Goal: Task Accomplishment & Management: Complete application form

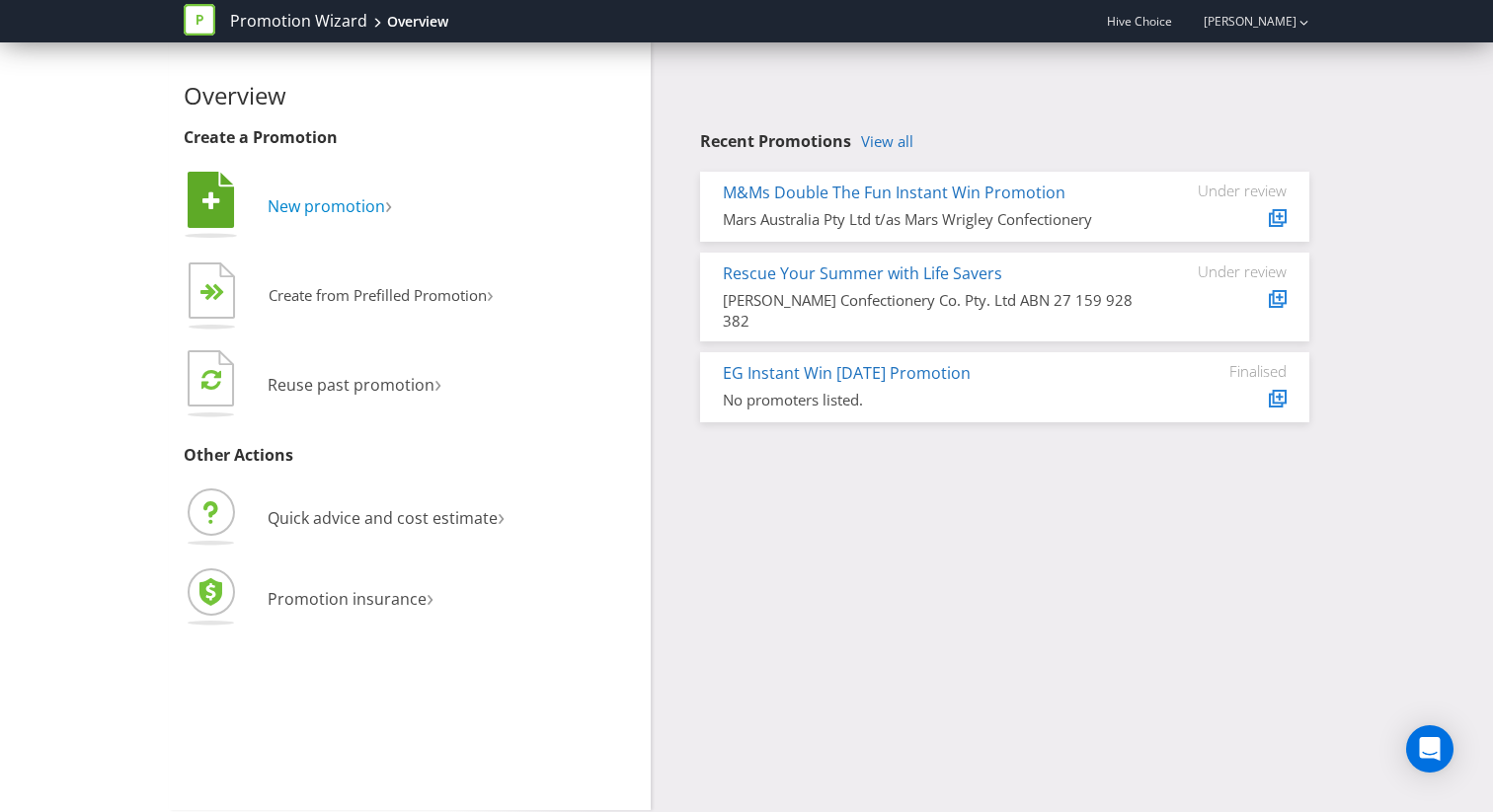
click at [346, 201] on span "New promotion" at bounding box center [326, 207] width 117 height 22
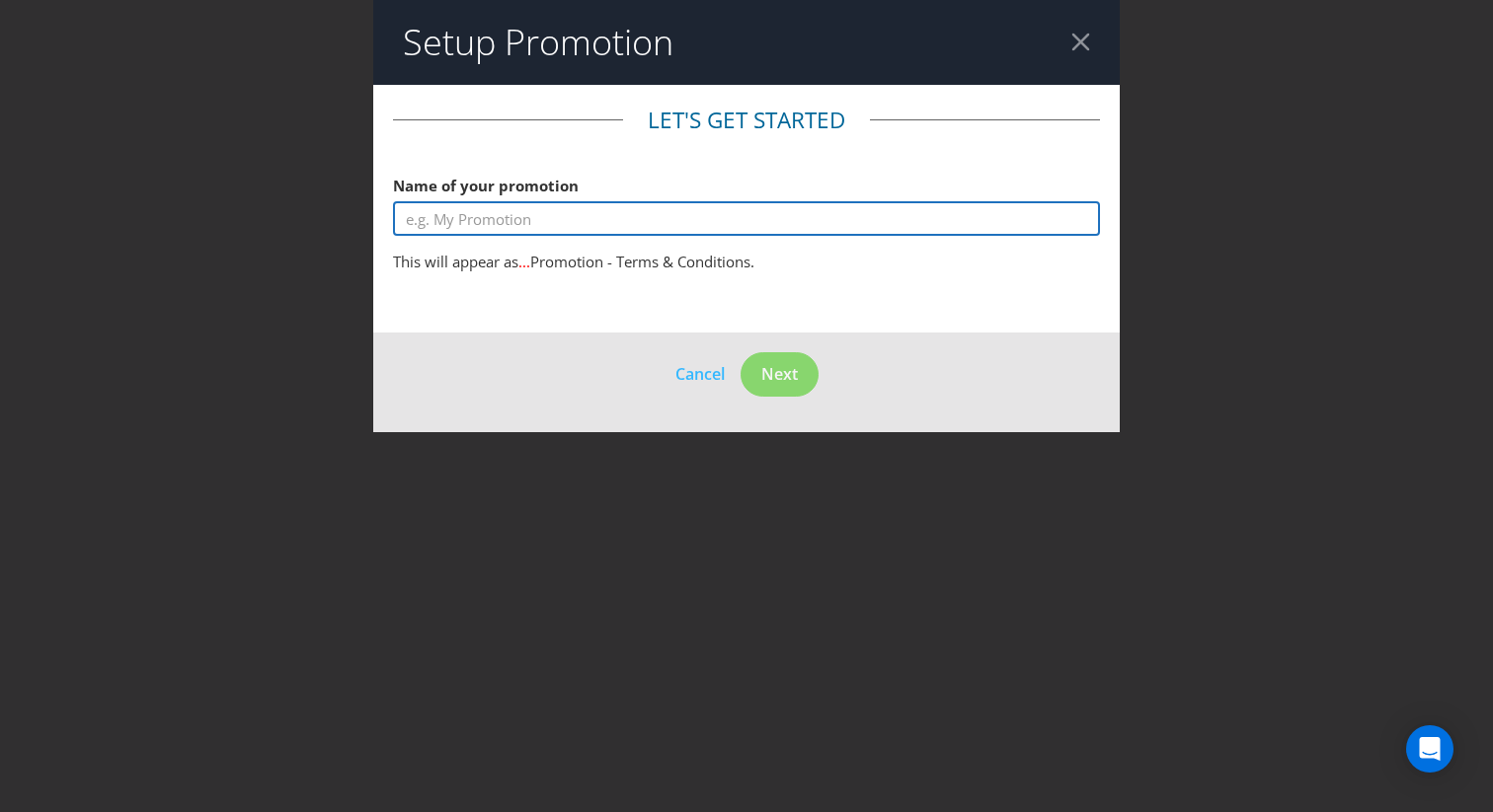
click at [660, 209] on input "text" at bounding box center [746, 219] width 707 height 35
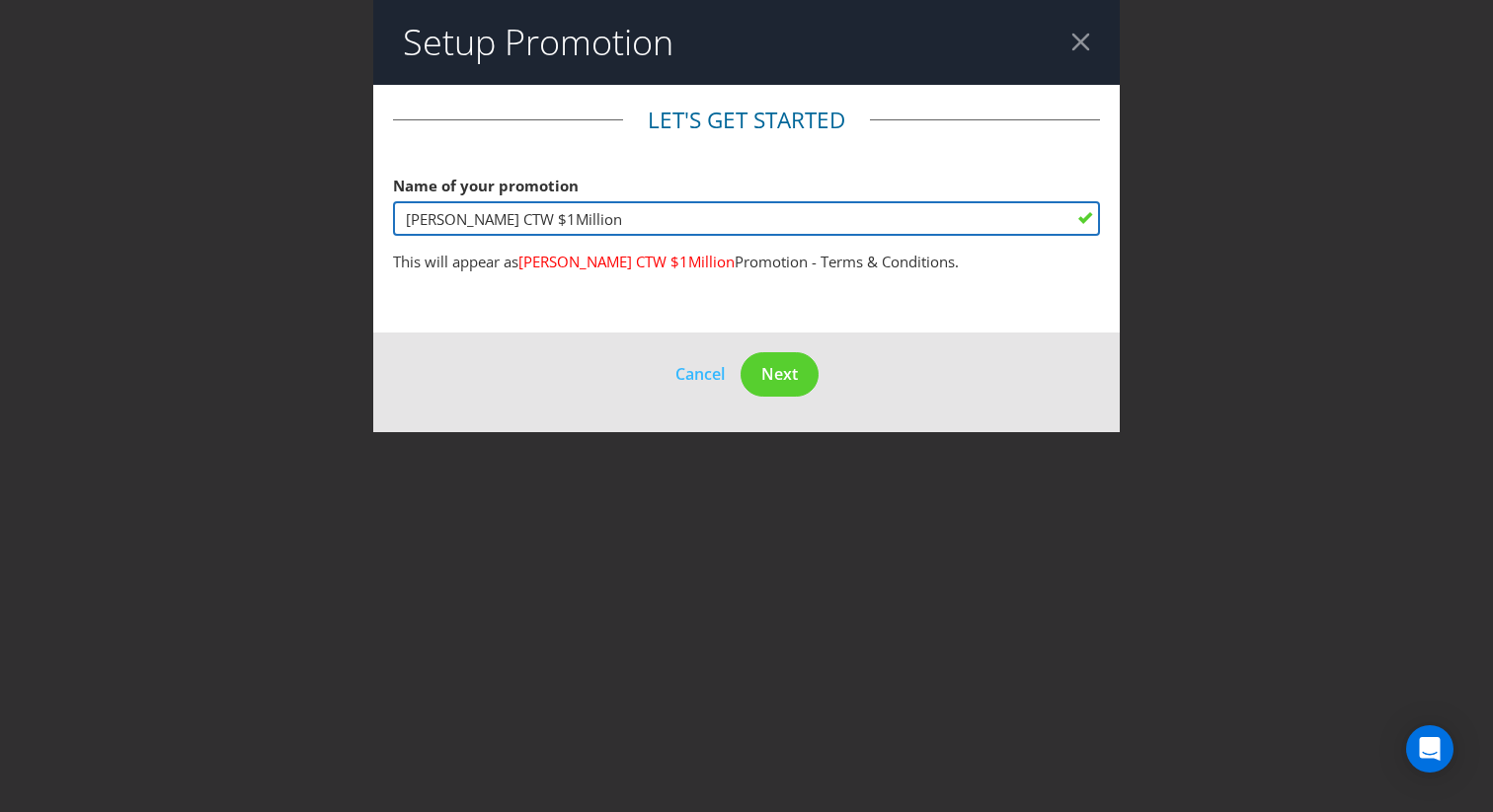
click at [522, 219] on input "[PERSON_NAME] CTW $1Million" at bounding box center [746, 219] width 707 height 35
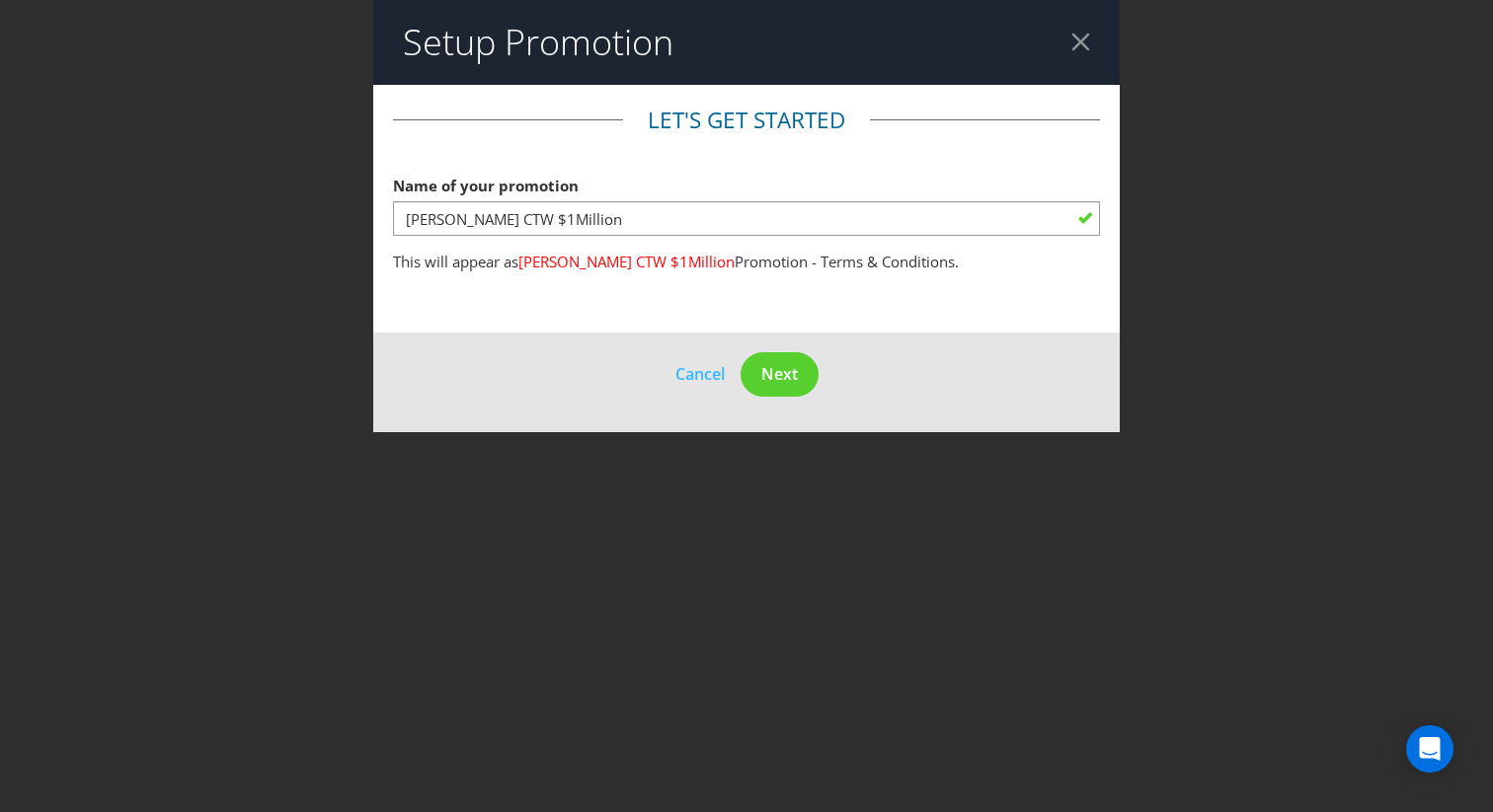
click at [573, 298] on main "Let's get started Name of your promotion [PERSON_NAME] CTW $1Million This will …" at bounding box center [746, 208] width 746 height 247
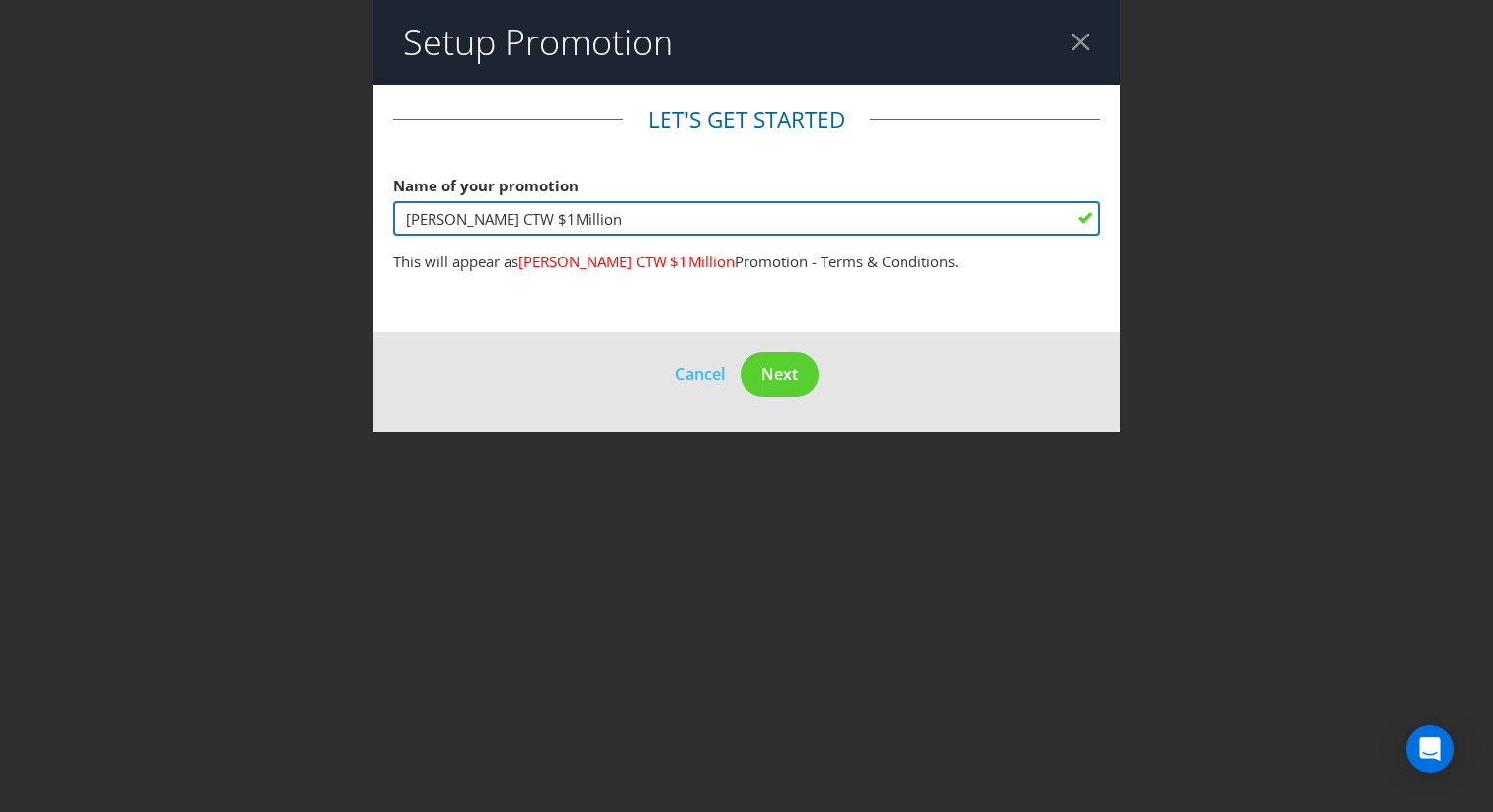
click at [467, 225] on input "[PERSON_NAME] CTW $1Million" at bounding box center [746, 219] width 707 height 35
type input "[PERSON_NAME] Golden Can CTW $1Million"
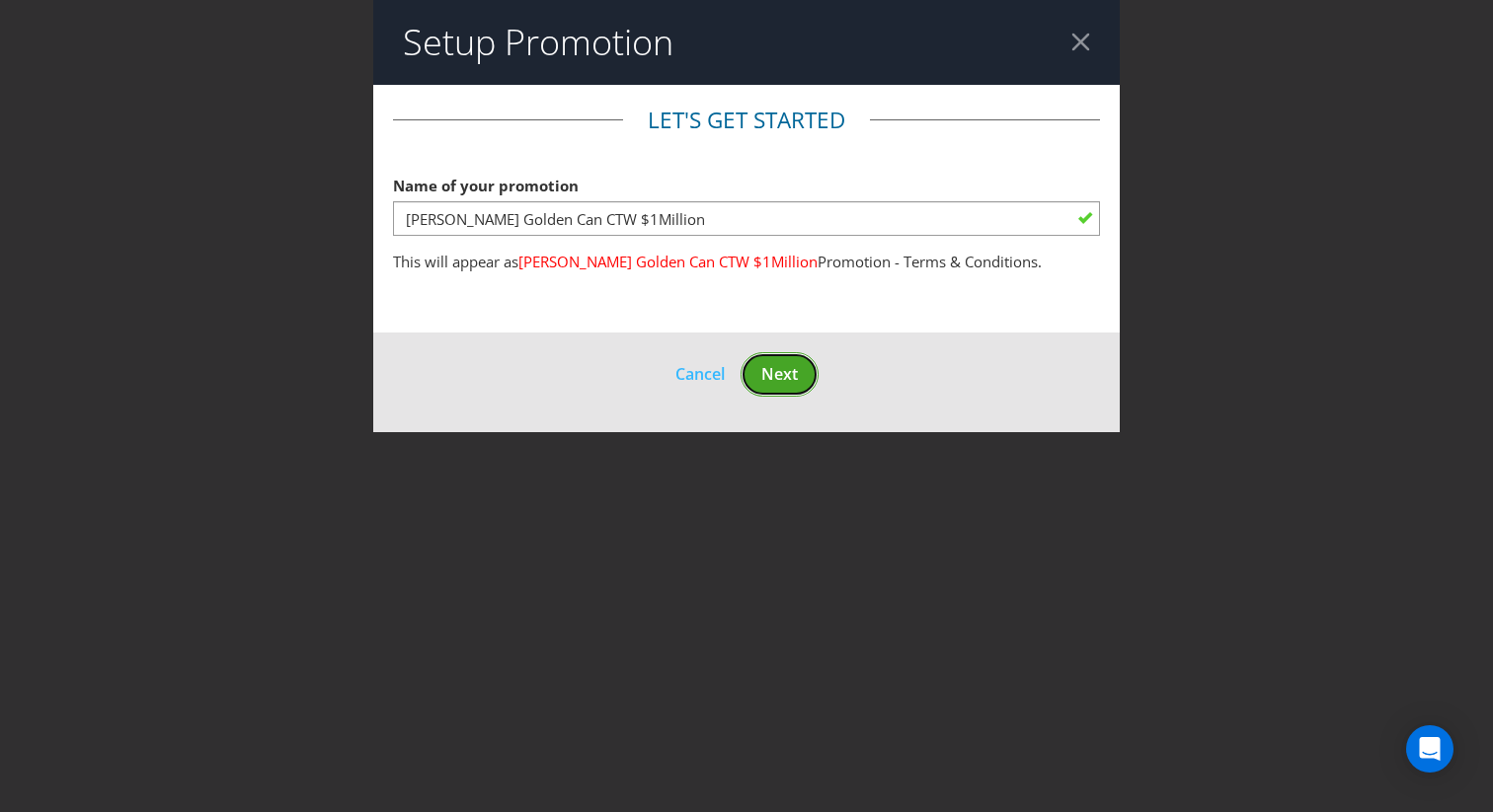
click at [796, 381] on span "Next" at bounding box center [779, 375] width 37 height 22
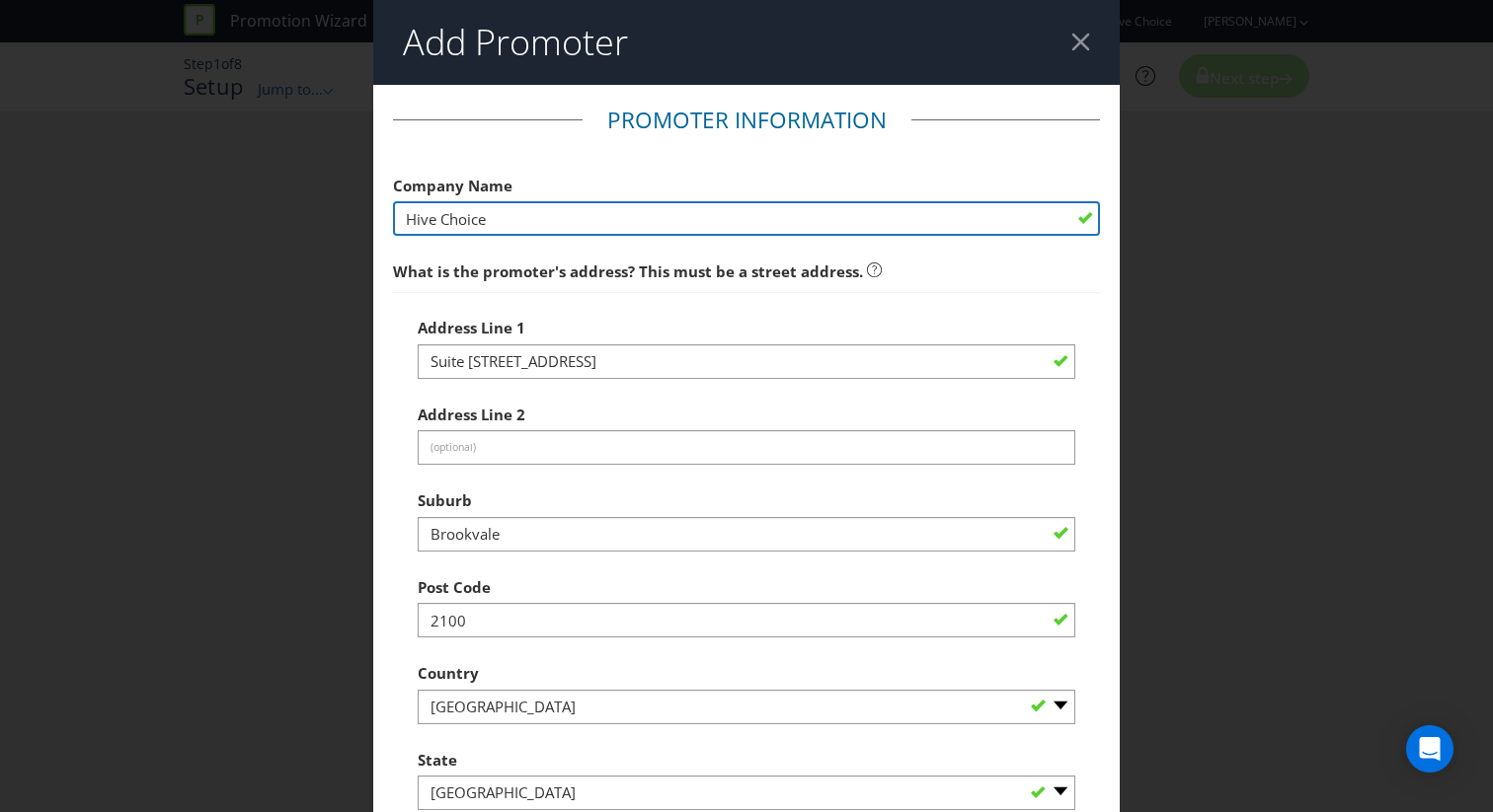
drag, startPoint x: 544, startPoint y: 213, endPoint x: 323, endPoint y: 213, distance: 221.0
click at [323, 213] on div "Add Promoter Promoter Information Company Name Hive Choice What is the promoter…" at bounding box center [746, 406] width 1493 height 812
paste input "Lion [GEOGRAPHIC_DATA]"
type input "Lion [GEOGRAPHIC_DATA]"
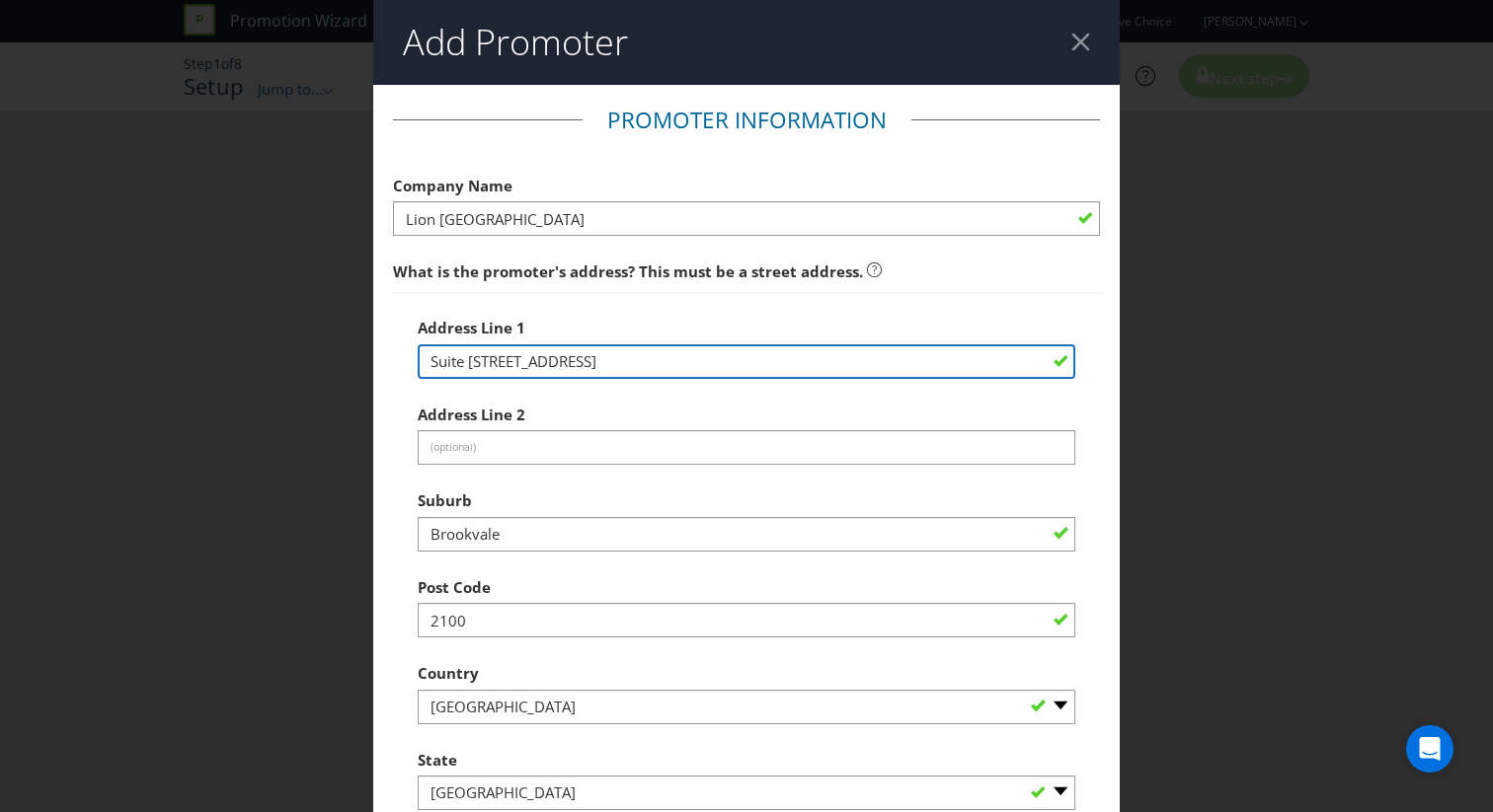
drag, startPoint x: 744, startPoint y: 363, endPoint x: 278, endPoint y: 363, distance: 466.0
click at [278, 363] on div "Add Promoter Promoter Information Company Name Lion [GEOGRAPHIC_DATA] What is t…" at bounding box center [746, 406] width 1493 height 812
paste input "[STREET_ADDRESS]"
drag, startPoint x: 583, startPoint y: 362, endPoint x: 645, endPoint y: 361, distance: 62.0
click at [645, 361] on input "[STREET_ADDRESS]" at bounding box center [746, 362] width 658 height 35
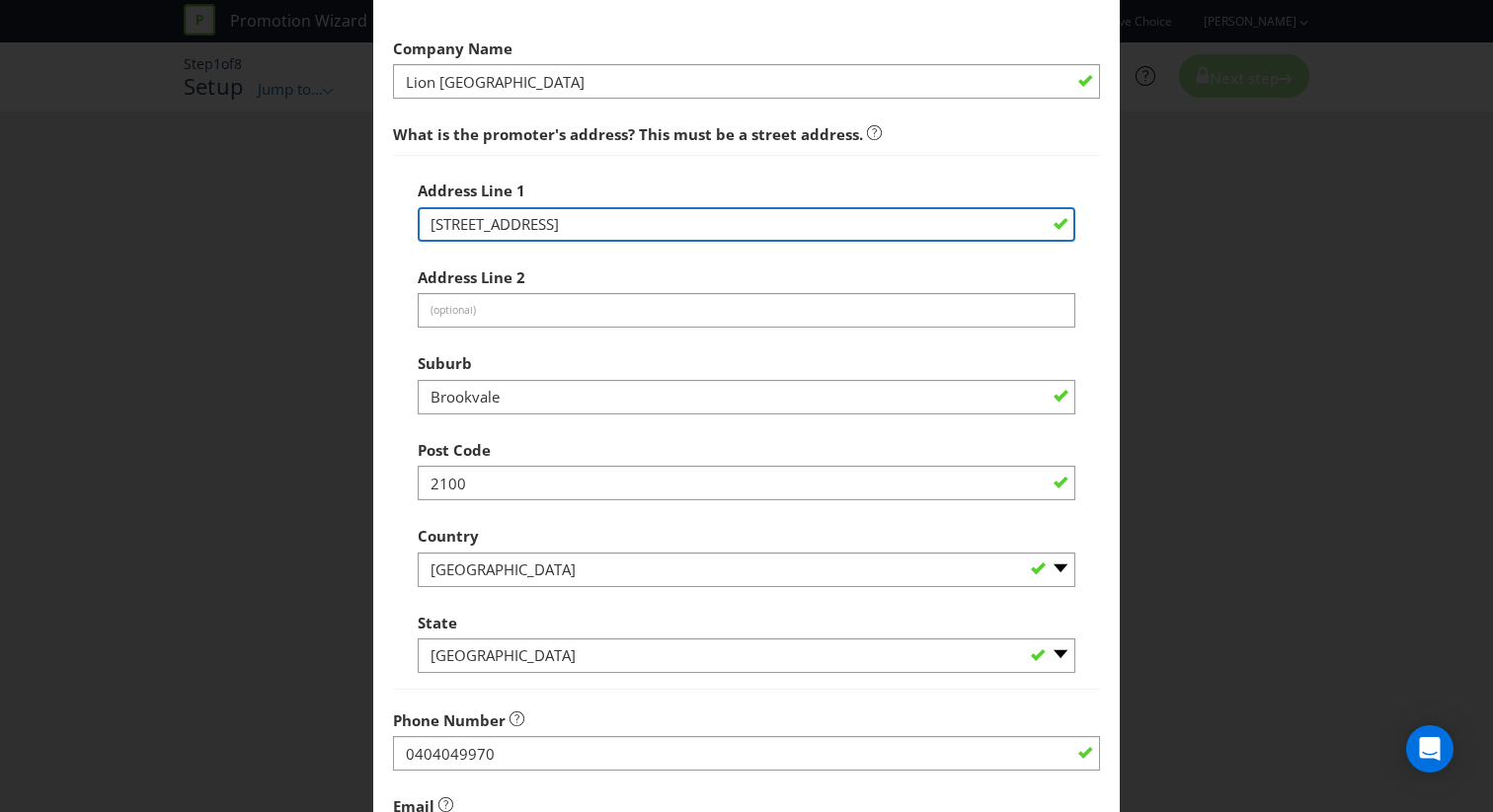
scroll to position [139, 0]
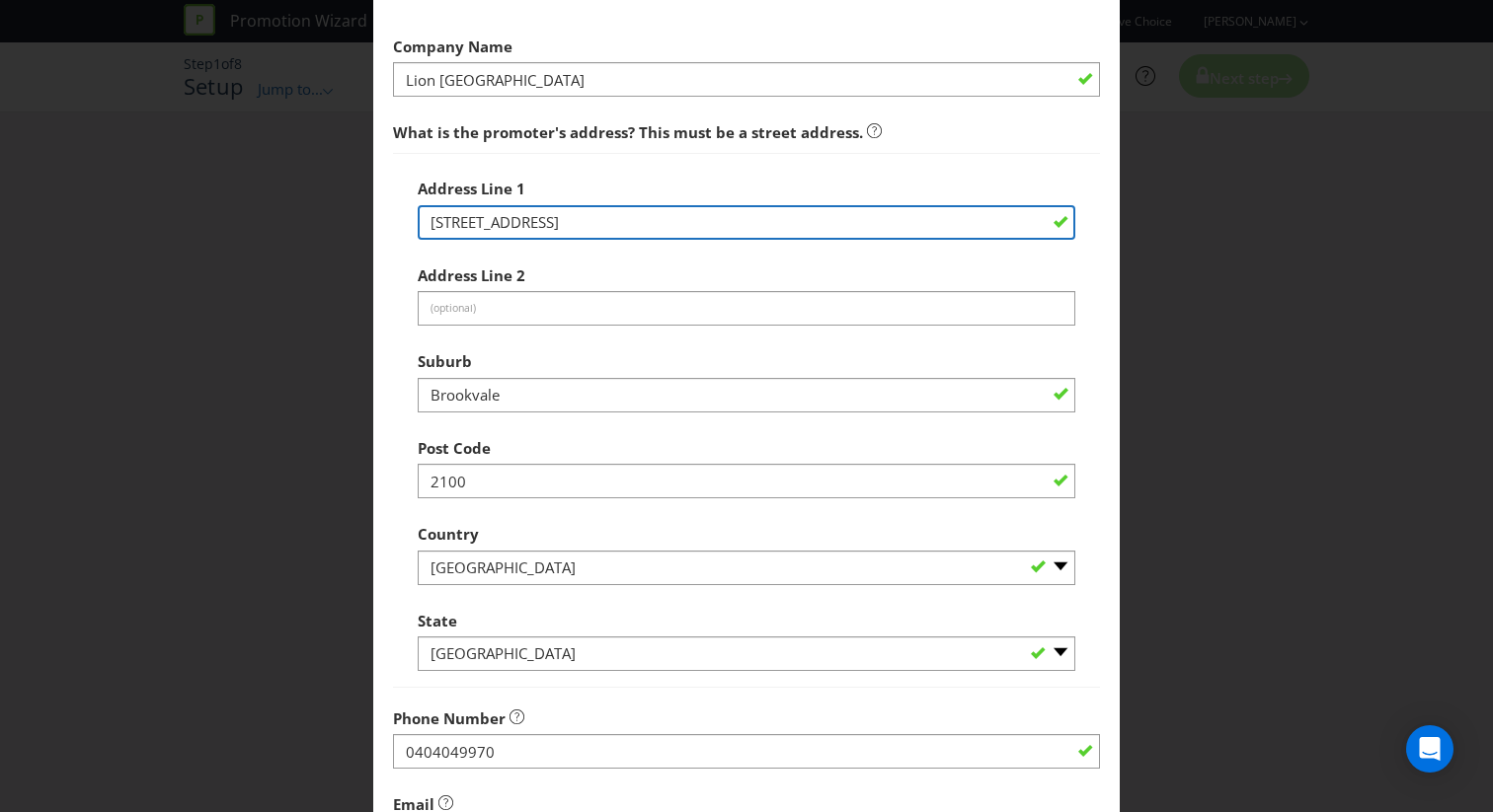
type input "[STREET_ADDRESS]"
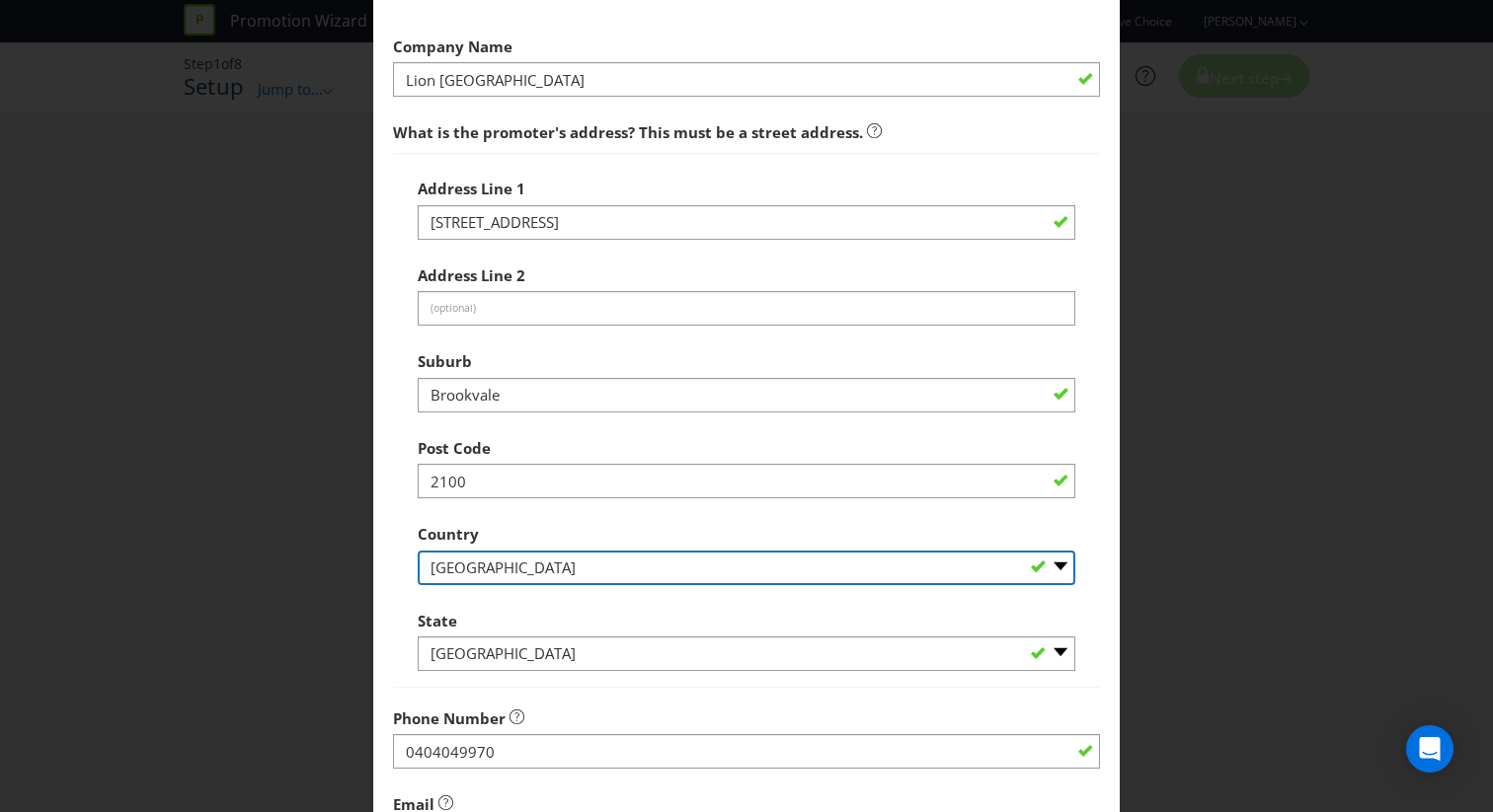
click at [615, 575] on select "-- Please Select [GEOGRAPHIC_DATA] [GEOGRAPHIC_DATA]" at bounding box center [746, 568] width 658 height 35
select select "NZ"
click at [417, 551] on select "-- Please Select [GEOGRAPHIC_DATA] [GEOGRAPHIC_DATA]" at bounding box center [746, 568] width 658 height 35
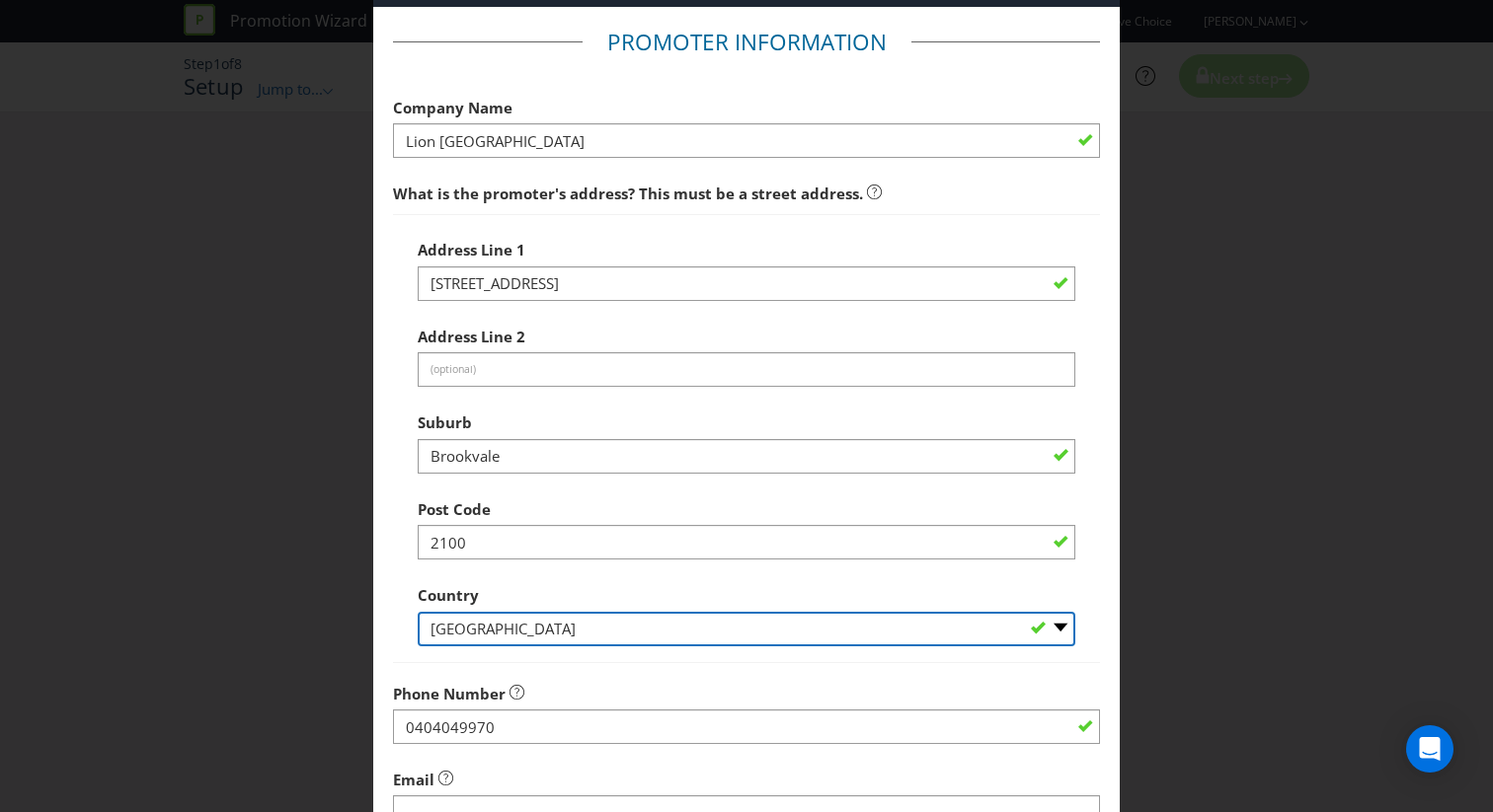
scroll to position [67, 0]
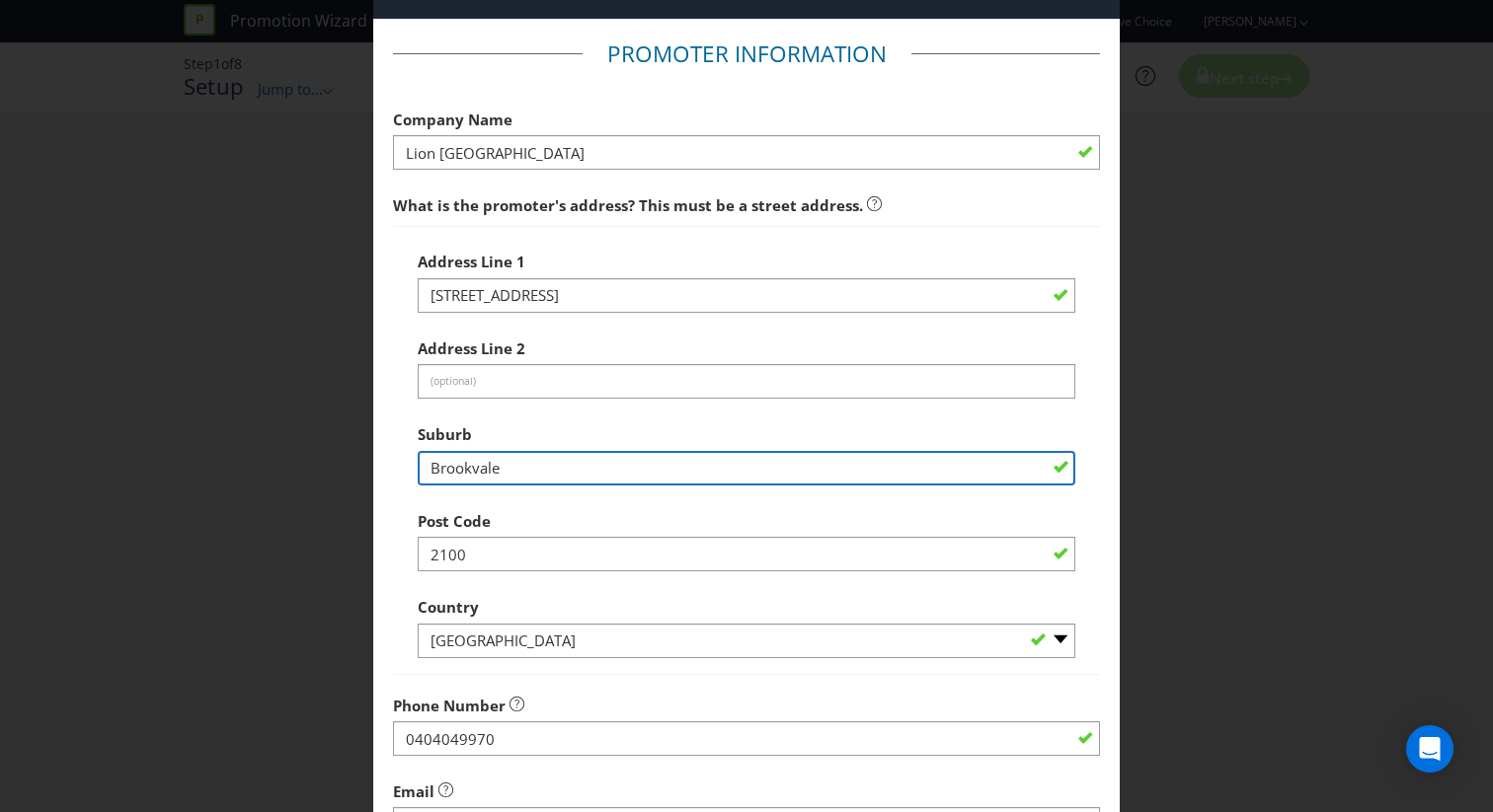
drag, startPoint x: 540, startPoint y: 472, endPoint x: 350, endPoint y: 471, distance: 190.0
click at [350, 471] on div "Add Promoter Promoter Information Company Name Lion [GEOGRAPHIC_DATA] What is t…" at bounding box center [746, 406] width 1493 height 812
type input "[GEOGRAPHIC_DATA]"
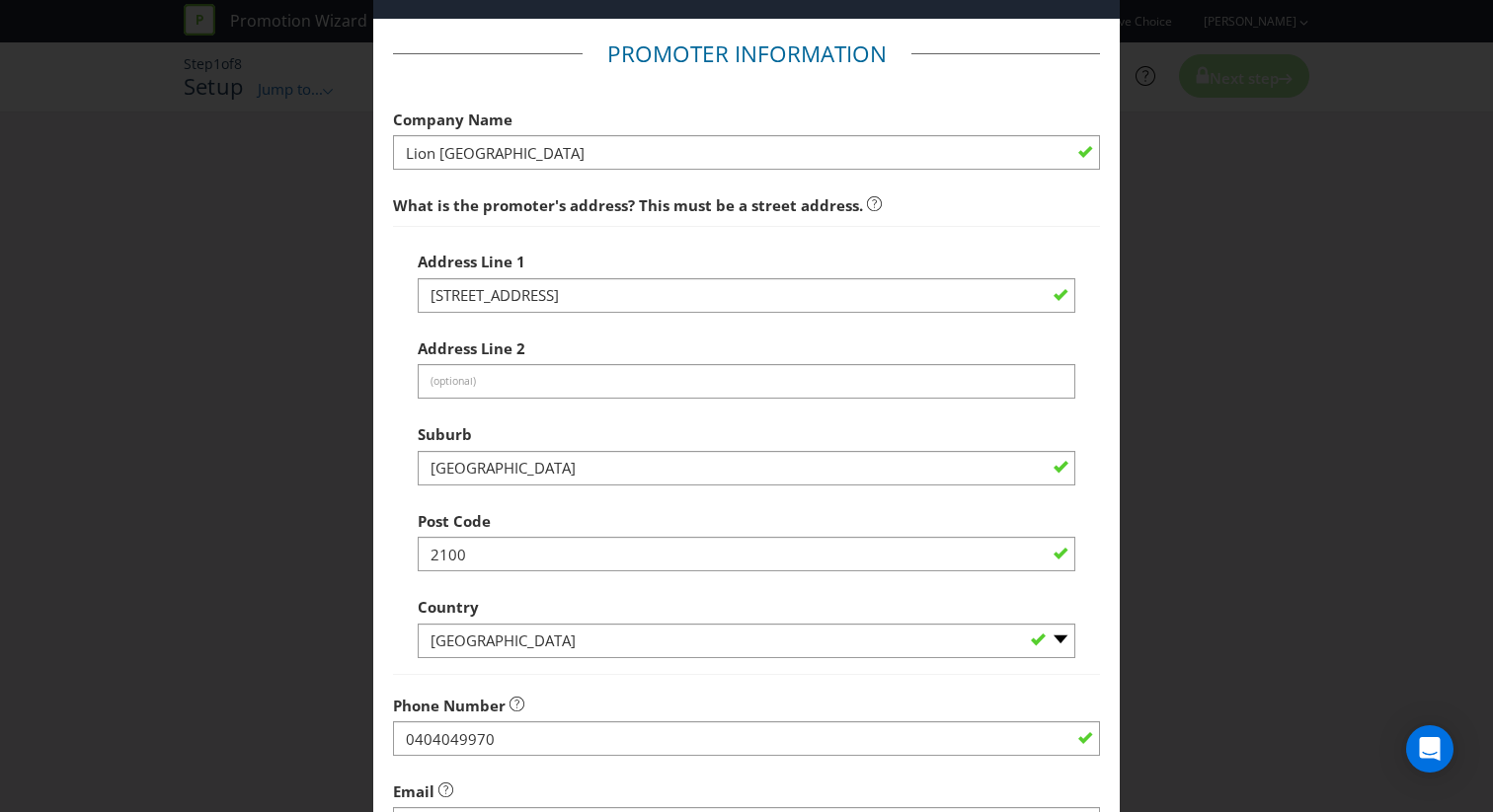
click at [523, 424] on div "Suburb [GEOGRAPHIC_DATA]" at bounding box center [746, 450] width 658 height 72
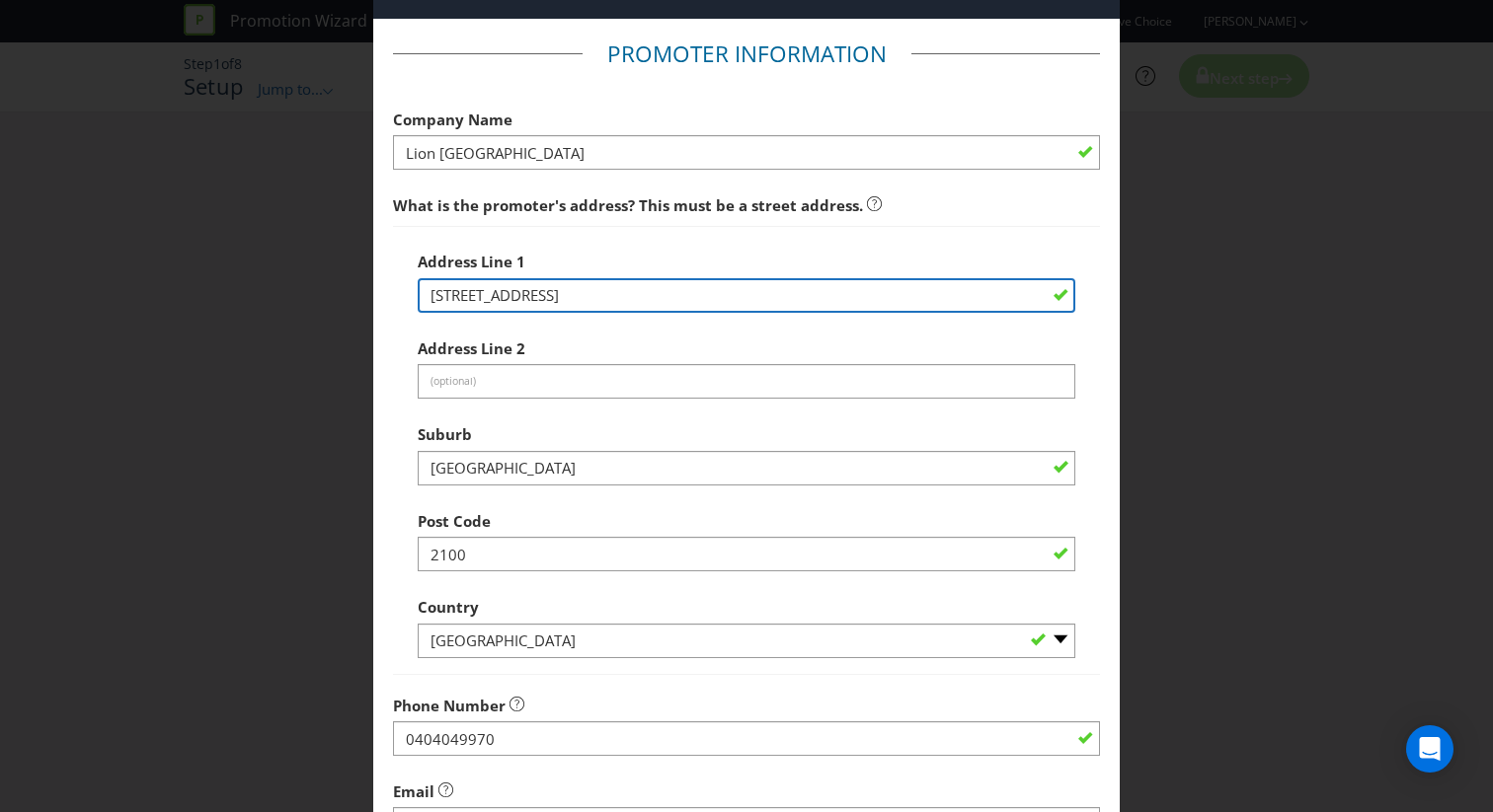
click at [647, 296] on input "[STREET_ADDRESS]" at bounding box center [746, 295] width 658 height 35
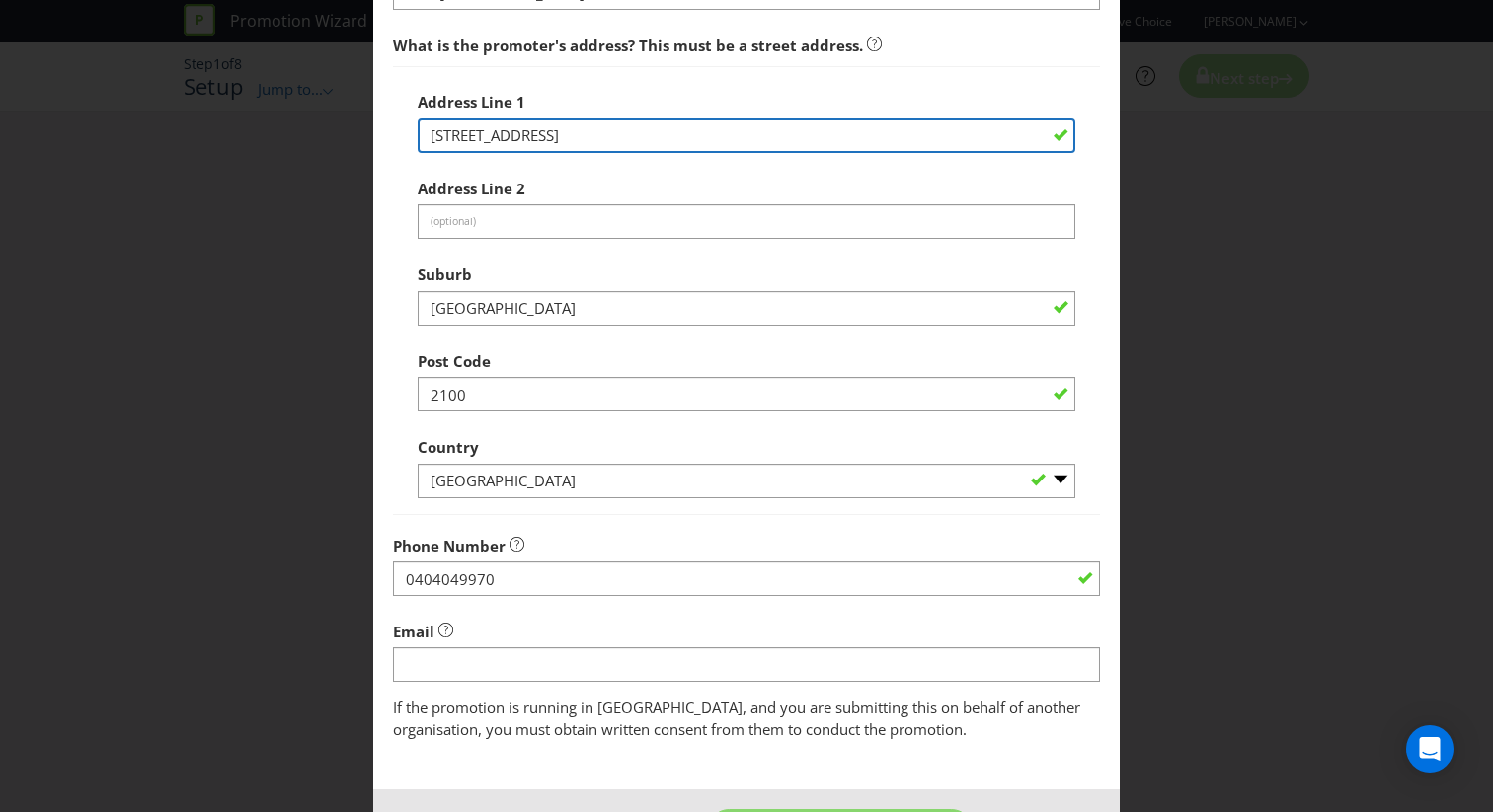
scroll to position [240, 0]
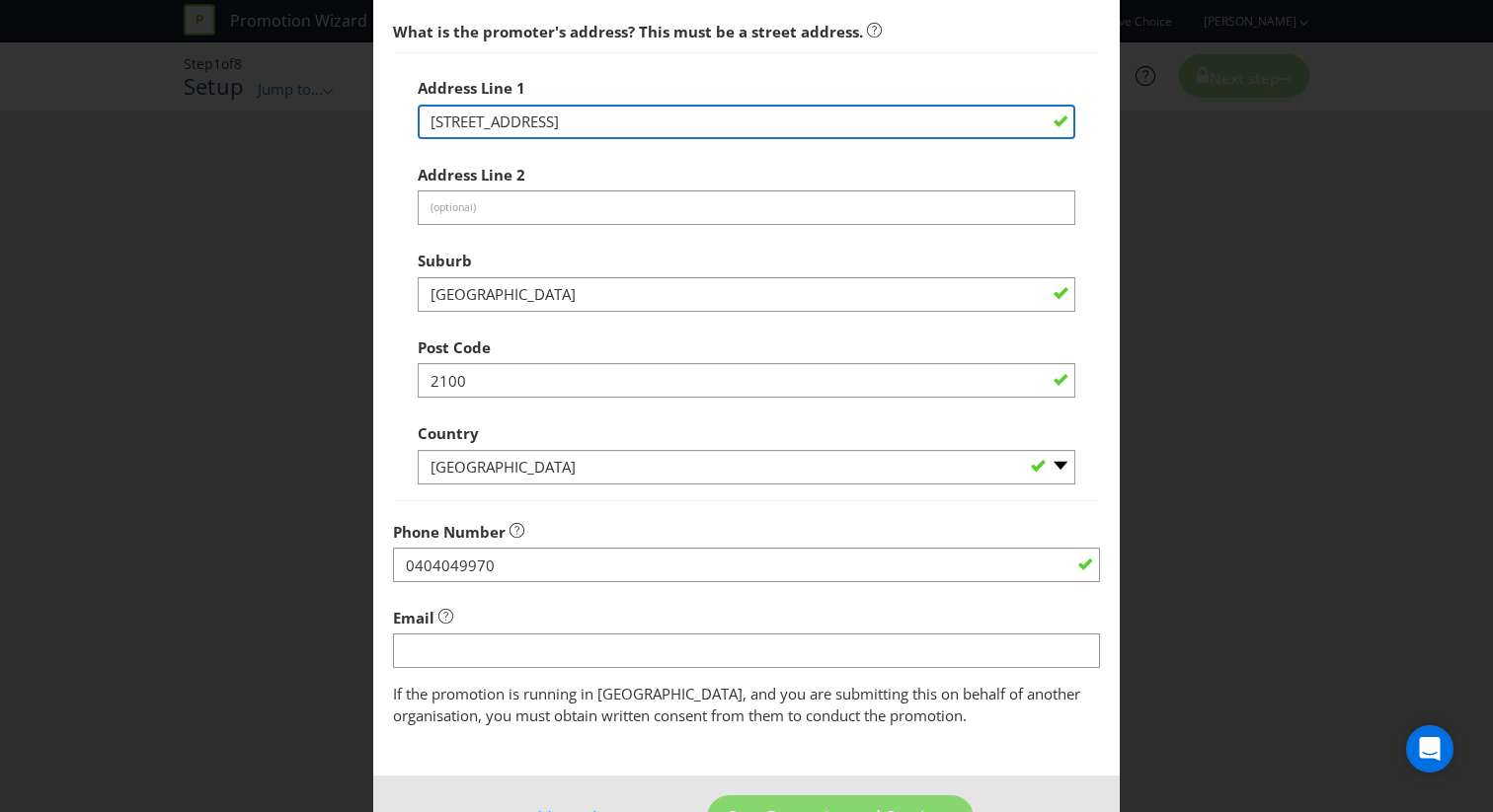
drag, startPoint x: 630, startPoint y: 119, endPoint x: 589, endPoint y: 119, distance: 41.0
click at [589, 119] on input "[STREET_ADDRESS]" at bounding box center [746, 121] width 658 height 35
type input "[STREET_ADDRESS]"
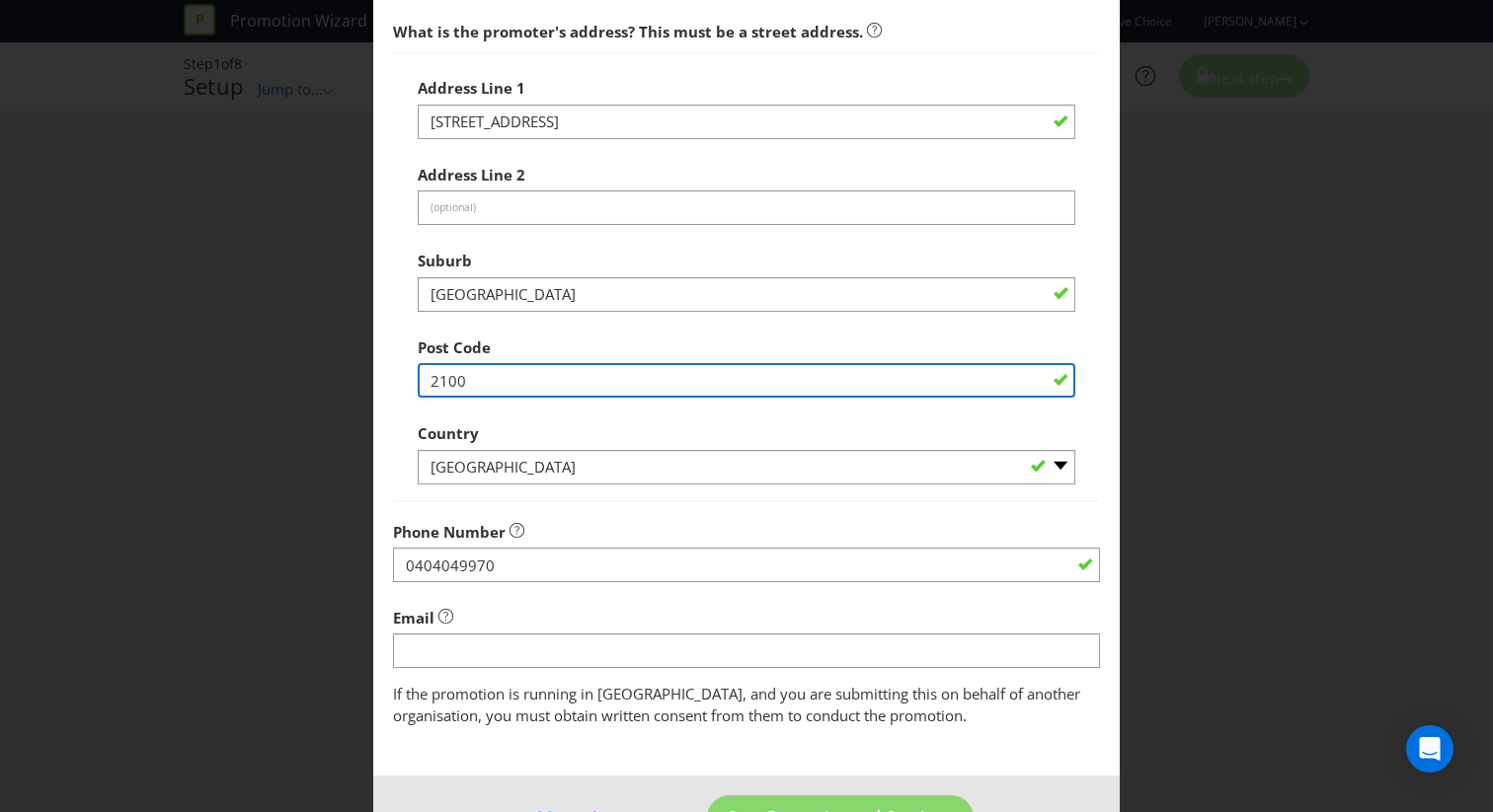
drag, startPoint x: 528, startPoint y: 371, endPoint x: 187, endPoint y: 371, distance: 341.0
click at [187, 371] on div "Add Promoter Promoter Information Company Name Lion [GEOGRAPHIC_DATA] What is t…" at bounding box center [746, 406] width 1493 height 812
type input "1010"
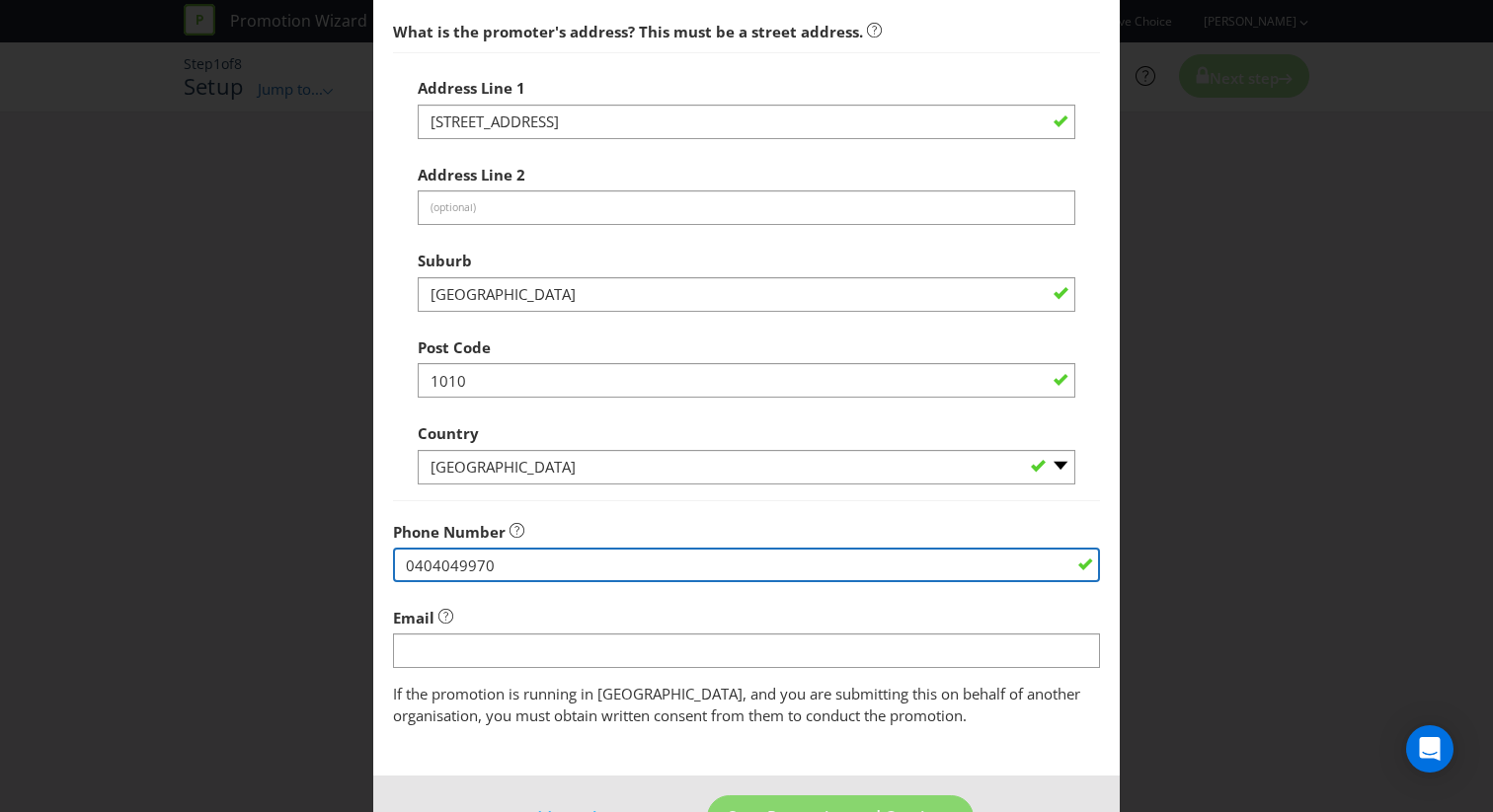
drag, startPoint x: 528, startPoint y: 564, endPoint x: 291, endPoint y: 564, distance: 237.0
click at [291, 564] on div "Add Promoter Promoter Information Company Name Lion [GEOGRAPHIC_DATA] What is t…" at bounding box center [746, 406] width 1493 height 812
paste input "64 9 347 200"
click at [430, 565] on input "64 9 347 2000" at bounding box center [746, 565] width 707 height 35
click at [426, 565] on input "64 9 347 2000" at bounding box center [746, 565] width 707 height 35
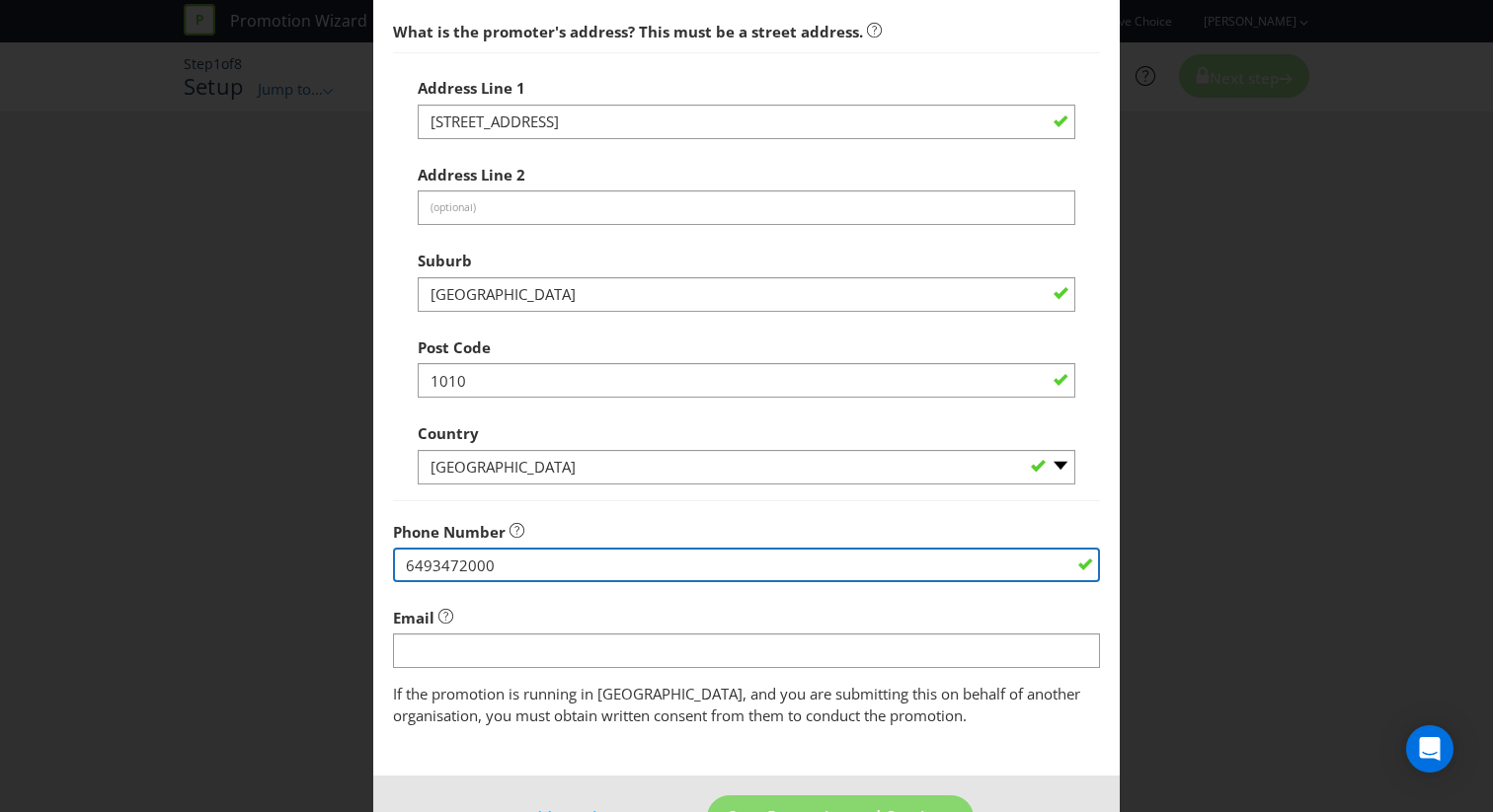
type input "6493472000"
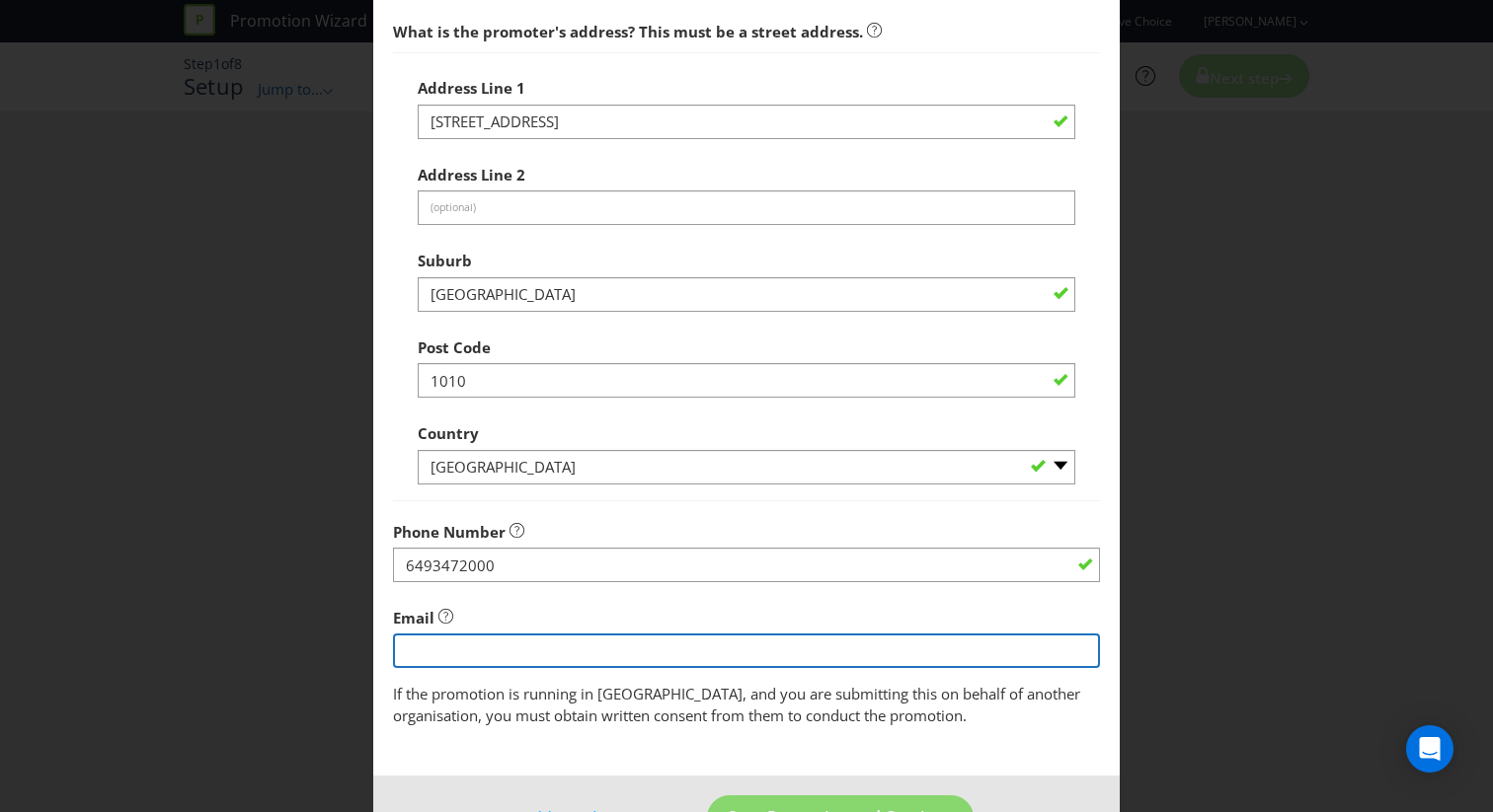
click at [511, 642] on input "string" at bounding box center [746, 651] width 707 height 35
type input "[EMAIL_ADDRESS][DOMAIN_NAME]"
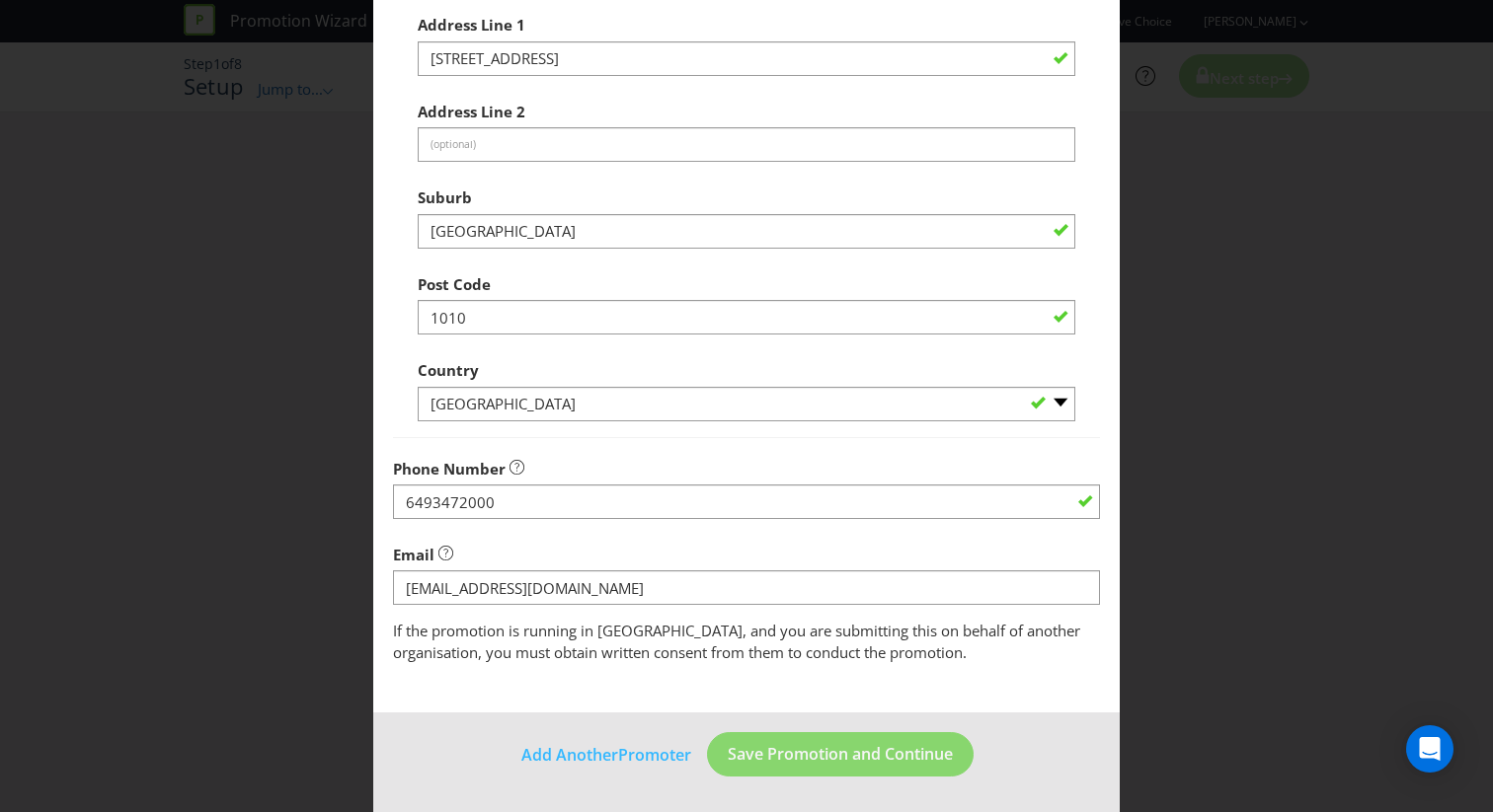
click at [534, 722] on footer "Add Another Promoter Save Promotion and Continue" at bounding box center [746, 762] width 746 height 99
click at [807, 760] on span "Save Promotion and Continue" at bounding box center [840, 754] width 225 height 22
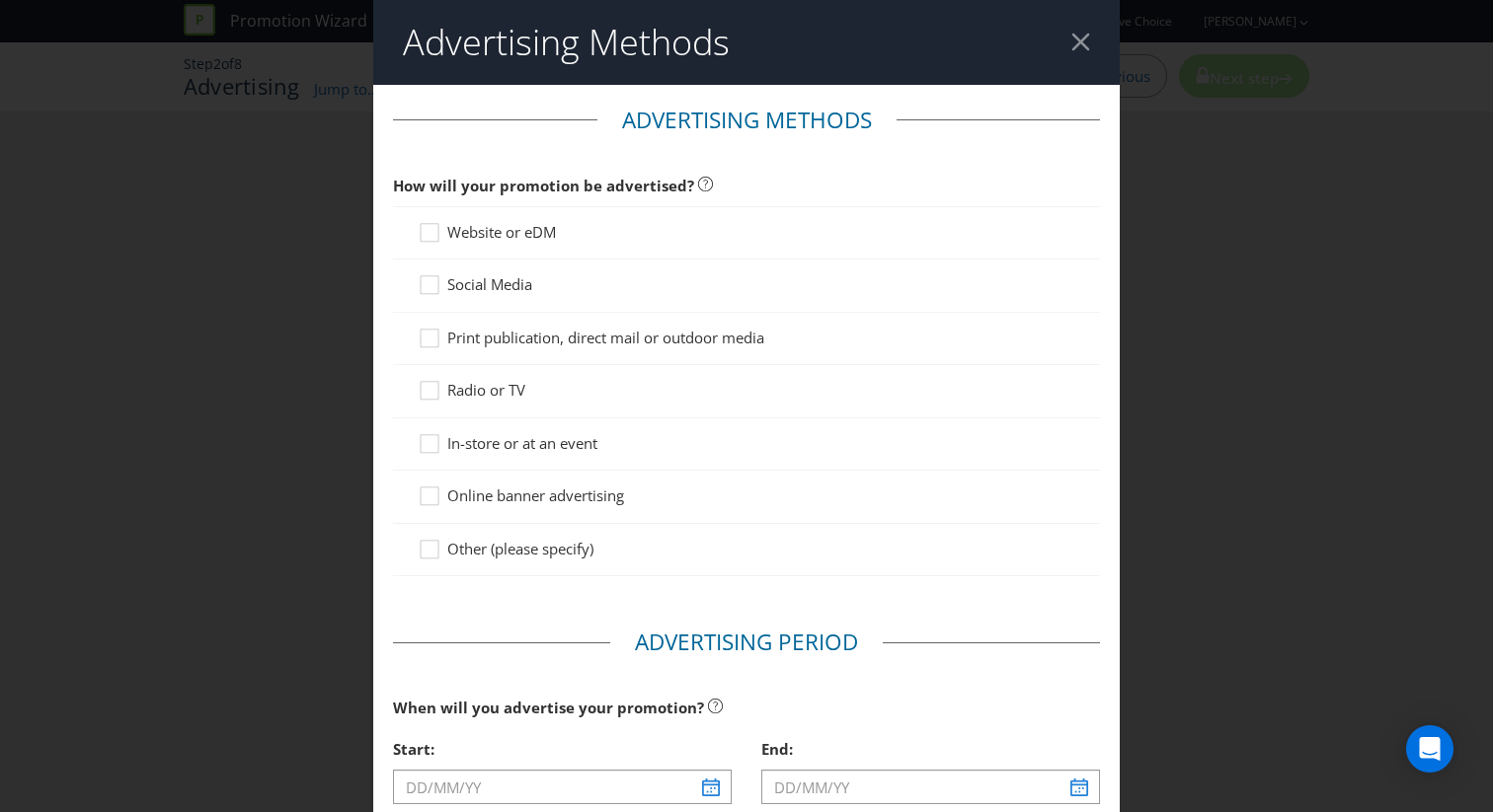
click at [522, 232] on span "Website or eDM" at bounding box center [501, 232] width 108 height 20
click at [0, 0] on input "Website or eDM" at bounding box center [0, 0] width 0 height 0
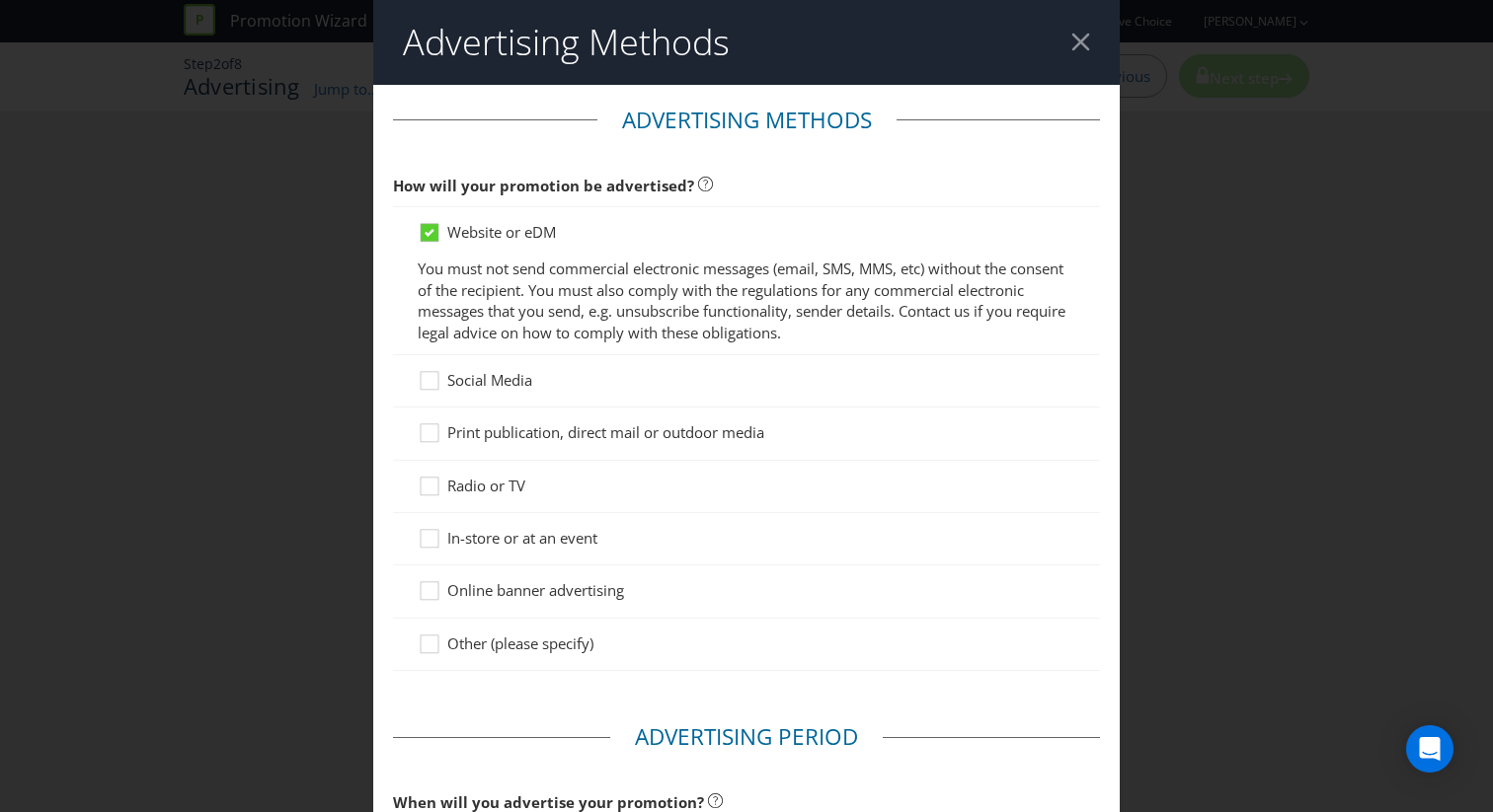
click at [503, 368] on div "Social Media" at bounding box center [746, 382] width 707 height 53
click at [500, 437] on span "Print publication, direct mail or outdoor media" at bounding box center [605, 432] width 317 height 20
click at [0, 0] on input "Print publication, direct mail or outdoor media" at bounding box center [0, 0] width 0 height 0
click at [473, 534] on span "In-store or at an event" at bounding box center [522, 538] width 150 height 20
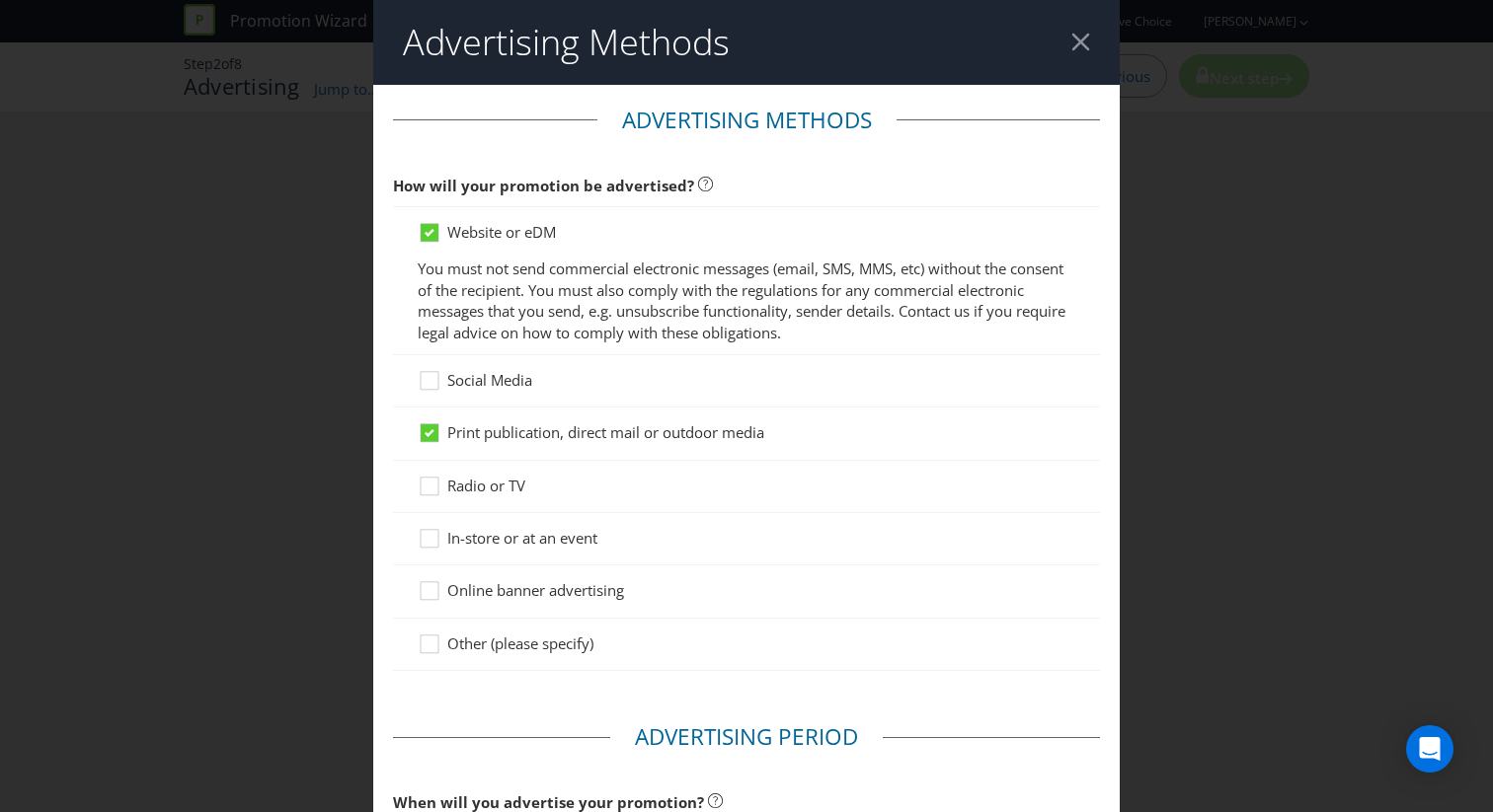
click at [0, 0] on input "In-store or at an event" at bounding box center [0, 0] width 0 height 0
click at [474, 586] on span "Online banner advertising" at bounding box center [536, 590] width 177 height 20
click at [0, 0] on input "Online banner advertising" at bounding box center [0, 0] width 0 height 0
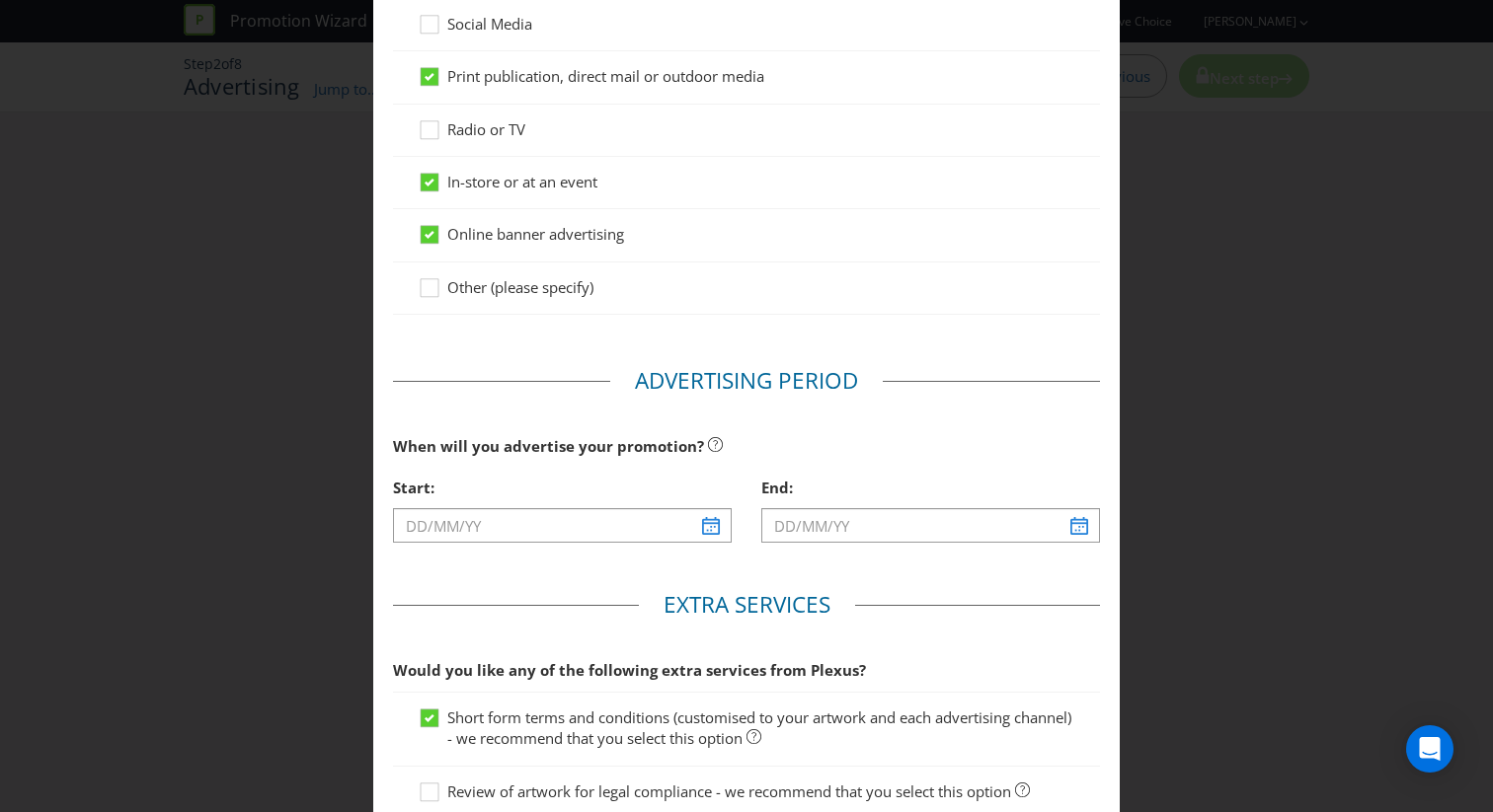
scroll to position [392, 0]
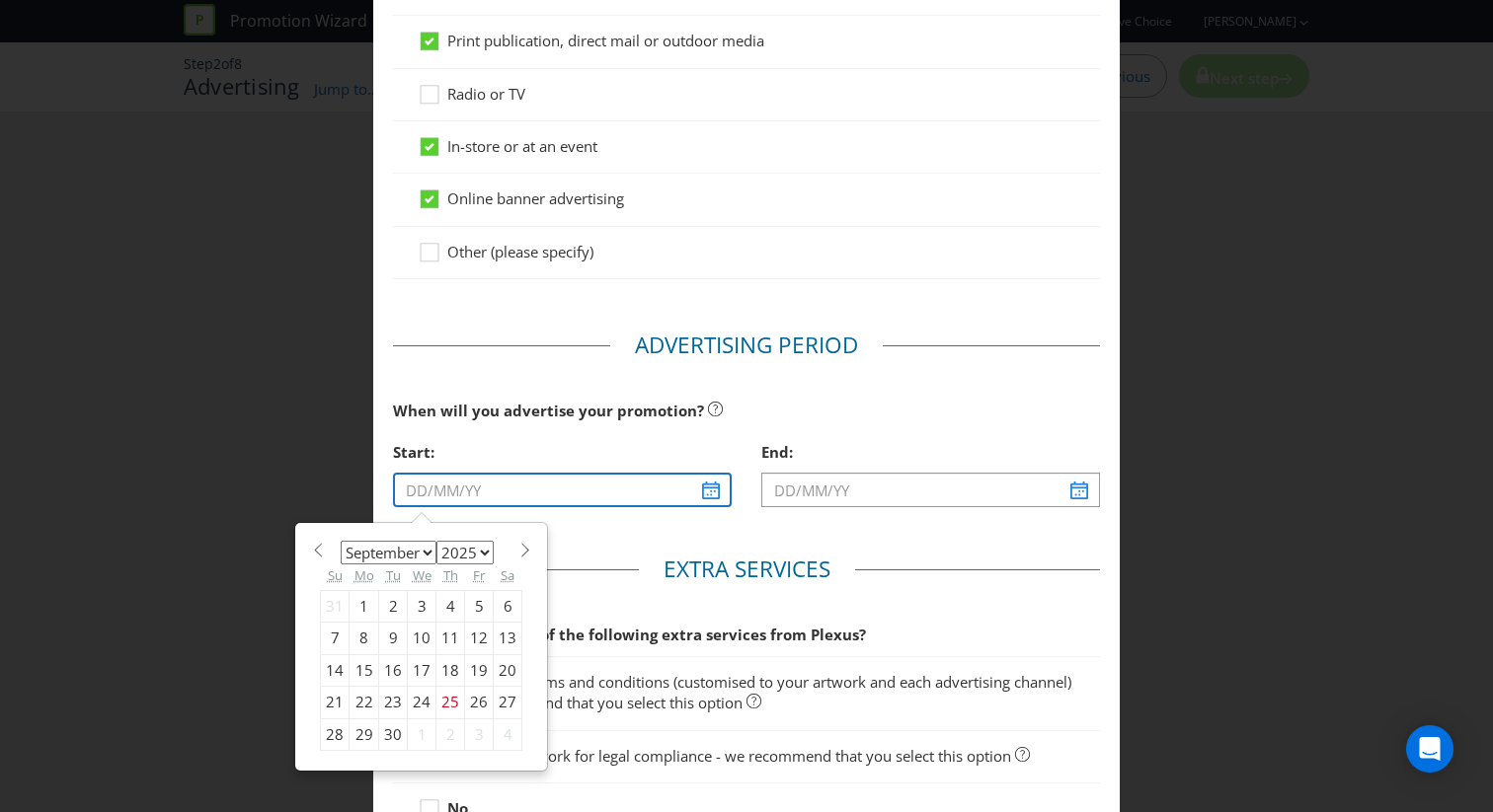
click at [701, 486] on input "text" at bounding box center [562, 490] width 339 height 35
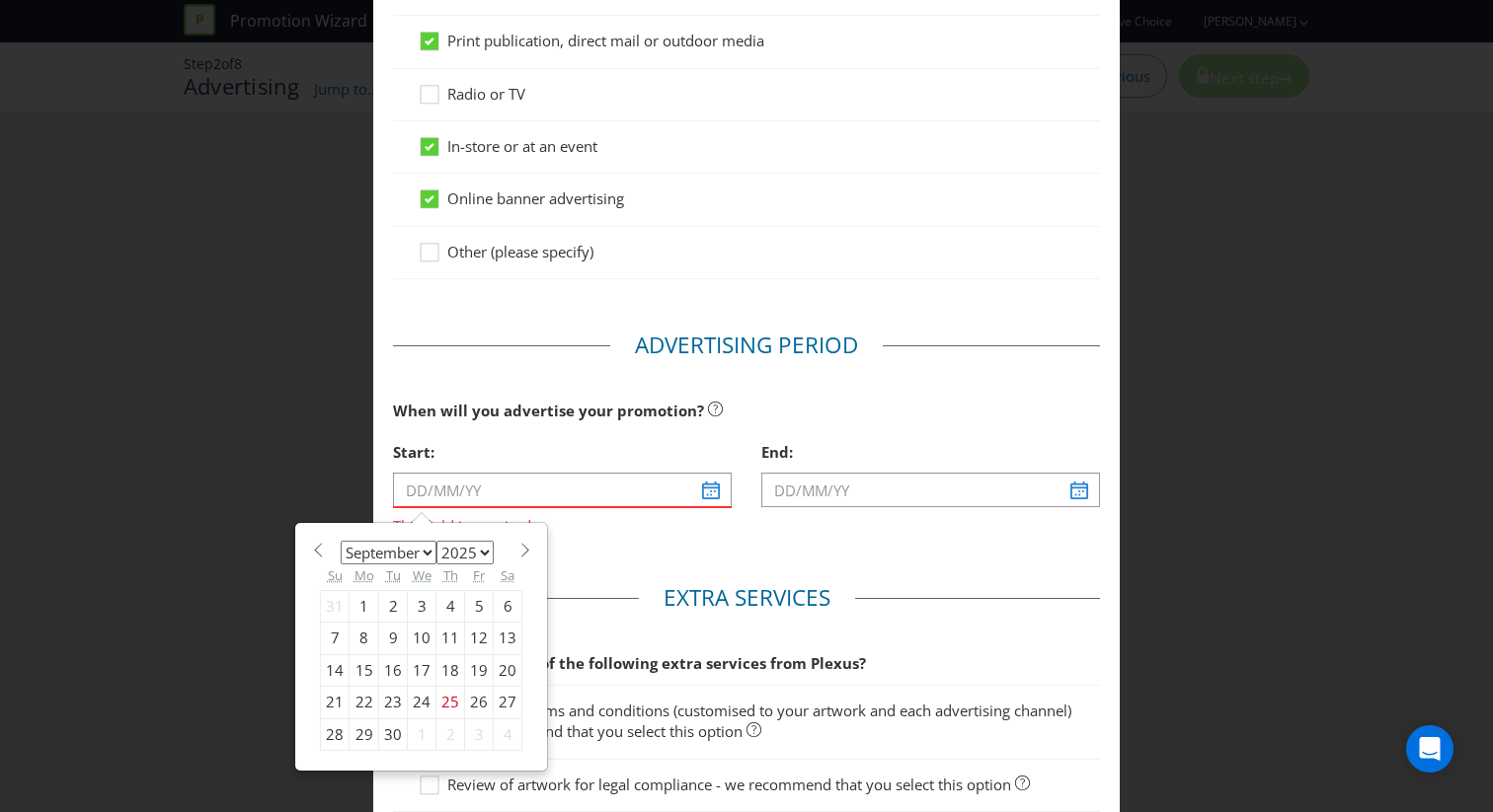
click at [532, 416] on span "When will you advertise your promotion?" at bounding box center [548, 410] width 311 height 20
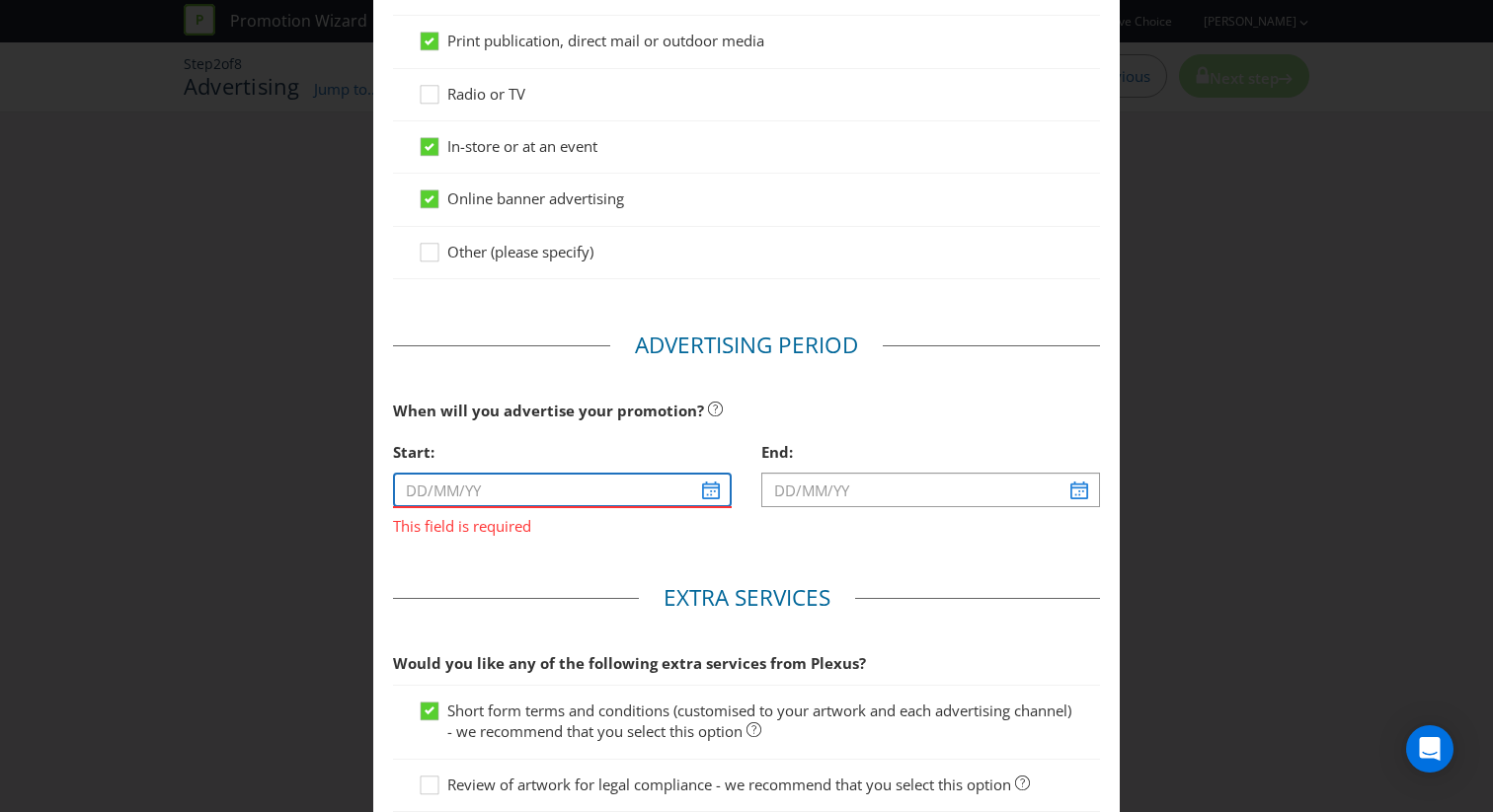
click at [705, 488] on input "text" at bounding box center [562, 490] width 339 height 35
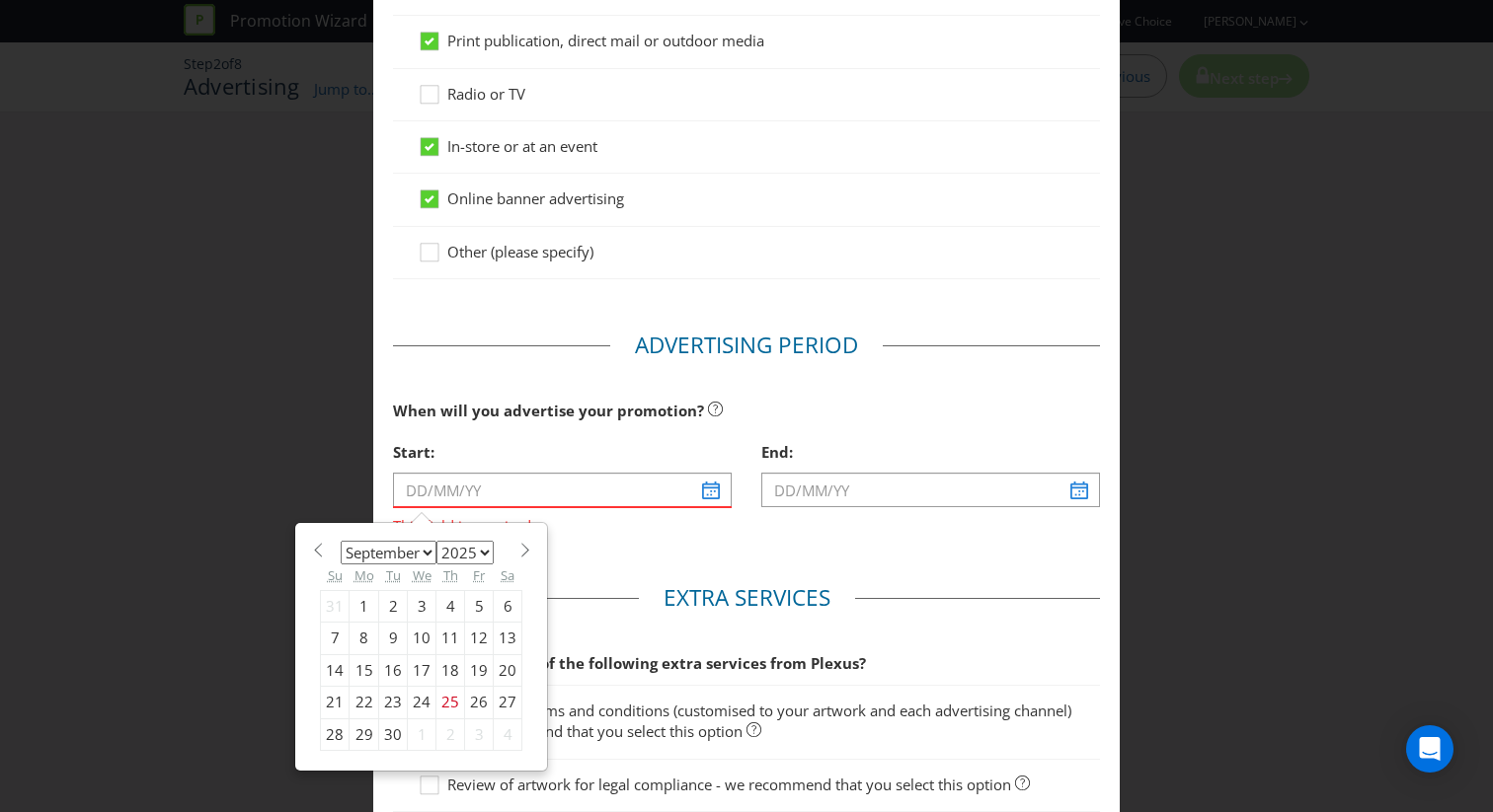
click at [386, 547] on select "January February March April May June July August September October November De…" at bounding box center [389, 553] width 95 height 24
select select "3"
click at [341, 541] on select "January February March April May June July August September October November De…" at bounding box center [389, 553] width 95 height 24
click at [390, 641] on div "8" at bounding box center [393, 639] width 29 height 32
type input "[DATE]"
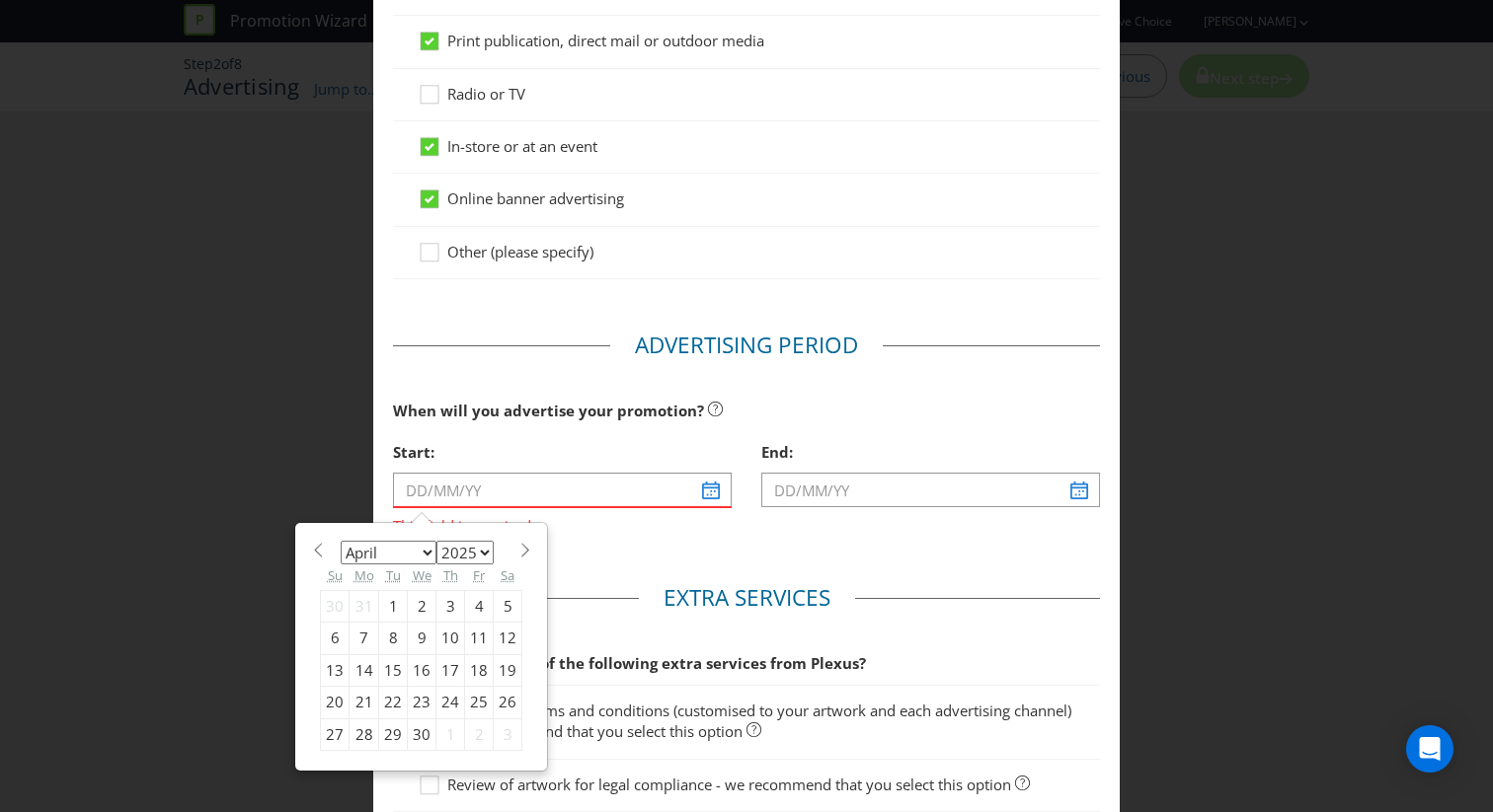
type input "[DATE]"
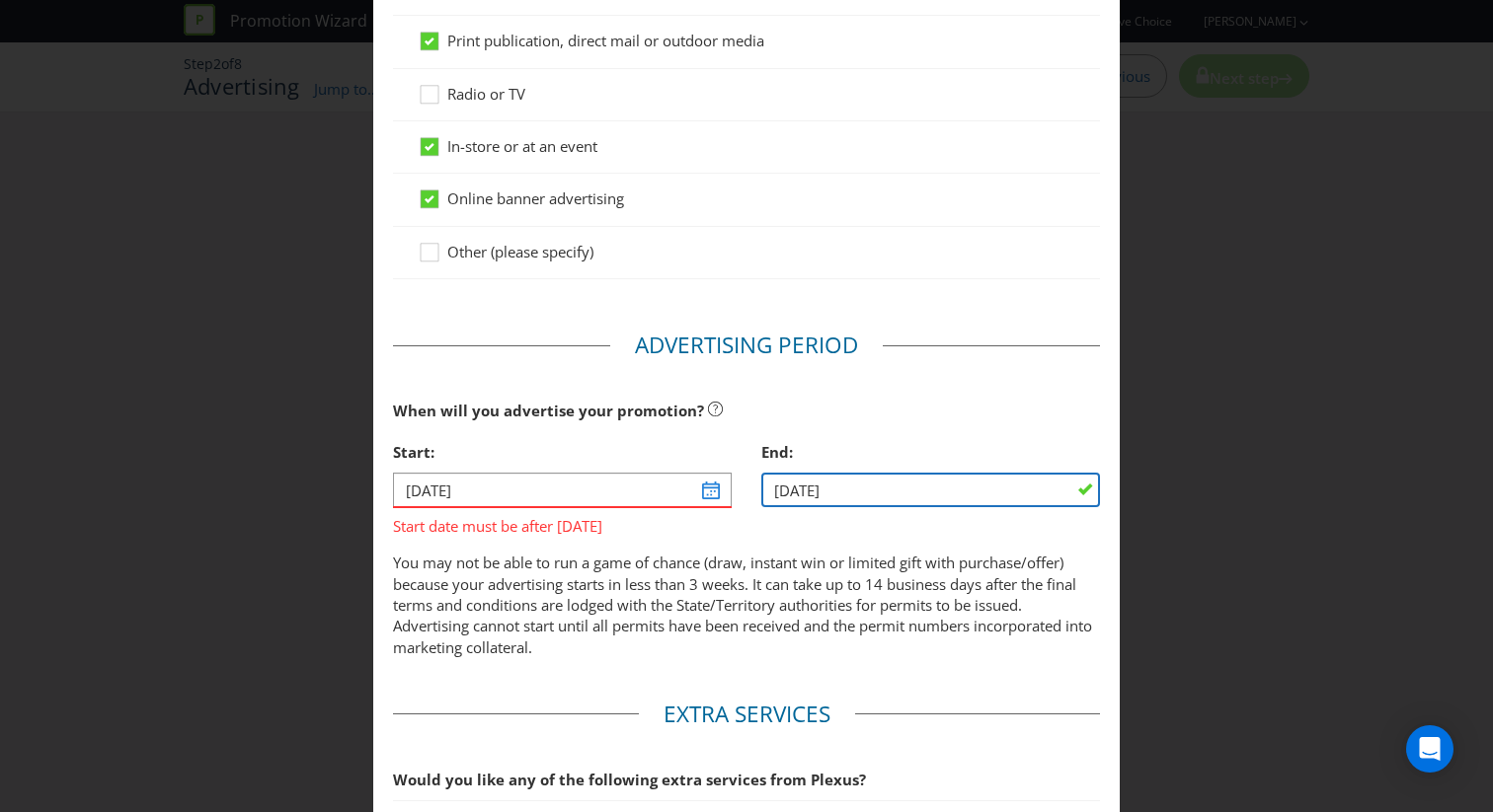
click at [861, 492] on input "[DATE]" at bounding box center [930, 490] width 339 height 35
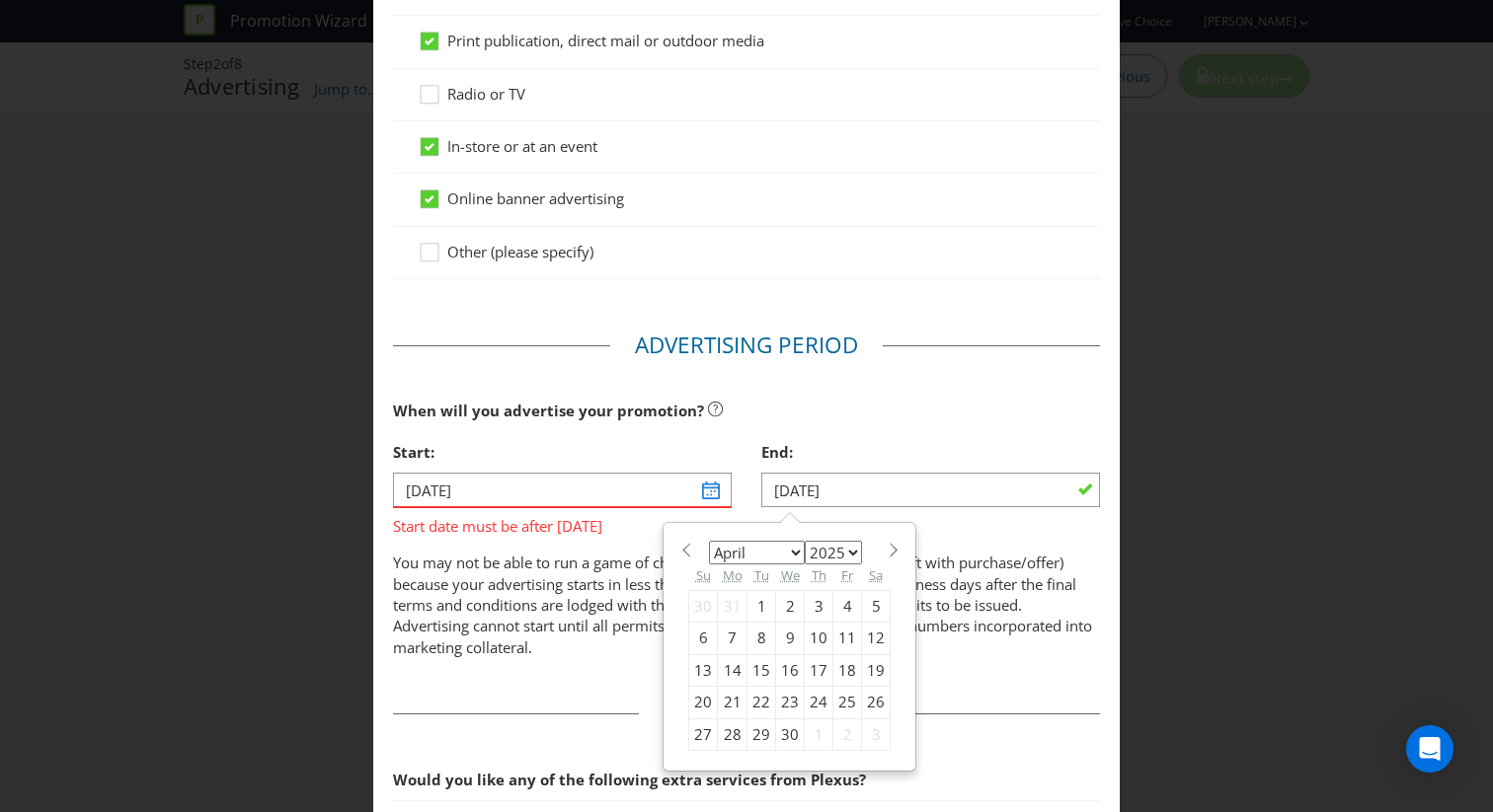
click at [890, 546] on span at bounding box center [893, 550] width 15 height 15
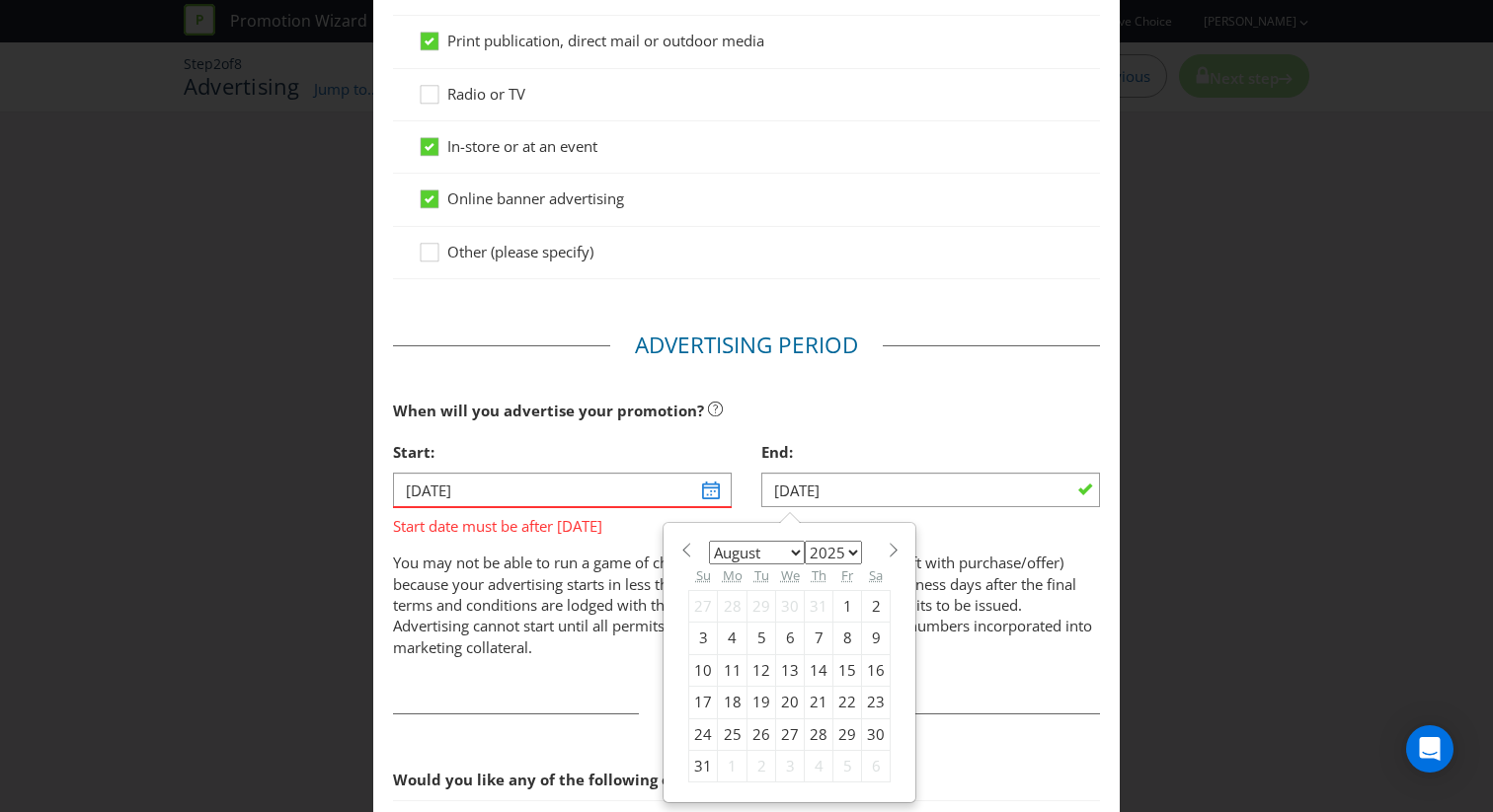
select select "8"
click at [759, 728] on div "30" at bounding box center [761, 734] width 29 height 32
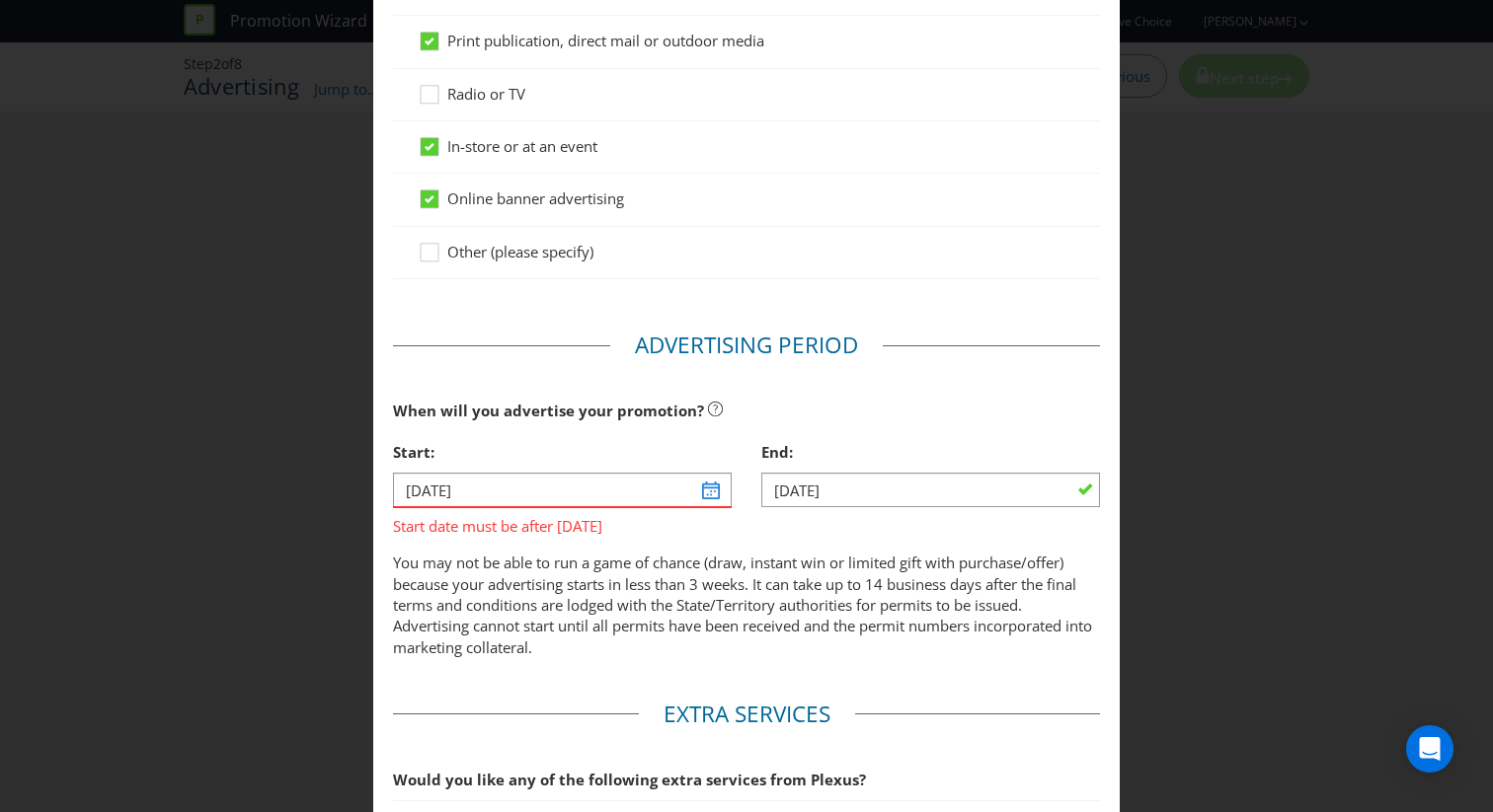
type input "[DATE]"
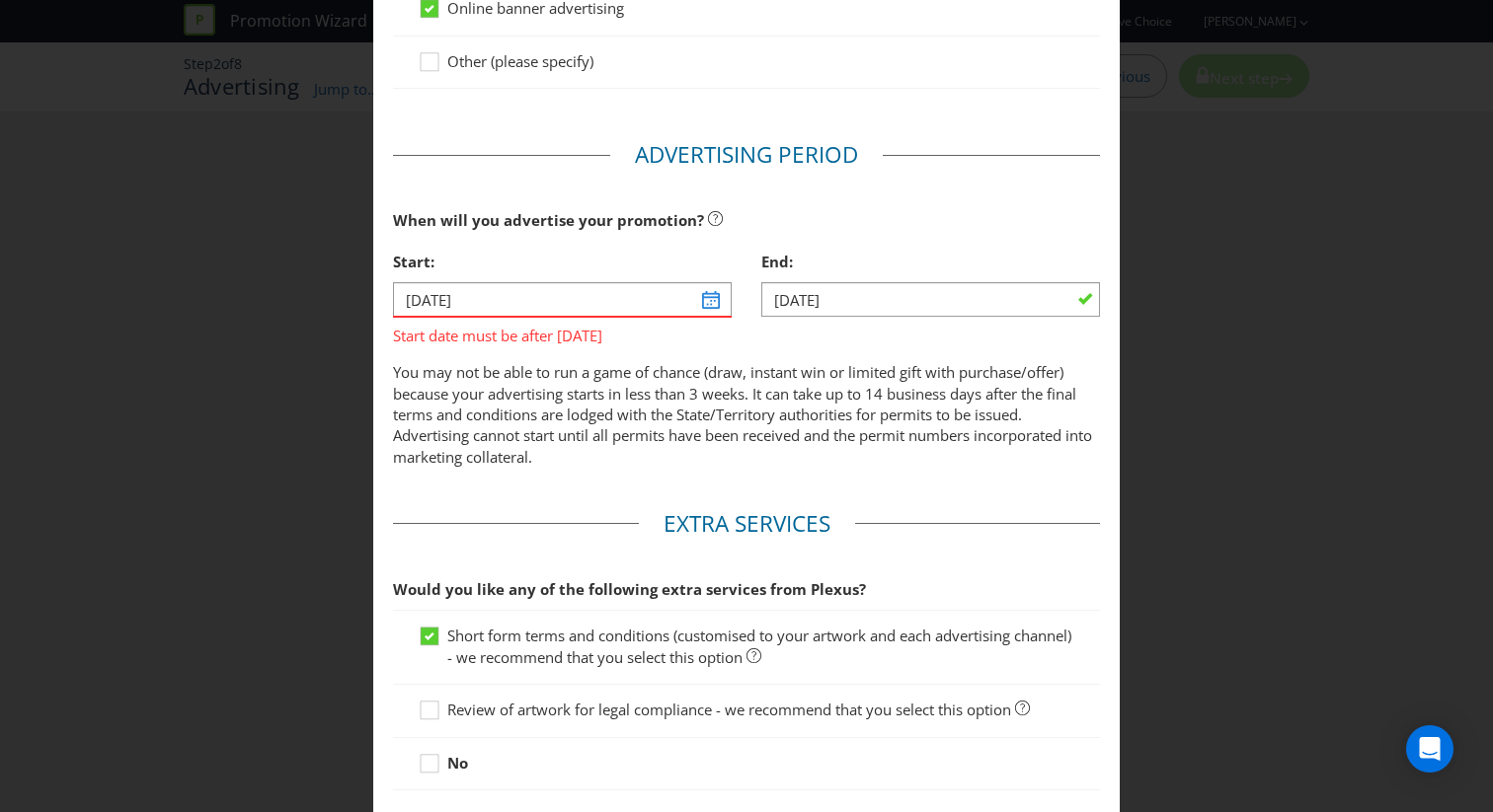
scroll to position [721, 0]
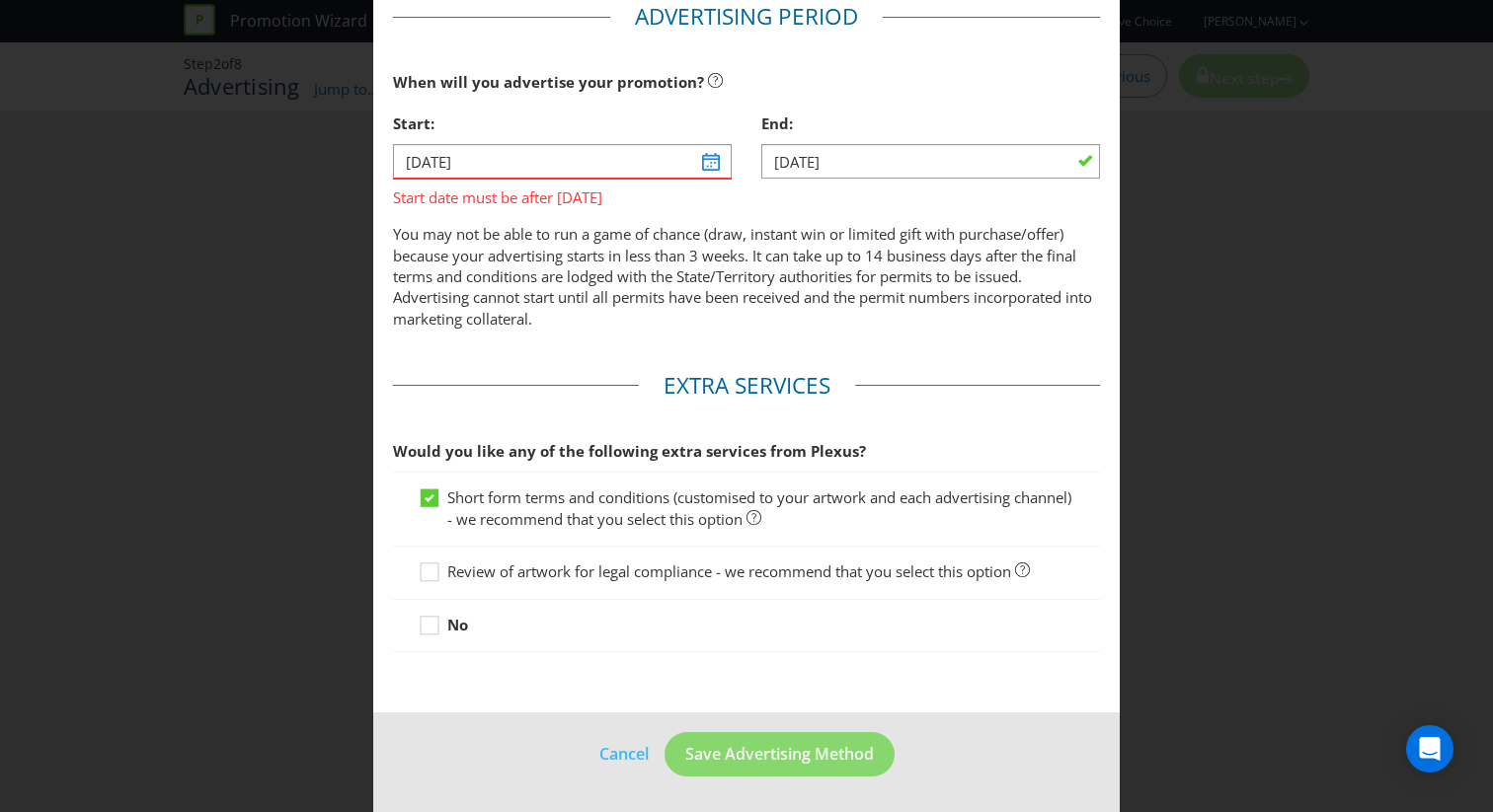
click at [663, 690] on main "Advertising Methods How will your promotion be advertised? Website or eDM You m…" at bounding box center [746, 38] width 746 height 1349
click at [571, 175] on input "[DATE]" at bounding box center [562, 161] width 339 height 35
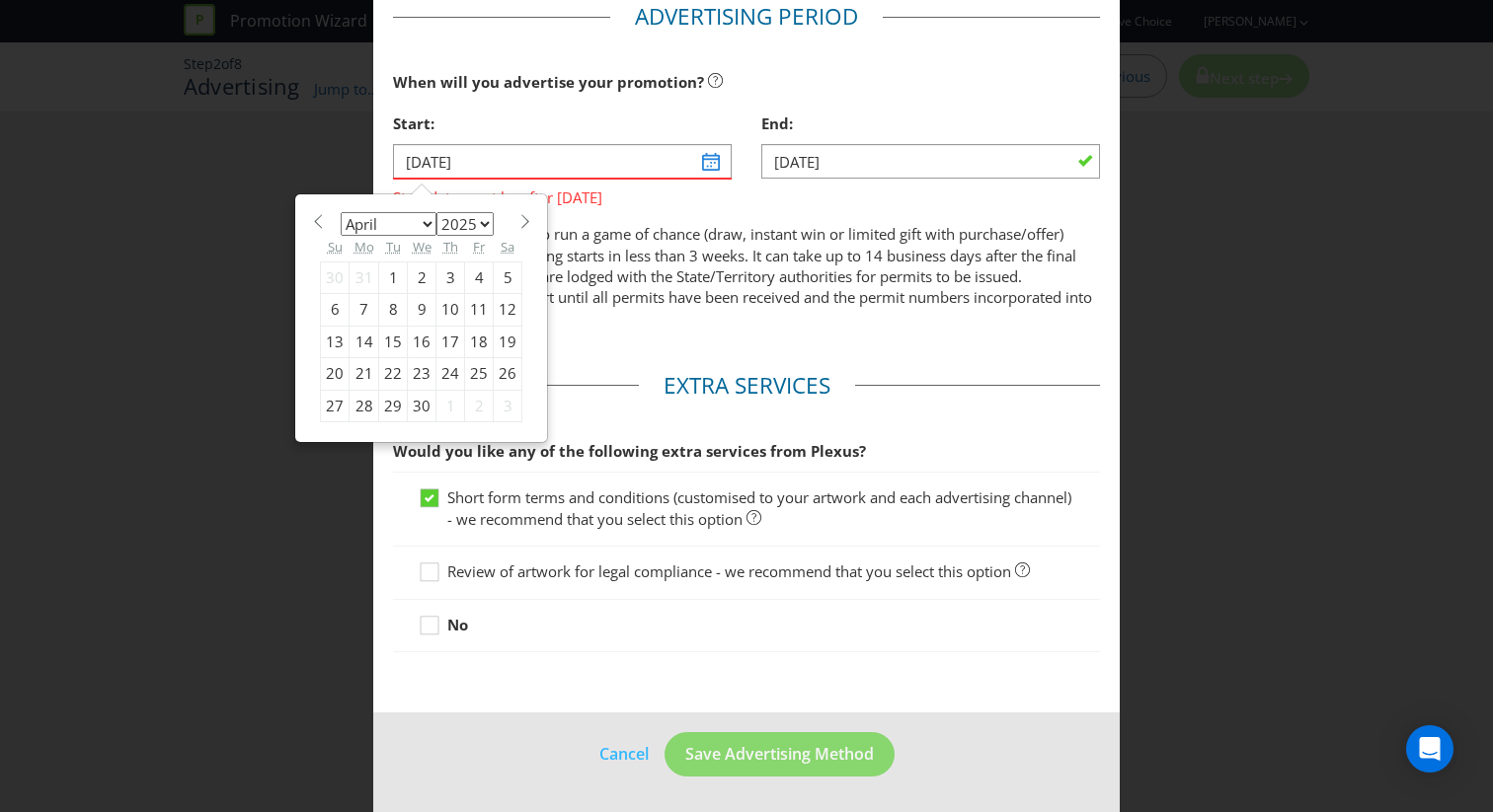
click at [481, 218] on select "2025 2026 2027 2028 2029 2030 2031 2032 2033 2034 2035" at bounding box center [465, 225] width 58 height 24
select select "2026"
click at [436, 213] on select "2025 2026 2027 2028 2029 2030 2031 2032 2033 2034 2035" at bounding box center [465, 225] width 58 height 24
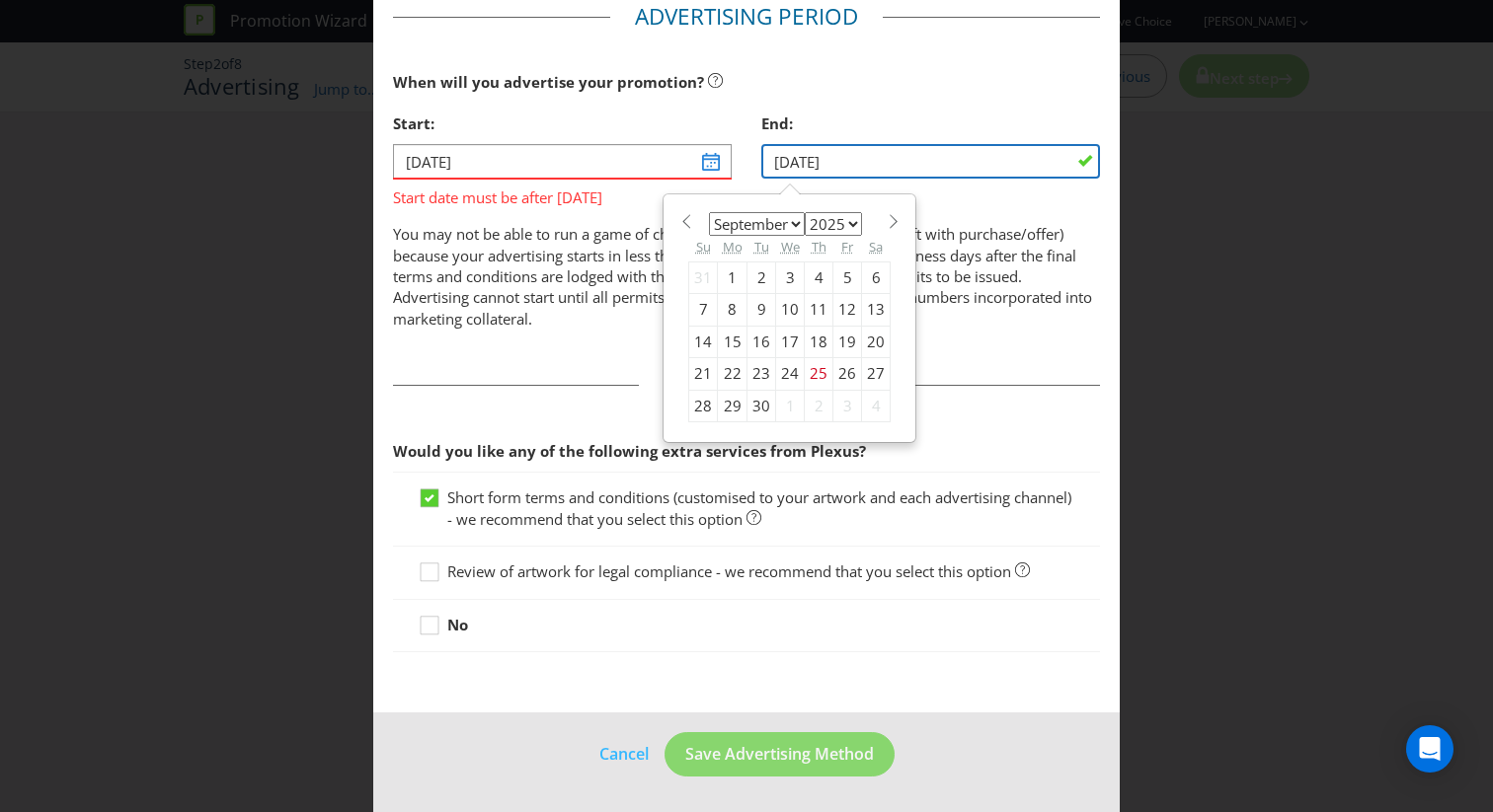
click at [846, 171] on input "[DATE]" at bounding box center [930, 161] width 339 height 35
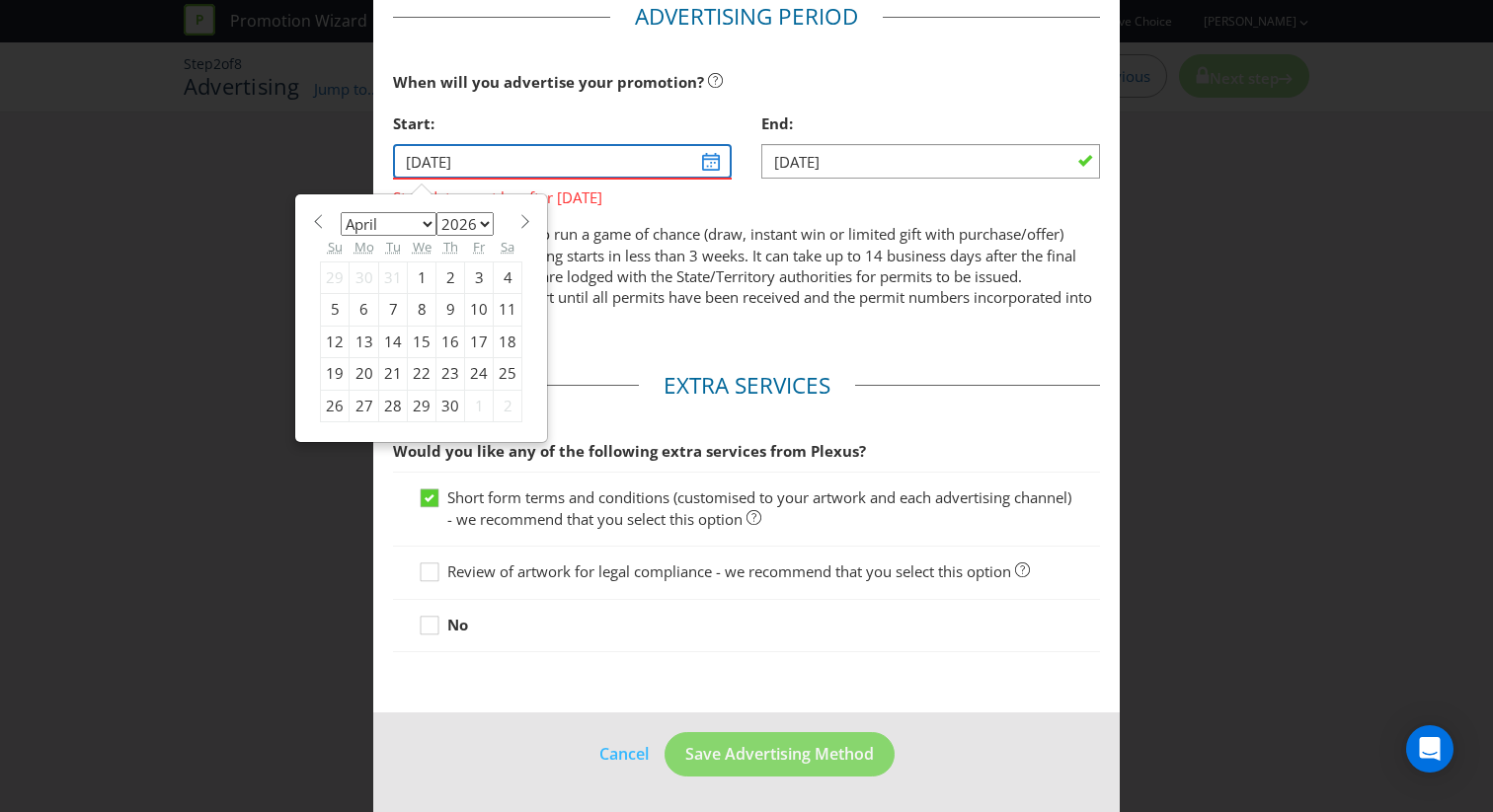
click at [649, 167] on input "[DATE]" at bounding box center [562, 161] width 339 height 35
click at [427, 314] on div "8" at bounding box center [421, 310] width 29 height 32
type input "[DATE]"
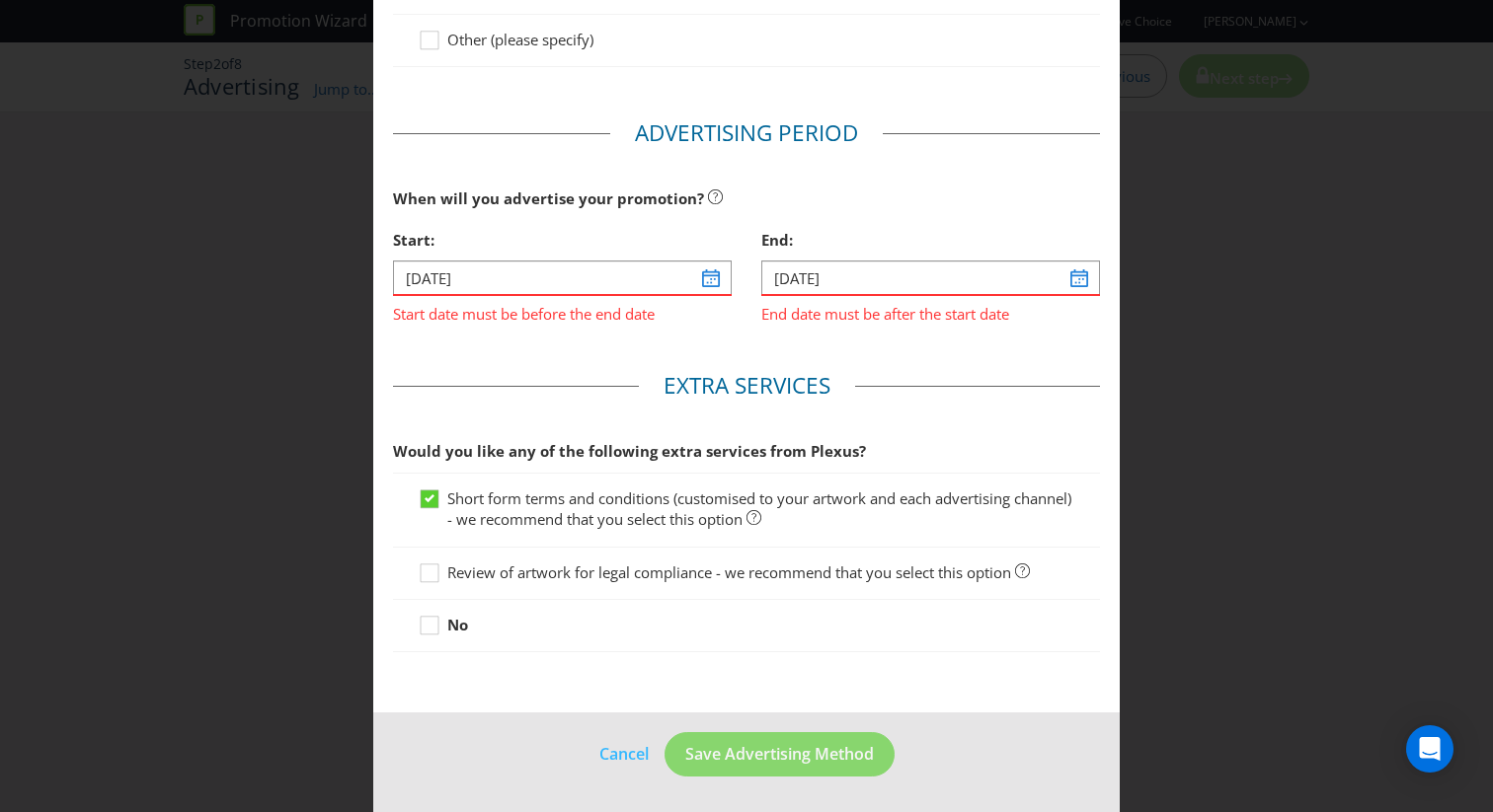
scroll to position [604, 0]
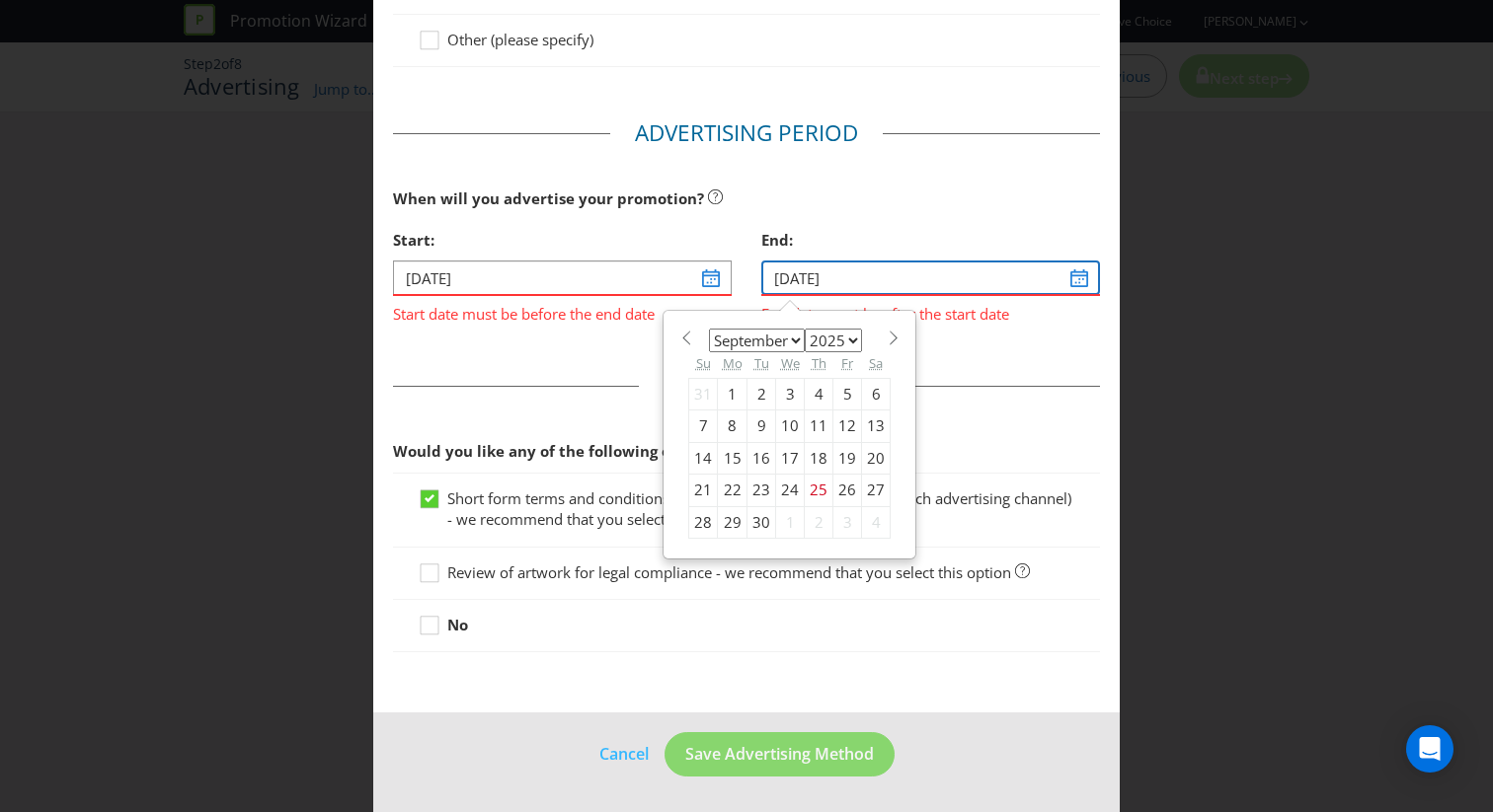
click at [858, 278] on input "[DATE]" at bounding box center [930, 277] width 339 height 35
click at [822, 343] on select "2025 2026 2027 2028 2029 2030 2031 2032 2033 2034 2035" at bounding box center [834, 341] width 58 height 24
select select "2026"
click at [805, 329] on select "2025 2026 2027 2028 2029 2030 2031 2032 2033 2034 2035" at bounding box center [834, 341] width 58 height 24
click at [781, 511] on div "30" at bounding box center [790, 523] width 29 height 32
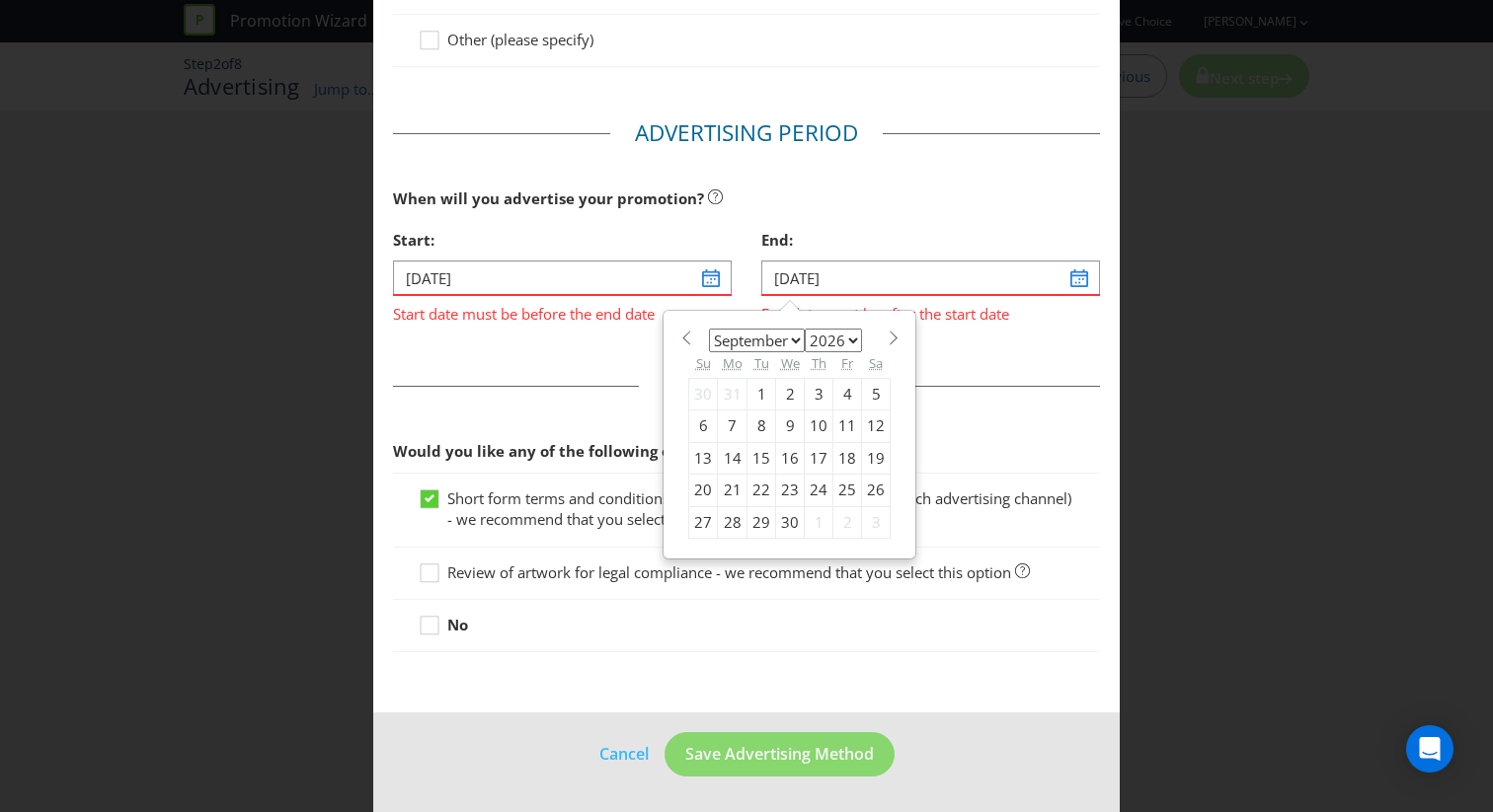
type input "[DATE]"
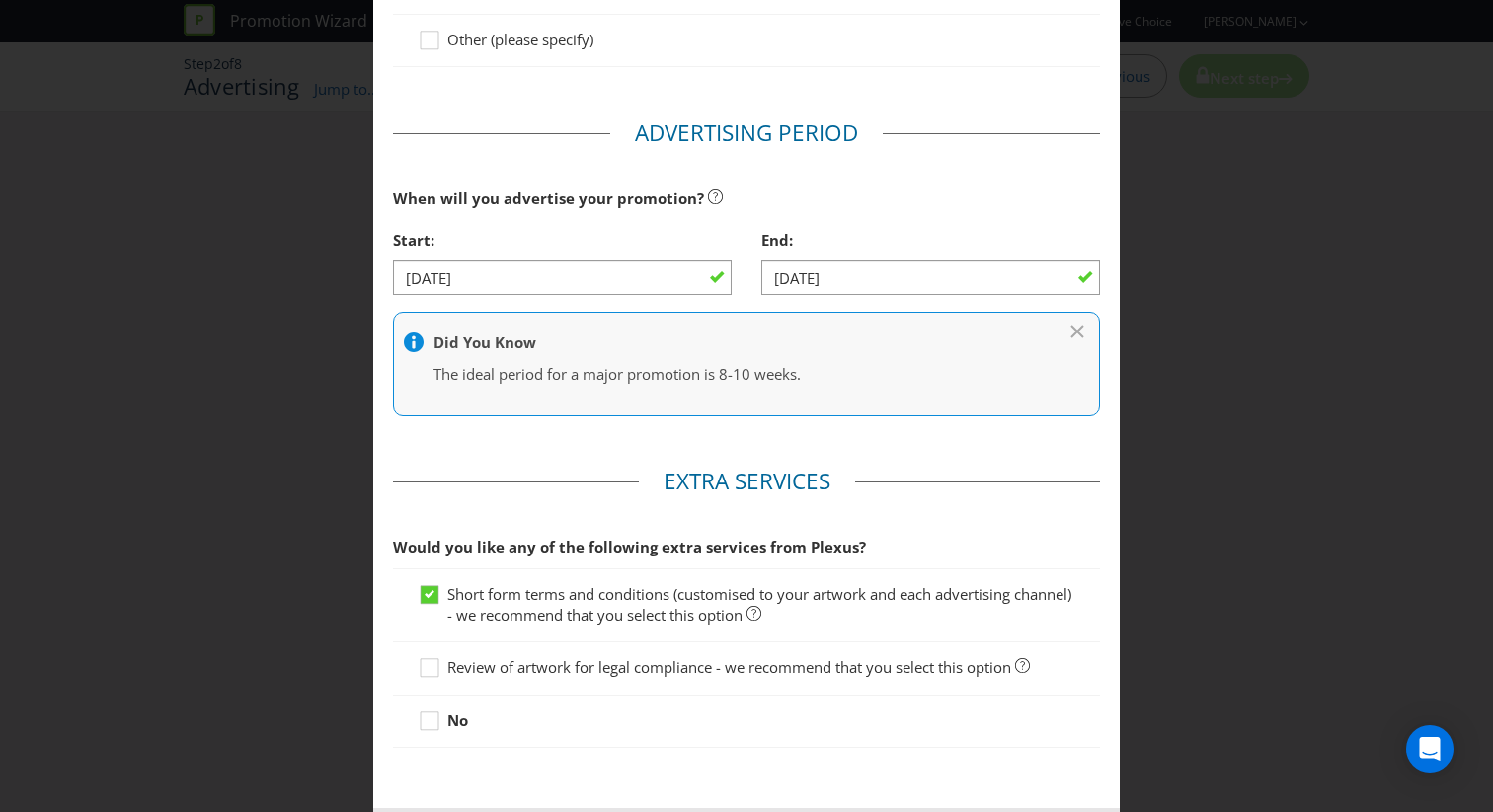
scroll to position [700, 0]
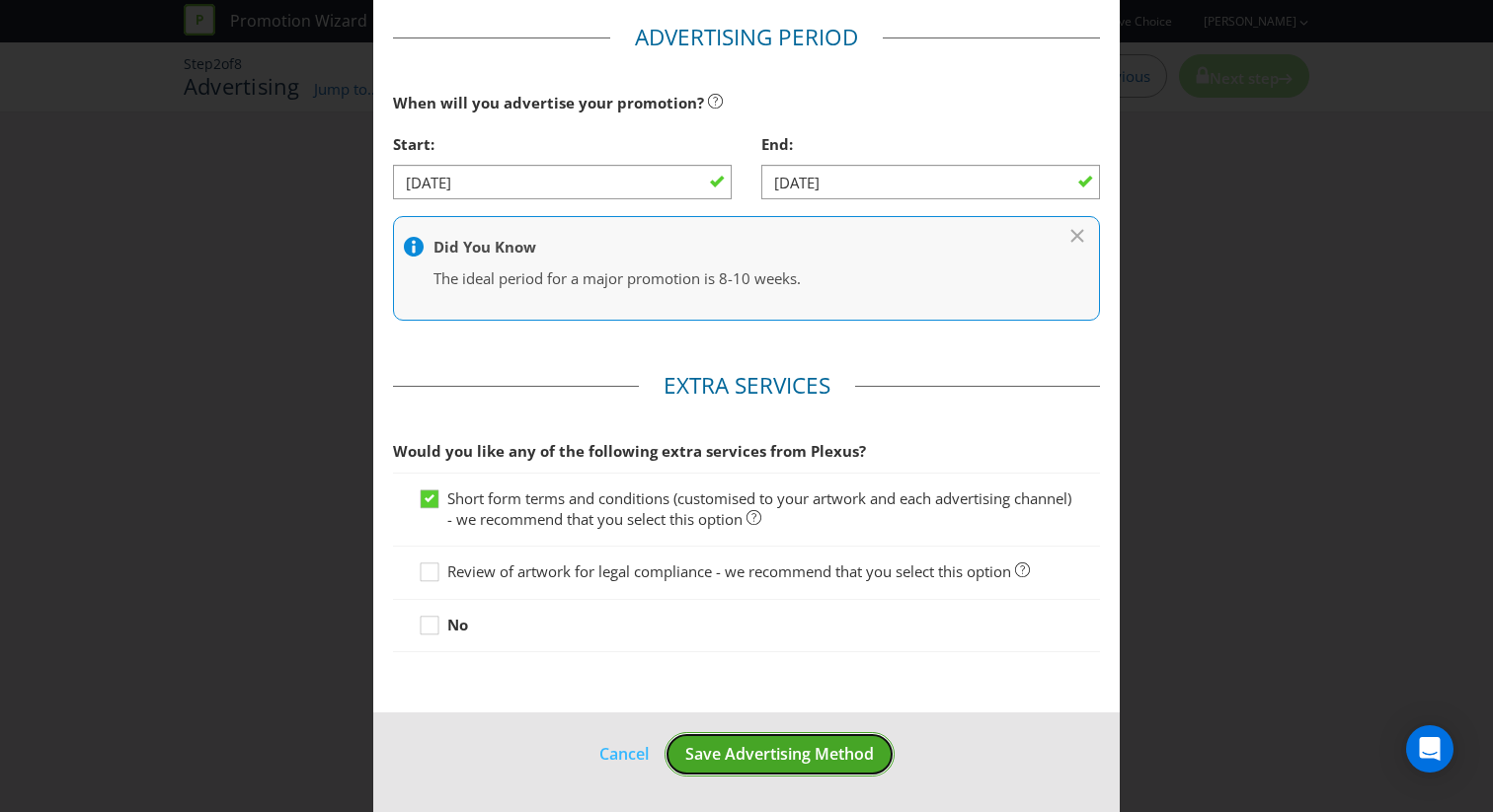
click at [769, 758] on span "Save Advertising Method" at bounding box center [779, 754] width 189 height 22
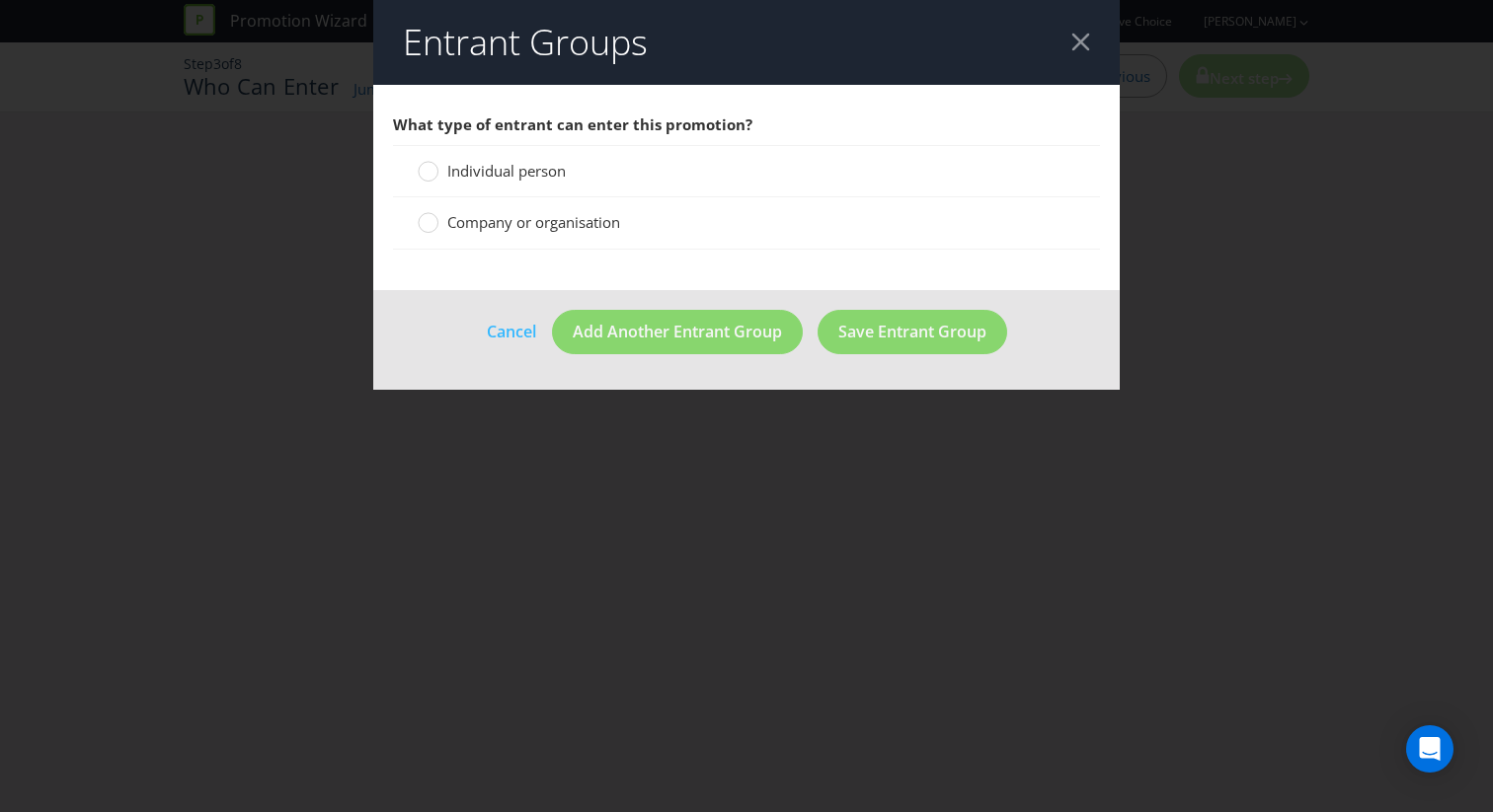
click at [543, 158] on div "Individual person" at bounding box center [746, 171] width 707 height 53
click at [543, 176] on span "Individual person" at bounding box center [506, 171] width 118 height 20
click at [0, 0] on input "Individual person" at bounding box center [0, 0] width 0 height 0
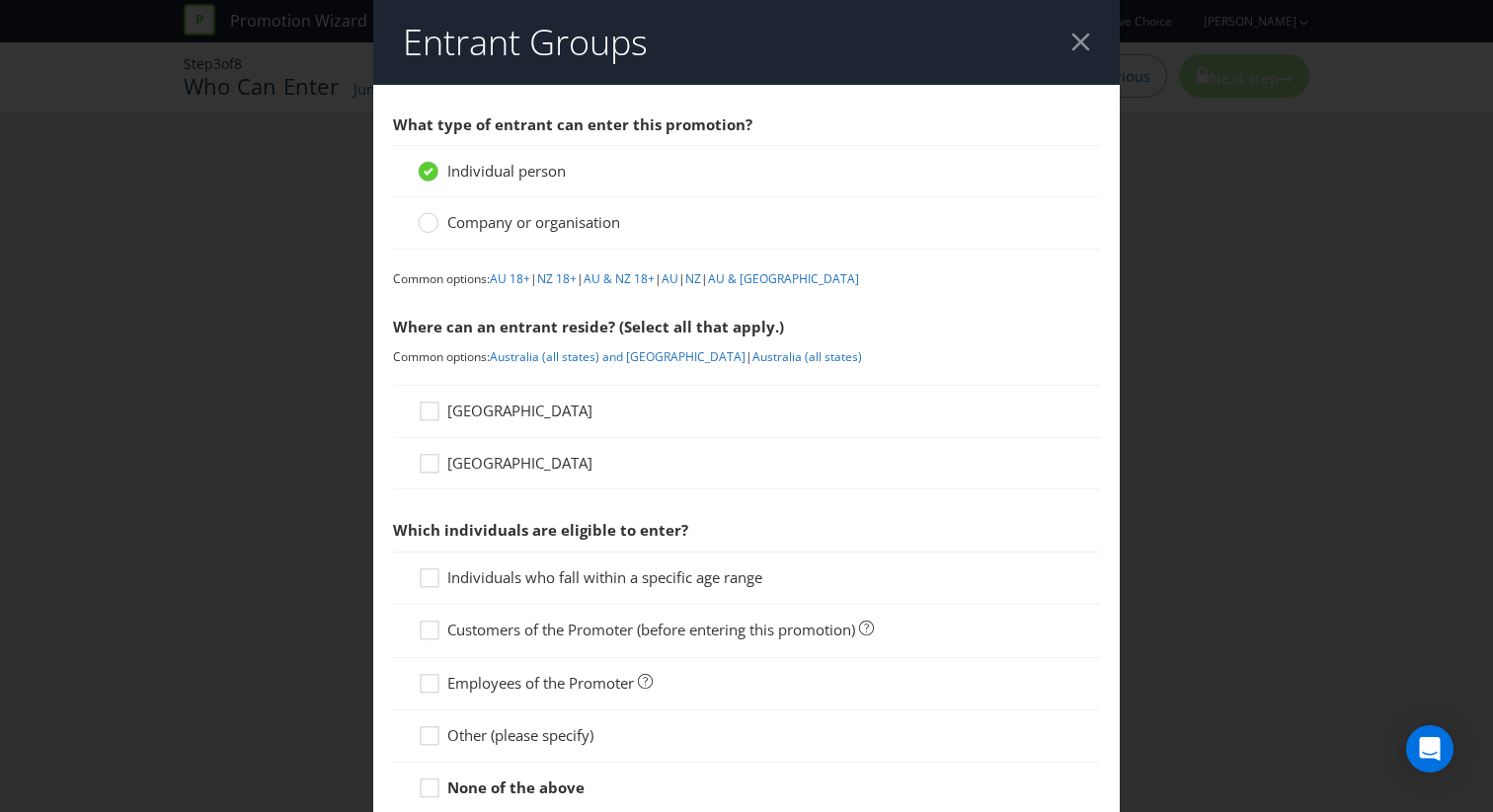
click at [489, 457] on span "[GEOGRAPHIC_DATA]" at bounding box center [520, 463] width 145 height 20
click at [0, 0] on input "[GEOGRAPHIC_DATA]" at bounding box center [0, 0] width 0 height 0
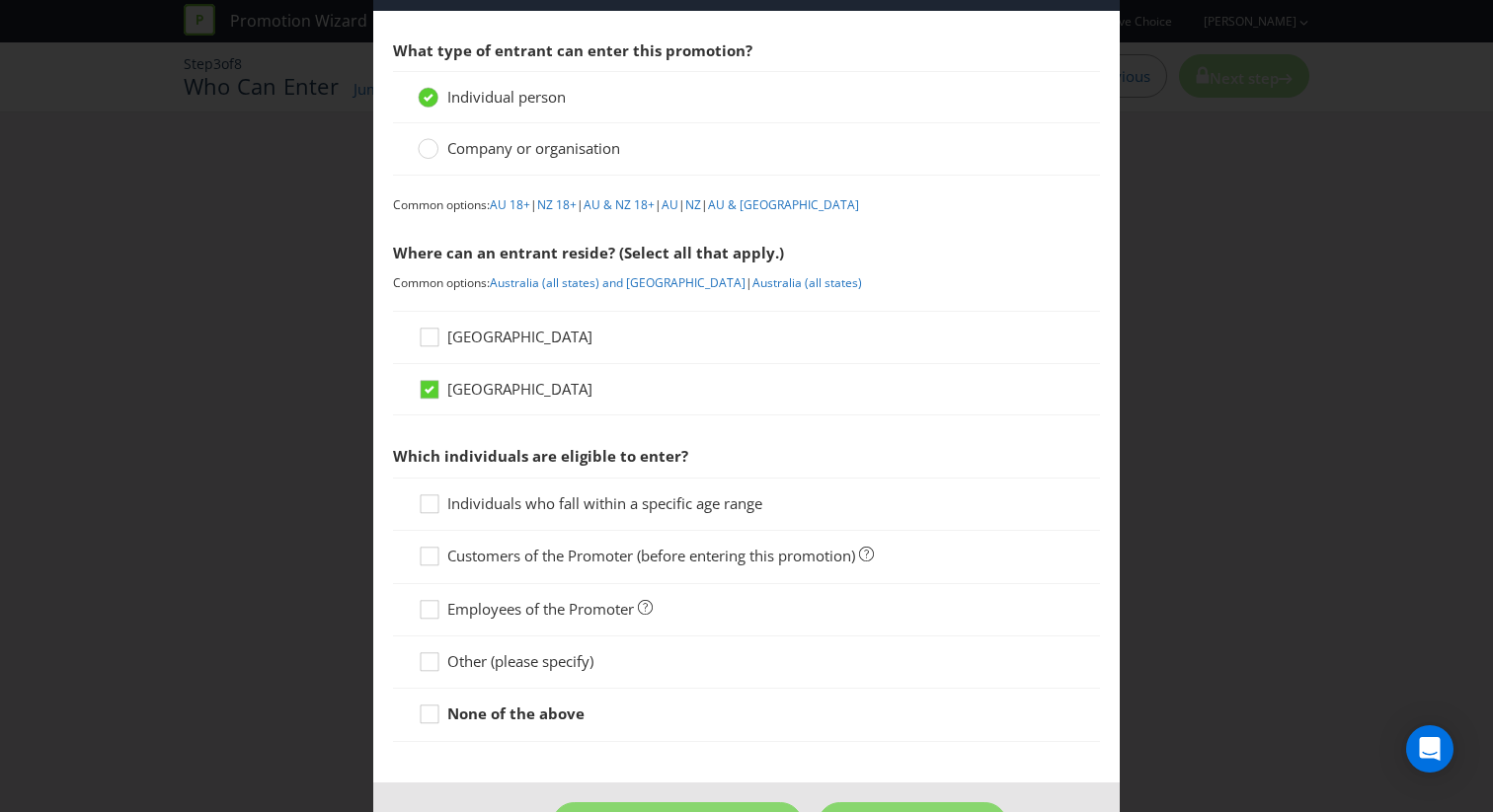
scroll to position [143, 0]
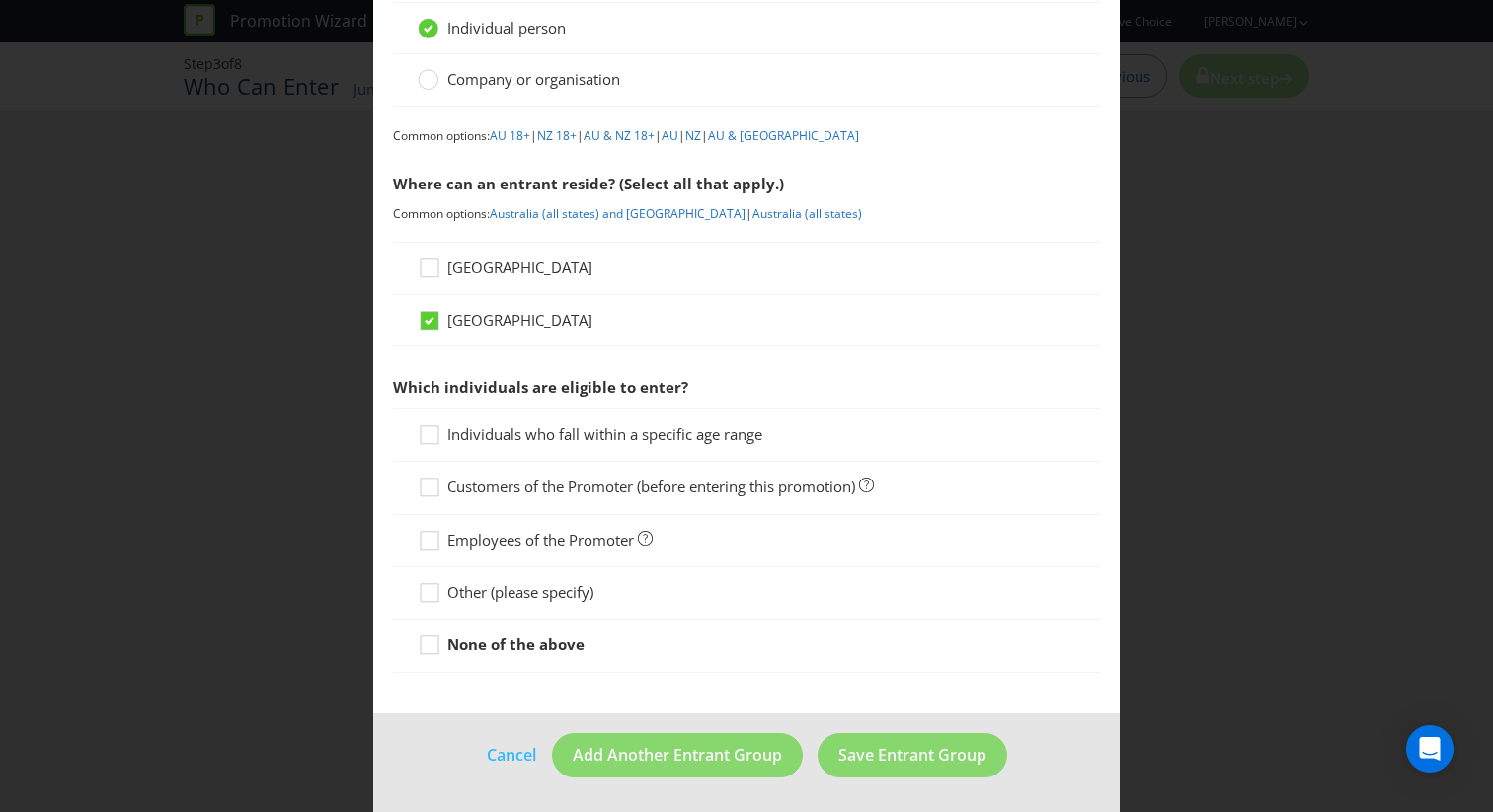
click at [511, 441] on span "Individuals who fall within a specific age range" at bounding box center [604, 434] width 315 height 20
click at [0, 0] on input "Individuals who fall within a specific age range" at bounding box center [0, 0] width 0 height 0
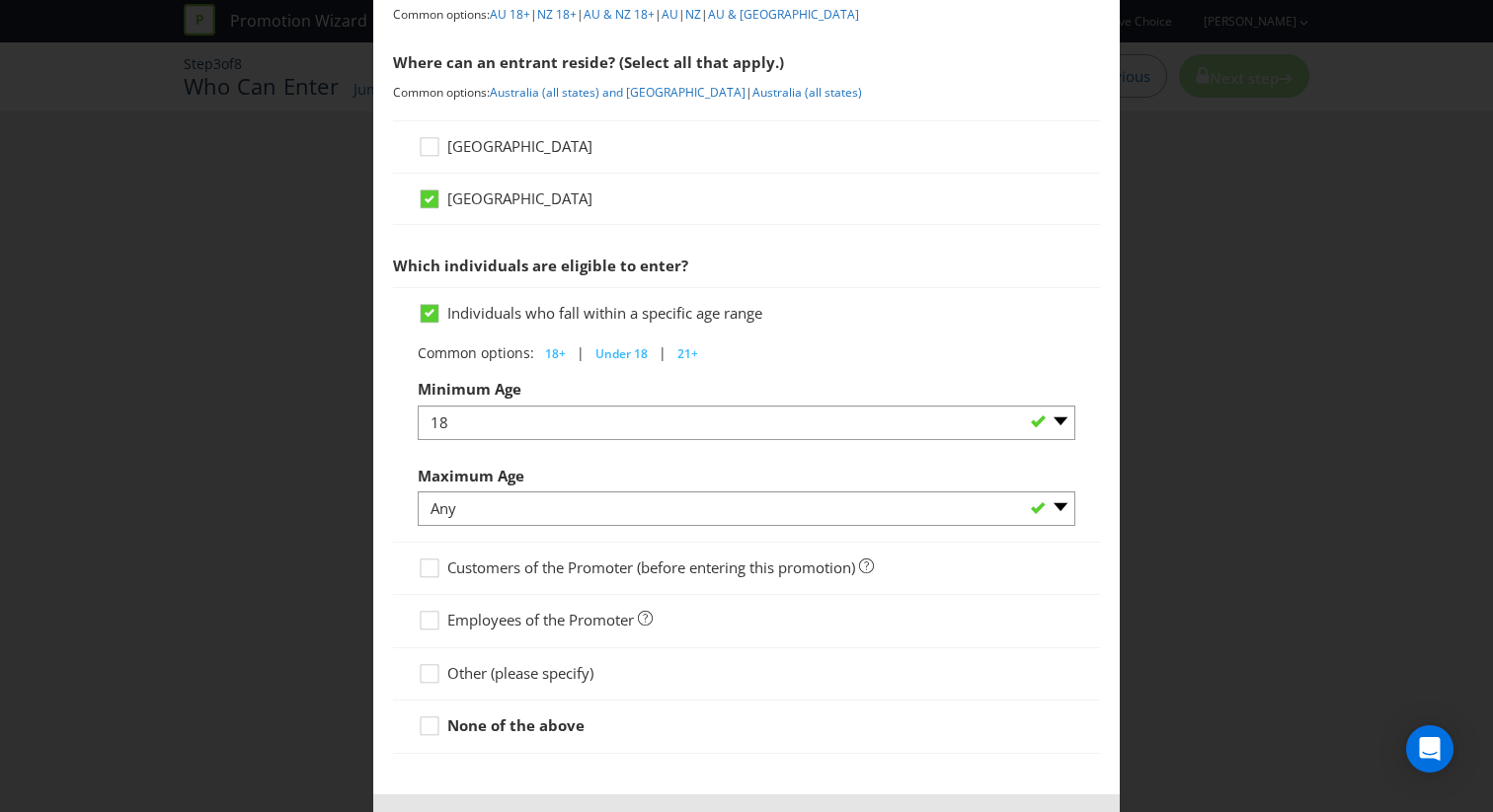
scroll to position [346, 0]
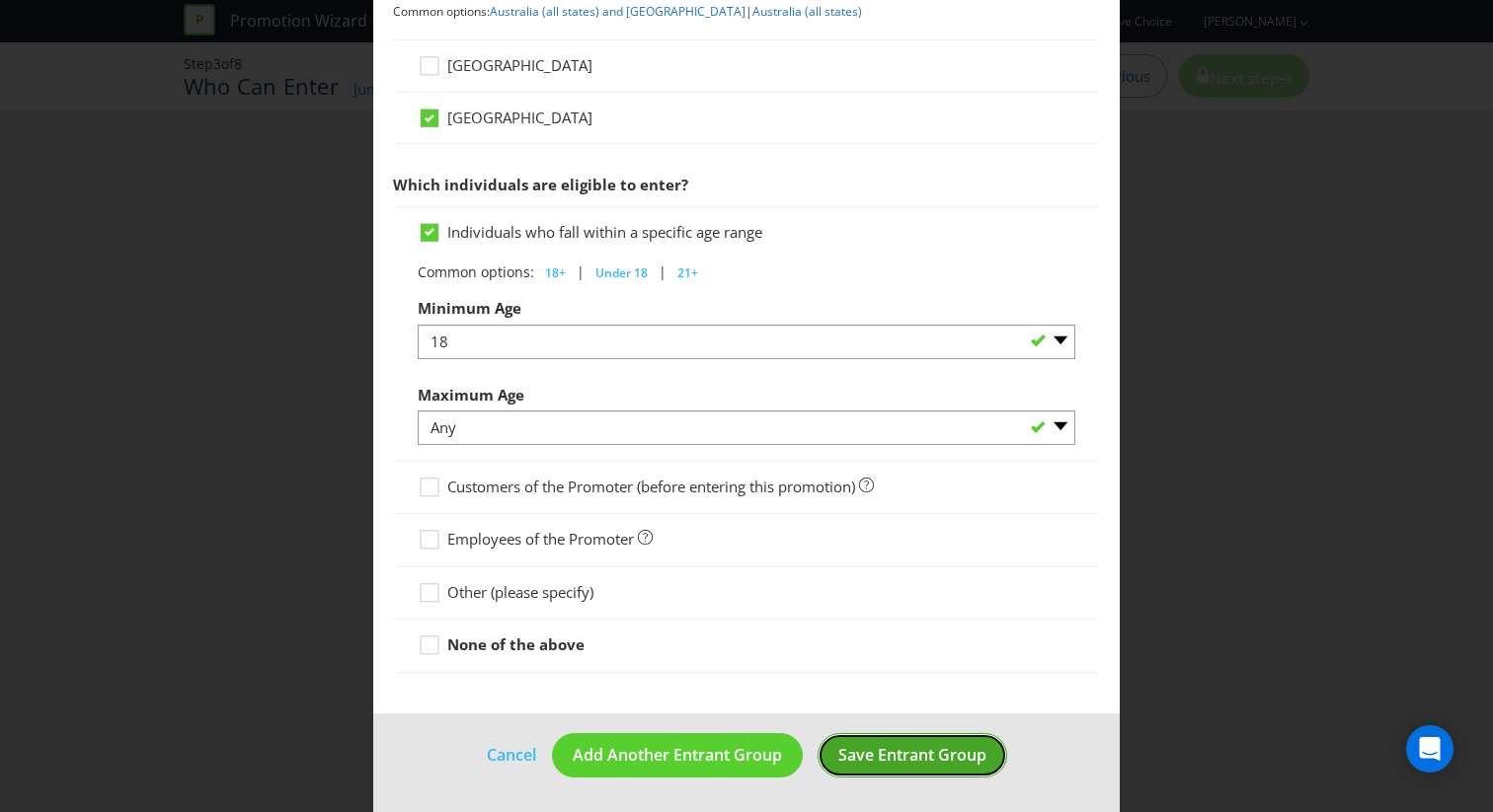
click at [873, 751] on span "Save Entrant Group" at bounding box center [912, 755] width 148 height 22
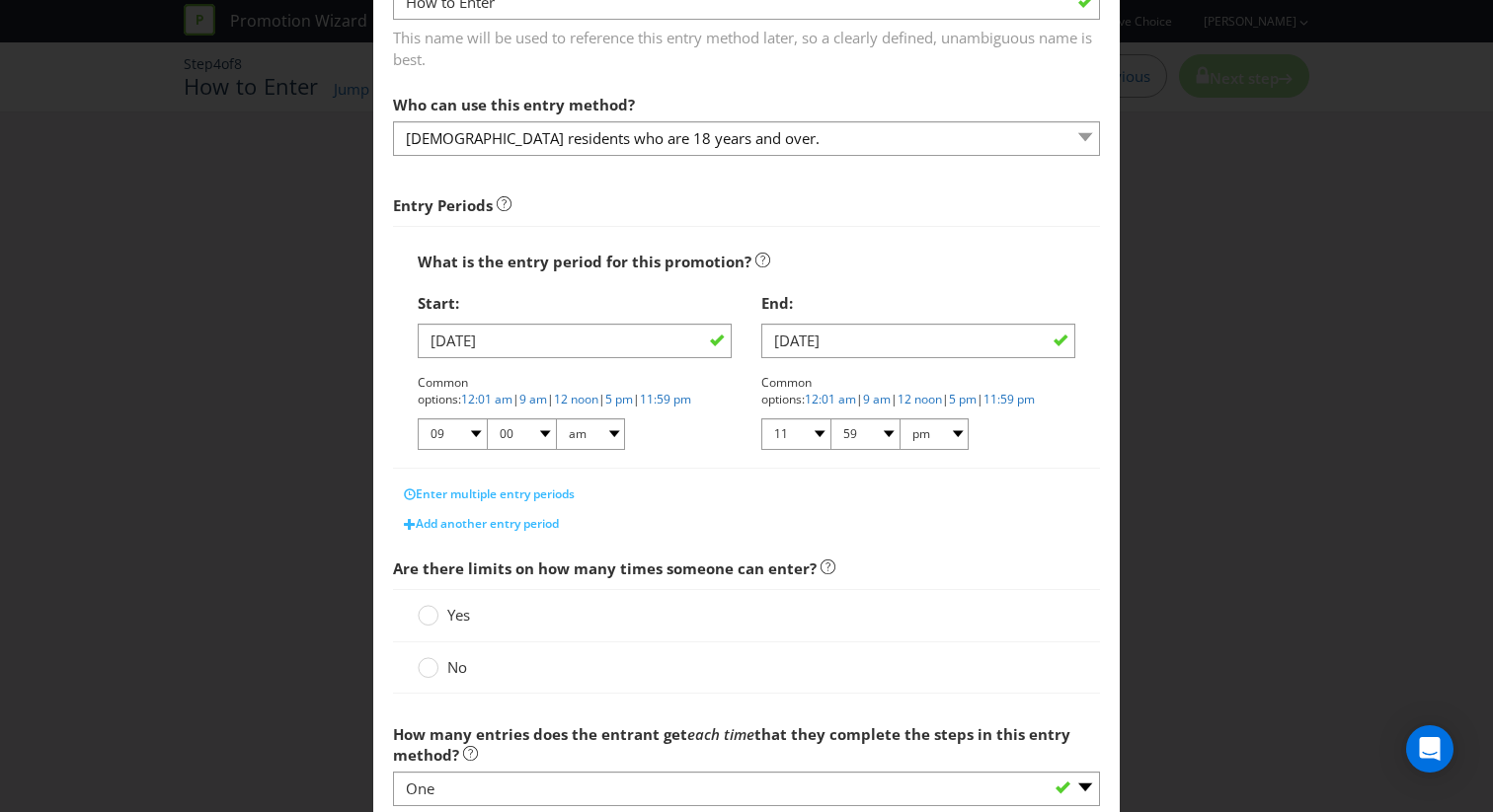
scroll to position [157, 0]
click at [513, 389] on link "12:01 am" at bounding box center [487, 397] width 52 height 17
select select "12"
select select "01"
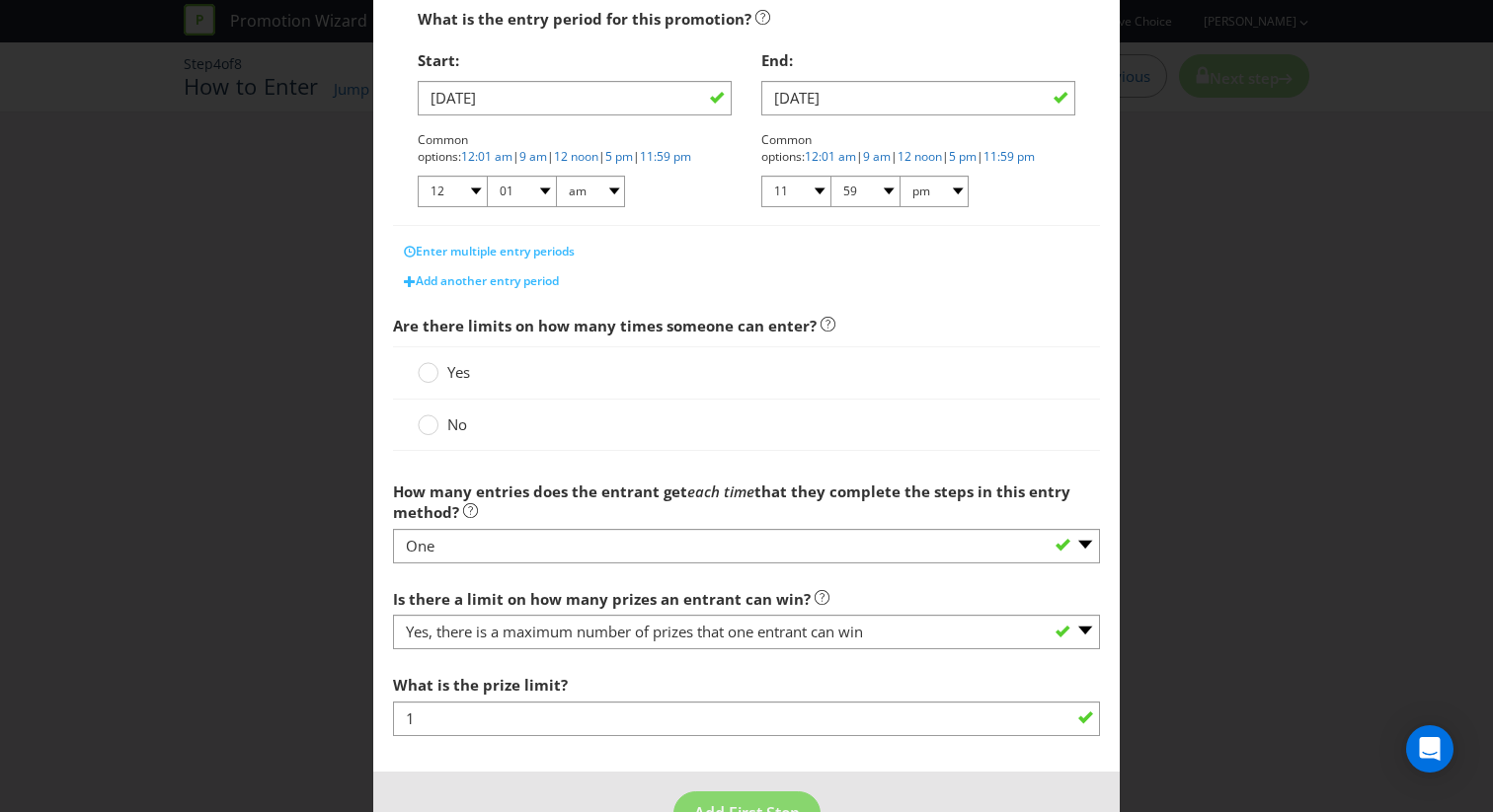
scroll to position [407, 0]
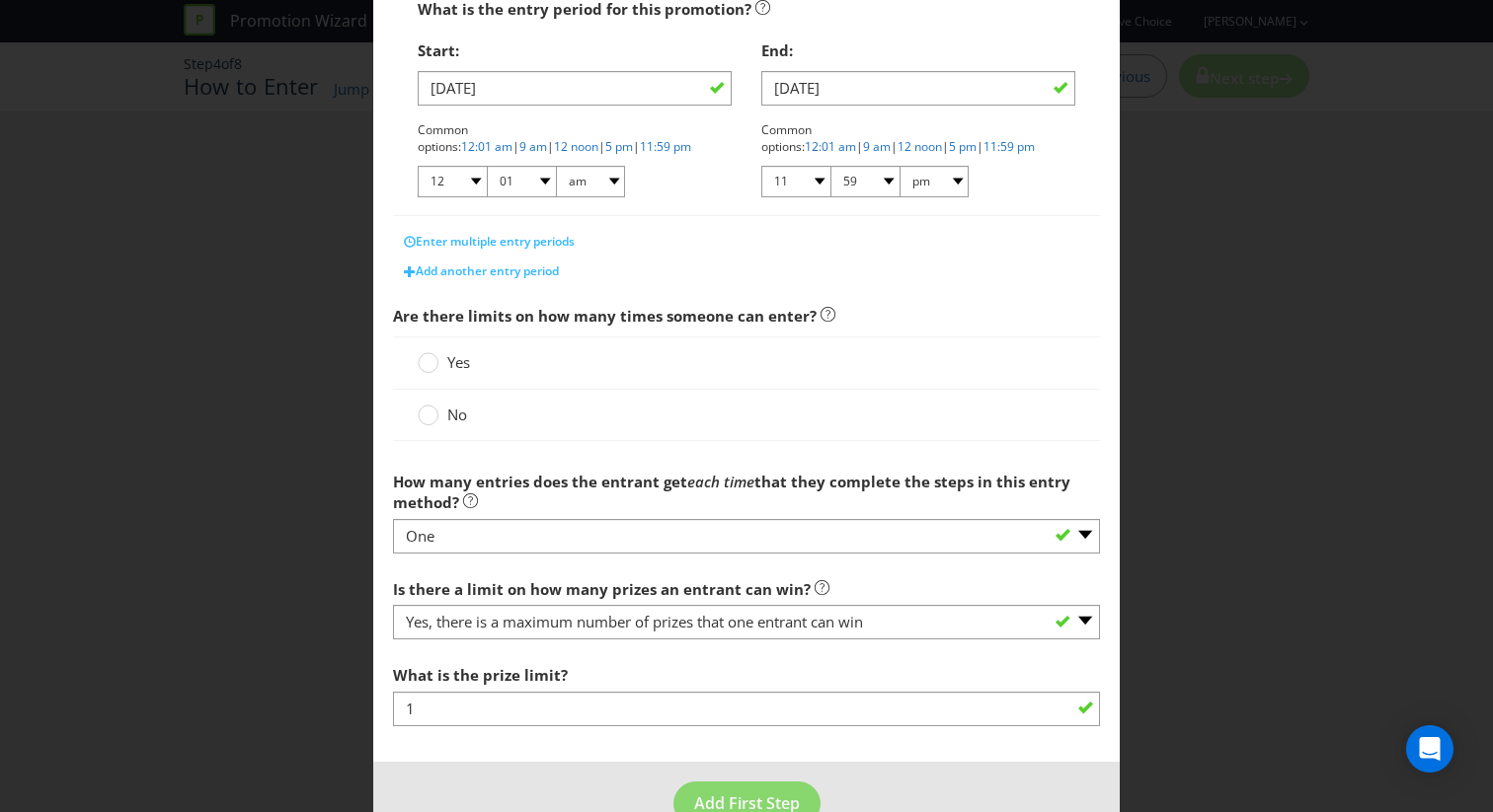
click at [442, 368] on label "Yes" at bounding box center [445, 363] width 57 height 21
click at [0, 0] on input "Yes" at bounding box center [0, 0] width 0 height 0
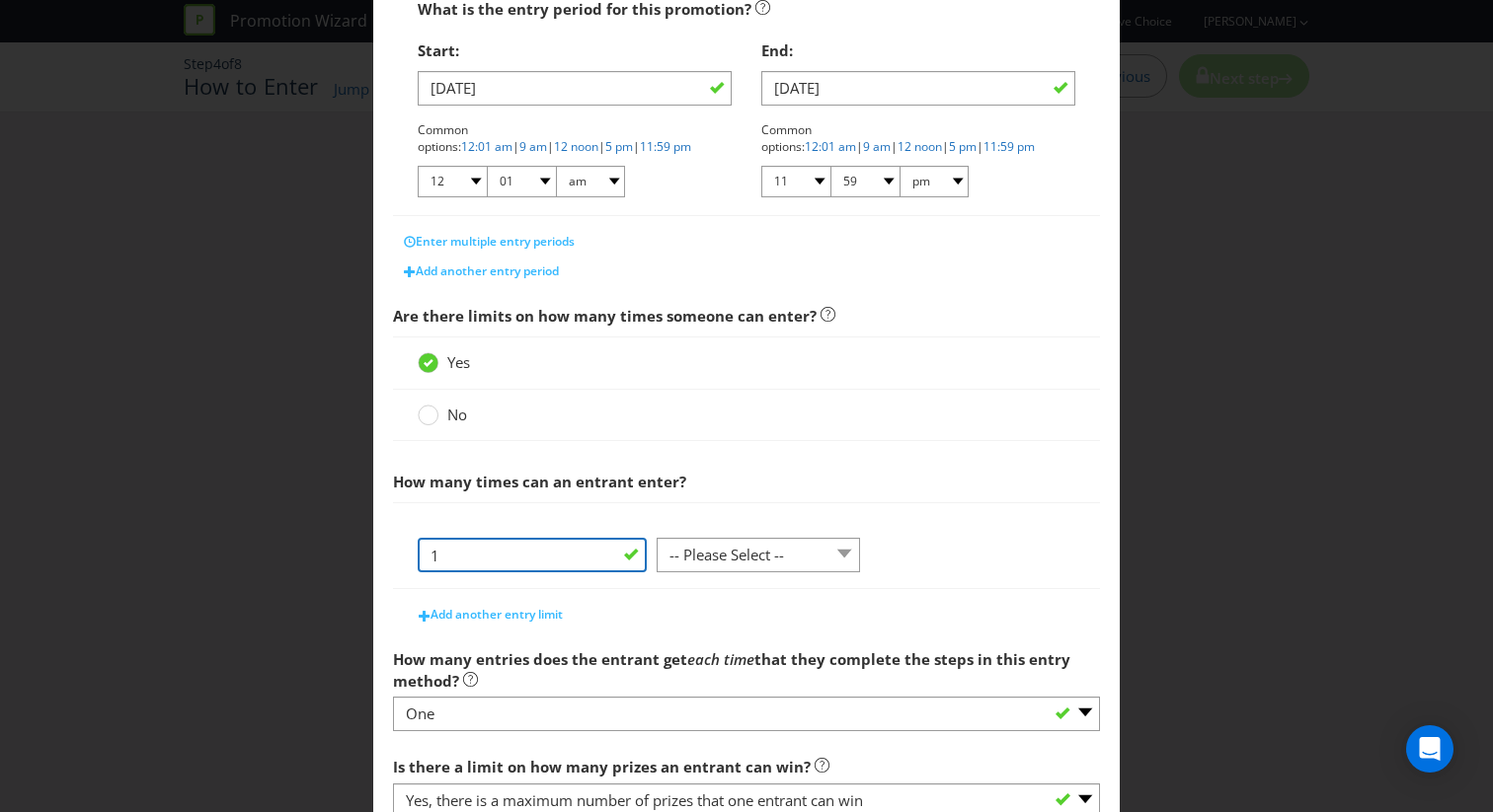
click at [580, 555] on input "1" at bounding box center [532, 555] width 229 height 35
click at [675, 556] on select "-- Please Select -- per person per day per purchase per transaction Other (plea…" at bounding box center [758, 555] width 204 height 35
click at [657, 538] on select "-- Please Select -- per person per day per purchase per transaction Other (plea…" at bounding box center [758, 555] width 204 height 35
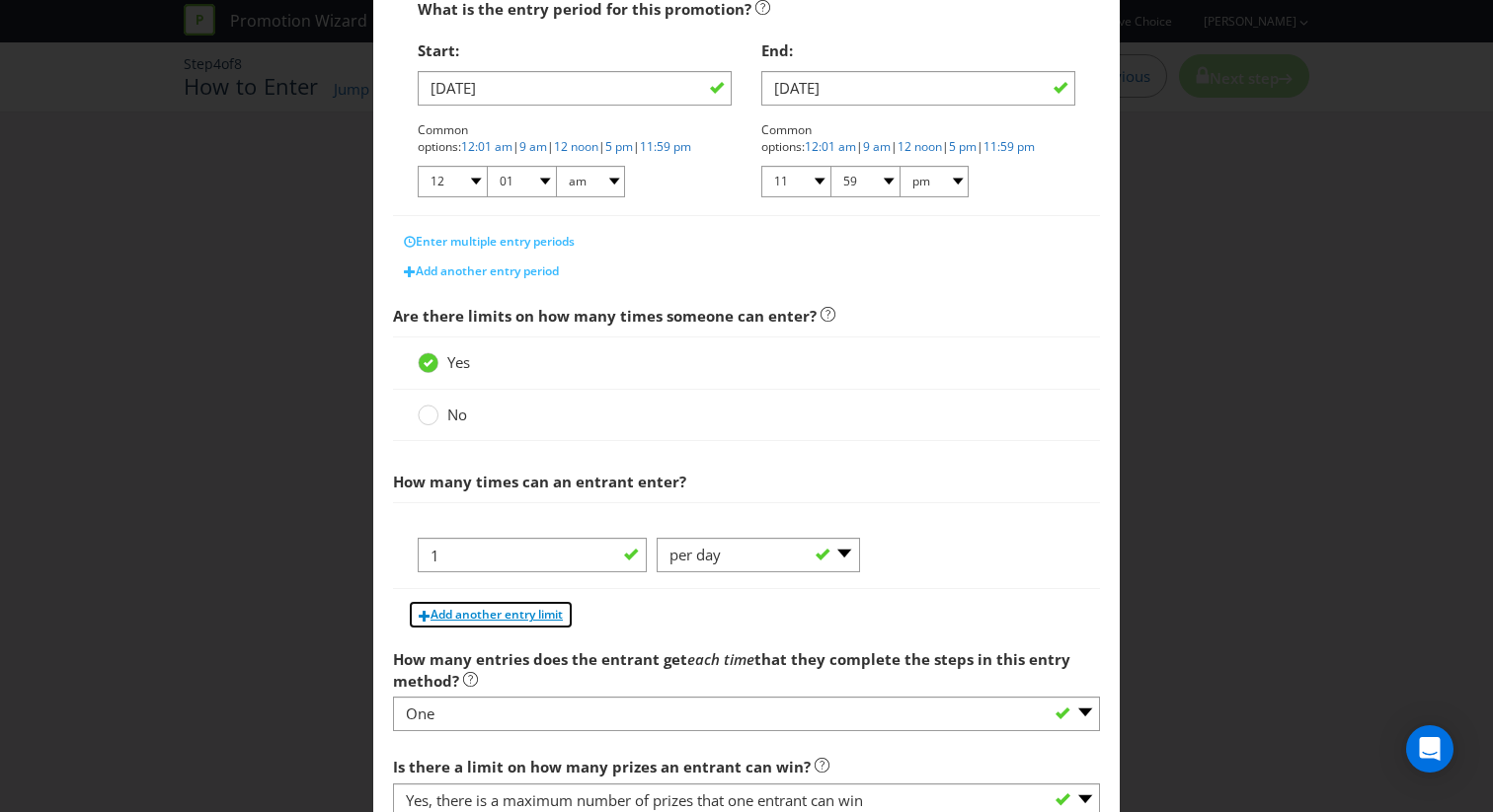
click at [519, 611] on span "Add another entry limit" at bounding box center [496, 614] width 132 height 17
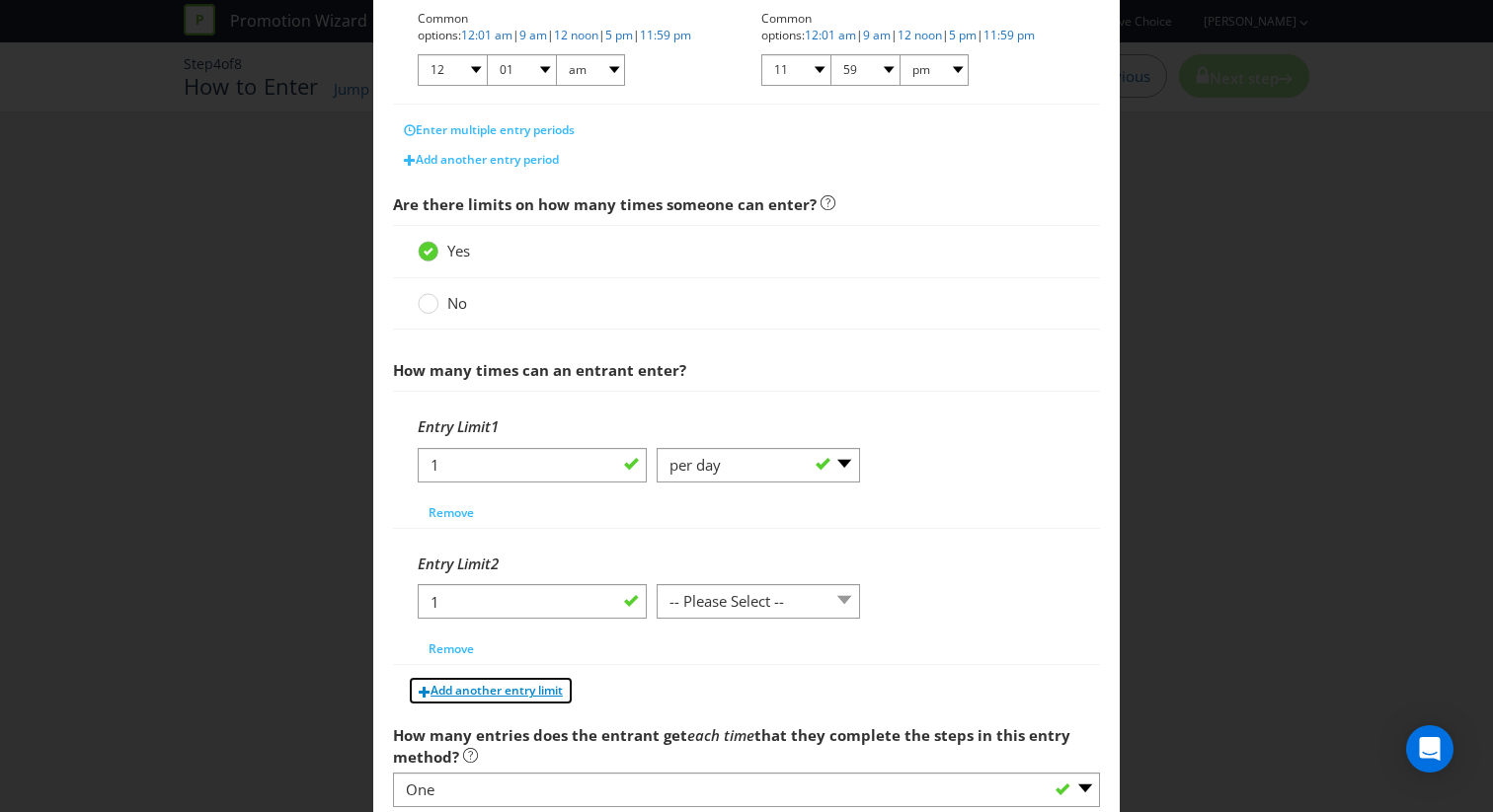
scroll to position [534, 0]
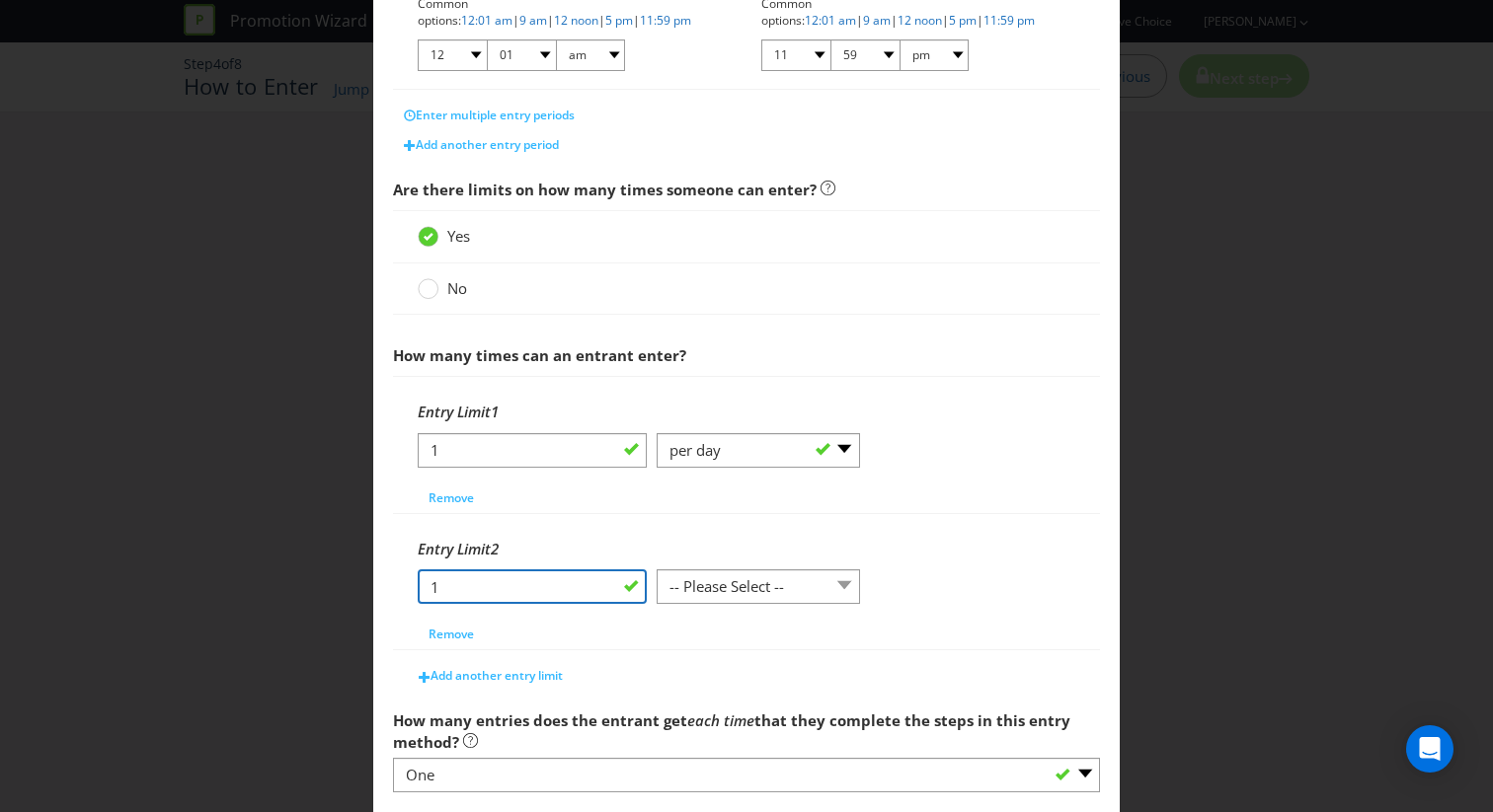
click at [527, 599] on input "1" at bounding box center [532, 586] width 229 height 35
click at [672, 452] on select "-- Please Select -- per person per day per purchase per transaction Other (plea…" at bounding box center [758, 450] width 204 height 35
select select "PER_TRANSACTION"
click at [657, 433] on select "-- Please Select -- per person per day per purchase per transaction Other (plea…" at bounding box center [758, 450] width 204 height 35
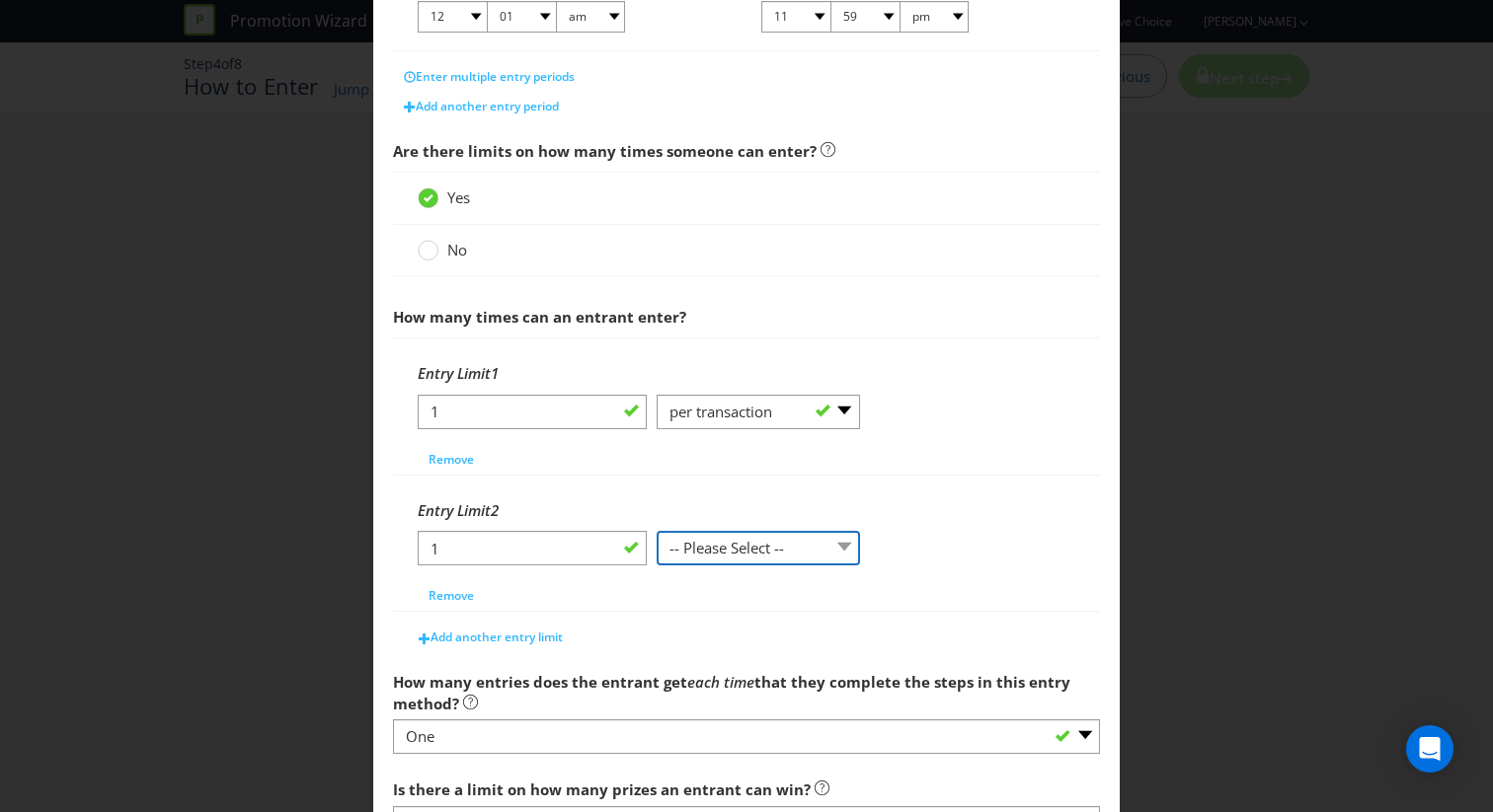
click at [677, 537] on select "-- Please Select -- per person per day per purchase per transaction Other (plea…" at bounding box center [758, 548] width 204 height 35
select select "PER_DAY"
click at [657, 531] on select "-- Please Select -- per person per day per purchase per transaction Other (plea…" at bounding box center [758, 548] width 204 height 35
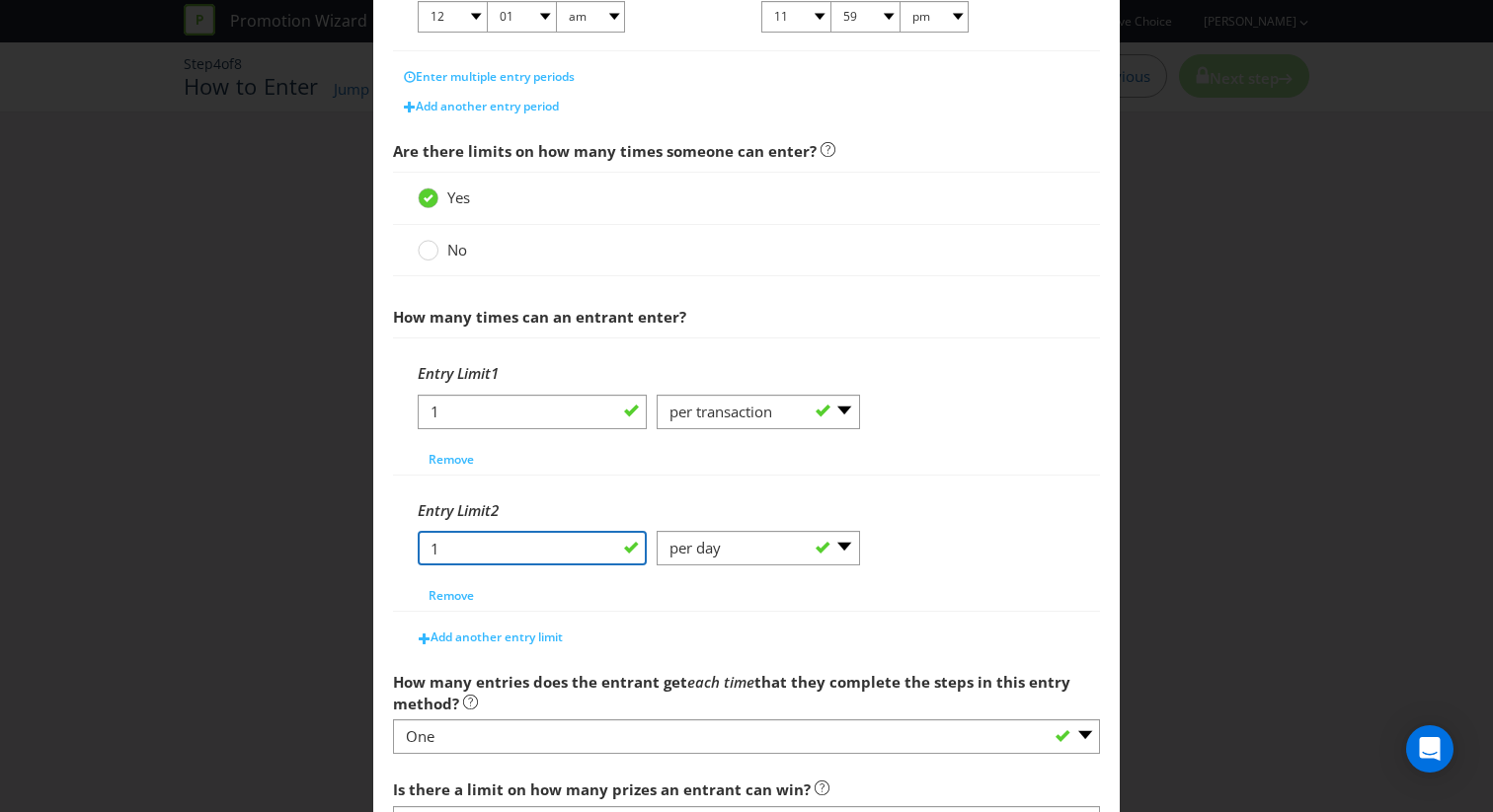
drag, startPoint x: 517, startPoint y: 554, endPoint x: 347, endPoint y: 554, distance: 170.0
click at [347, 554] on div "How to Enter What is the name of this entry method? How to Enter This name will…" at bounding box center [746, 406] width 1493 height 812
type input "3"
click at [879, 472] on div "Entry Limit 1 1 -- Please Select -- per person per day per purchase per transac…" at bounding box center [746, 413] width 658 height 120
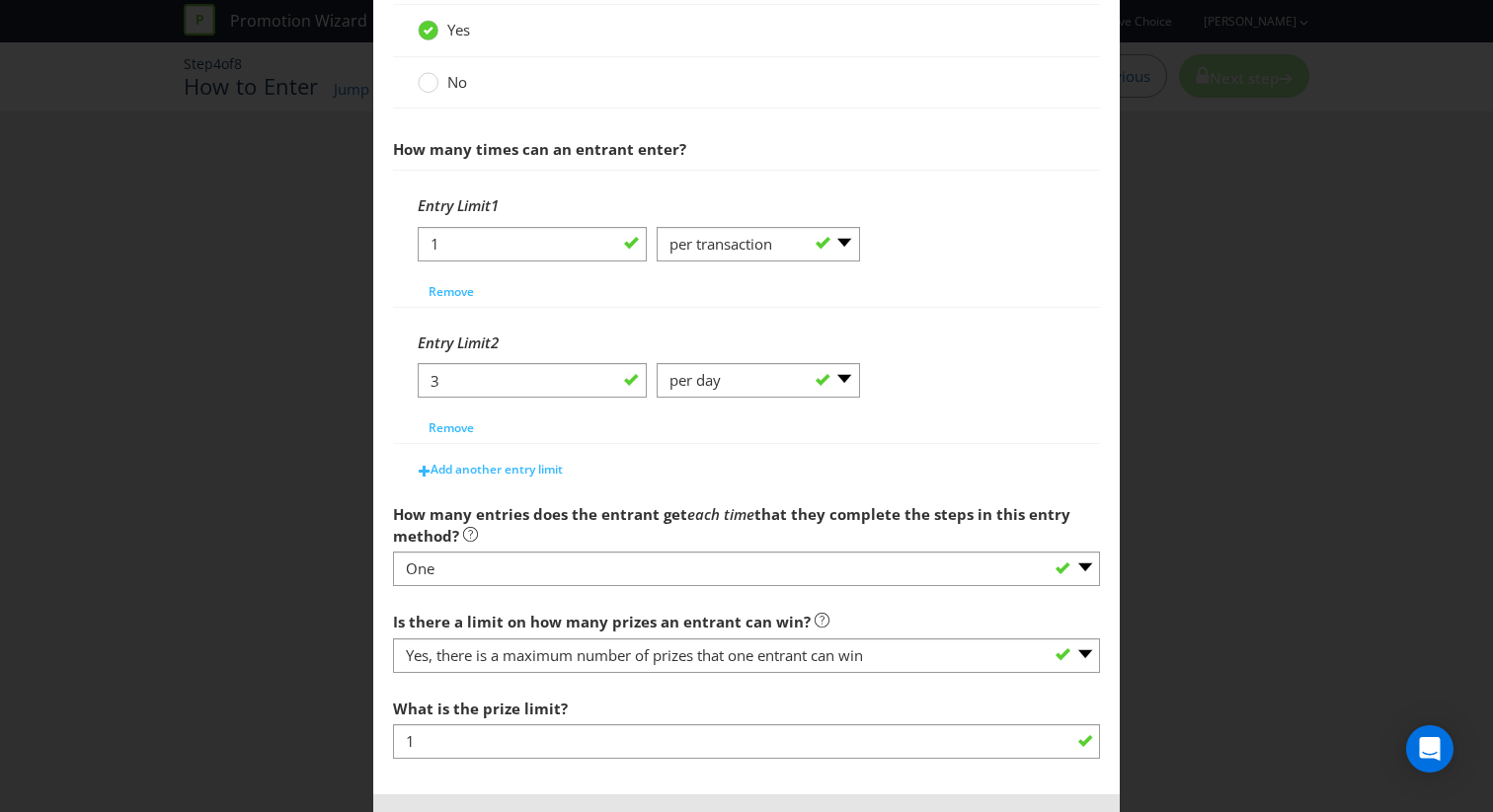
scroll to position [822, 0]
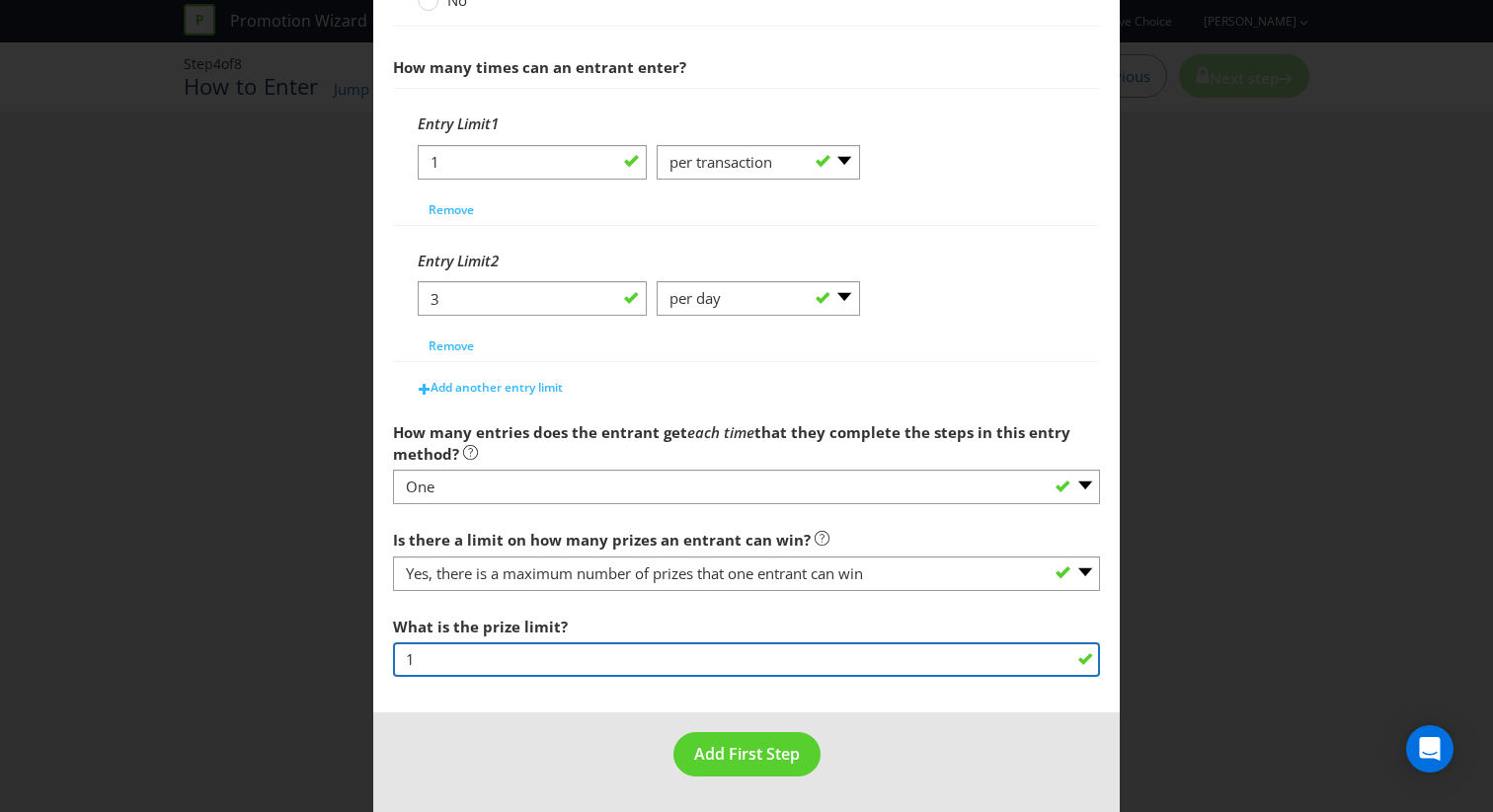
drag, startPoint x: 460, startPoint y: 648, endPoint x: 473, endPoint y: 661, distance: 18.4
click at [473, 661] on input "1" at bounding box center [746, 660] width 707 height 35
type input "3"
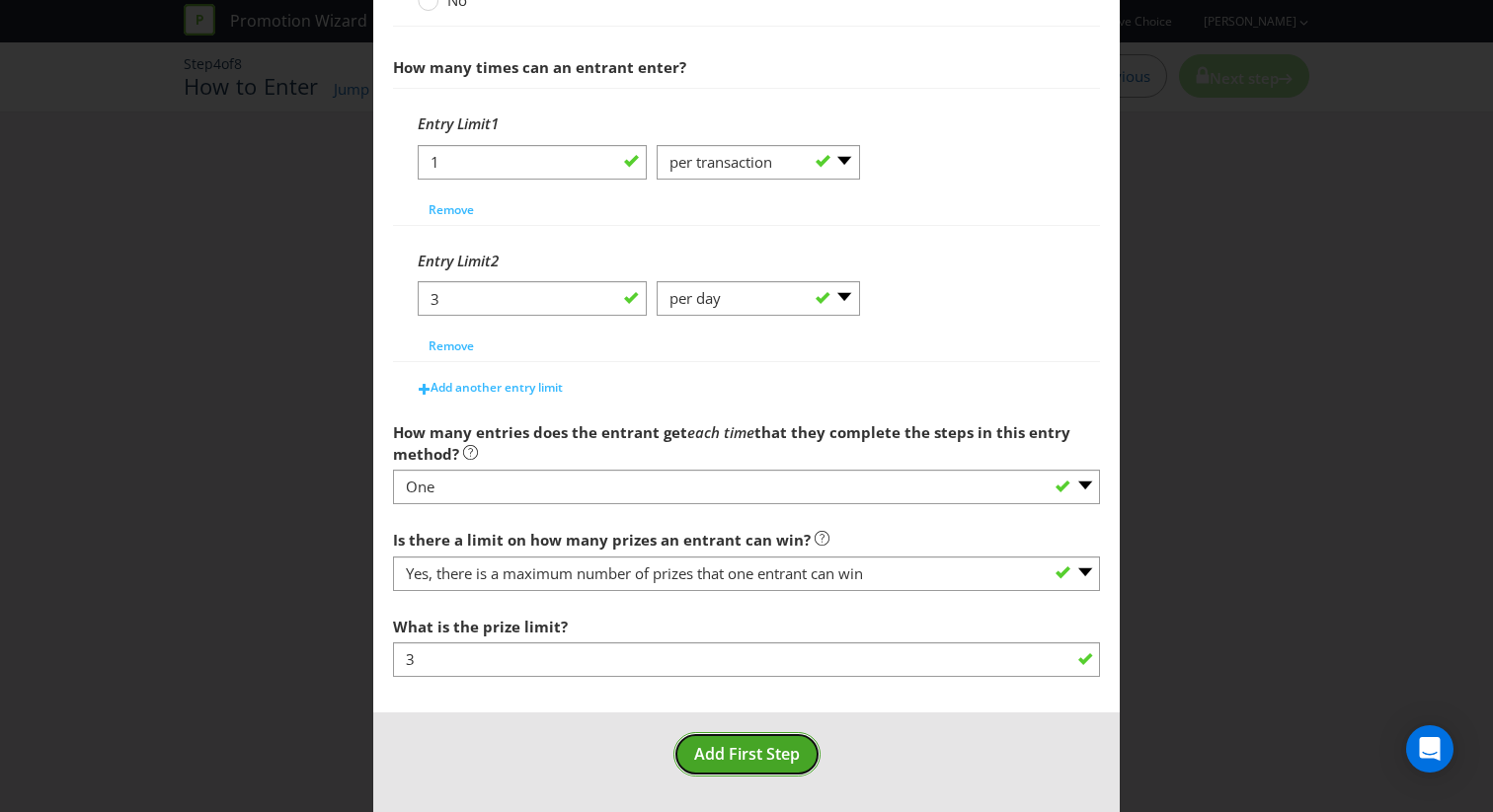
click at [727, 735] on button "Add First Step" at bounding box center [746, 754] width 147 height 45
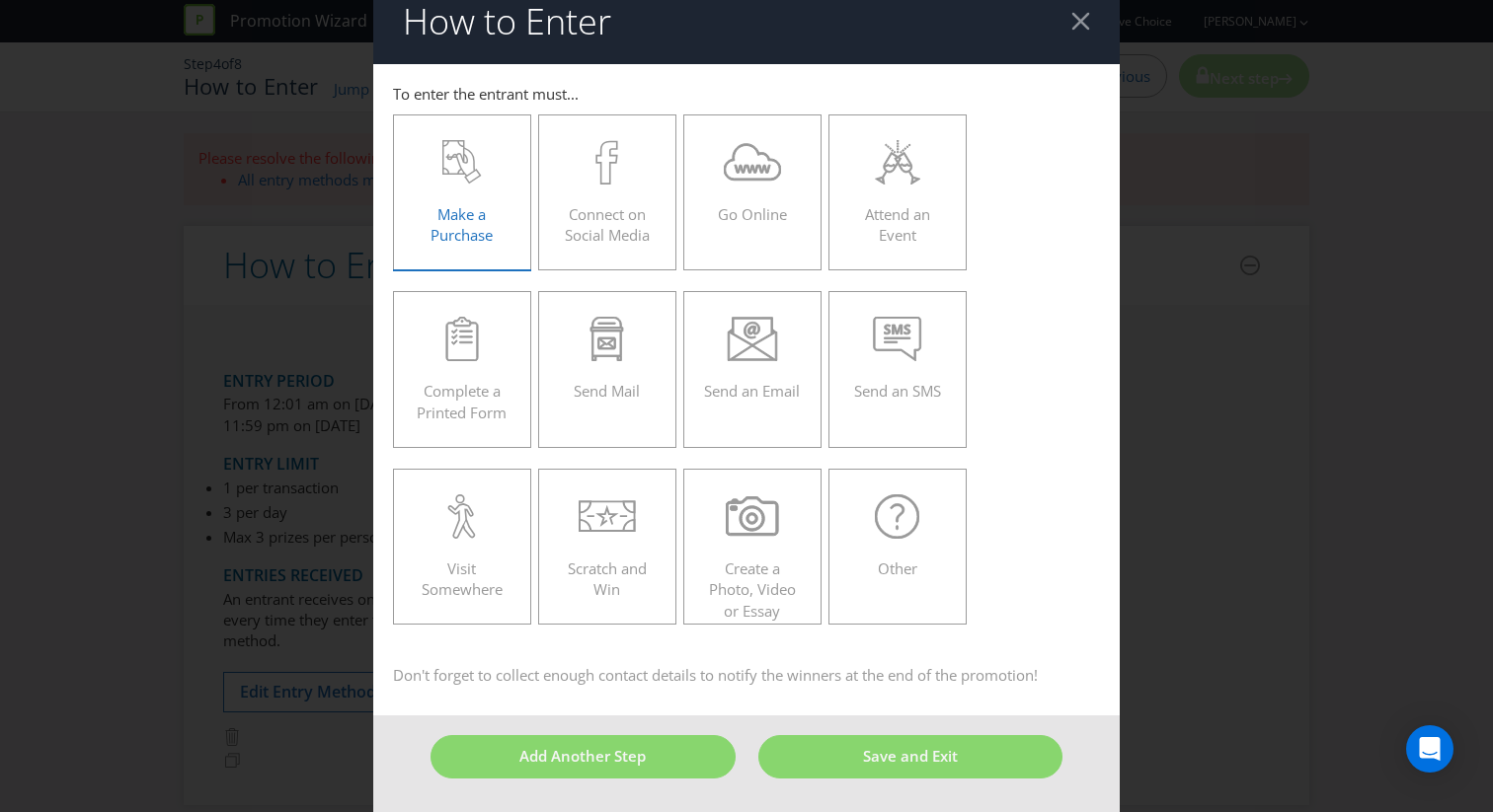
click at [470, 228] on span "Make a Purchase" at bounding box center [461, 225] width 63 height 41
click at [0, 0] on input "Make a Purchase" at bounding box center [0, 0] width 0 height 0
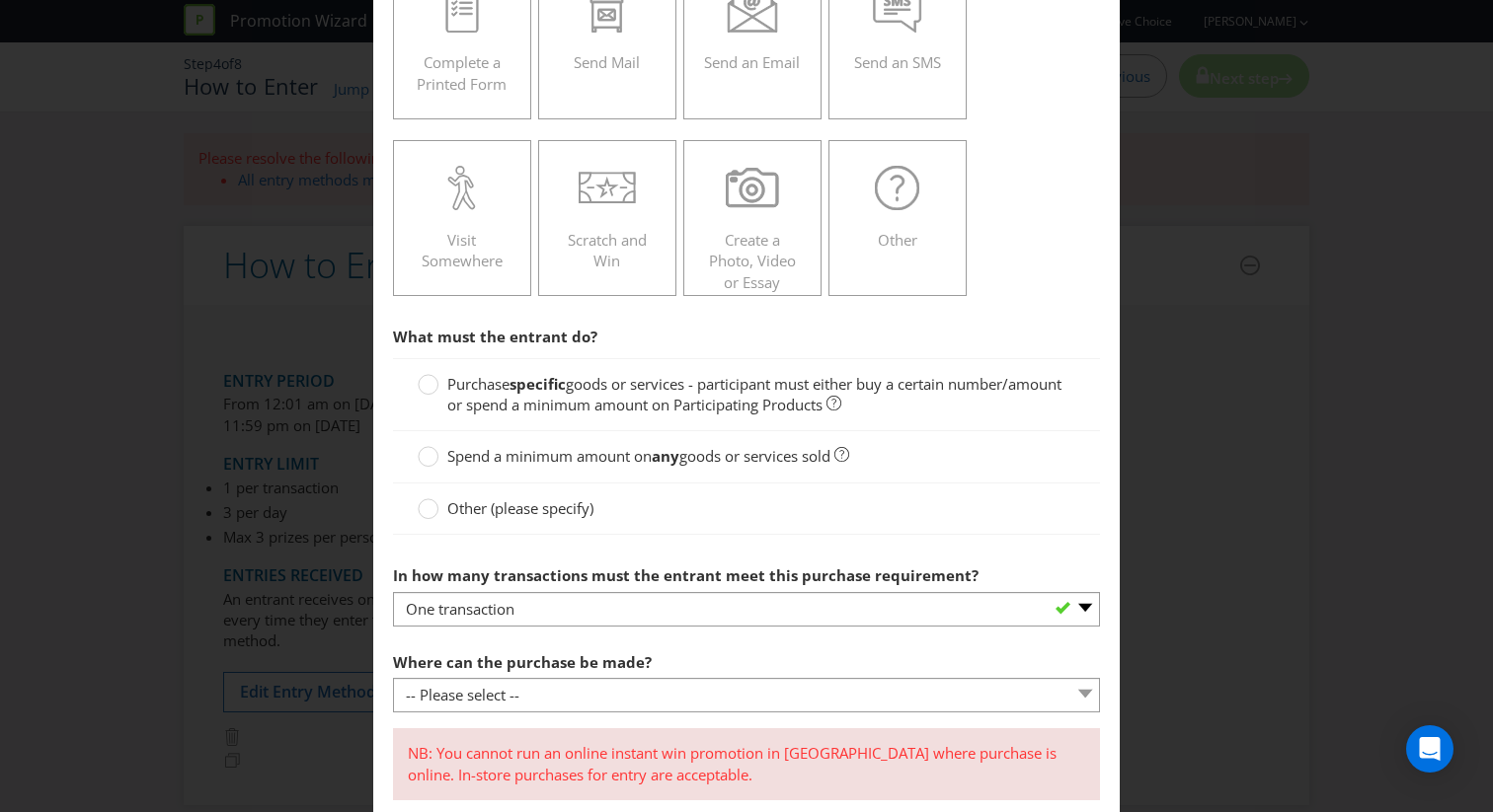
scroll to position [381, 0]
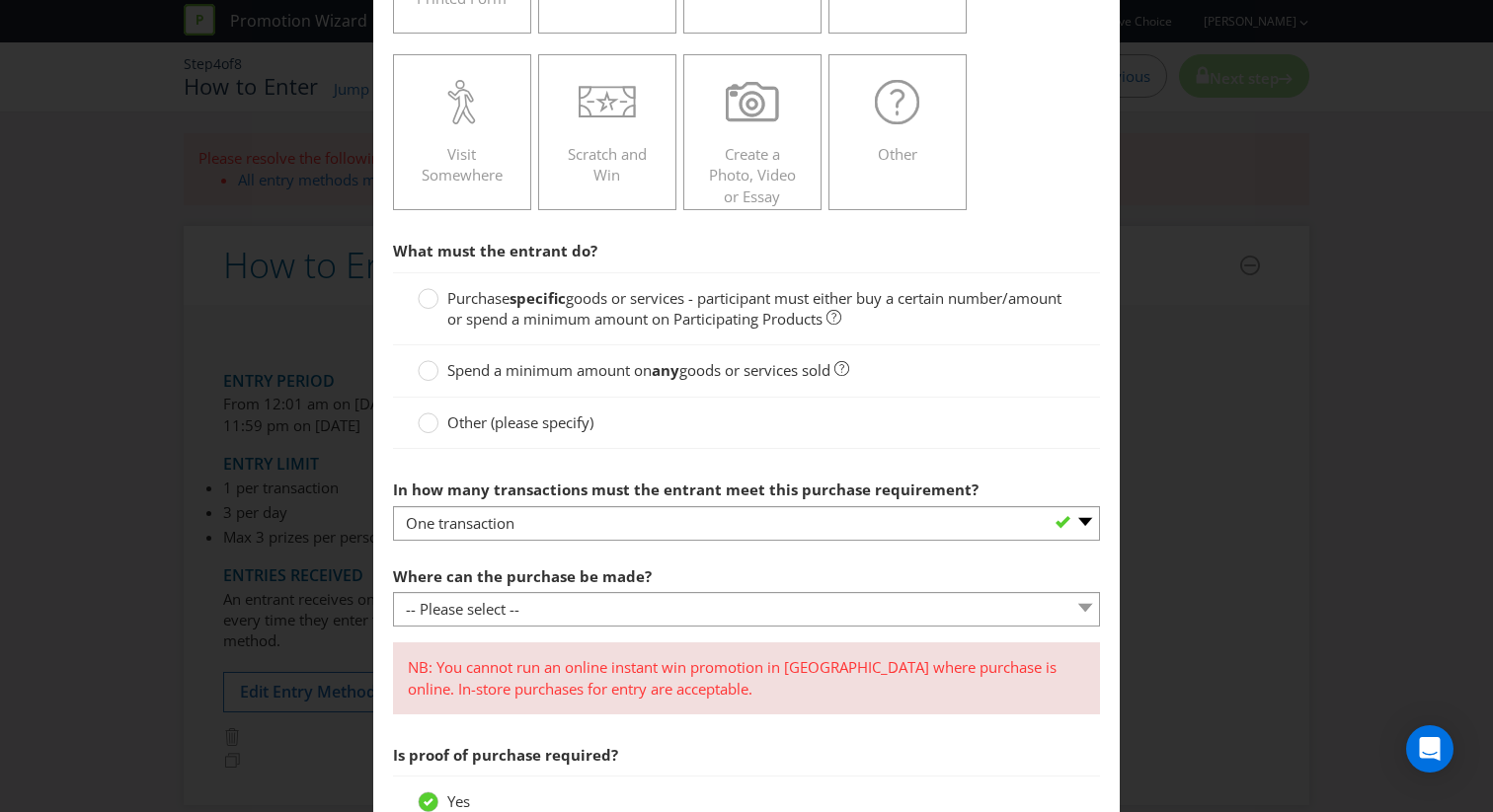
click at [573, 318] on span "goods or services - participant must either buy a certain number/amount or spen…" at bounding box center [754, 308] width 614 height 41
click at [0, 0] on input "Purchase specific goods or services - participant must either buy a certain num…" at bounding box center [0, 0] width 0 height 0
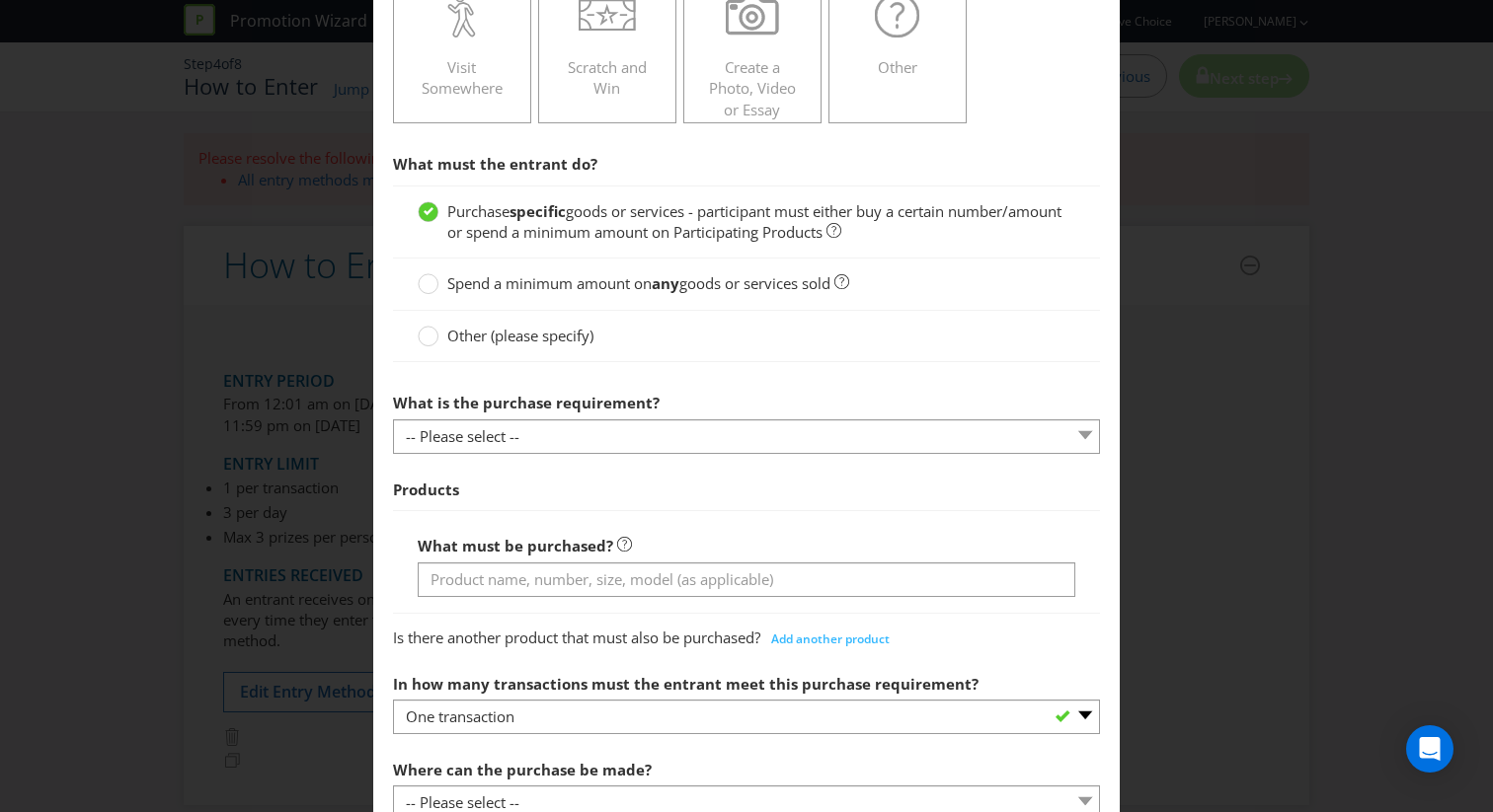
scroll to position [544, 0]
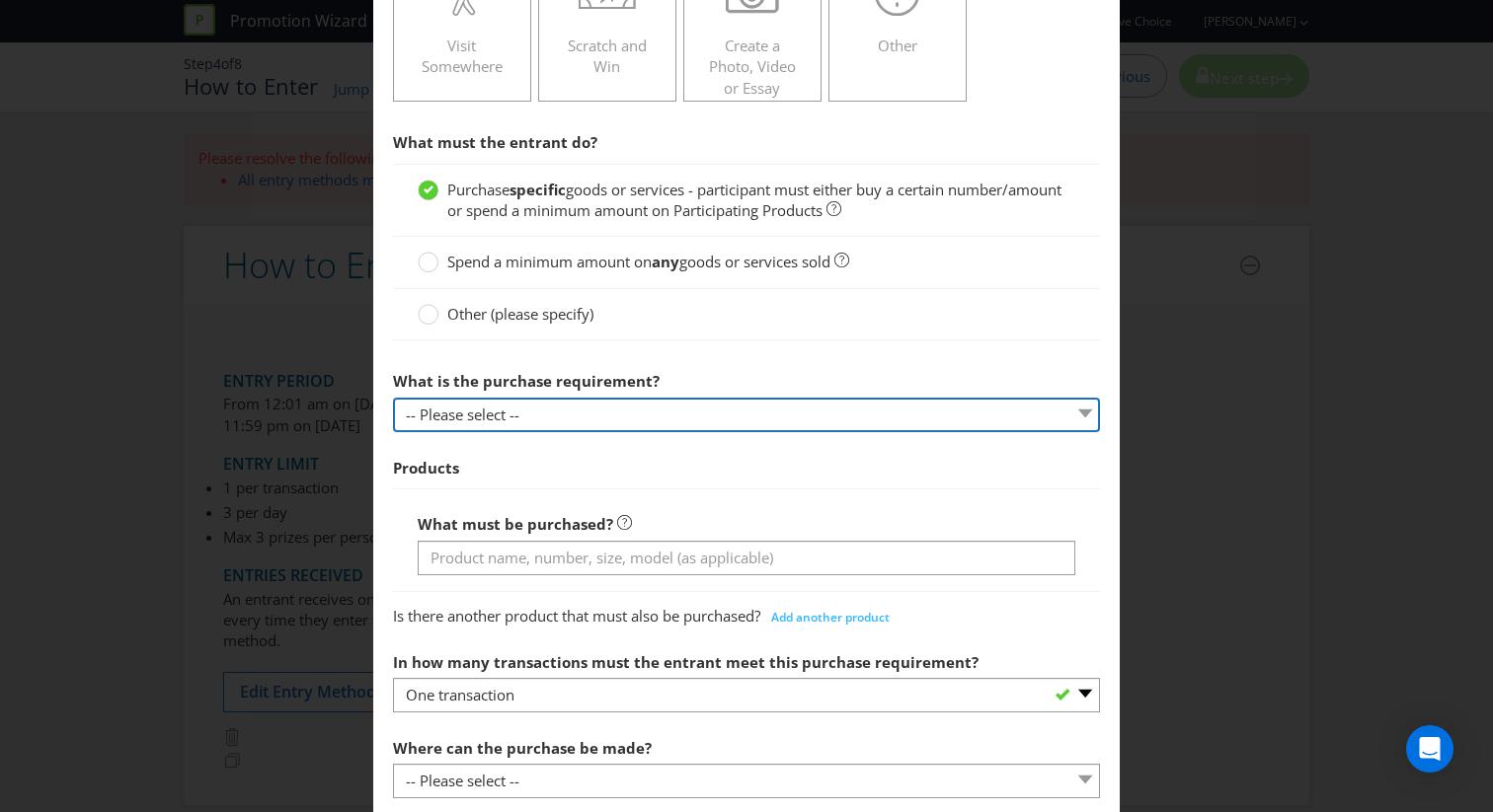
click at [566, 410] on select "-- Please select -- Buy a certain number of these products or services Spend a …" at bounding box center [746, 414] width 707 height 35
select select "MINIMUM_QUANTITY"
click at [393, 398] on select "-- Please select -- Buy a certain number of these products or services Spend a …" at bounding box center [746, 414] width 707 height 35
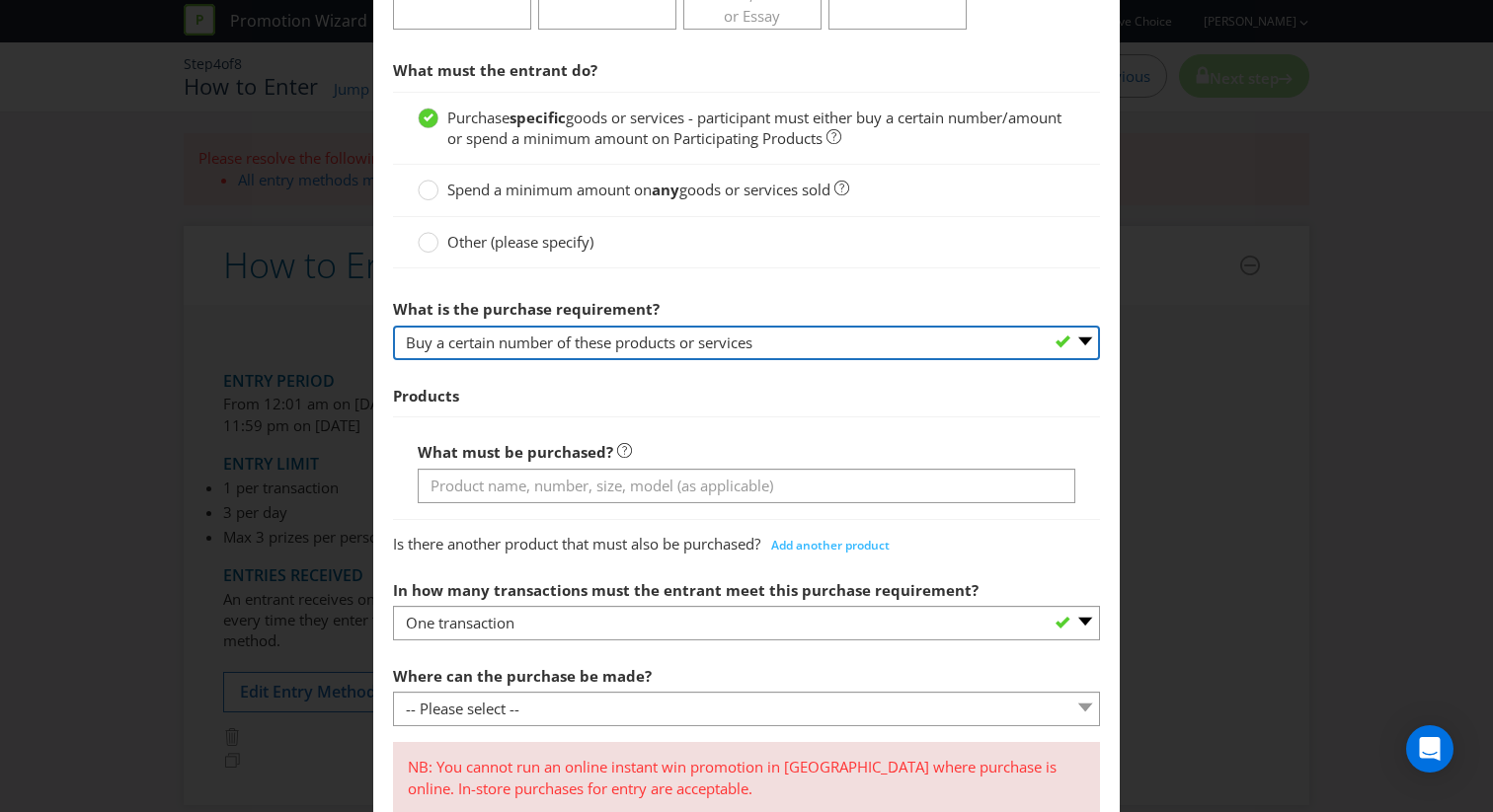
scroll to position [630, 0]
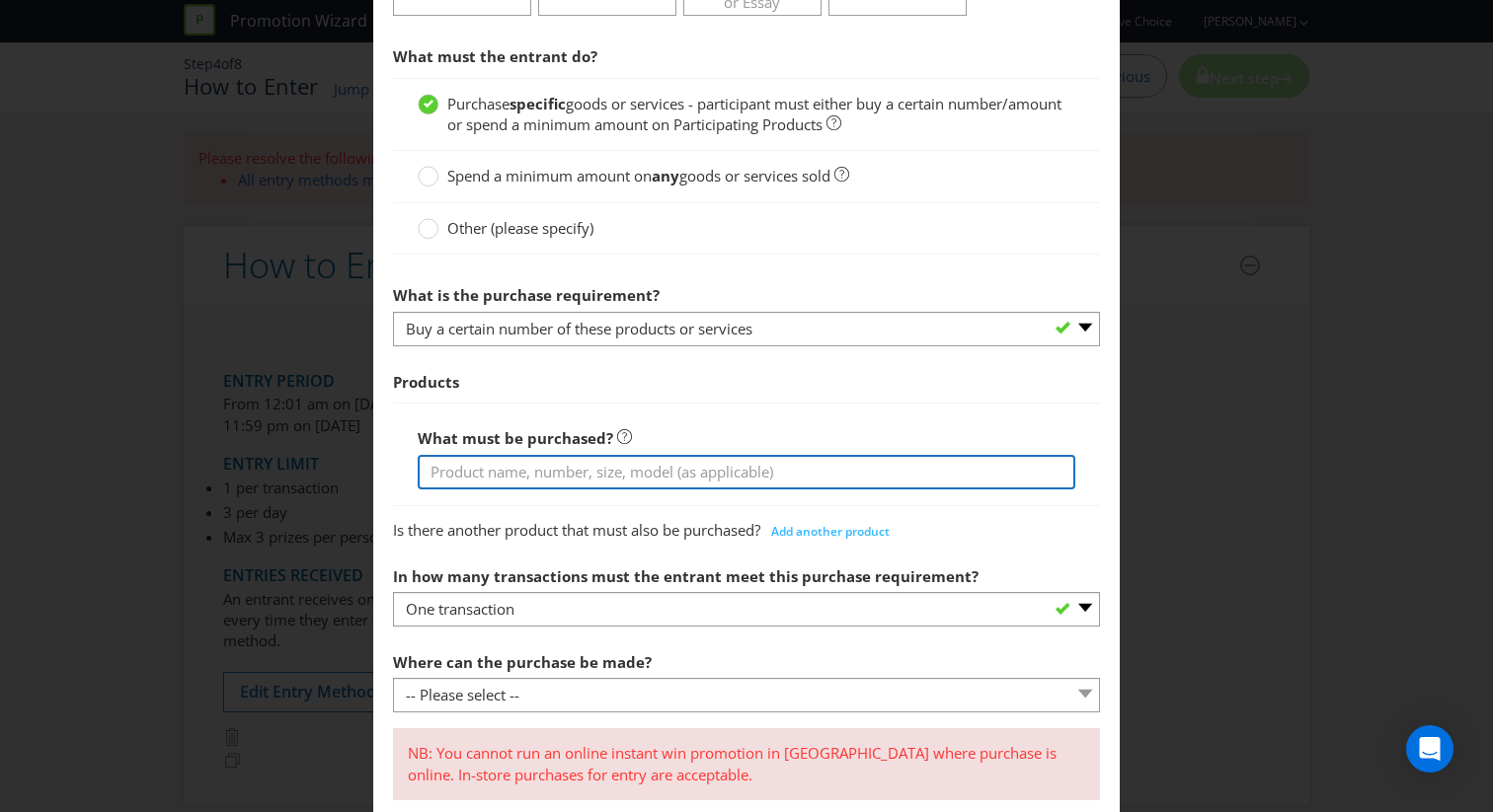
click at [555, 484] on input "text" at bounding box center [746, 472] width 658 height 35
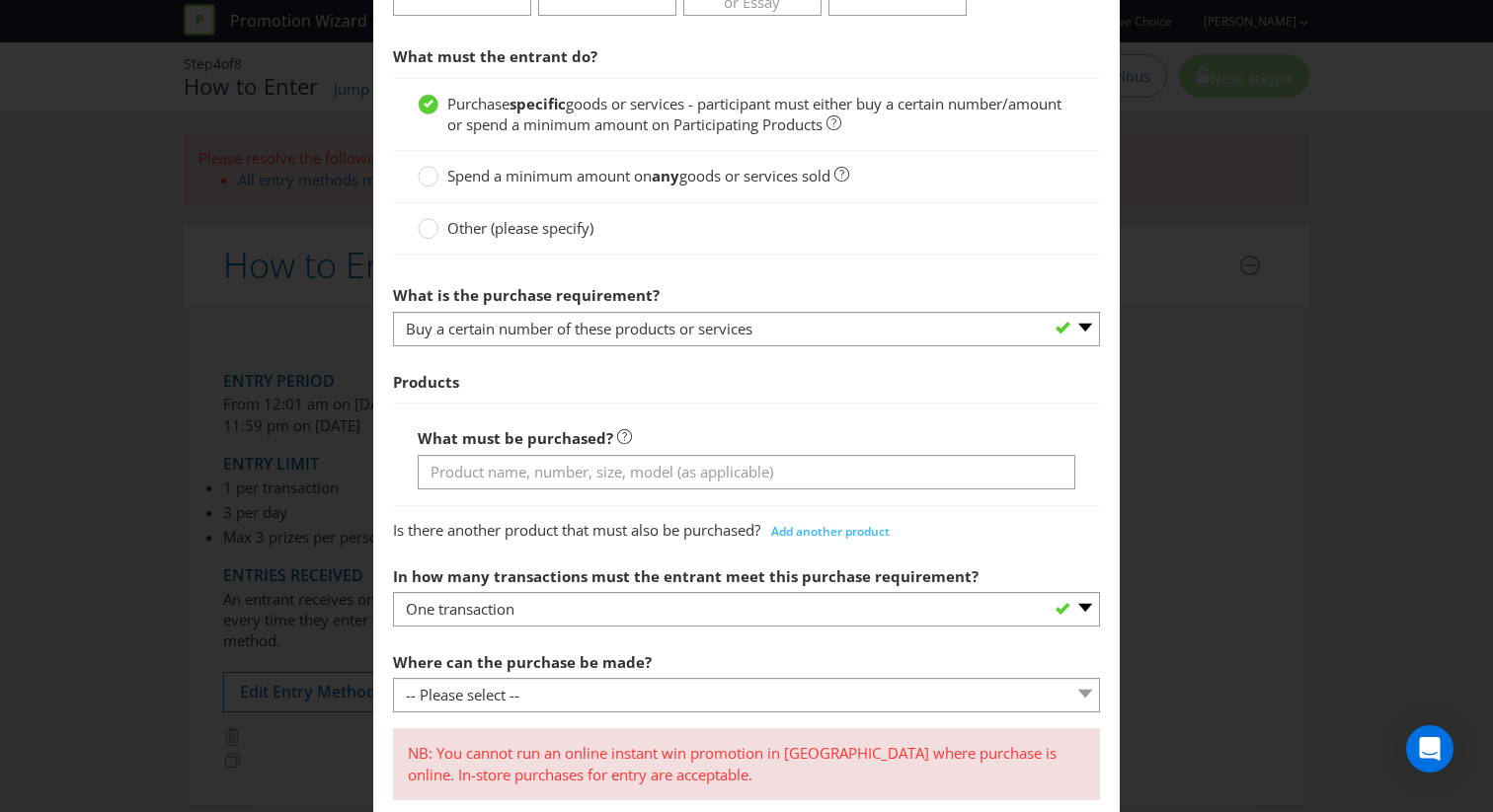
click at [564, 413] on div "What must be purchased?" at bounding box center [746, 453] width 707 height 102
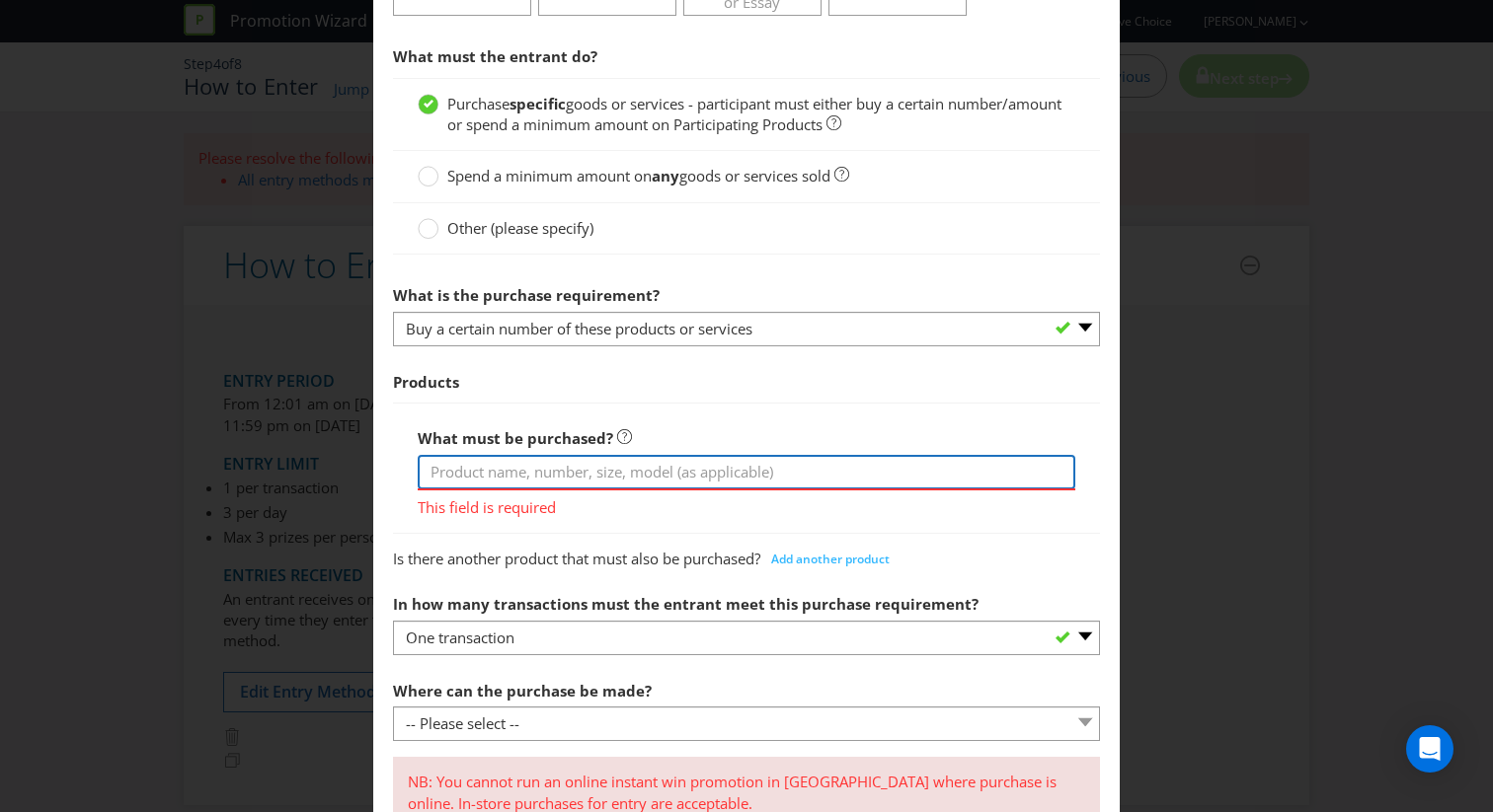
click at [542, 487] on input "text" at bounding box center [746, 472] width 658 height 35
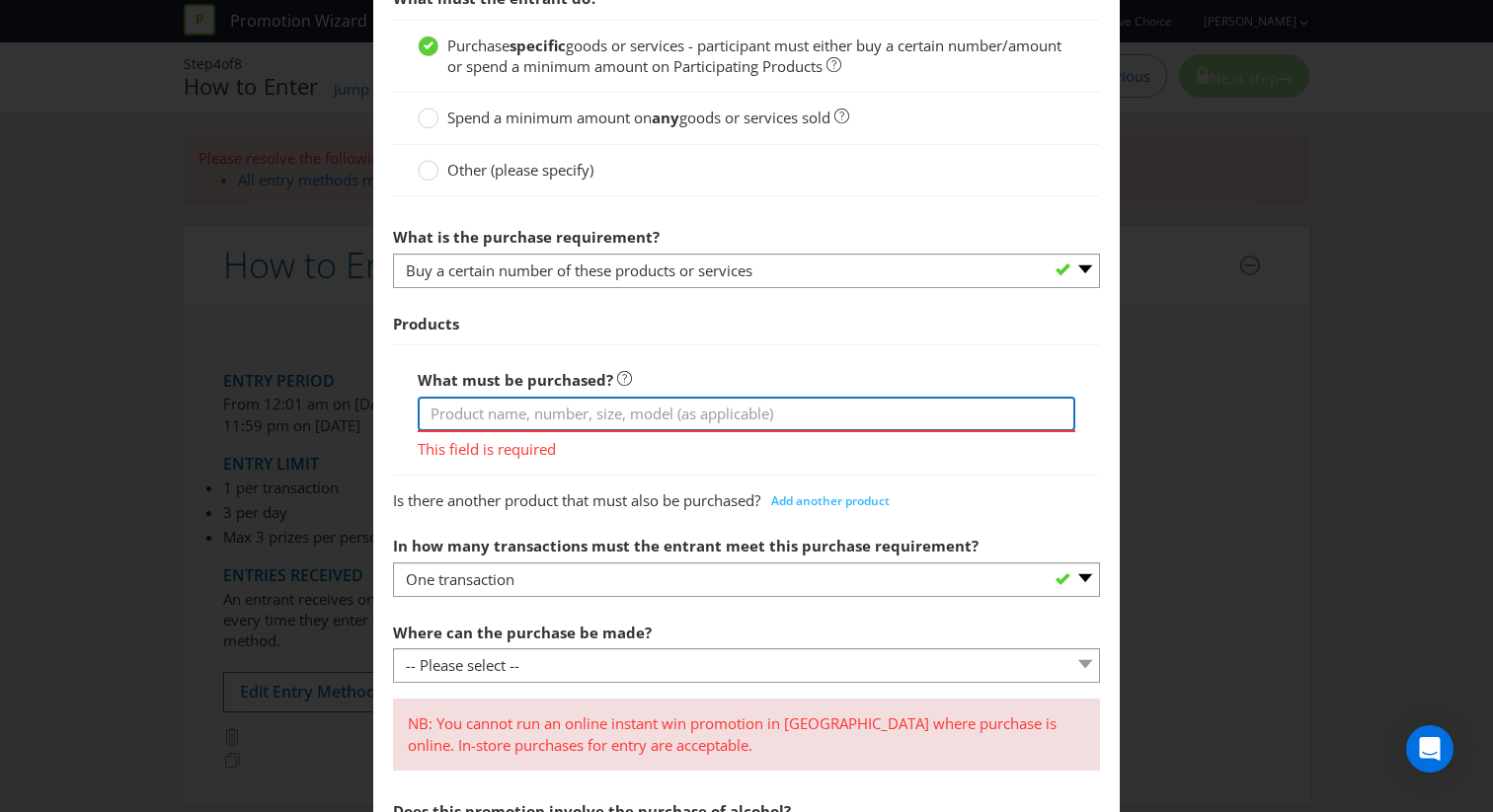
scroll to position [736, 0]
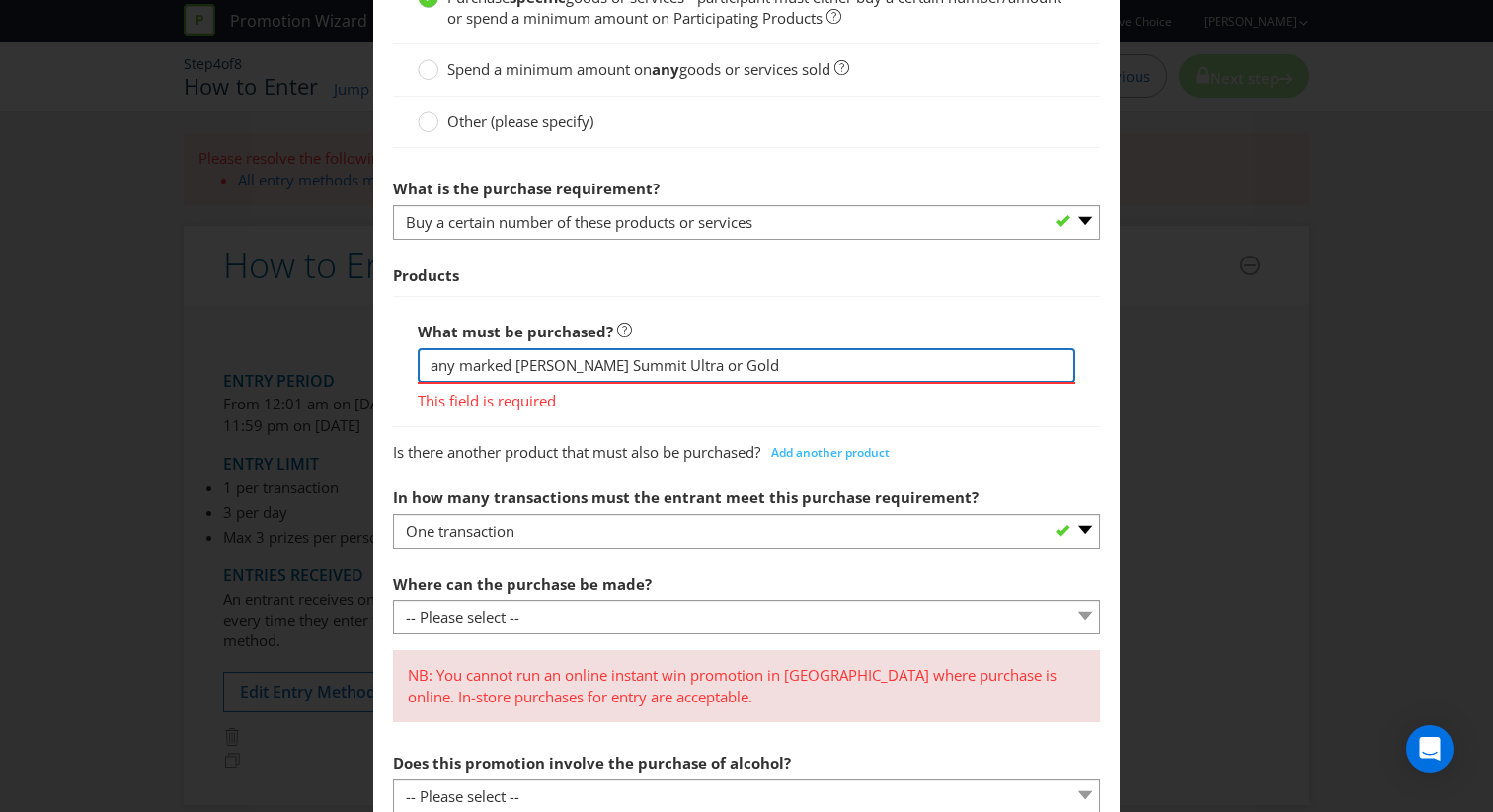
click at [532, 378] on input "any marked [PERSON_NAME] Summit Ultra or Gold" at bounding box center [746, 366] width 658 height 35
drag, startPoint x: 519, startPoint y: 370, endPoint x: 558, endPoint y: 370, distance: 39.0
click at [558, 370] on input "any marked [PERSON_NAME] Summit Ultra or Gold" at bounding box center [746, 366] width 658 height 35
drag, startPoint x: 580, startPoint y: 370, endPoint x: 518, endPoint y: 369, distance: 62.0
click at [518, 369] on input "any marked [PERSON_NAME] Summit Ultra or Gold" at bounding box center [746, 366] width 658 height 35
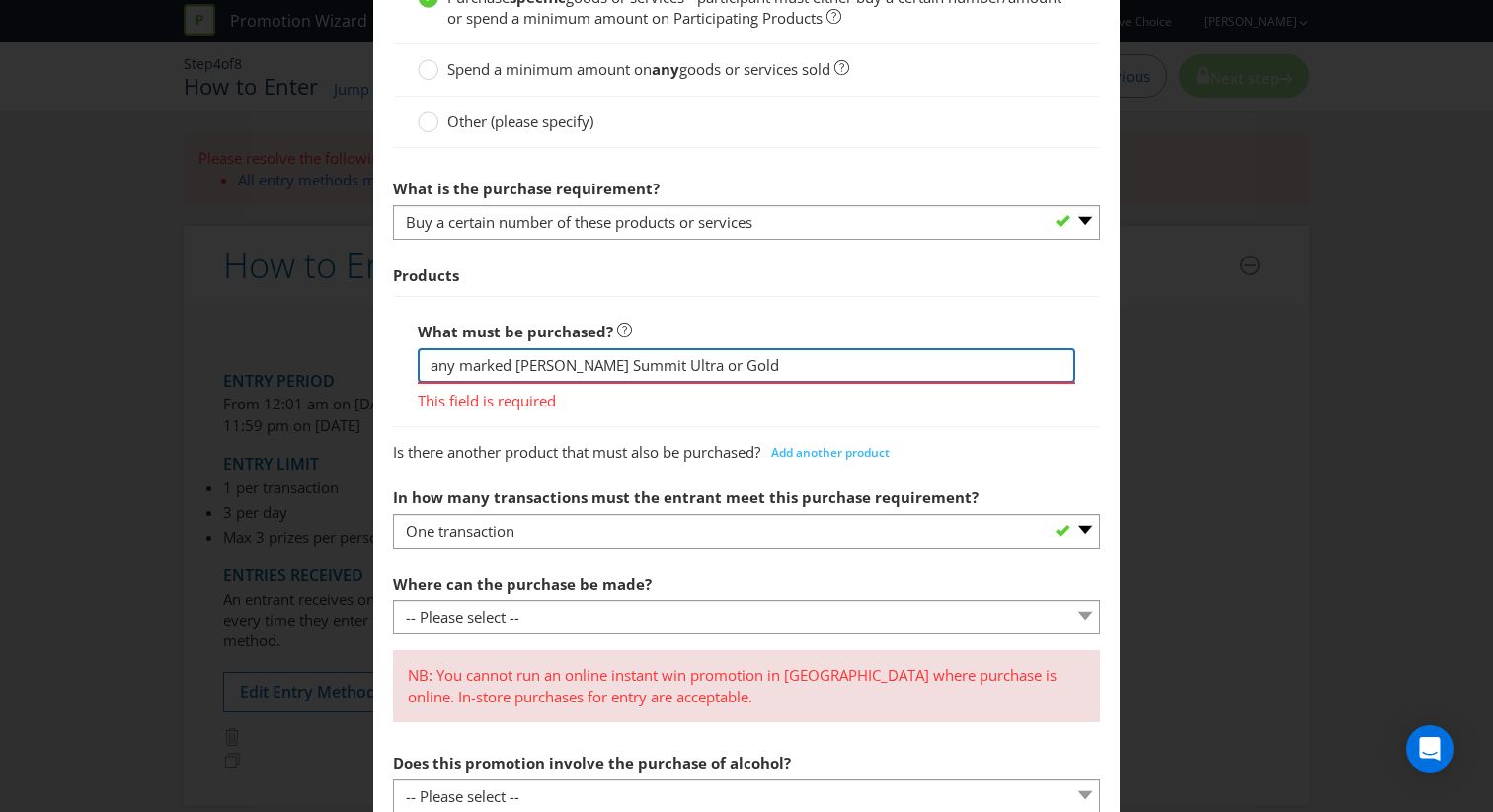
click at [697, 365] on input "any marked [PERSON_NAME] Summit Ultra or Gold" at bounding box center [746, 366] width 658 height 35
paste input "[PERSON_NAME]"
click at [812, 361] on input "any marked [PERSON_NAME] Summit Ultra or [PERSON_NAME] Gold" at bounding box center [746, 366] width 658 height 35
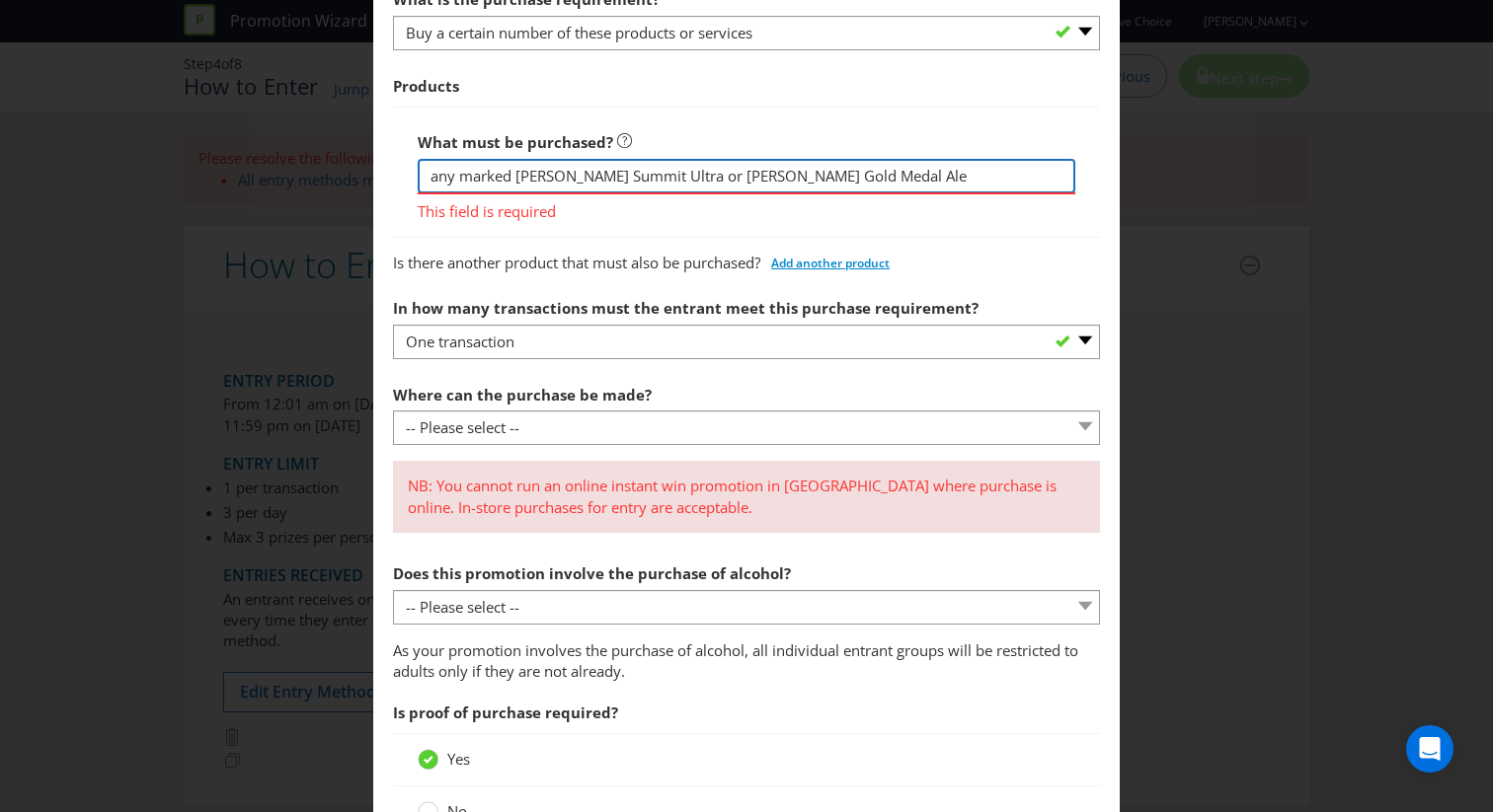
scroll to position [988, 0]
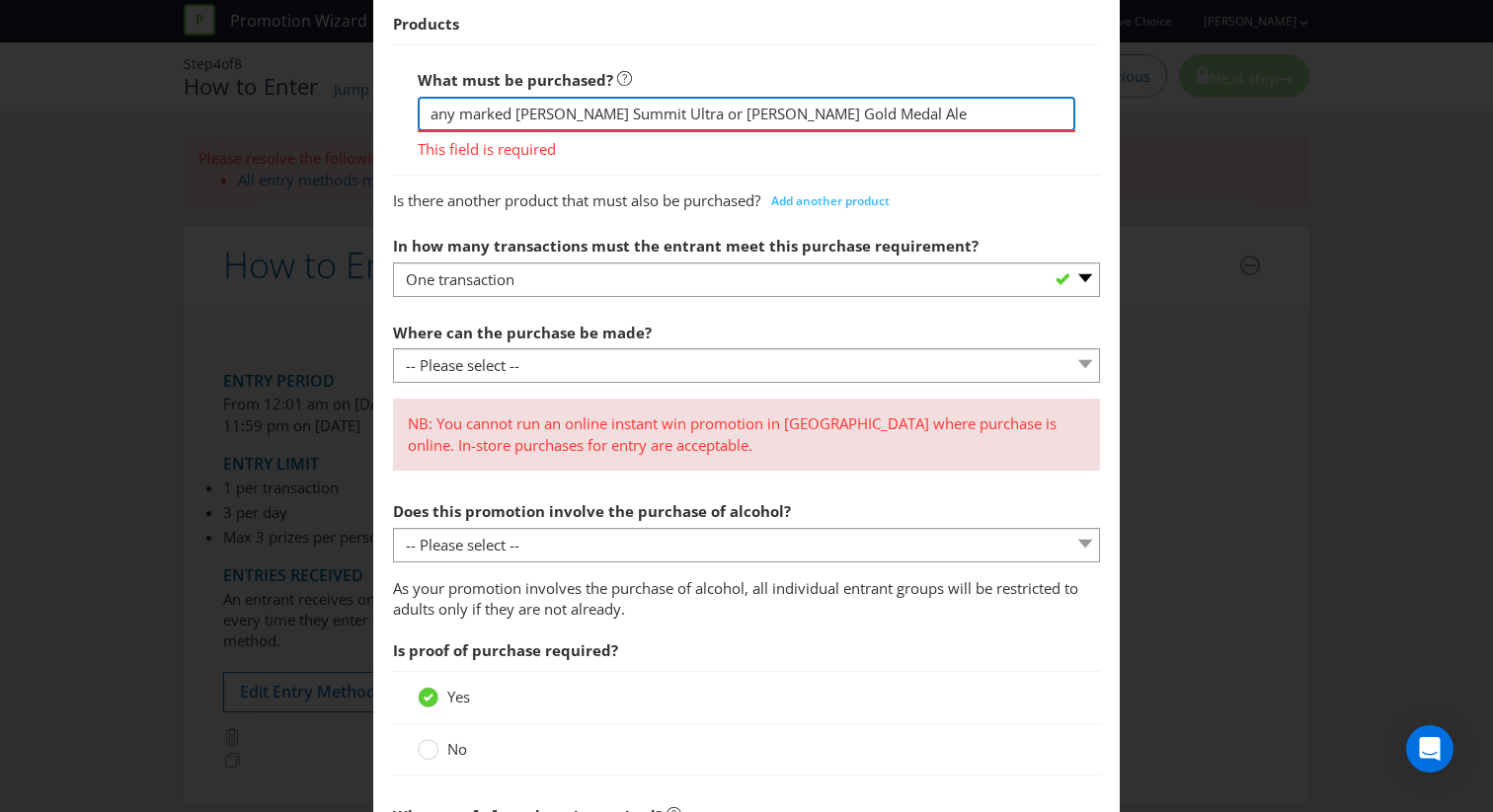
type input "any marked [PERSON_NAME] Summit Ultra or [PERSON_NAME] Gold Medal Ale"
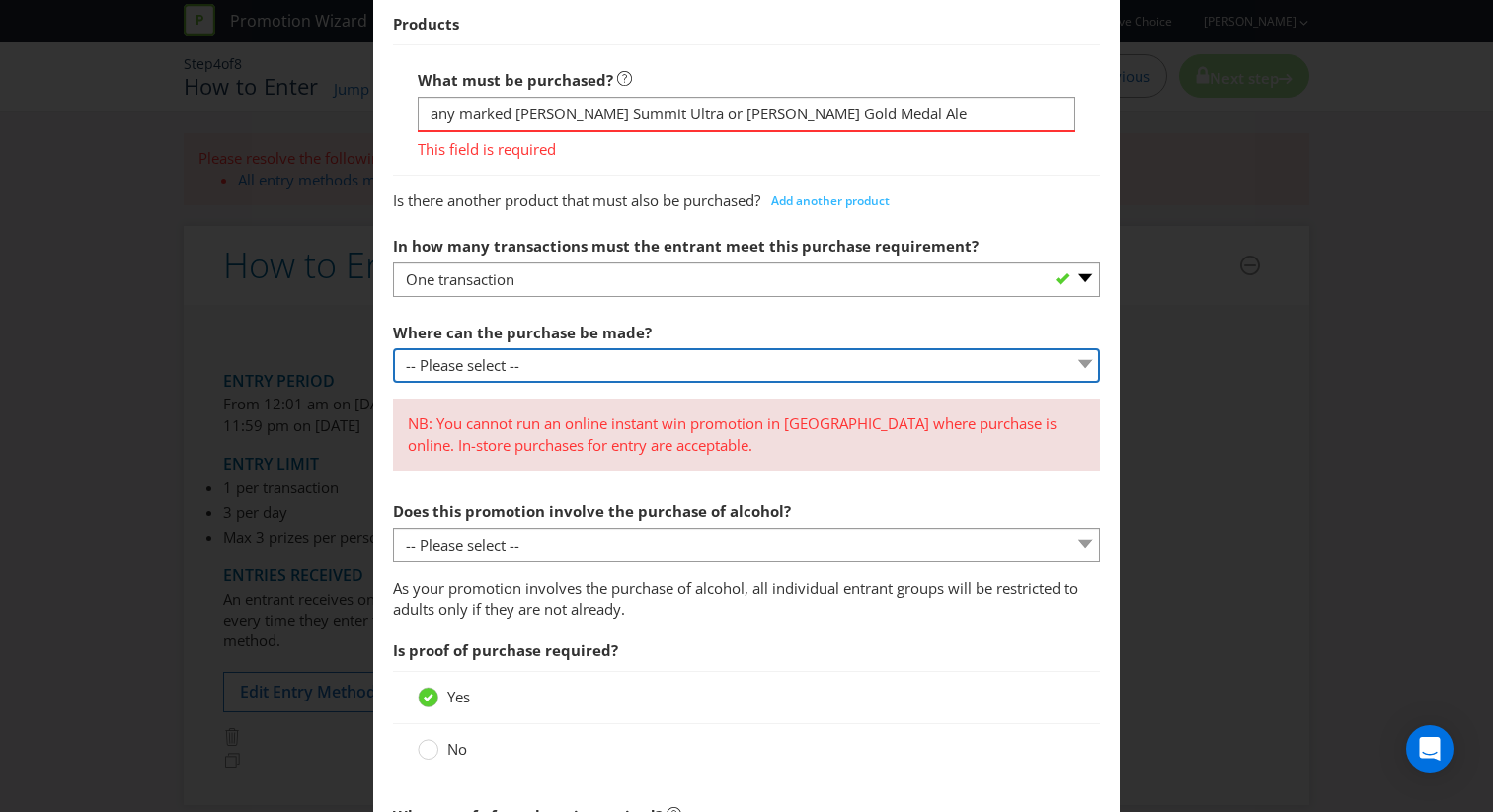
click at [670, 363] on section "What must the entrant do? Purchase specific goods or services - participant mus…" at bounding box center [746, 527] width 707 height 1699
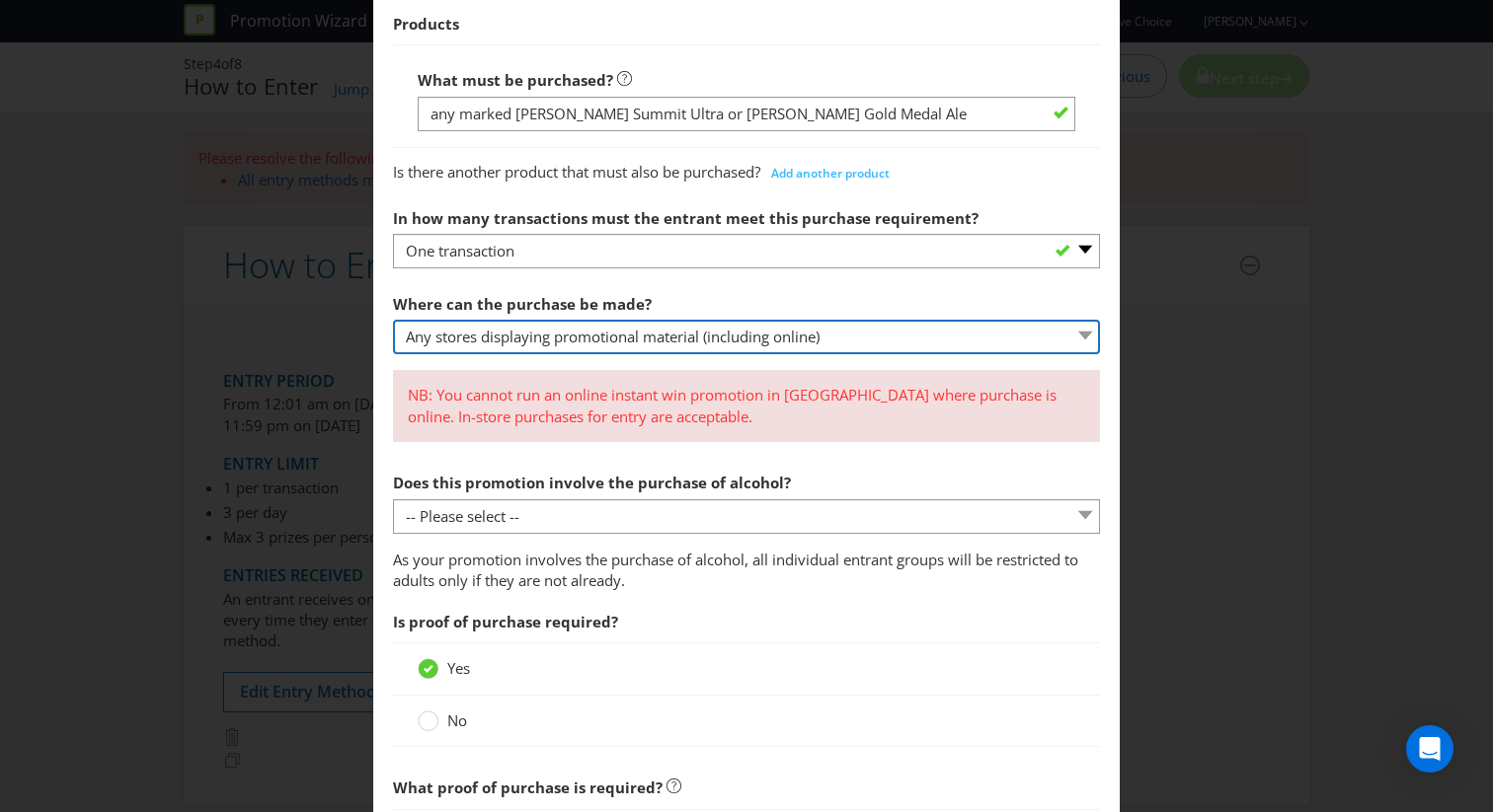
click at [393, 320] on select "-- Please select -- Any stores displaying promotional material (including onlin…" at bounding box center [746, 337] width 707 height 35
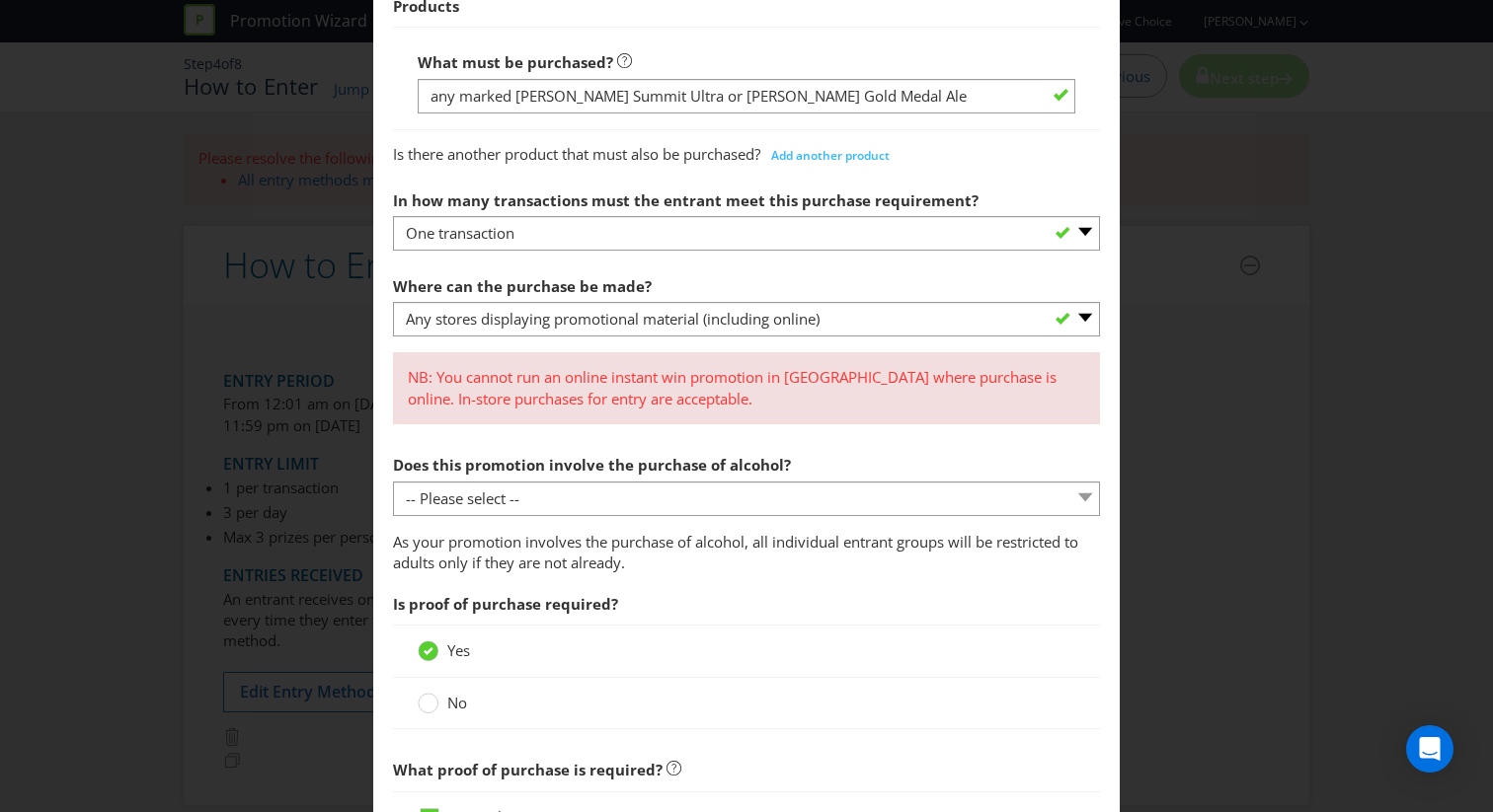
click at [652, 422] on div "NB: You cannot run an online instant win promotion in [GEOGRAPHIC_DATA] where p…" at bounding box center [746, 389] width 707 height 73
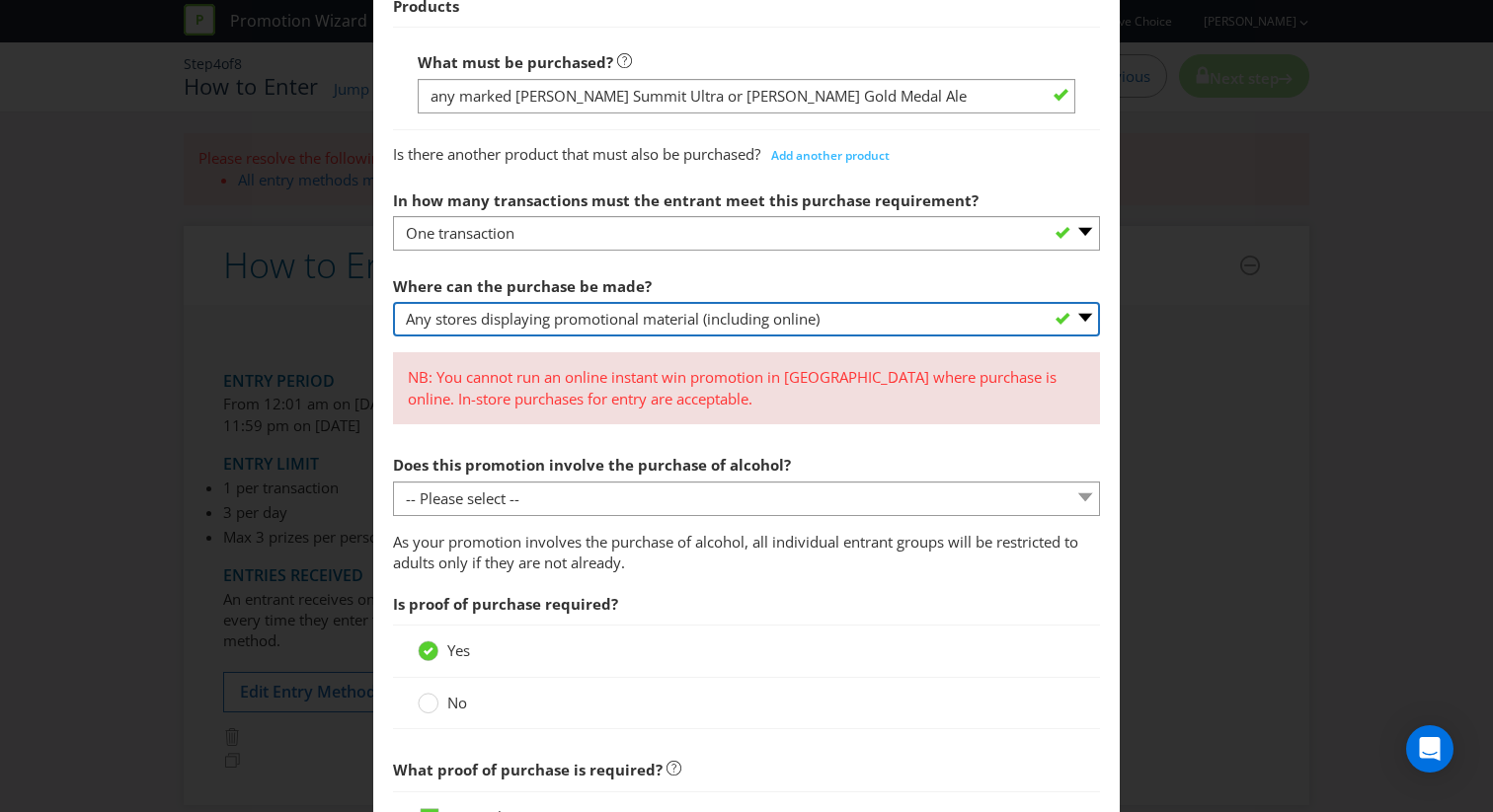
click at [786, 327] on select "-- Please select -- Any stores displaying promotional material (including onlin…" at bounding box center [746, 319] width 707 height 35
select select "ANY_DISPLAYING_NOT_ONLINE"
click at [393, 302] on select "-- Please select -- Any stores displaying promotional material (including onlin…" at bounding box center [746, 319] width 707 height 35
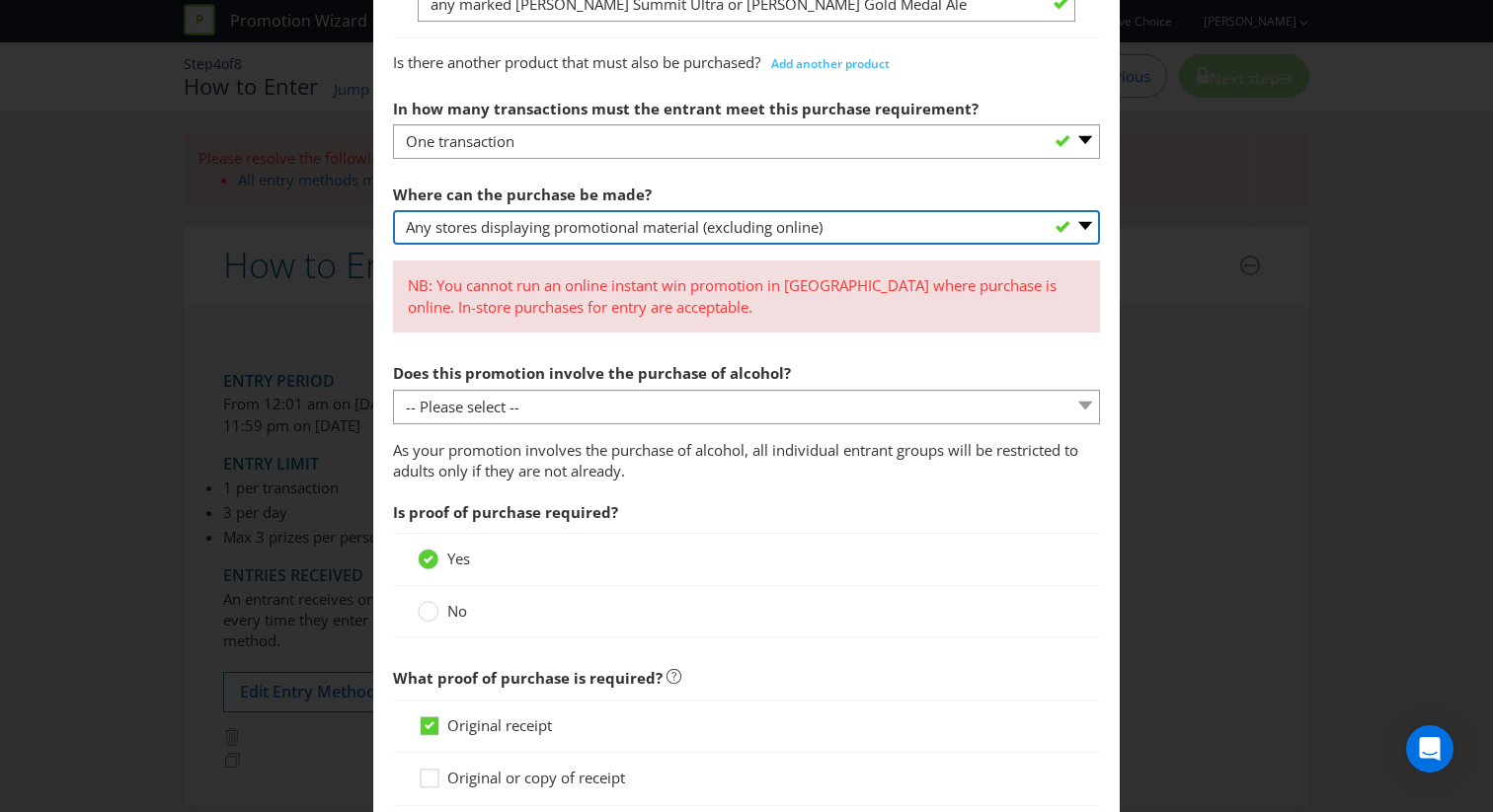
scroll to position [1100, 0]
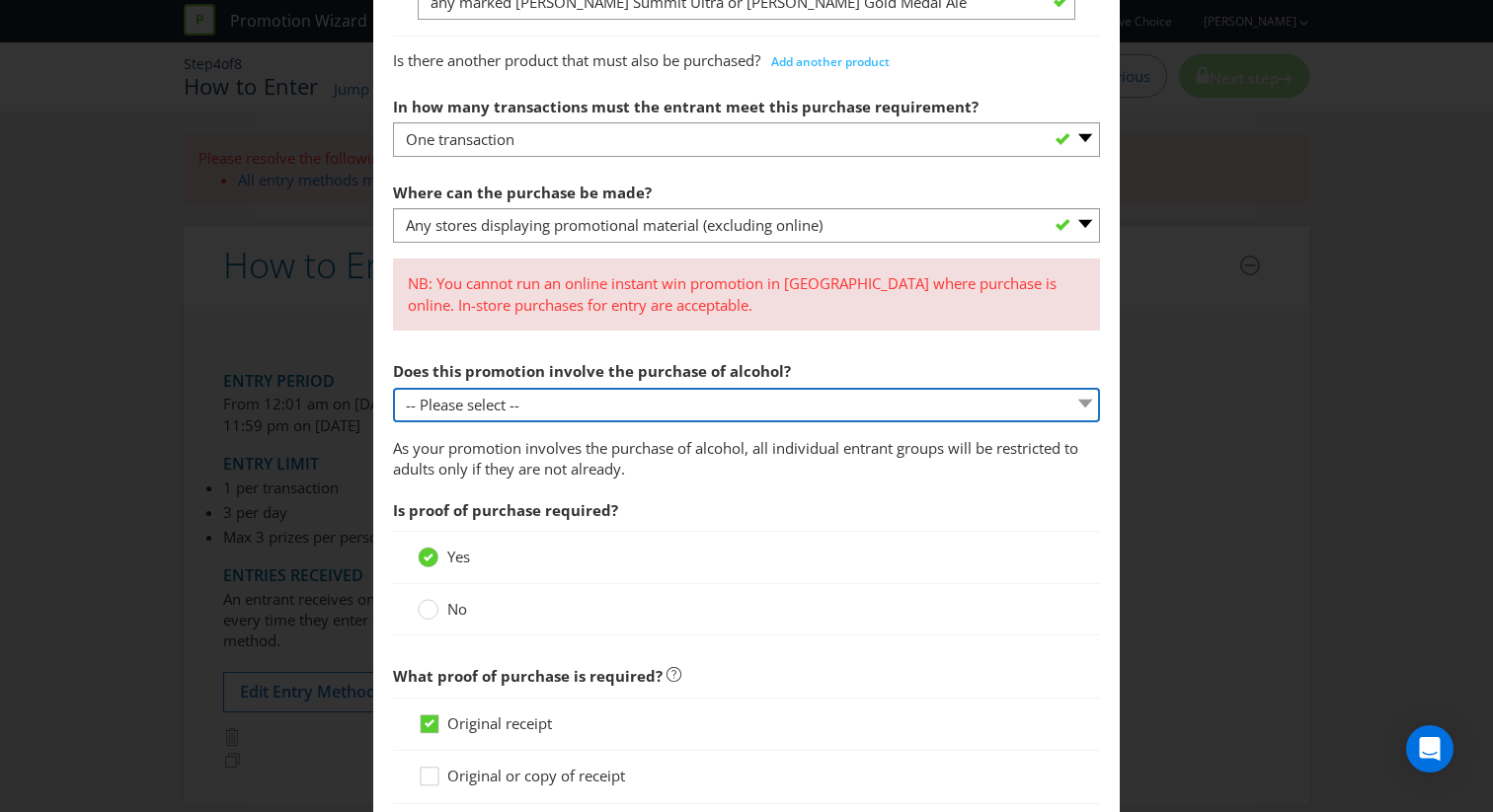
click at [706, 399] on select "-- Please select -- Yes, for on-premises consumption Yes, for off-premises cons…" at bounding box center [746, 405] width 707 height 35
select select "YES_OFF_PREMISES"
click at [393, 388] on select "-- Please select -- Yes, for on-premises consumption Yes, for off-premises cons…" at bounding box center [746, 405] width 707 height 35
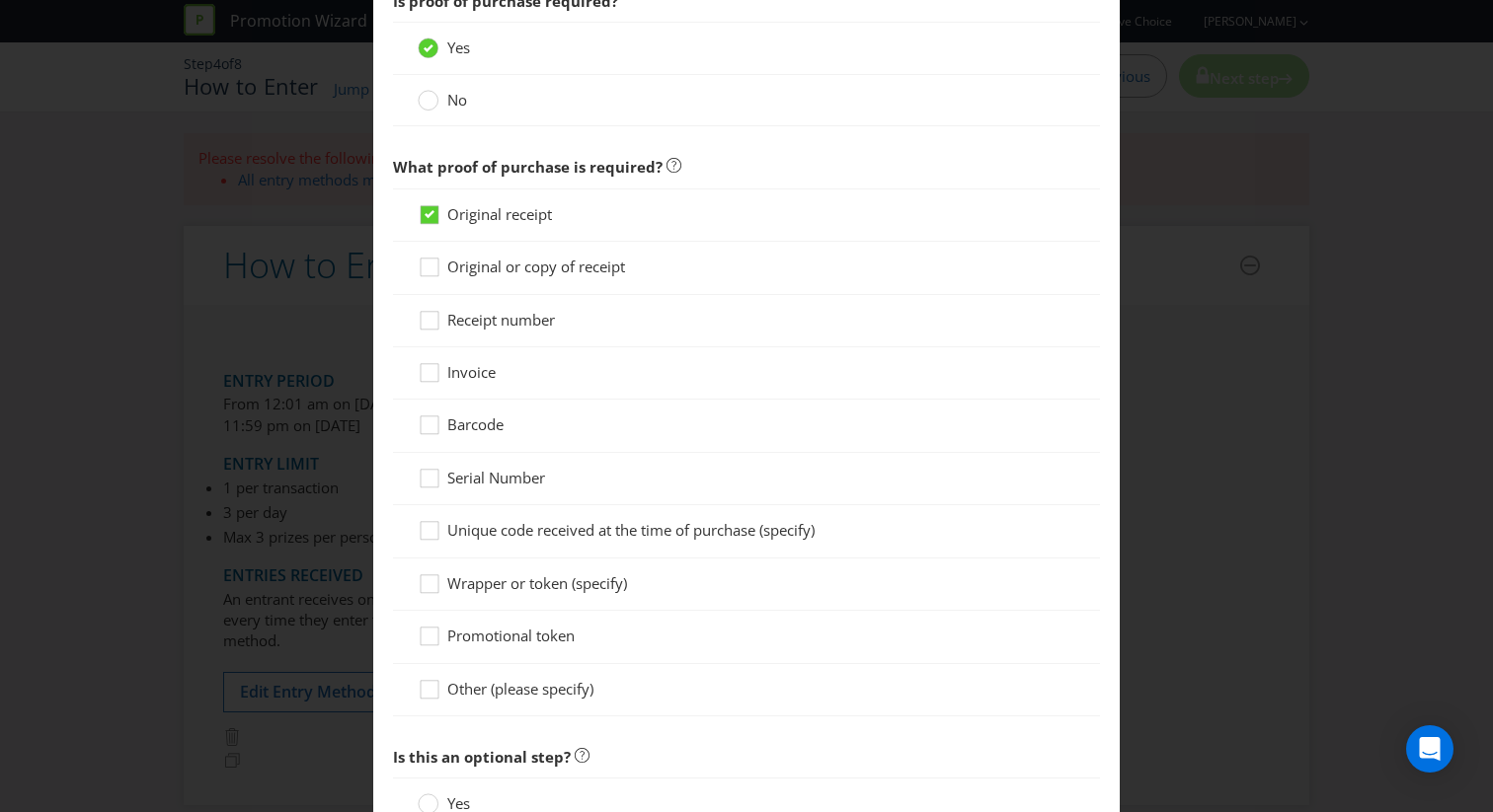
scroll to position [1817, 0]
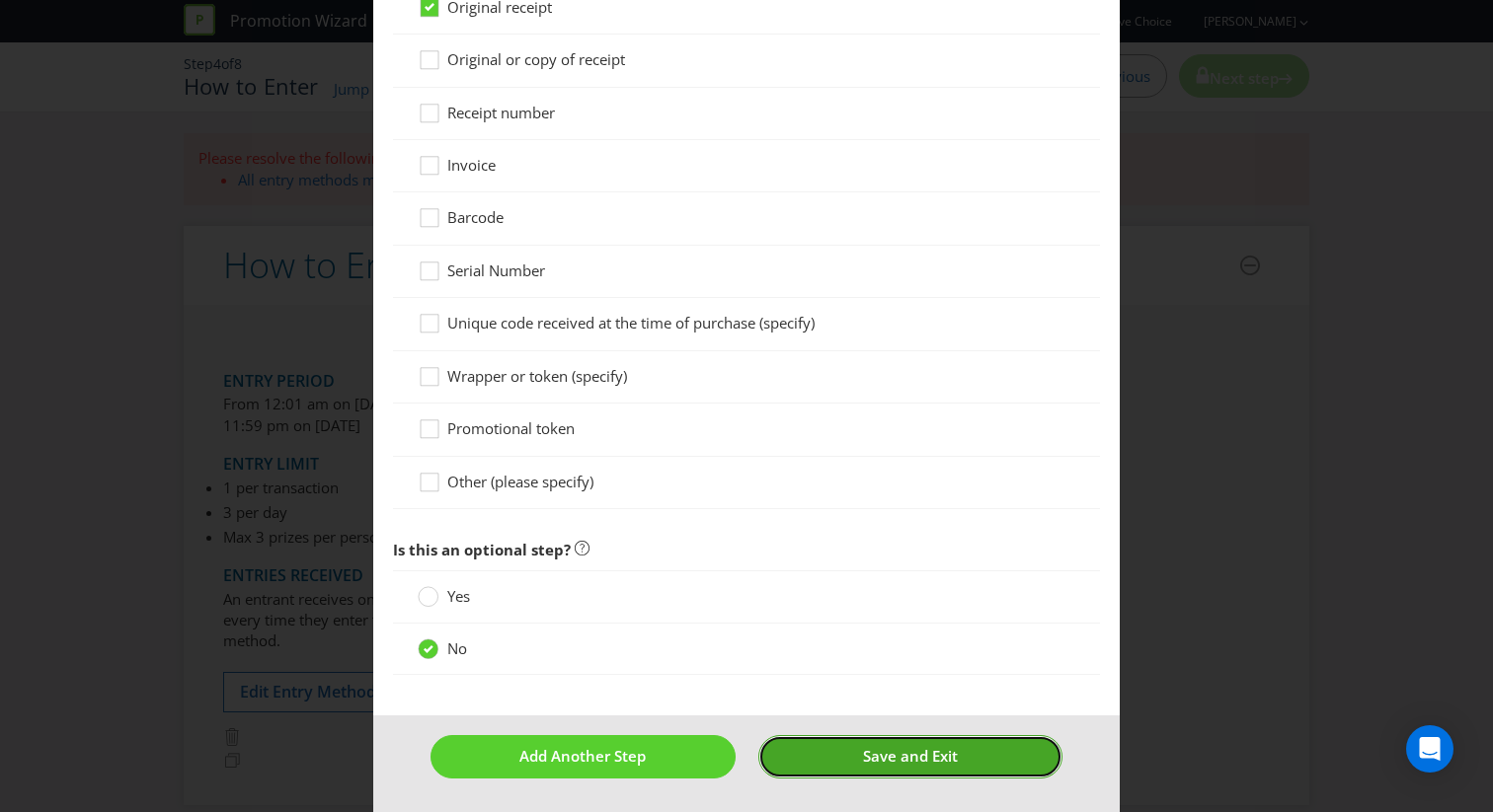
click at [910, 768] on button "Save and Exit" at bounding box center [911, 756] width 305 height 43
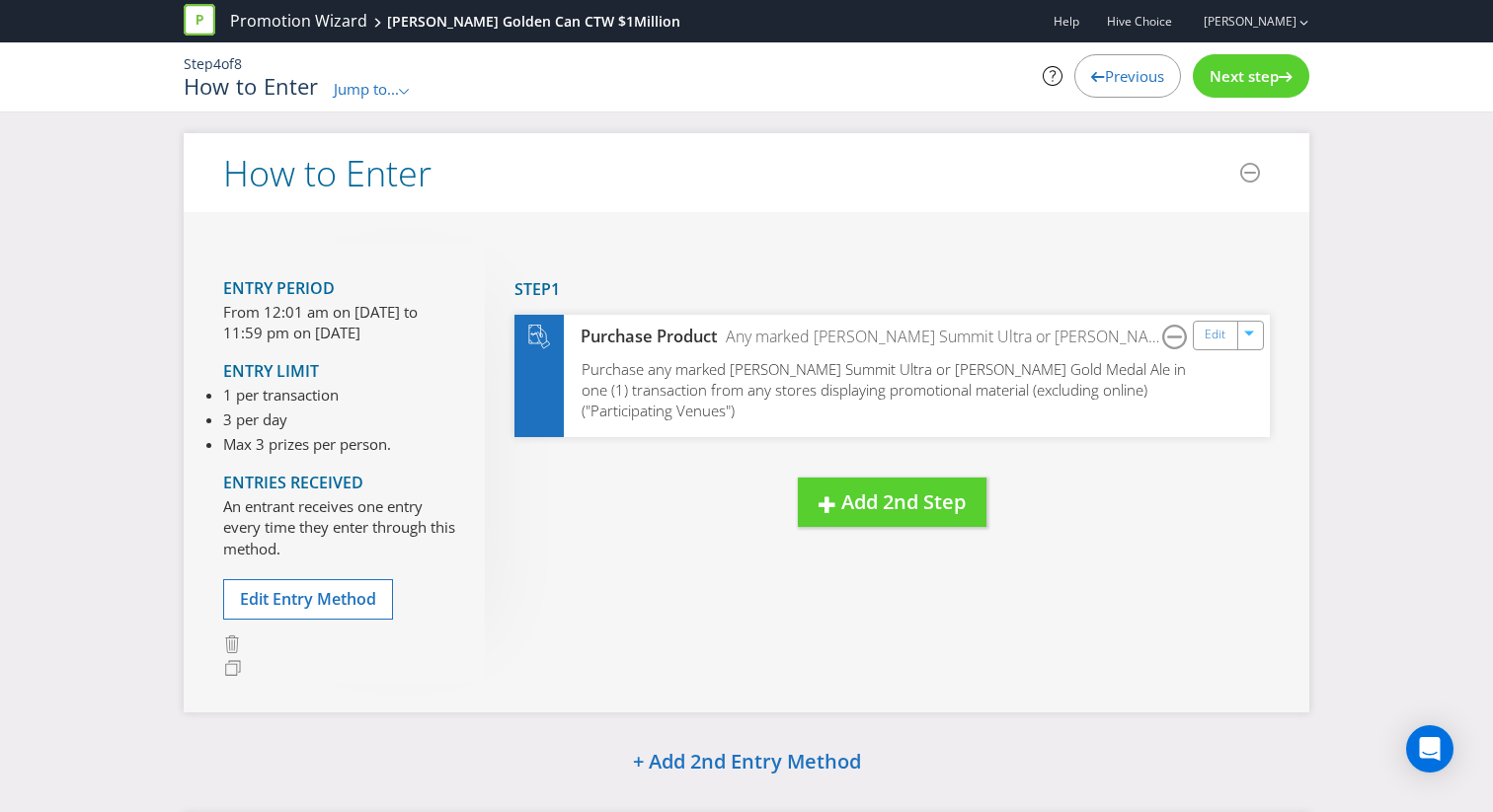
click at [910, 537] on div "New Step Drag here to move step Step 1 Purchase Product Any marked [PERSON_NAME…" at bounding box center [878, 404] width 785 height 325
click at [910, 518] on button "Add 2nd Step" at bounding box center [893, 503] width 189 height 51
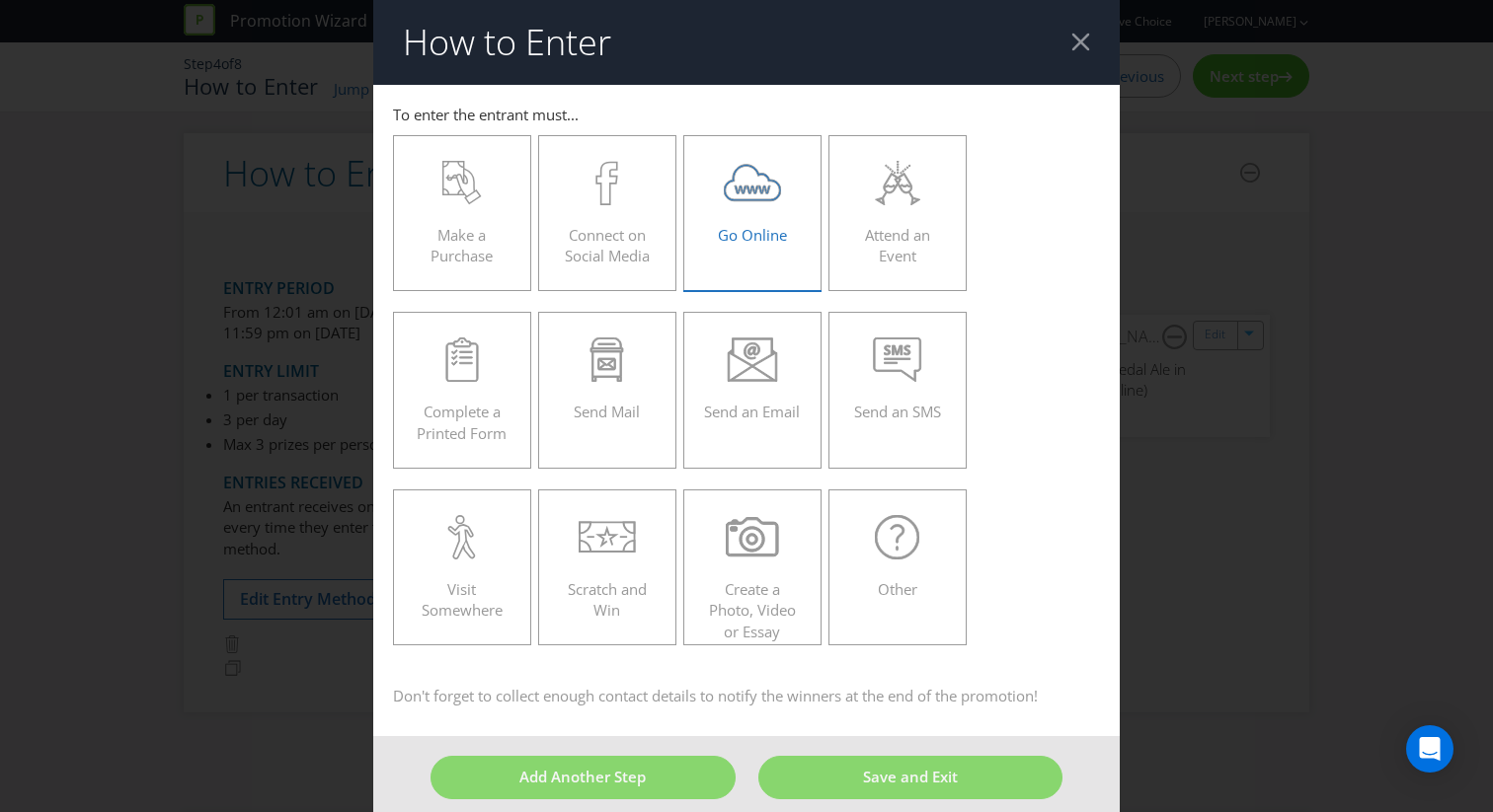
click at [759, 224] on div "Go Online" at bounding box center [751, 205] width 96 height 88
click at [0, 0] on input "Go Online" at bounding box center [0, 0] width 0 height 0
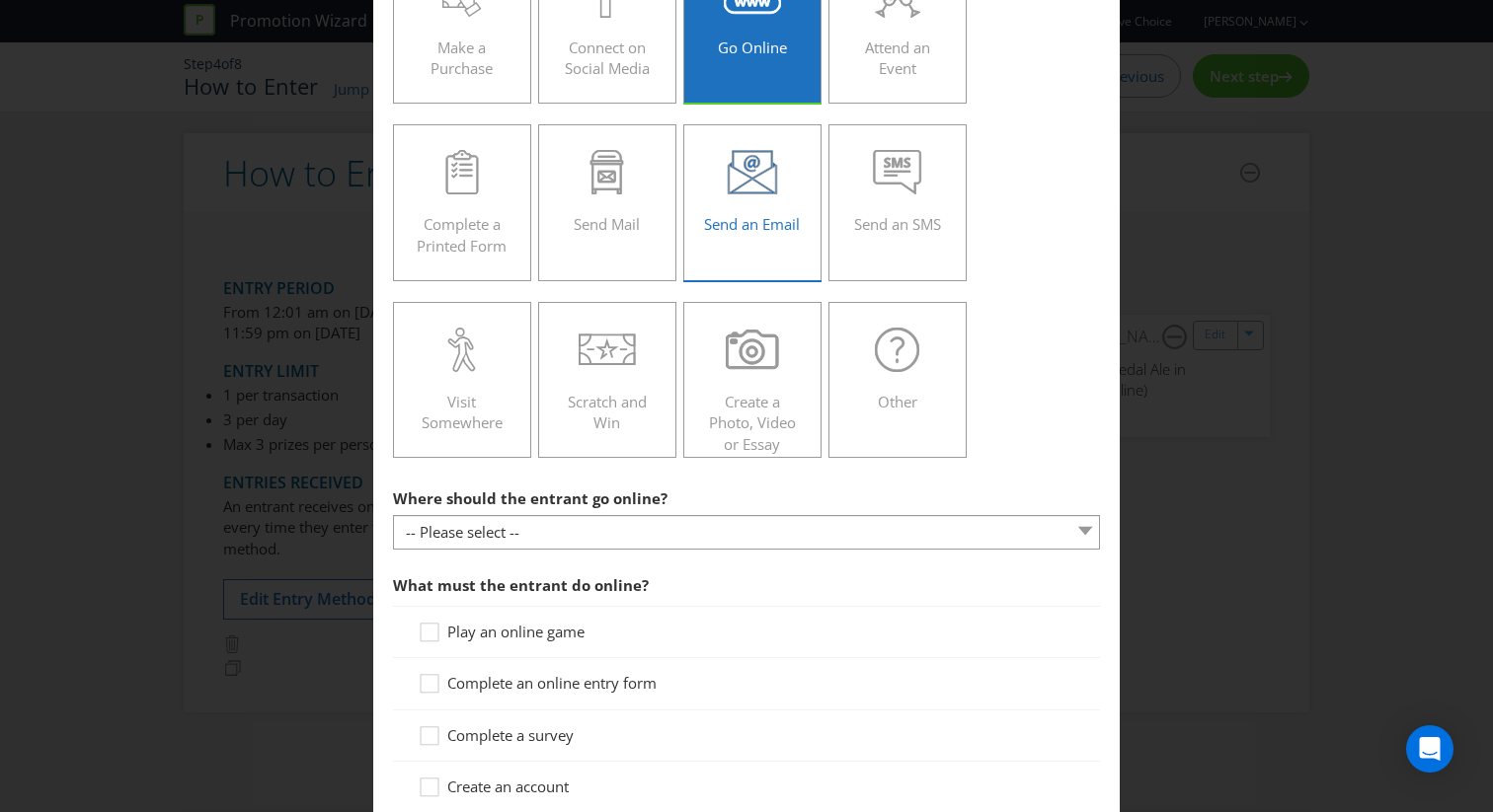
scroll to position [236, 0]
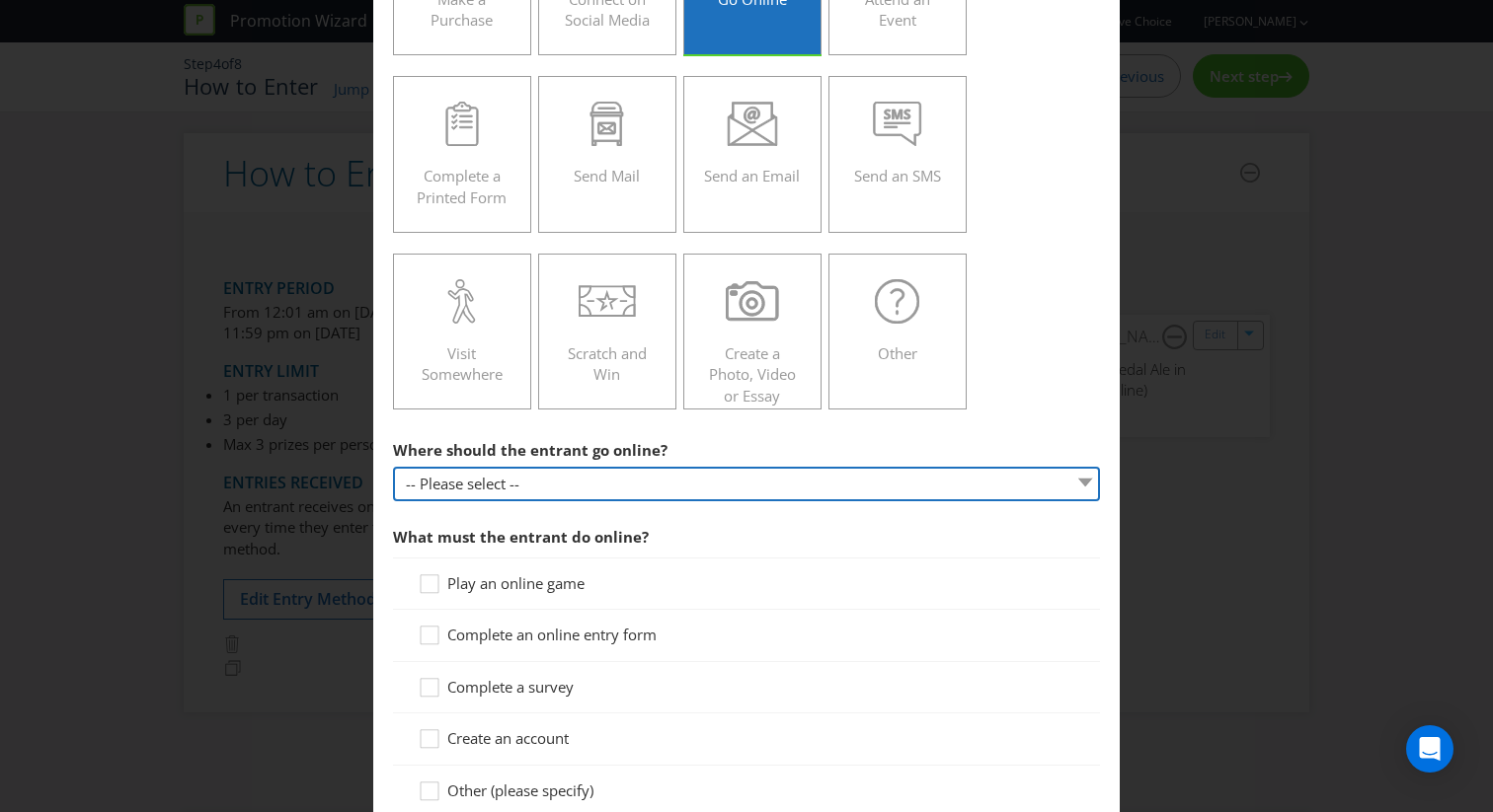
click at [625, 498] on select "-- Please select -- At a specific URL Using a direct link sent to the entrant b…" at bounding box center [746, 484] width 707 height 35
select select "SPECIFIC_URL"
click at [393, 467] on select "-- Please select -- At a specific URL Using a direct link sent to the entrant b…" at bounding box center [746, 484] width 707 height 35
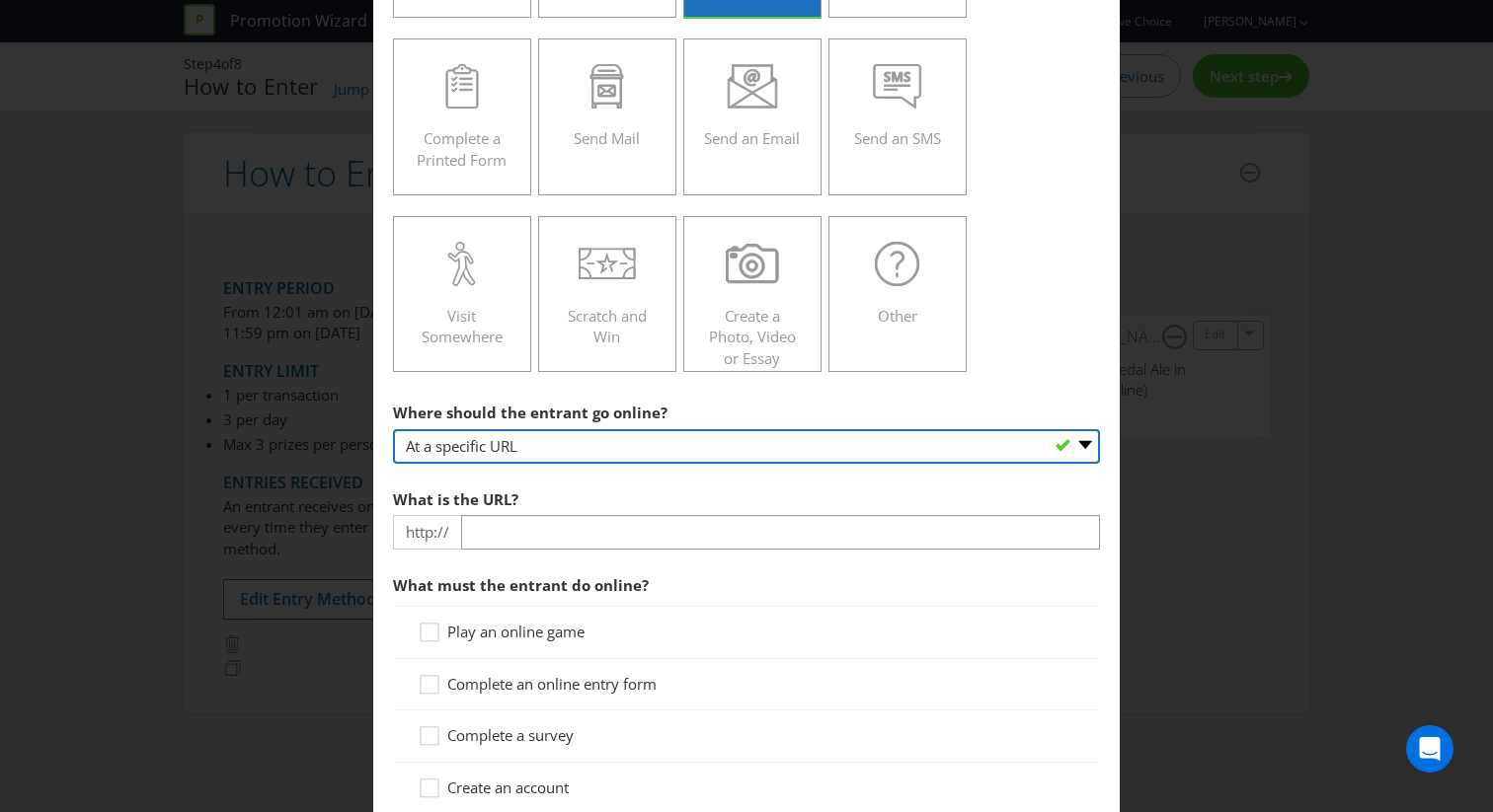
scroll to position [368, 0]
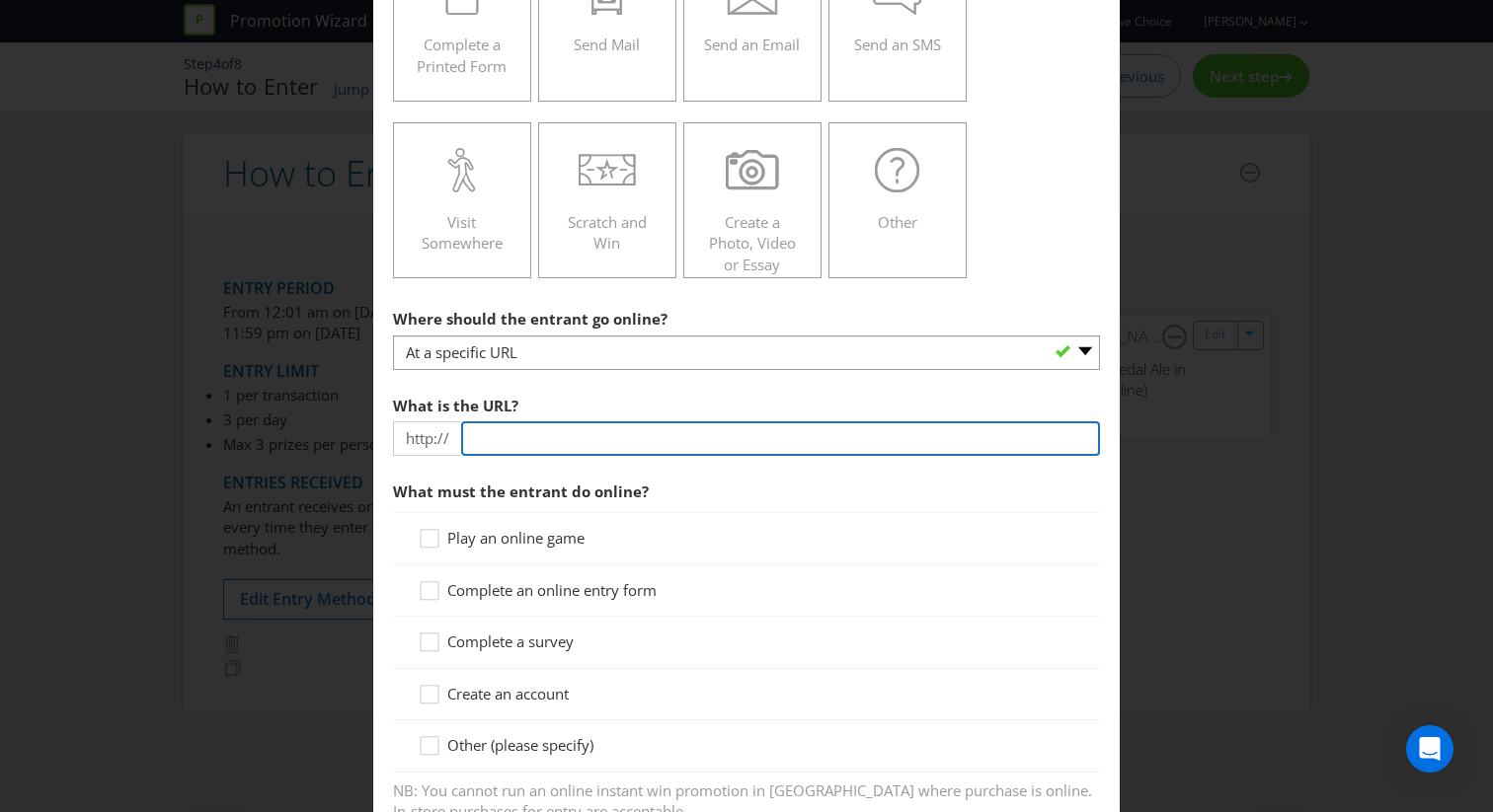
click at [612, 441] on input "text" at bounding box center [780, 438] width 639 height 35
type input "[DOMAIN_NAME]"
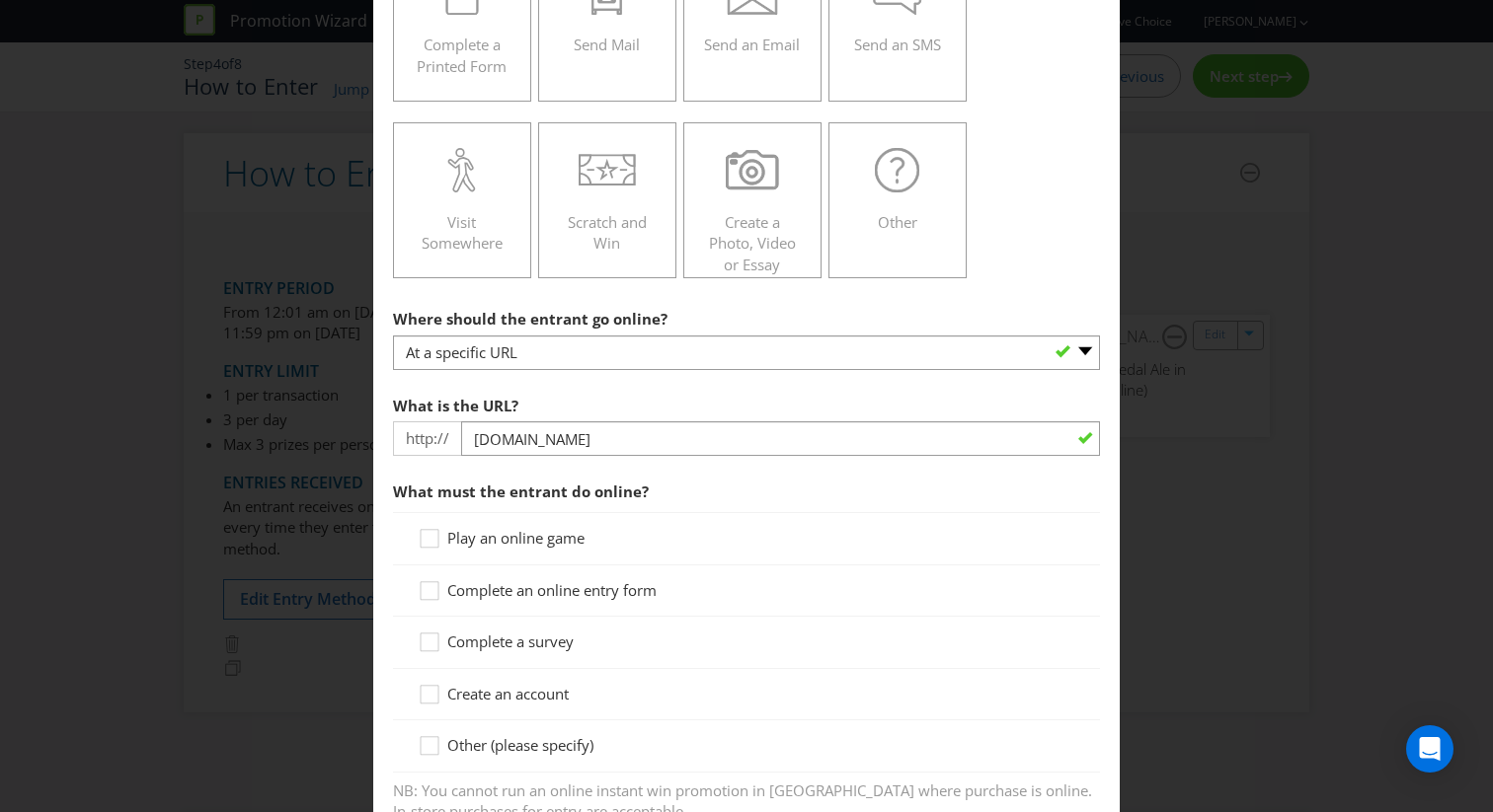
click at [653, 481] on span "What must the entrant do online?" at bounding box center [746, 492] width 707 height 41
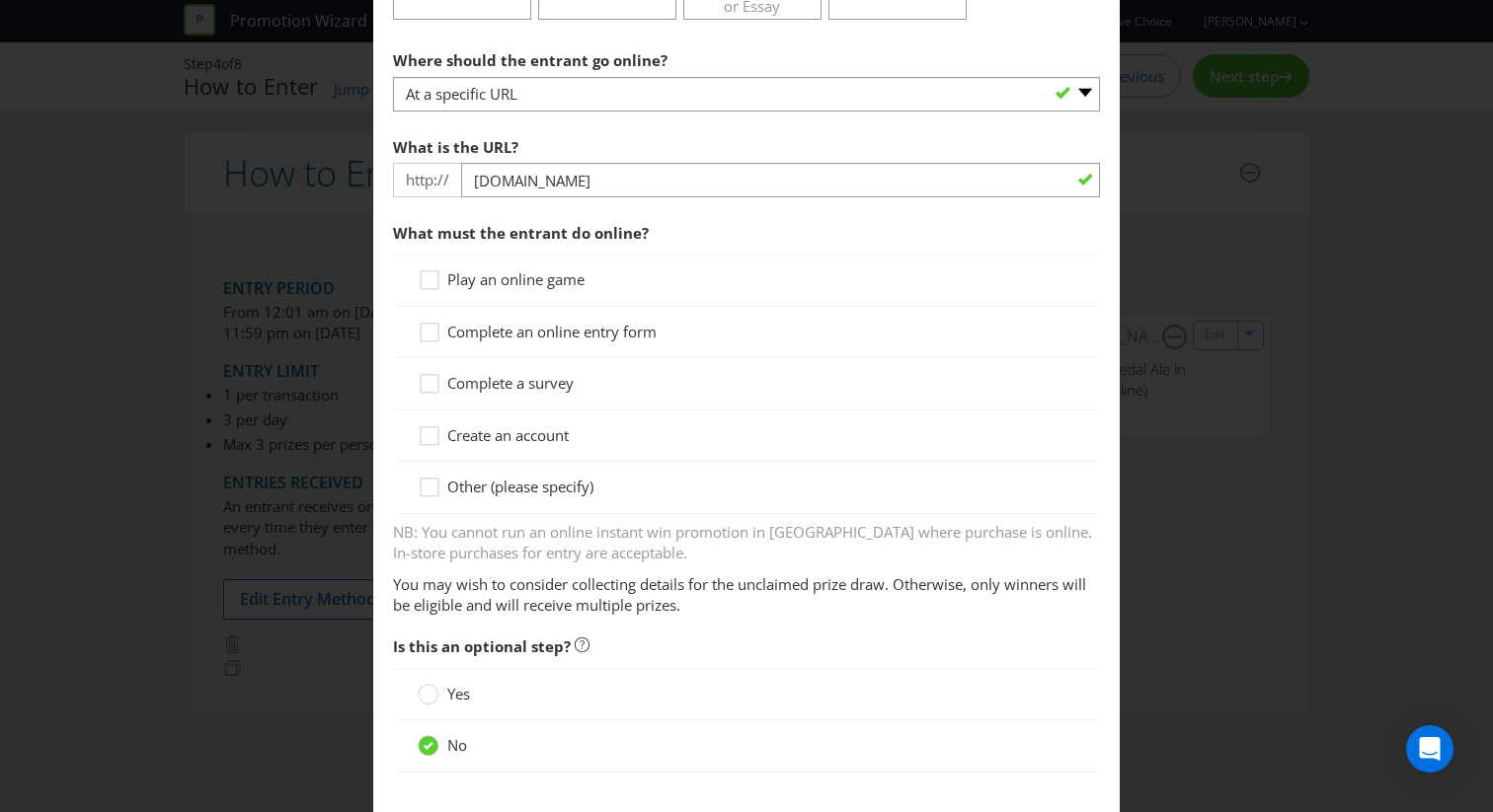
scroll to position [634, 0]
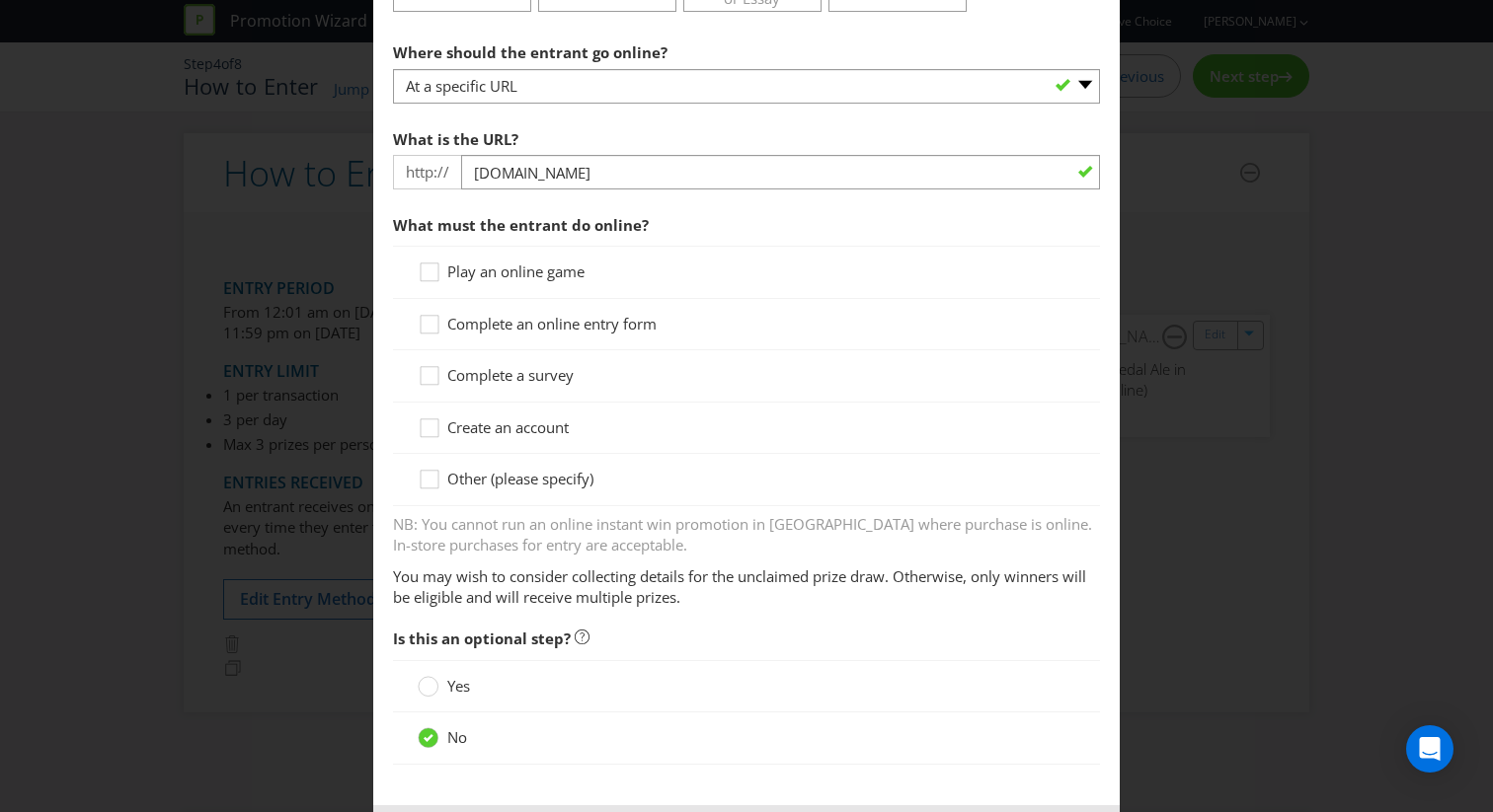
click at [566, 323] on span "Complete an online entry form" at bounding box center [552, 324] width 210 height 20
click at [0, 0] on input "Complete an online entry form" at bounding box center [0, 0] width 0 height 0
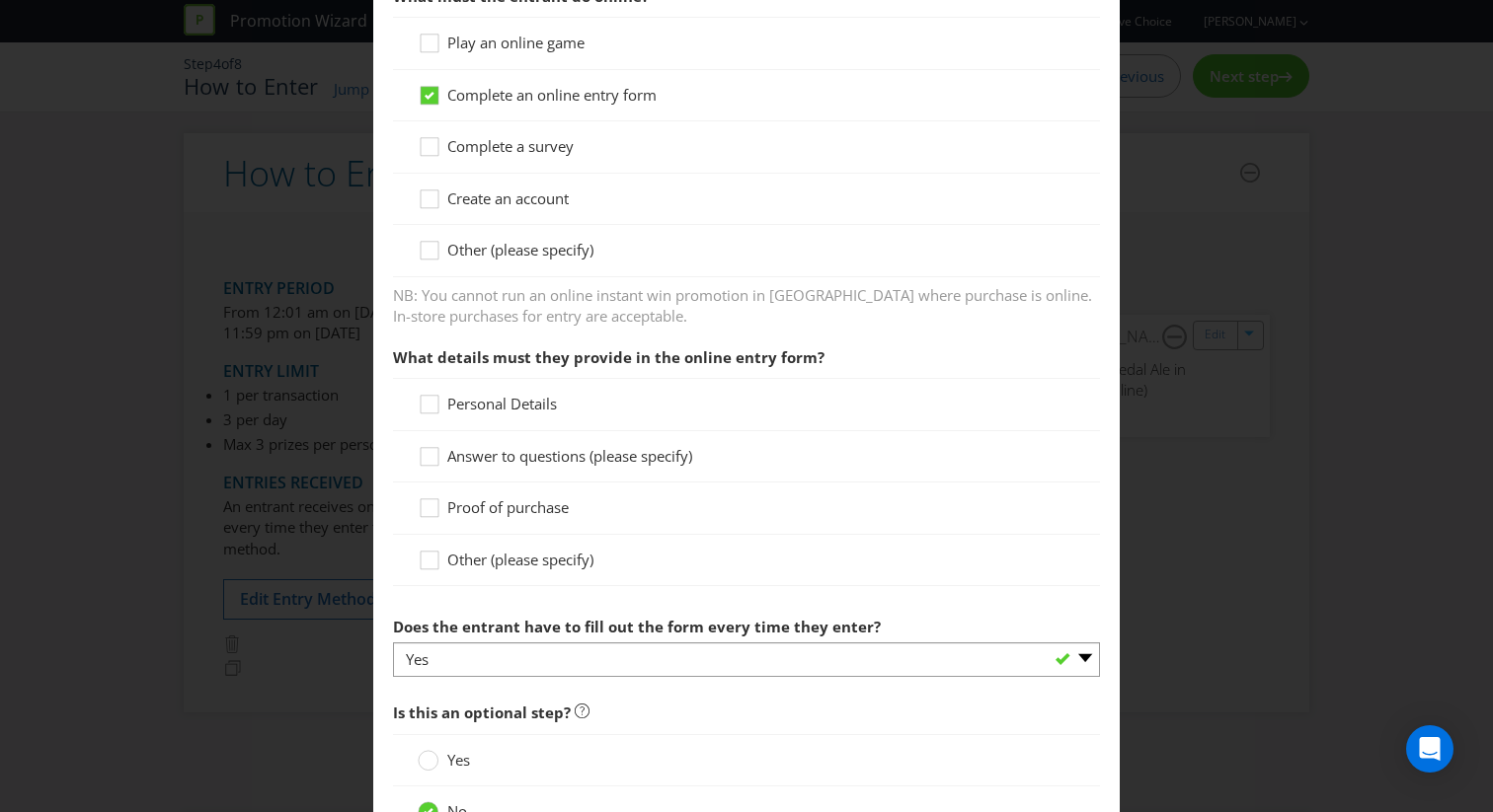
scroll to position [877, 0]
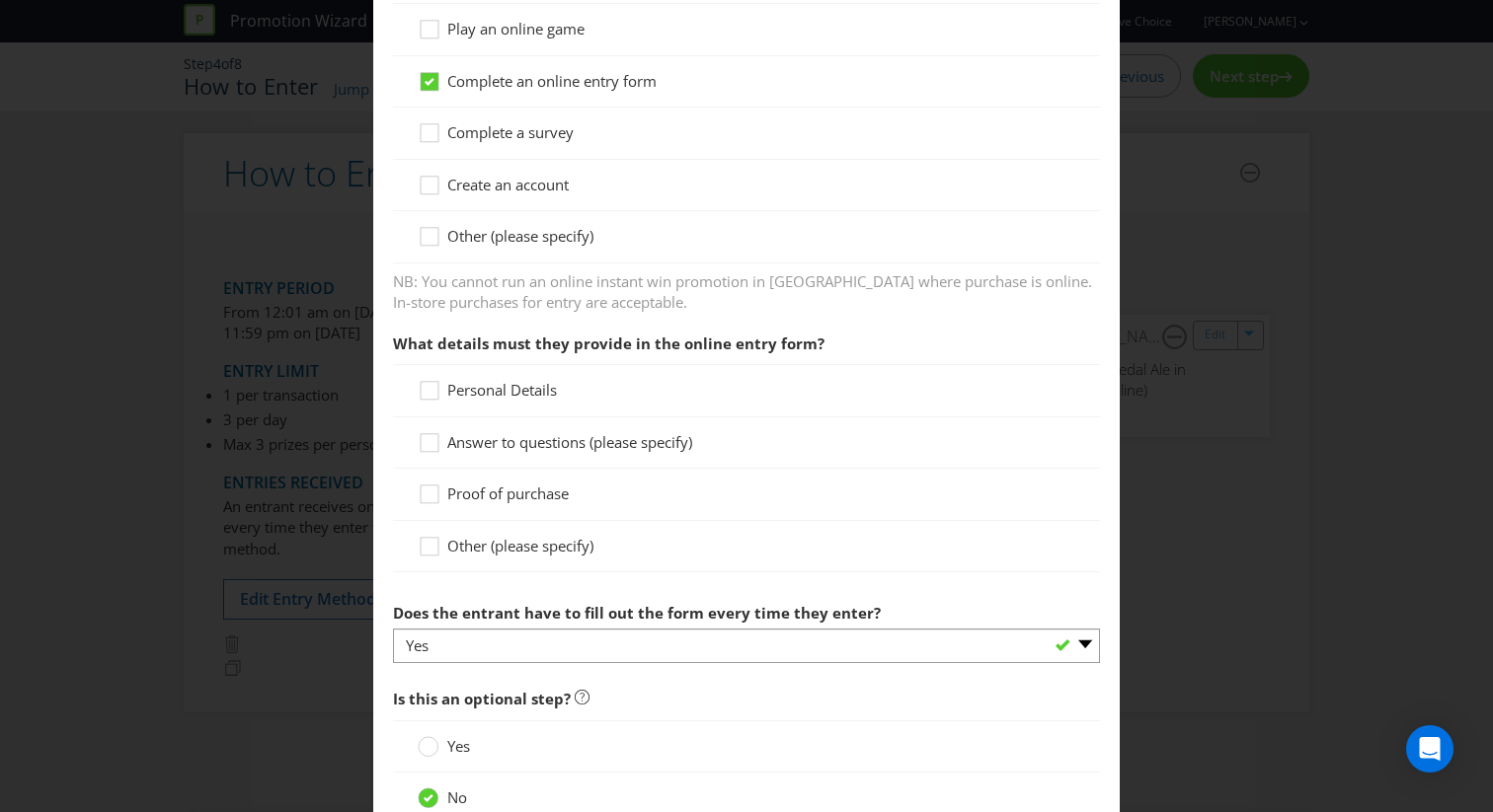
click at [521, 397] on span "Personal Details" at bounding box center [502, 390] width 109 height 20
click at [0, 0] on input "Personal Details" at bounding box center [0, 0] width 0 height 0
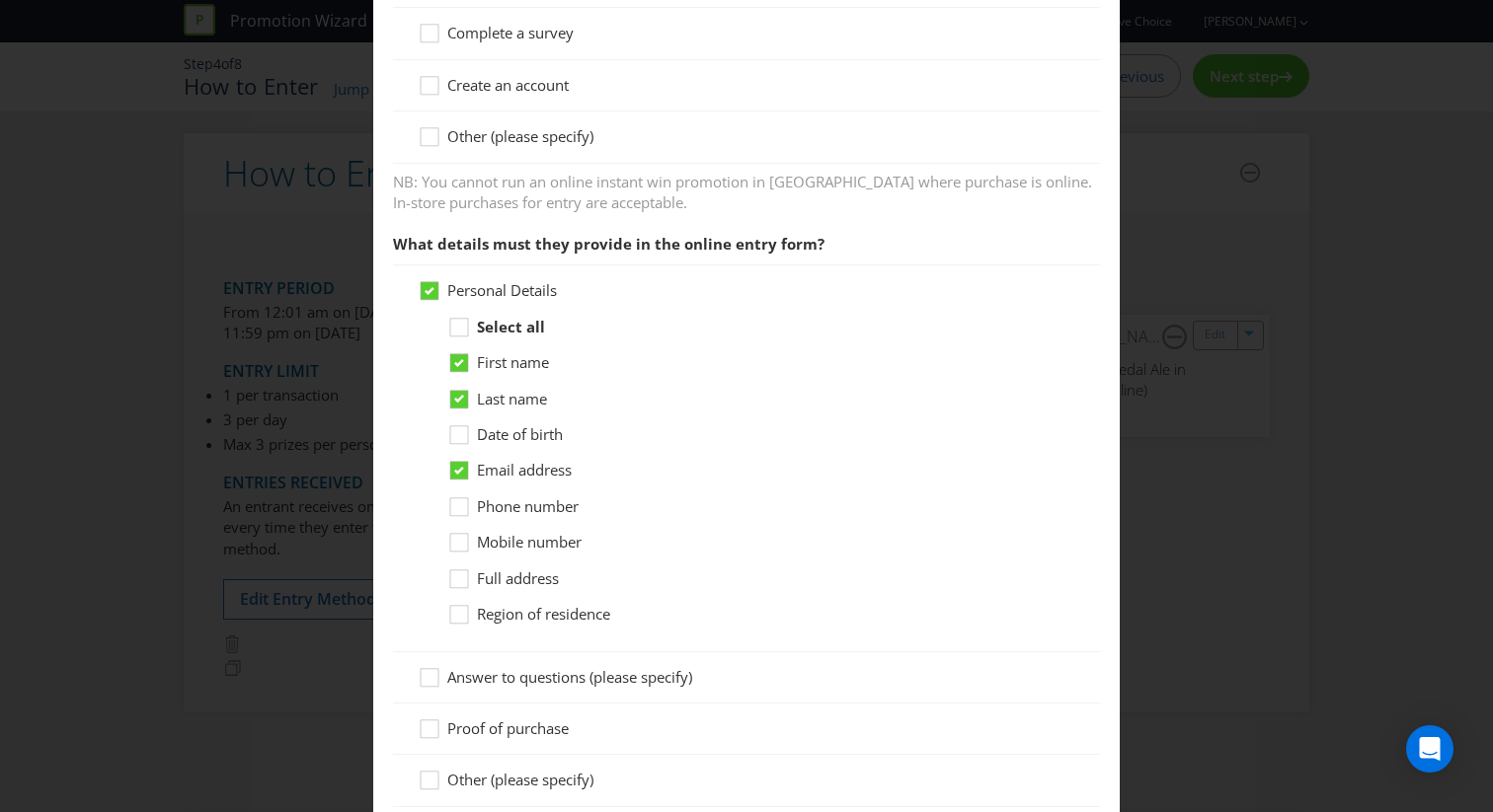
scroll to position [1027, 0]
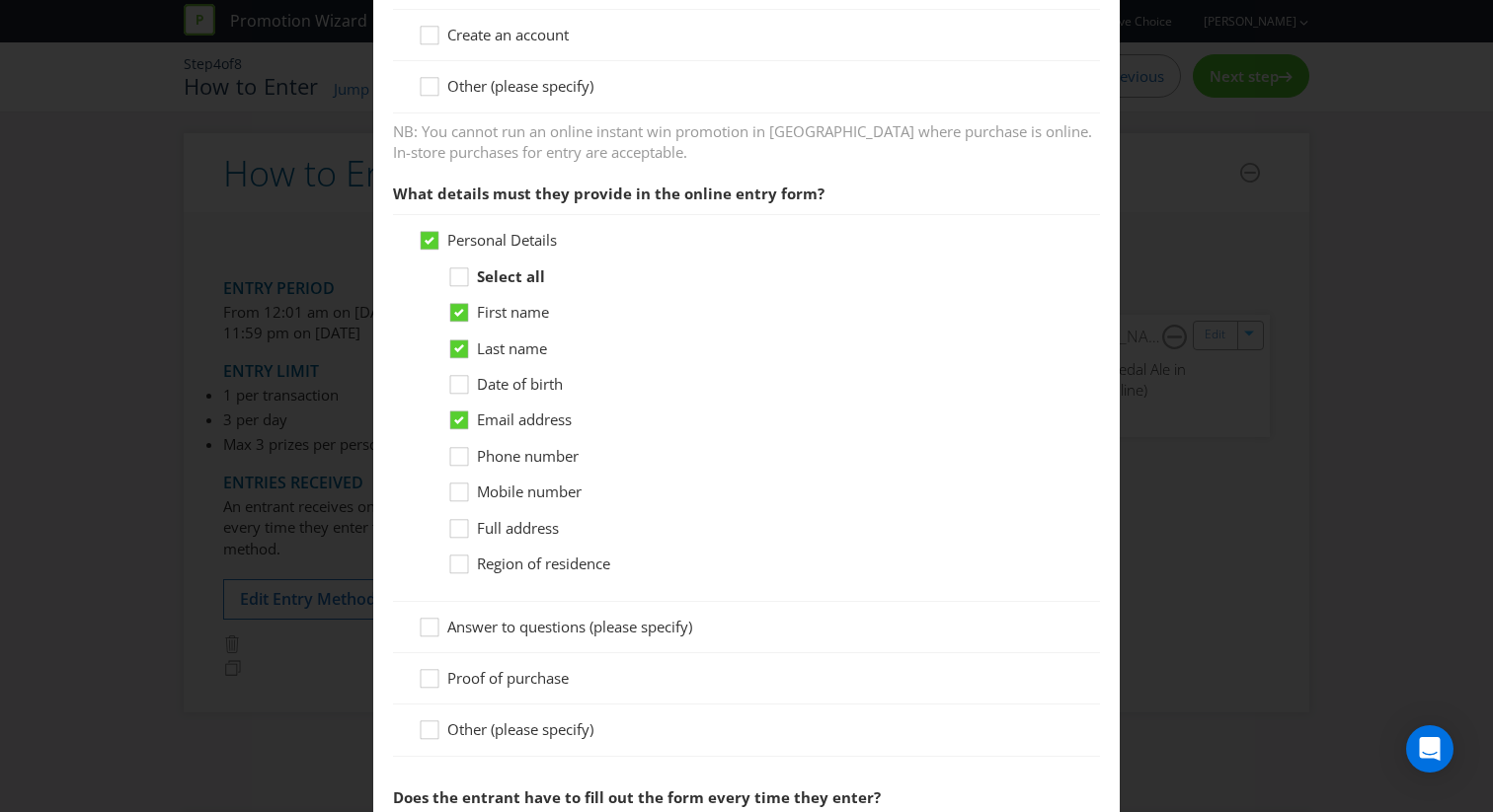
click at [517, 524] on span "Full address" at bounding box center [518, 528] width 82 height 20
click at [0, 0] on input "Full address" at bounding box center [0, 0] width 0 height 0
click at [528, 491] on span "Mobile number" at bounding box center [529, 492] width 104 height 20
click at [0, 0] on input "Mobile number" at bounding box center [0, 0] width 0 height 0
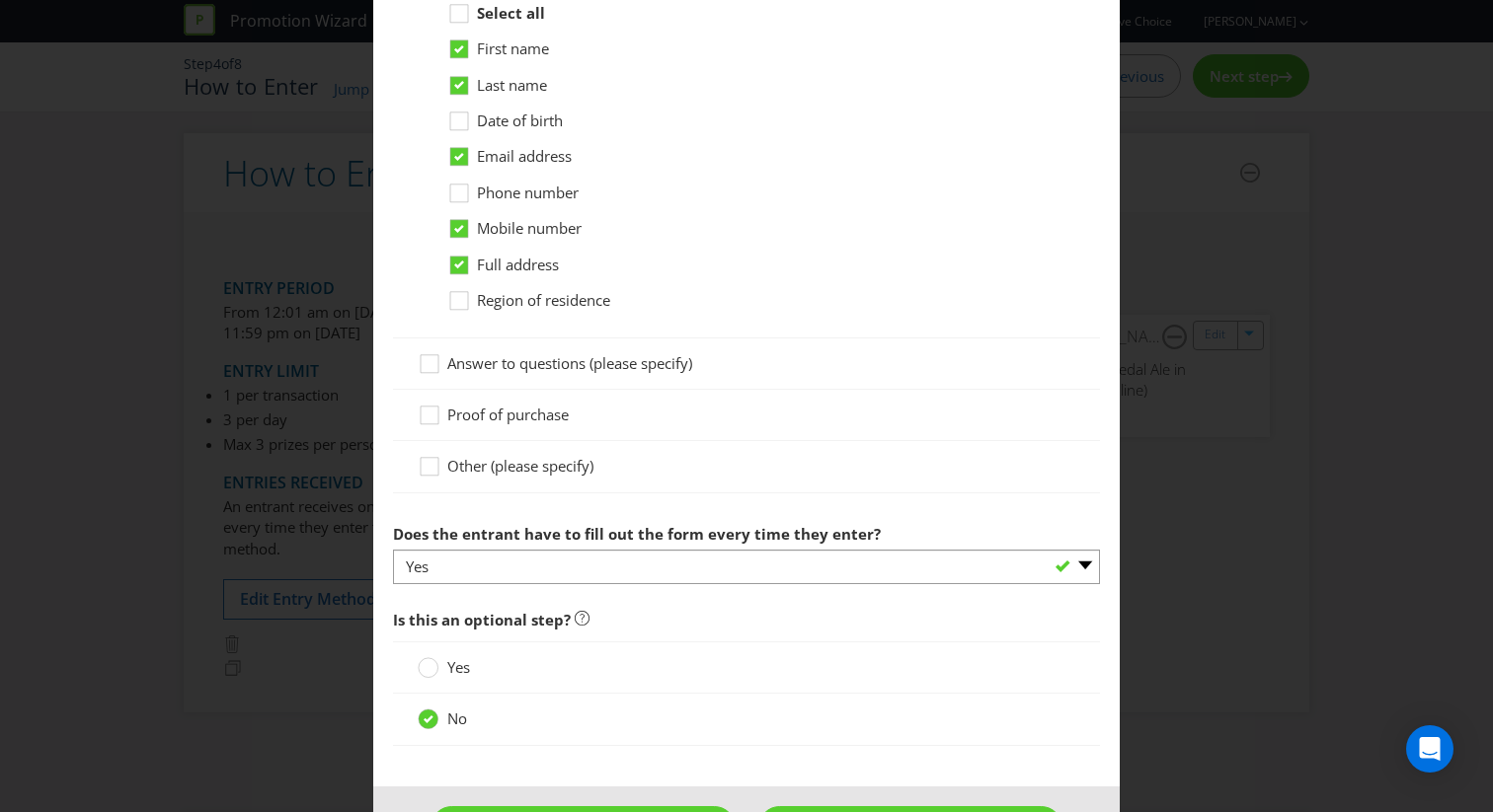
scroll to position [1301, 0]
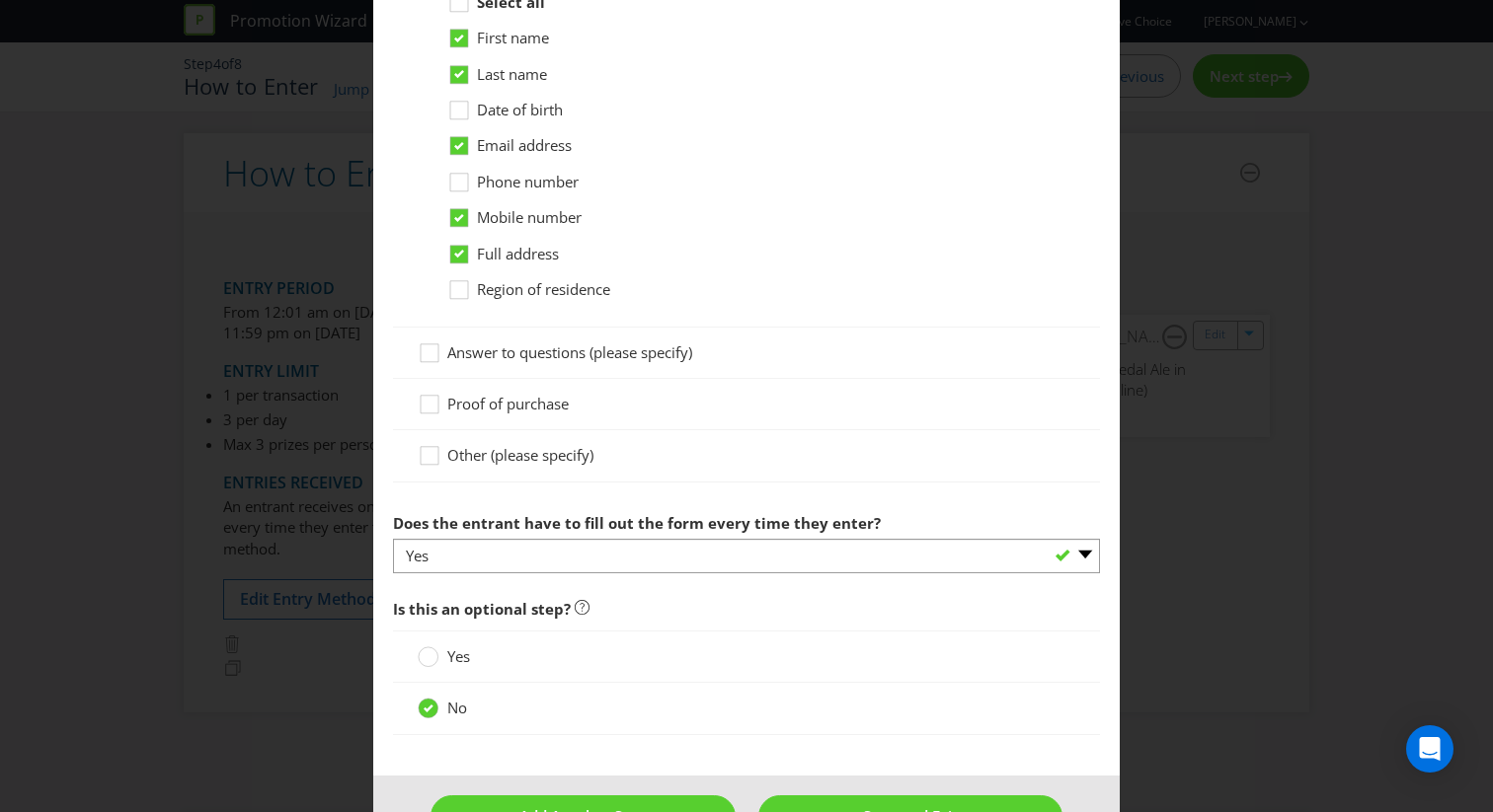
click at [541, 408] on span "Proof of purchase" at bounding box center [508, 404] width 121 height 20
click at [0, 0] on input "Proof of purchase" at bounding box center [0, 0] width 0 height 0
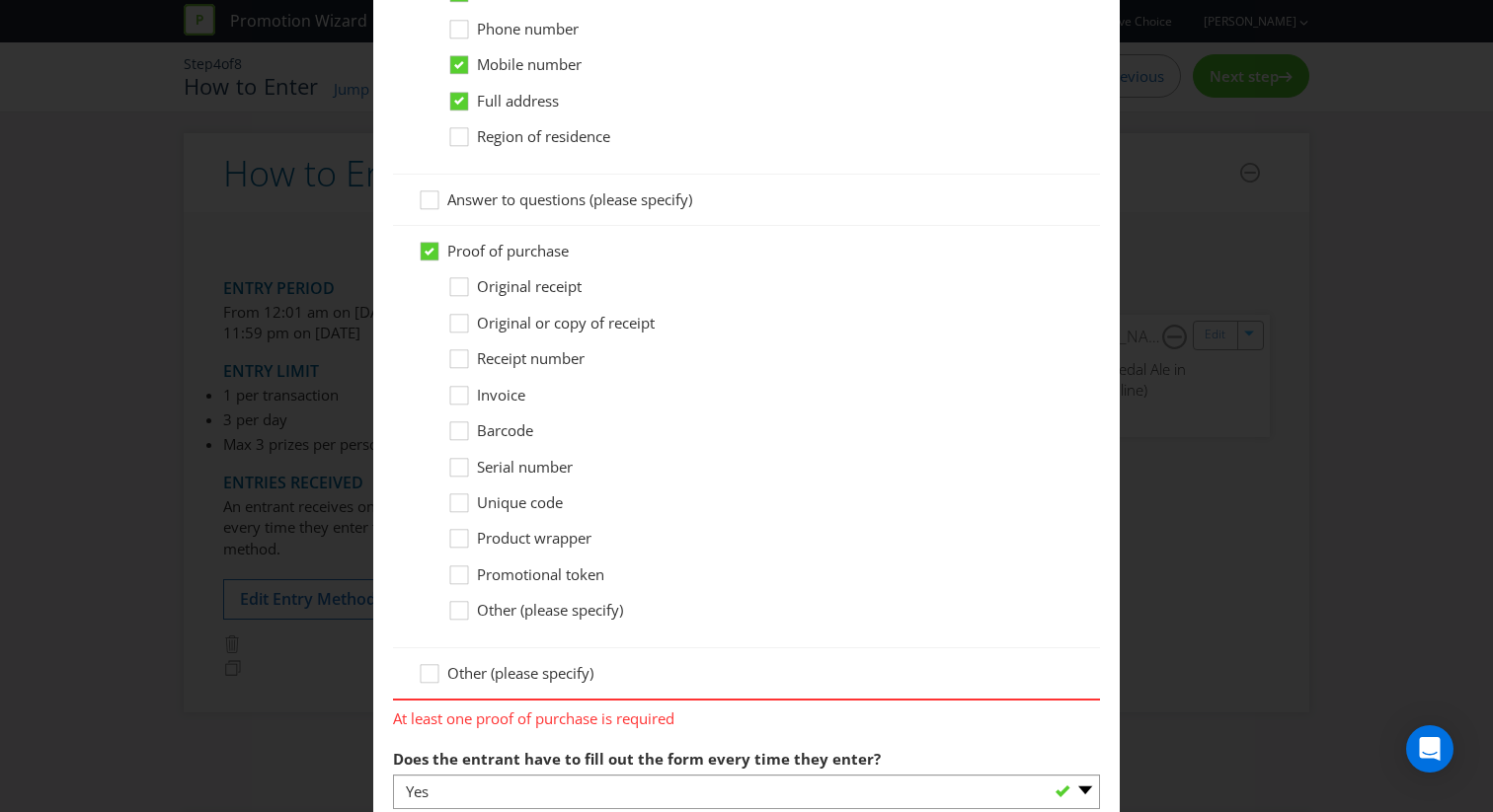
click at [541, 285] on span "Original receipt" at bounding box center [529, 286] width 104 height 20
click at [0, 0] on input "Original receipt" at bounding box center [0, 0] width 0 height 0
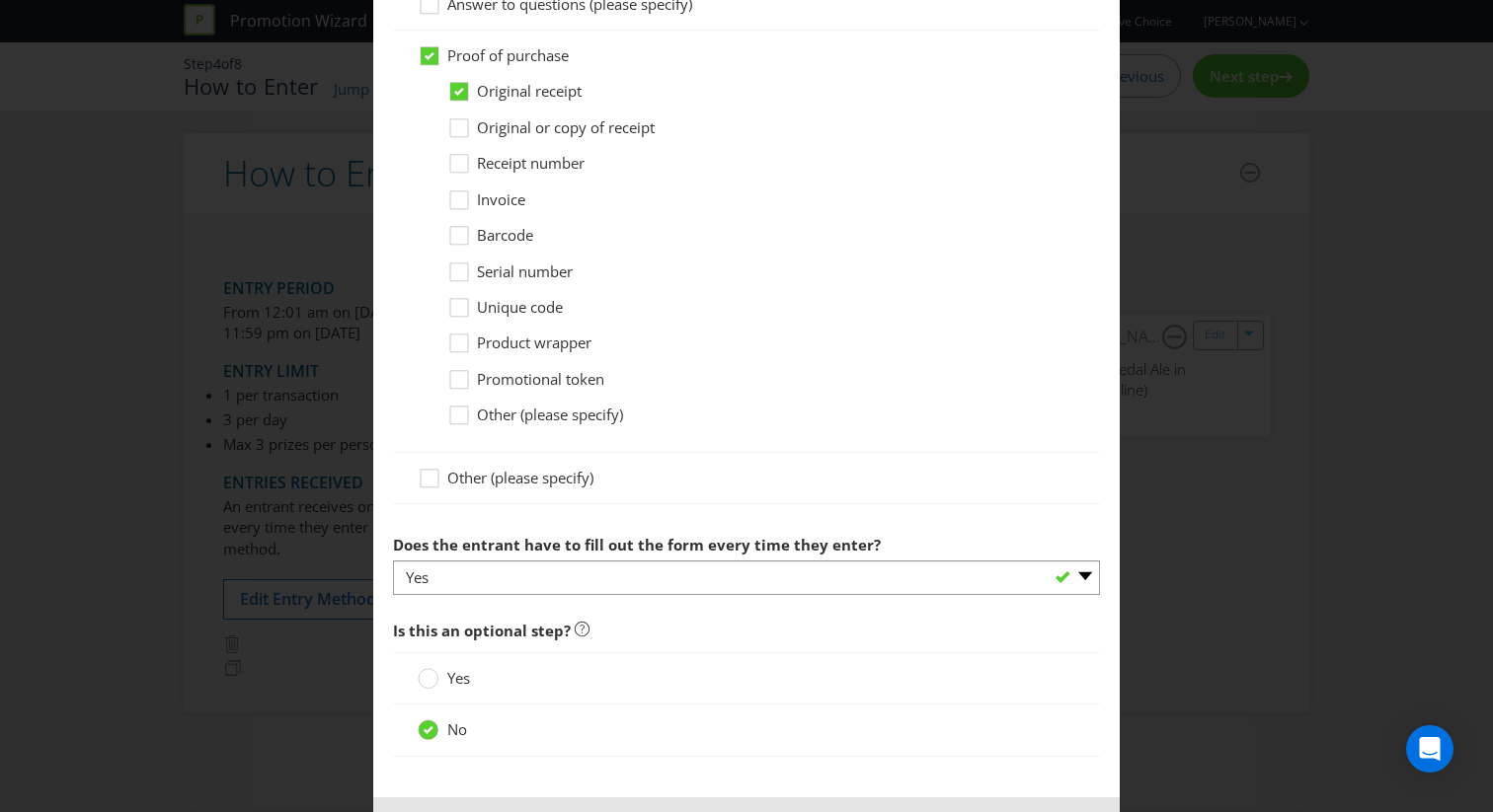
scroll to position [1731, 0]
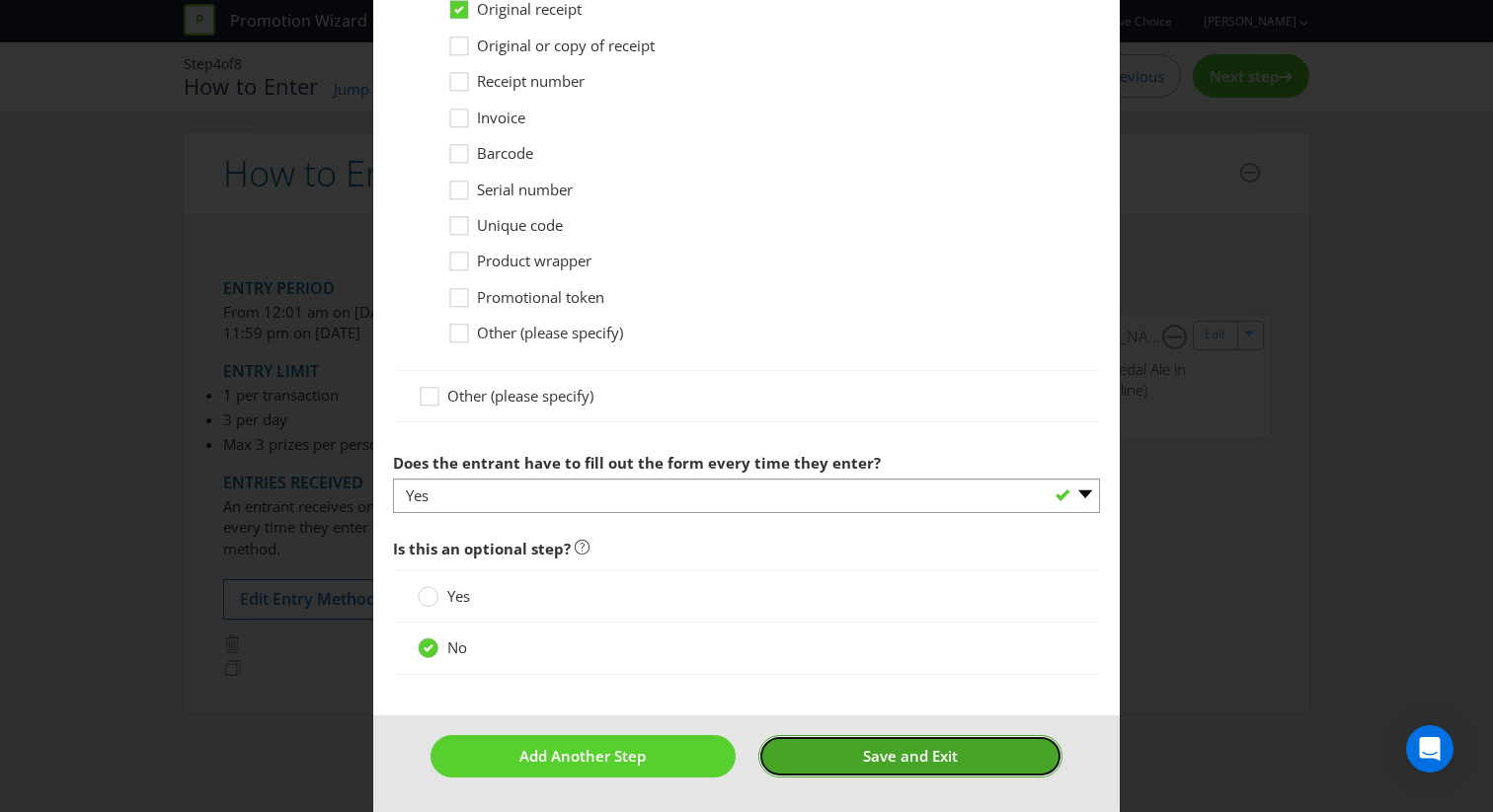
click at [815, 760] on button "Save and Exit" at bounding box center [911, 756] width 305 height 43
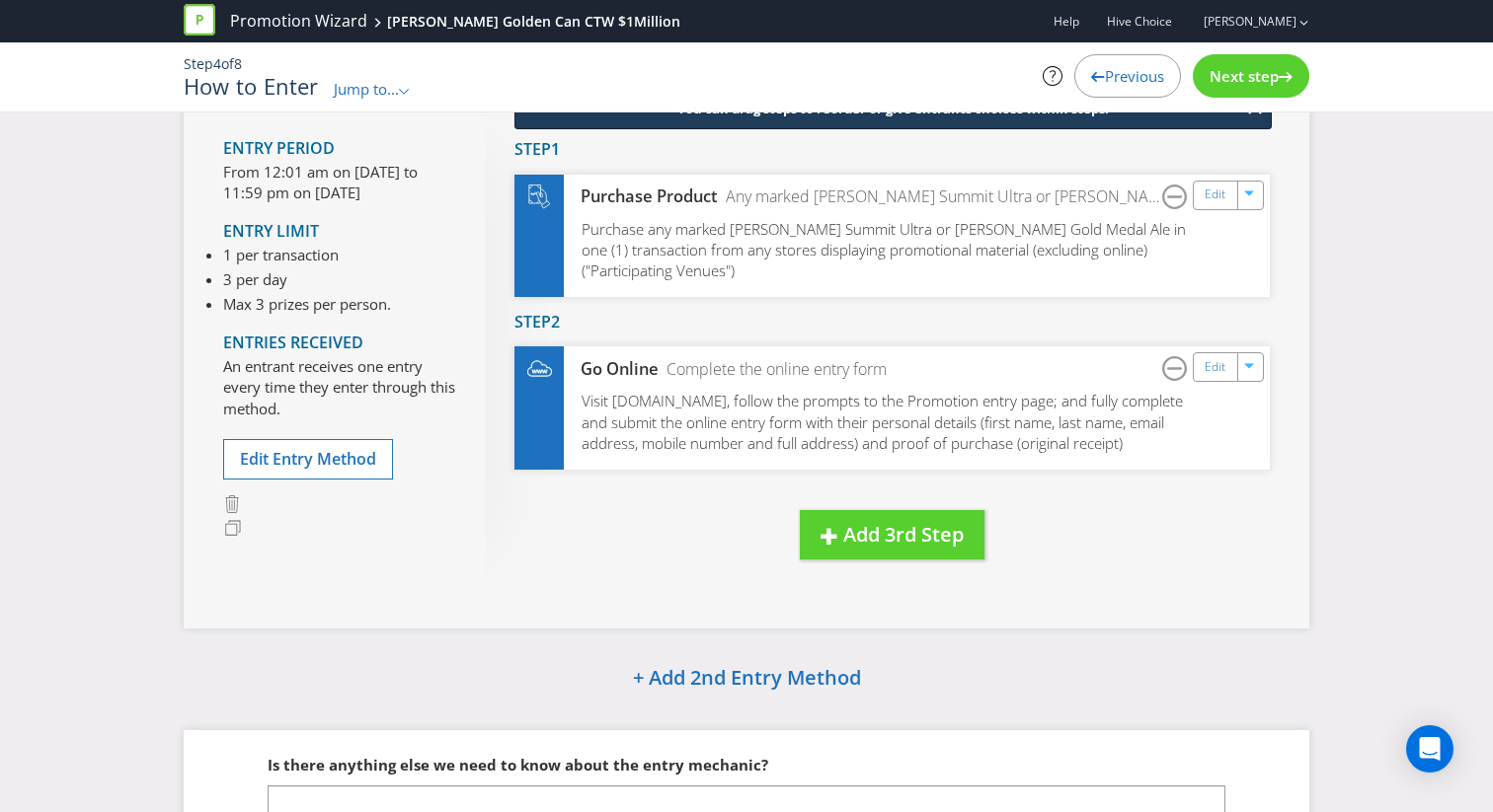
scroll to position [189, 0]
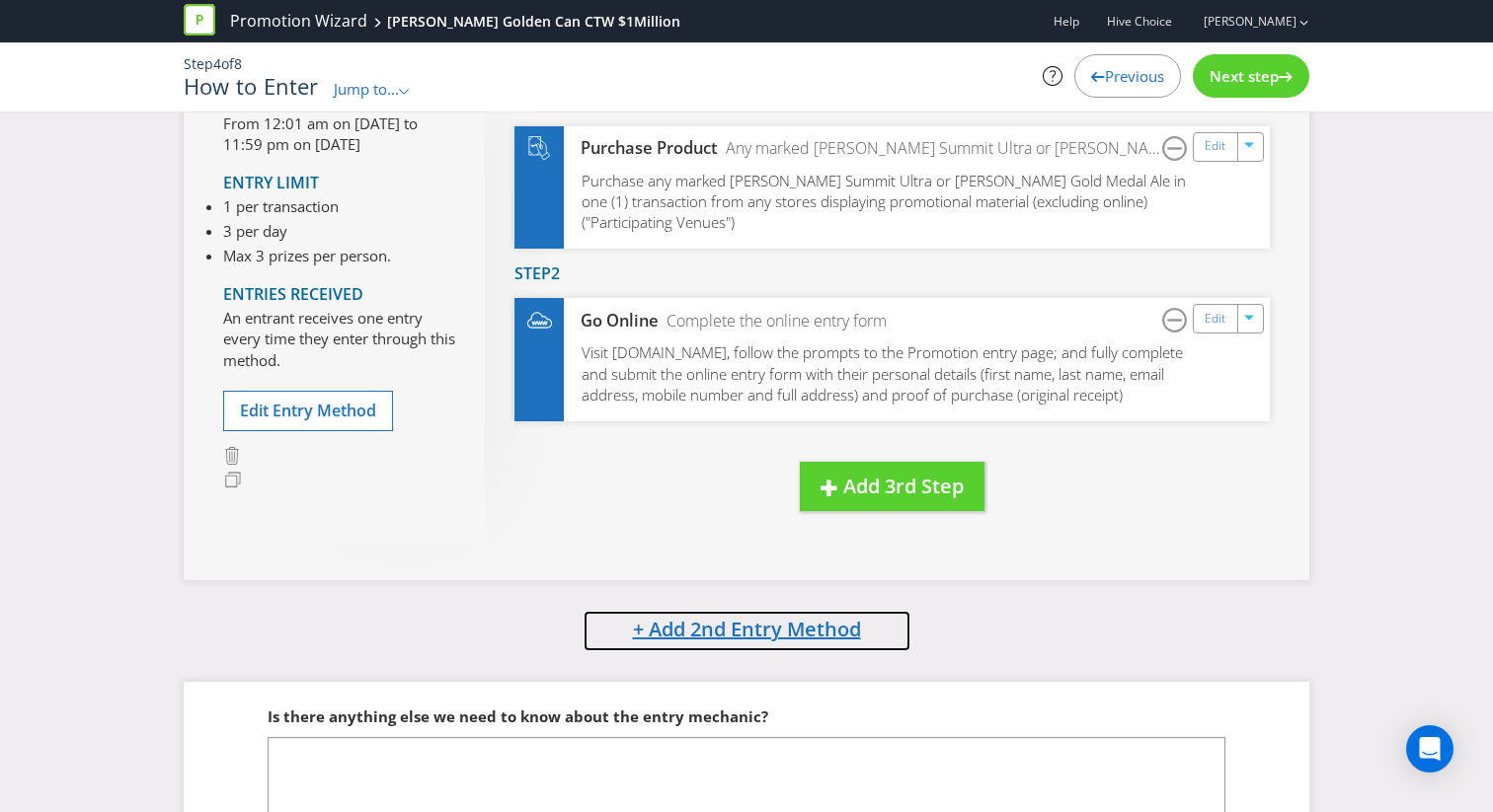
click at [675, 629] on span "+ Add 2nd Entry Method" at bounding box center [746, 629] width 228 height 27
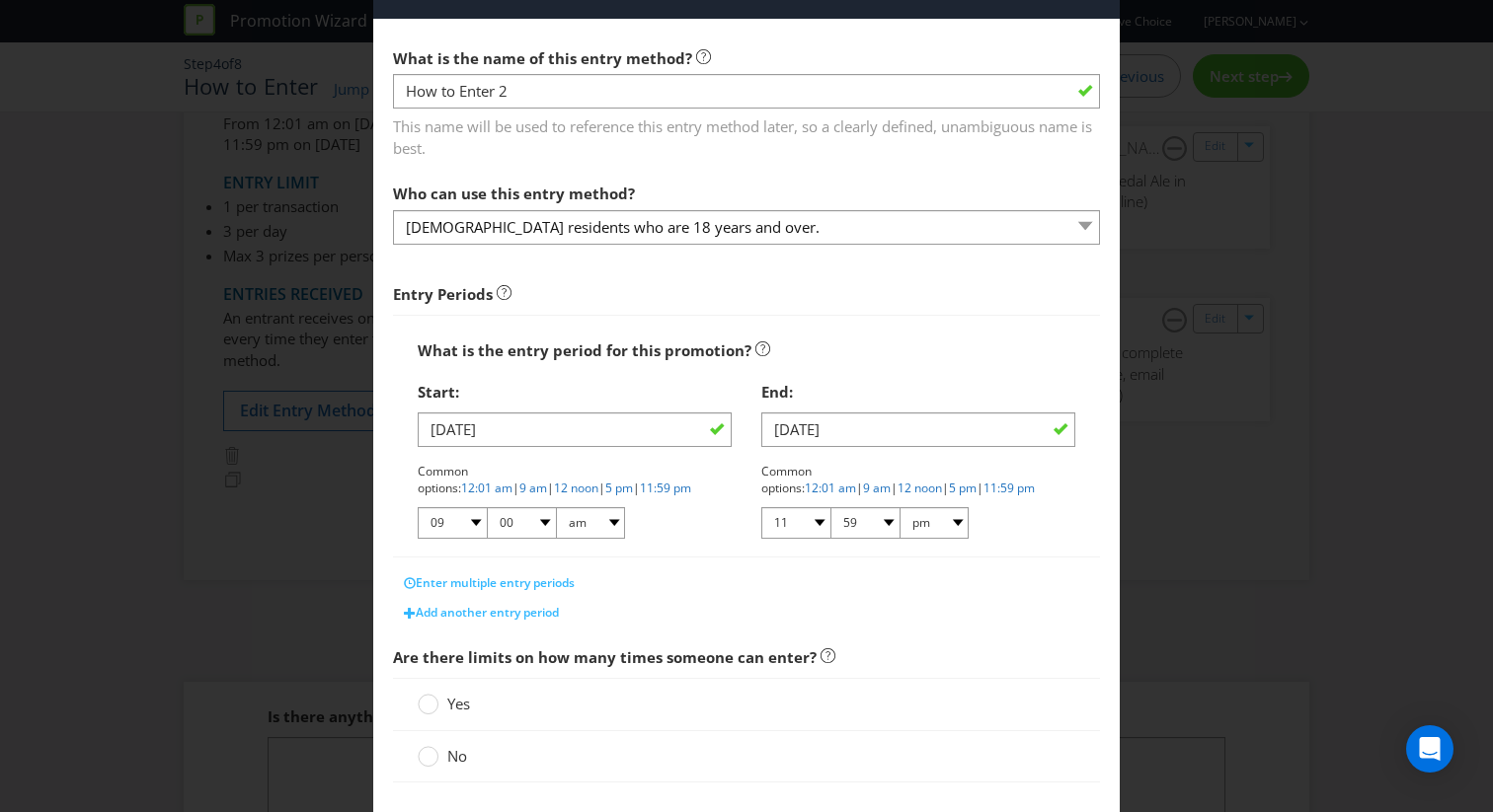
scroll to position [71, 0]
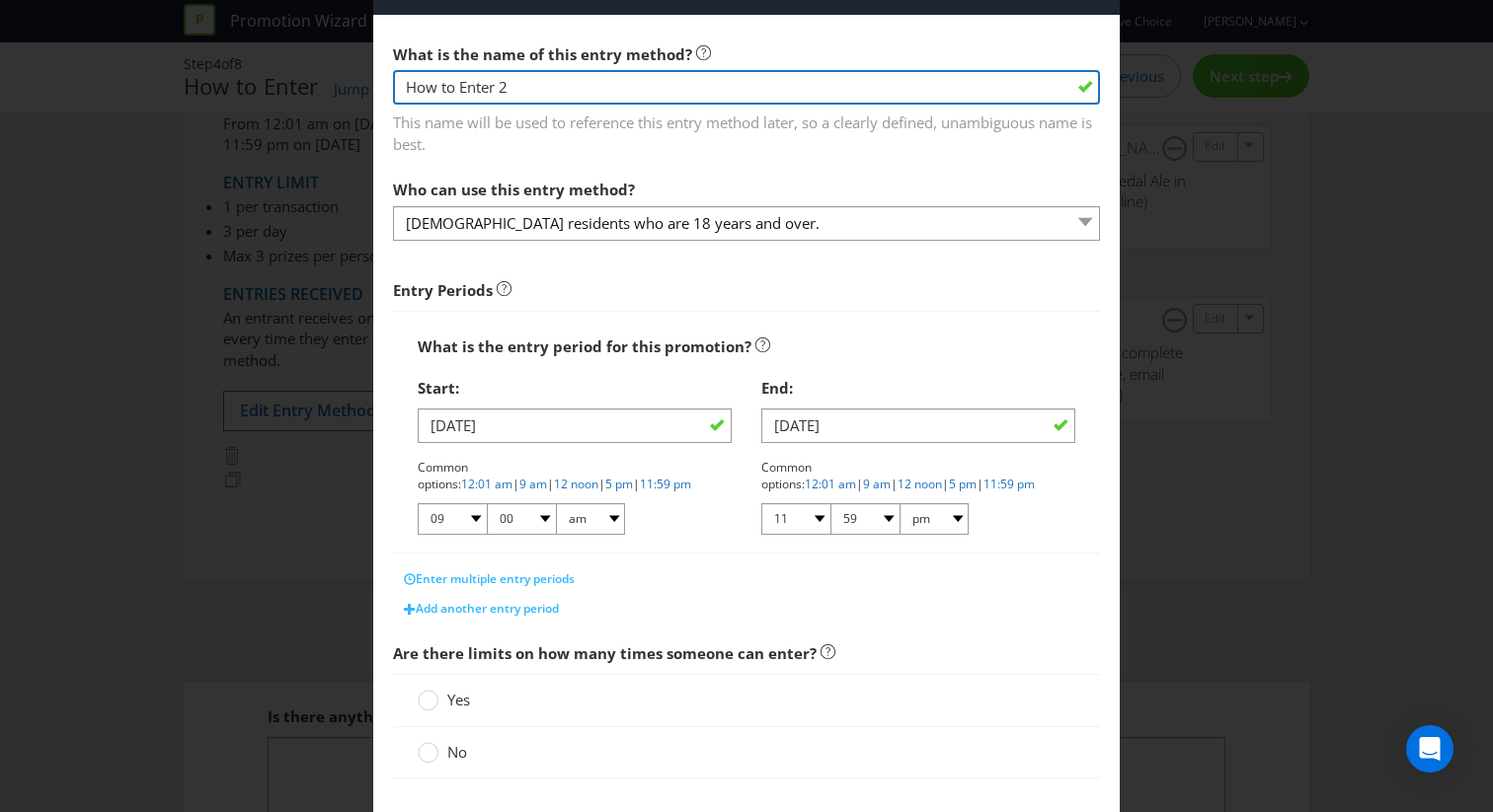
drag, startPoint x: 539, startPoint y: 95, endPoint x: 363, endPoint y: 88, distance: 176.1
click at [363, 88] on div "How to Enter What is the name of this entry method? How to Enter 2 This name wi…" at bounding box center [746, 406] width 1493 height 812
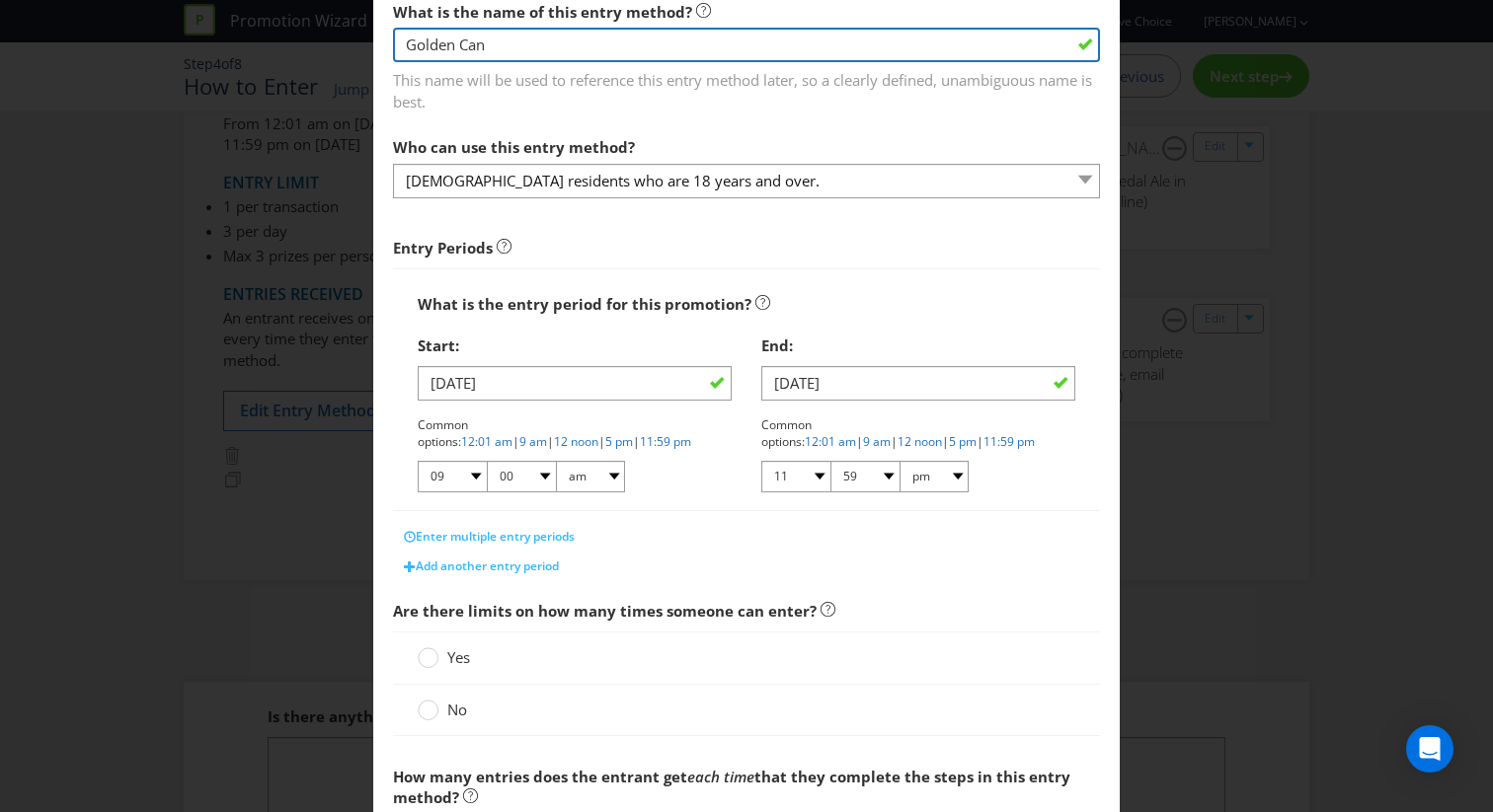
scroll to position [117, 0]
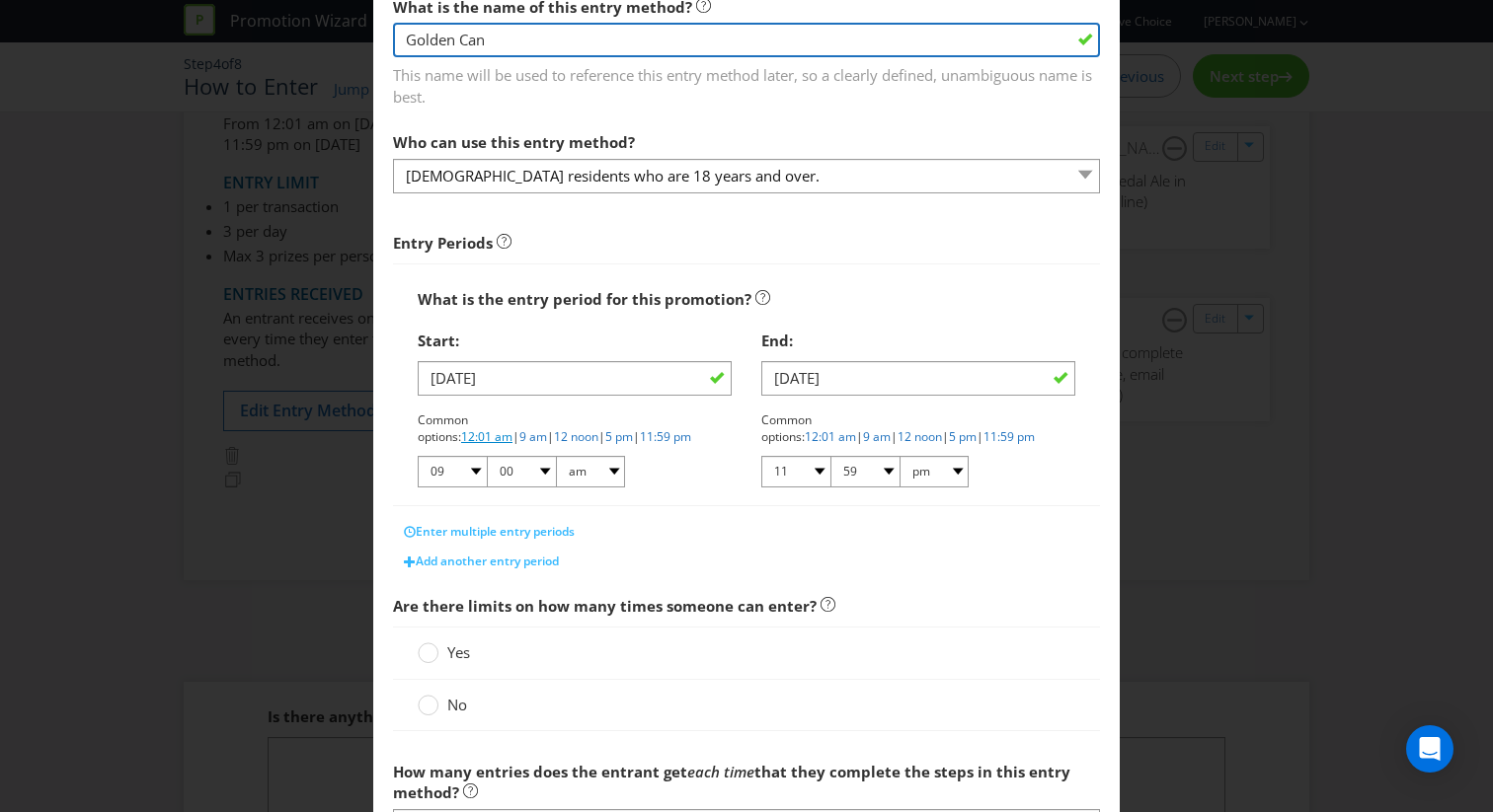
type input "Golden Can"
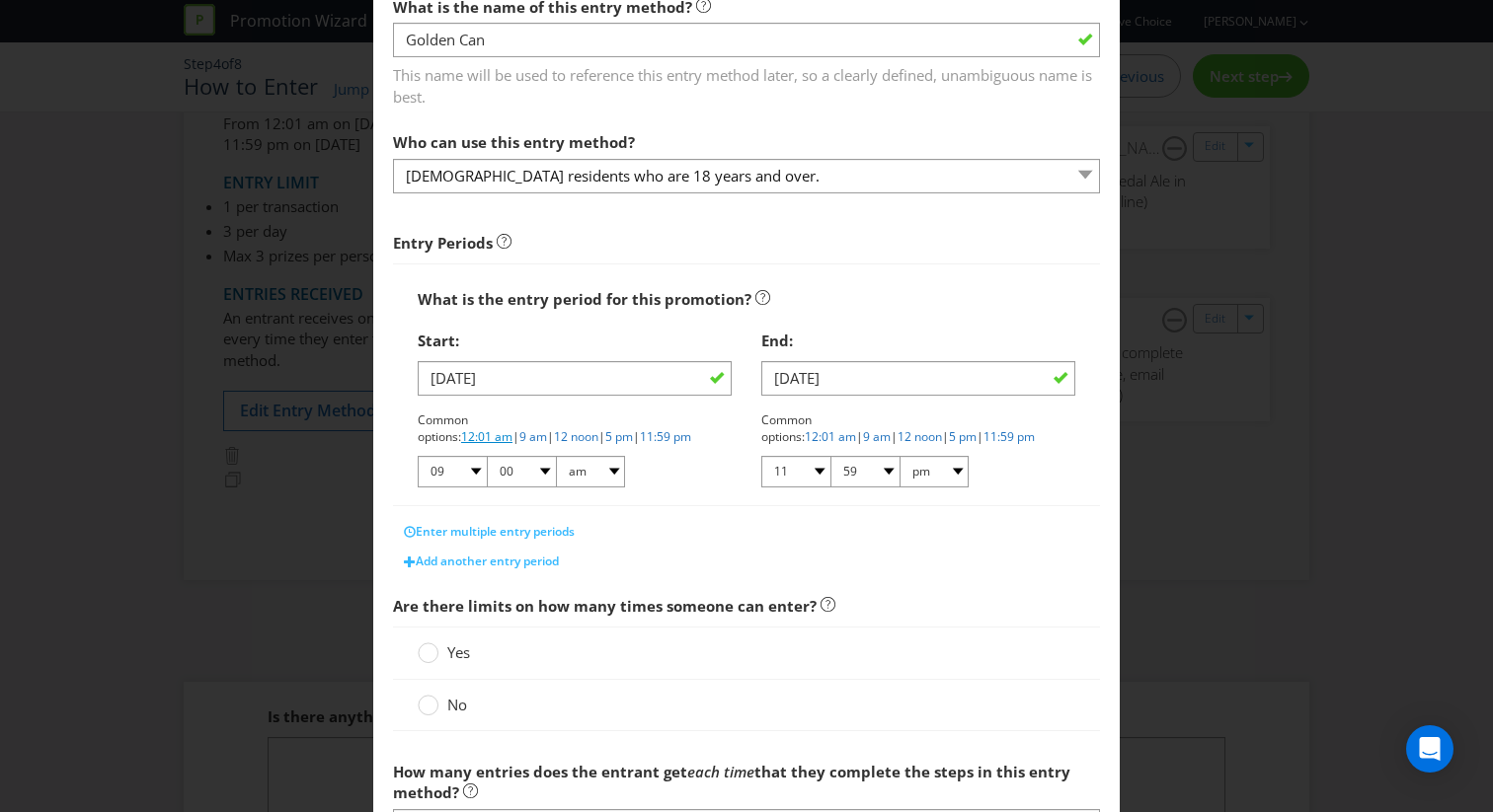
click at [513, 428] on link "12:01 am" at bounding box center [487, 436] width 52 height 17
select select "12"
select select "01"
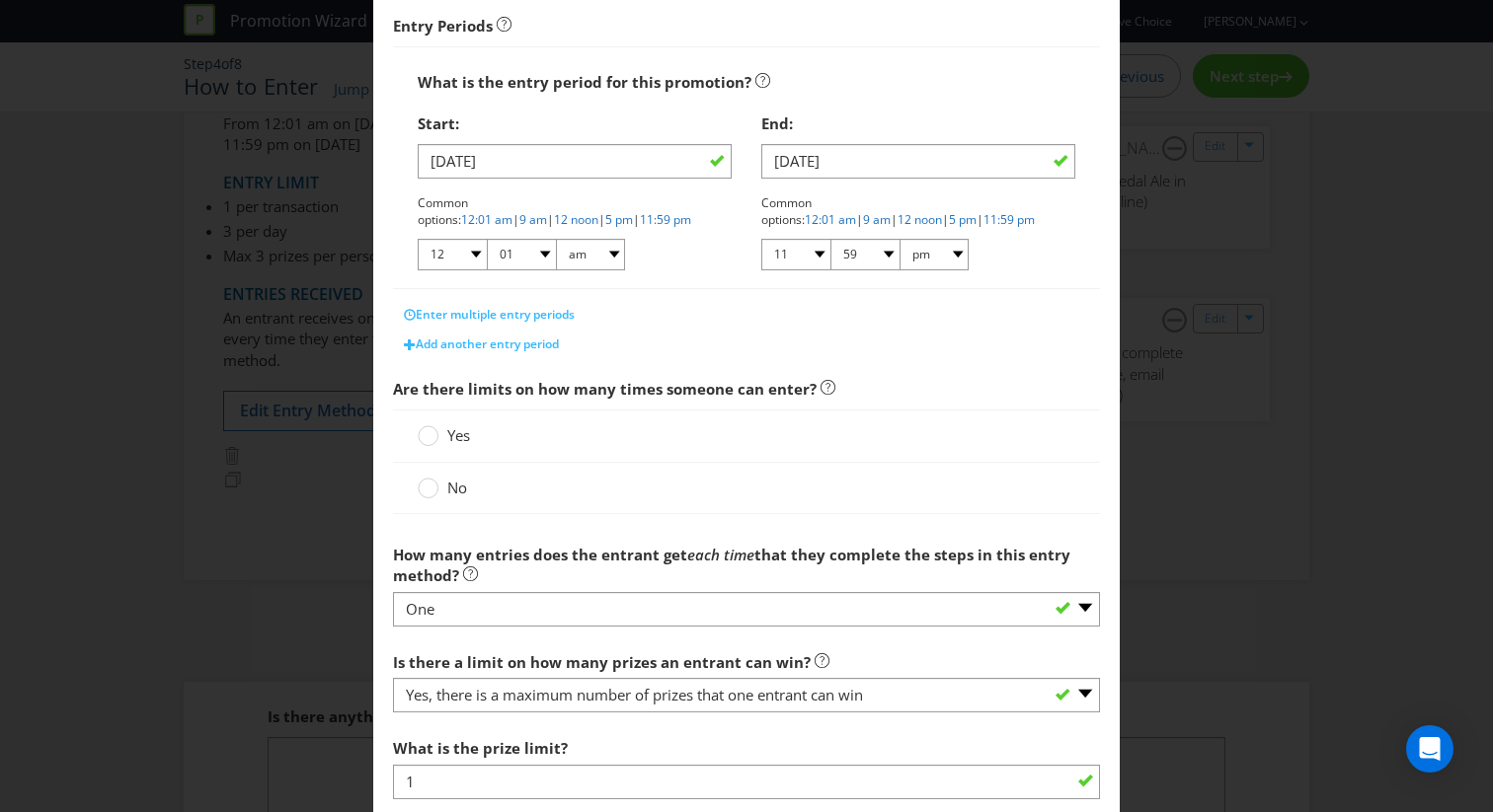
scroll to position [347, 0]
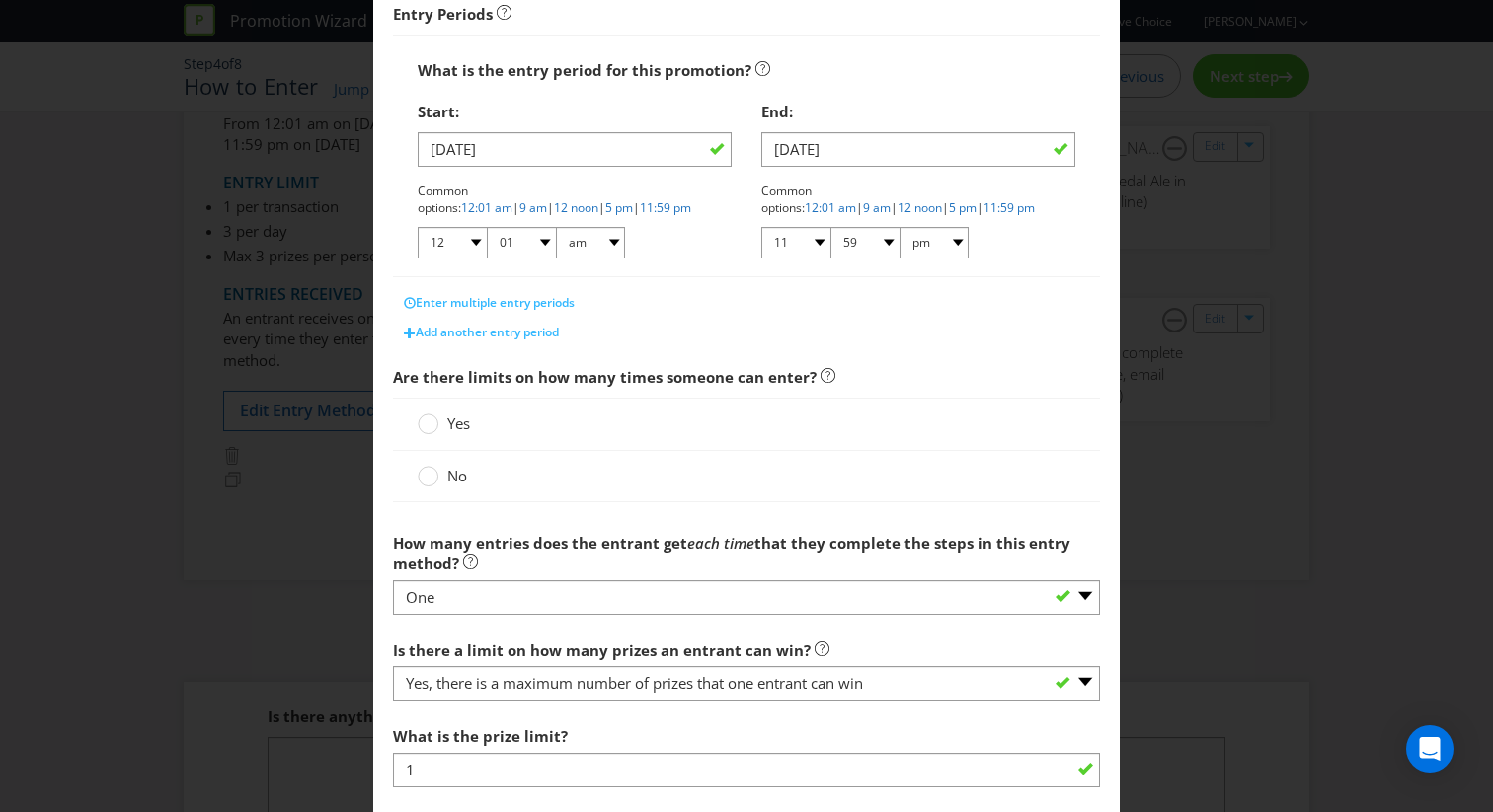
click at [457, 431] on span "Yes" at bounding box center [458, 423] width 23 height 20
click at [0, 0] on input "Yes" at bounding box center [0, 0] width 0 height 0
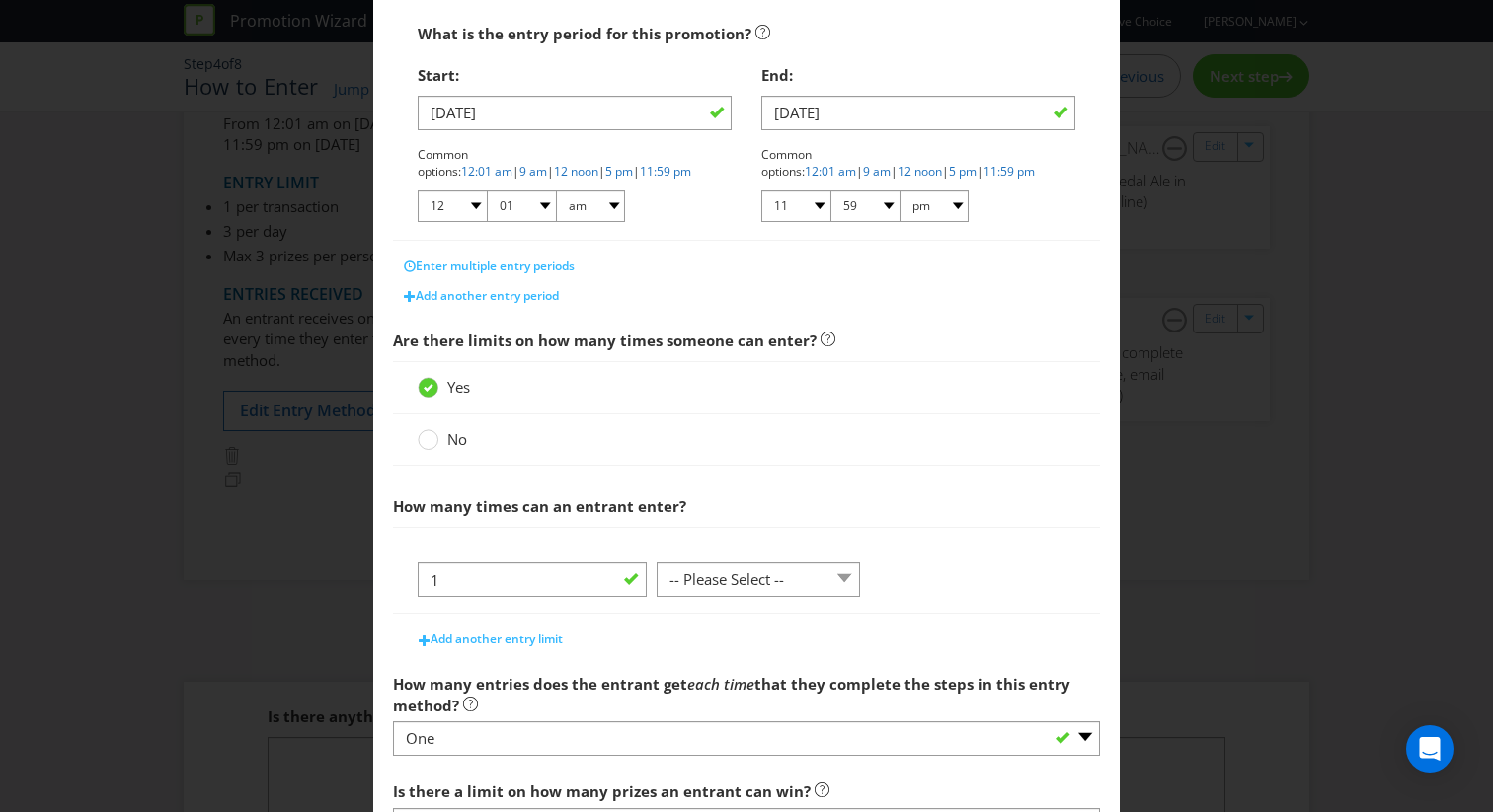
scroll to position [431, 0]
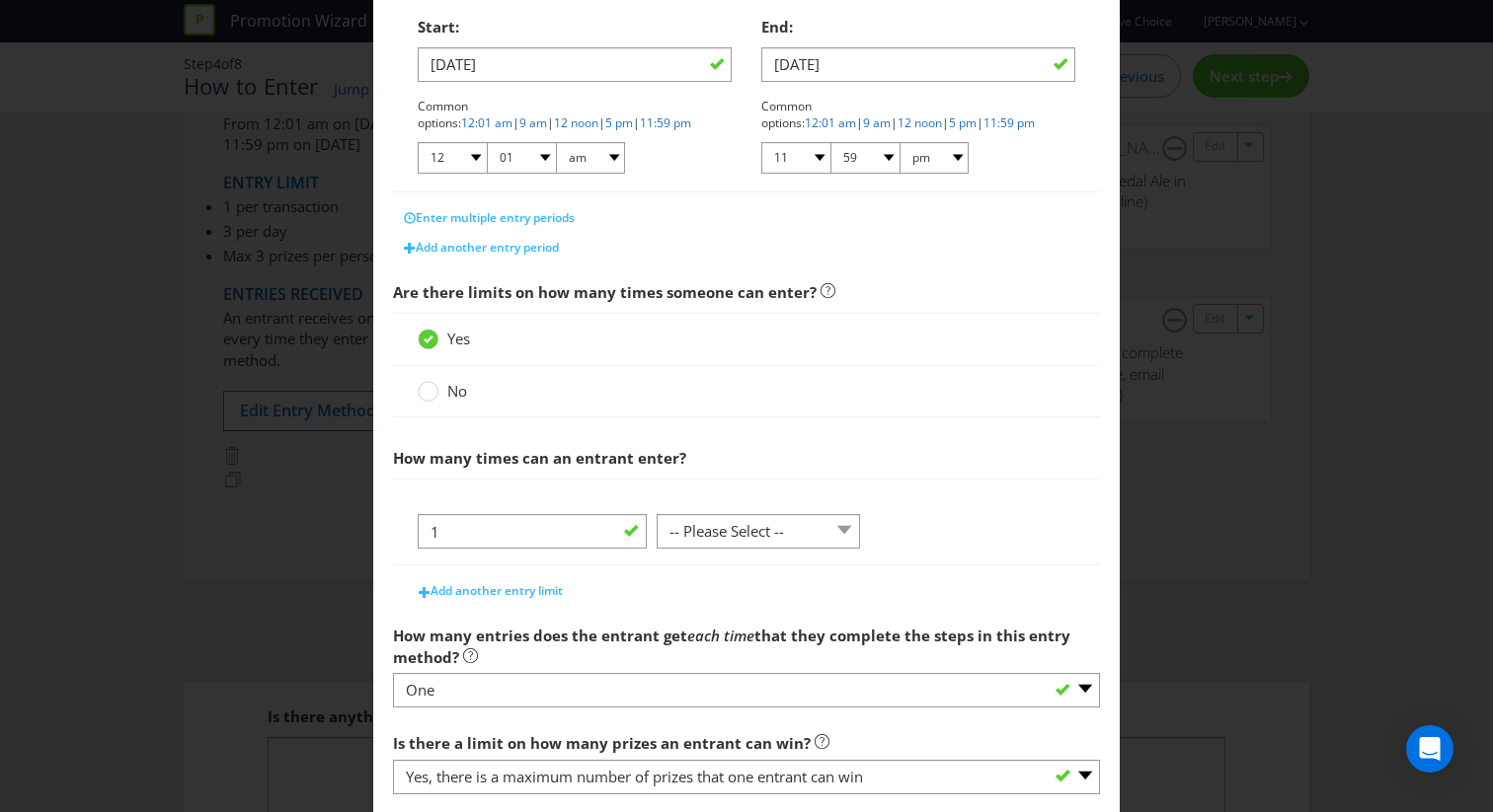
click at [741, 506] on div at bounding box center [746, 505] width 658 height 20
click at [741, 545] on select "-- Please Select -- per person per day per purchase per transaction Other (plea…" at bounding box center [758, 532] width 204 height 35
select select "OTHER"
click at [657, 515] on select "-- Please Select -- per person per day per purchase per transaction Other (plea…" at bounding box center [758, 532] width 204 height 35
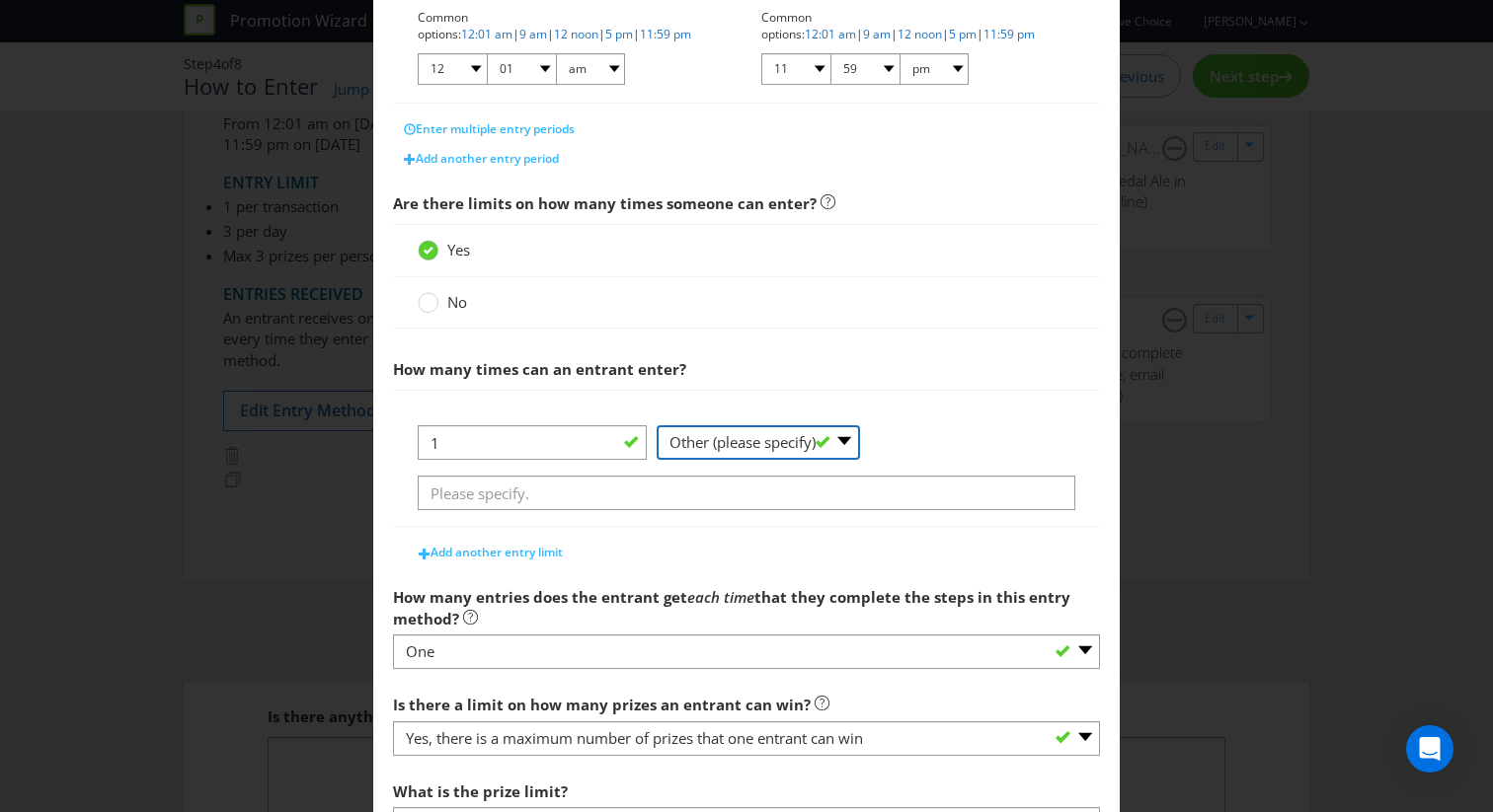
scroll to position [534, 0]
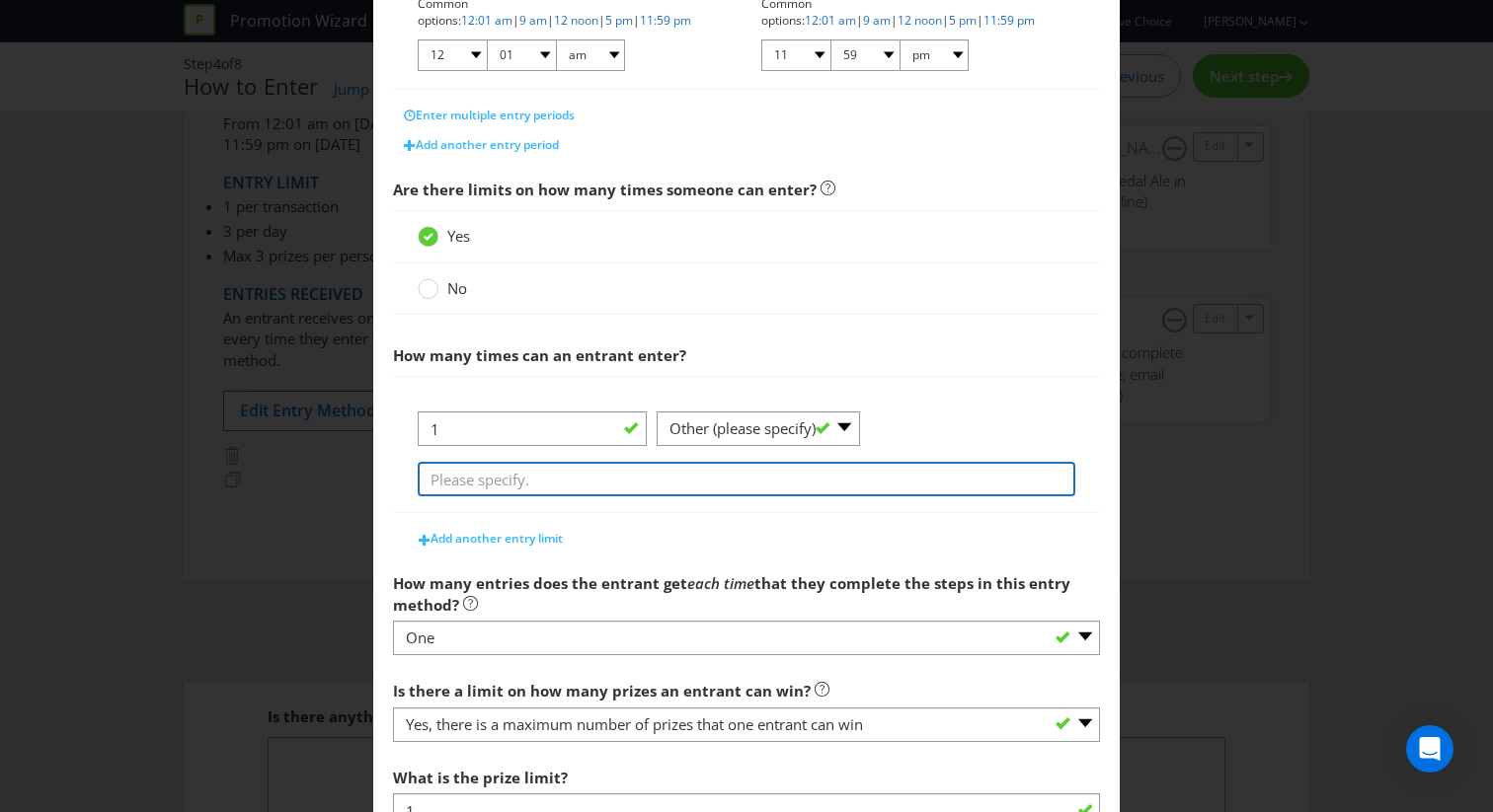
click at [686, 485] on input "text" at bounding box center [746, 479] width 658 height 35
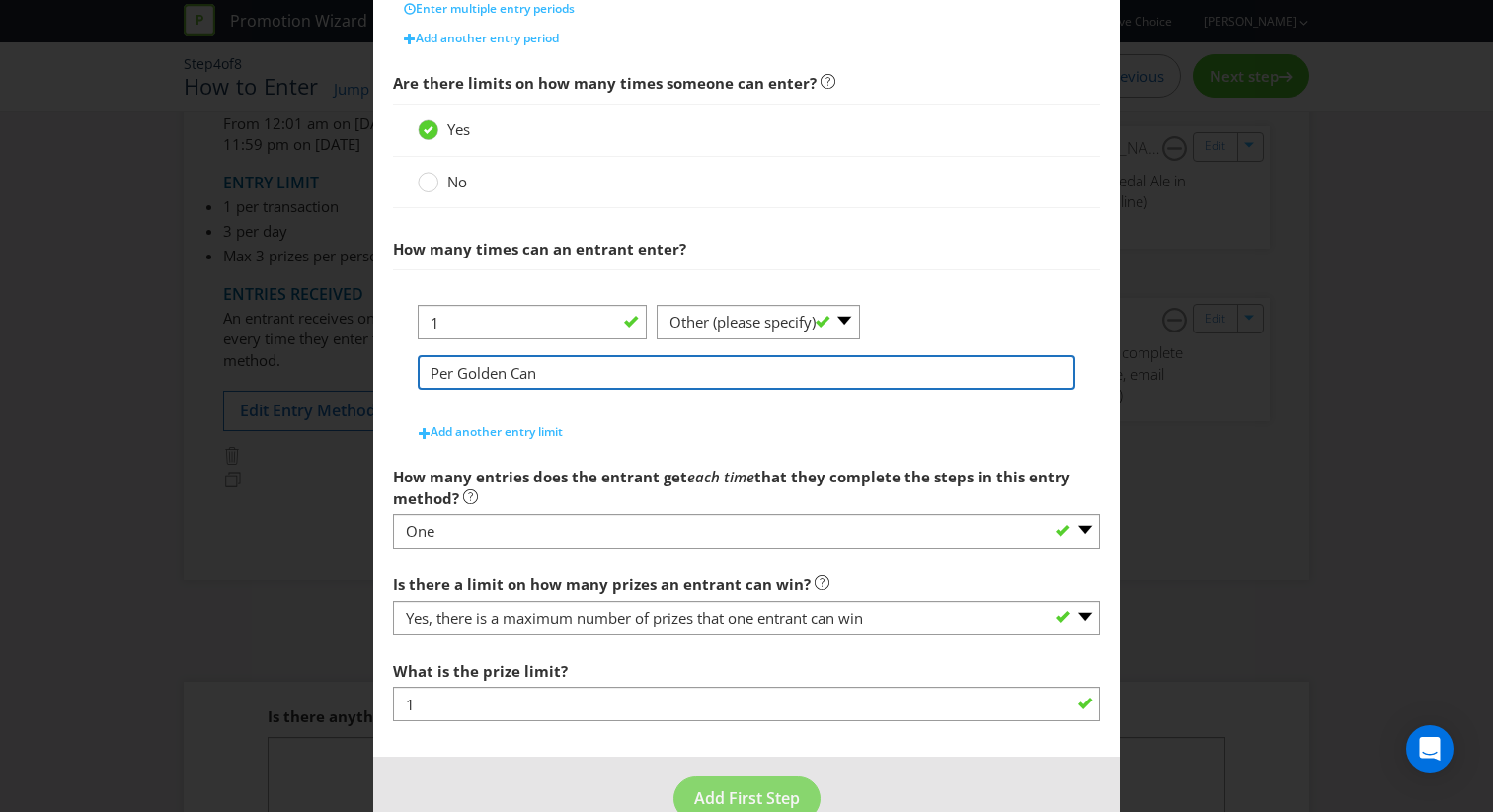
scroll to position [685, 0]
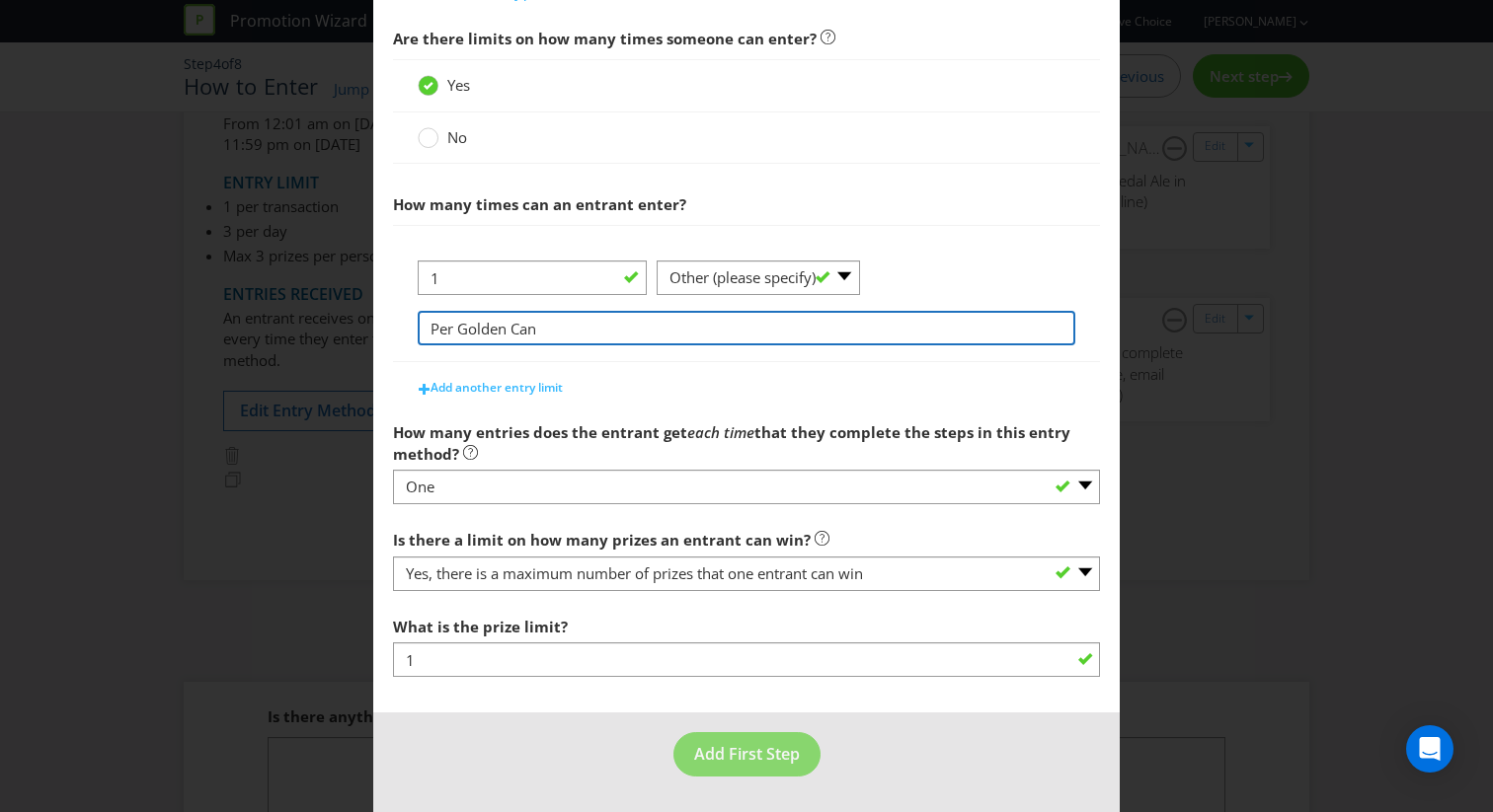
type input "Per Golden Can"
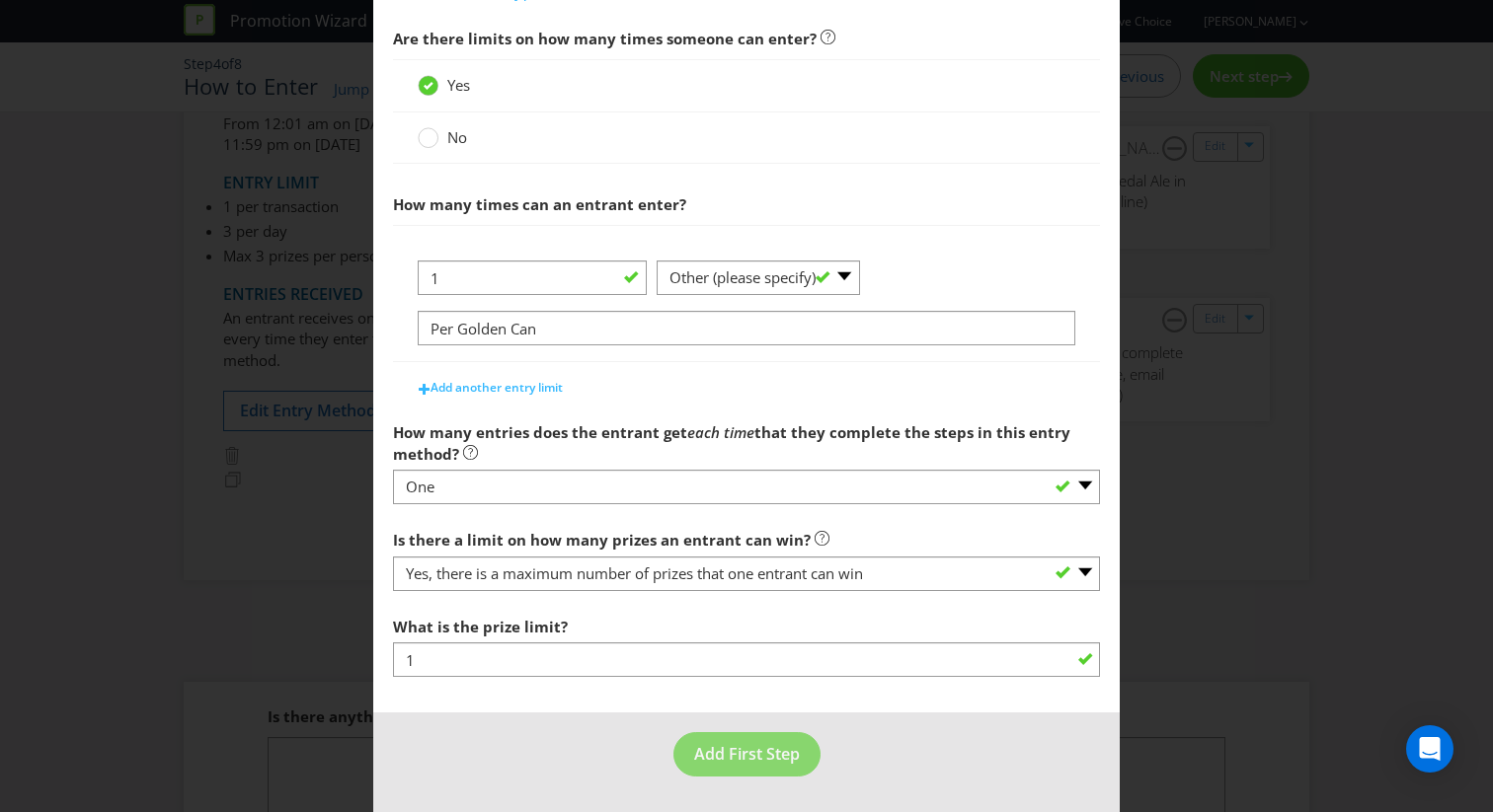
click at [713, 726] on footer "Add First Step" at bounding box center [746, 762] width 746 height 99
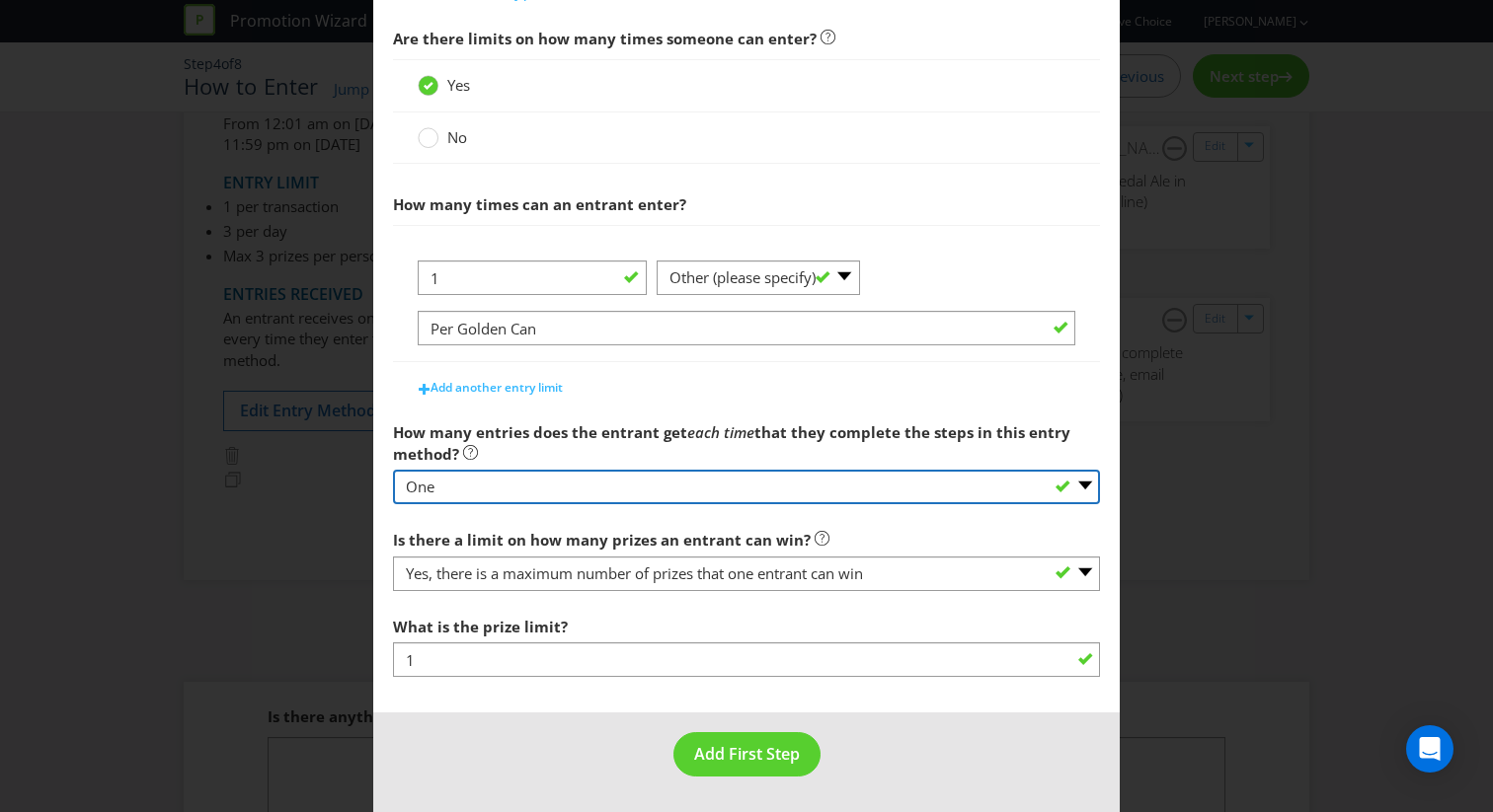
click at [702, 497] on select "-- Please select -- One More than one Other (please specify) Not applicable - g…" at bounding box center [746, 487] width 707 height 35
select select "OTHER"
click at [393, 470] on select "-- Please select -- One More than one Other (please specify) Not applicable - g…" at bounding box center [746, 487] width 707 height 35
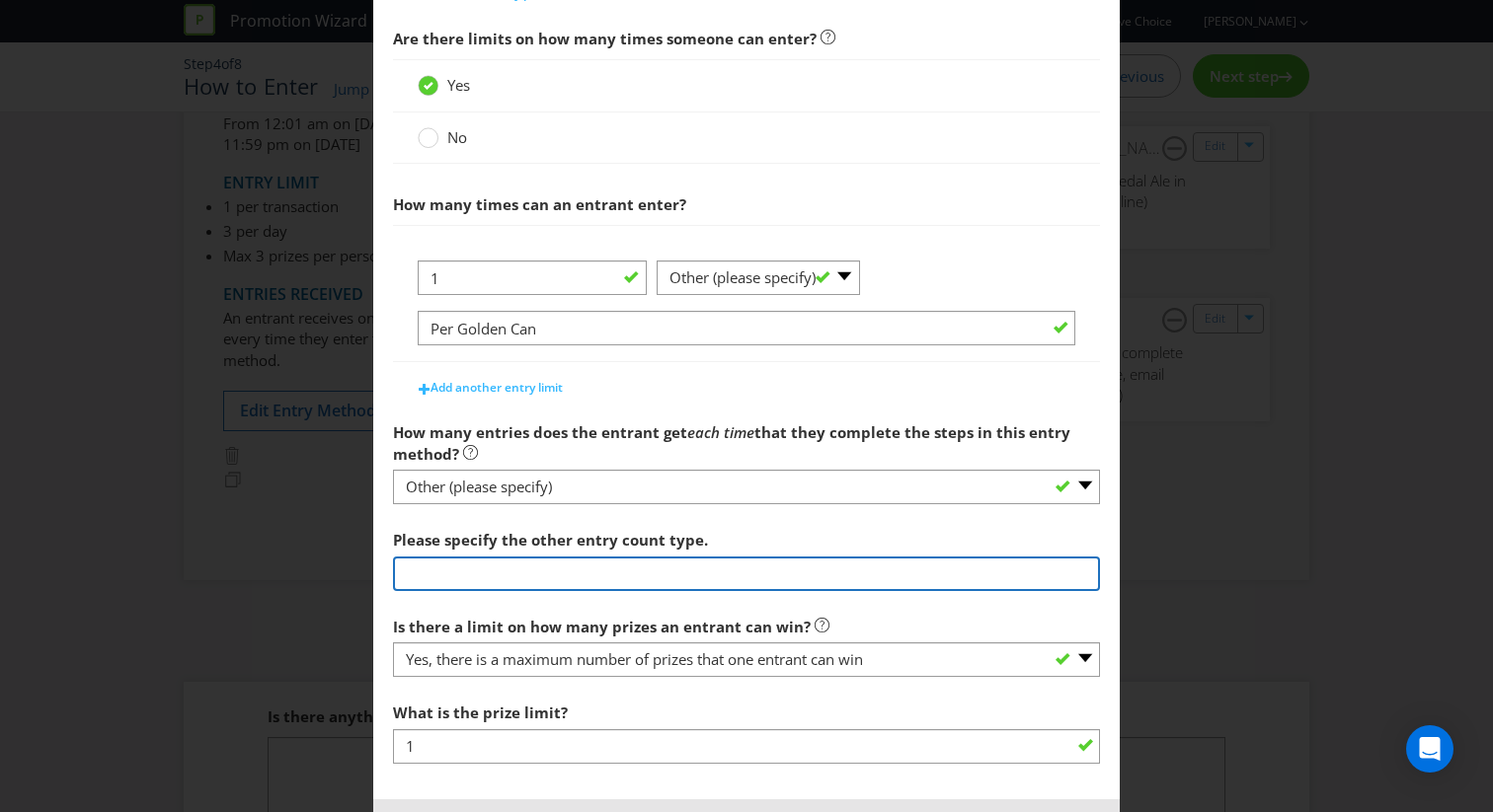
click at [543, 563] on input "text" at bounding box center [746, 573] width 707 height 35
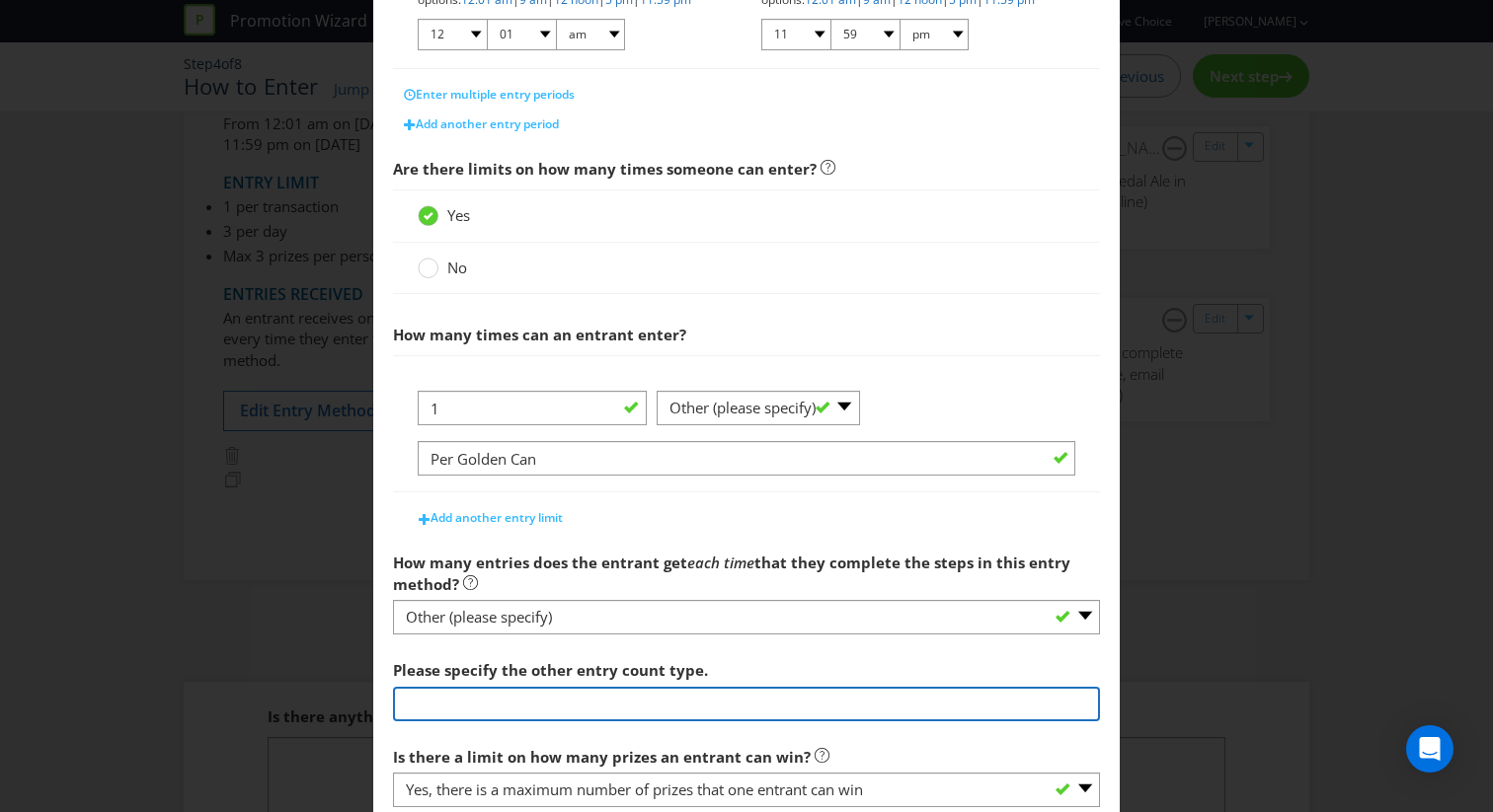
scroll to position [771, 0]
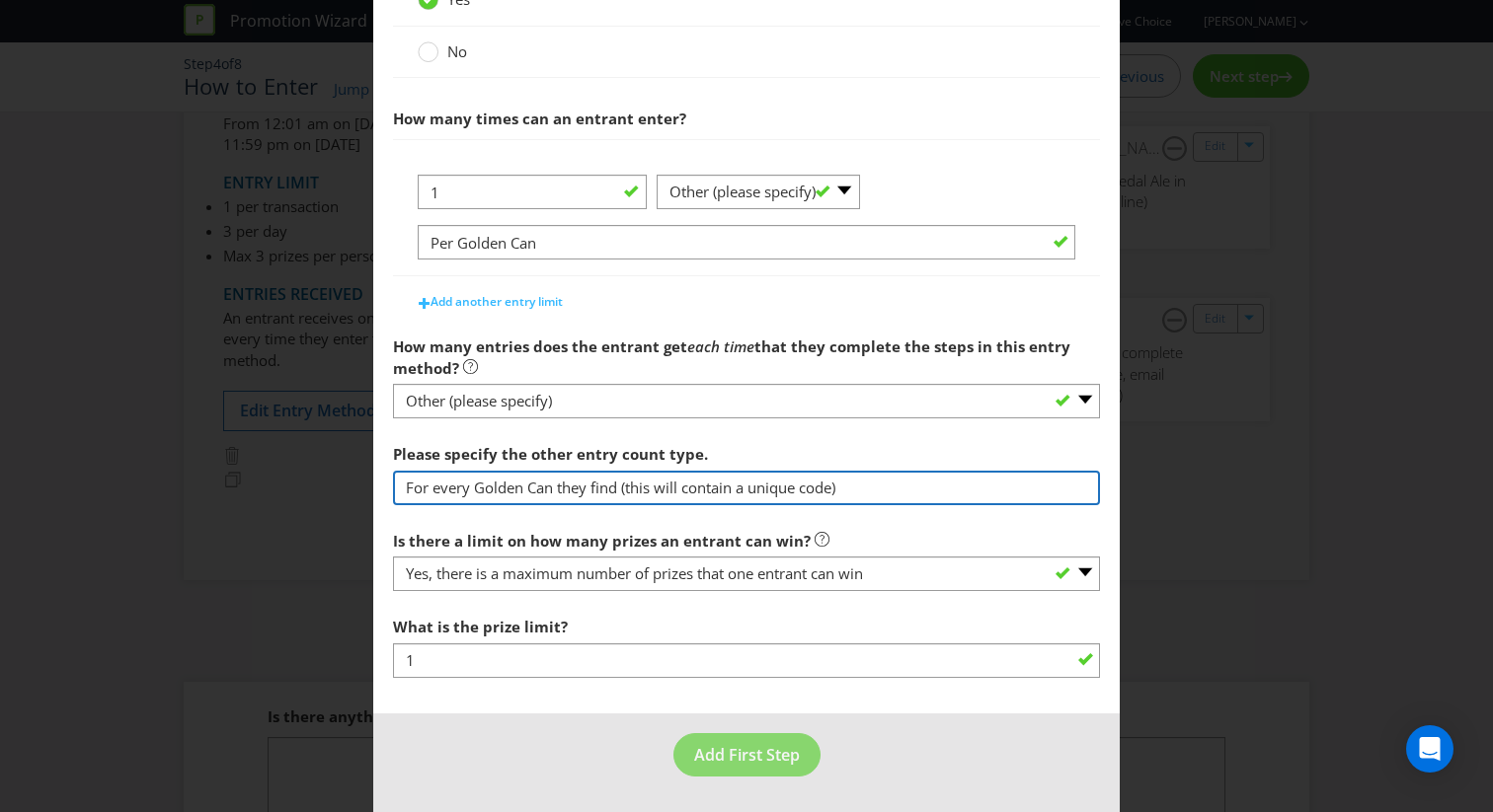
click at [623, 489] on input "For every Golden Can they find (this will contain a unique code)" at bounding box center [746, 488] width 707 height 35
click at [755, 488] on input "For every Golden Can they find they can enter (this will contain a unique code)" at bounding box center [746, 488] width 707 height 35
type input "For every Golden Can they find they can enter (each "Golden Can" will contain a…"
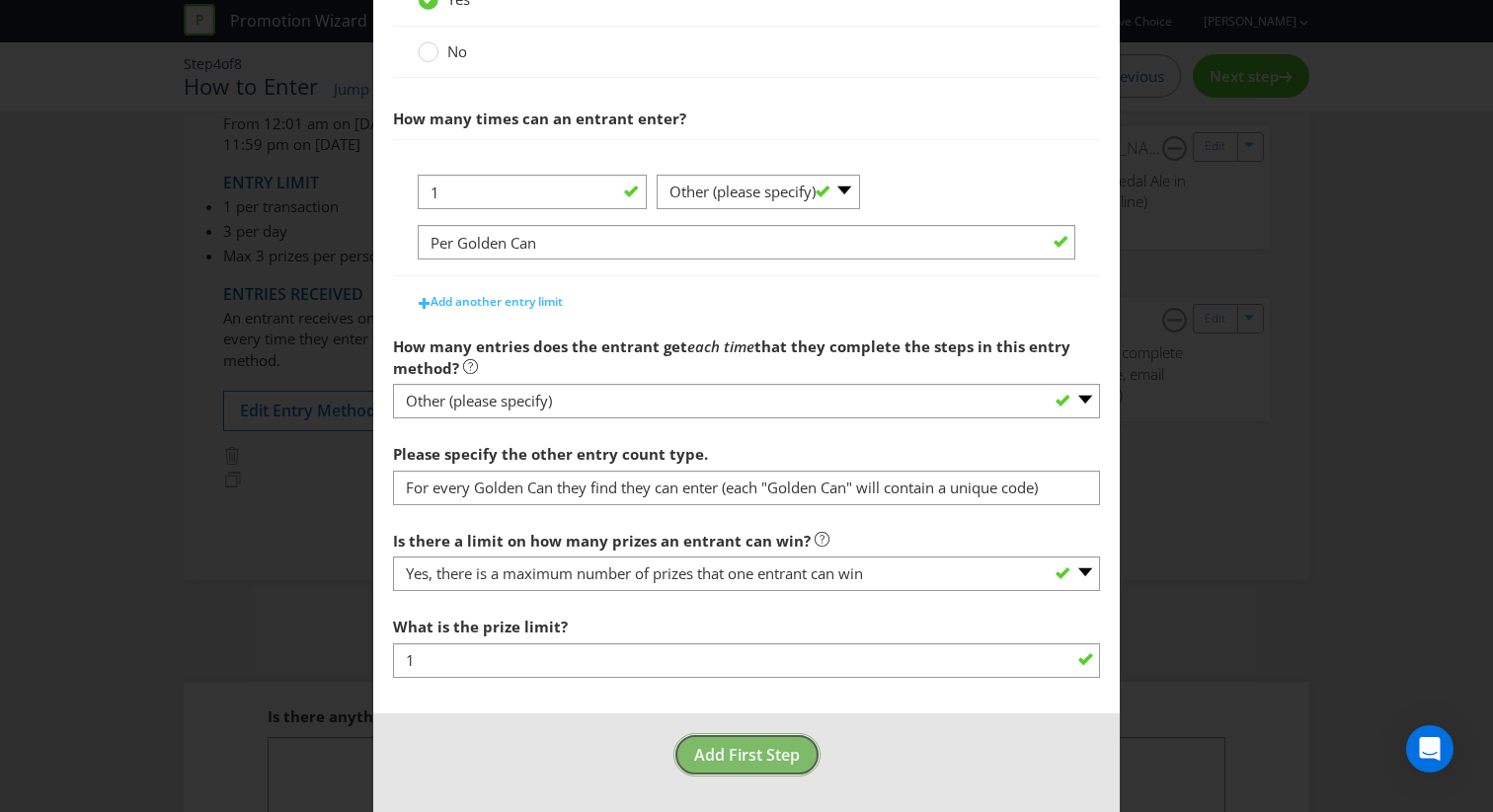
click at [718, 741] on button "Add First Step" at bounding box center [746, 755] width 147 height 45
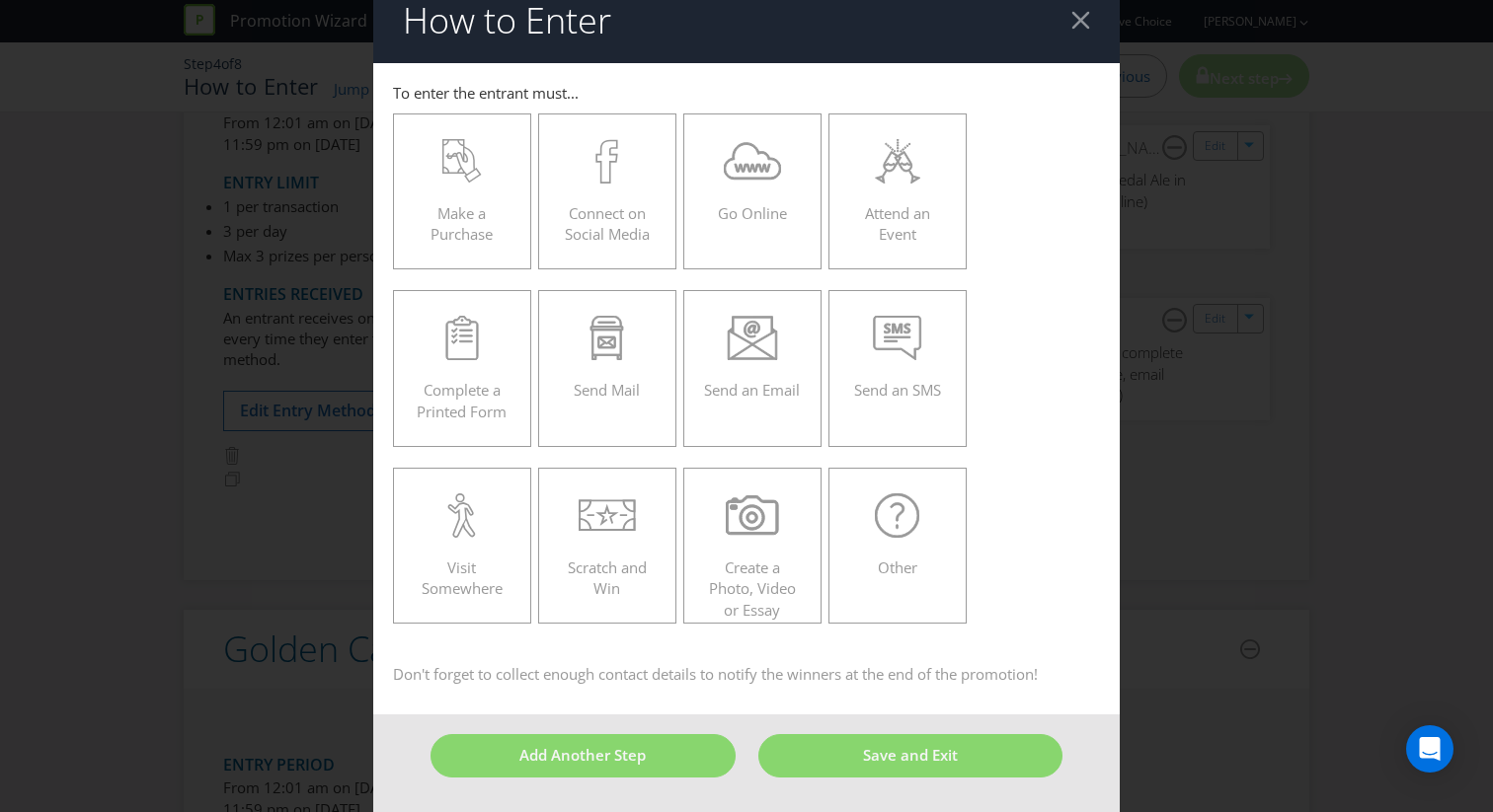
scroll to position [21, 0]
click at [748, 230] on label "Go Online" at bounding box center [751, 192] width 138 height 156
click at [0, 0] on input "Go Online" at bounding box center [0, 0] width 0 height 0
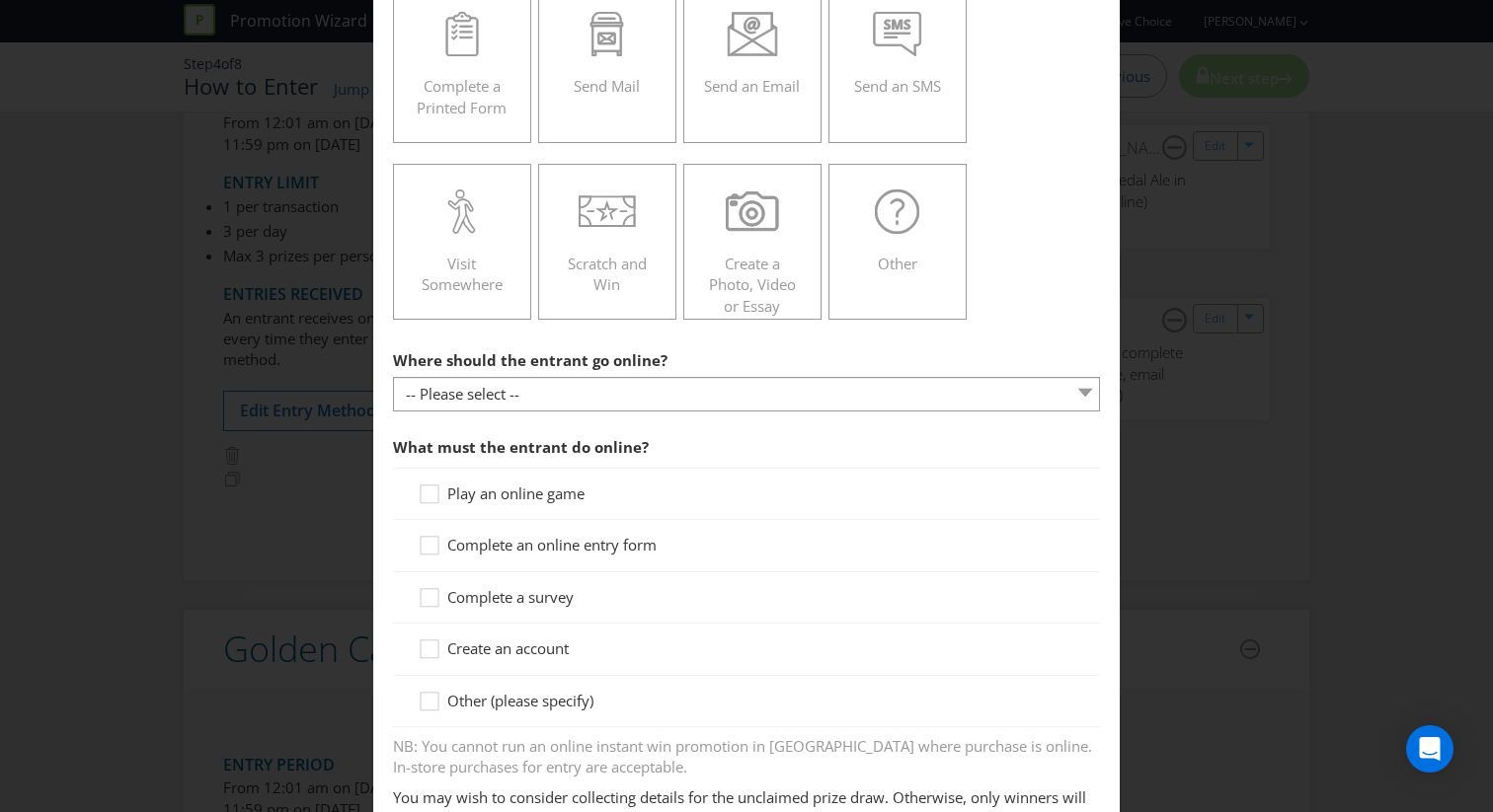
scroll to position [360, 0]
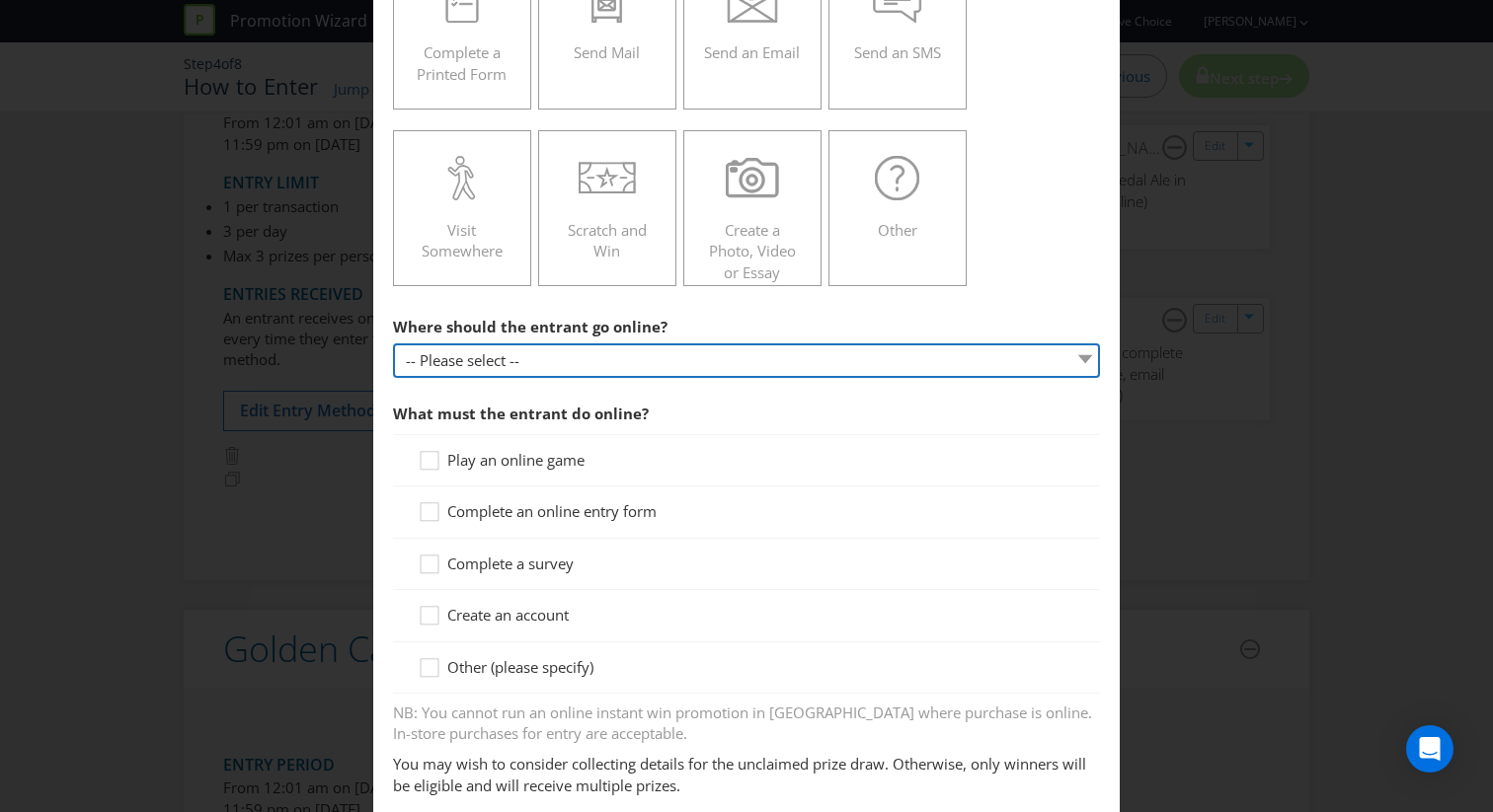
click at [702, 361] on select "-- Please select -- At a specific URL Using a direct link sent to the entrant b…" at bounding box center [746, 361] width 707 height 35
select select "SPECIFIC_URL"
click at [393, 344] on select "-- Please select -- At a specific URL Using a direct link sent to the entrant b…" at bounding box center [746, 361] width 707 height 35
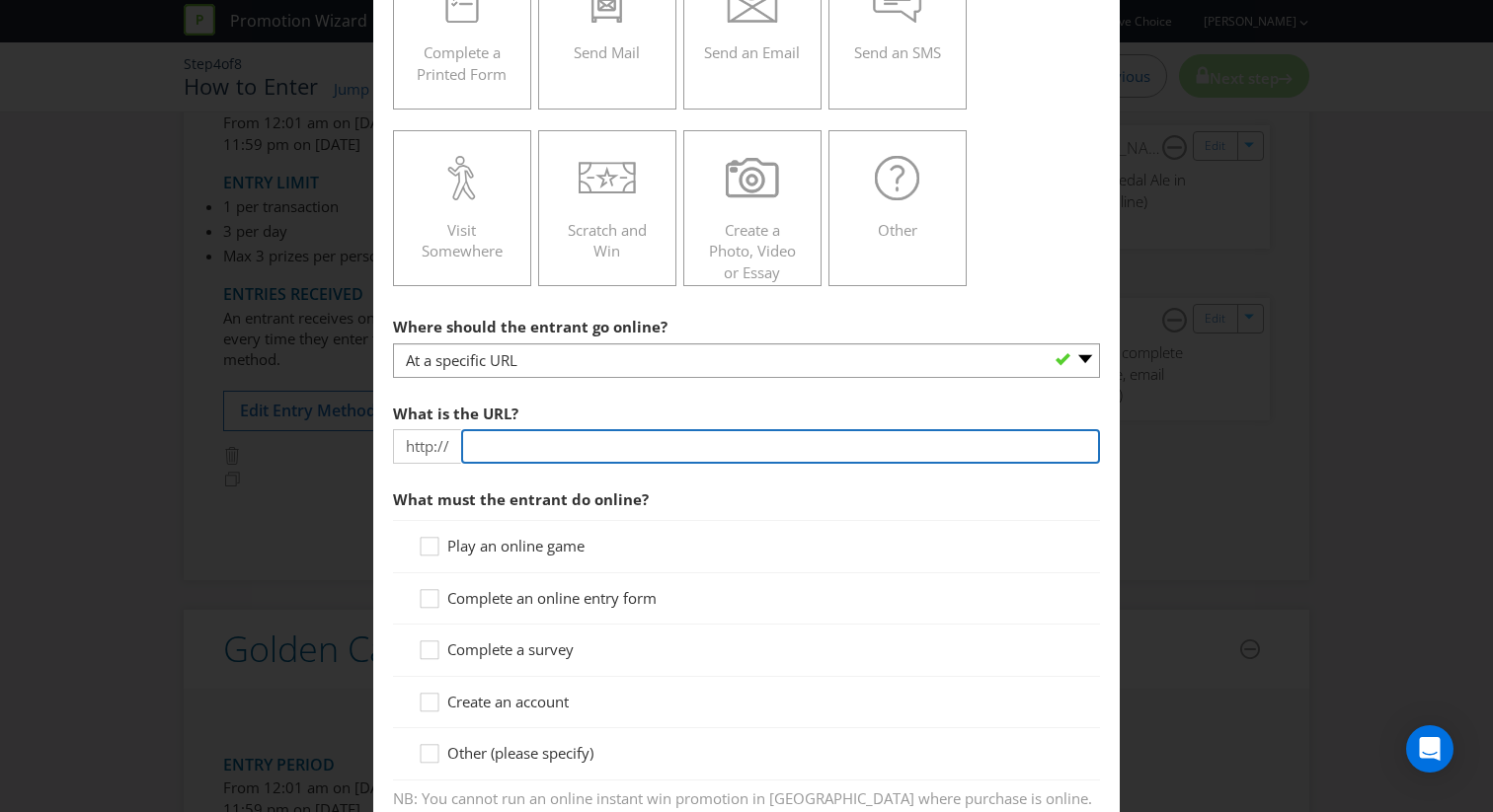
click at [614, 455] on input "text" at bounding box center [780, 446] width 639 height 35
type input "[DOMAIN_NAME]"
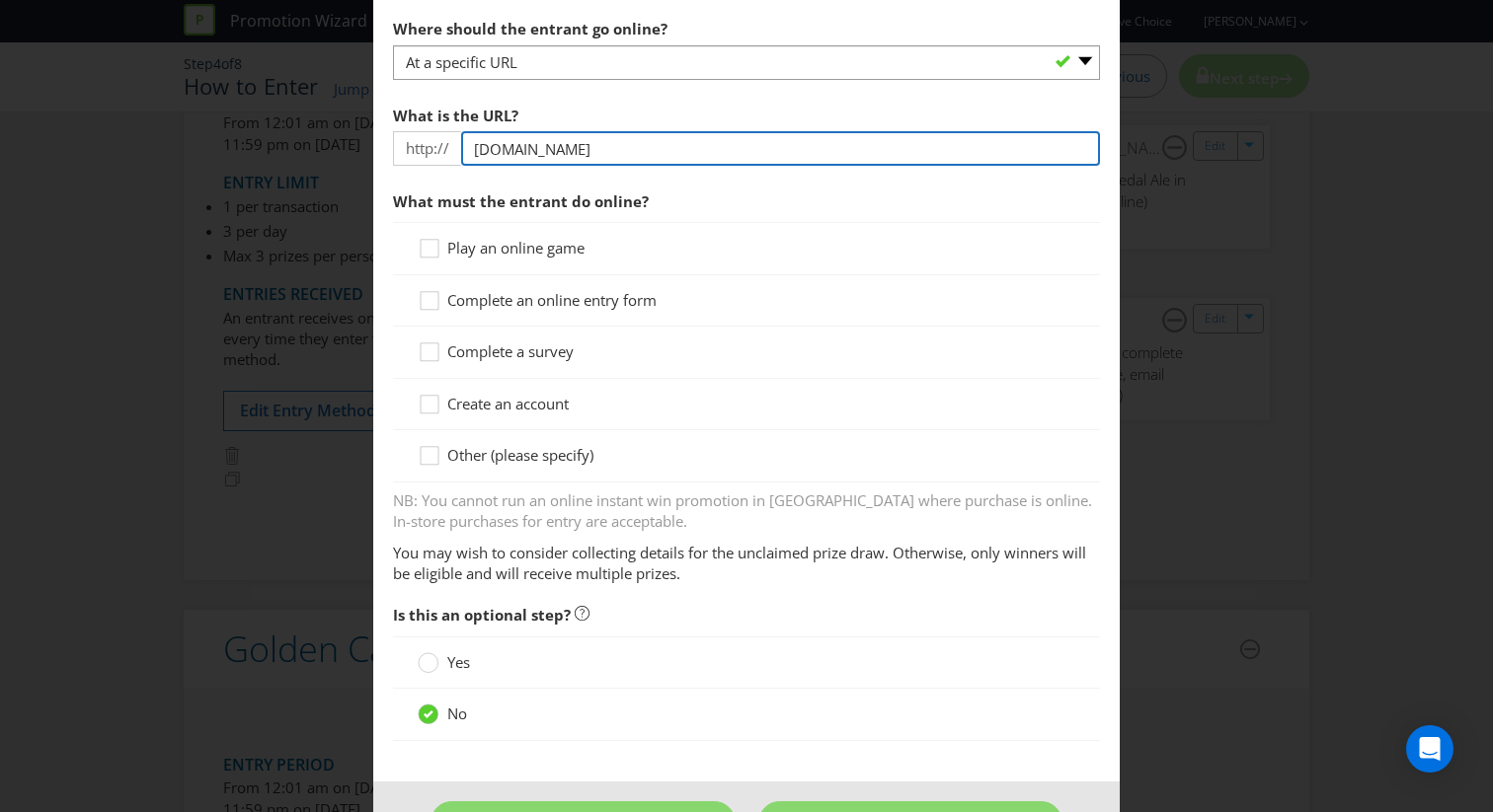
scroll to position [705, 0]
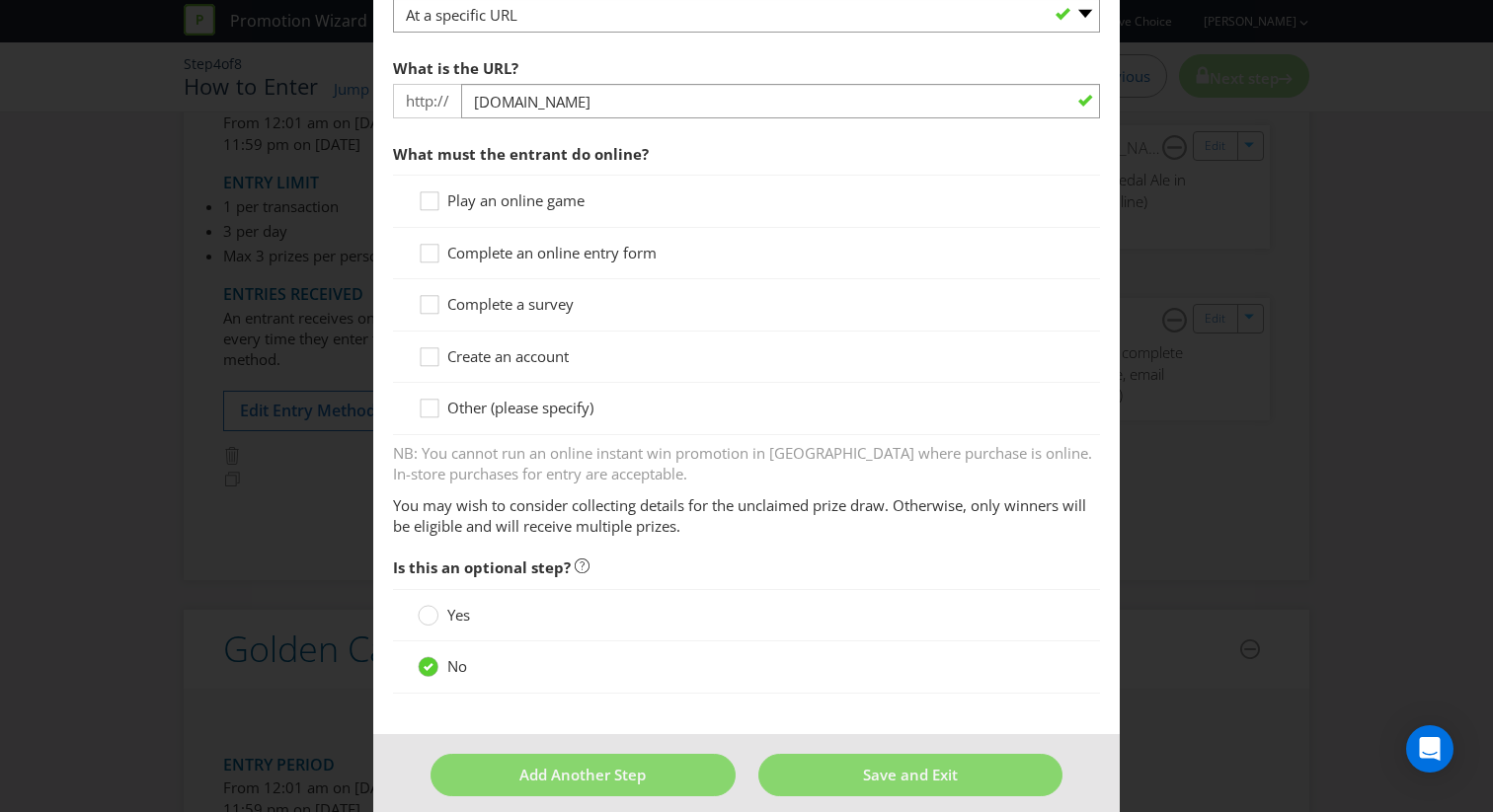
click at [541, 306] on span "Complete a survey" at bounding box center [510, 304] width 126 height 20
click at [0, 0] on input "Complete a survey" at bounding box center [0, 0] width 0 height 0
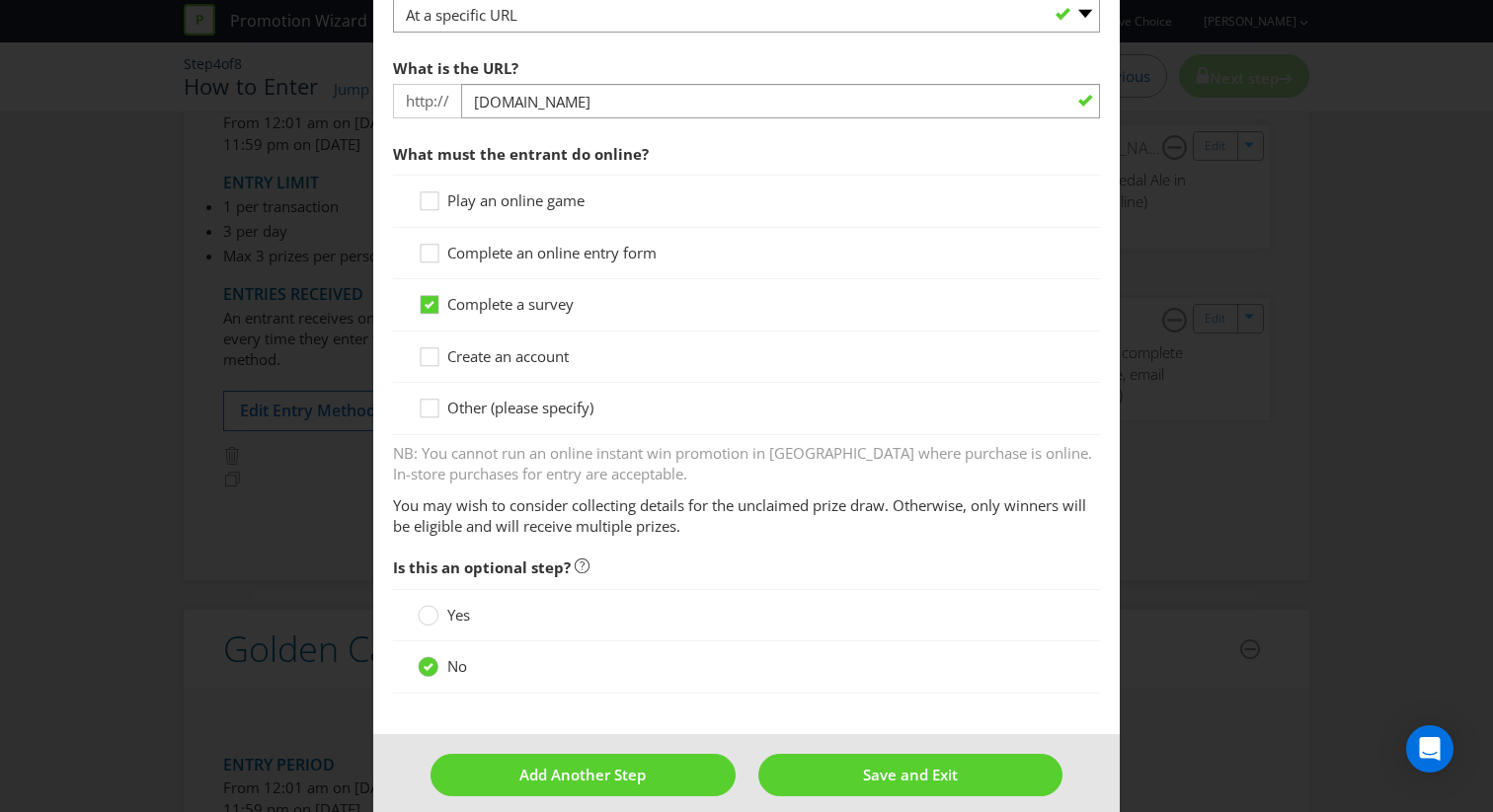
click at [547, 221] on div "Play an online game" at bounding box center [746, 201] width 707 height 53
click at [547, 246] on span "Complete an online entry form" at bounding box center [552, 252] width 210 height 20
click at [0, 0] on input "Complete an online entry form" at bounding box center [0, 0] width 0 height 0
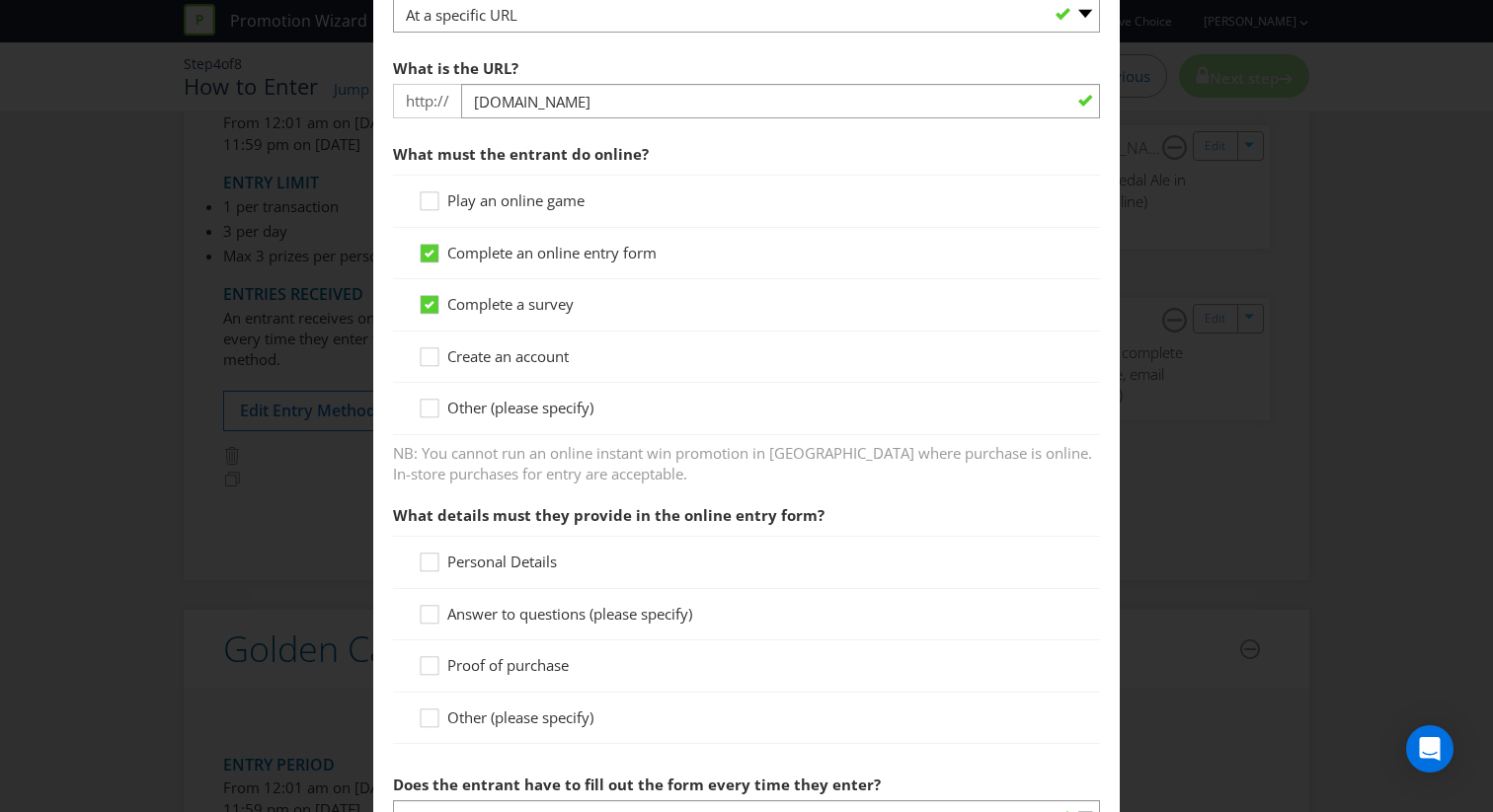
click at [542, 294] on span "Complete a survey" at bounding box center [510, 304] width 126 height 20
click at [0, 0] on input "Complete a survey" at bounding box center [0, 0] width 0 height 0
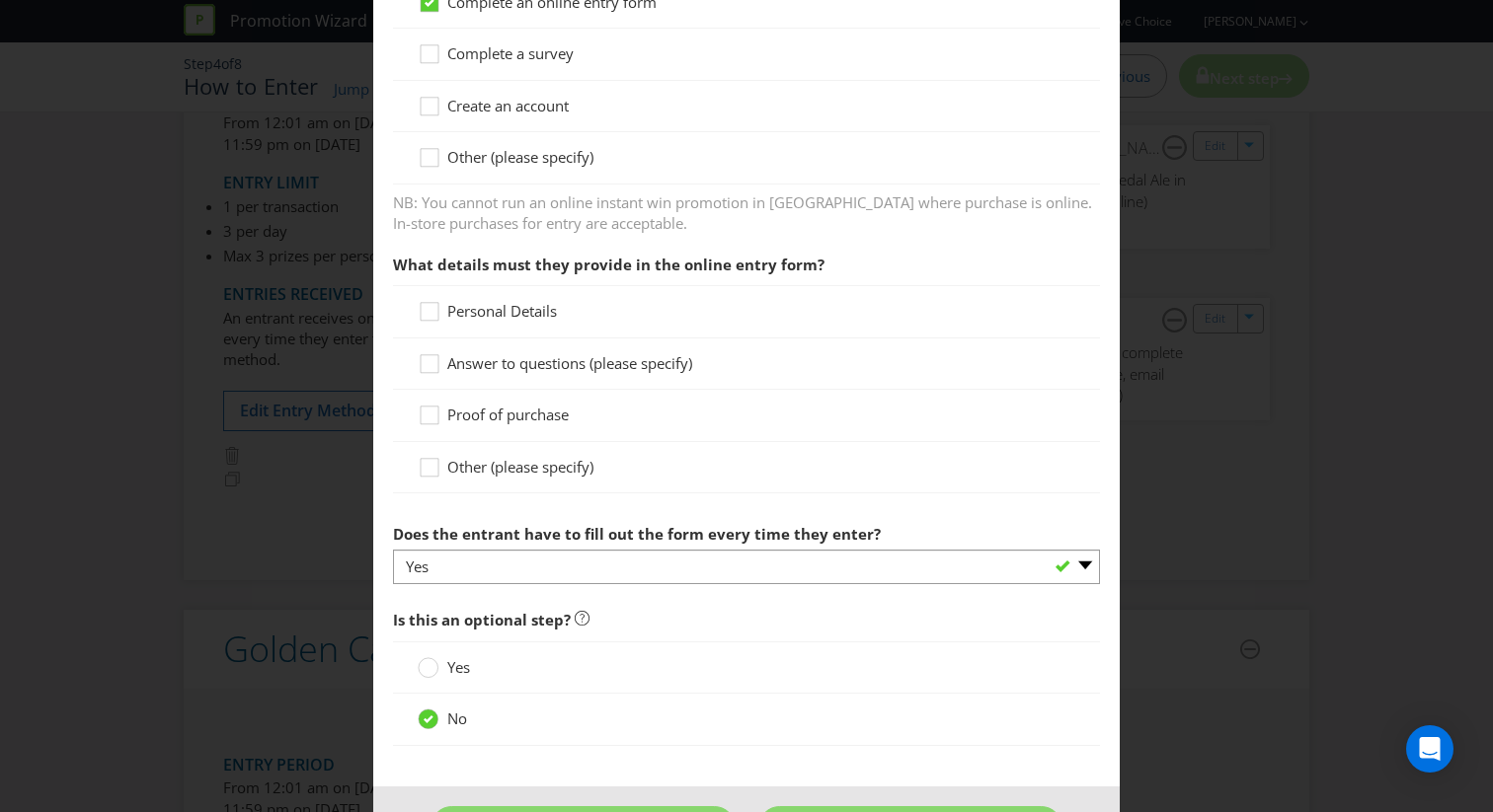
scroll to position [988, 0]
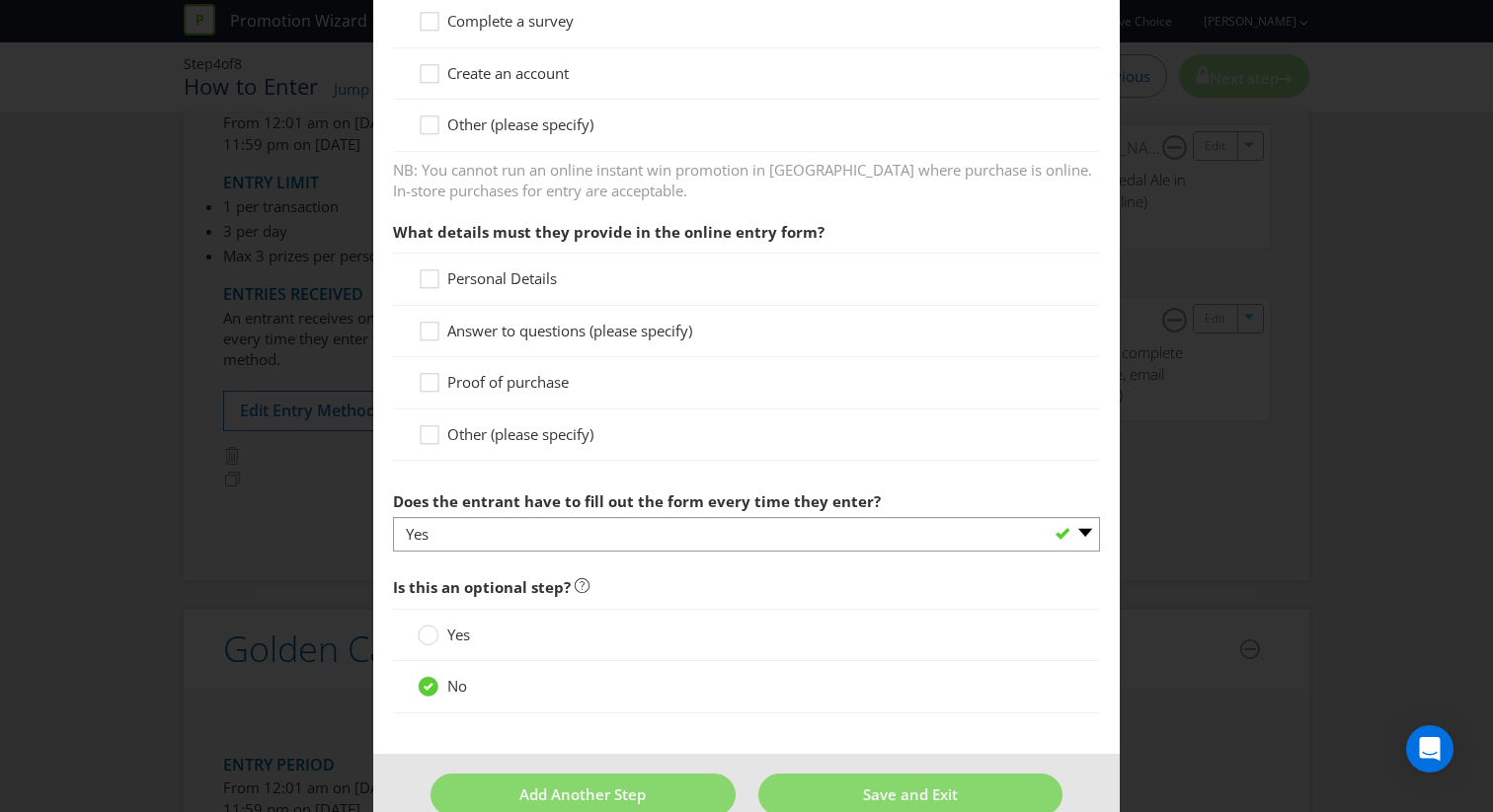
click at [516, 279] on span "Personal Details" at bounding box center [502, 278] width 109 height 20
click at [0, 0] on input "Personal Details" at bounding box center [0, 0] width 0 height 0
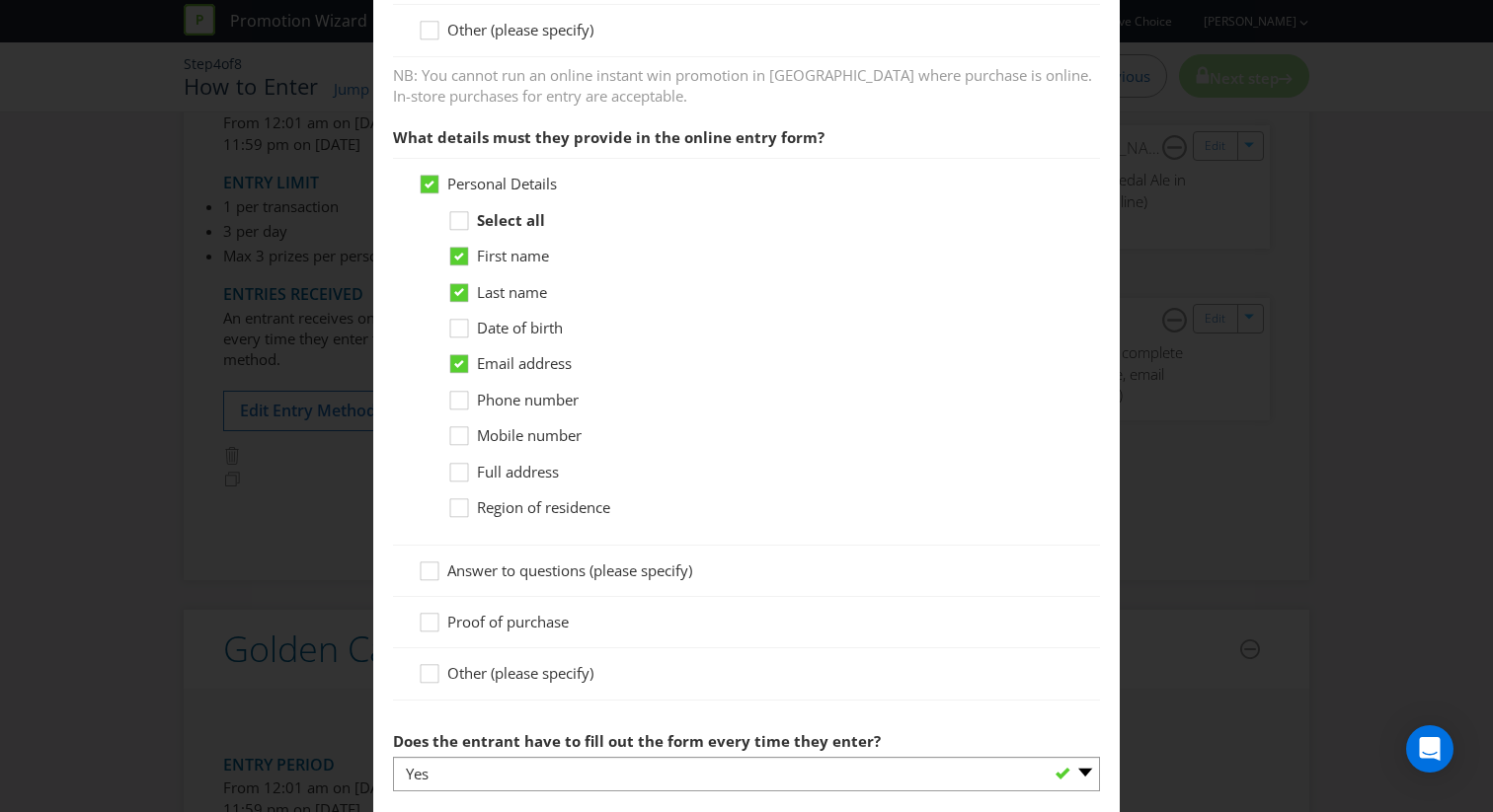
scroll to position [1126, 0]
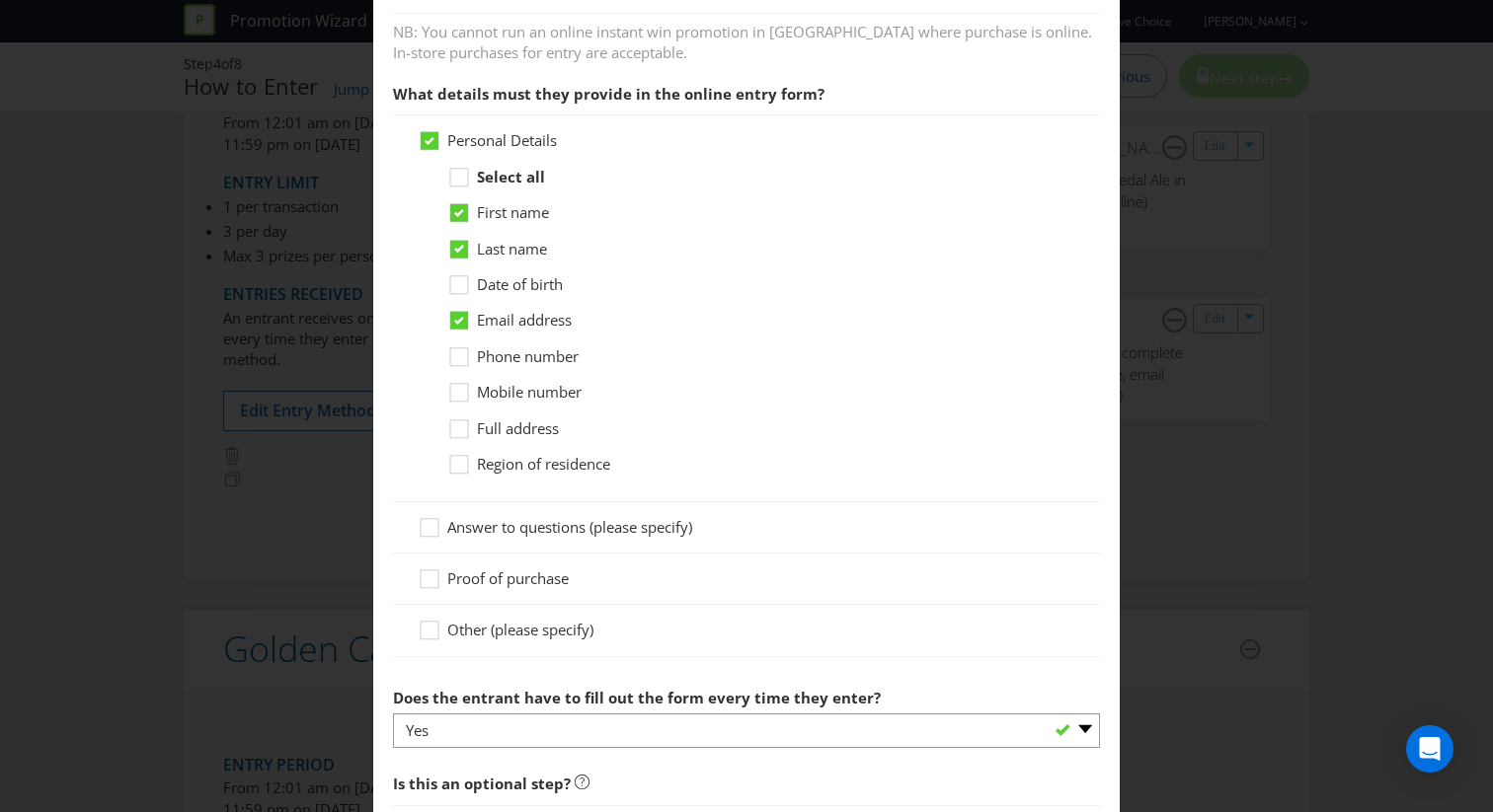
click at [532, 423] on span "Full address" at bounding box center [518, 428] width 82 height 20
click at [0, 0] on input "Full address" at bounding box center [0, 0] width 0 height 0
click at [532, 394] on span "Mobile number" at bounding box center [529, 392] width 104 height 20
click at [0, 0] on input "Mobile number" at bounding box center [0, 0] width 0 height 0
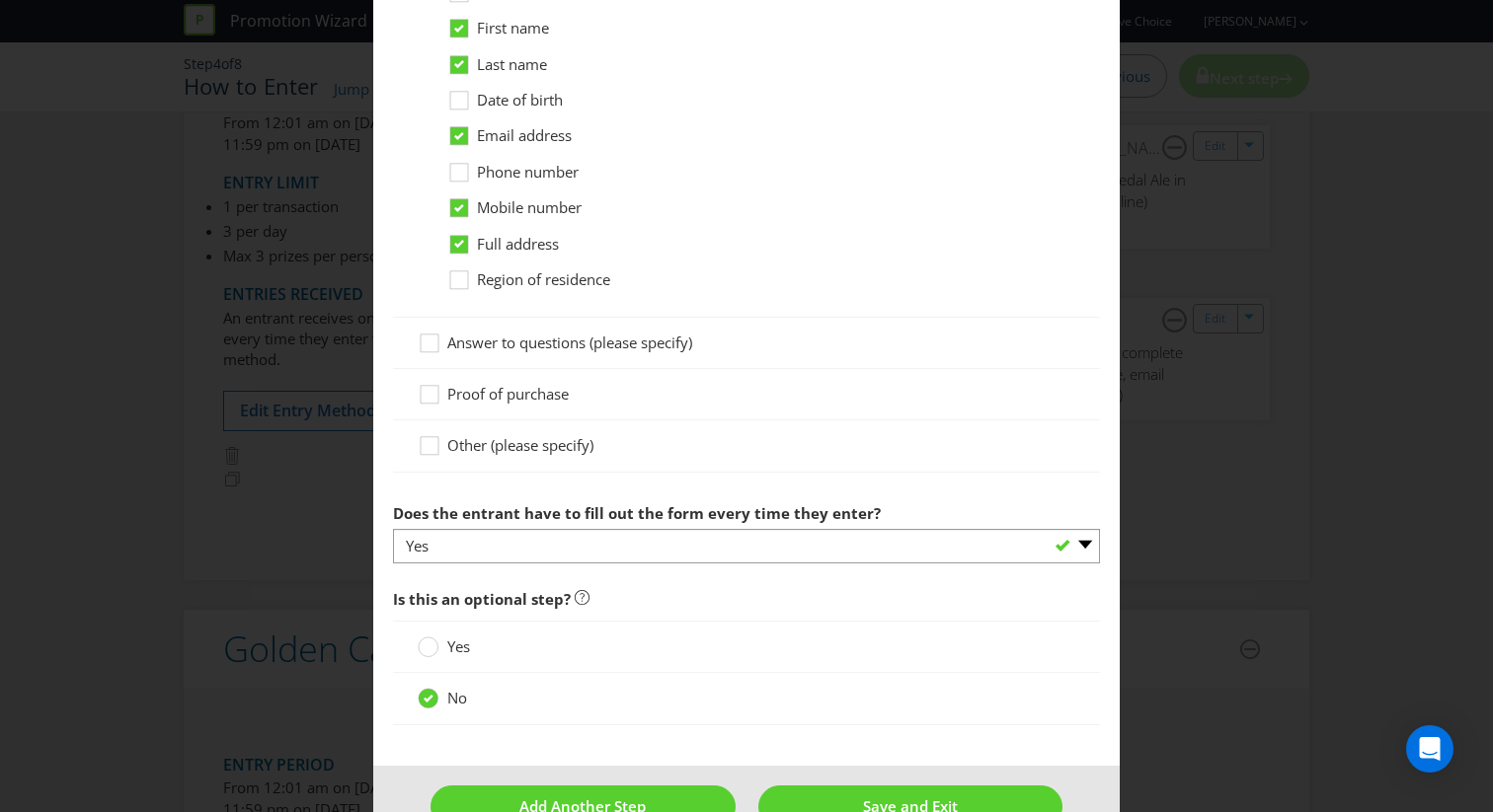
scroll to position [1337, 0]
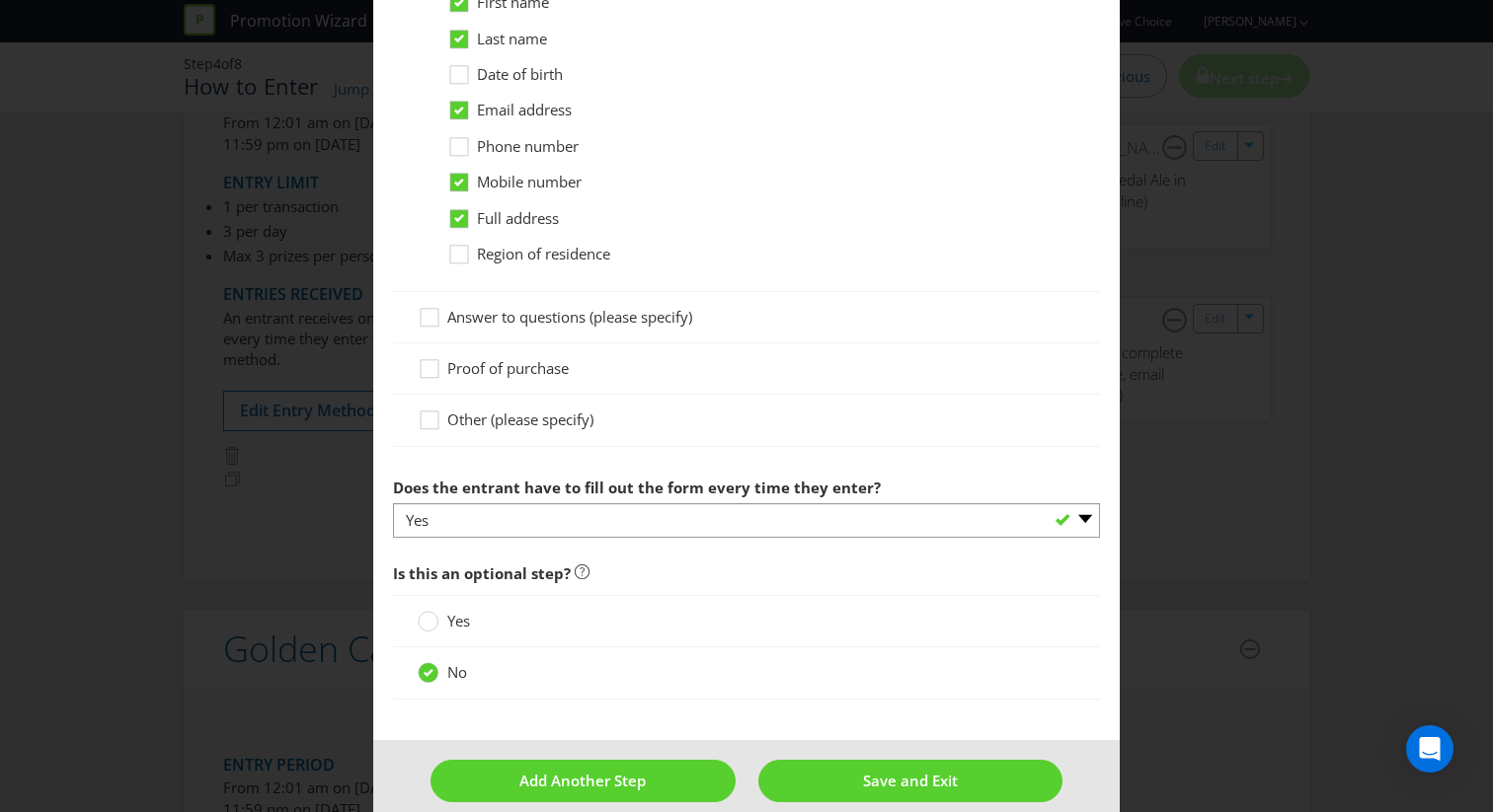
click at [528, 370] on span "Proof of purchase" at bounding box center [508, 369] width 121 height 20
click at [0, 0] on input "Proof of purchase" at bounding box center [0, 0] width 0 height 0
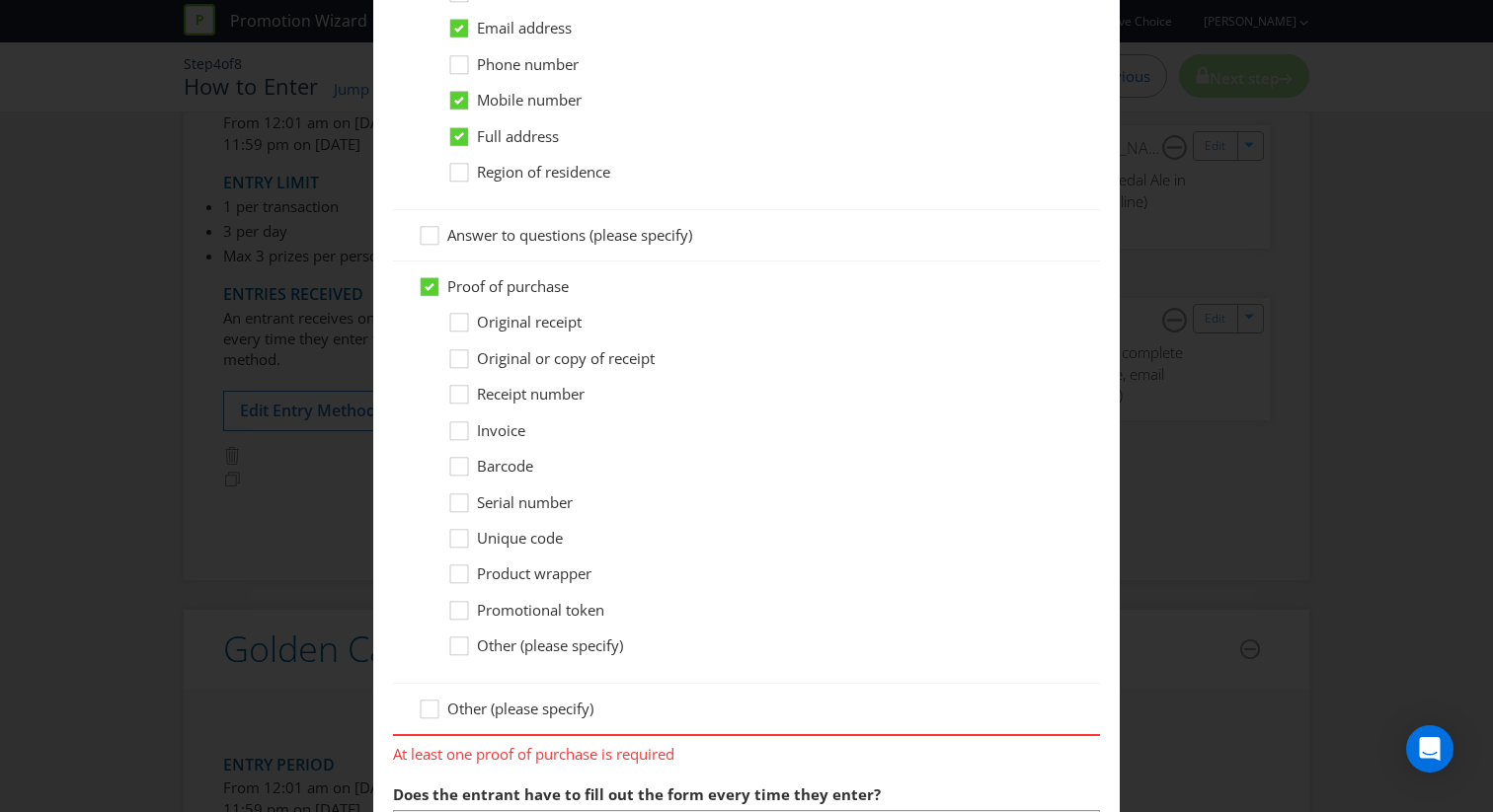
scroll to position [1458, 0]
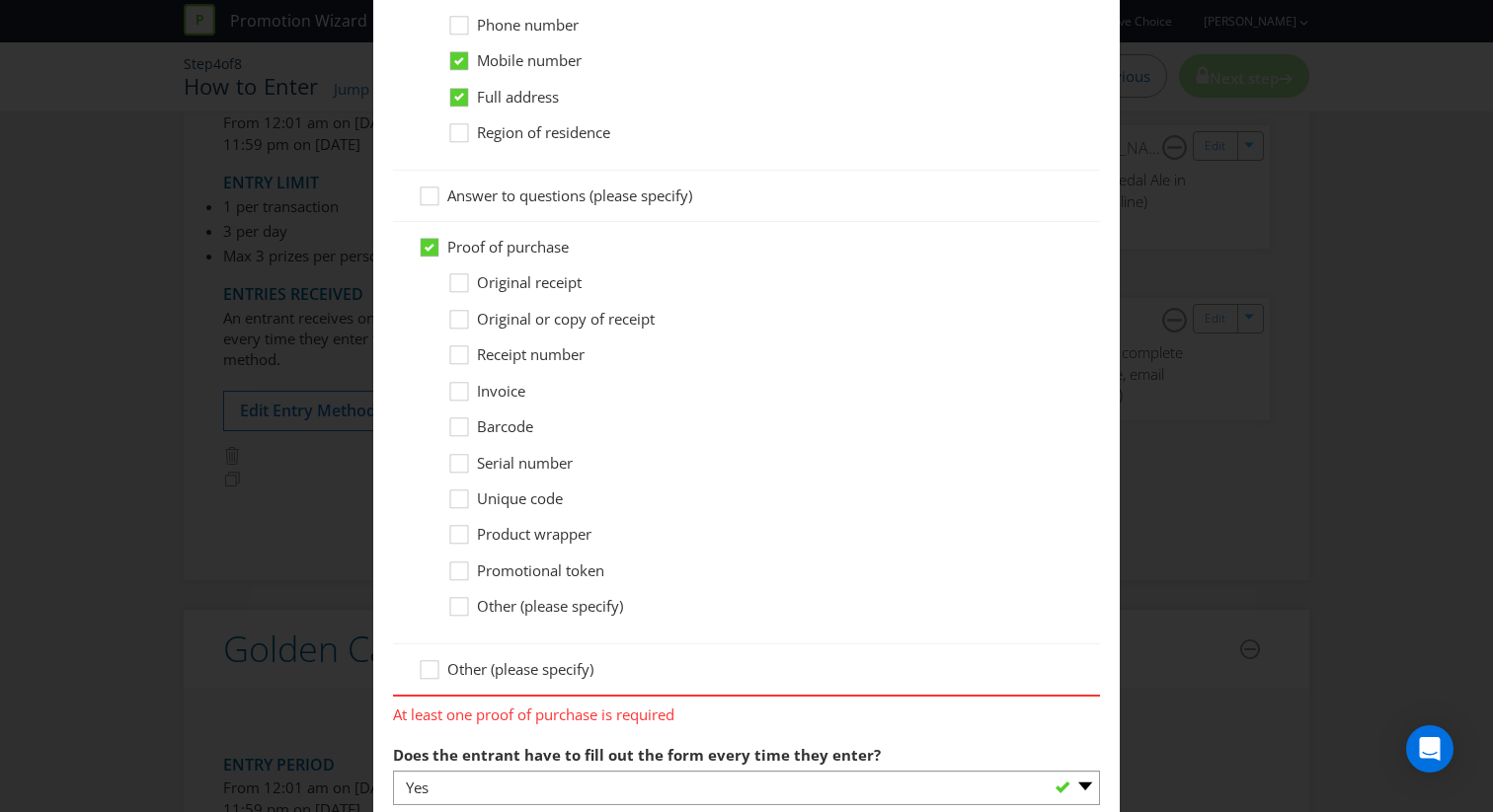
click at [504, 496] on span "Unique code" at bounding box center [520, 499] width 85 height 20
click at [0, 0] on input "Unique code" at bounding box center [0, 0] width 0 height 0
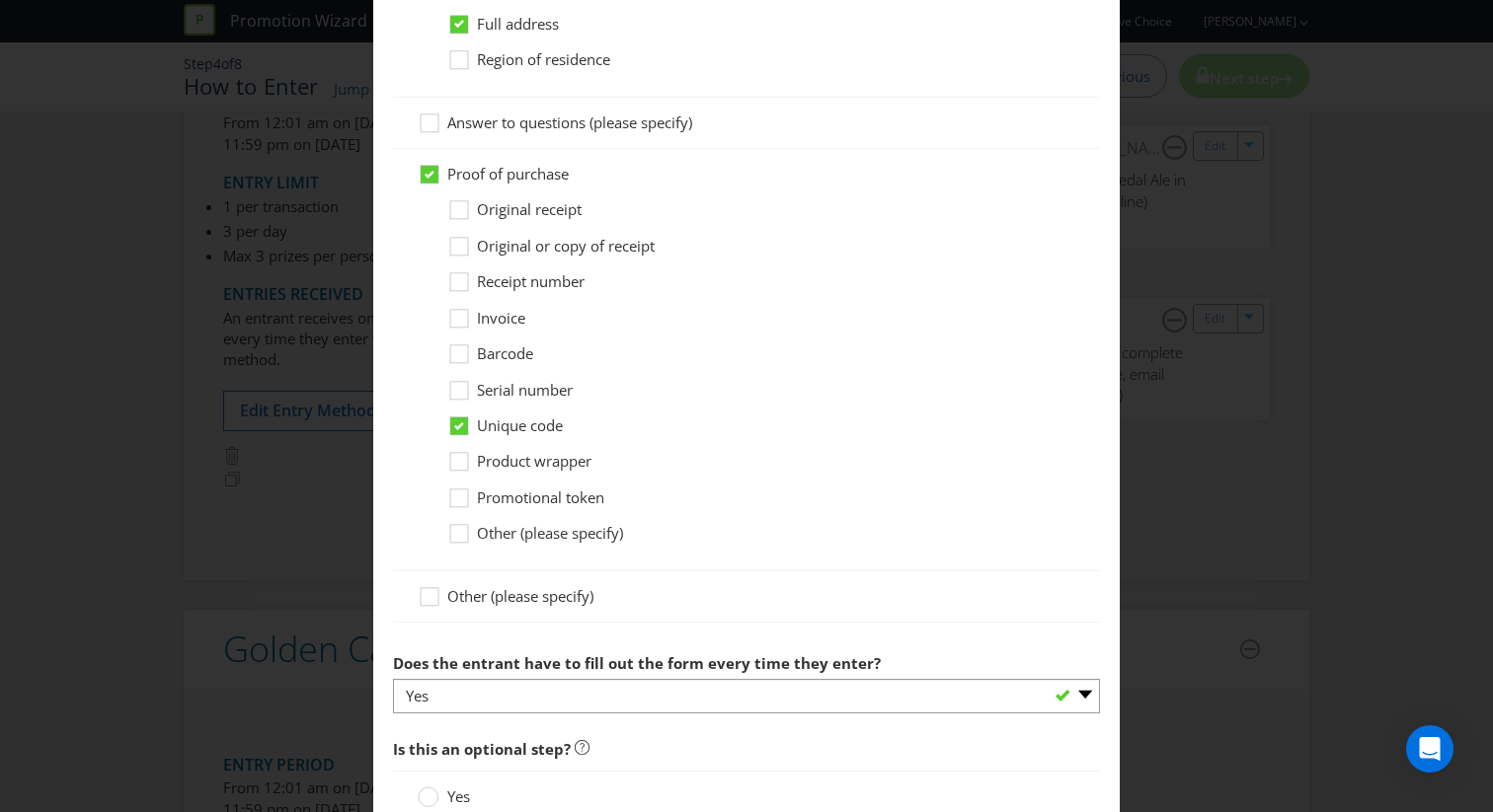
scroll to position [1556, 0]
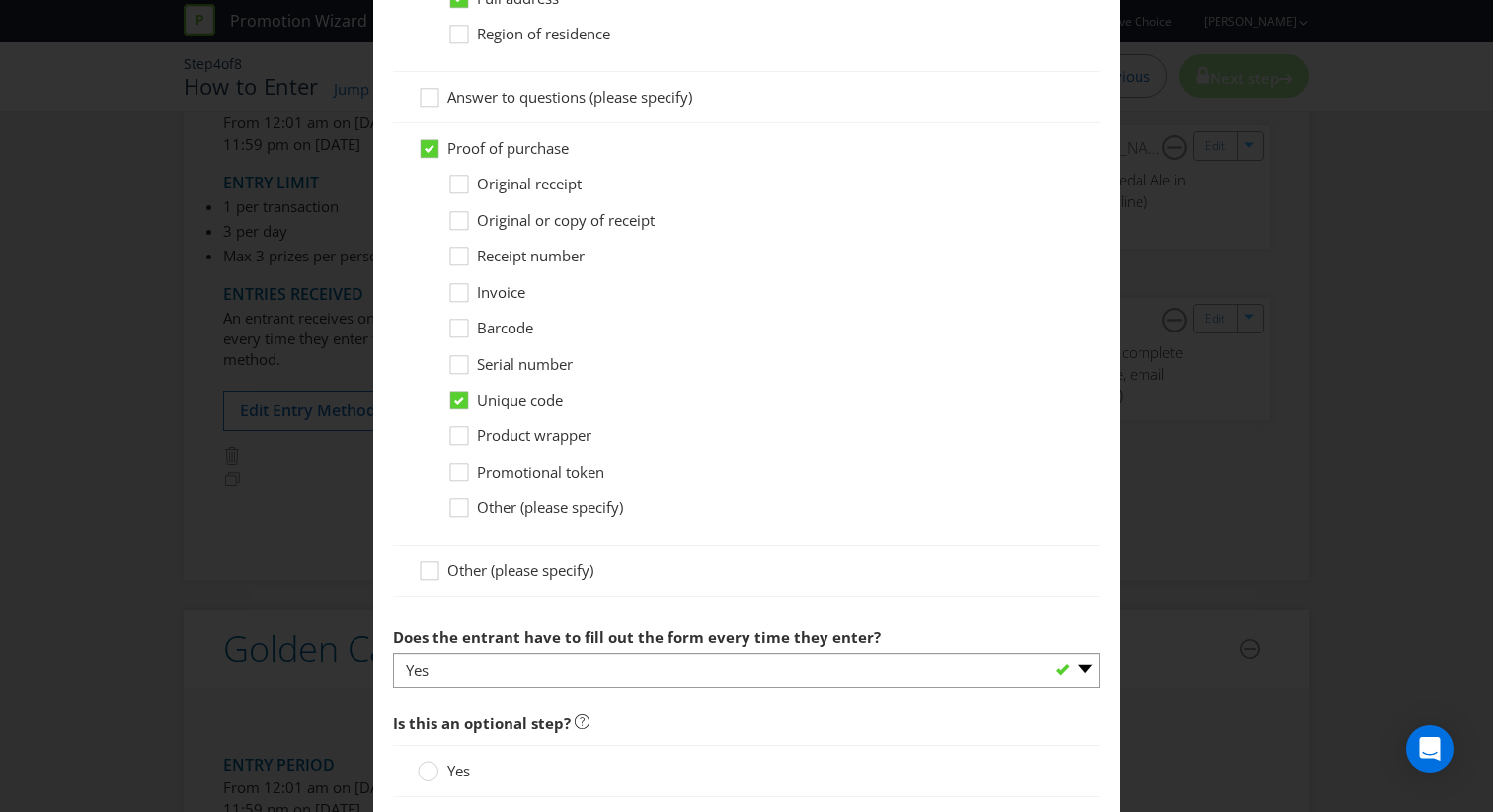
click at [524, 185] on span "Original receipt" at bounding box center [529, 184] width 104 height 20
click at [0, 0] on input "Original receipt" at bounding box center [0, 0] width 0 height 0
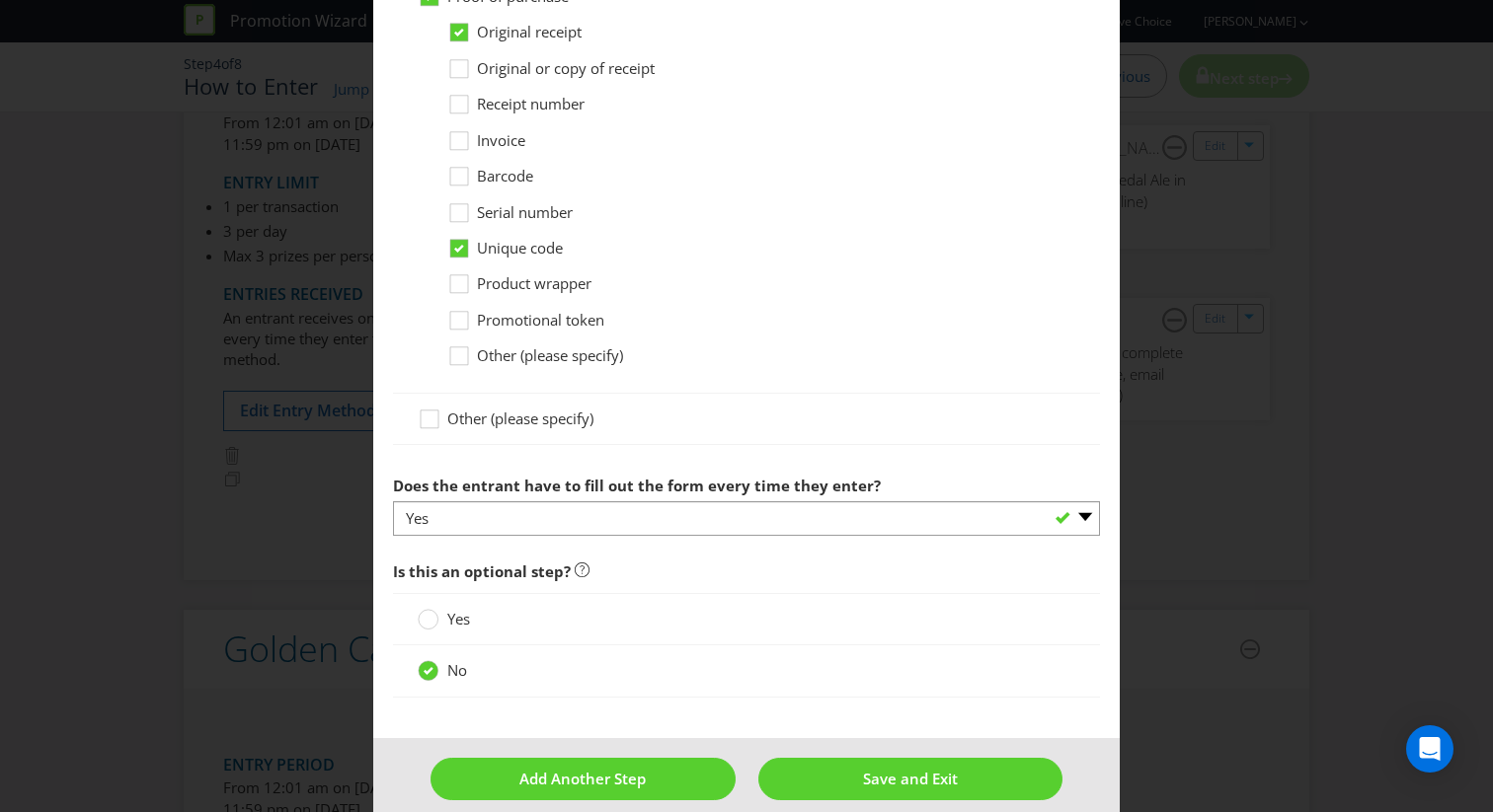
scroll to position [1731, 0]
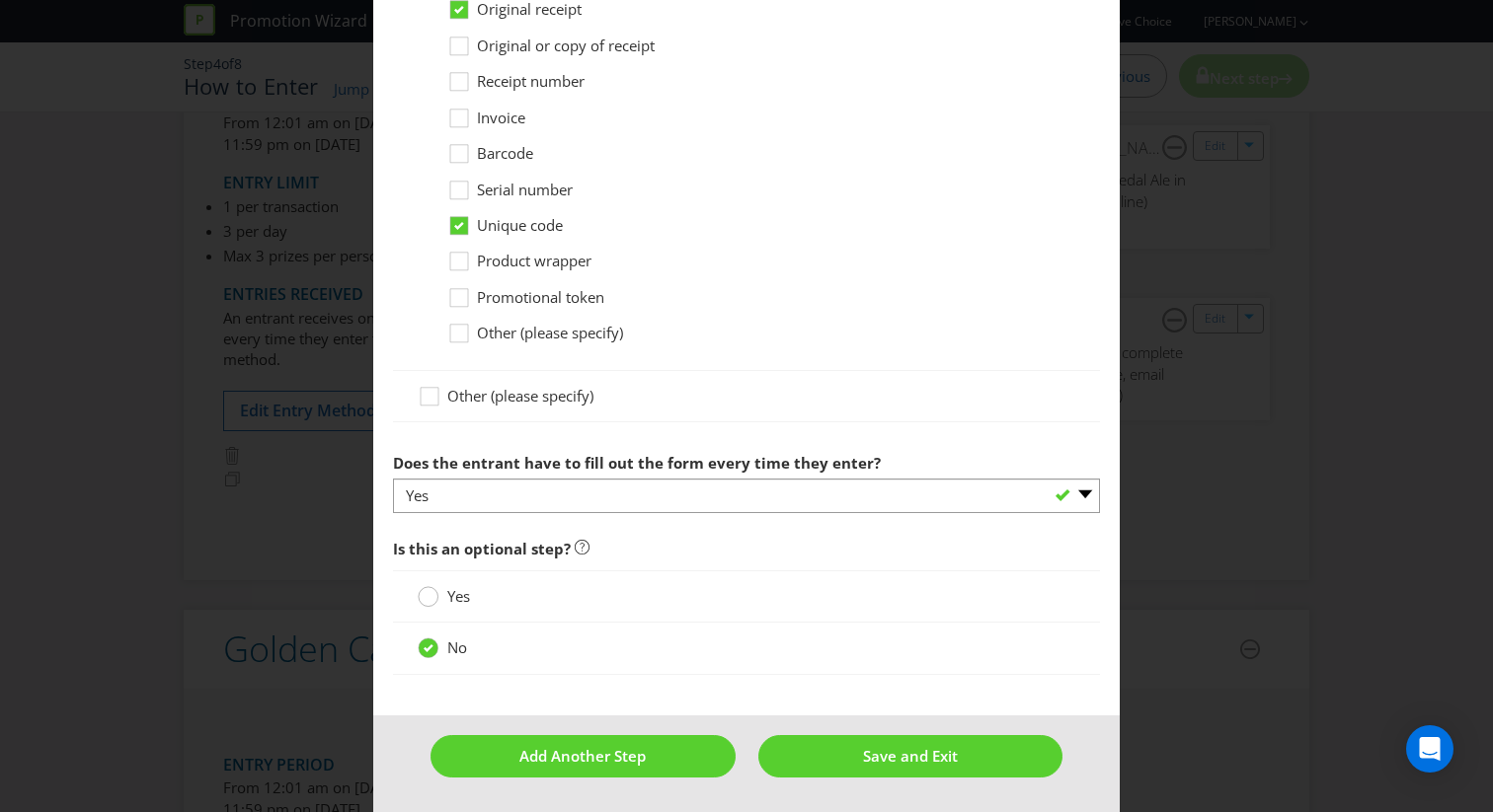
click at [417, 589] on icon at bounding box center [427, 596] width 21 height 21
click at [0, 0] on input "Yes" at bounding box center [0, 0] width 0 height 0
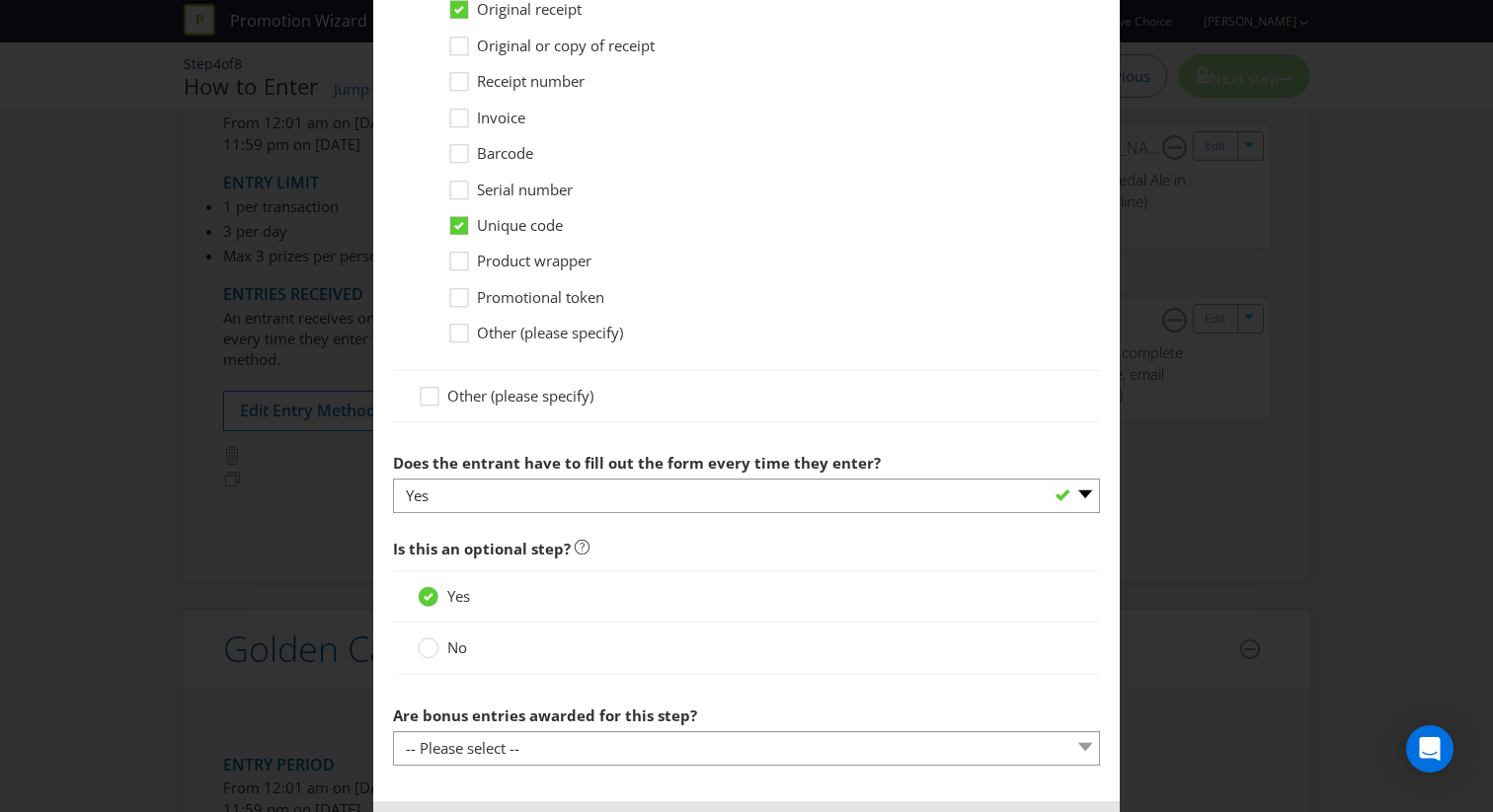
scroll to position [1818, 0]
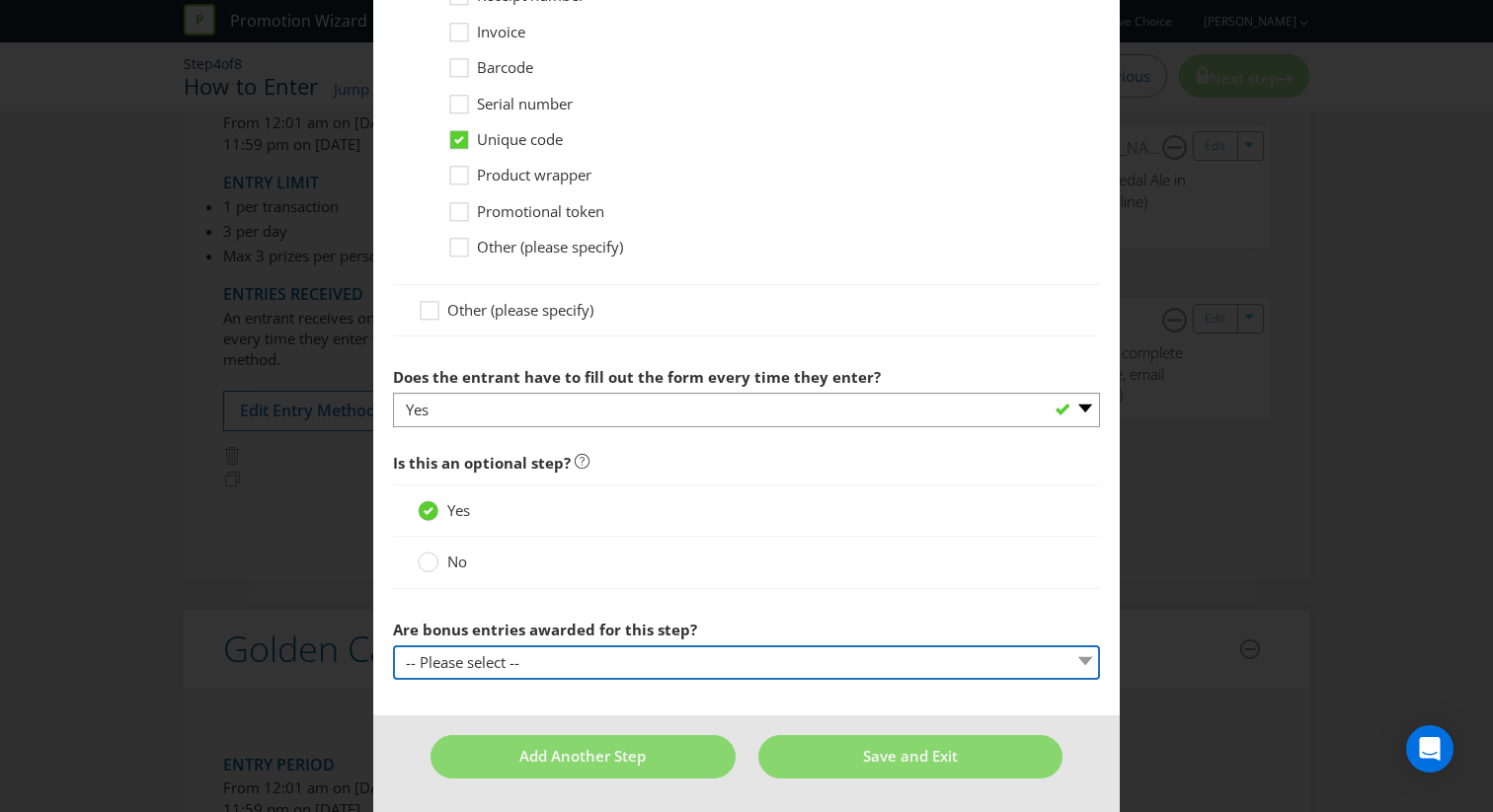
click at [499, 668] on select "-- Please select -- Yes, entrant gets additional entries every time that this s…" at bounding box center [746, 663] width 707 height 35
select select "NO"
click at [393, 646] on select "-- Please select -- Yes, entrant gets additional entries every time that this s…" at bounding box center [746, 663] width 707 height 35
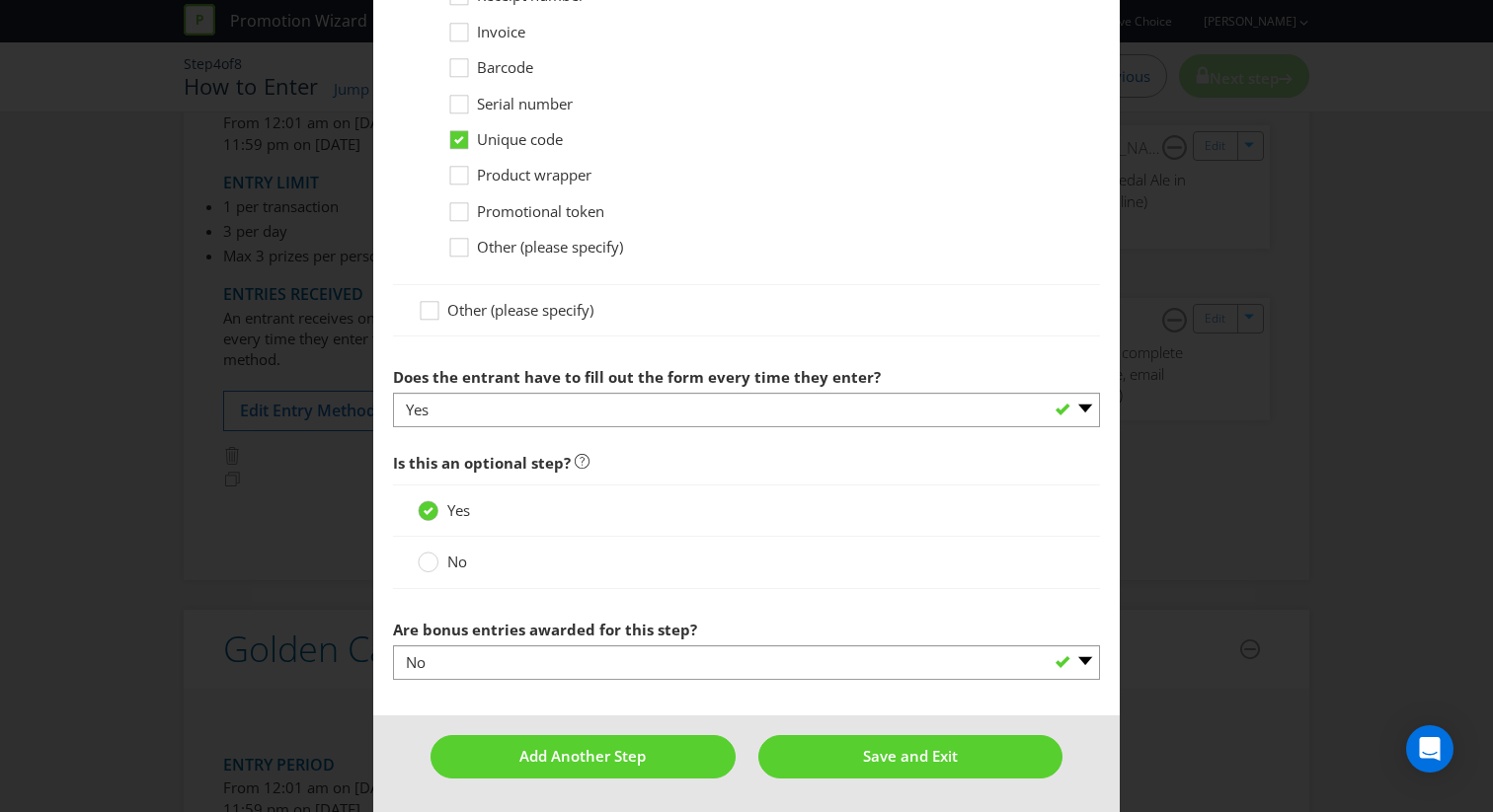
click at [451, 553] on span "No" at bounding box center [457, 562] width 20 height 20
click at [0, 0] on input "No" at bounding box center [0, 0] width 0 height 0
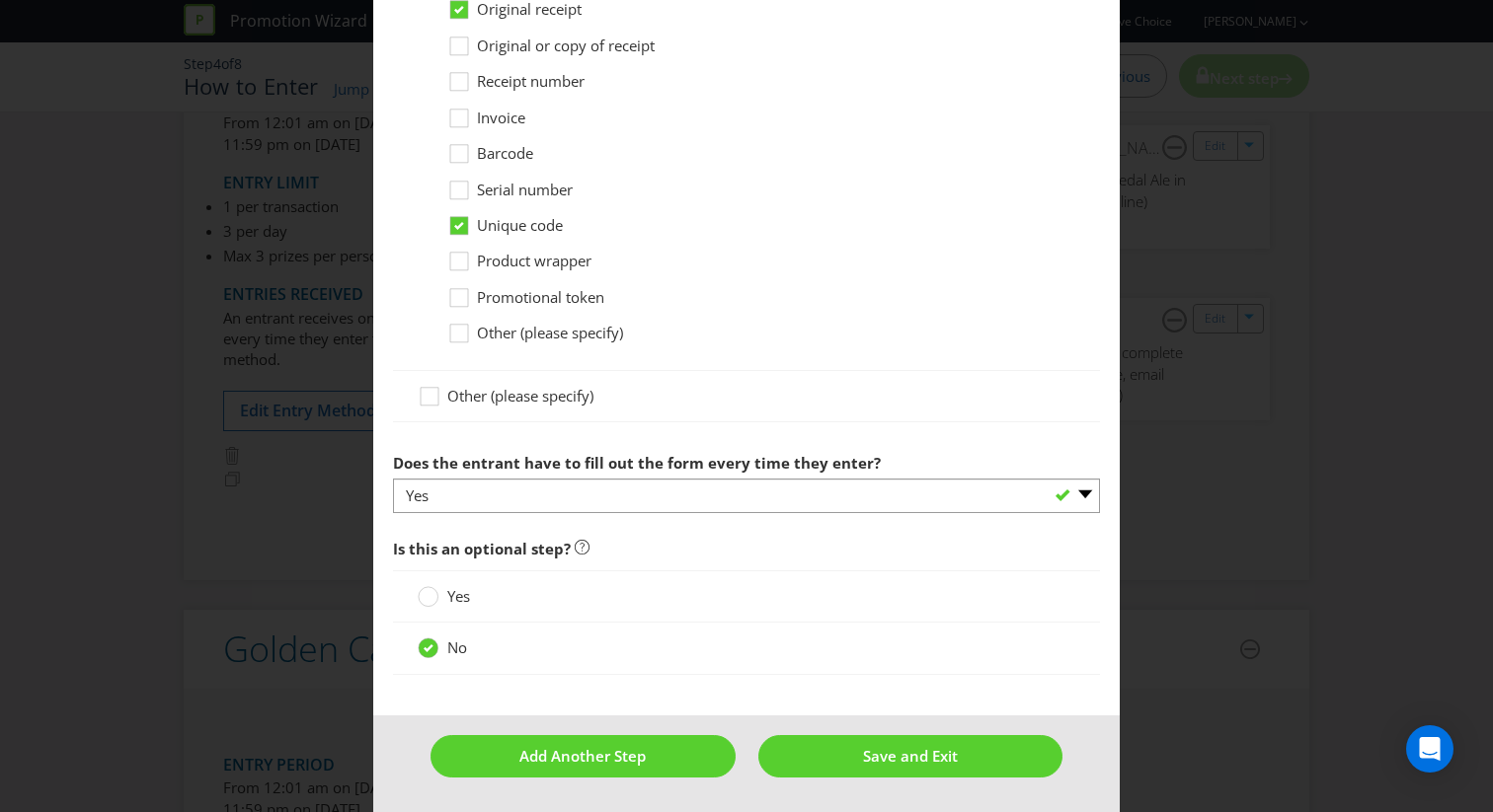
scroll to position [1731, 0]
click at [451, 588] on span "Yes" at bounding box center [458, 596] width 23 height 20
click at [0, 0] on input "Yes" at bounding box center [0, 0] width 0 height 0
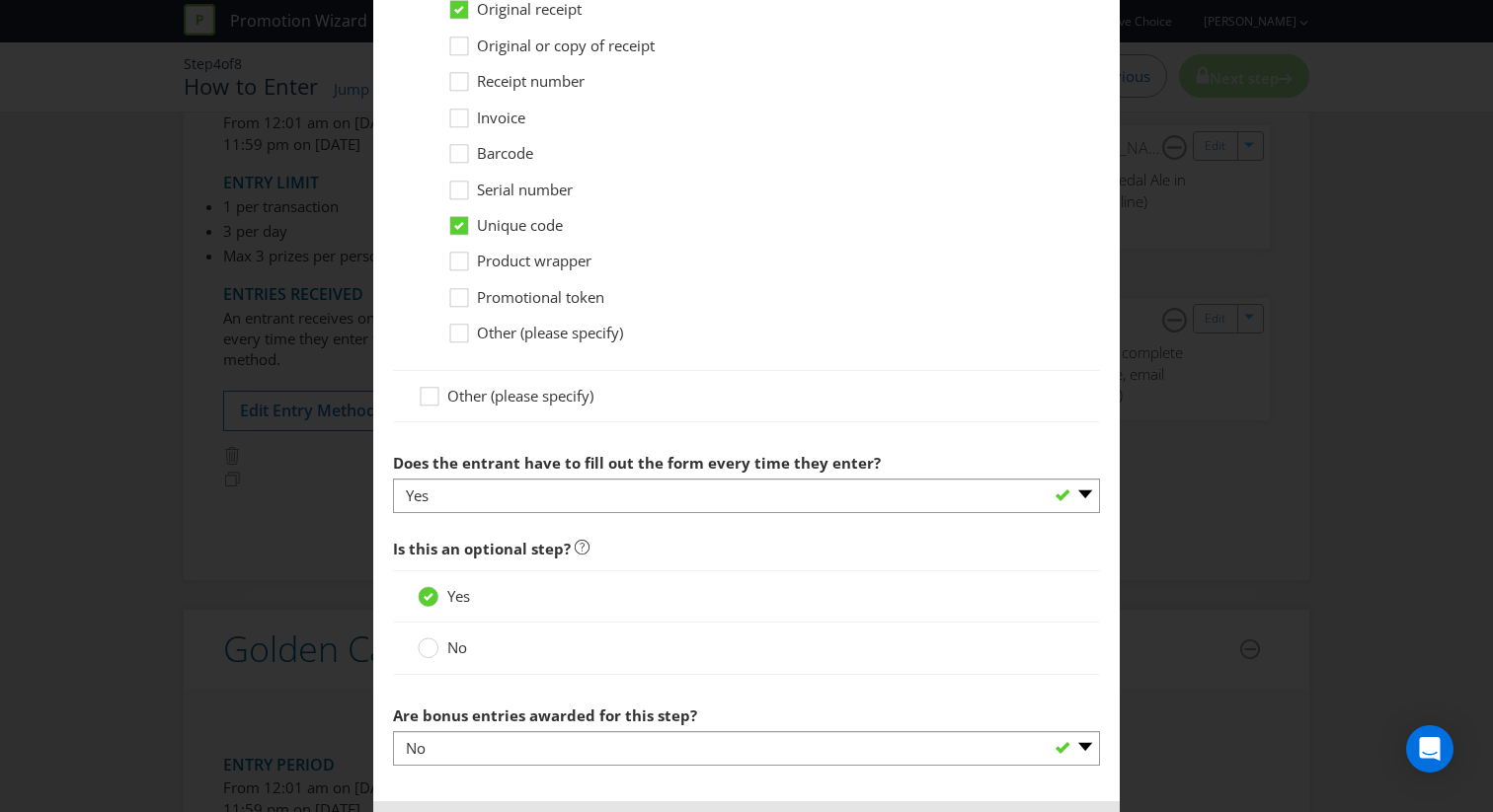
click at [443, 659] on label "No" at bounding box center [444, 648] width 54 height 21
click at [0, 0] on input "No" at bounding box center [0, 0] width 0 height 0
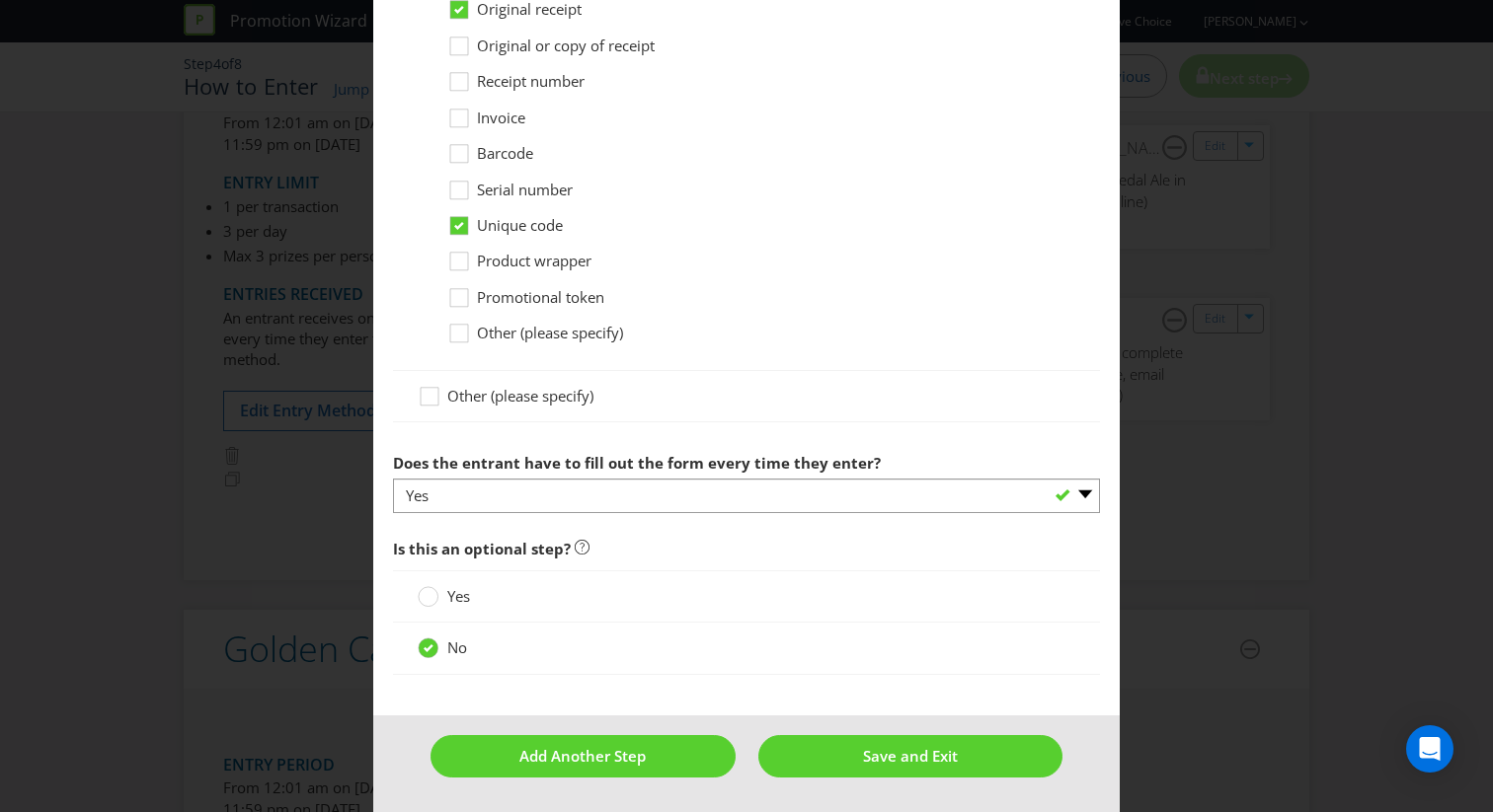
click at [445, 606] on label "Yes" at bounding box center [445, 596] width 57 height 21
click at [0, 0] on input "Yes" at bounding box center [0, 0] width 0 height 0
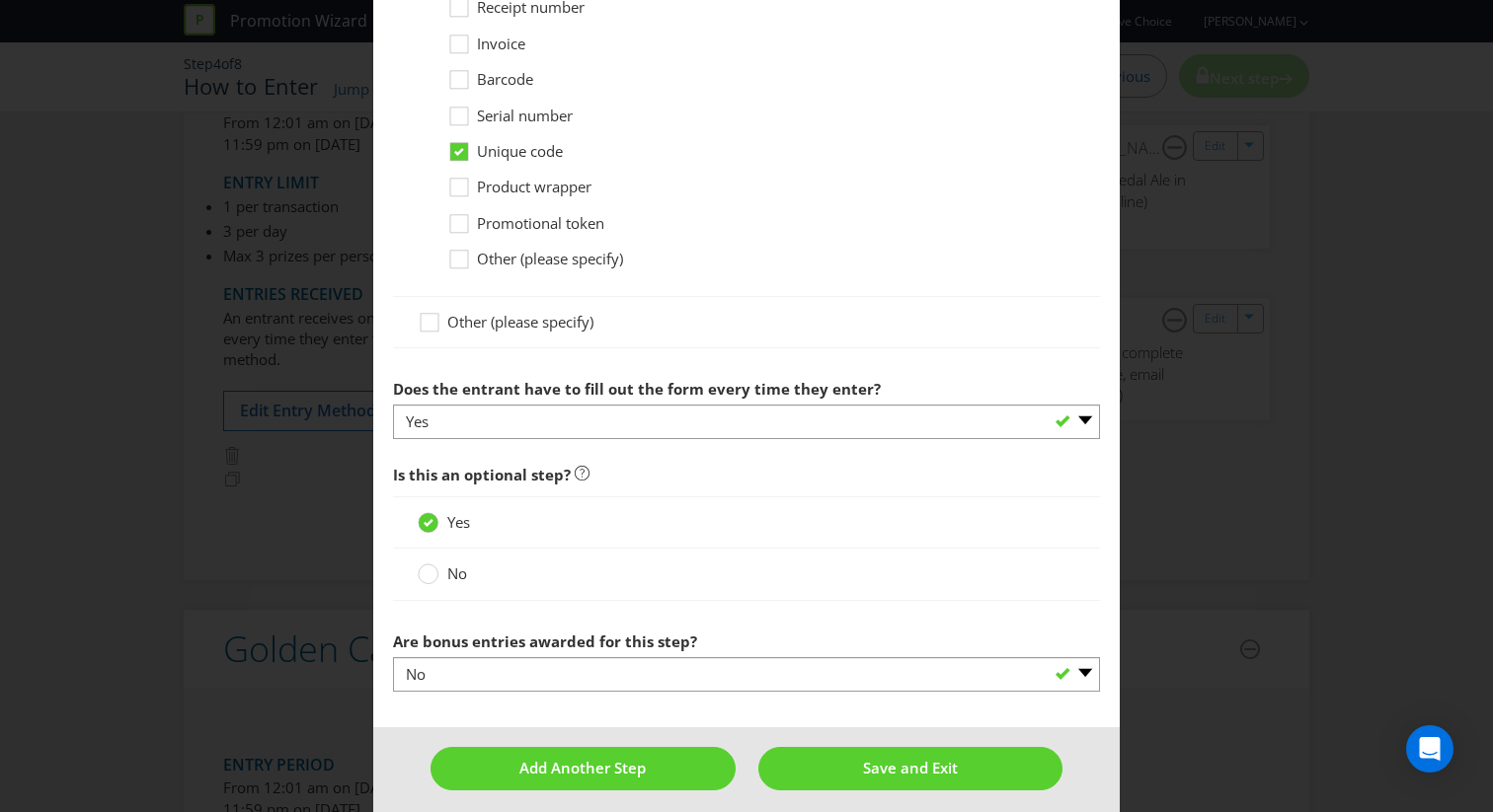
scroll to position [1818, 0]
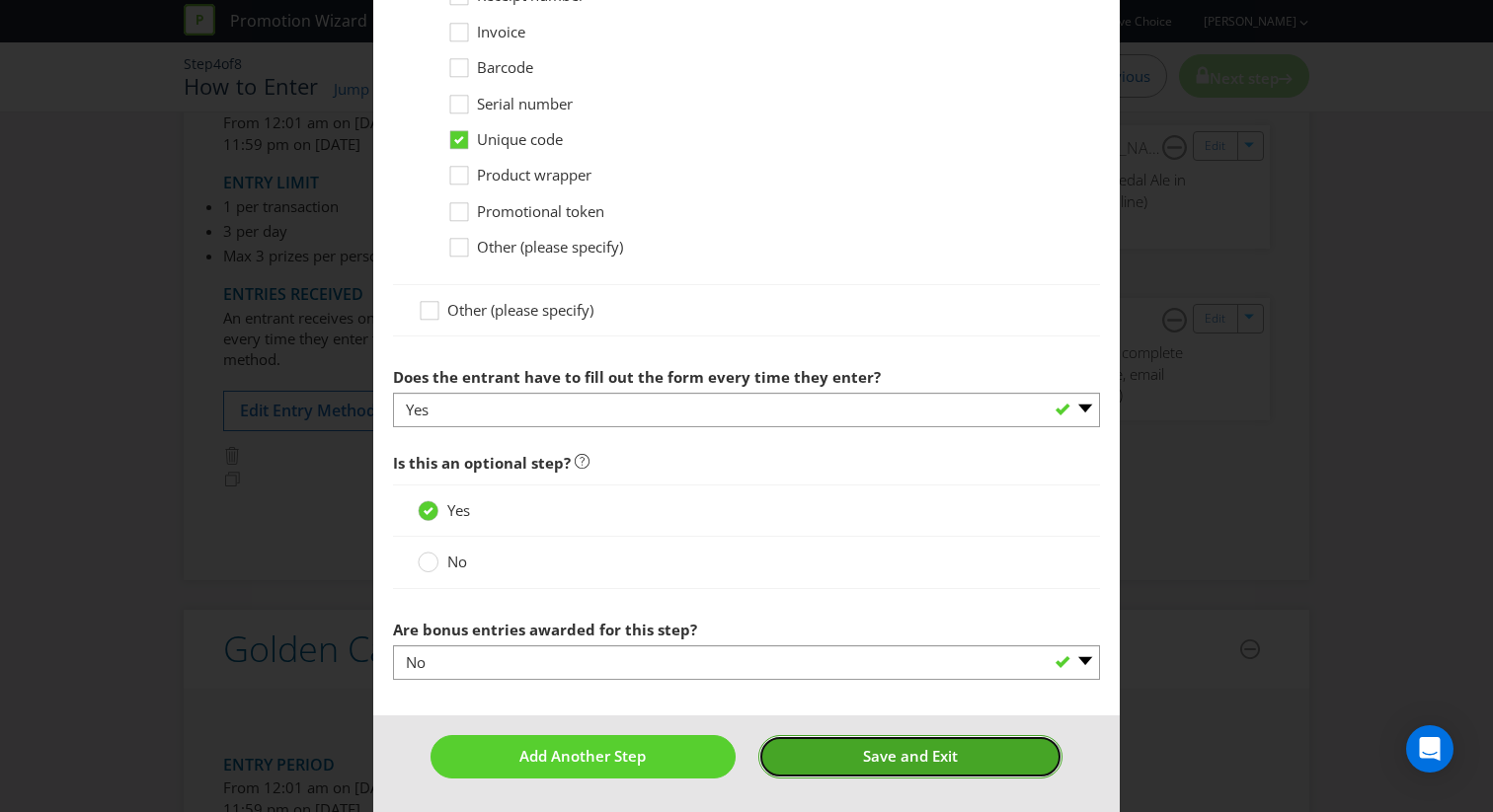
click at [876, 744] on button "Save and Exit" at bounding box center [911, 756] width 305 height 43
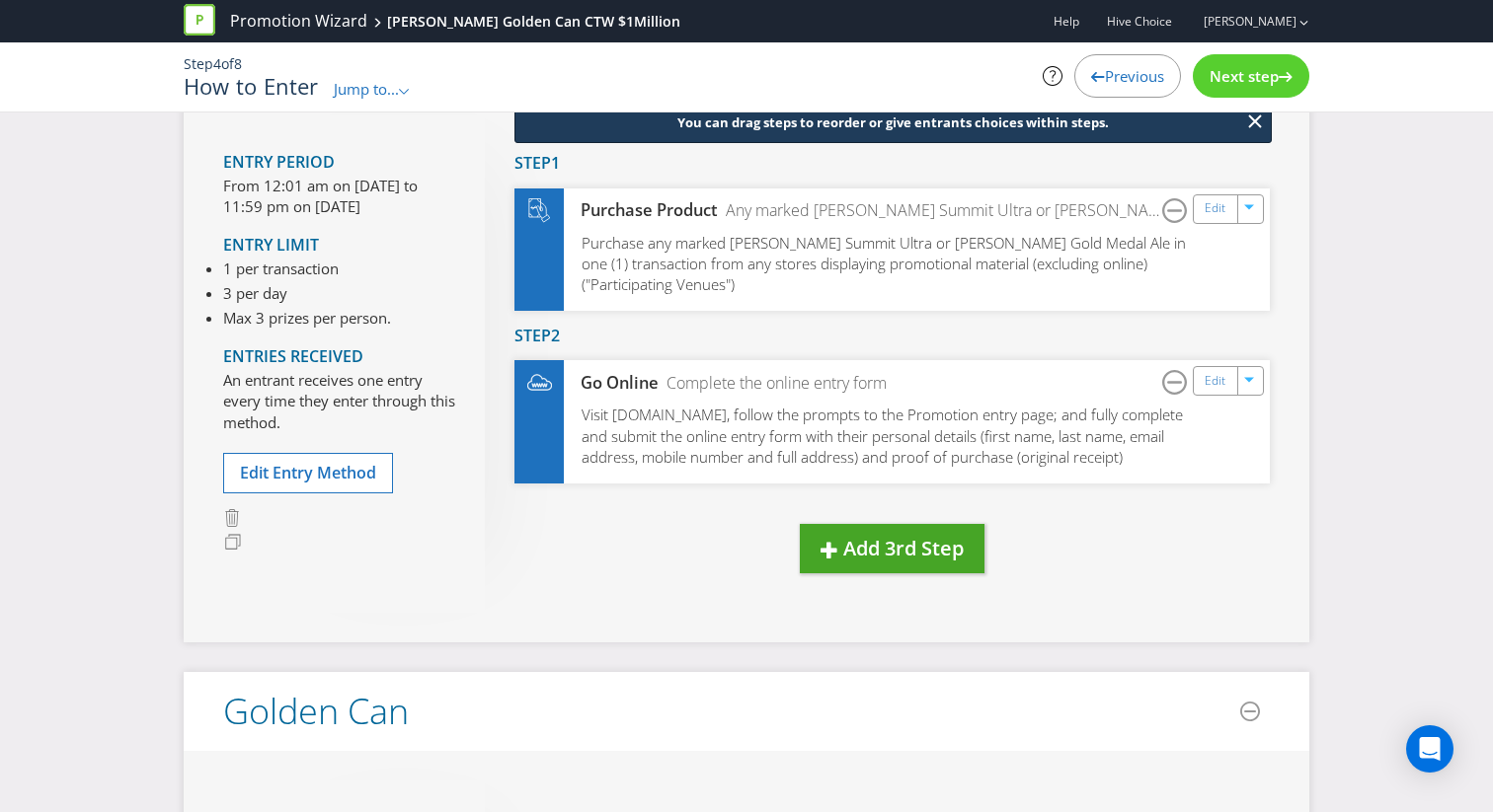
scroll to position [89, 0]
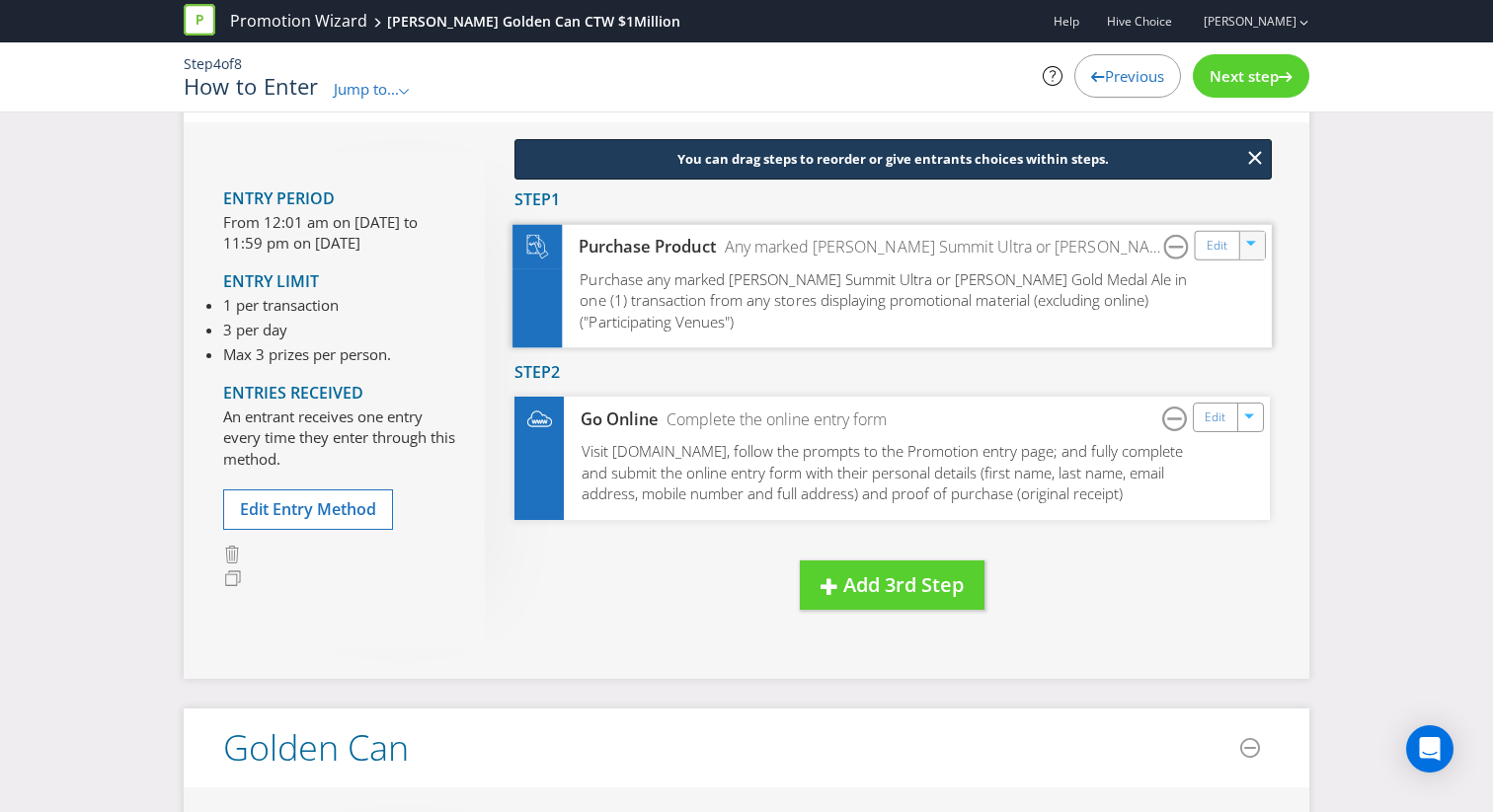
click at [1249, 239] on div "button" at bounding box center [1252, 241] width 20 height 20
click at [1234, 288] on link "Duplicate" at bounding box center [1248, 288] width 65 height 20
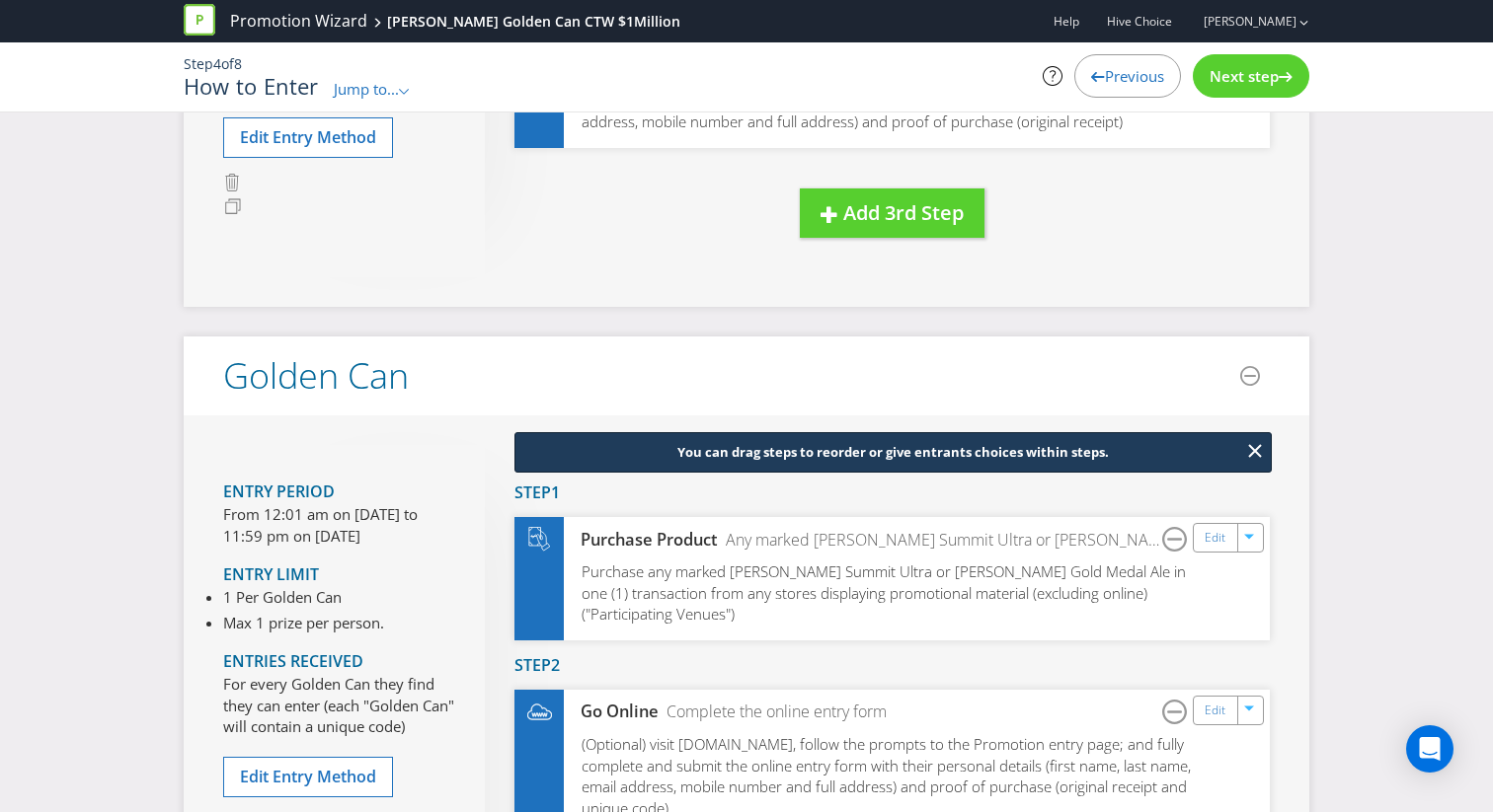
scroll to position [487, 0]
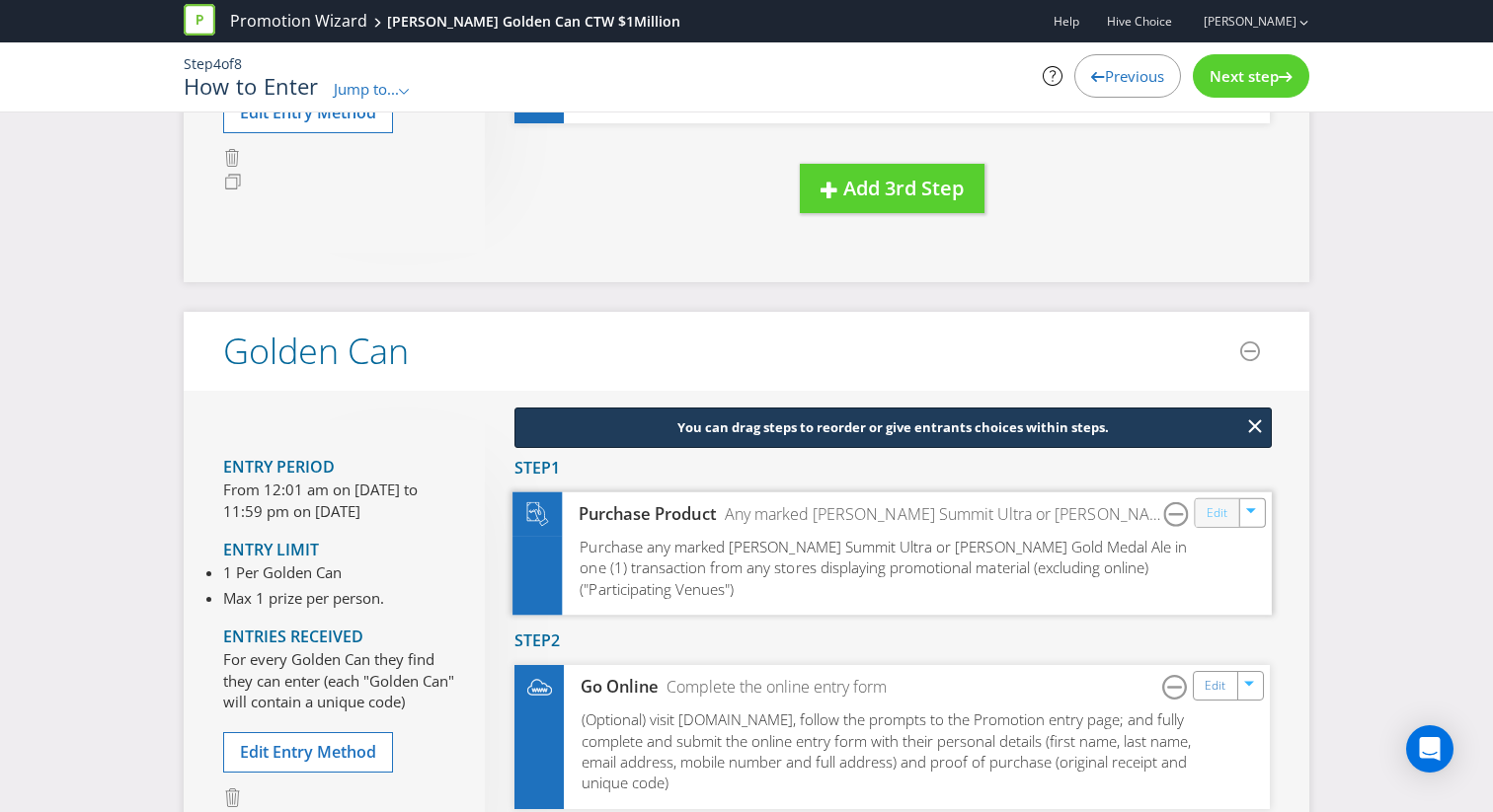
click at [1215, 519] on link "Edit" at bounding box center [1217, 514] width 21 height 23
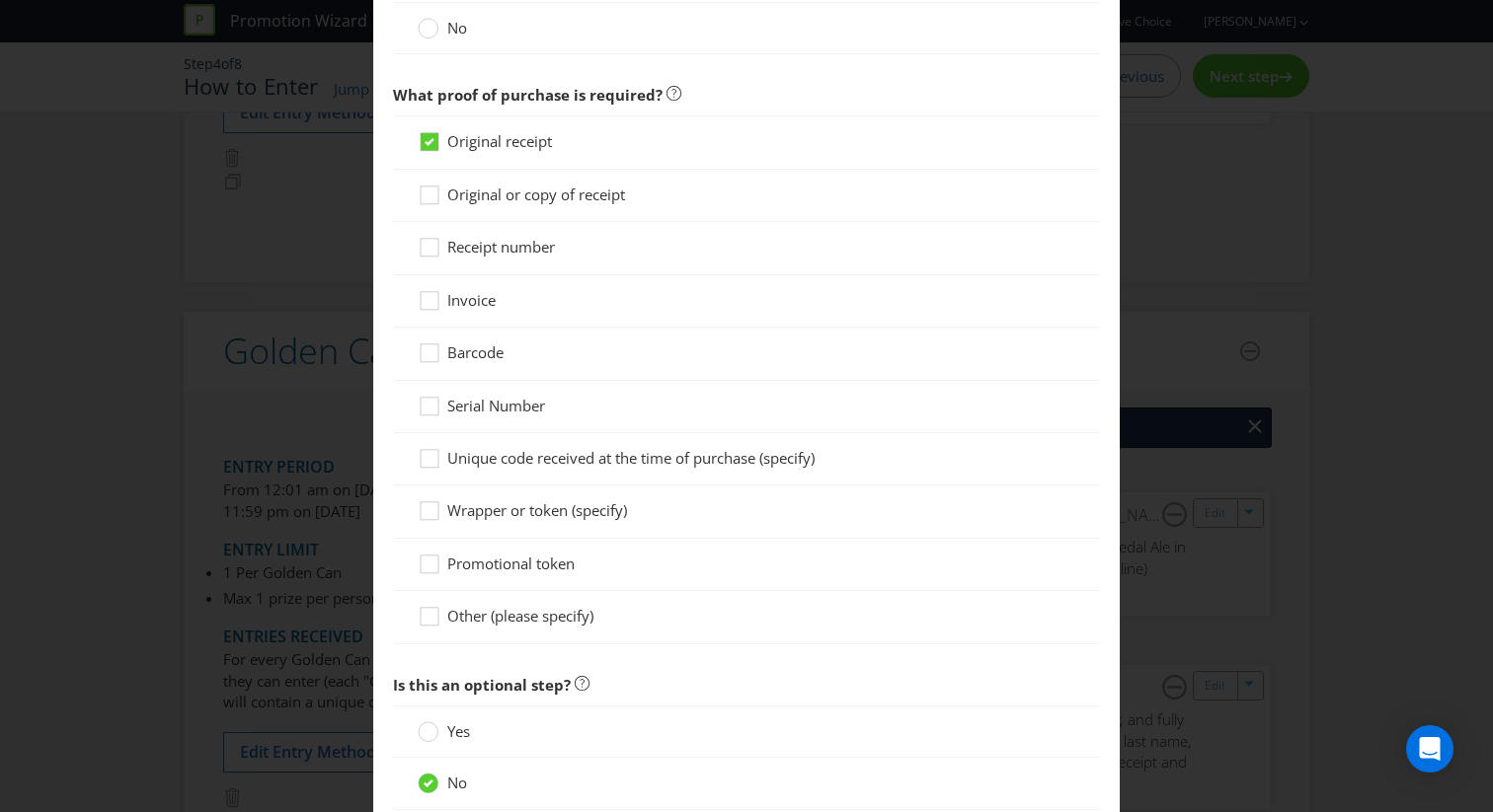
scroll to position [1984, 0]
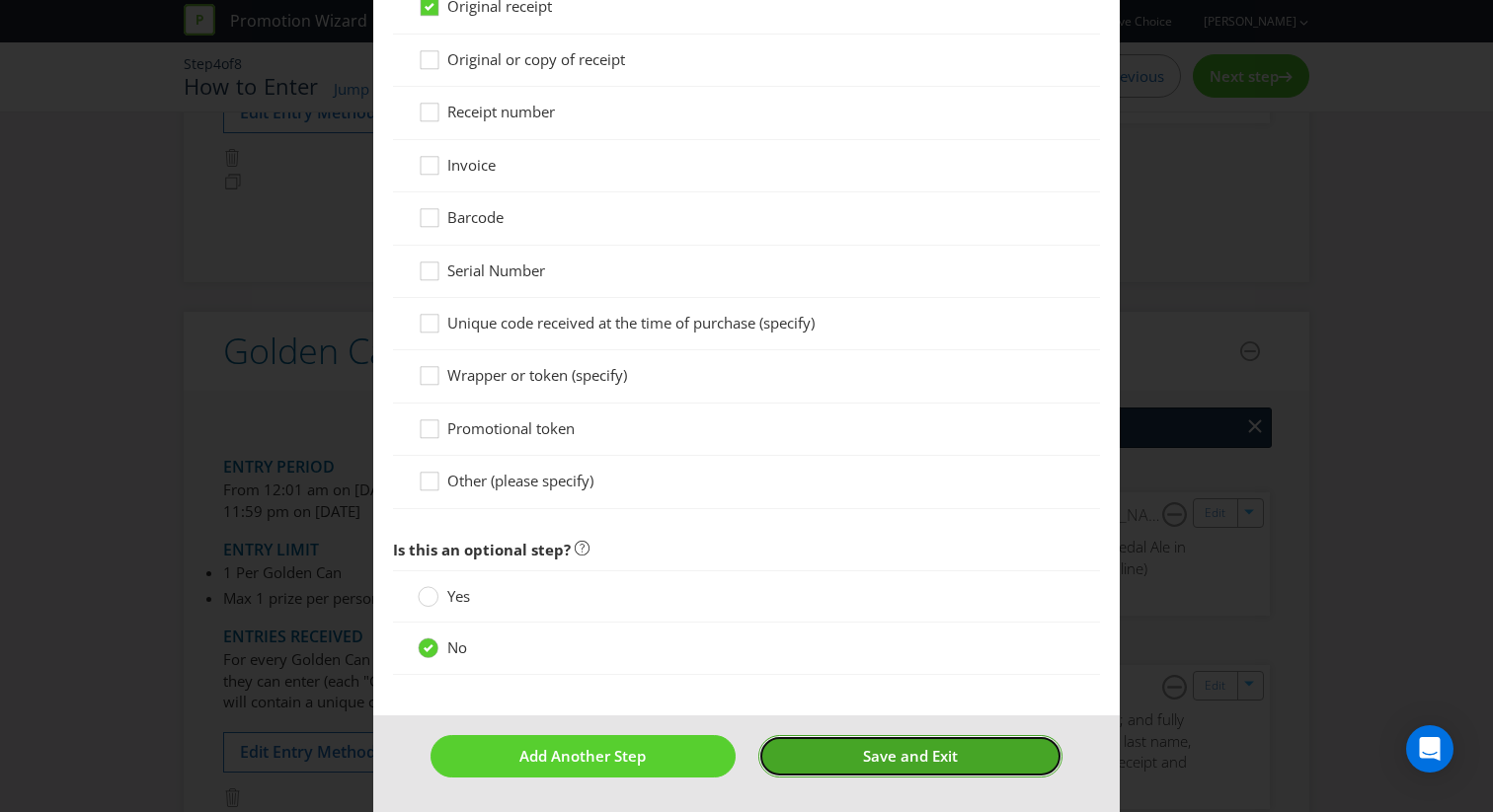
click at [870, 760] on span "Save and Exit" at bounding box center [910, 756] width 94 height 20
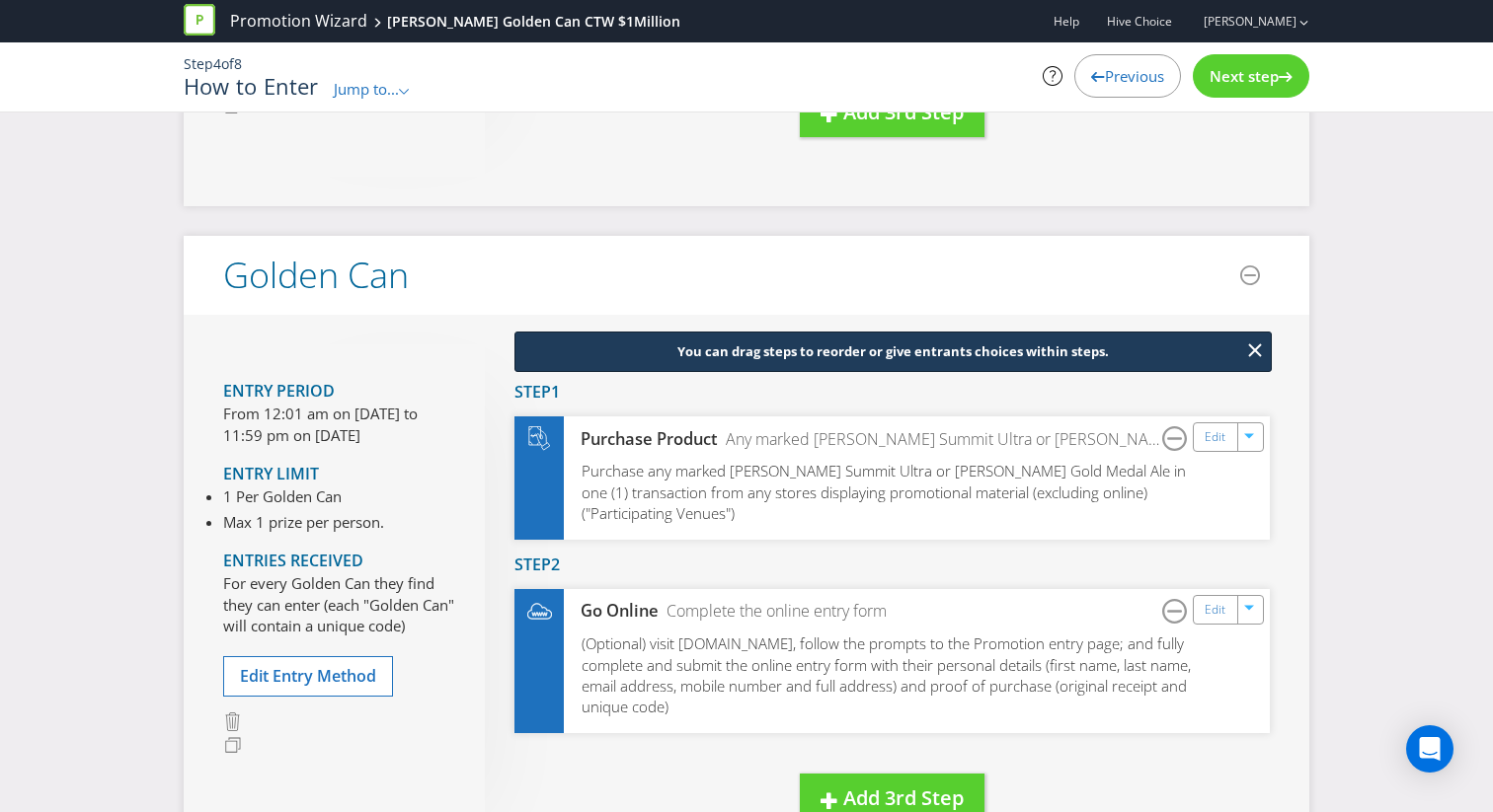
scroll to position [609, 0]
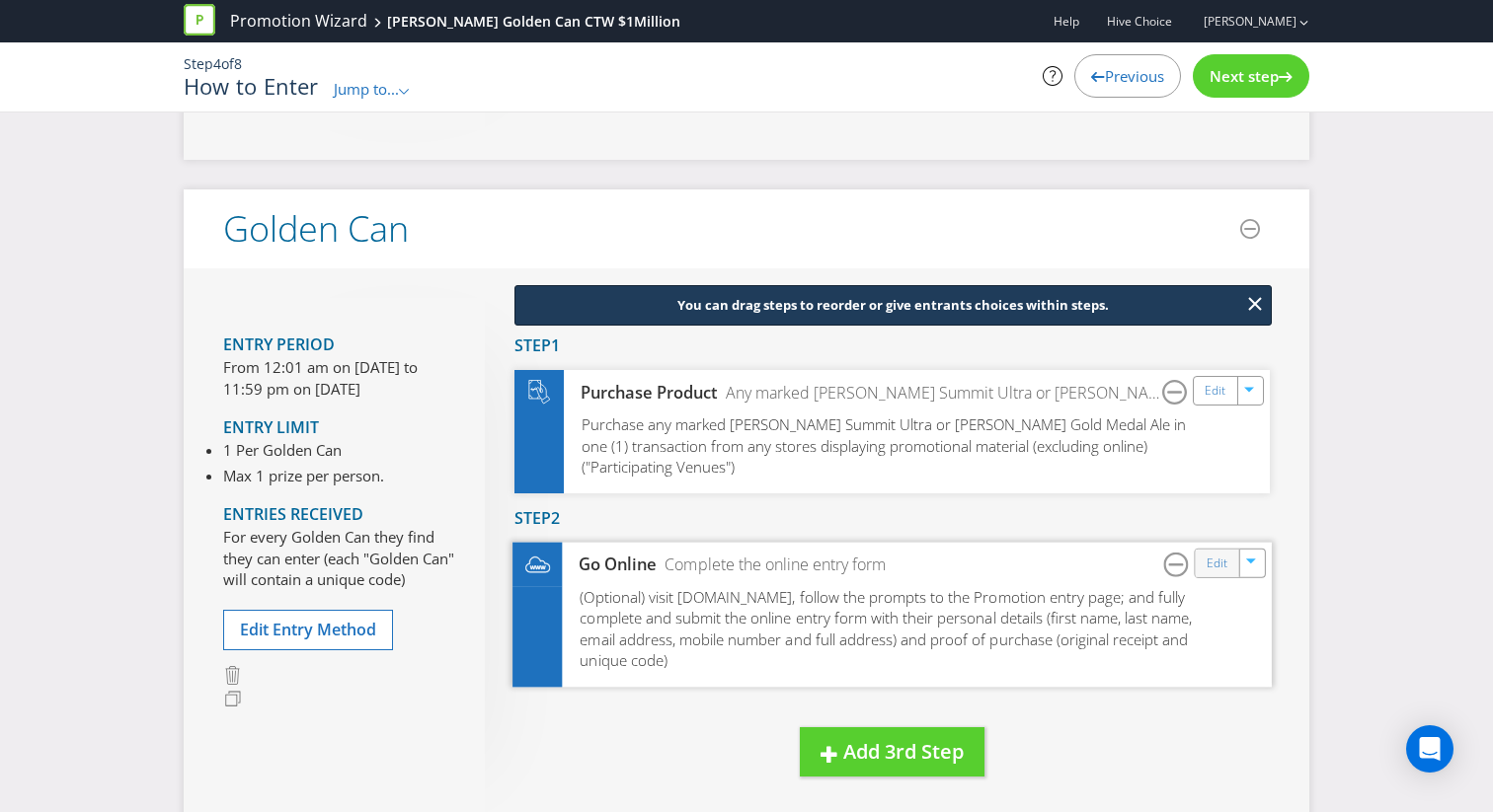
click at [1205, 565] on div "Edit" at bounding box center [1218, 564] width 45 height 28
click at [1213, 562] on link "Edit" at bounding box center [1217, 564] width 21 height 23
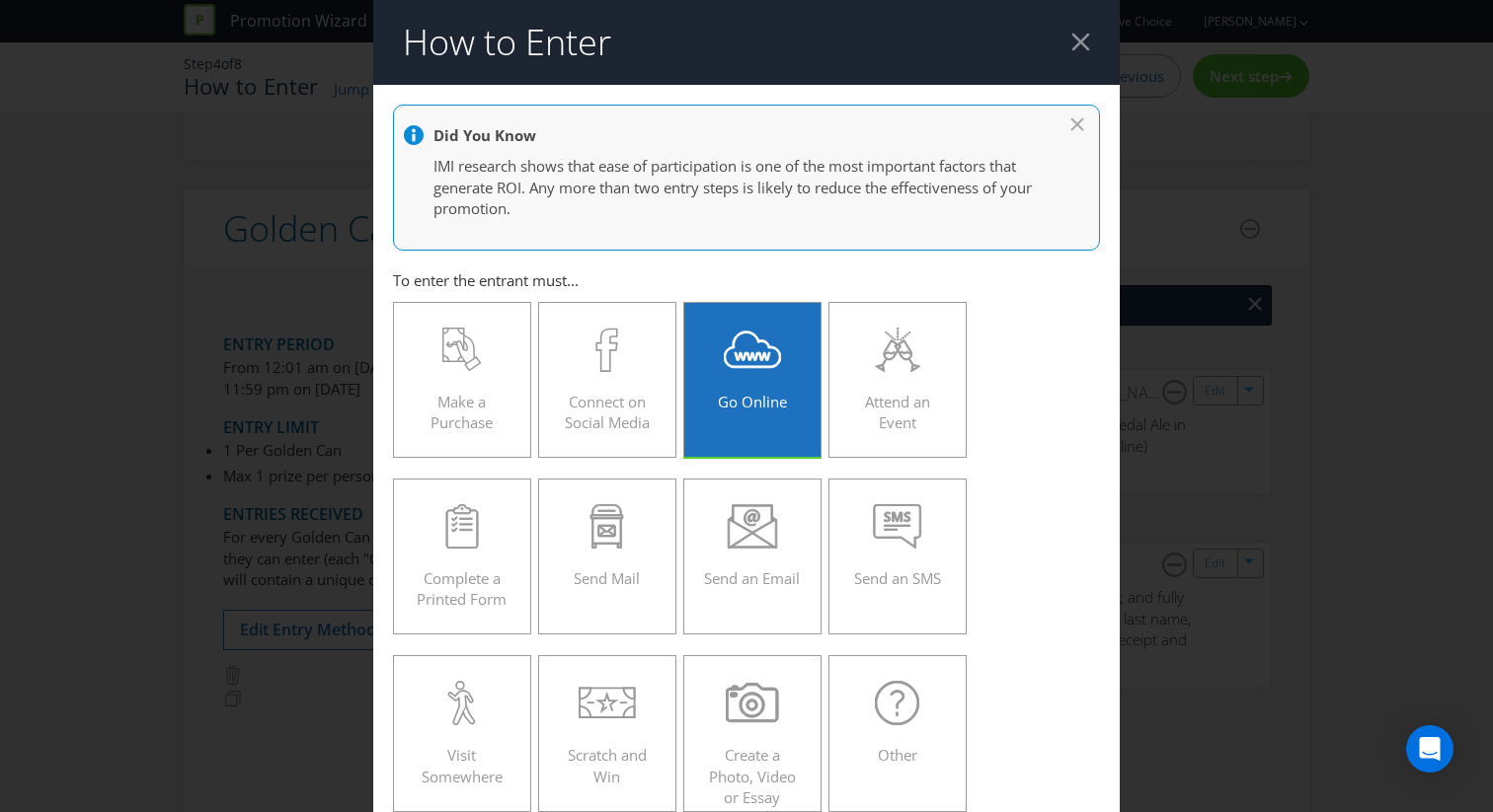
click at [1078, 56] on header "How to Enter" at bounding box center [746, 42] width 746 height 84
click at [1078, 48] on div at bounding box center [1080, 42] width 19 height 19
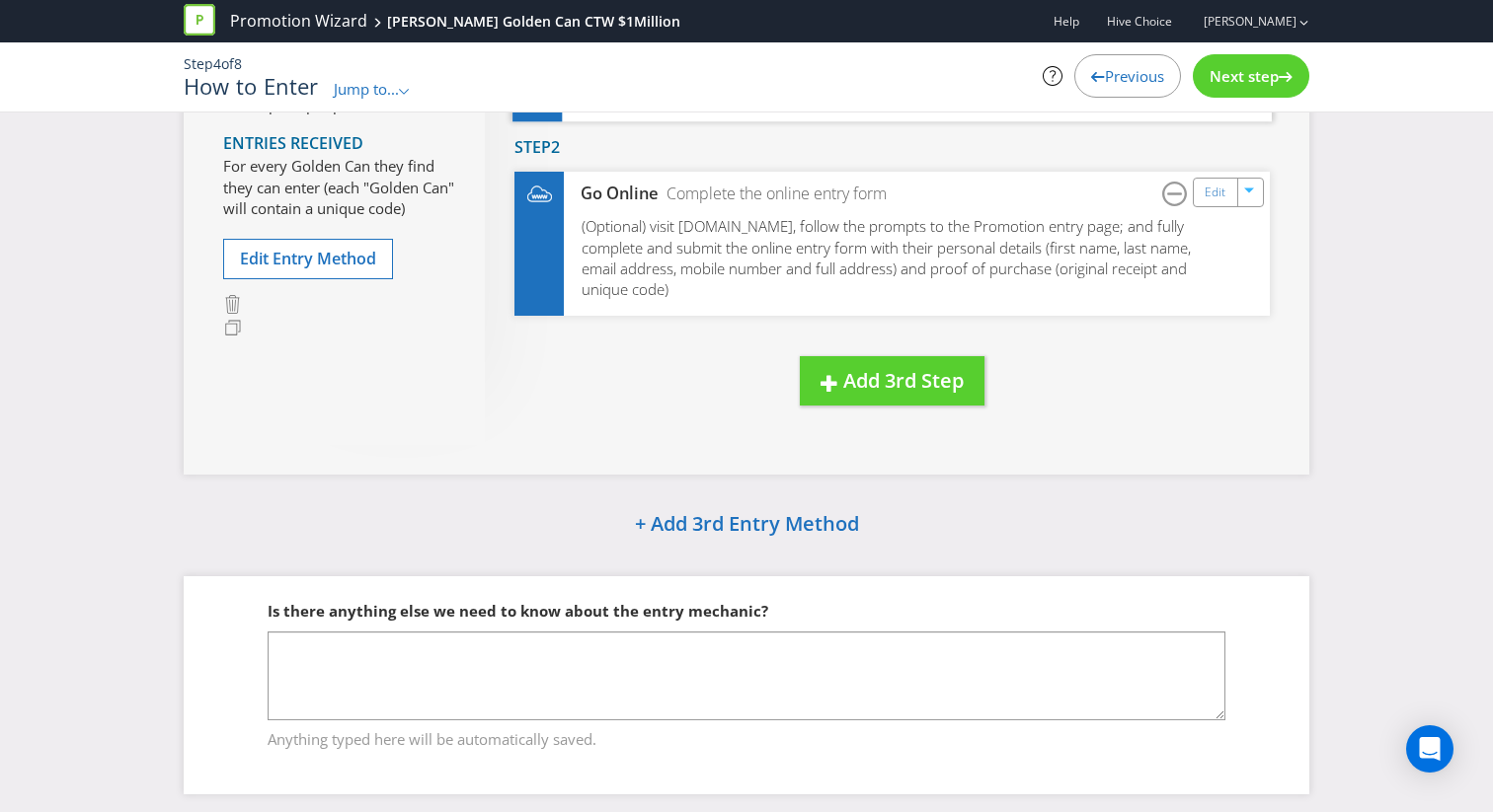
scroll to position [1016, 0]
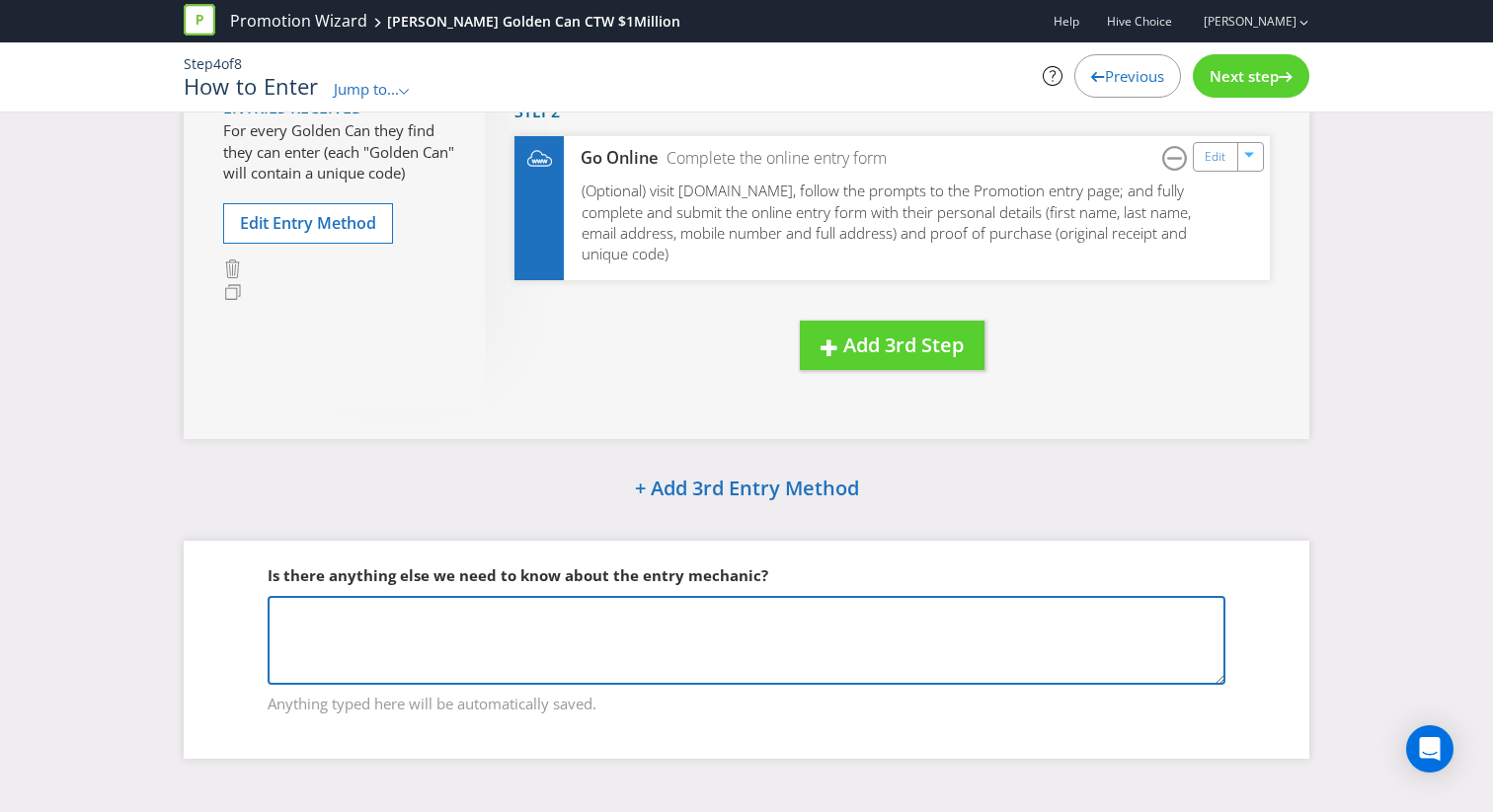
click at [658, 651] on textarea at bounding box center [746, 640] width 957 height 88
click at [639, 620] on textarea "If they find a Golden Can, they must enter their unqiue" at bounding box center [746, 640] width 957 height 88
type textarea "If they find a Golden Can, they must enter their unique code (found on the can)…"
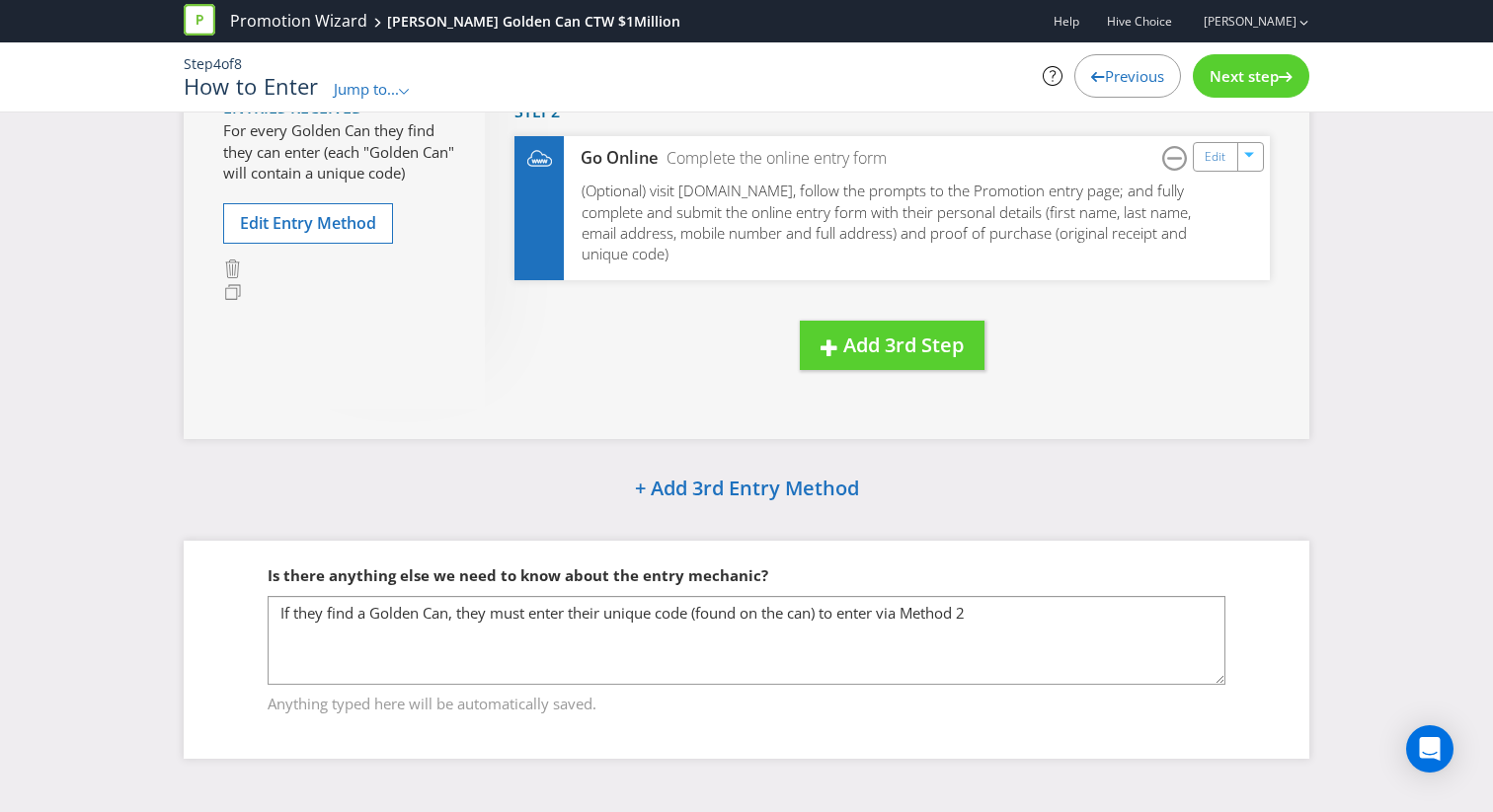
click at [1266, 73] on span "Next step" at bounding box center [1244, 77] width 70 height 20
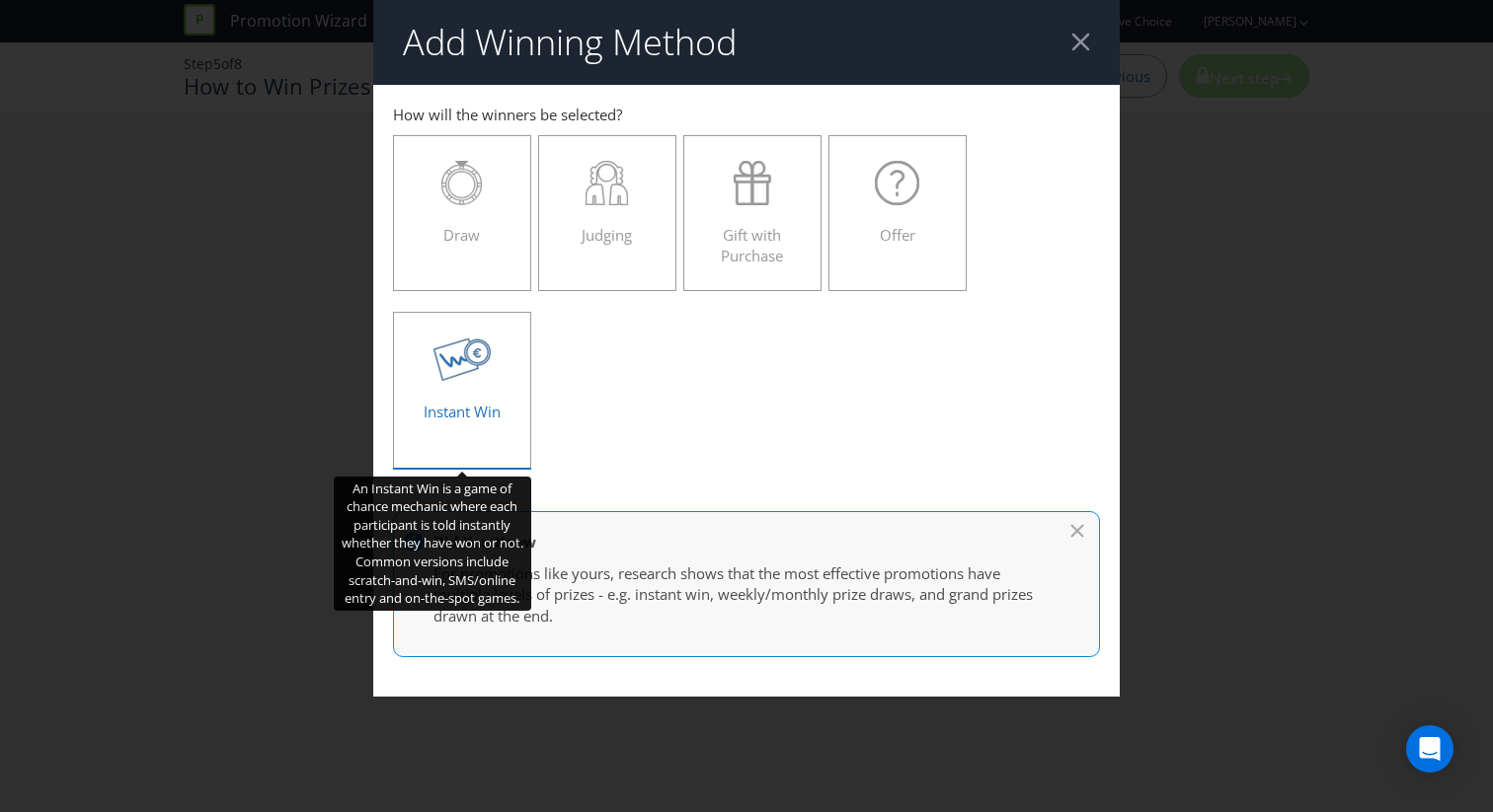
click at [488, 387] on div "Instant Win" at bounding box center [461, 382] width 96 height 88
click at [0, 0] on input "Instant Win" at bounding box center [0, 0] width 0 height 0
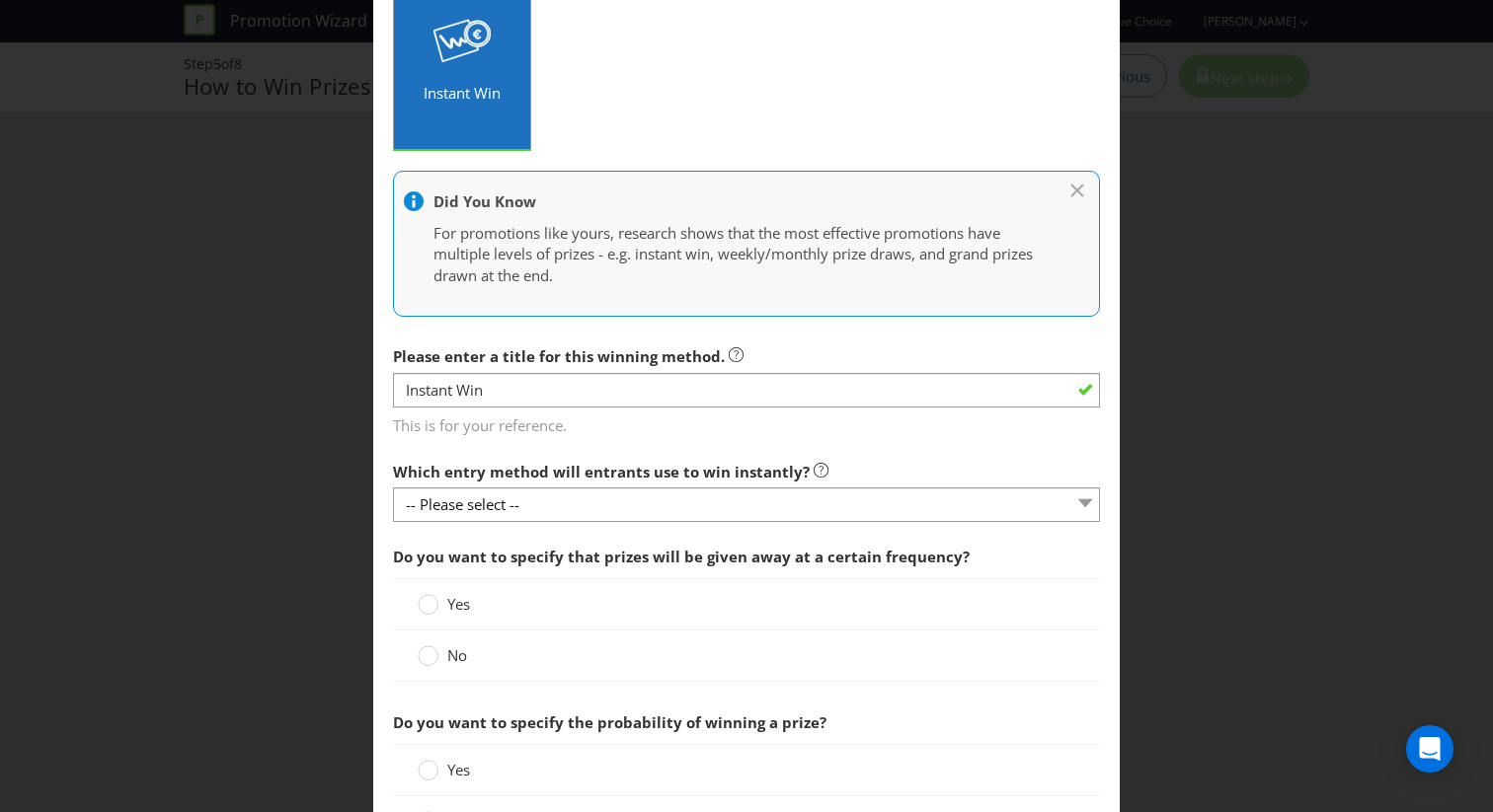
scroll to position [386, 0]
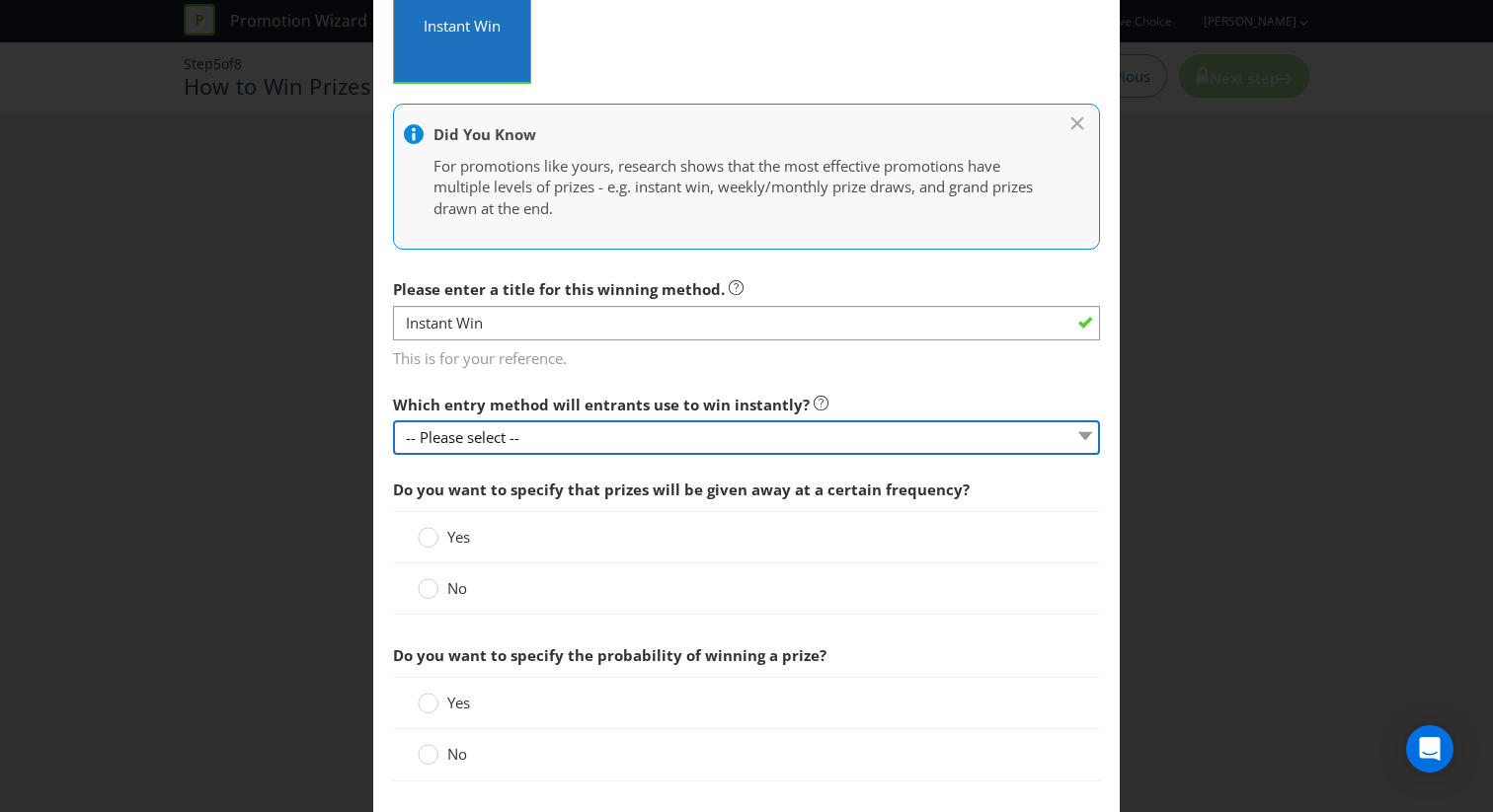
click at [549, 435] on select "-- Please select --" at bounding box center [746, 437] width 707 height 35
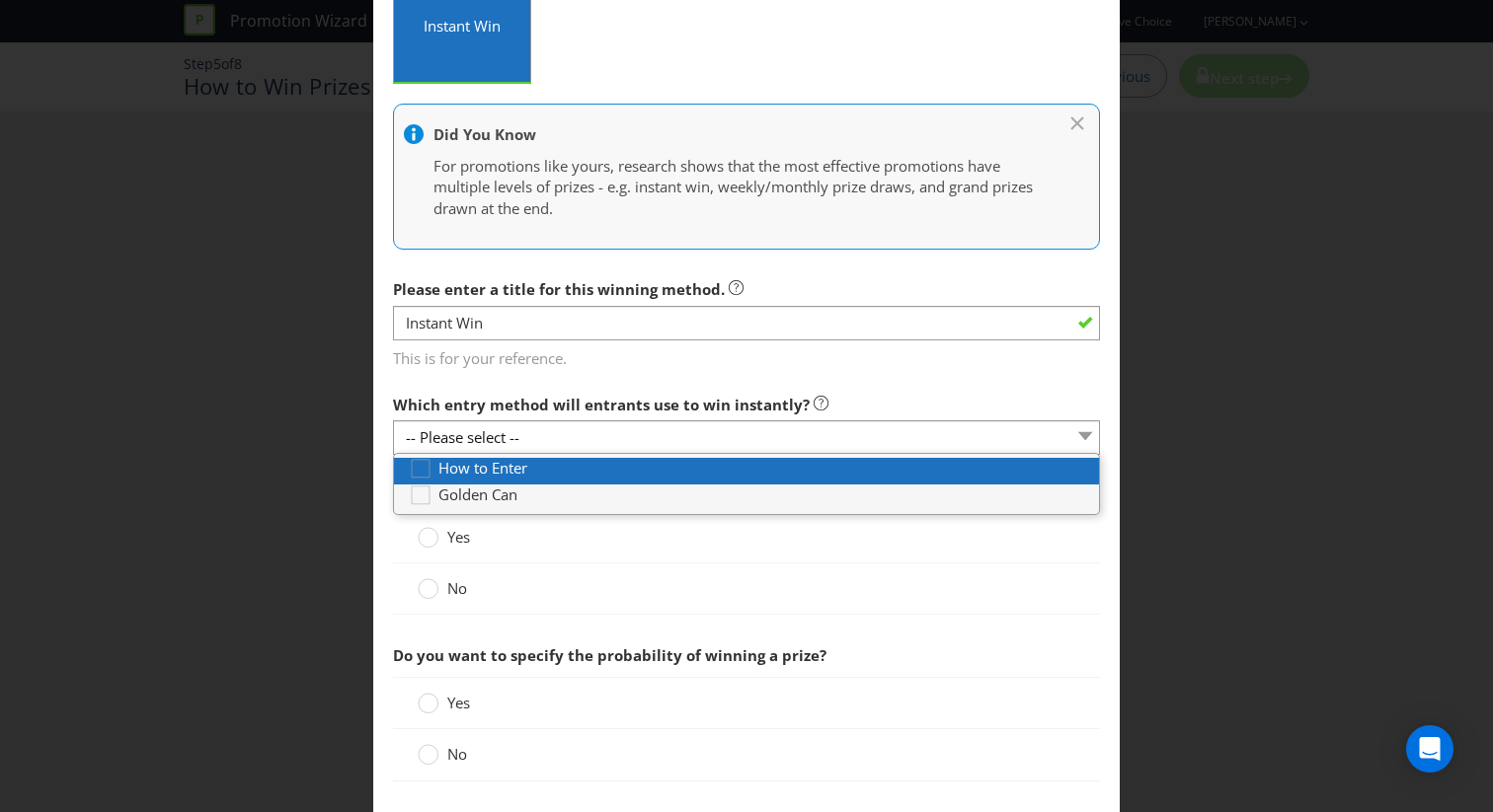
click at [525, 472] on span "How to Enter" at bounding box center [482, 468] width 88 height 20
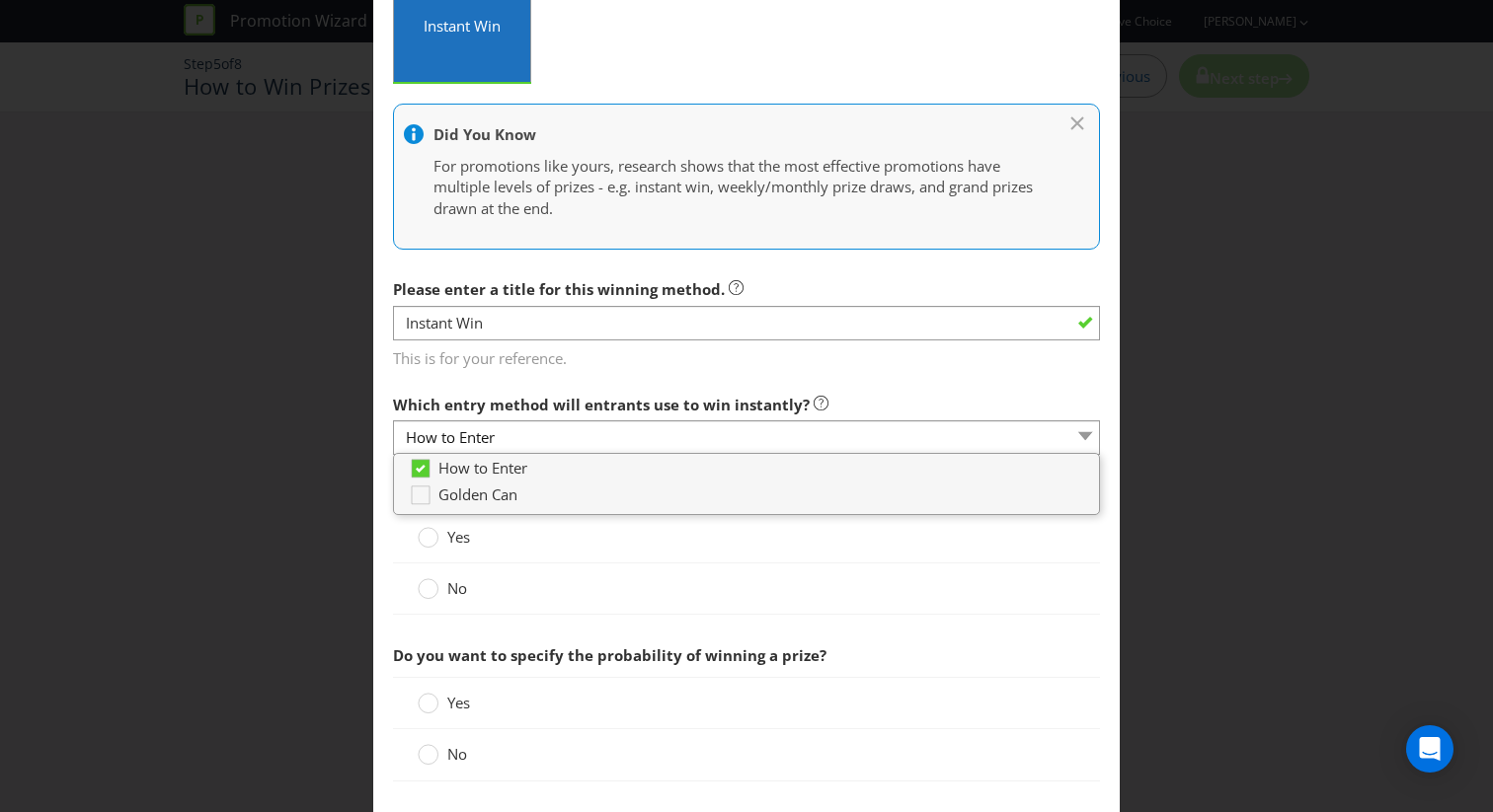
click at [525, 403] on span "Which entry method will entrants use to win instantly?" at bounding box center [600, 405] width 416 height 20
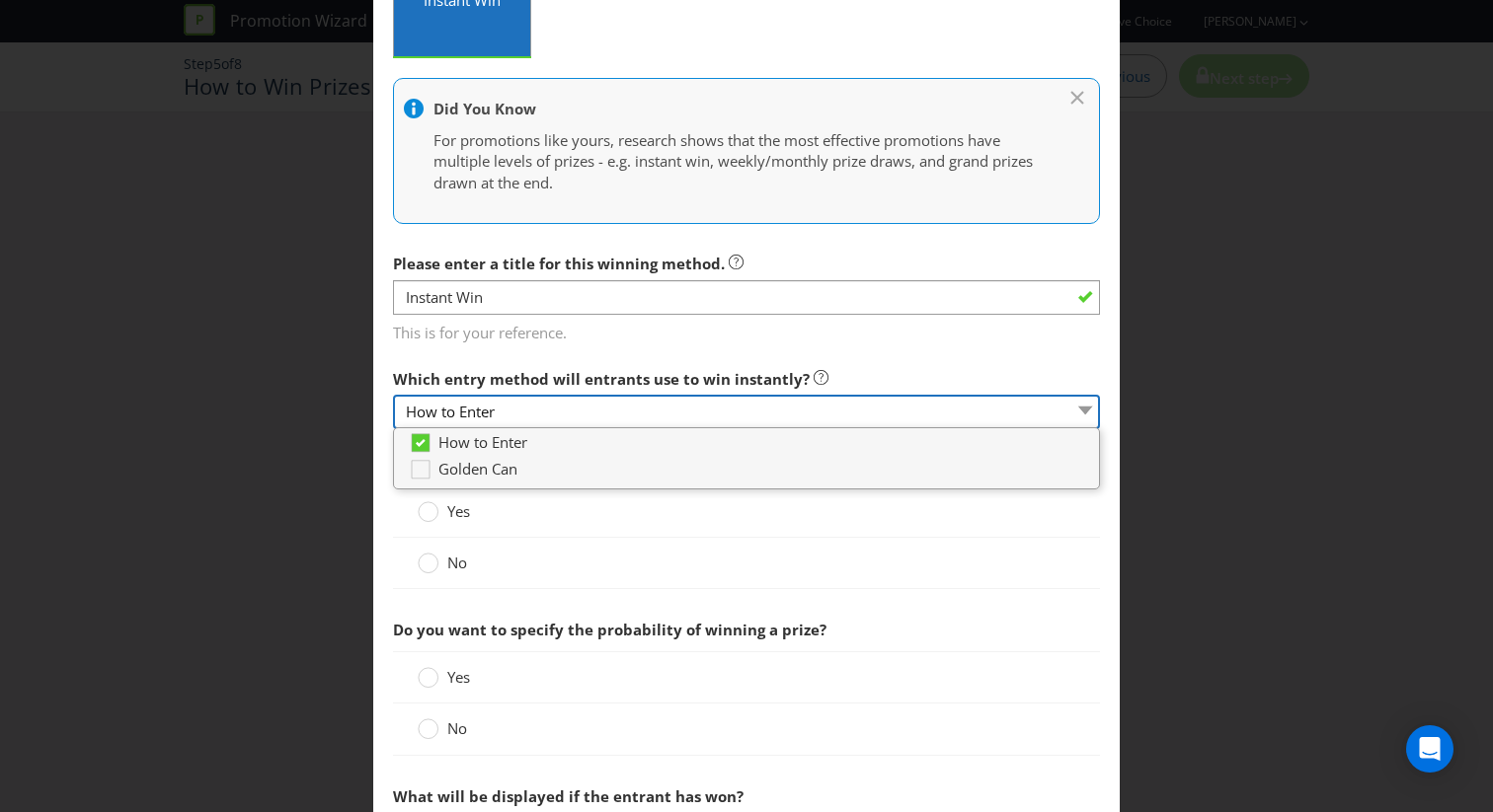
click at [600, 400] on select "How to Enter" at bounding box center [746, 411] width 707 height 35
click at [1049, 406] on select "How to Enter" at bounding box center [746, 411] width 707 height 35
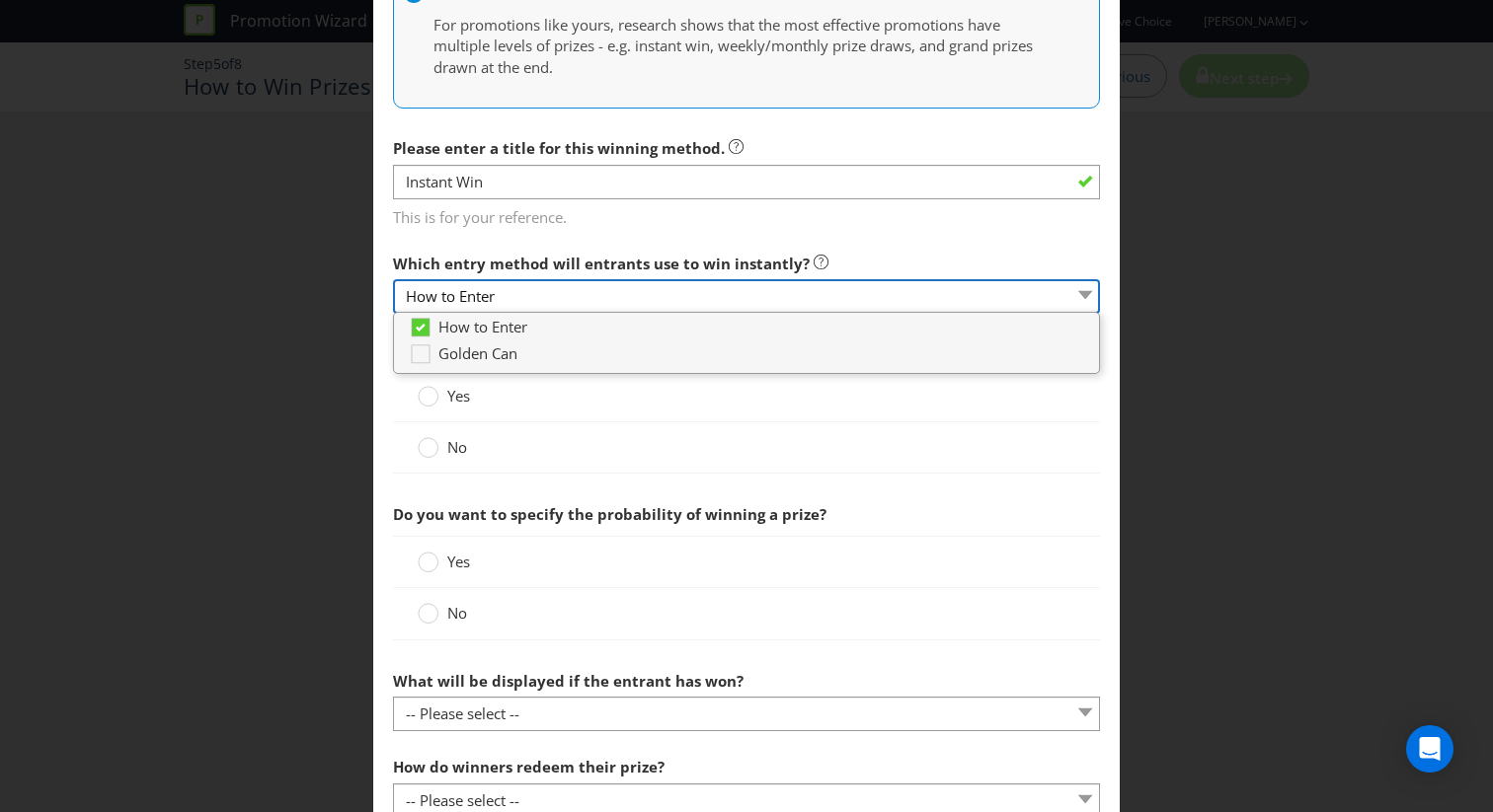
scroll to position [539, 0]
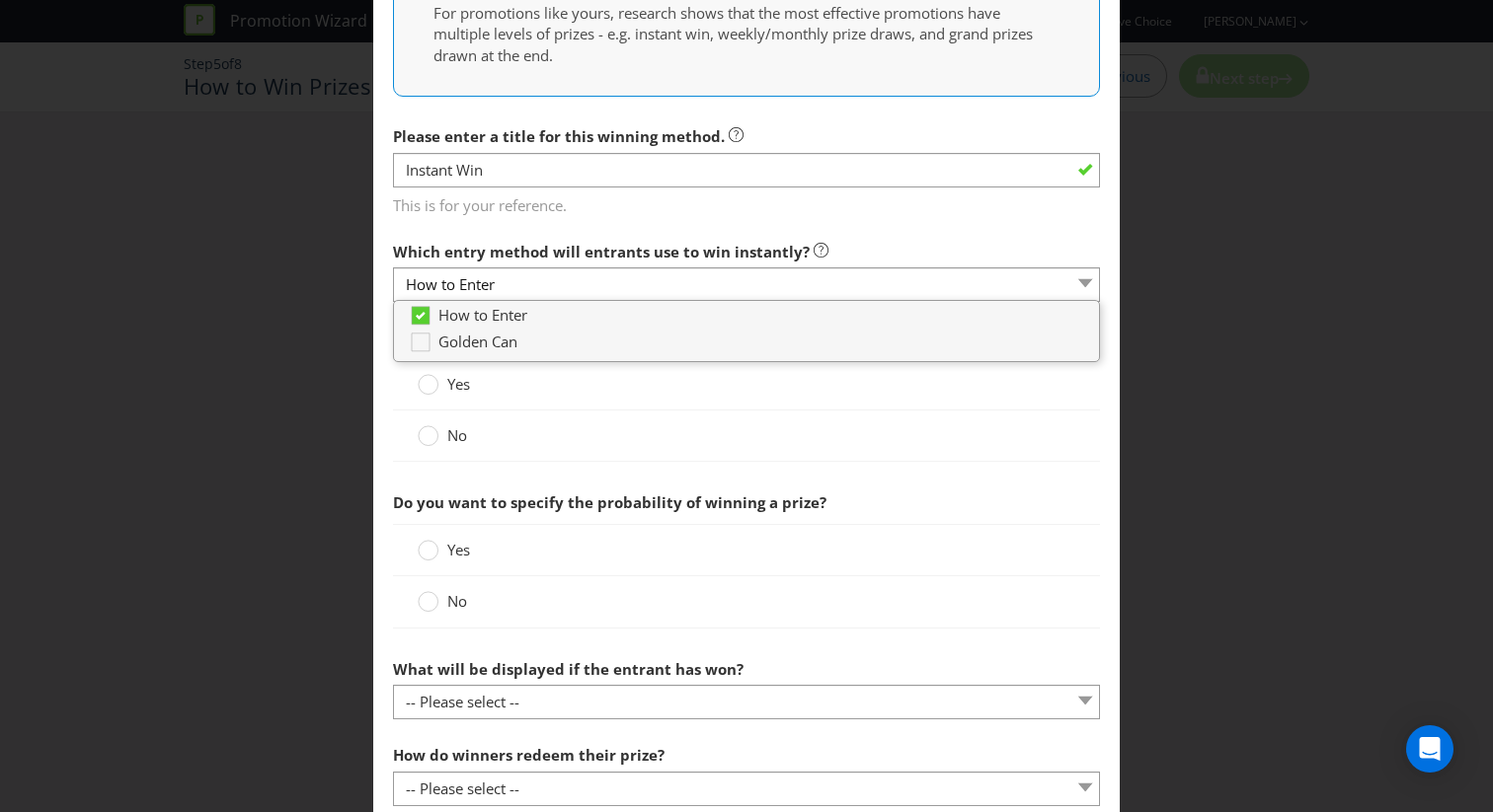
click at [956, 460] on div "No" at bounding box center [746, 436] width 707 height 52
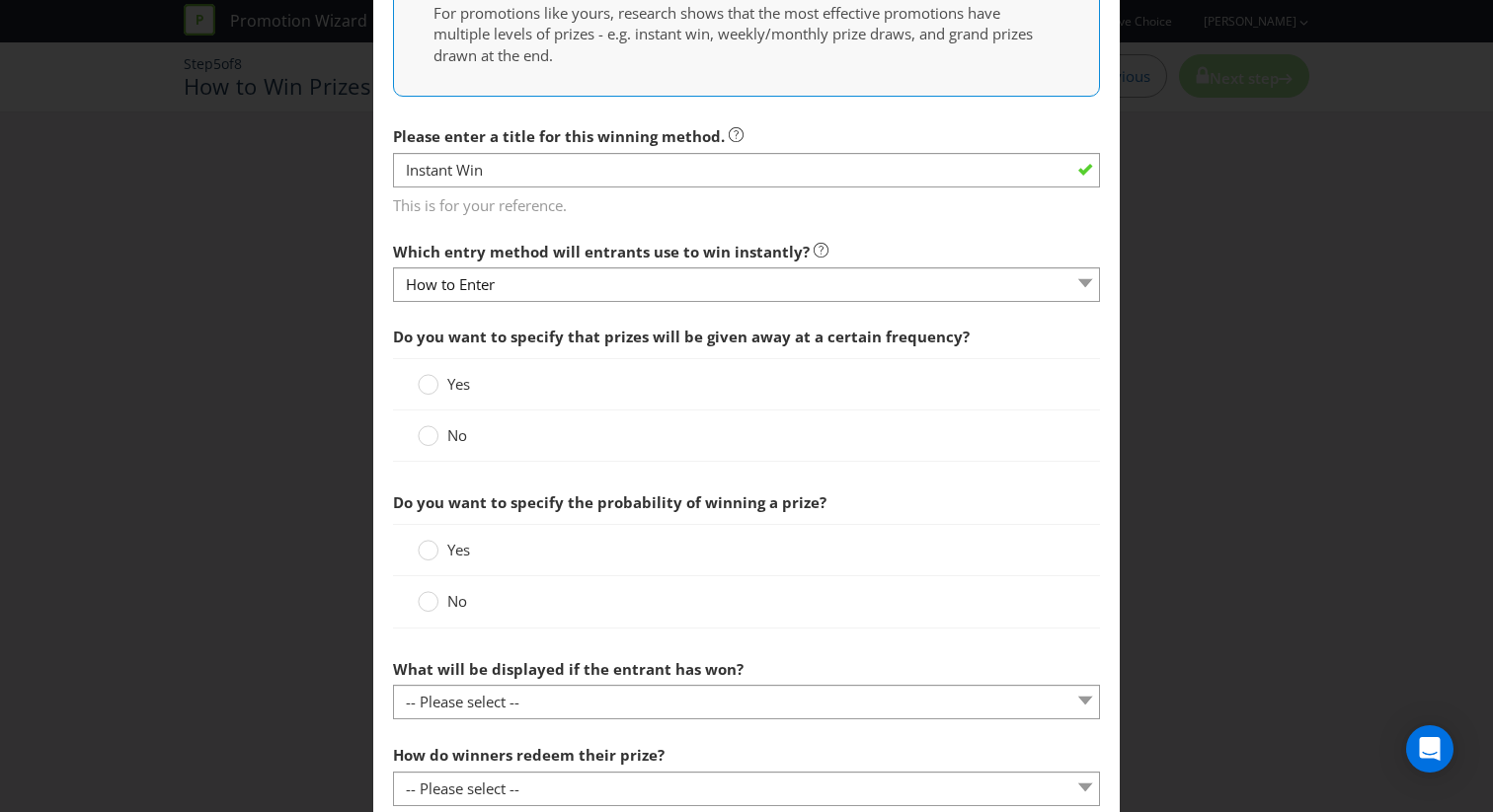
click at [425, 454] on div "No" at bounding box center [746, 436] width 707 height 52
click at [435, 437] on circle at bounding box center [428, 436] width 20 height 20
click at [0, 0] on input "No" at bounding box center [0, 0] width 0 height 0
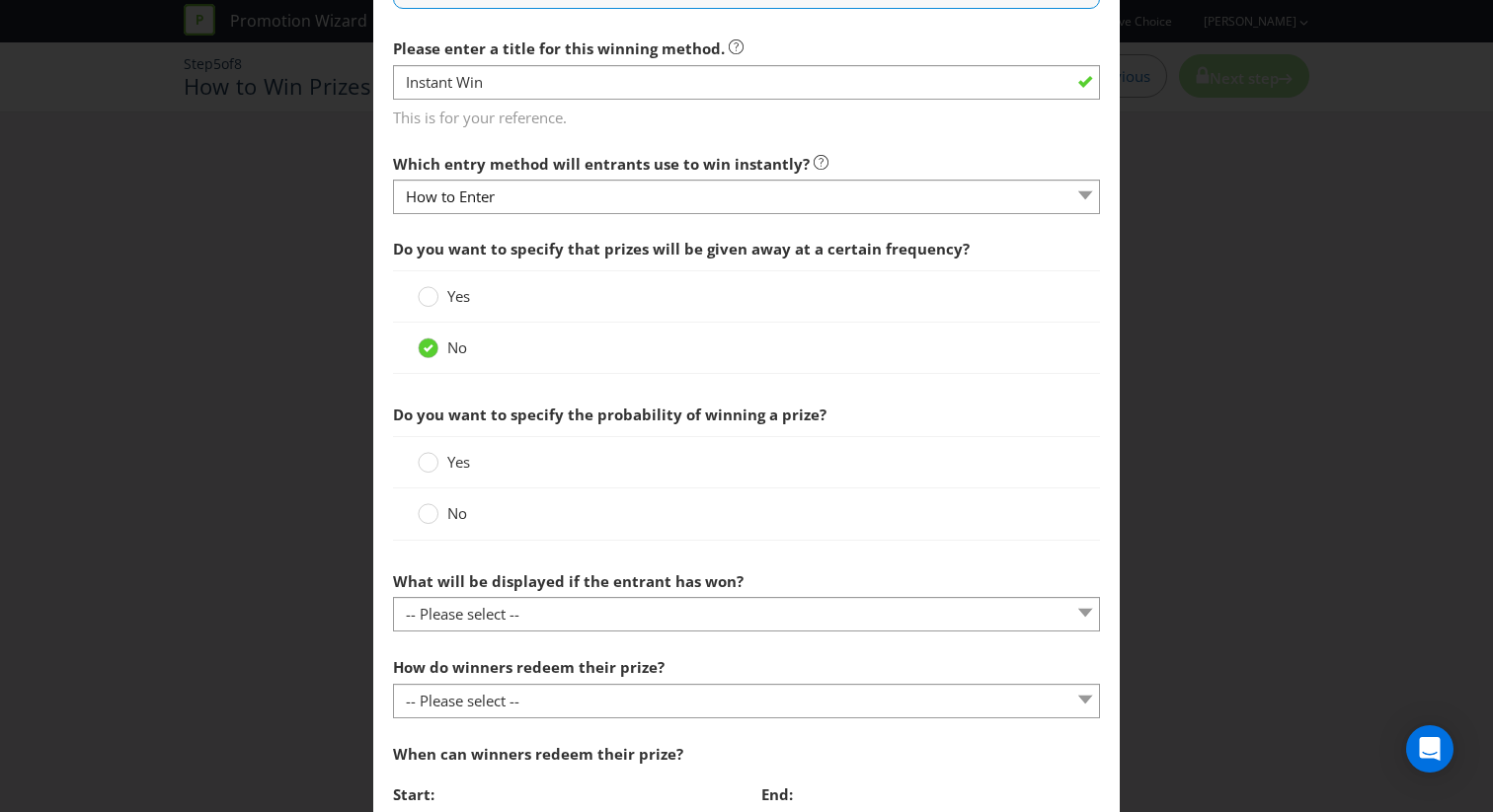
click at [439, 512] on label "No" at bounding box center [444, 514] width 54 height 21
click at [0, 0] on input "No" at bounding box center [0, 0] width 0 height 0
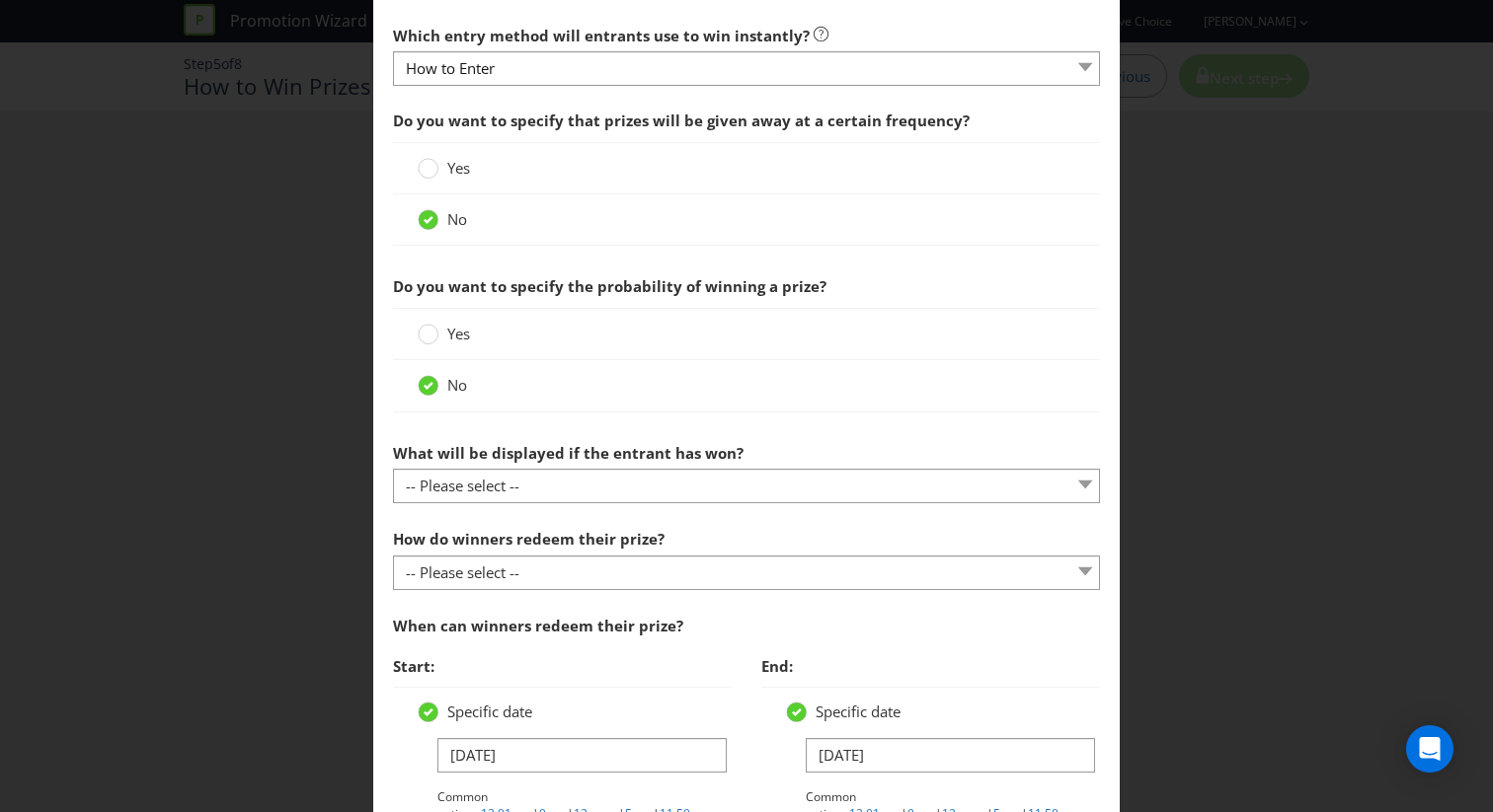
scroll to position [776, 0]
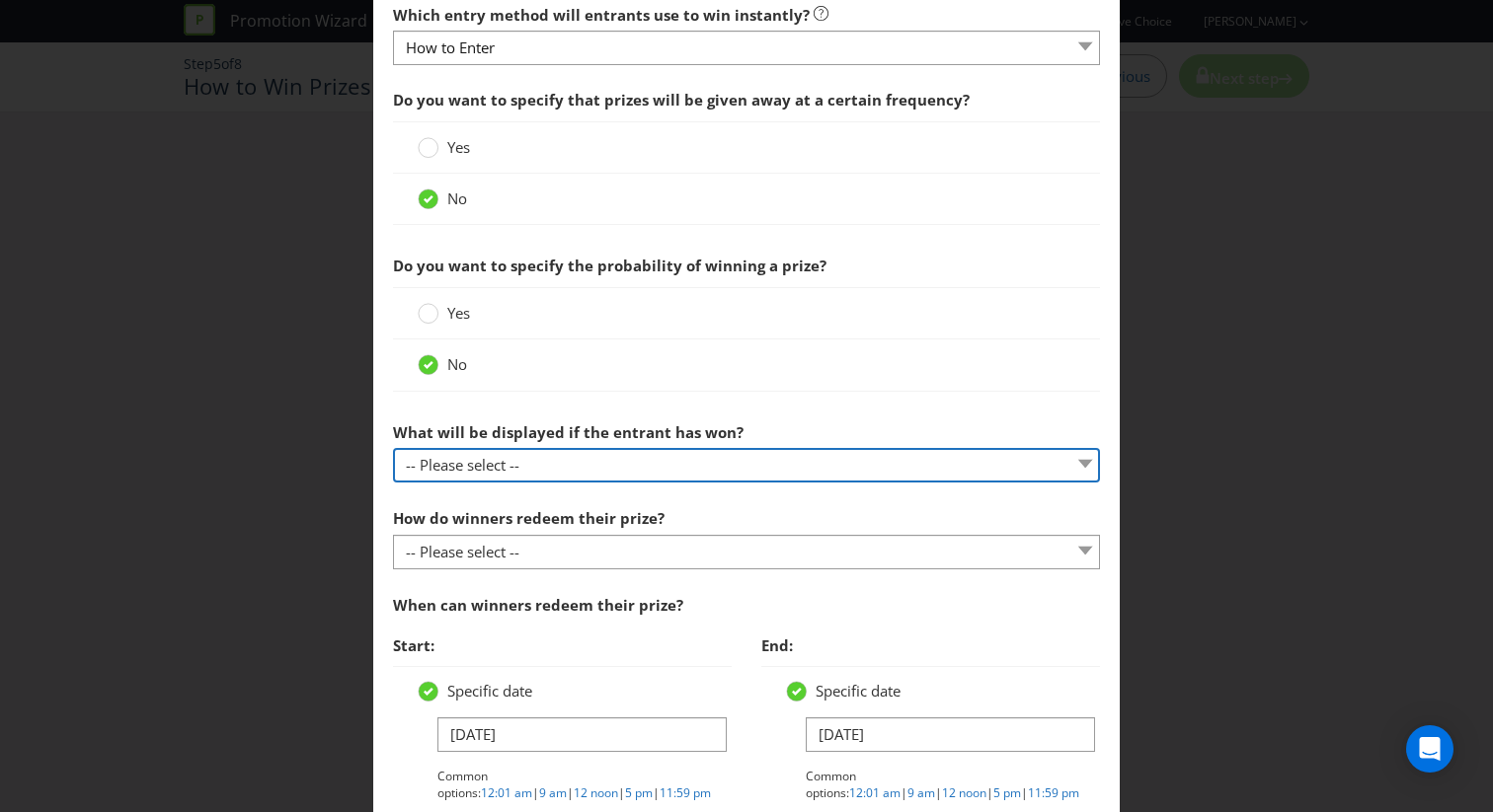
click at [480, 465] on select "-- Please select -- The winner will be notified as appropriate for the entry me…" at bounding box center [746, 465] width 707 height 35
select select "OTHER"
click at [393, 448] on select "-- Please select -- The winner will be notified as appropriate for the entry me…" at bounding box center [746, 465] width 707 height 35
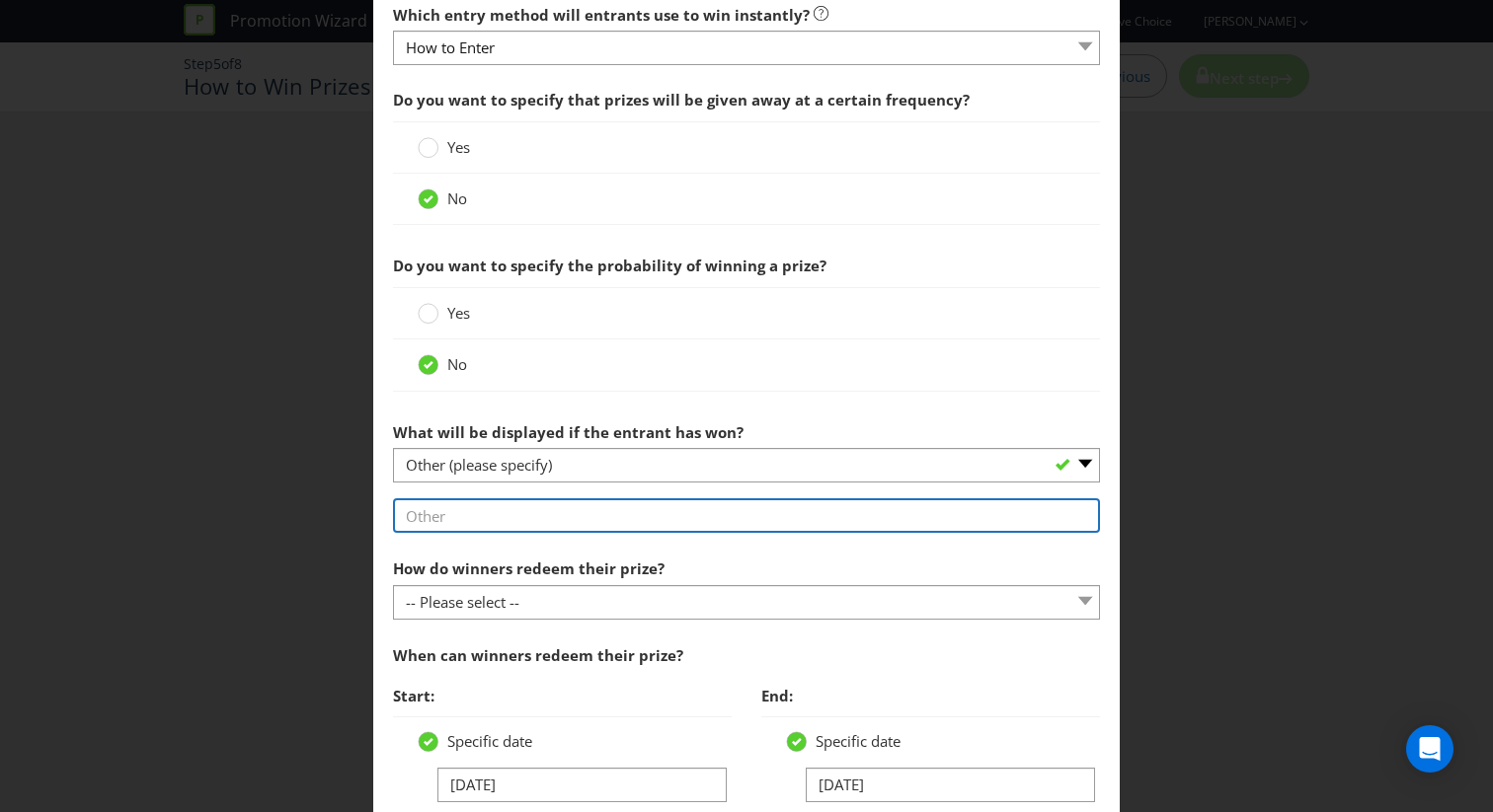
click at [518, 521] on input "text" at bounding box center [746, 516] width 707 height 35
type input "Winner will be notified on screen if they are an instant winner"
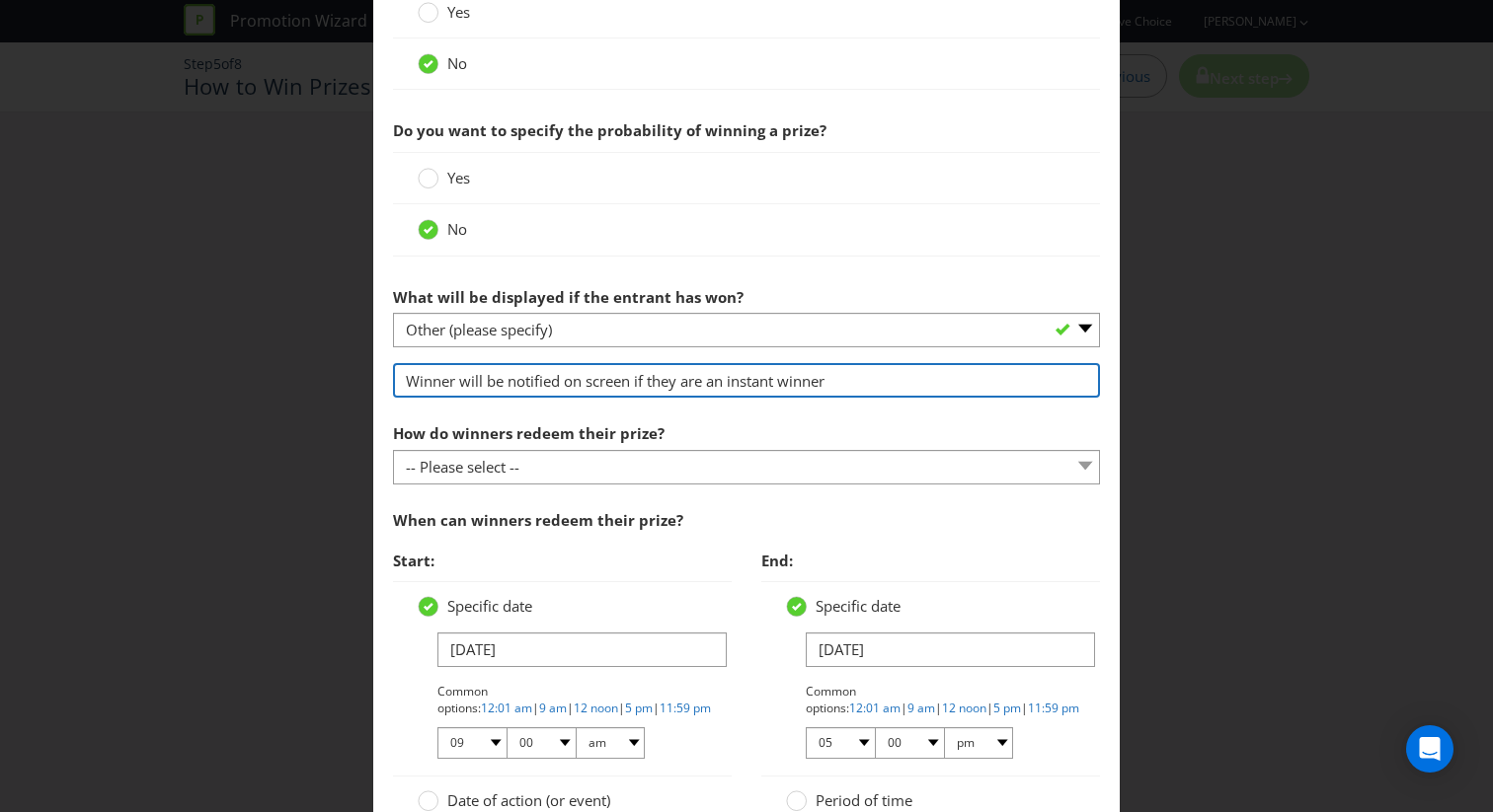
scroll to position [984, 0]
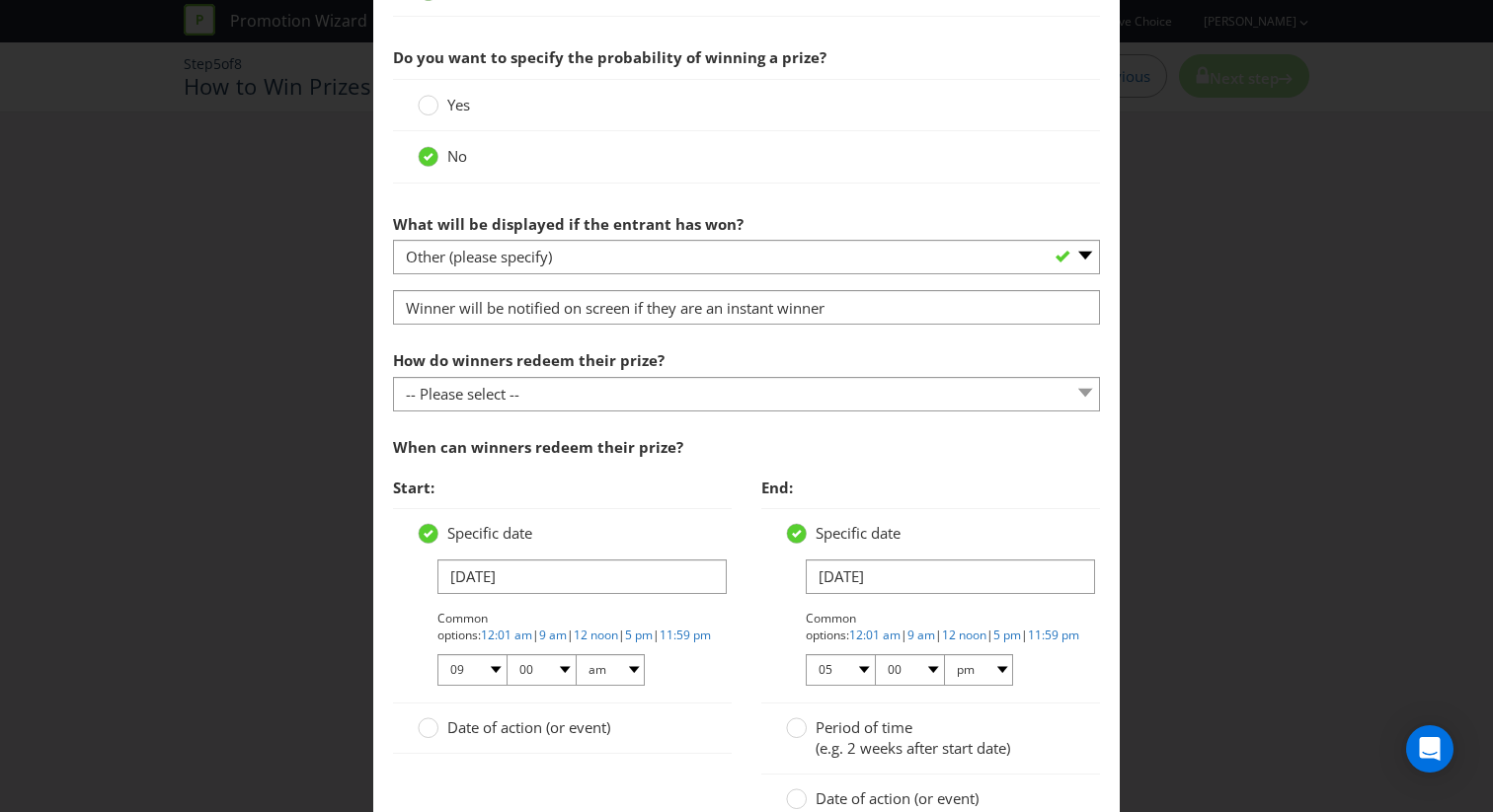
click at [540, 421] on section "Do you want to specify that prizes will be given away at a certain frequency? Y…" at bounding box center [746, 360] width 707 height 976
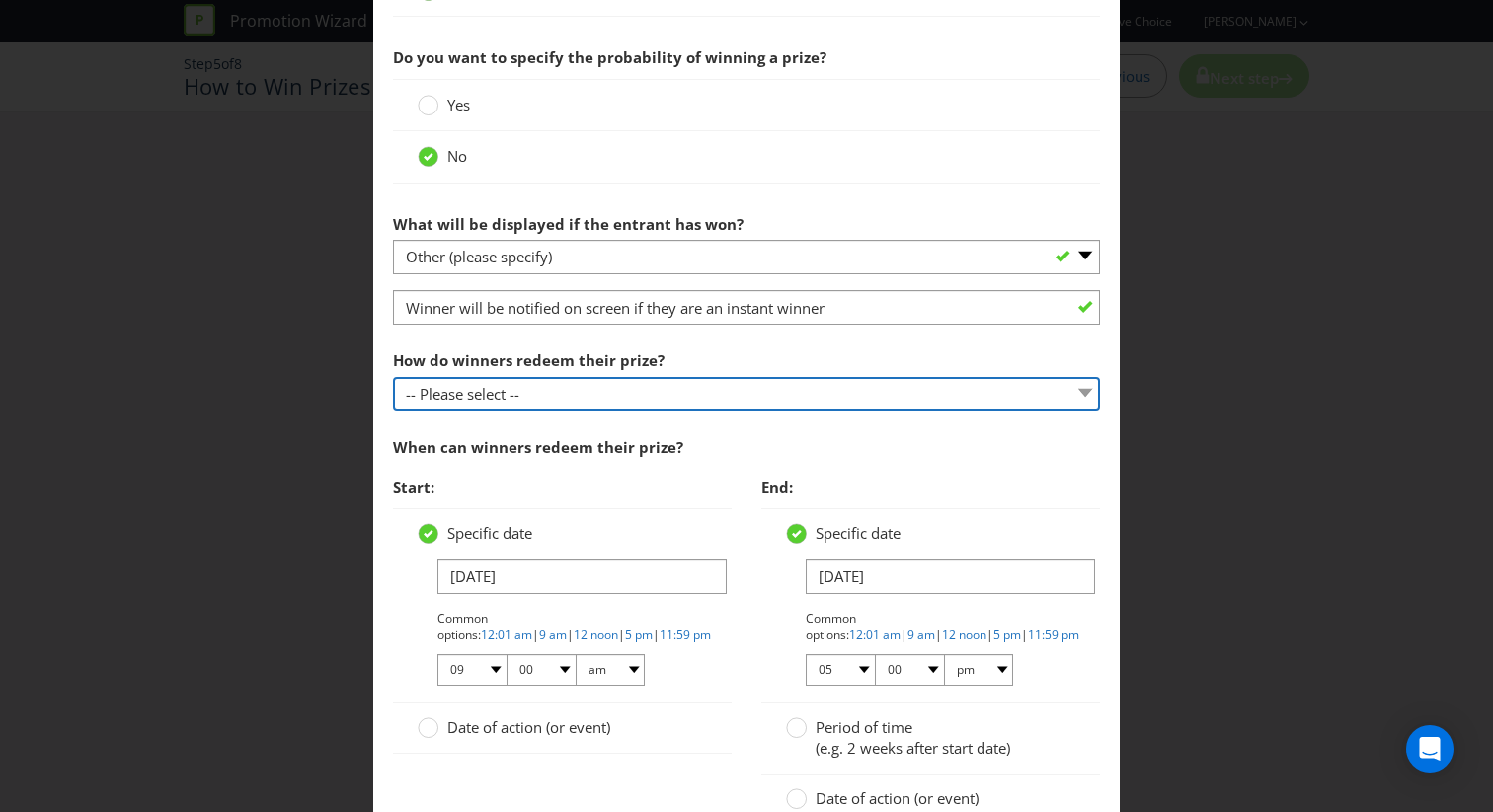
click at [540, 406] on select "-- Please select -- Present winning message to venue staff Follow instructions …" at bounding box center [746, 394] width 707 height 35
select select "INSTRUCTIONS"
click at [393, 377] on select "-- Please select -- Present winning message to venue staff Follow instructions …" at bounding box center [746, 394] width 707 height 35
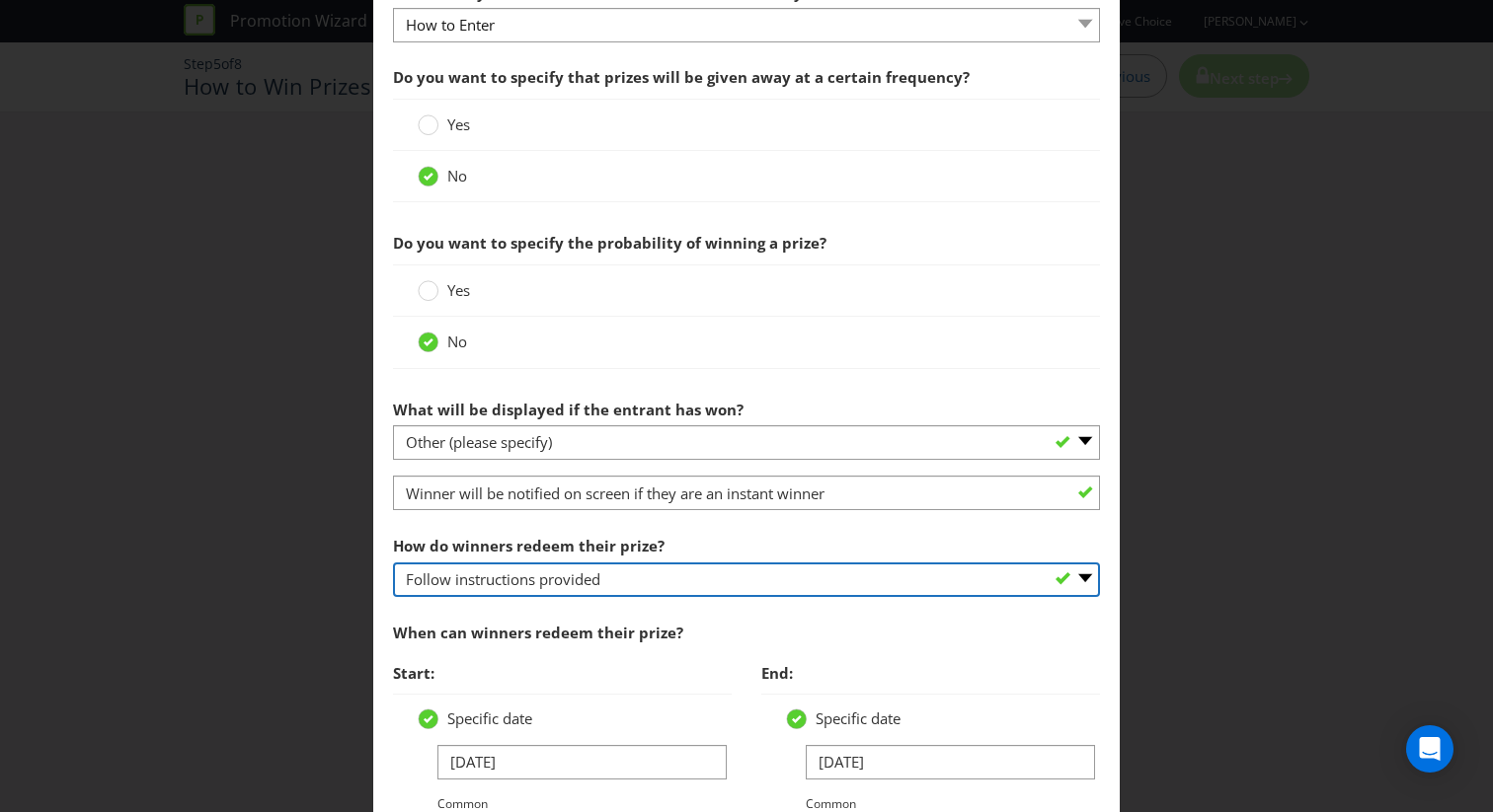
scroll to position [1139, 0]
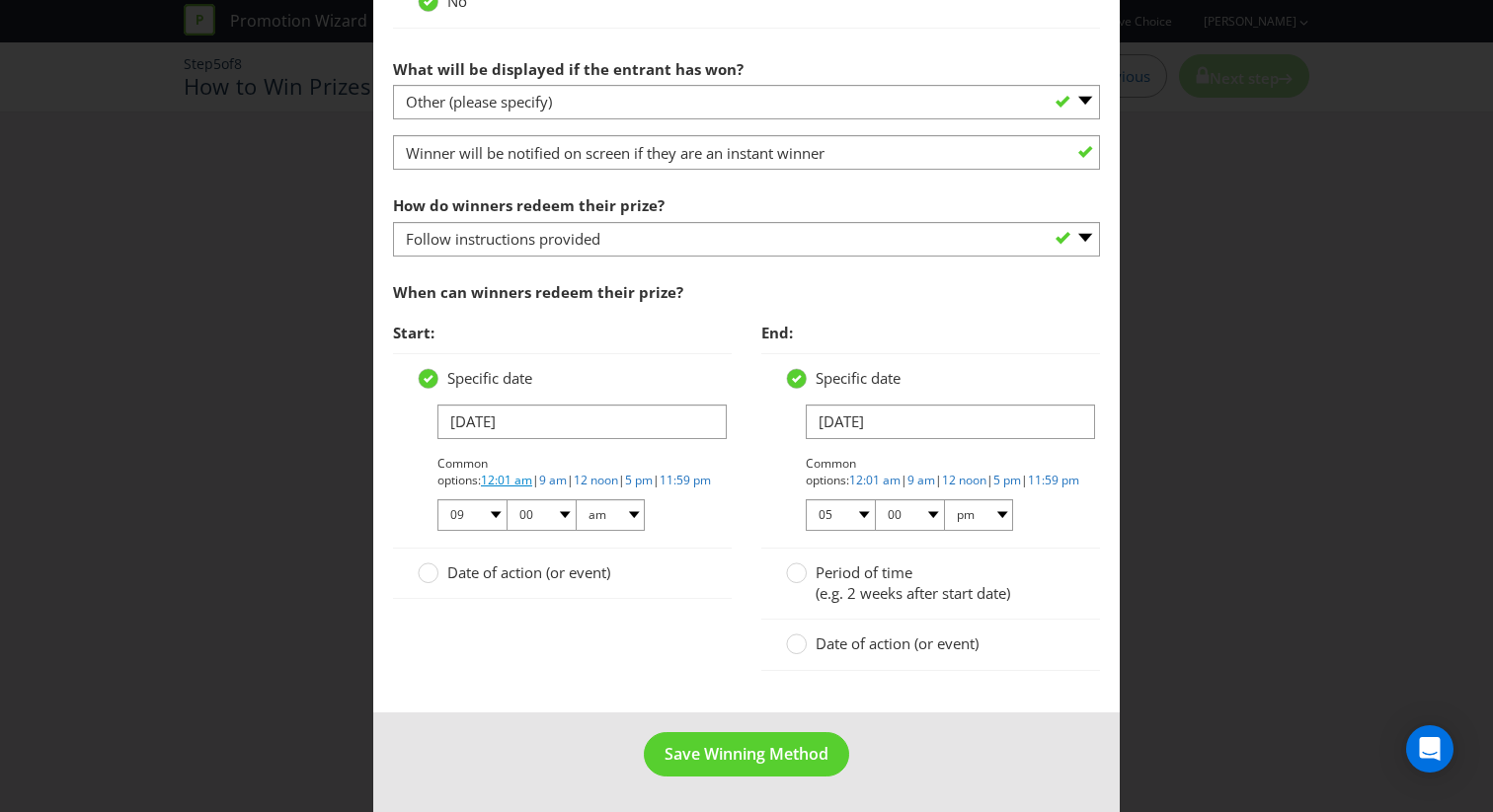
click at [532, 472] on link "12:01 am" at bounding box center [507, 480] width 52 height 17
select select "12"
select select "01"
click at [858, 646] on span "Date of action (or event)" at bounding box center [897, 644] width 163 height 20
click at [0, 0] on input "Date of action (or event)" at bounding box center [0, 0] width 0 height 0
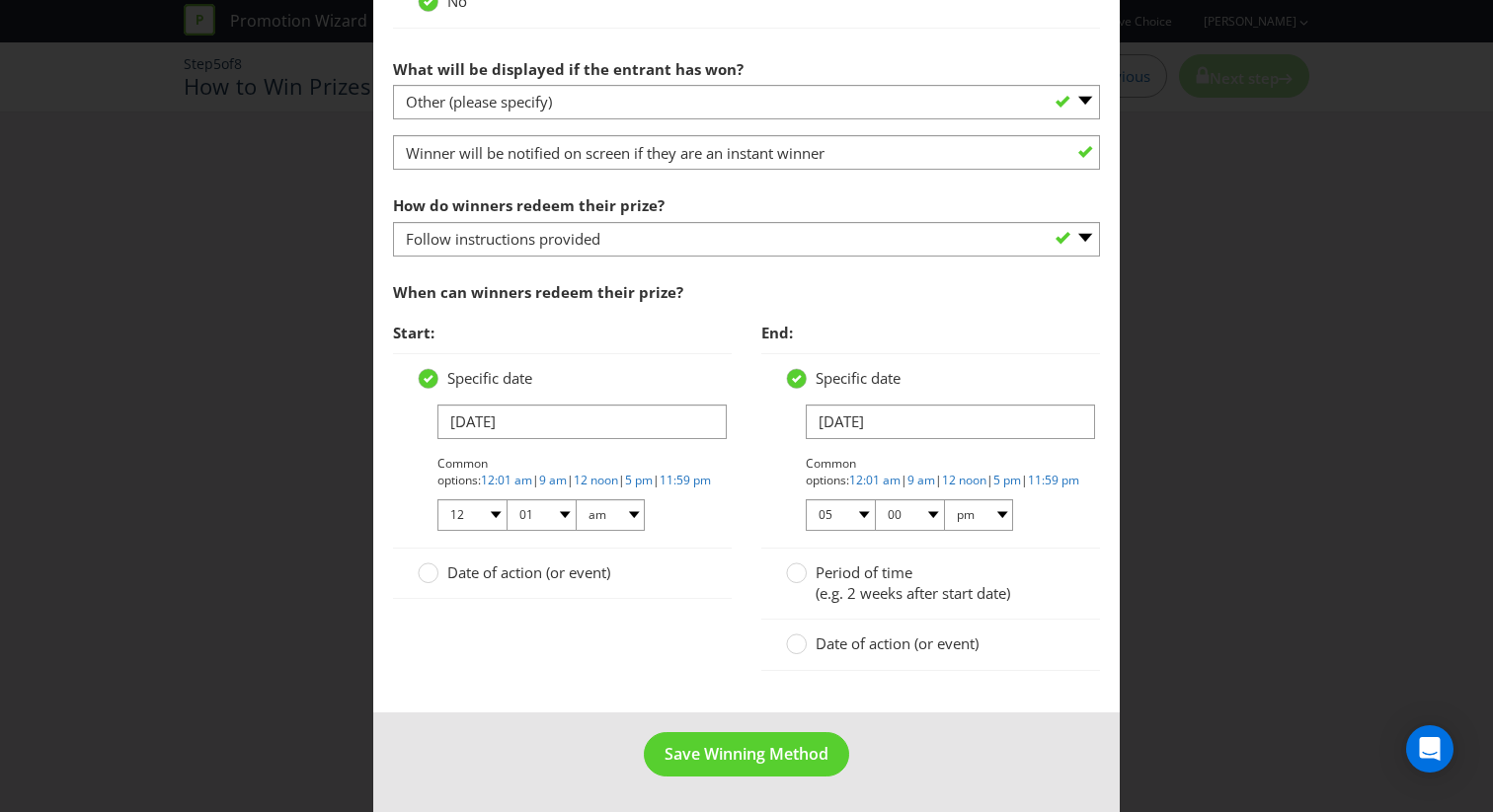
scroll to position [1067, 0]
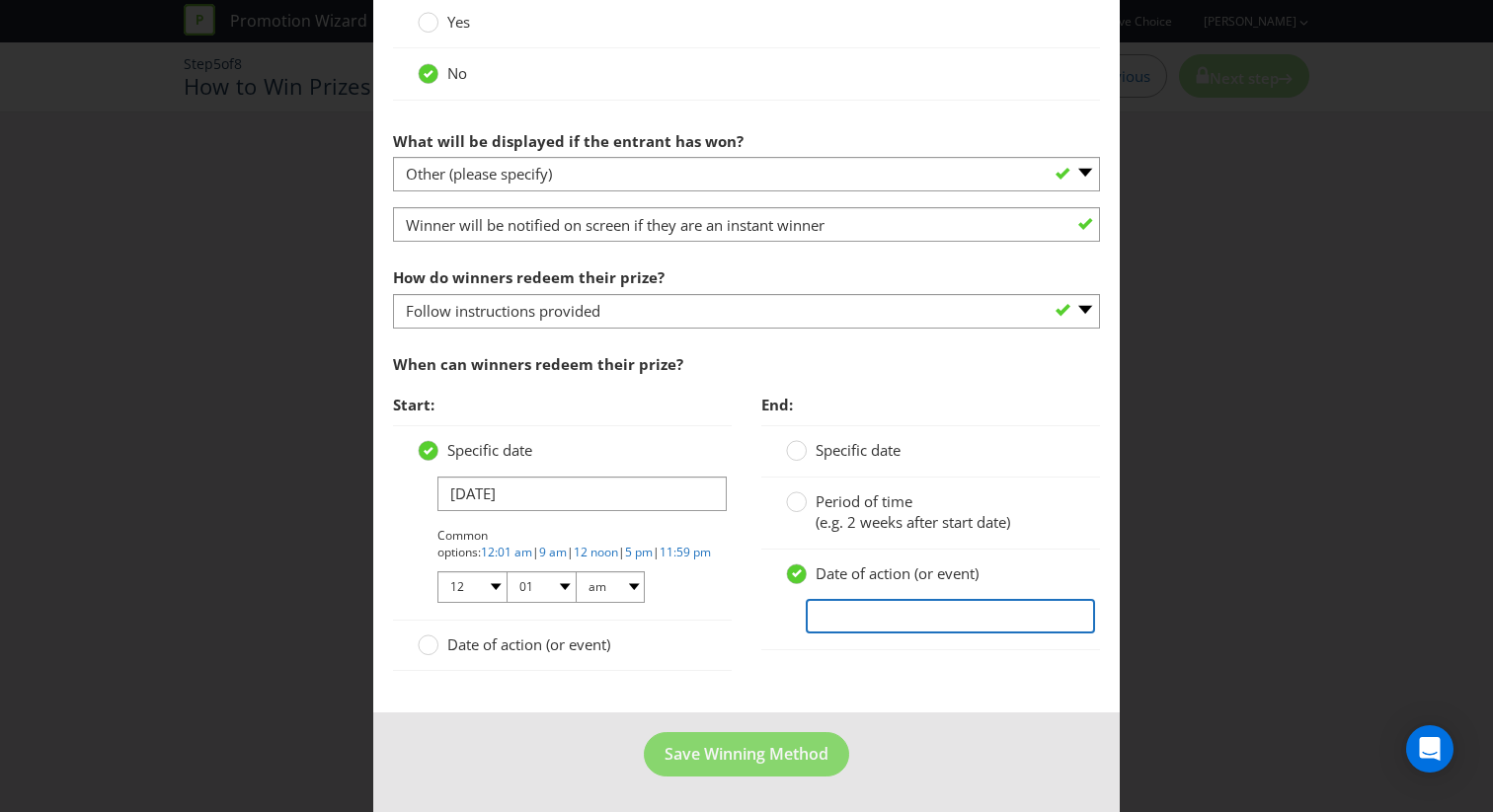
click at [857, 616] on input "text" at bounding box center [950, 616] width 289 height 35
type input "6 Months after the Promotional Period Ends"
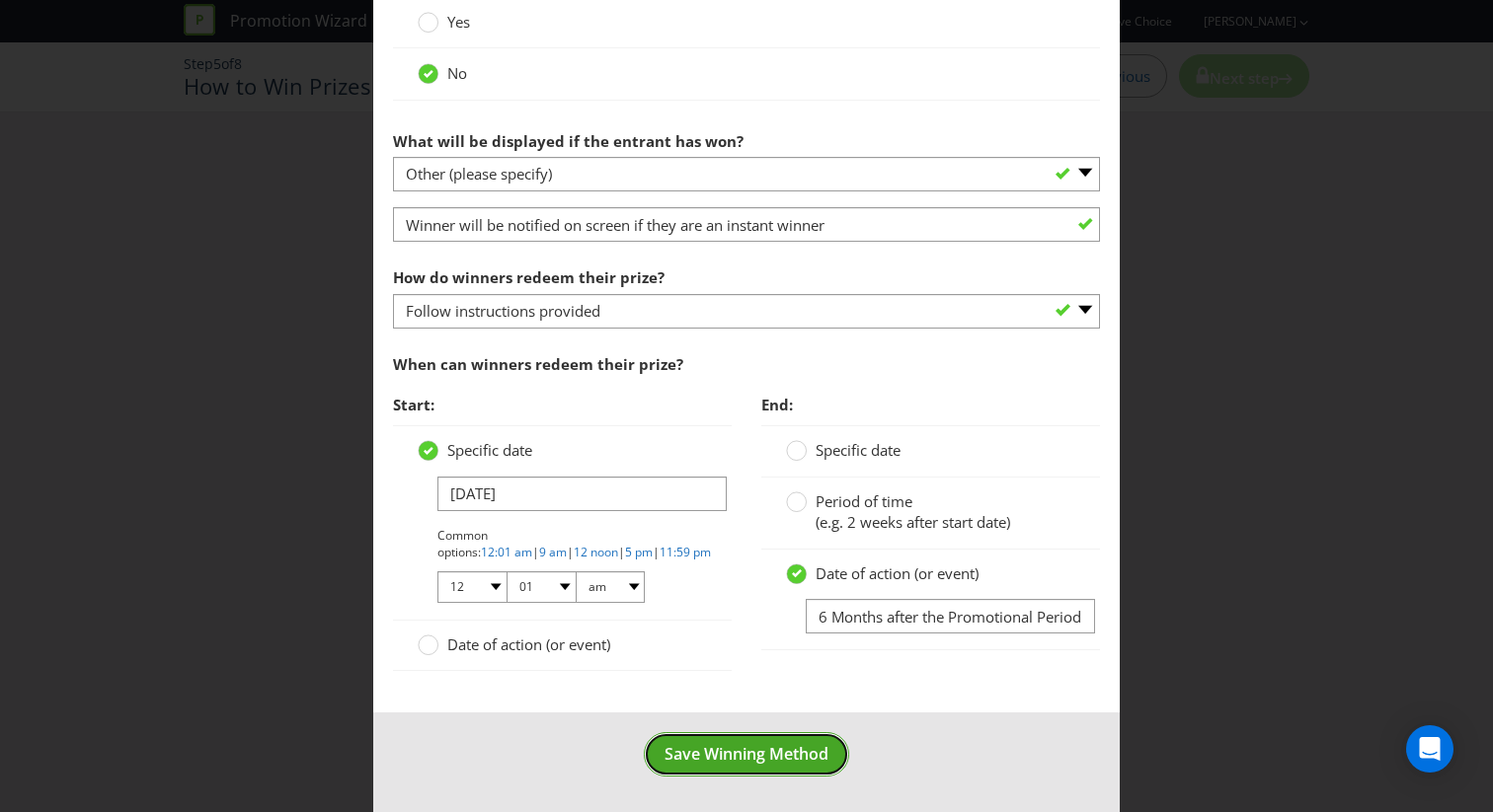
click at [787, 749] on span "Save Winning Method" at bounding box center [746, 754] width 164 height 22
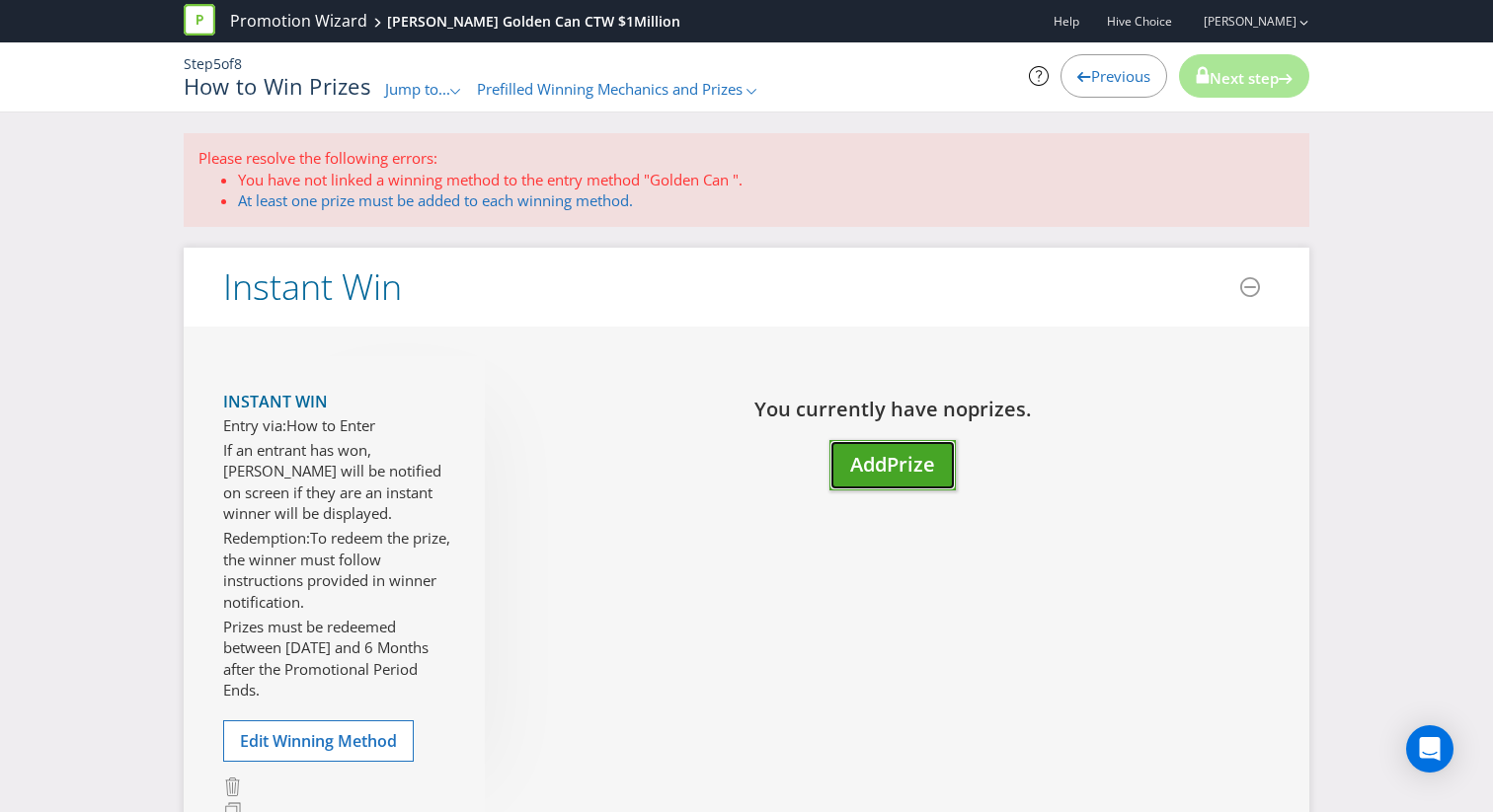
click at [864, 453] on span "Add" at bounding box center [868, 464] width 37 height 27
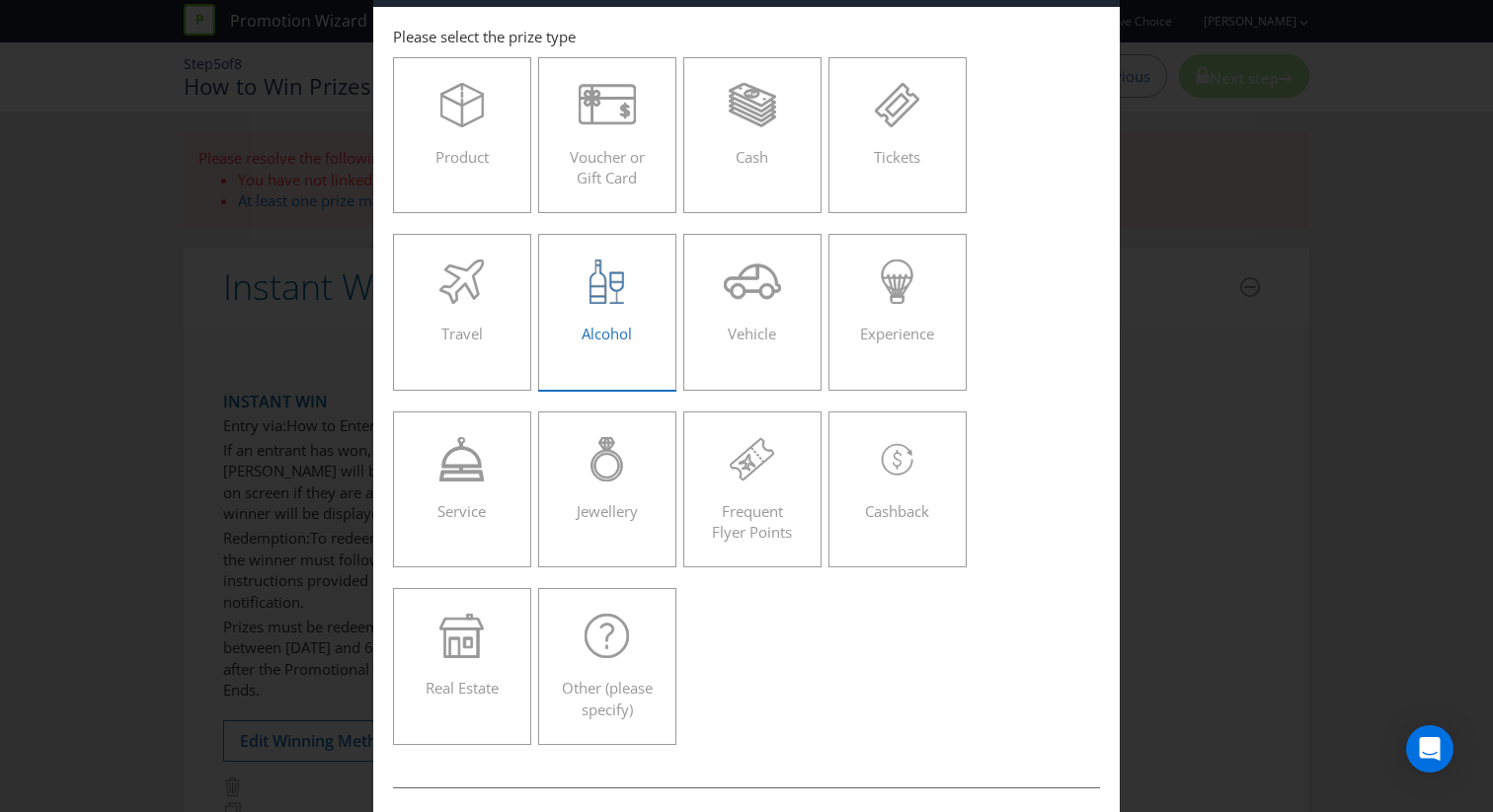
scroll to position [85, 0]
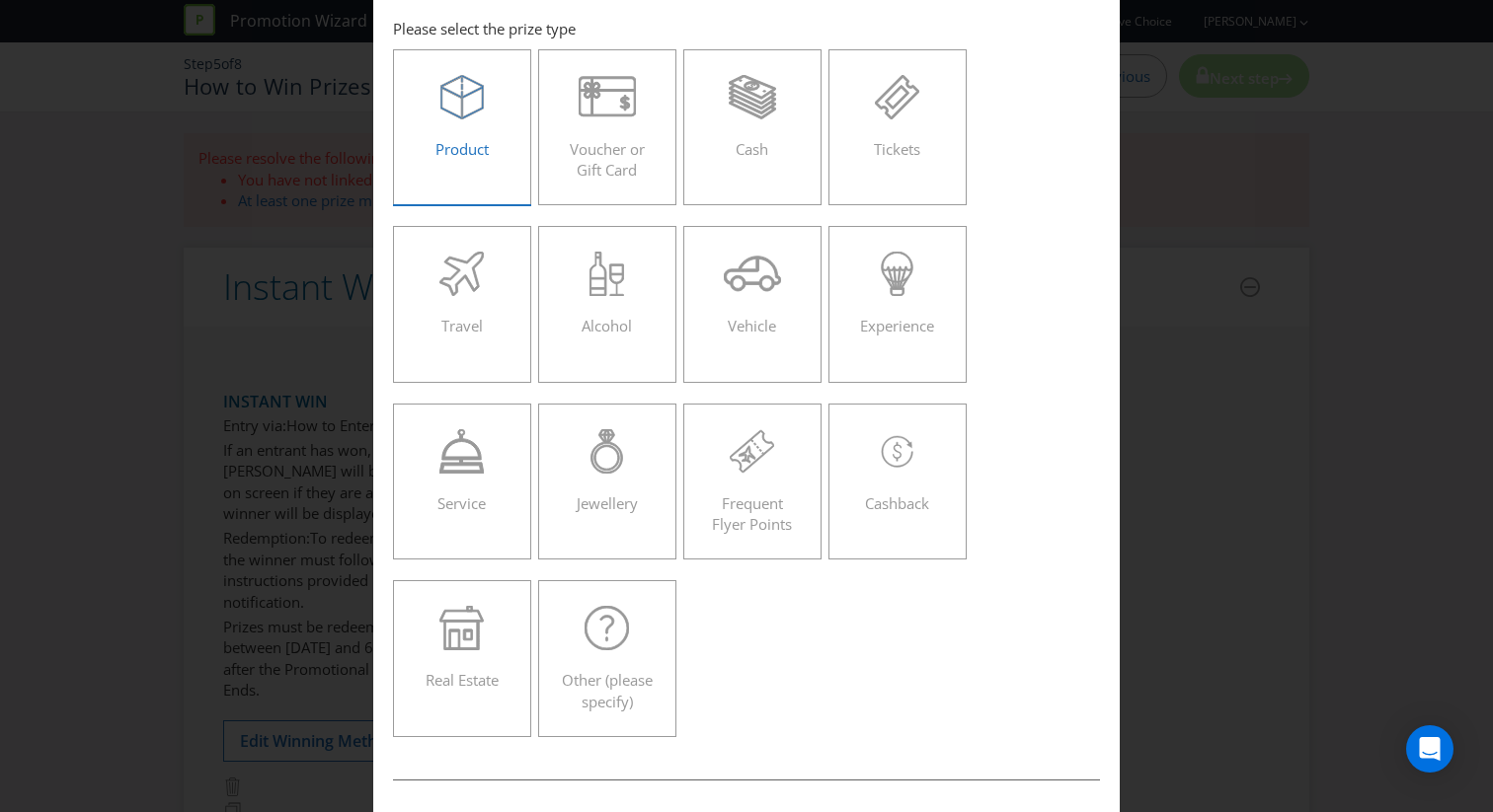
click at [466, 175] on label "Product" at bounding box center [461, 127] width 138 height 156
click at [0, 0] on input "Product" at bounding box center [0, 0] width 0 height 0
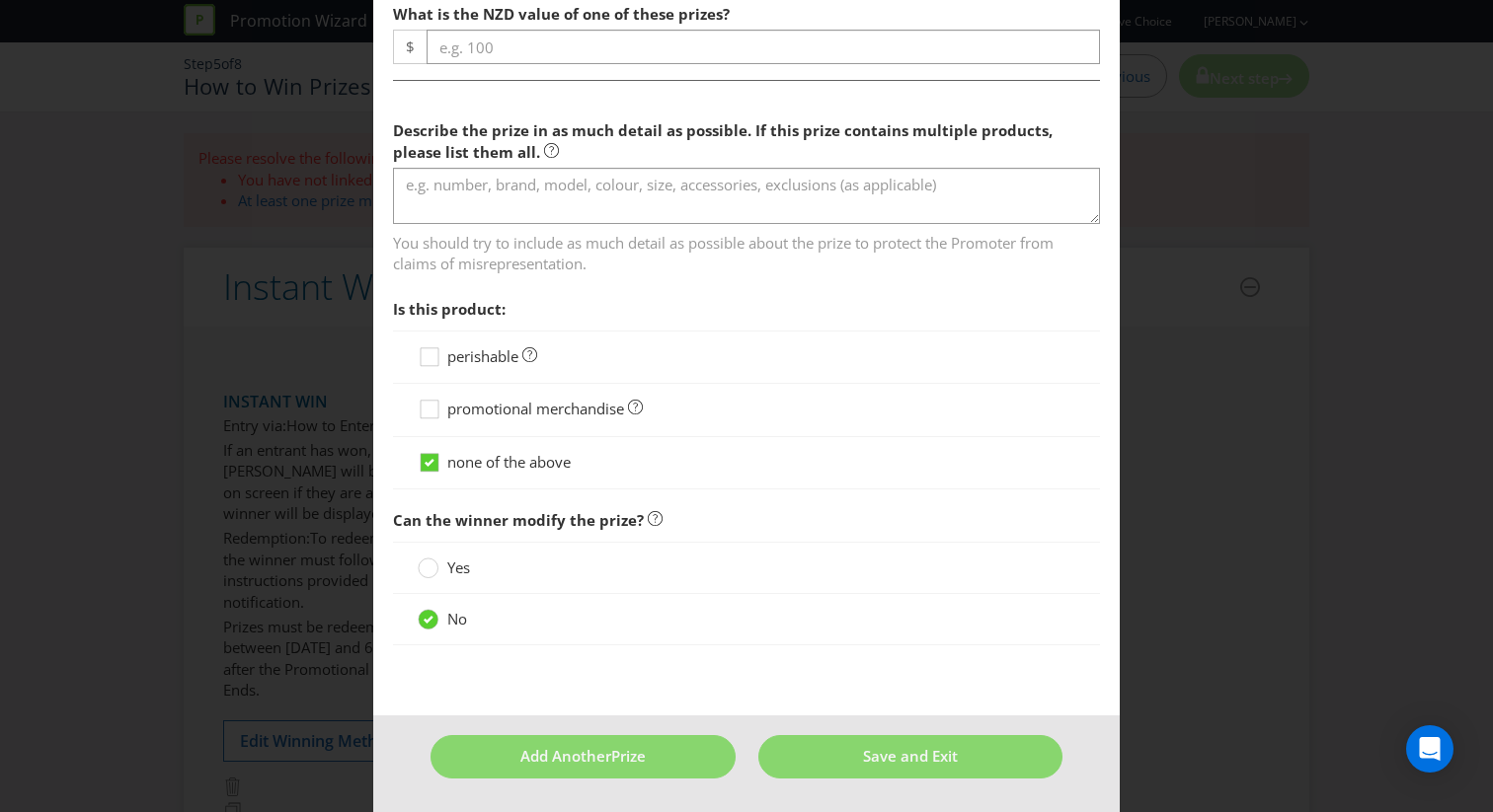
scroll to position [937, 0]
click at [578, 406] on span "promotional merchandise" at bounding box center [536, 407] width 177 height 20
click at [0, 0] on input "promotional merchandise" at bounding box center [0, 0] width 0 height 0
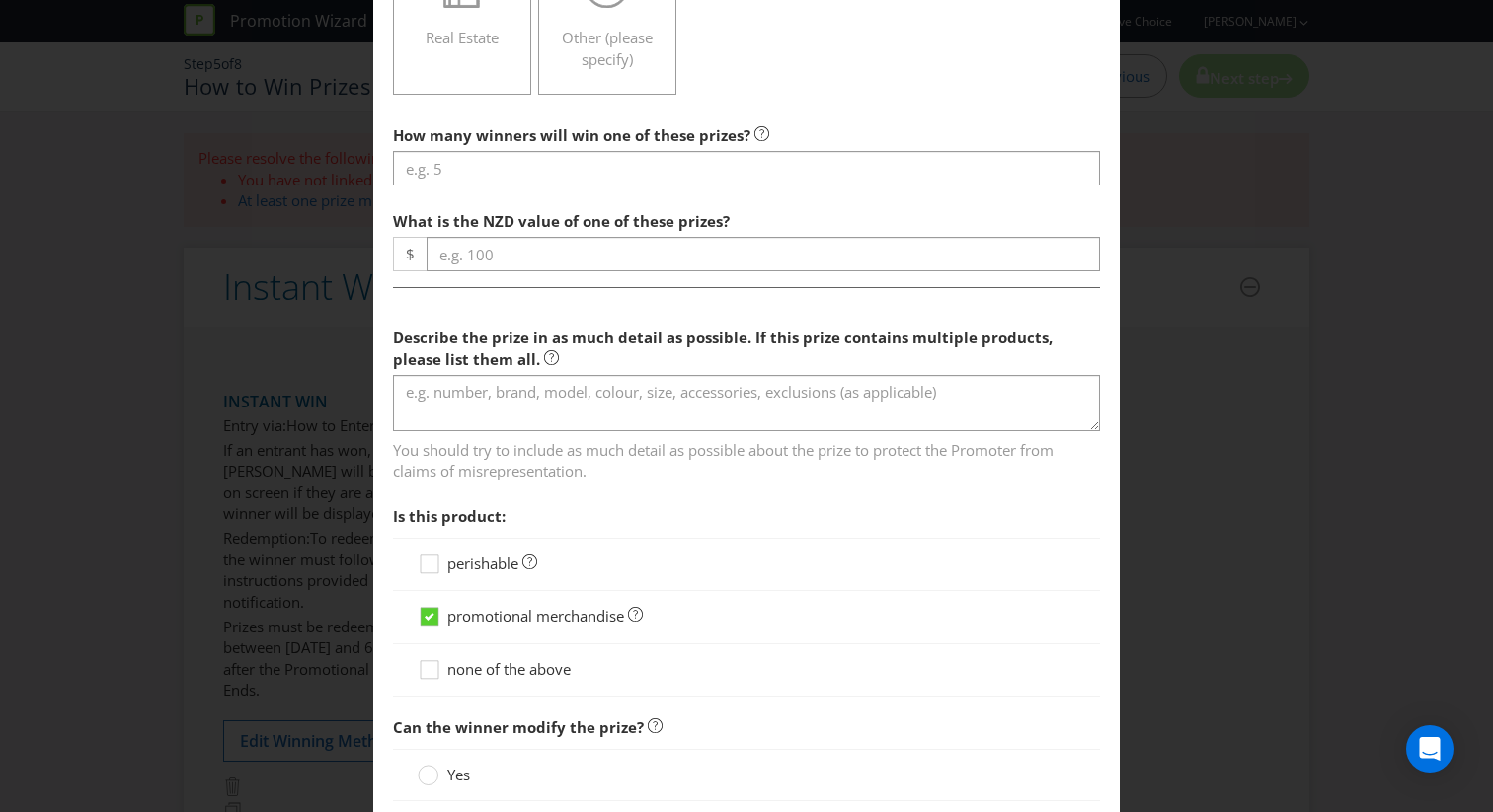
scroll to position [700, 0]
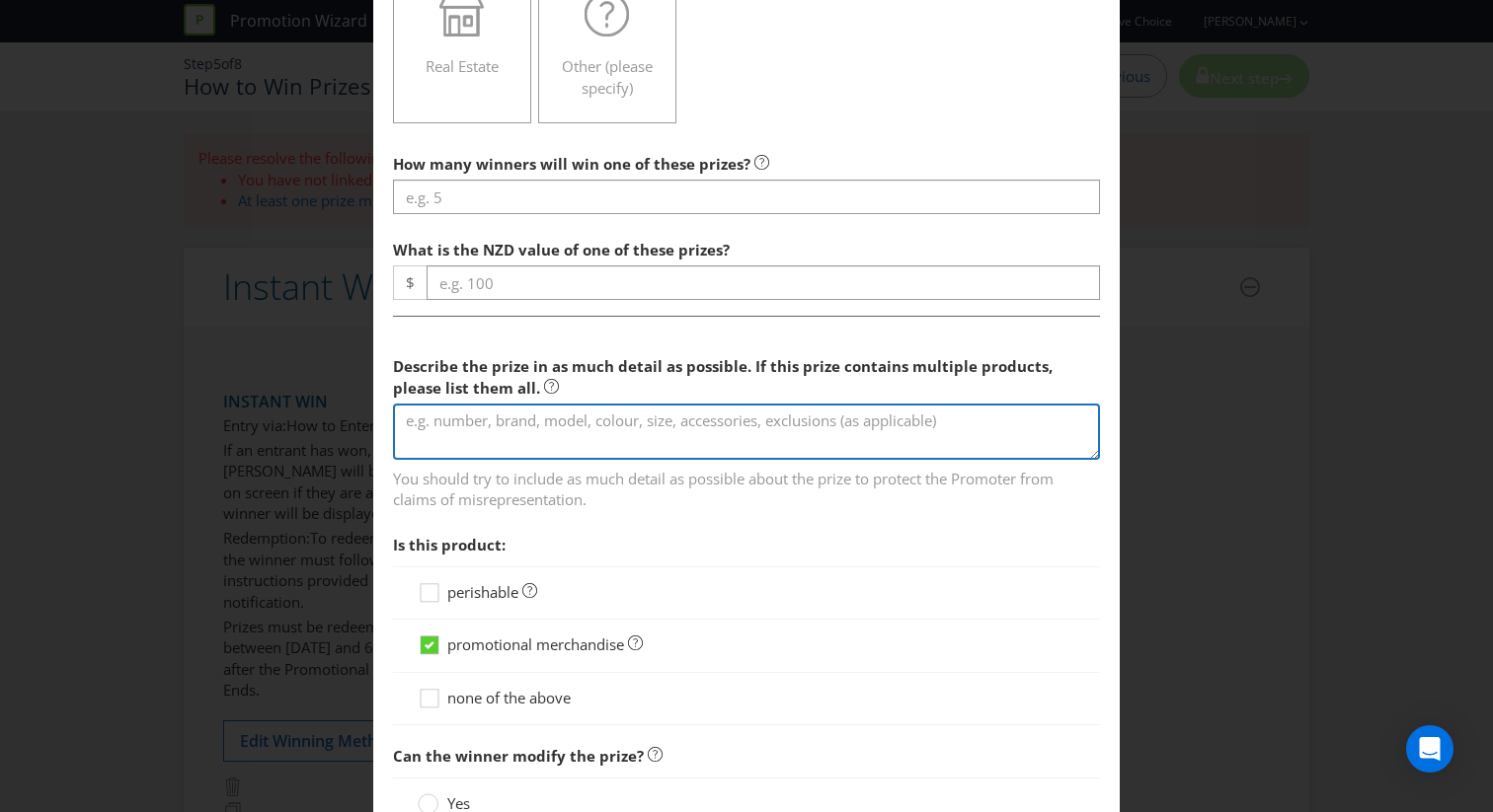
click at [499, 442] on textarea at bounding box center [746, 431] width 707 height 57
type textarea "TBC"
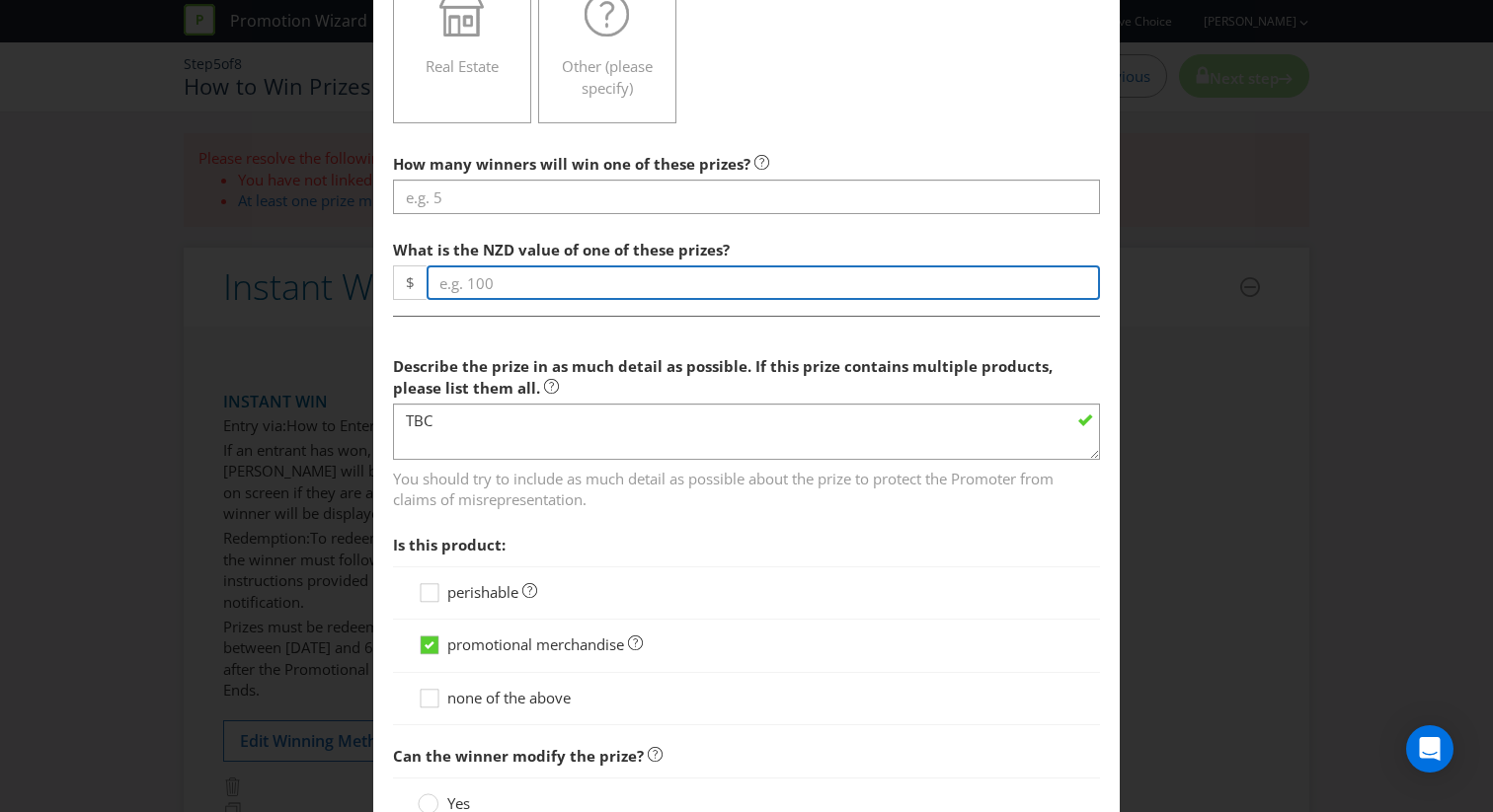
click at [494, 291] on input "number" at bounding box center [762, 282] width 673 height 35
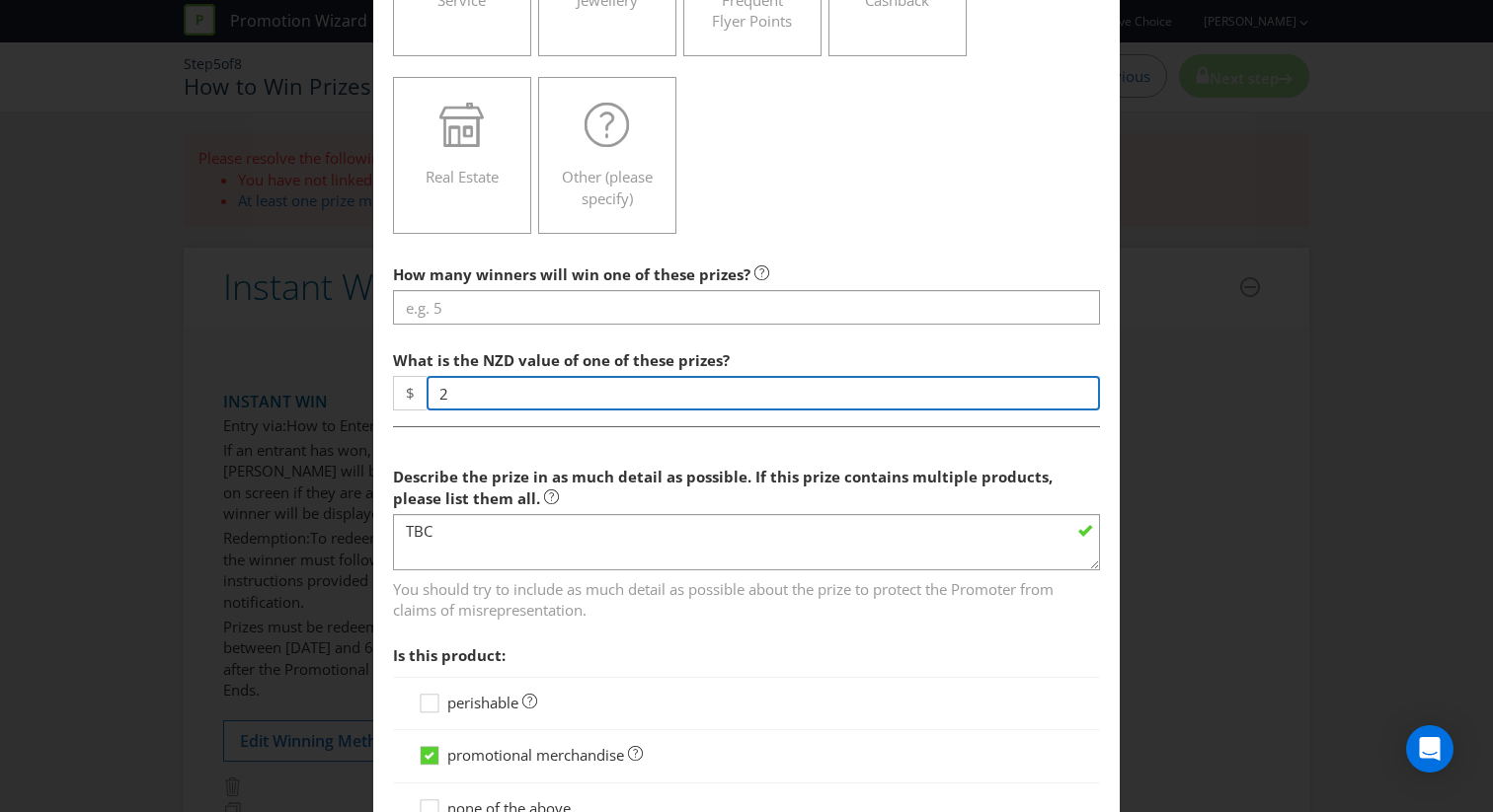
scroll to position [522, 0]
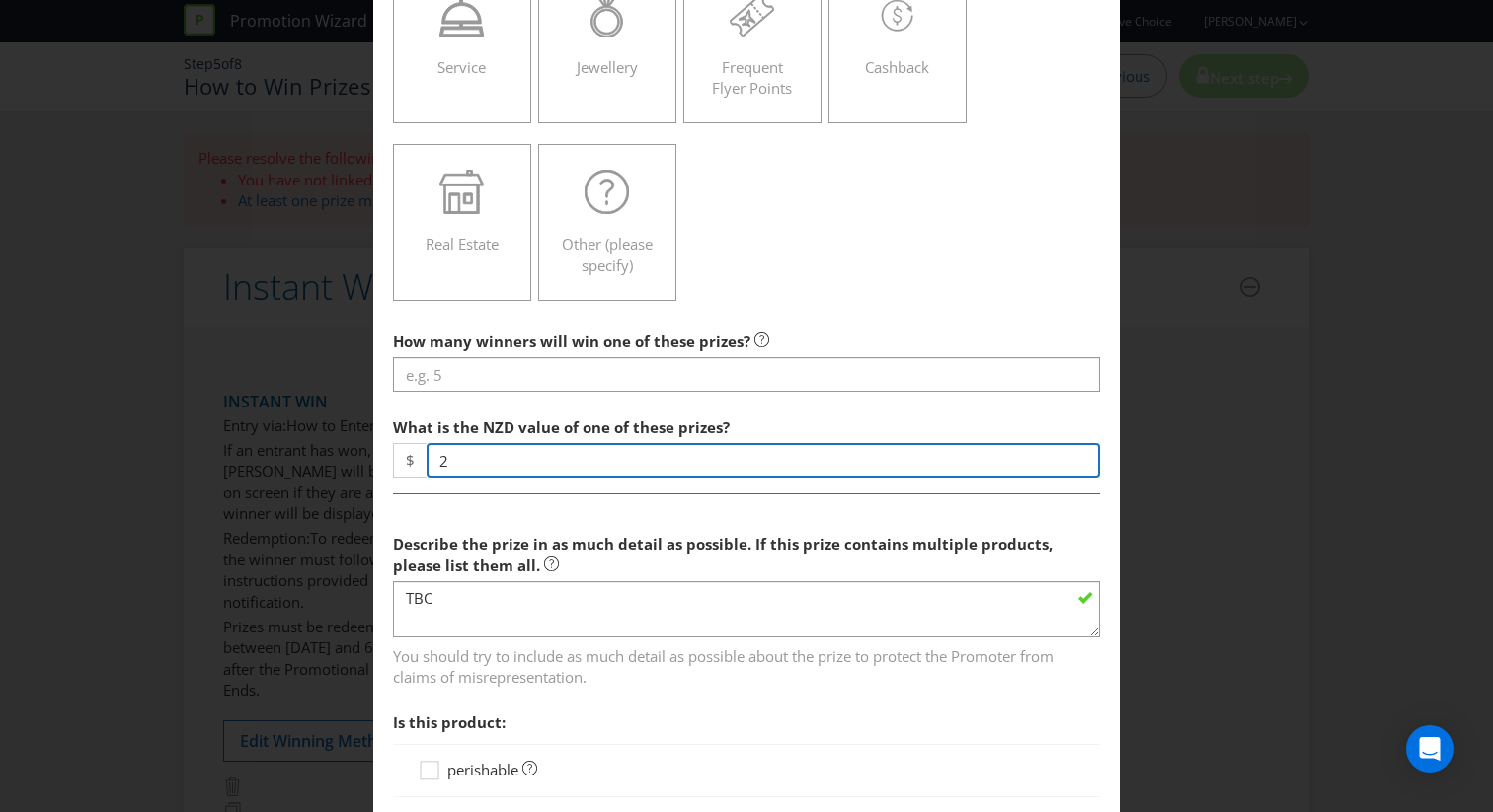
type input "2"
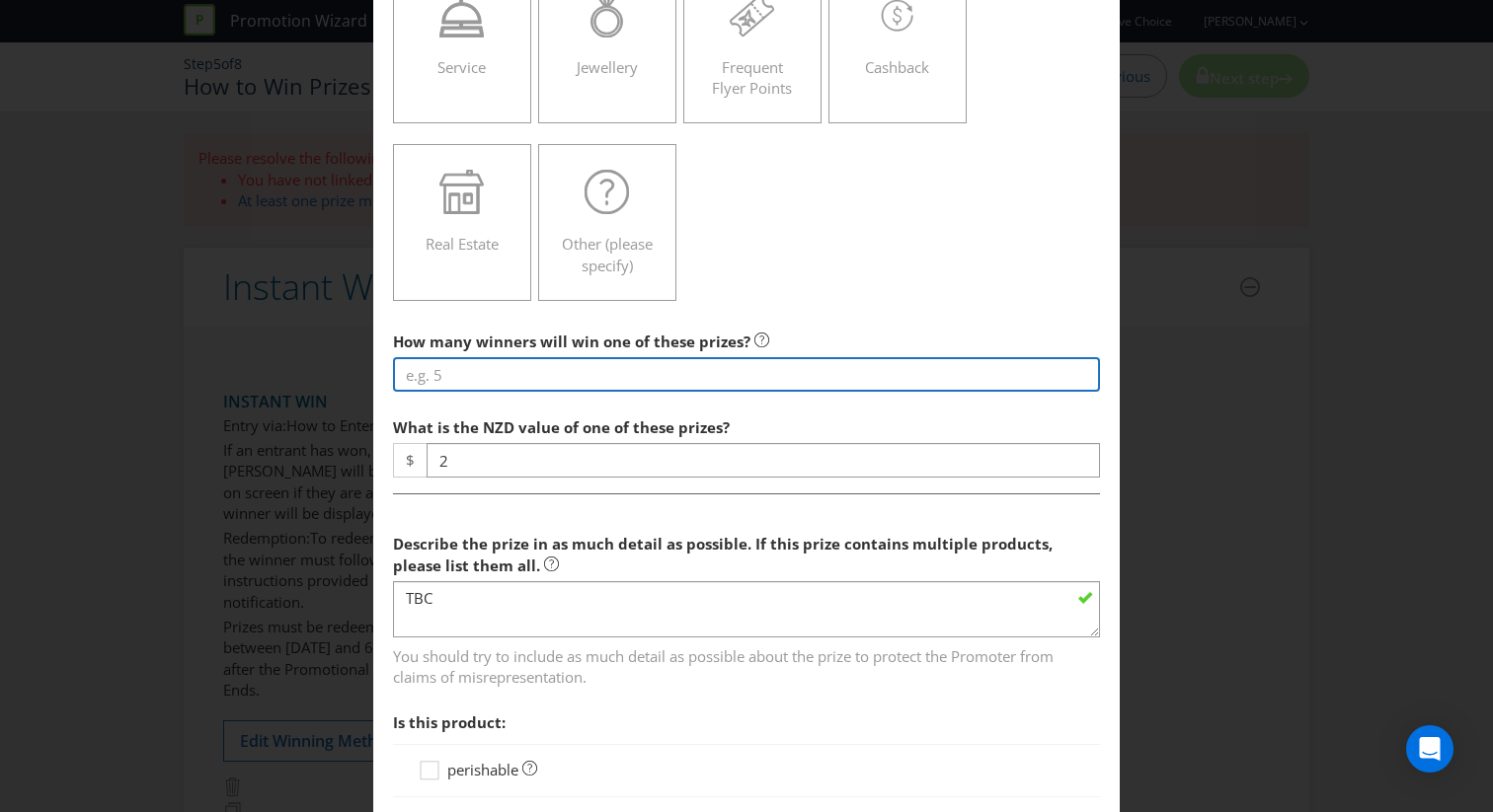
click at [603, 370] on input "number" at bounding box center [746, 375] width 707 height 35
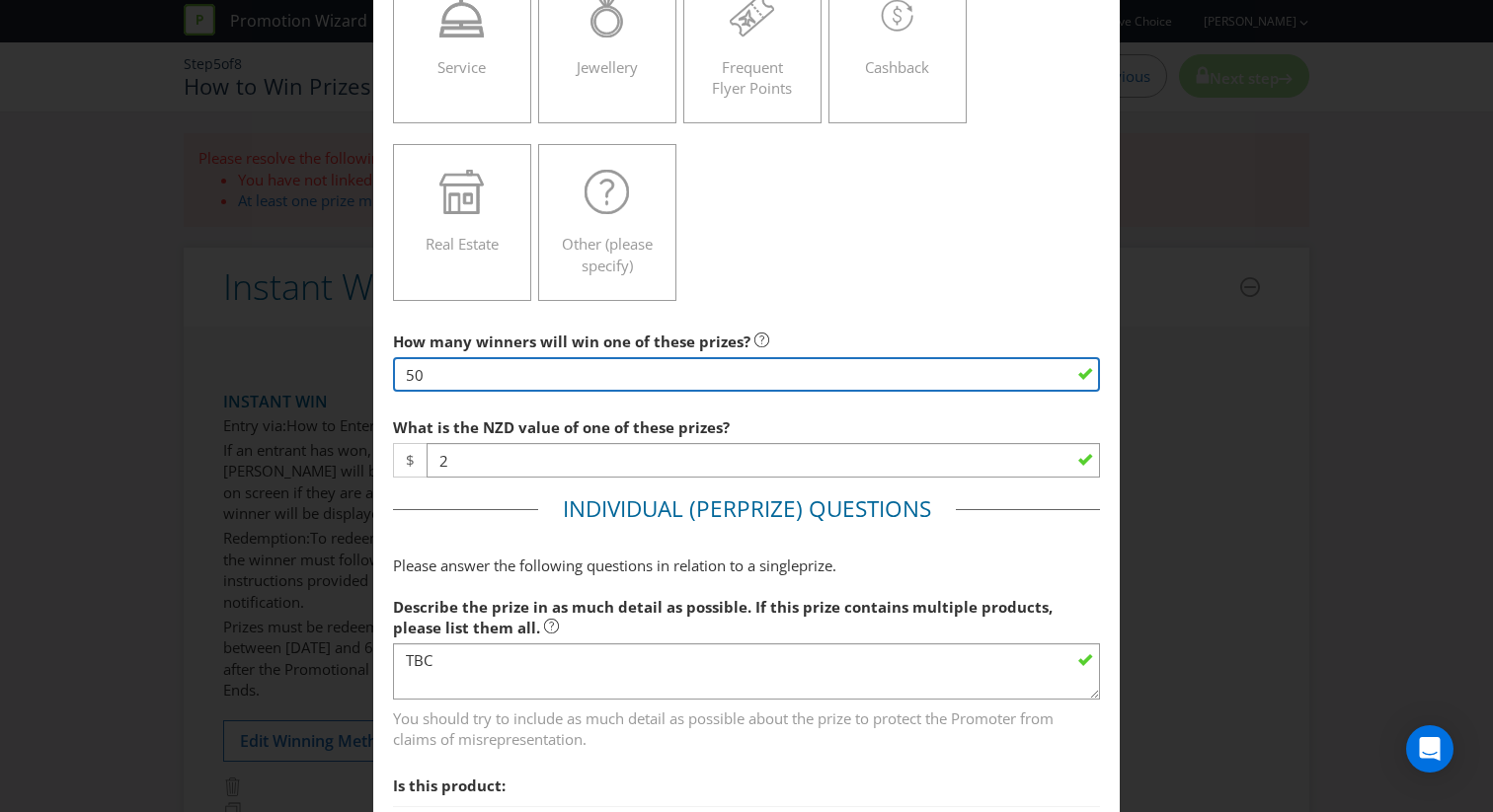
type input "5"
type input "1000"
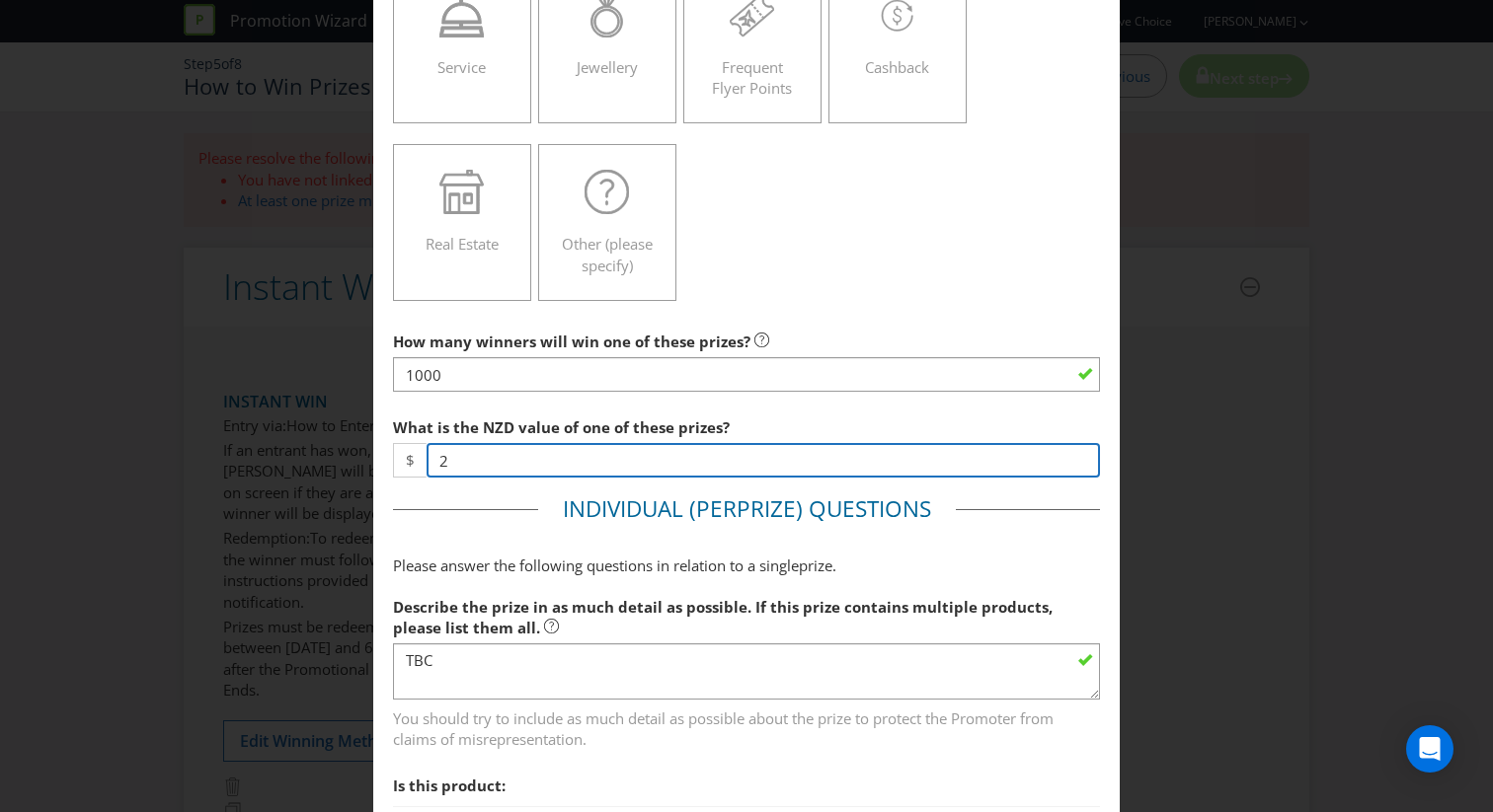
click at [587, 447] on input "2" at bounding box center [762, 460] width 673 height 35
type input "1"
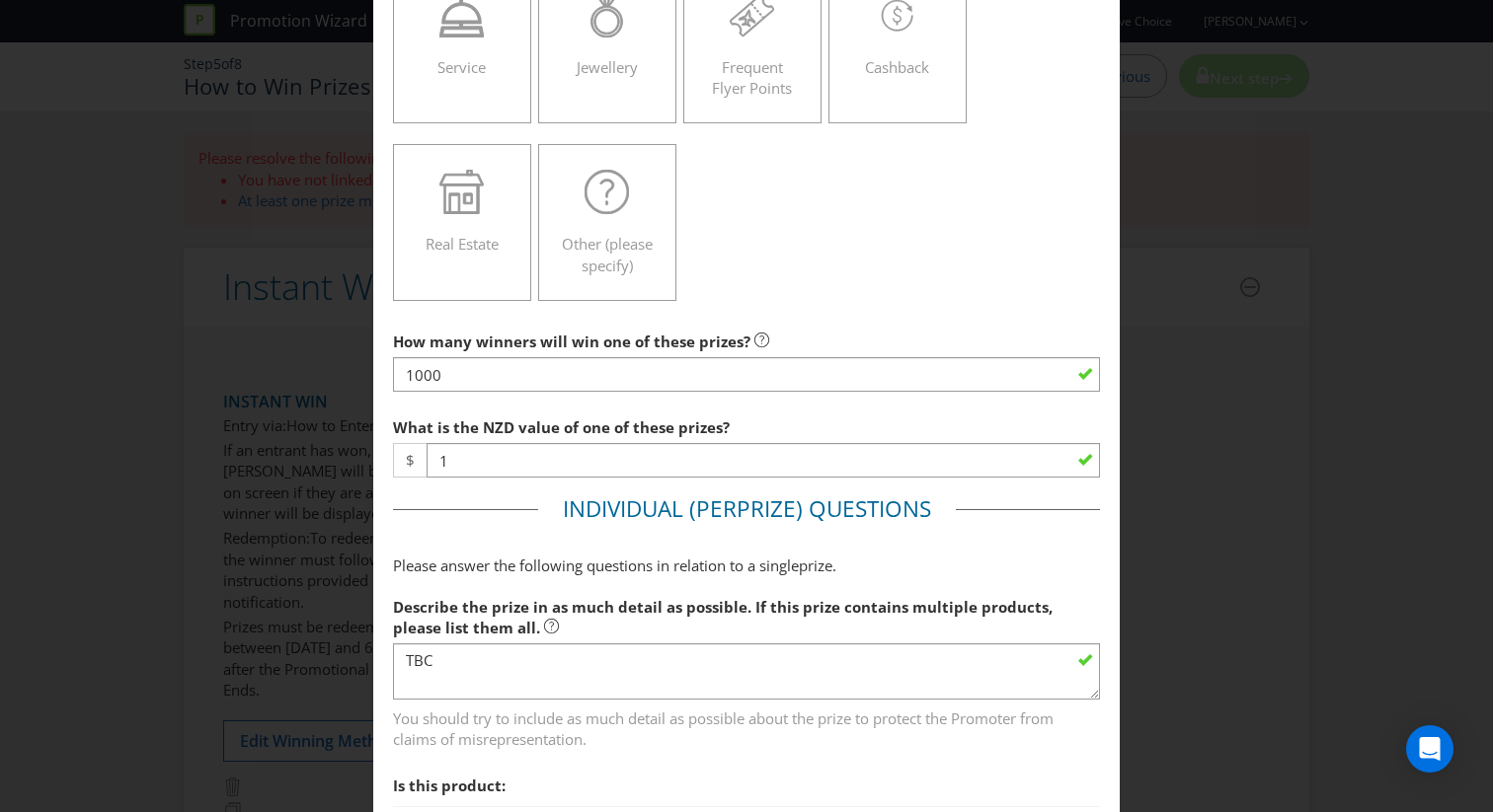
click at [503, 545] on fieldset "Individual (Per Prize ) Questions Please answer the following questions in rela…" at bounding box center [746, 818] width 707 height 649
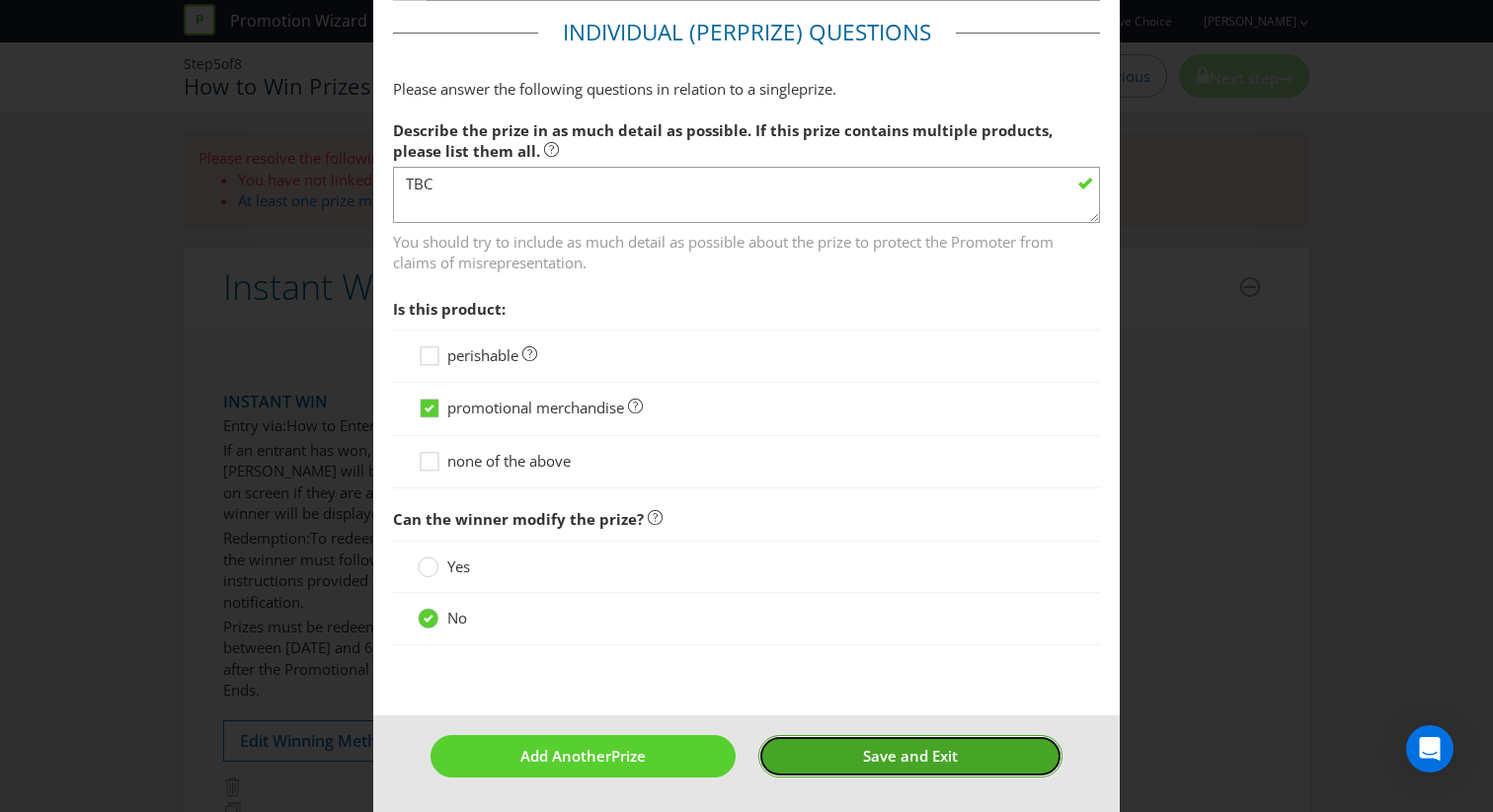
click at [823, 757] on button "Save and Exit" at bounding box center [911, 756] width 305 height 43
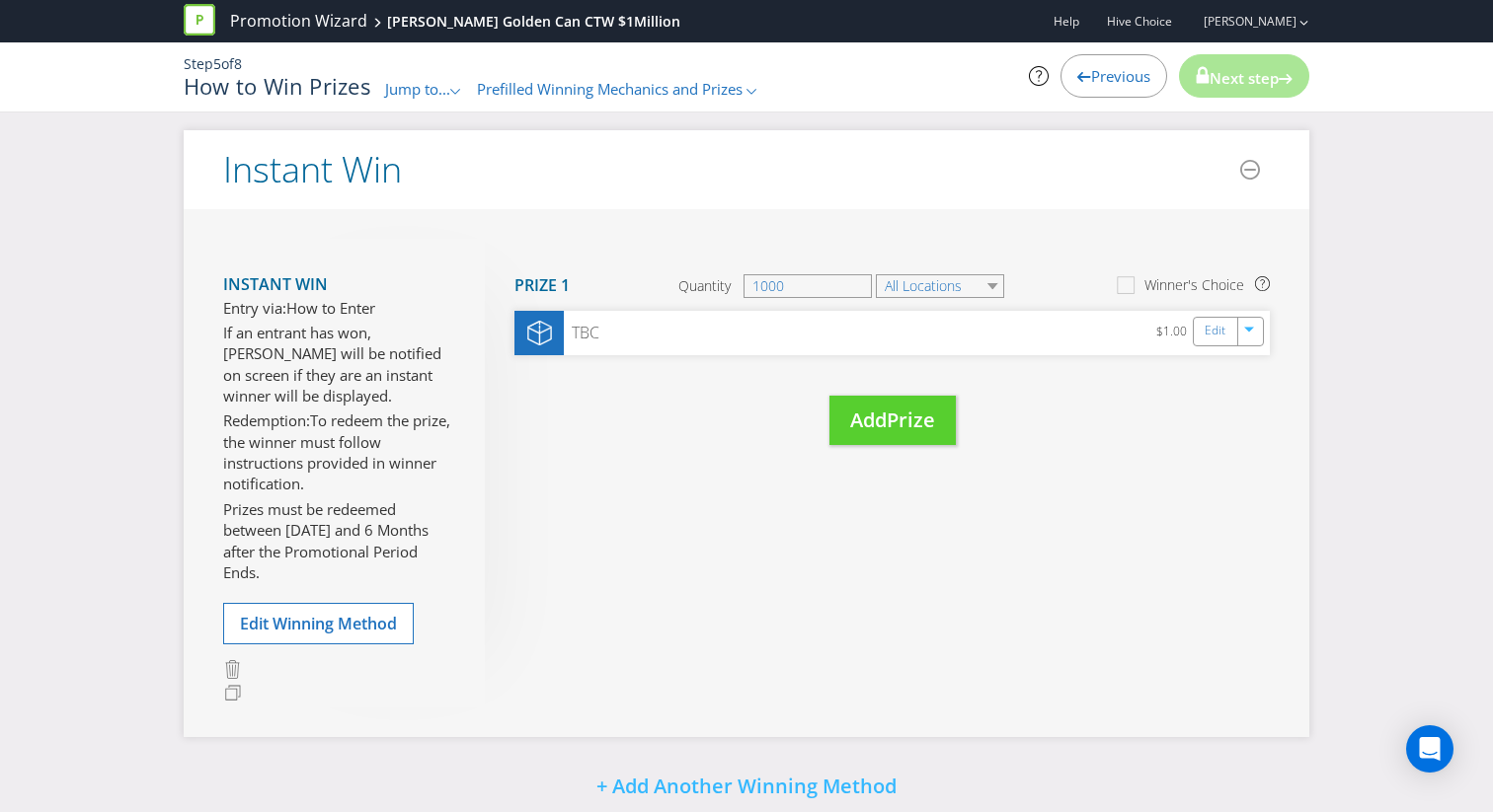
scroll to position [148, 0]
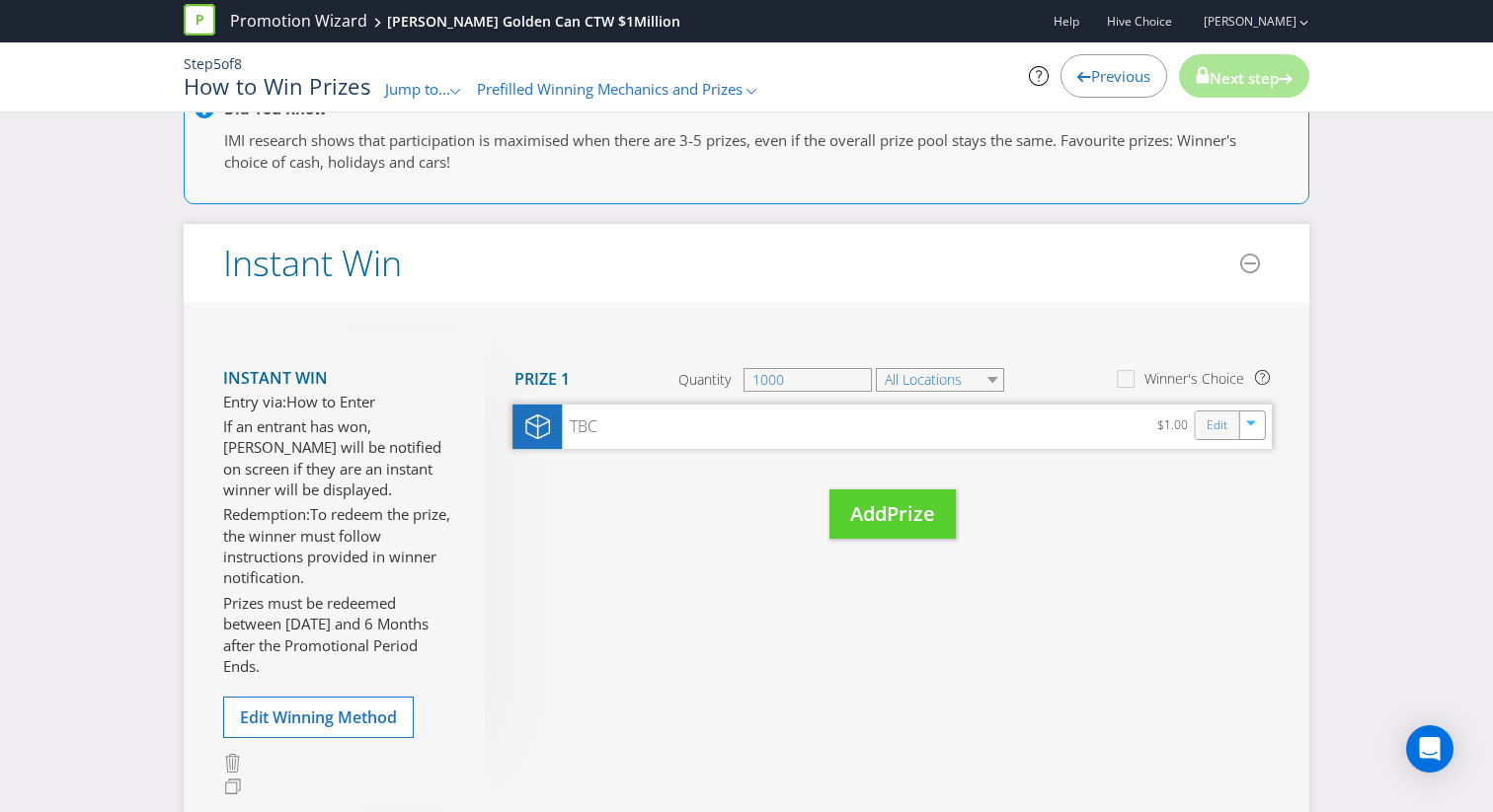
click at [1203, 423] on div "Edit" at bounding box center [1218, 425] width 45 height 28
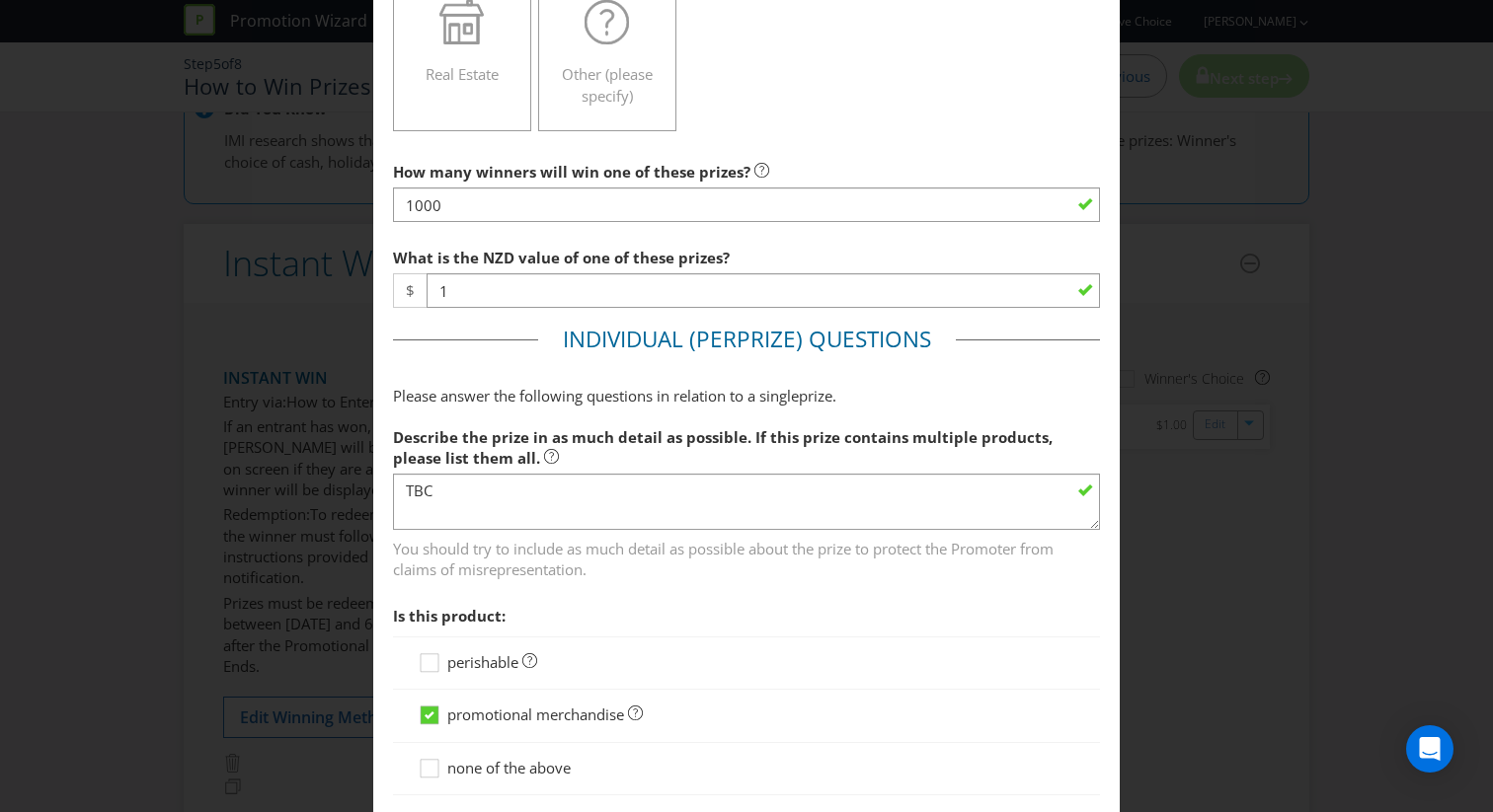
scroll to position [770, 0]
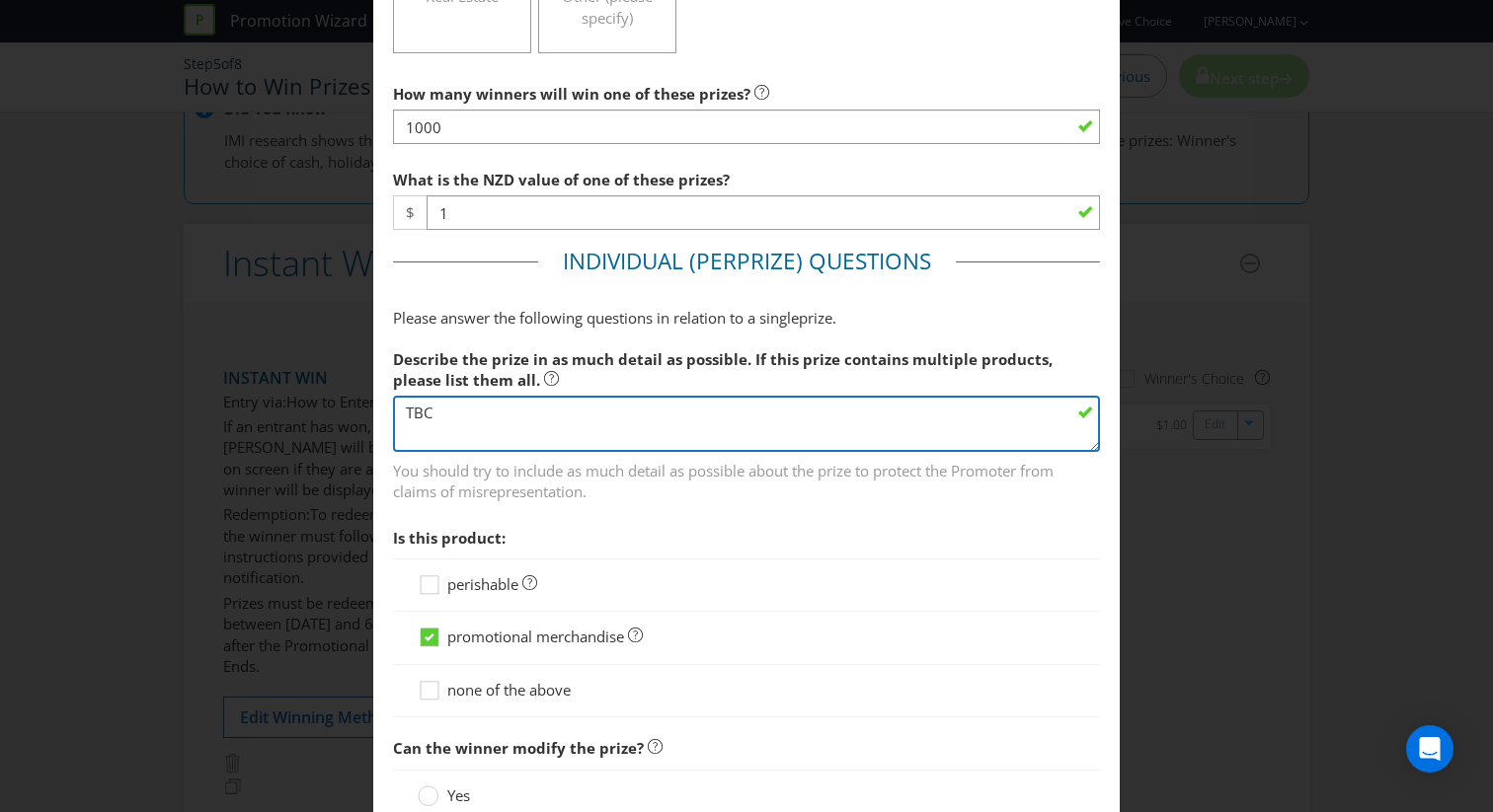
drag, startPoint x: 613, startPoint y: 433, endPoint x: 269, endPoint y: 432, distance: 344.0
click at [269, 432] on div "Edit Prize [GEOGRAPHIC_DATA] Please select the prize type Product Voucher or Gi…" at bounding box center [746, 406] width 1493 height 812
drag, startPoint x: 467, startPoint y: 421, endPoint x: 360, endPoint y: 420, distance: 107.0
click at [360, 420] on div "Edit Prize [GEOGRAPHIC_DATA] Please select the prize type Product Voucher or Gi…" at bounding box center [746, 406] width 1493 height 812
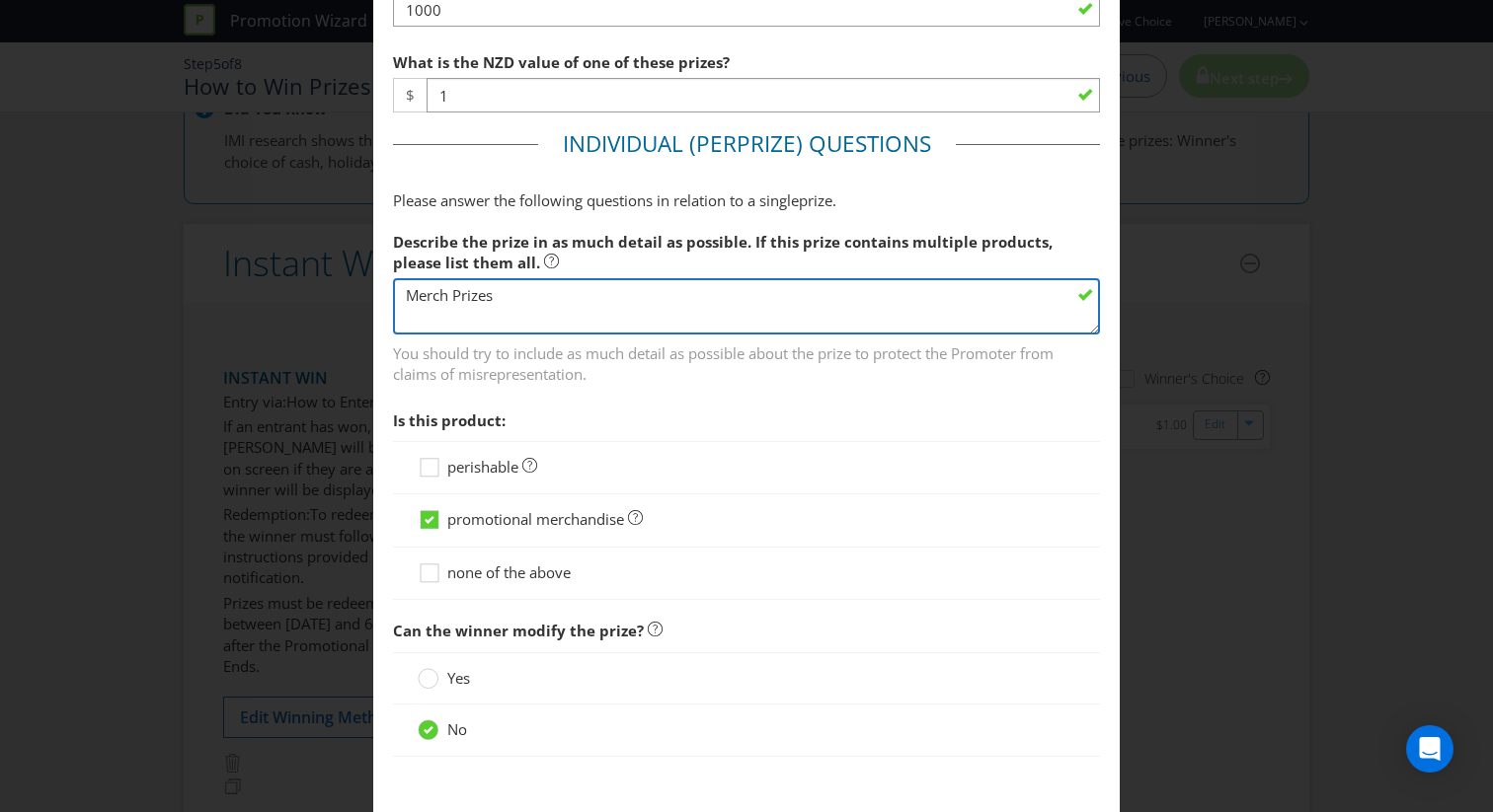
scroll to position [999, 0]
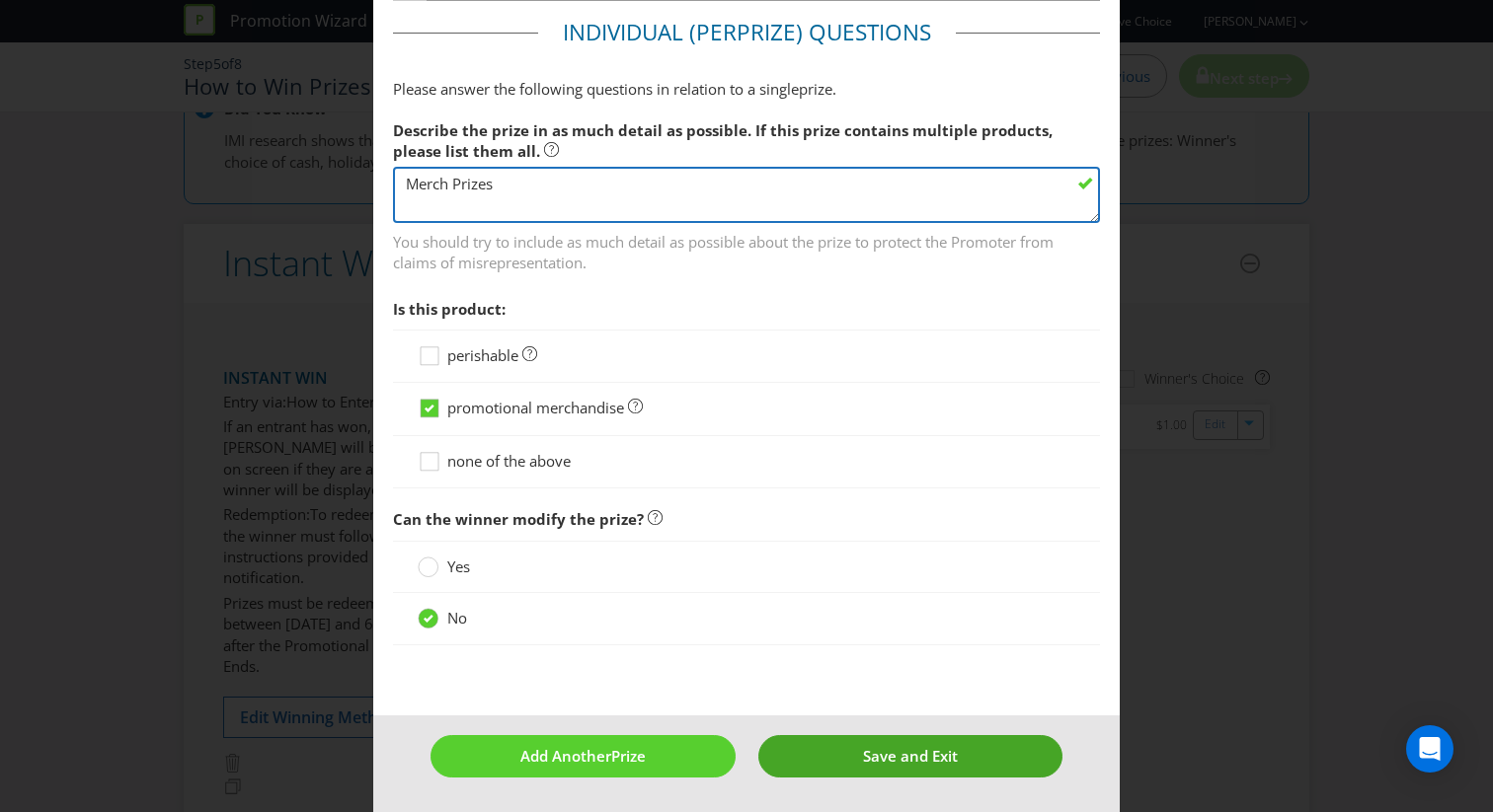
type textarea "Merch Prizes"
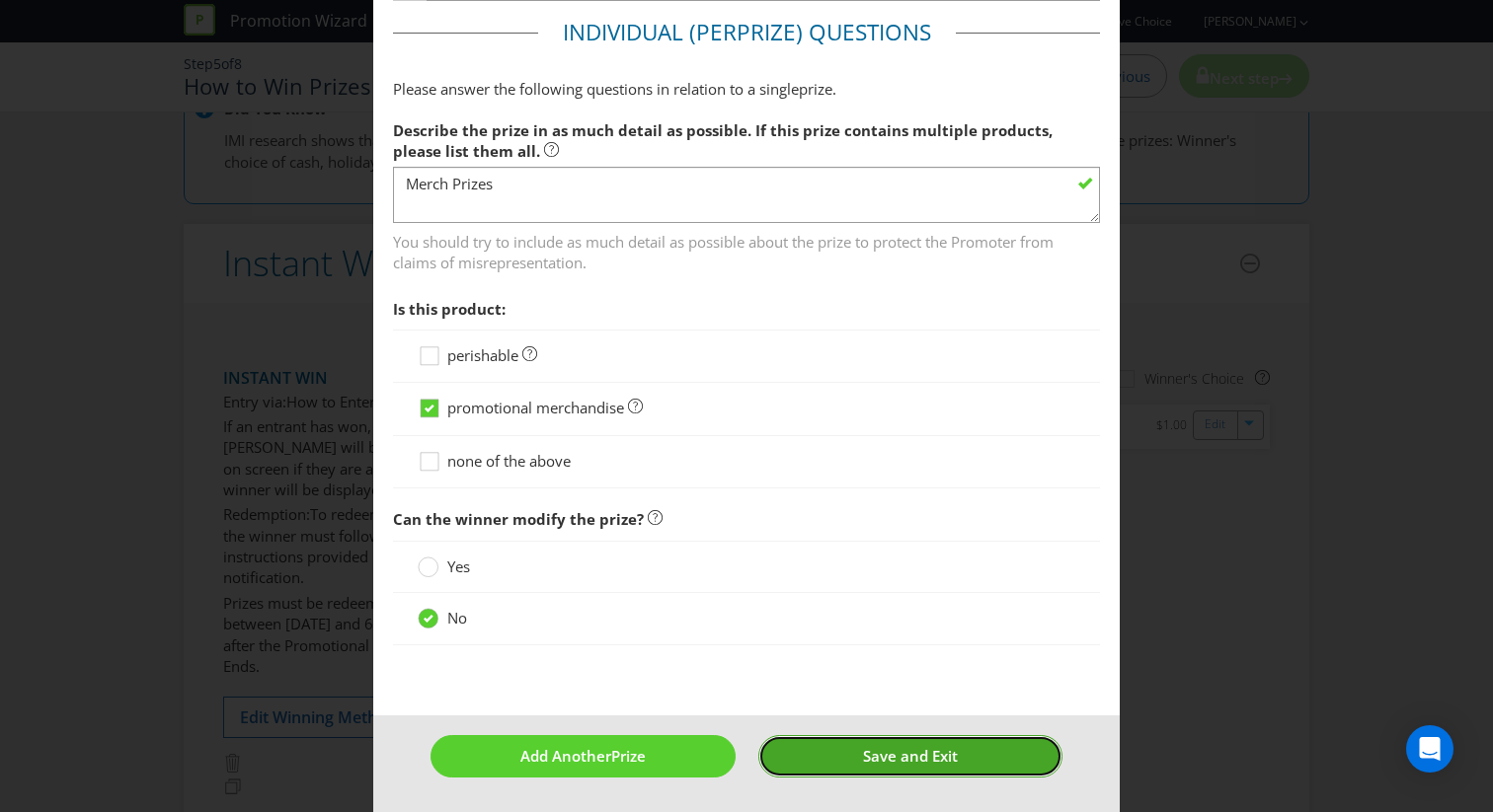
click at [850, 750] on button "Save and Exit" at bounding box center [911, 756] width 305 height 43
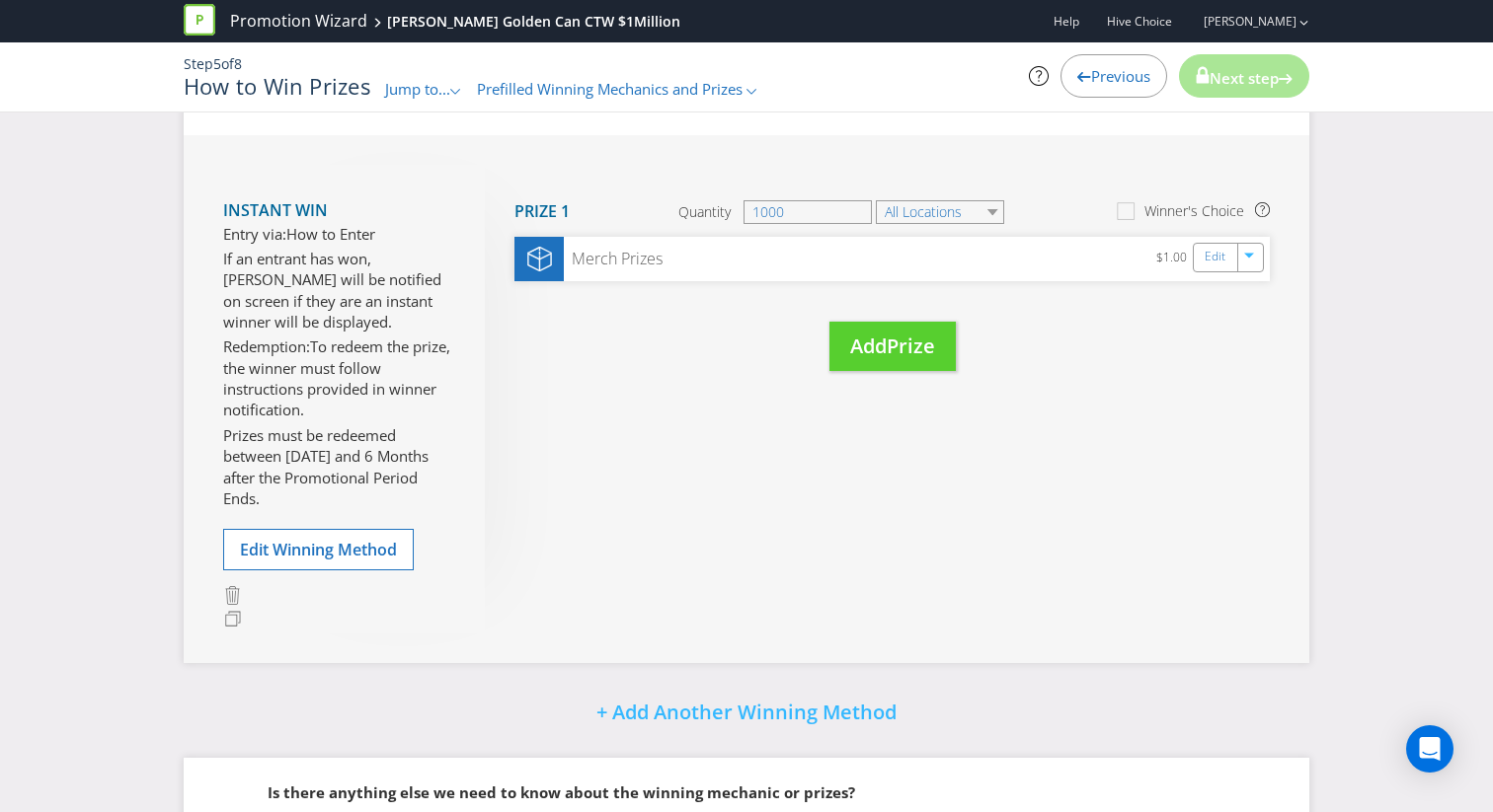
scroll to position [509, 0]
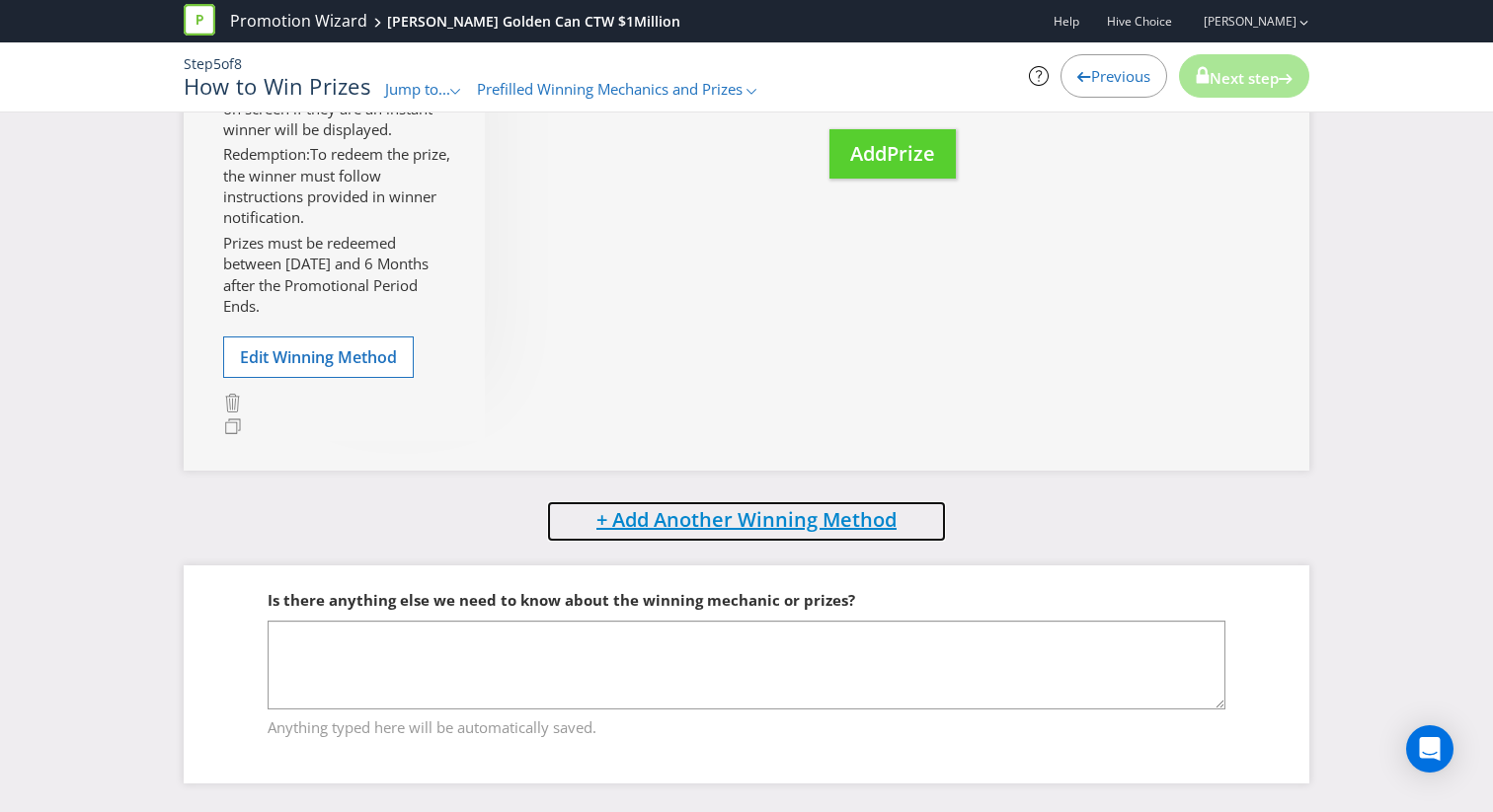
click at [767, 517] on span "+ Add Another Winning Method" at bounding box center [746, 520] width 300 height 27
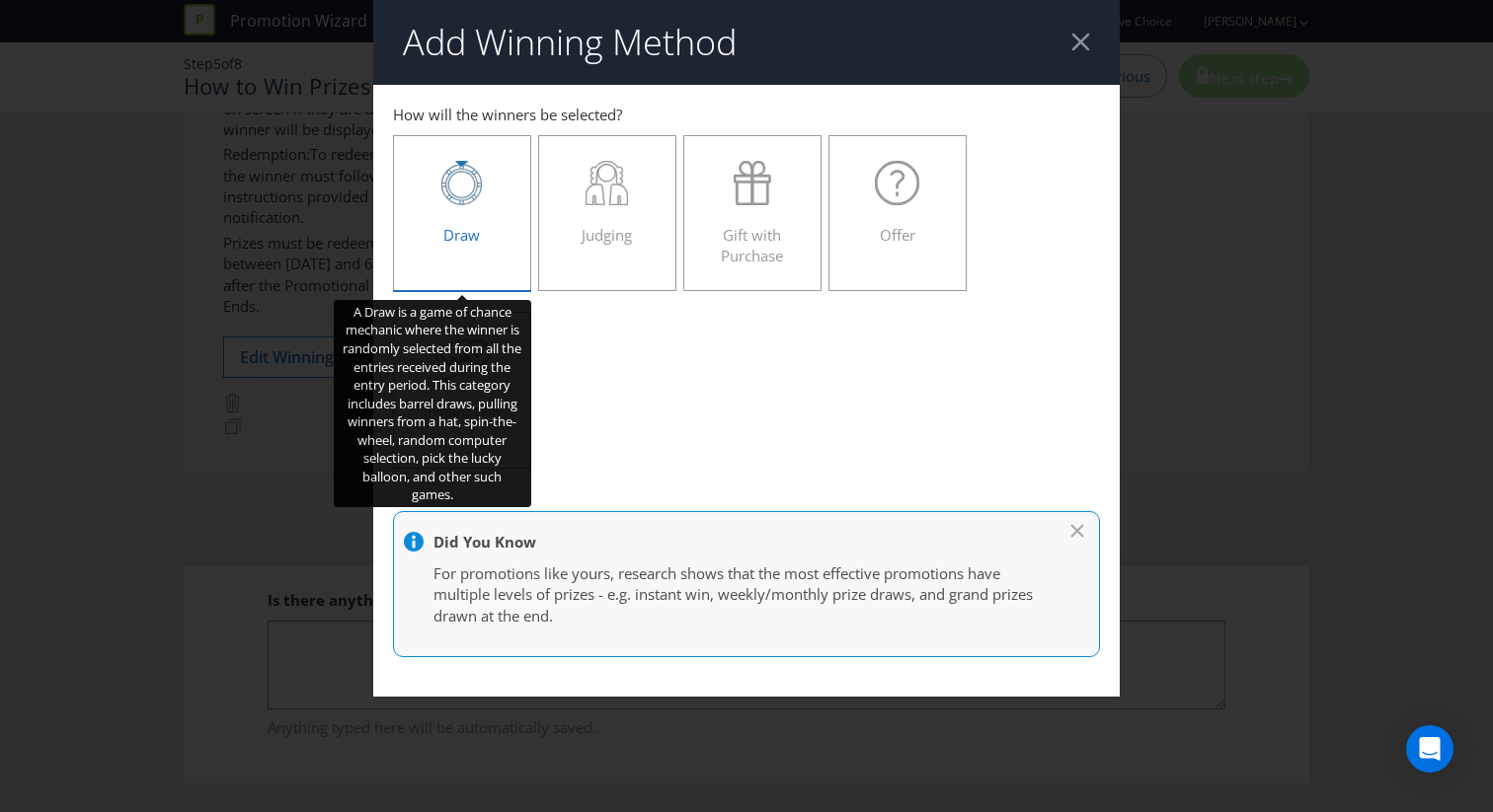
click at [492, 252] on label "Draw" at bounding box center [461, 213] width 138 height 156
click at [0, 0] on input "Draw" at bounding box center [0, 0] width 0 height 0
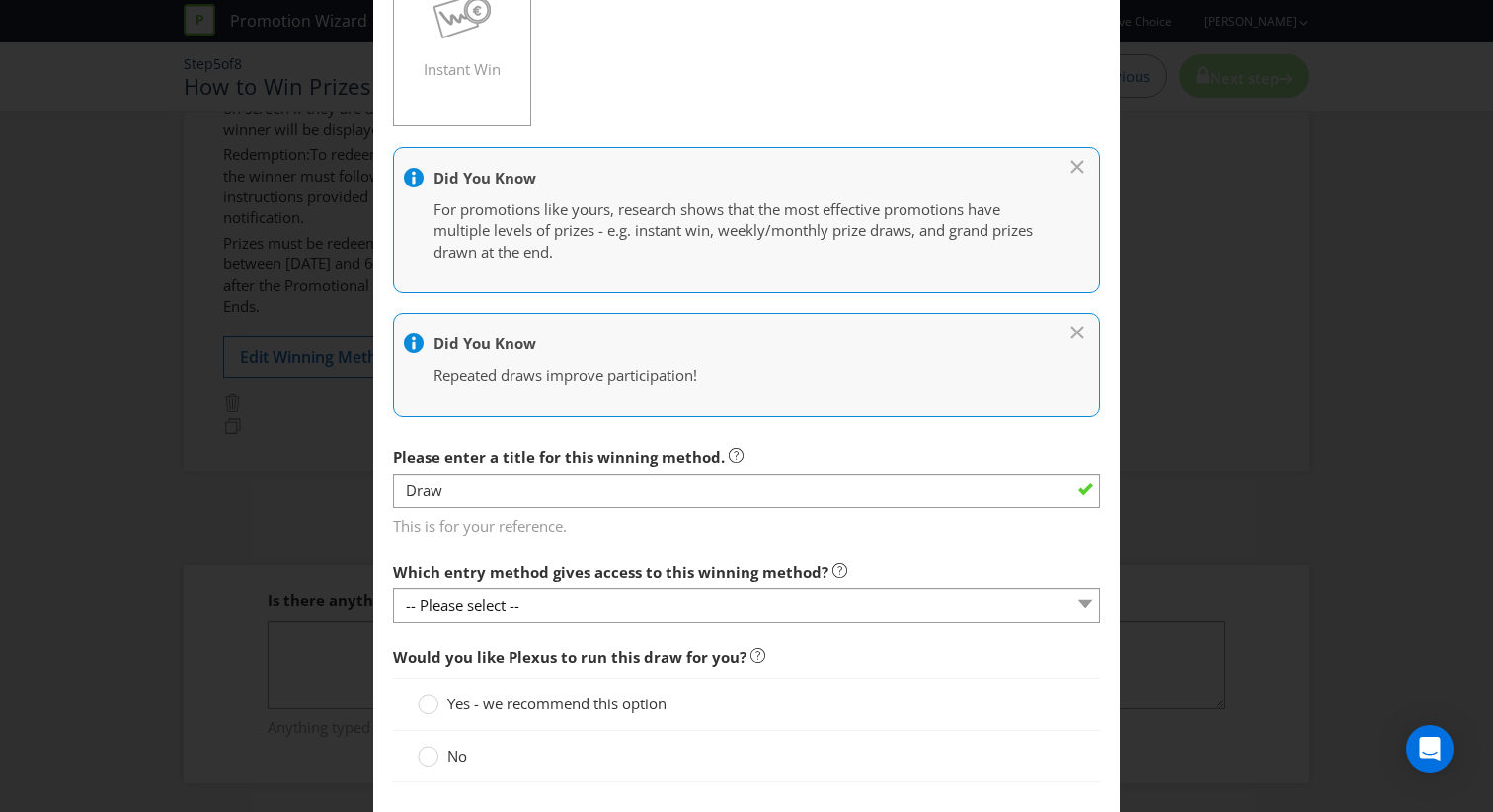
scroll to position [411, 0]
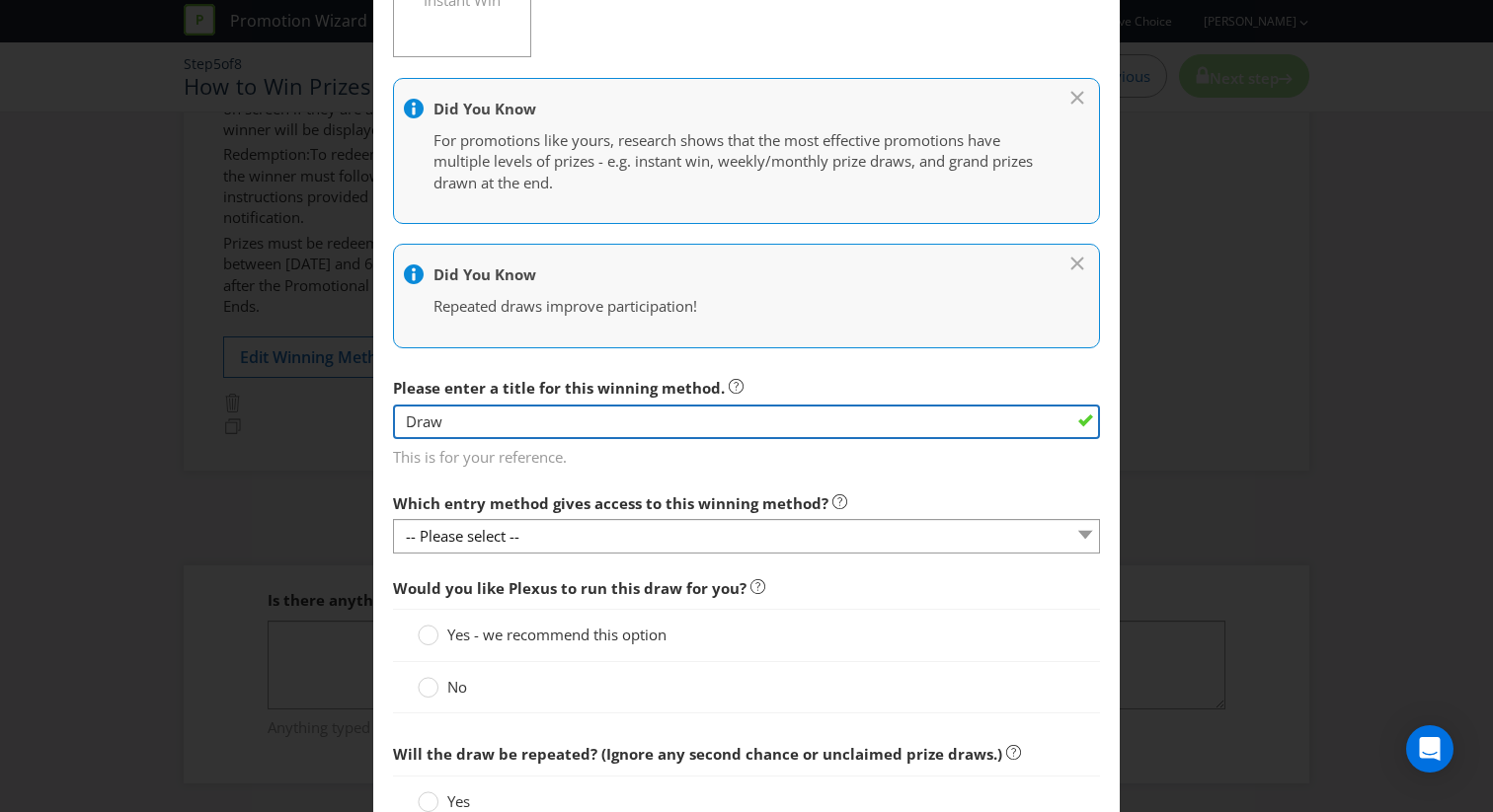
click at [564, 421] on input "Draw" at bounding box center [746, 421] width 707 height 35
type input "D"
type input "Major Prize Draw"
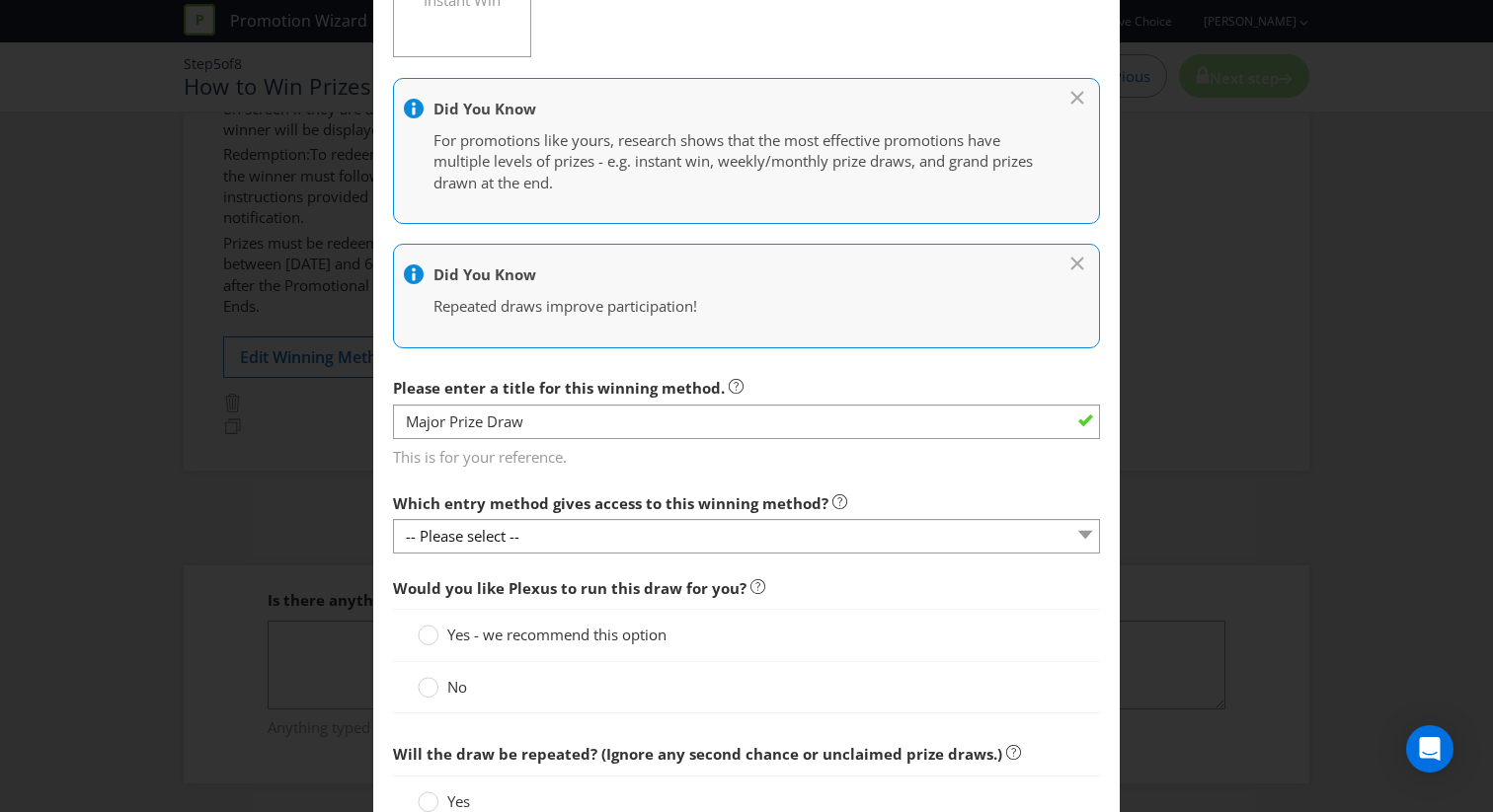
click at [595, 568] on span "Would you like Plexus to run this draw for you?" at bounding box center [746, 588] width 707 height 41
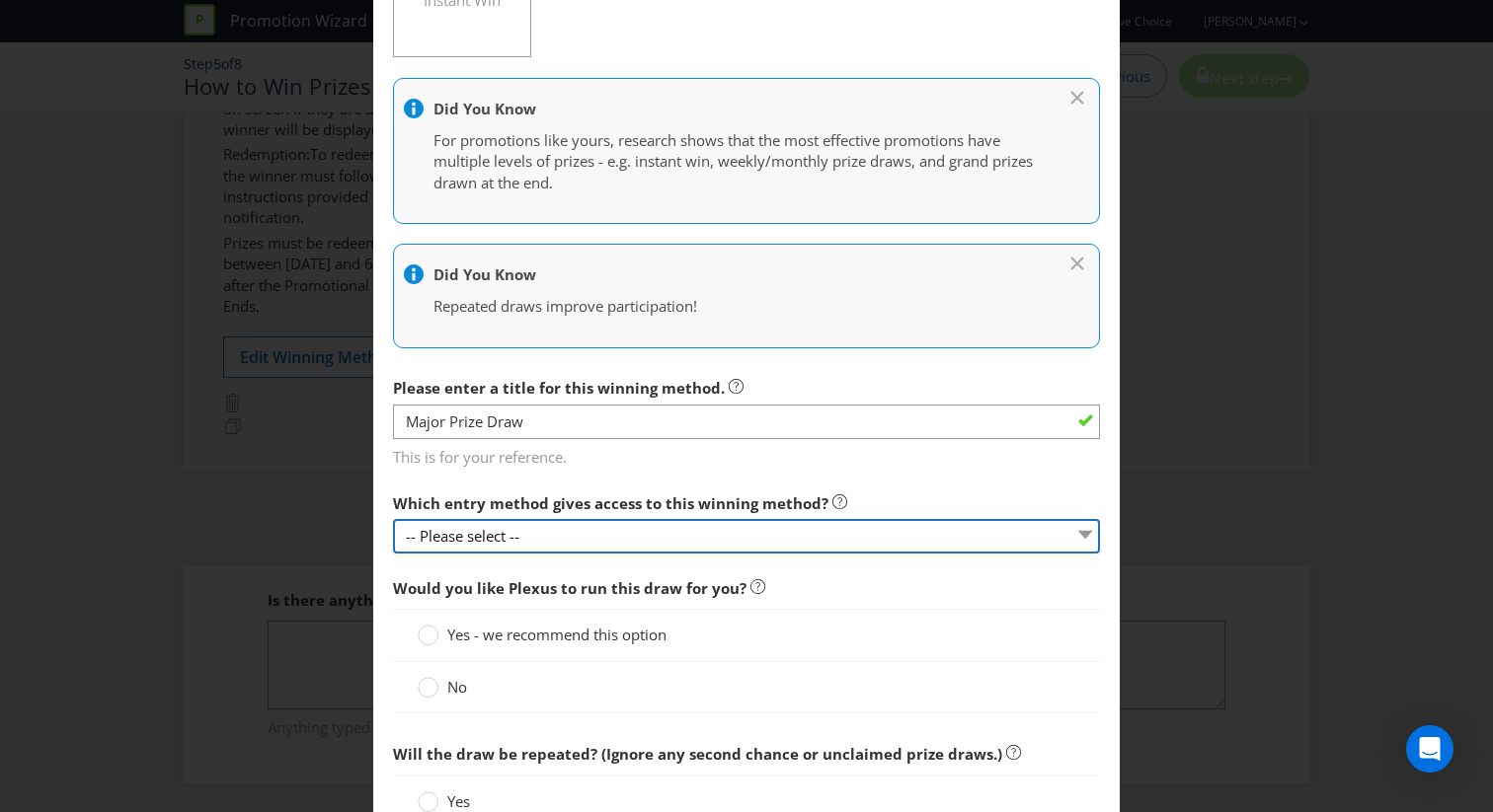
click at [595, 537] on select "-- Please select --" at bounding box center [746, 536] width 707 height 35
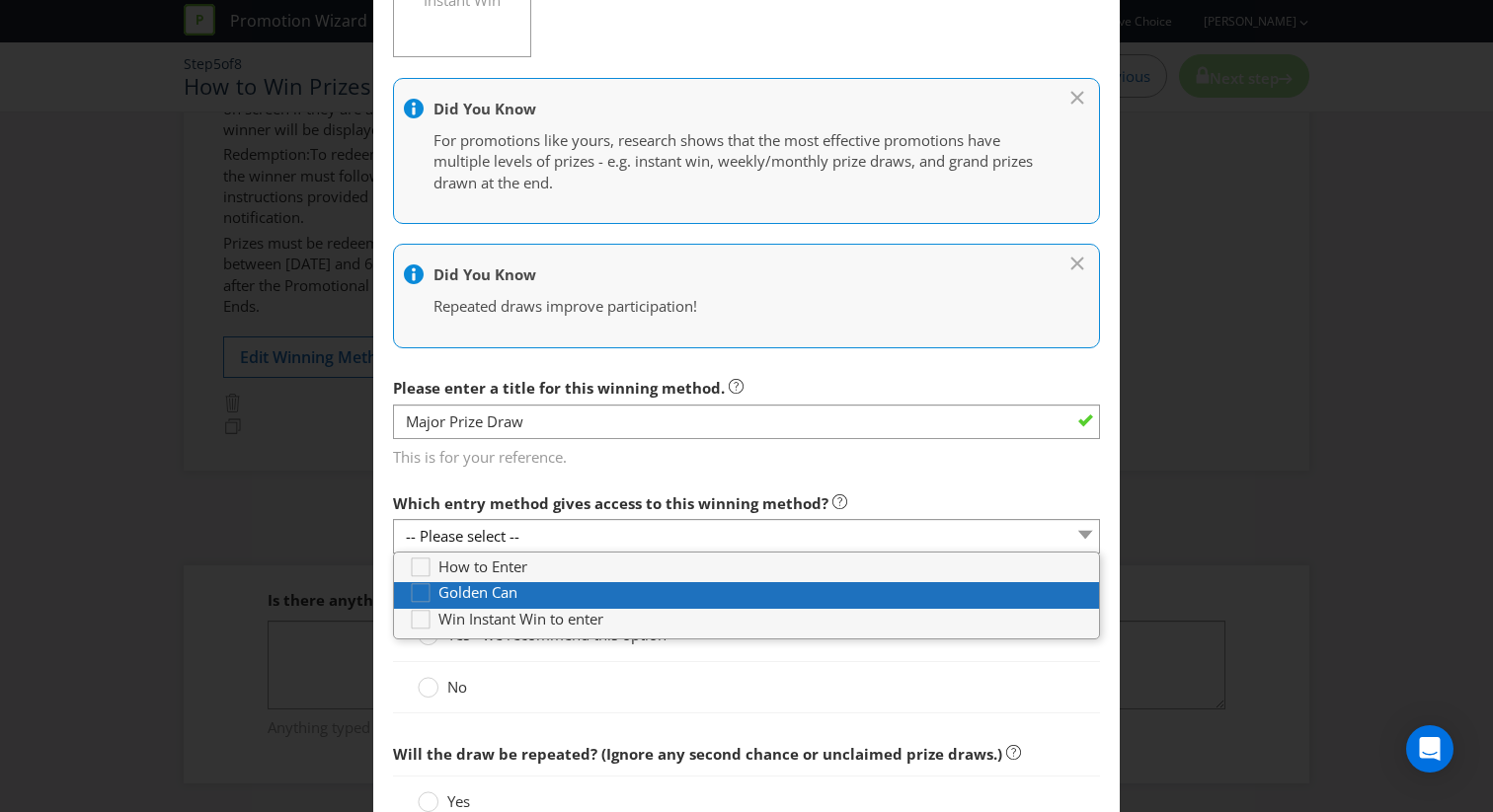
click at [505, 605] on div "Golden Can" at bounding box center [746, 595] width 705 height 26
type input "[DATE]"
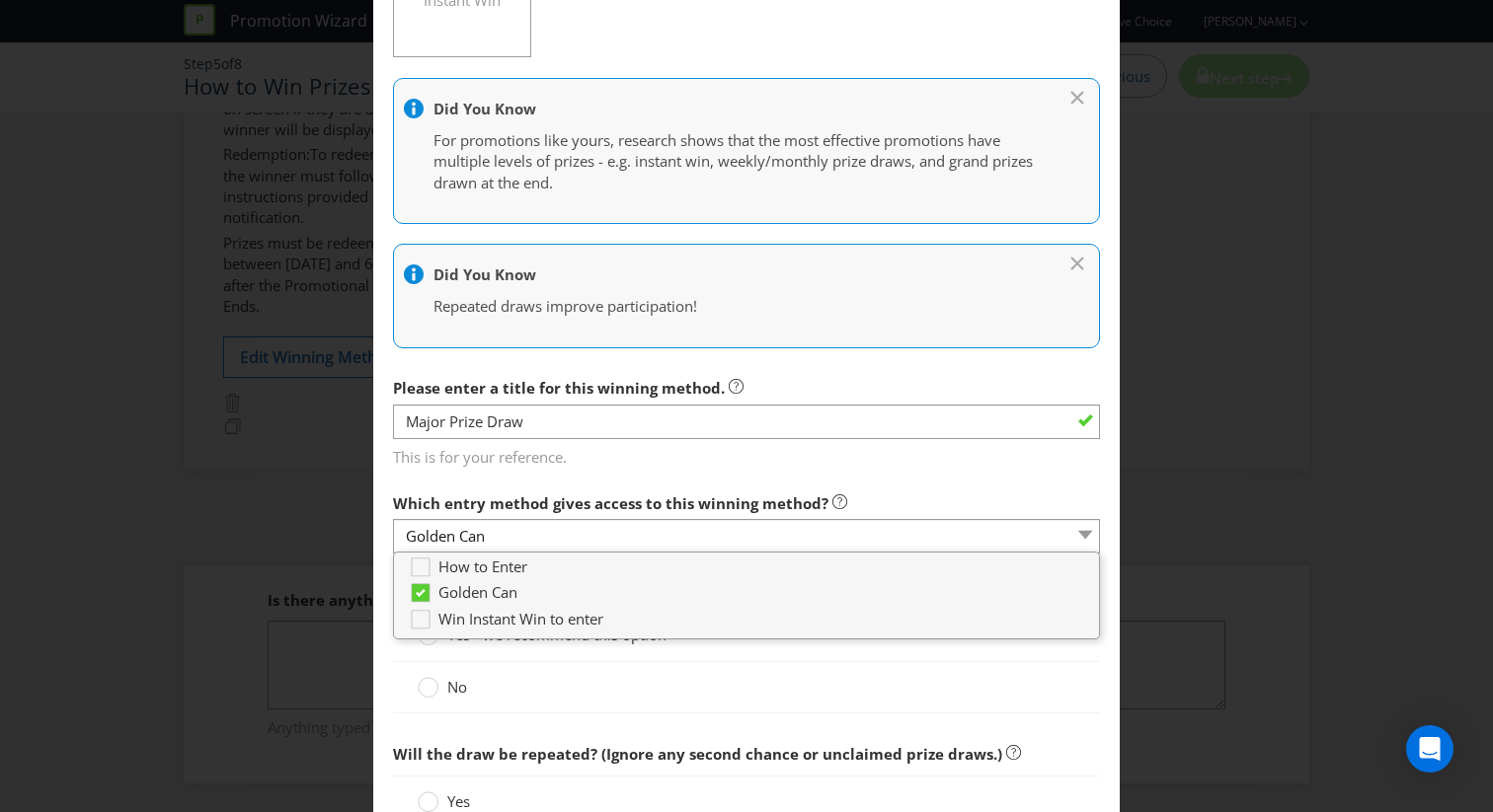
click at [555, 476] on main "How to Enter Golden Can Win Instant Win to enter How will the winners be select…" at bounding box center [746, 514] width 746 height 1683
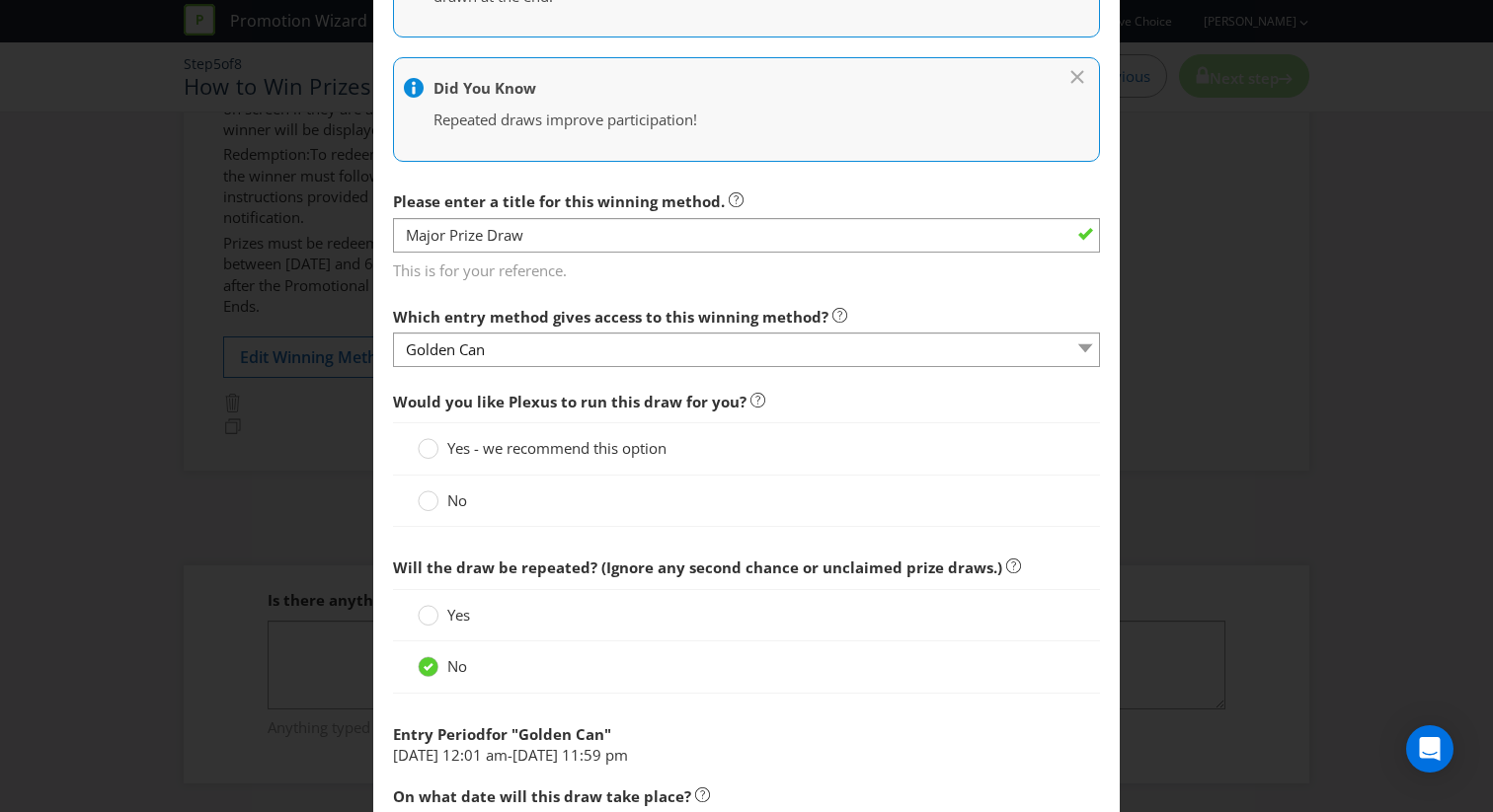
scroll to position [745, 0]
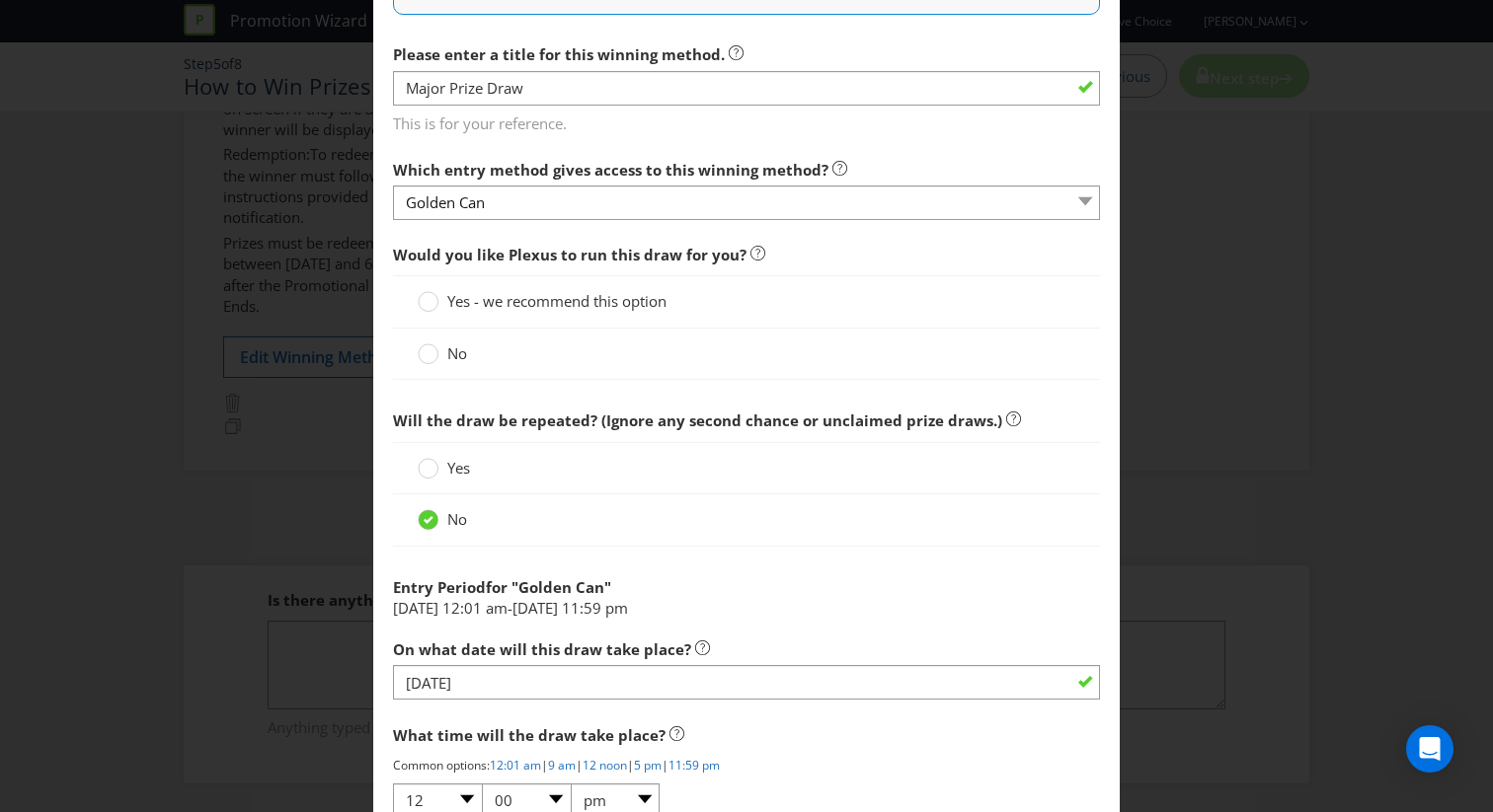
click at [448, 355] on span "No" at bounding box center [457, 354] width 20 height 20
click at [0, 0] on input "No" at bounding box center [0, 0] width 0 height 0
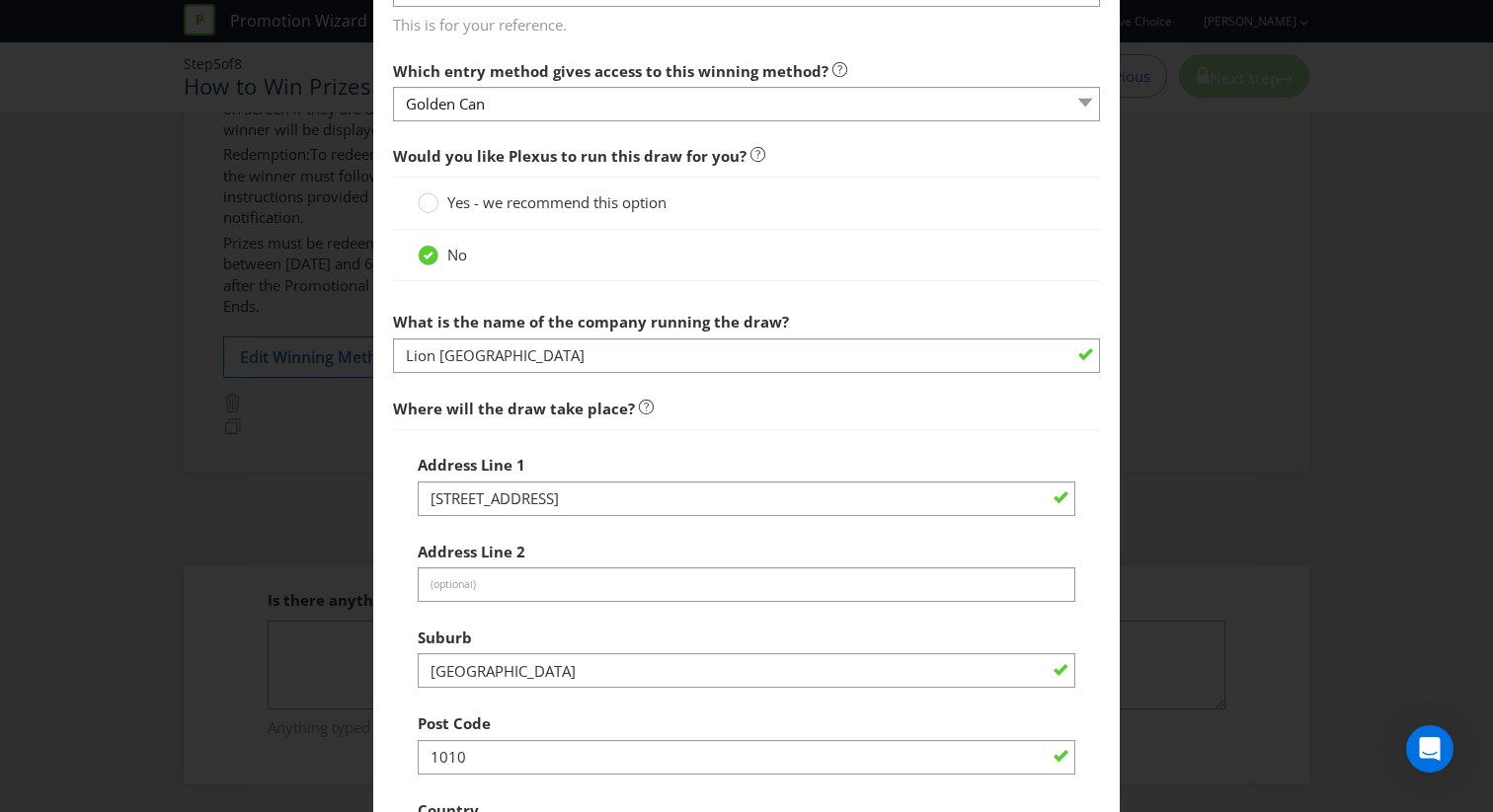
scroll to position [867, 0]
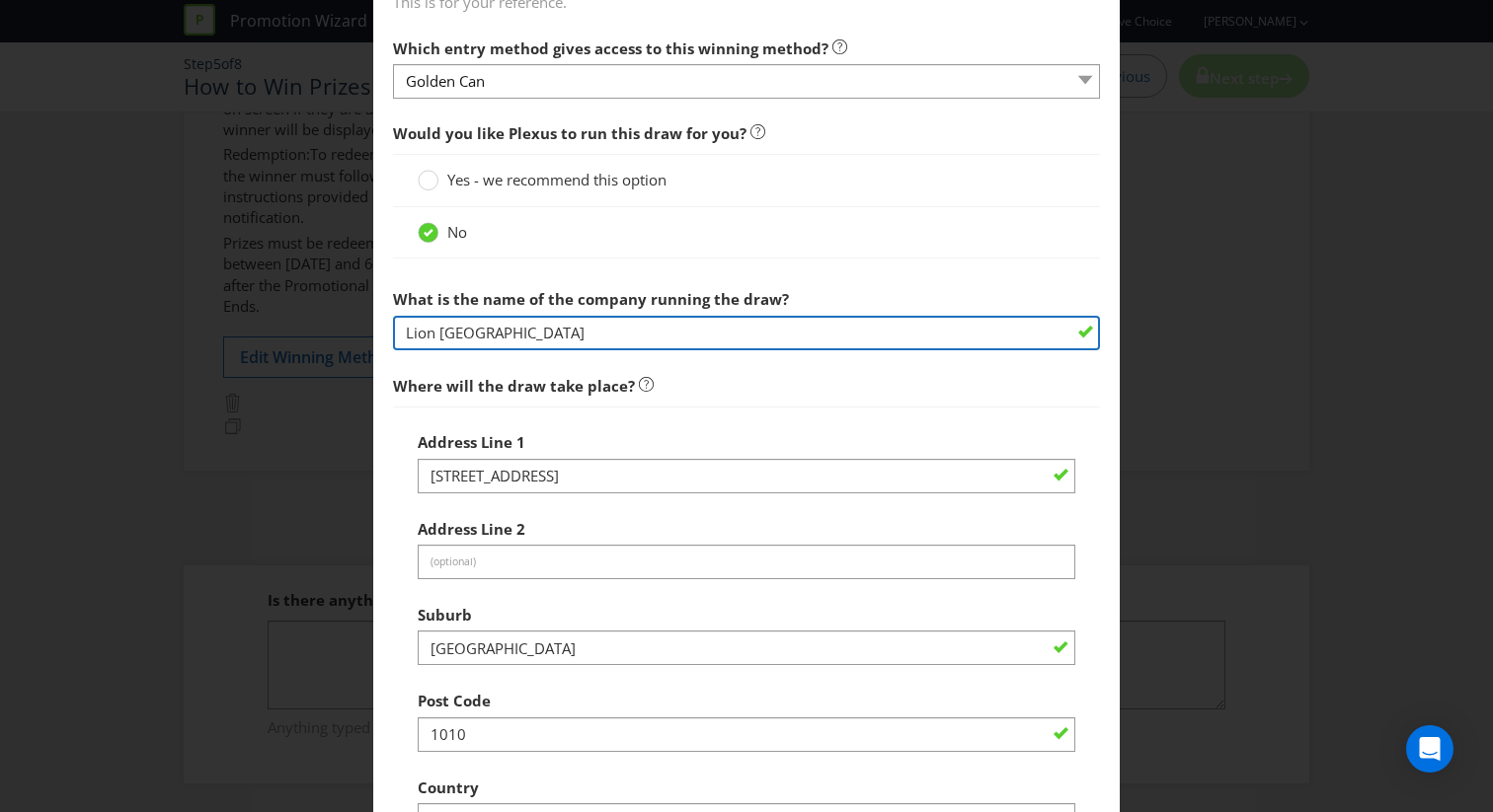
drag, startPoint x: 571, startPoint y: 334, endPoint x: 125, endPoint y: 334, distance: 446.0
click at [125, 334] on div "Add Winning Method How to Enter Golden Can Win Instant Win to enter How will th…" at bounding box center [746, 406] width 1493 height 812
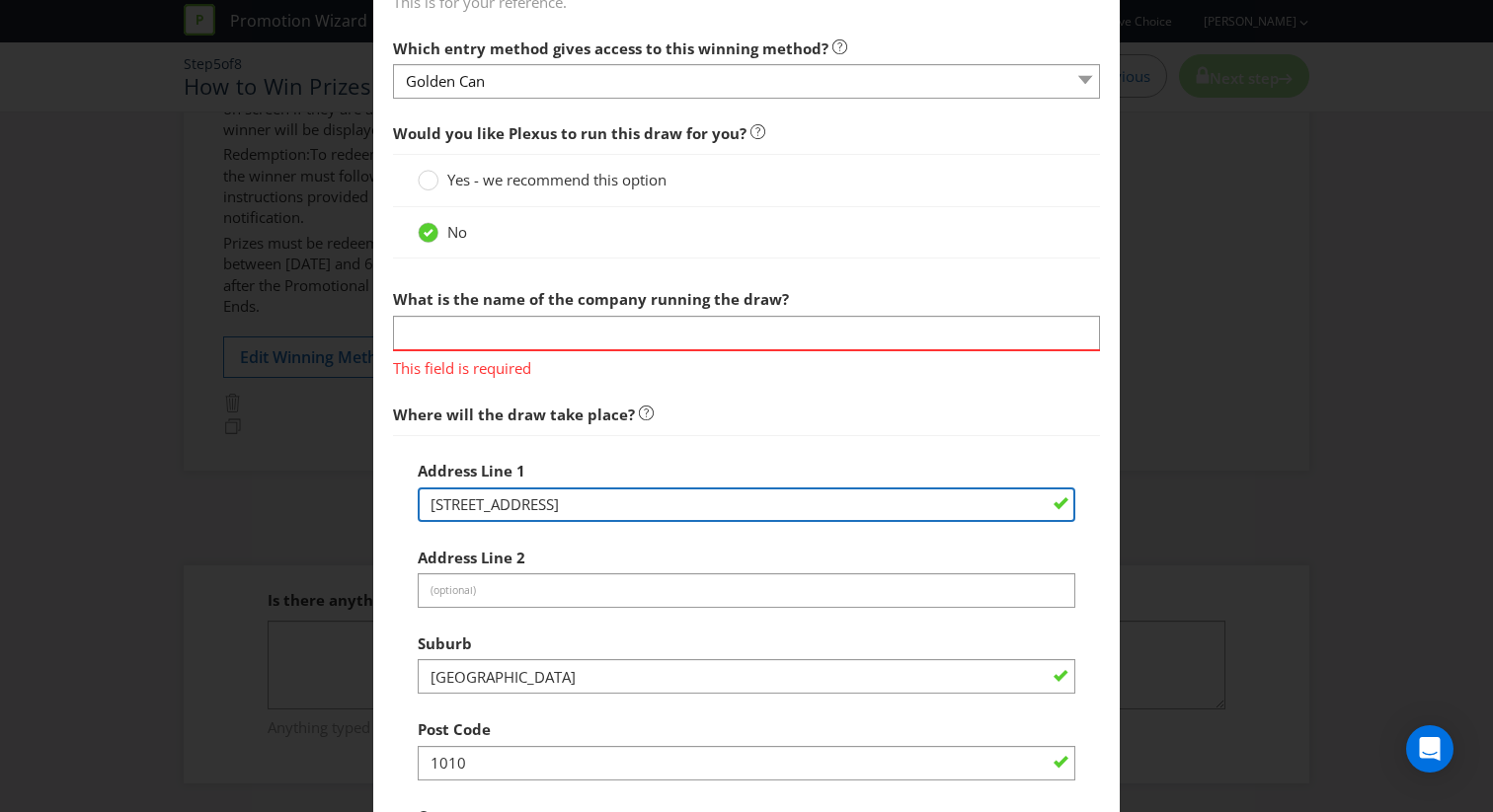
drag, startPoint x: 626, startPoint y: 476, endPoint x: 257, endPoint y: 476, distance: 369.0
click at [257, 476] on div "Add Winning Method How to Enter Golden Can Win Instant Win to enter How will th…" at bounding box center [746, 406] width 1493 height 812
click at [541, 502] on input "[STREET_ADDRESS]" at bounding box center [746, 505] width 658 height 35
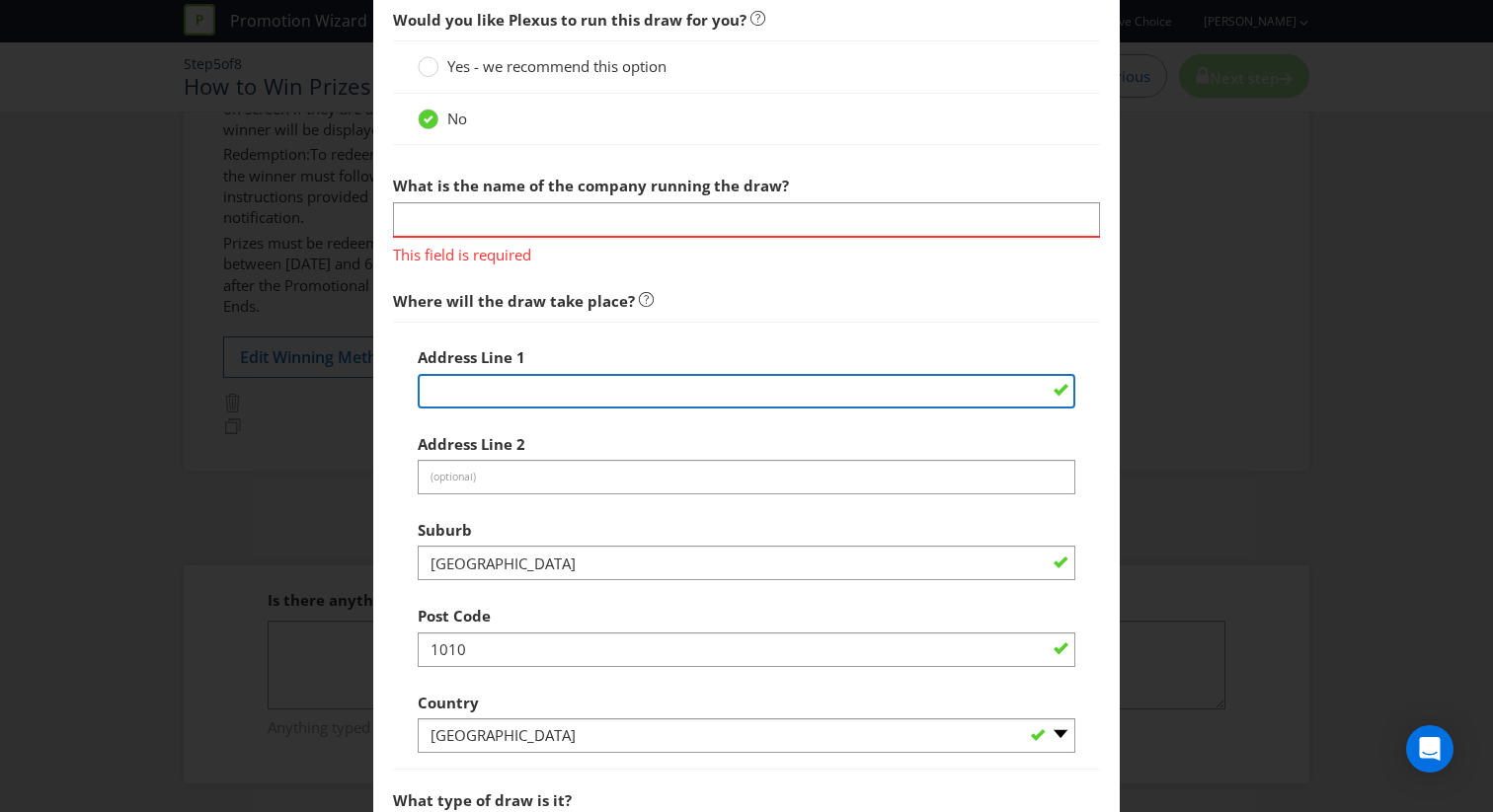
scroll to position [1014, 0]
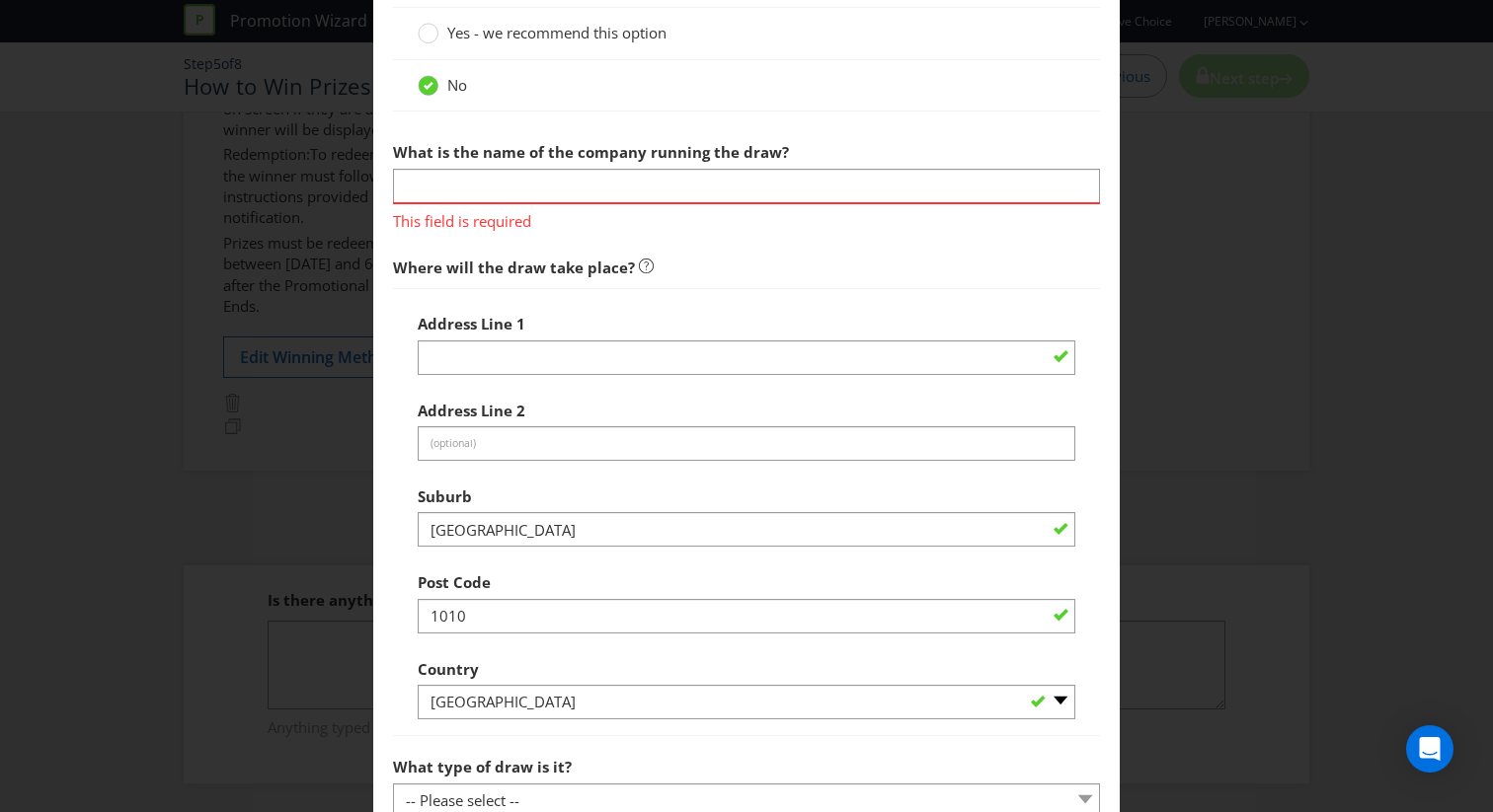
click at [479, 508] on div "Suburb [GEOGRAPHIC_DATA]" at bounding box center [746, 513] width 658 height 72
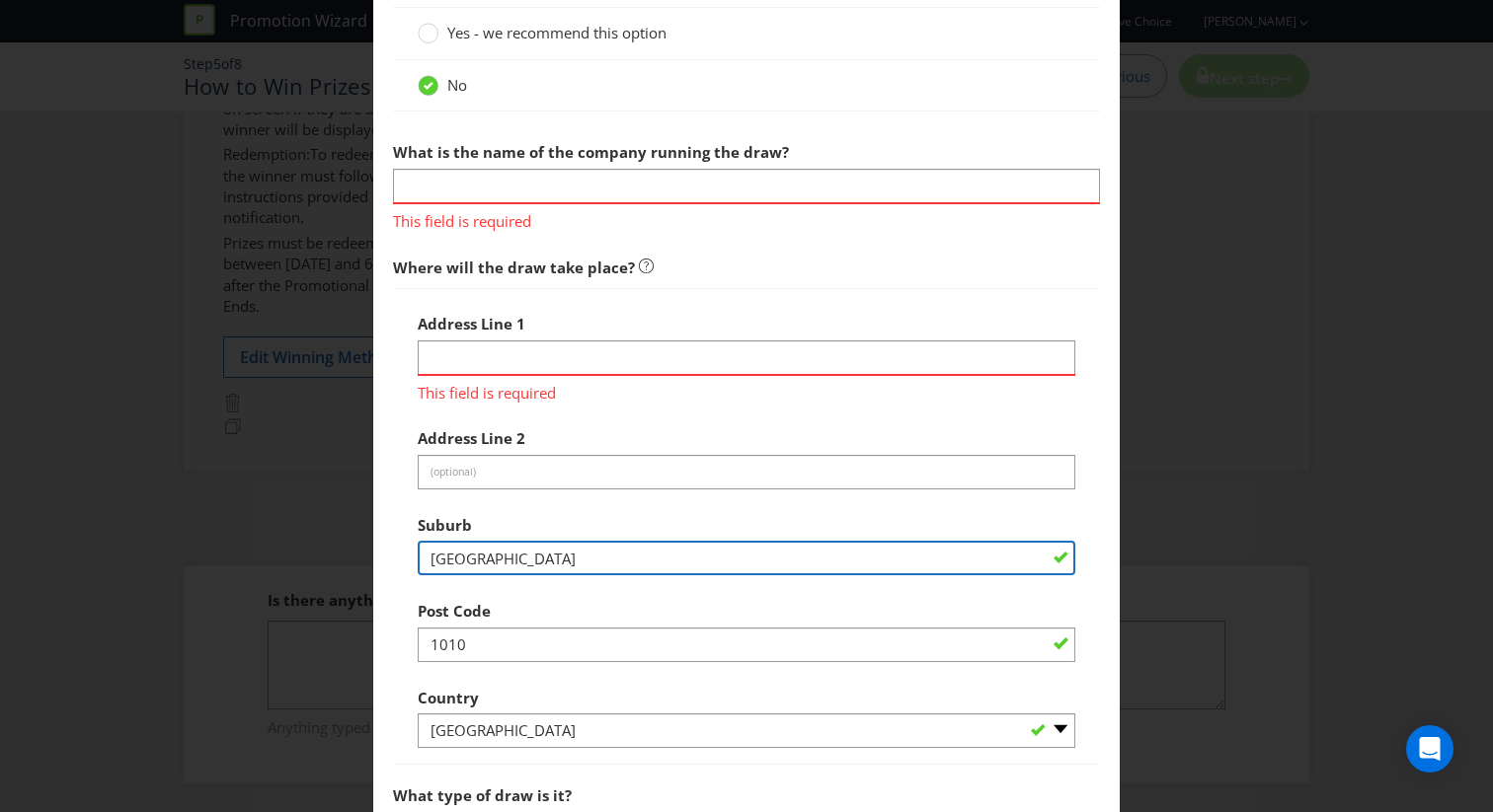
click at [475, 547] on input "[GEOGRAPHIC_DATA]" at bounding box center [746, 558] width 658 height 35
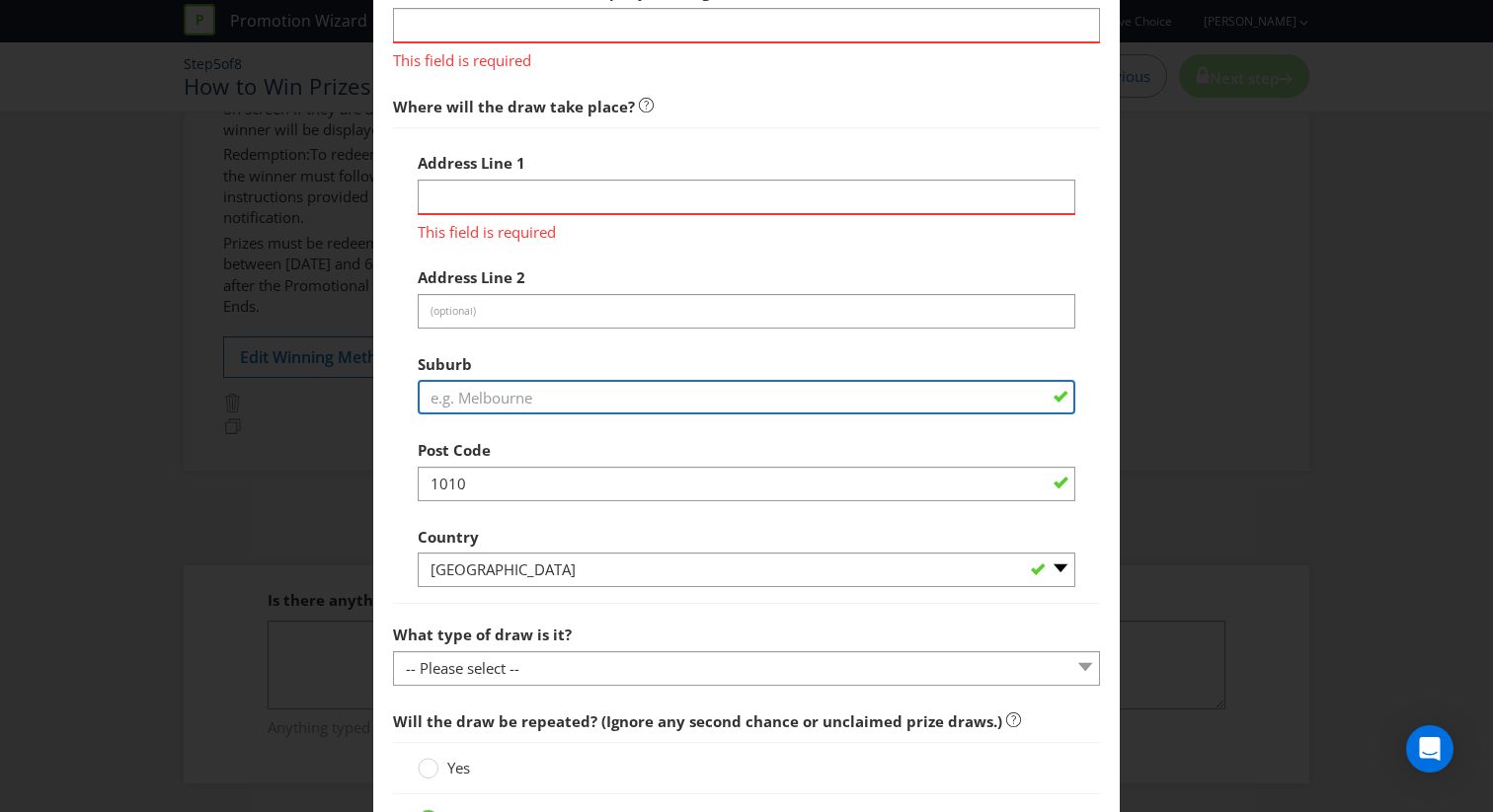
scroll to position [1211, 0]
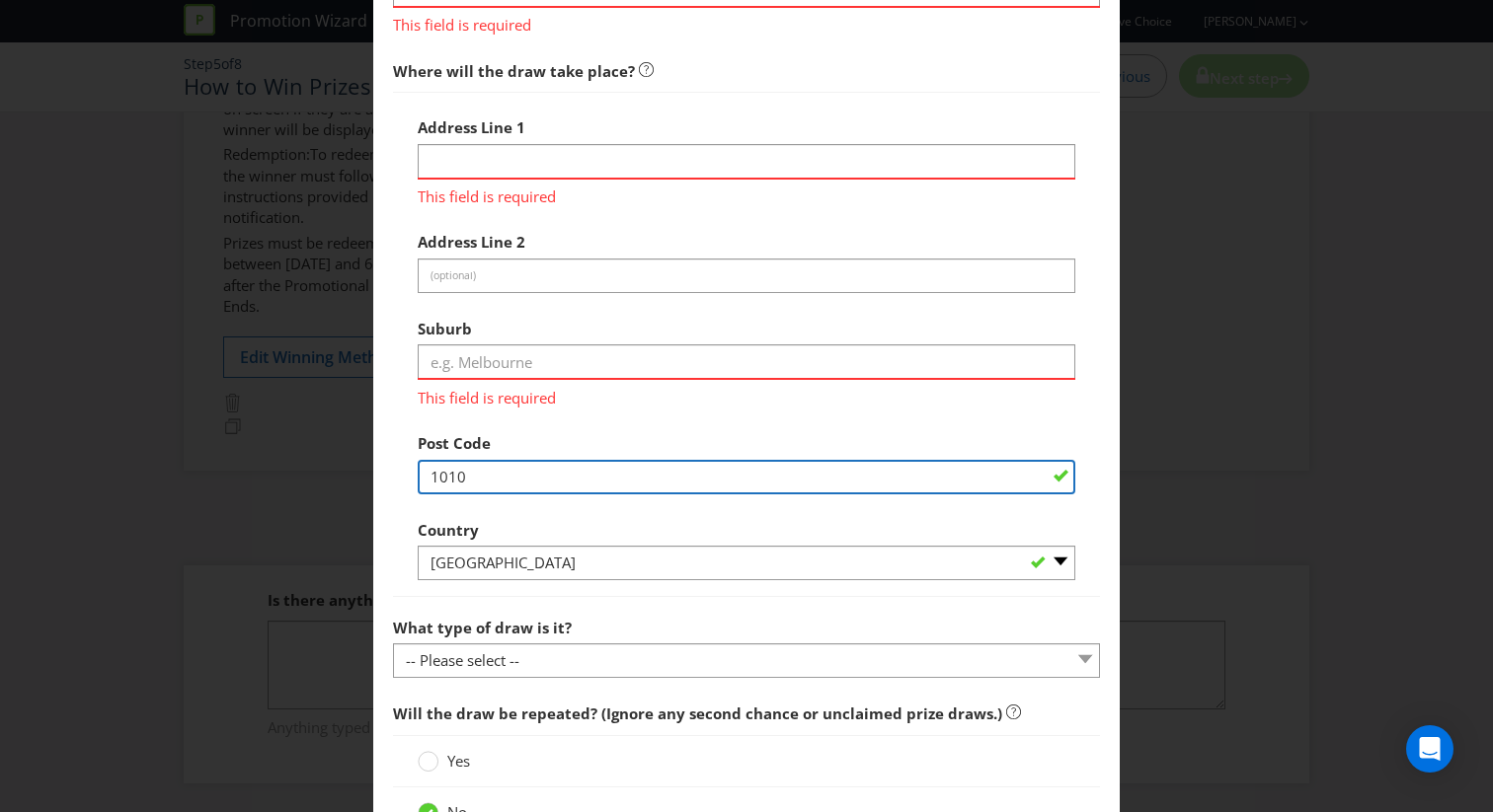
click at [448, 439] on div "Post Code 1010" at bounding box center [746, 459] width 658 height 72
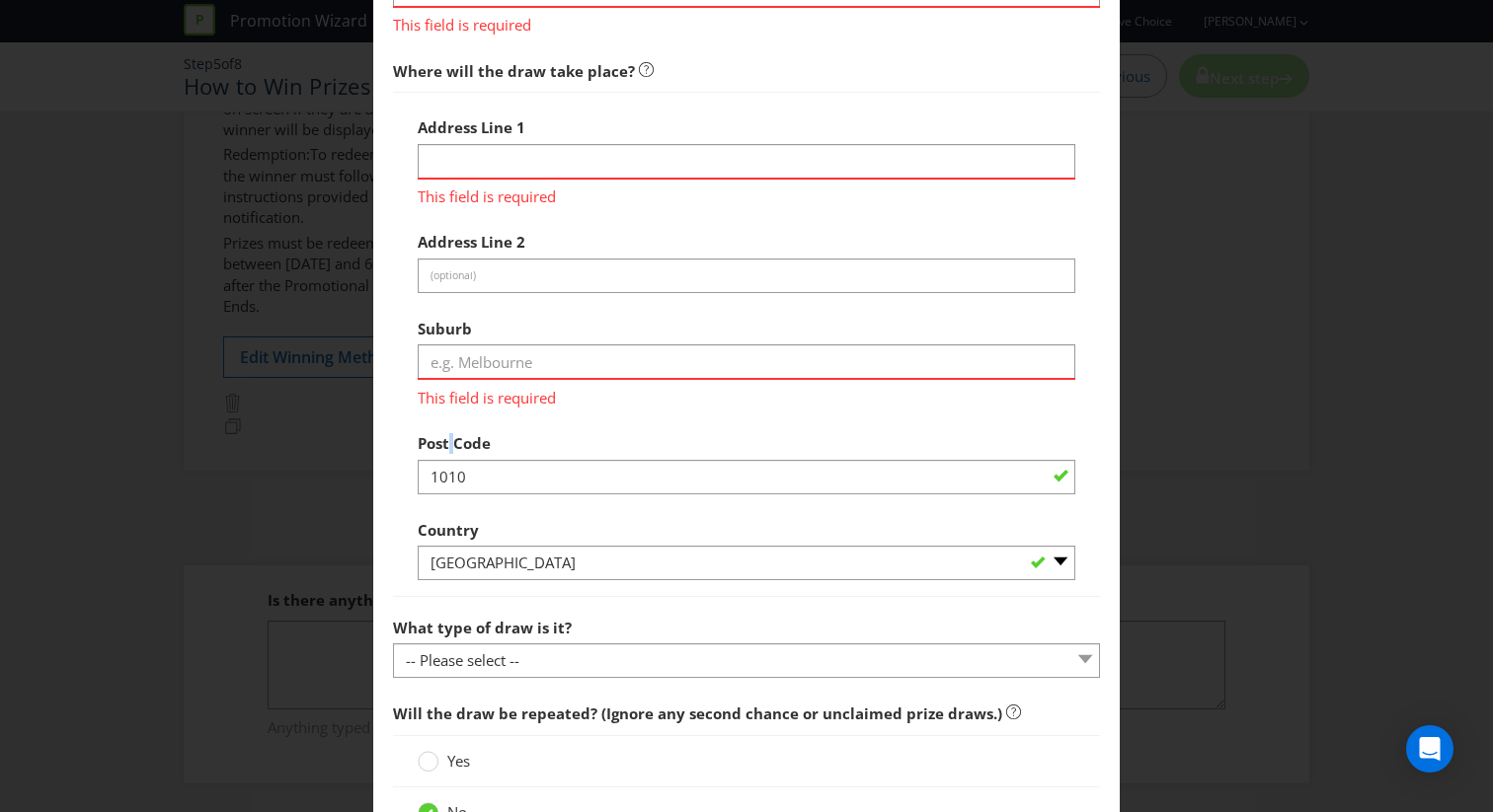
click at [448, 439] on span "Post Code" at bounding box center [454, 443] width 74 height 20
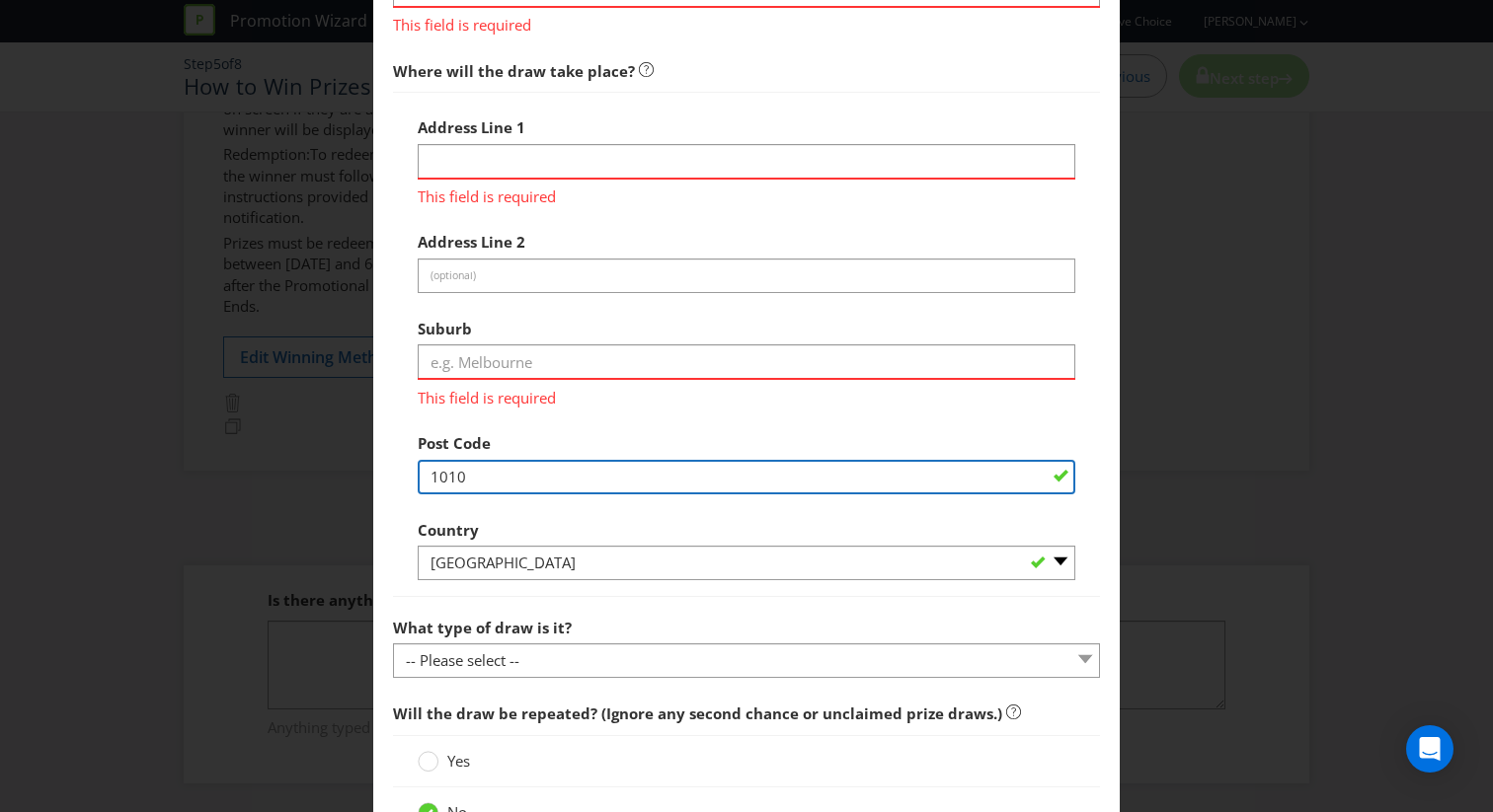
click at [447, 465] on input "1010" at bounding box center [746, 477] width 658 height 35
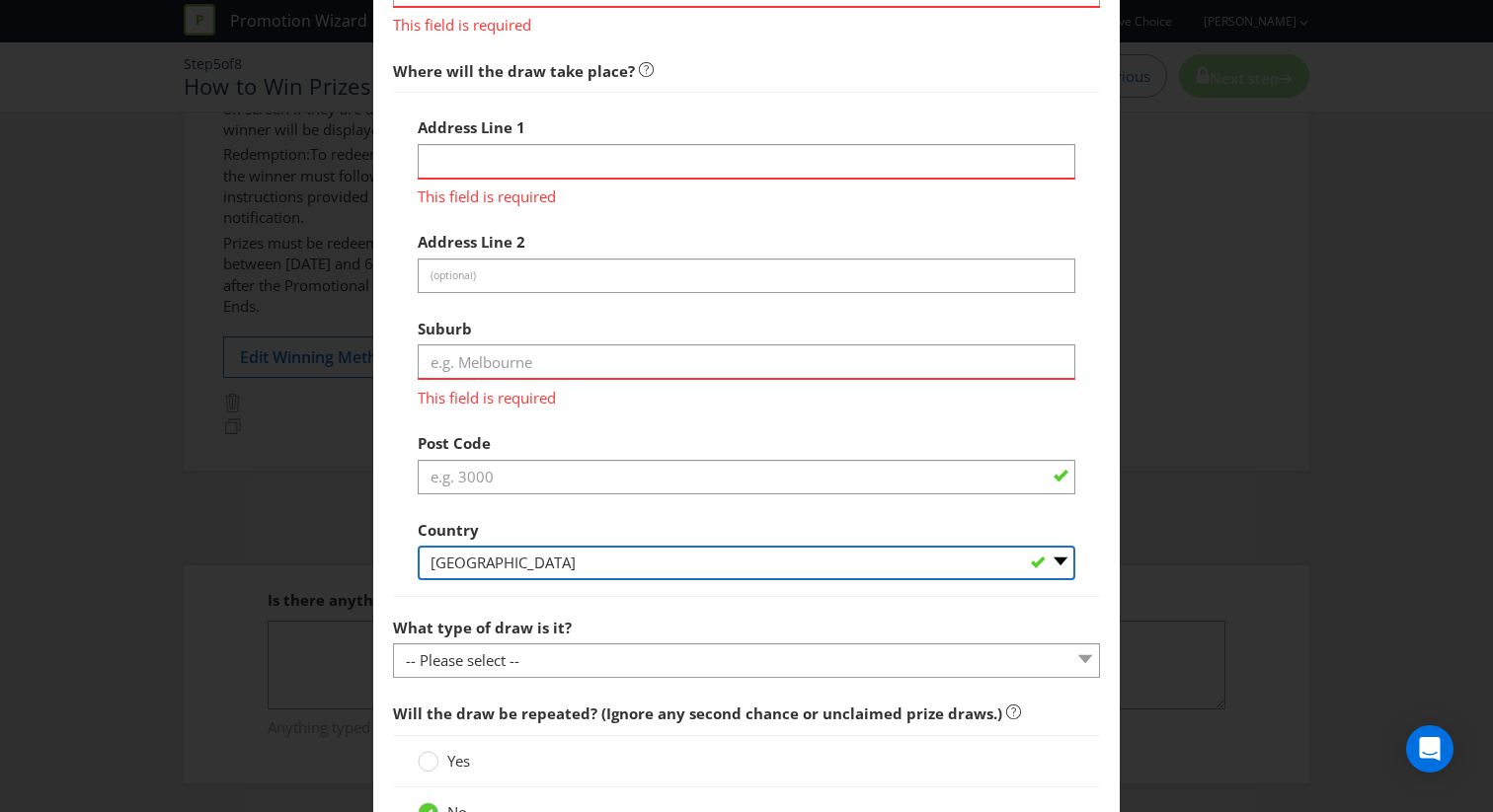
click at [459, 552] on div "Country -- Please Select [GEOGRAPHIC_DATA] [GEOGRAPHIC_DATA]" at bounding box center [746, 547] width 658 height 72
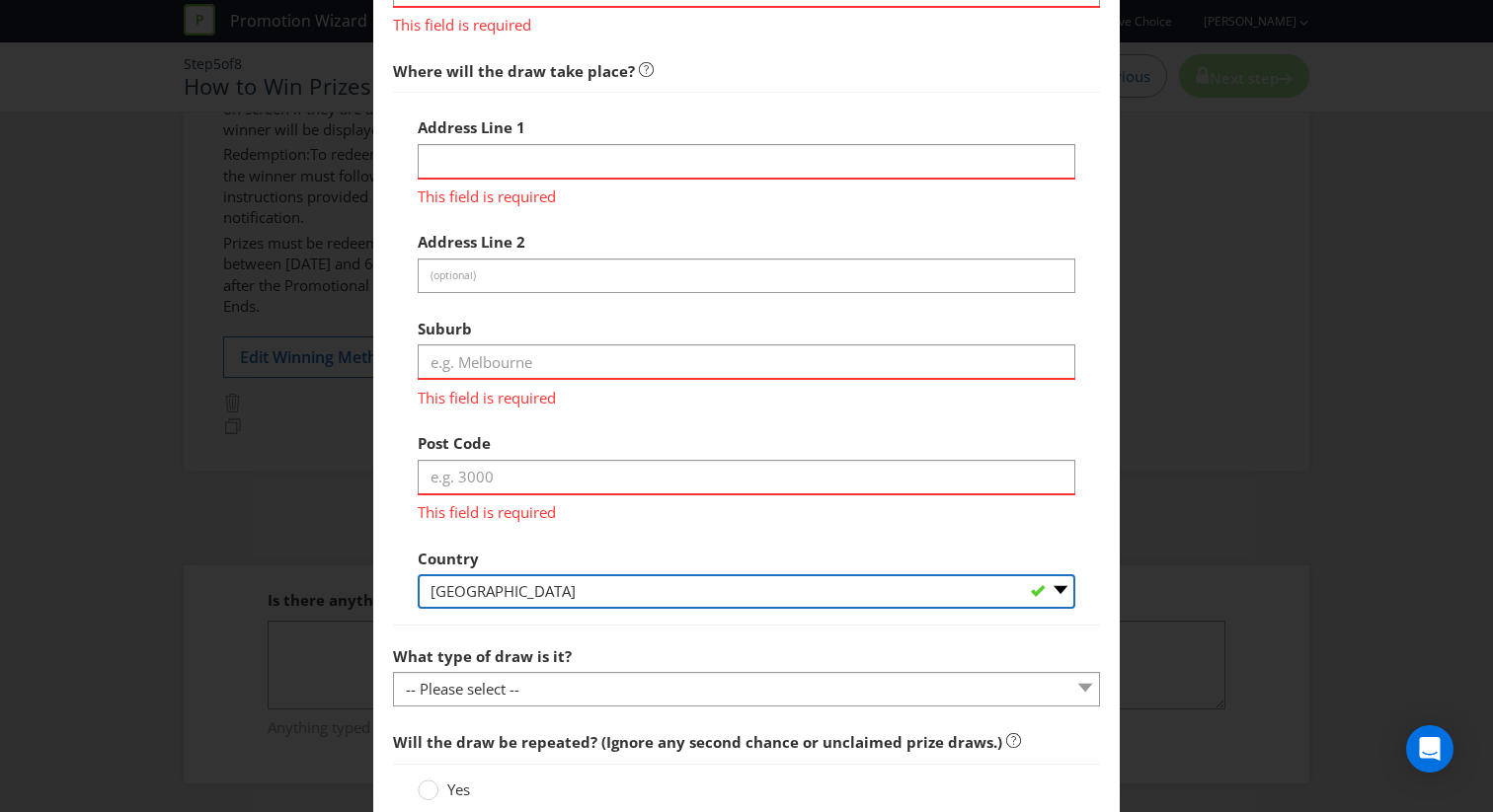
select select "AU"
click at [417, 574] on select "-- Please Select [GEOGRAPHIC_DATA] [GEOGRAPHIC_DATA]" at bounding box center [746, 591] width 658 height 35
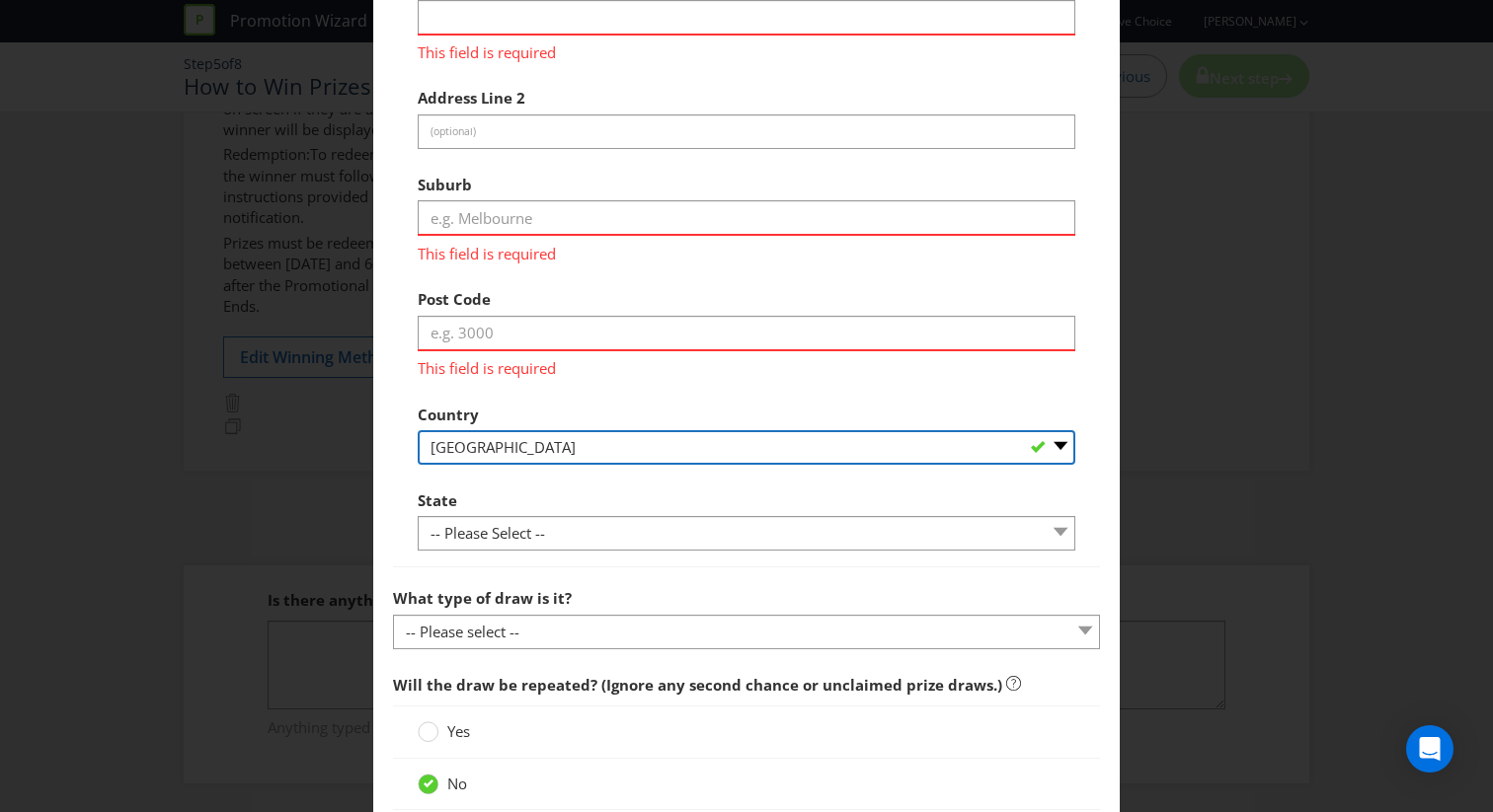
scroll to position [1371, 0]
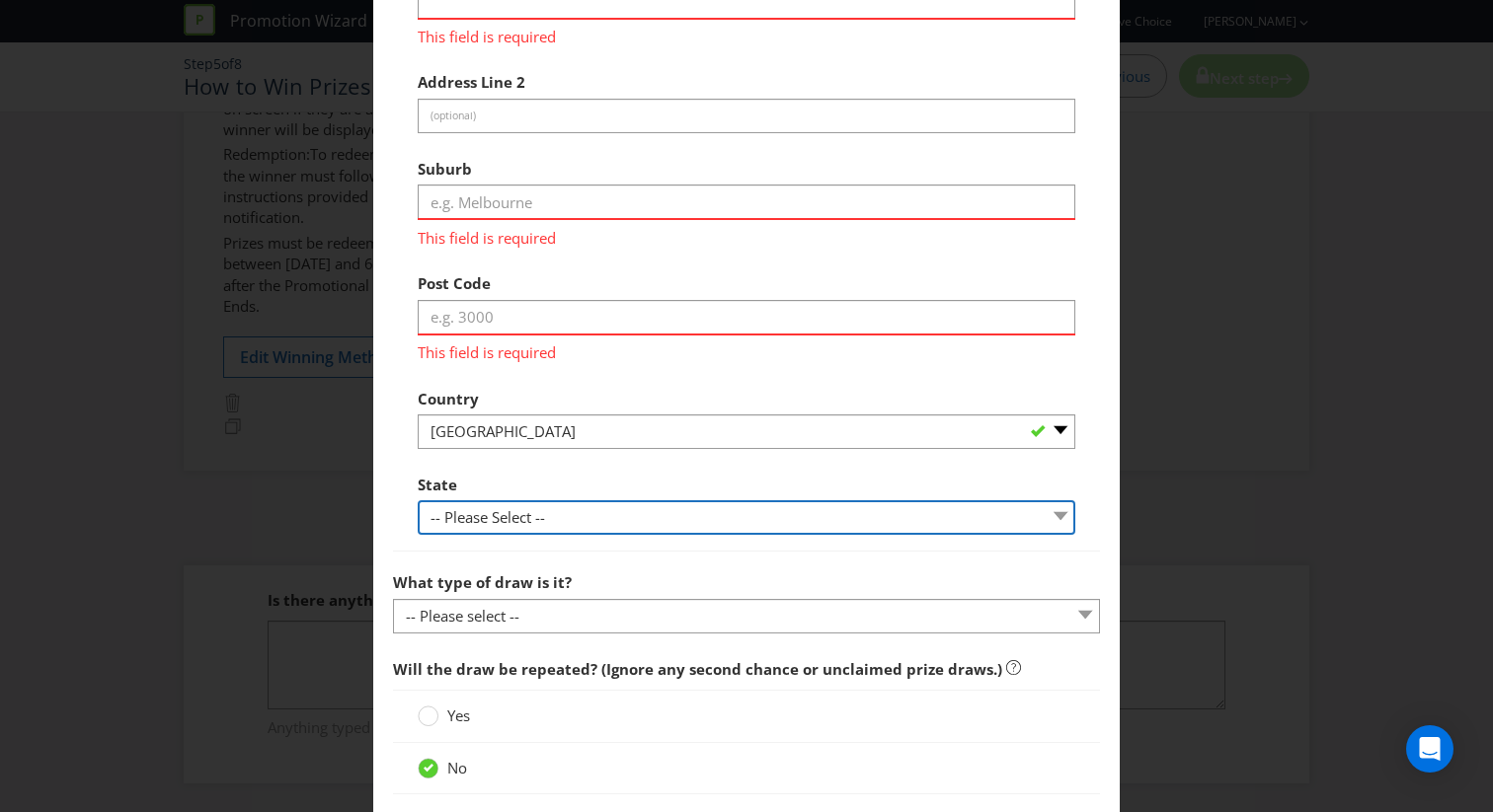
click at [511, 526] on select "-- Please Select -- [GEOGRAPHIC_DATA] [GEOGRAPHIC_DATA] [GEOGRAPHIC_DATA] [GEOG…" at bounding box center [746, 518] width 658 height 35
select select "[GEOGRAPHIC_DATA]"
click at [417, 501] on select "-- Please Select -- [GEOGRAPHIC_DATA] [GEOGRAPHIC_DATA] [GEOGRAPHIC_DATA] [GEOG…" at bounding box center [746, 518] width 658 height 35
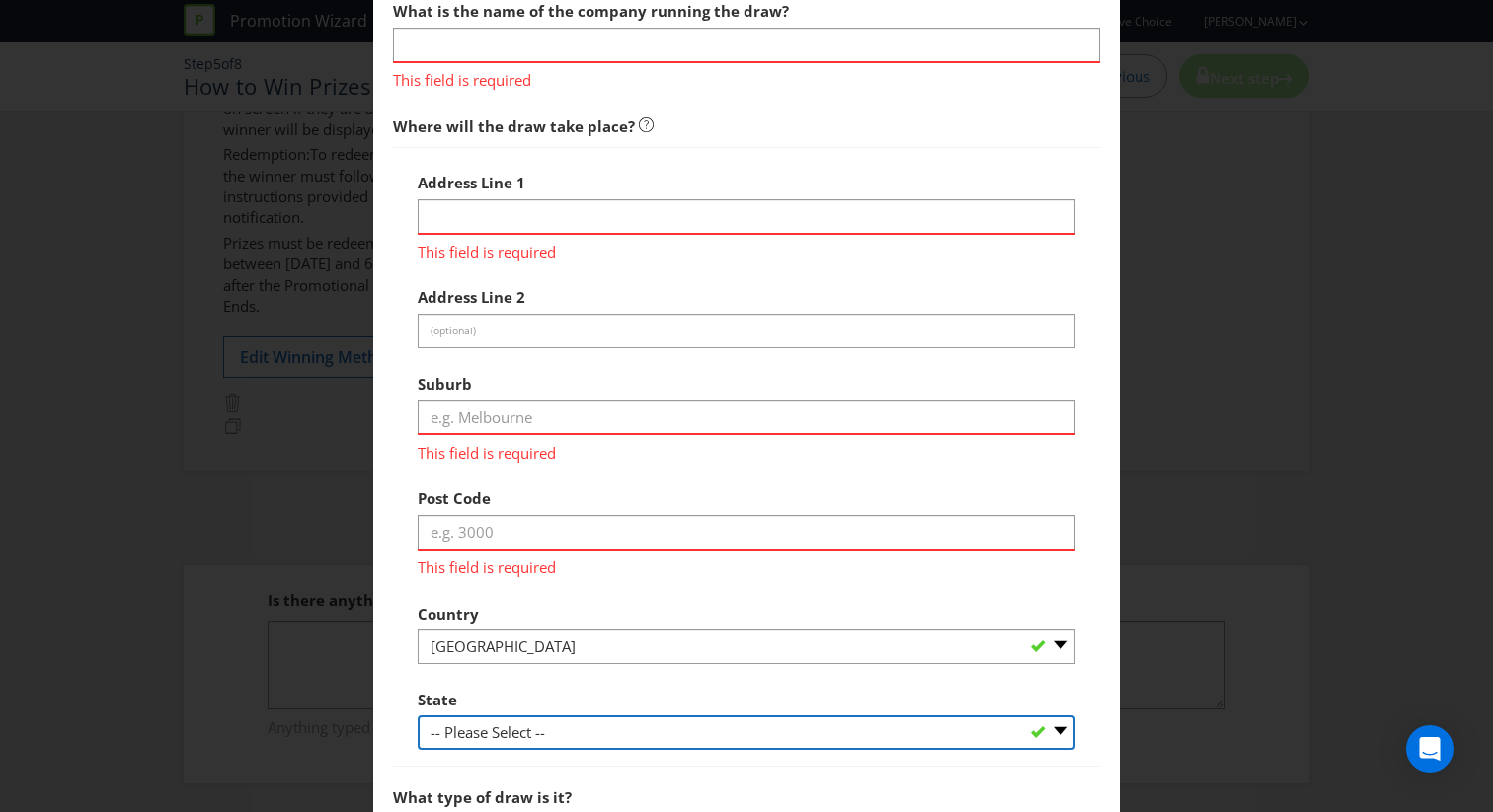
scroll to position [1094, 0]
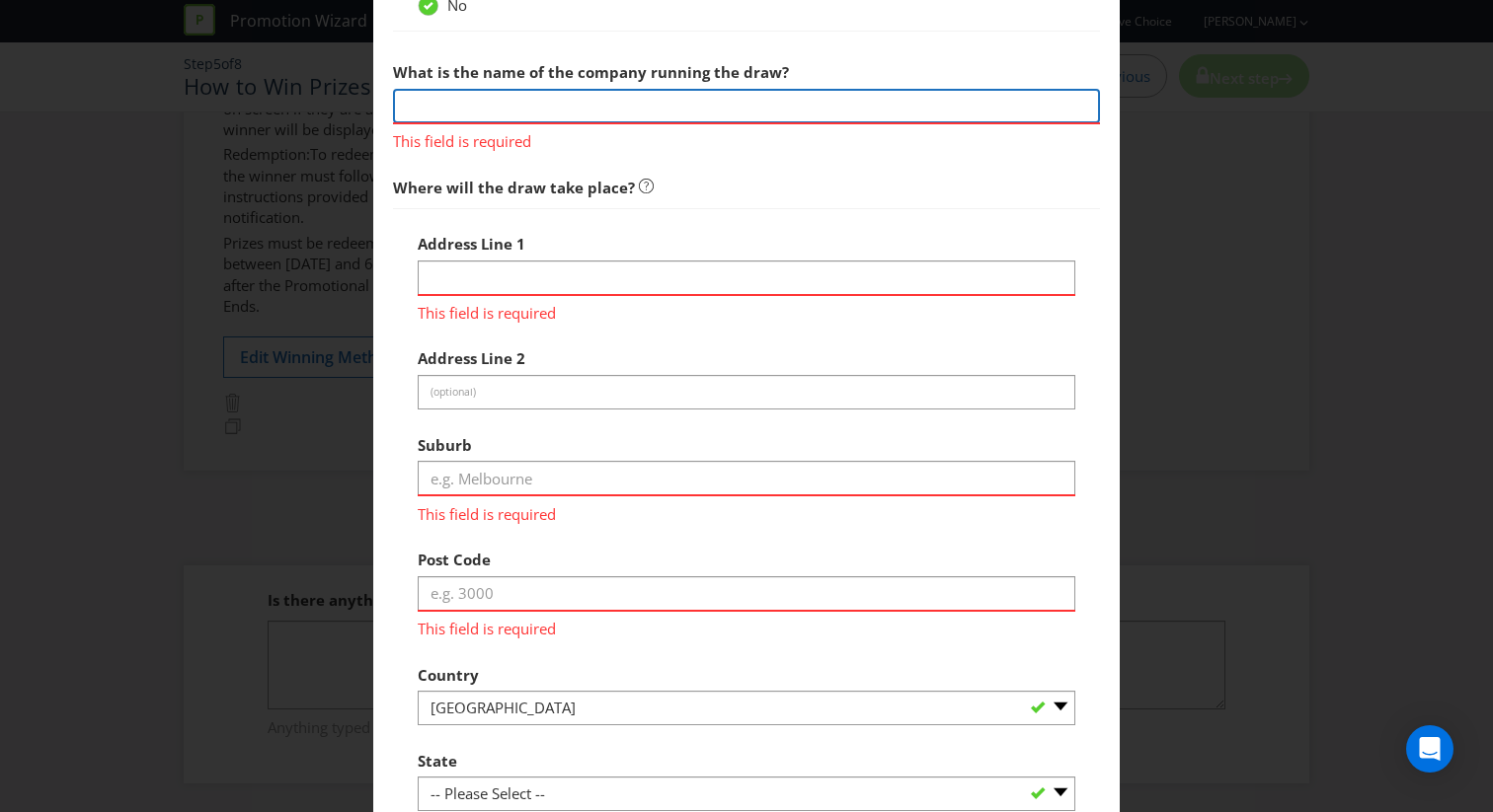
click at [570, 109] on input "text" at bounding box center [746, 105] width 707 height 35
type input "Hive Marketing Group Pty Ltd"
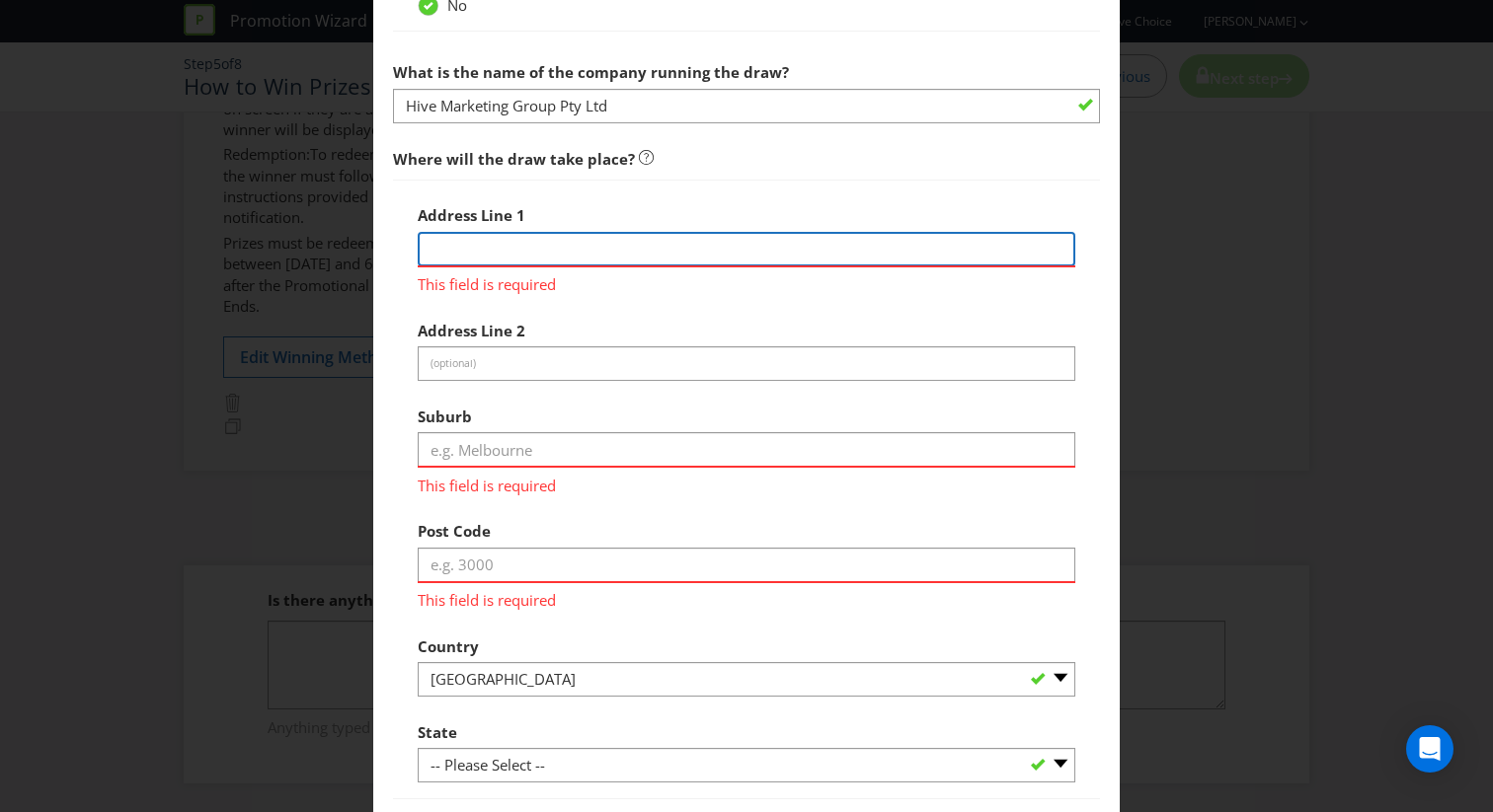
click at [580, 285] on div "Address Line 1 This field is required" at bounding box center [746, 245] width 658 height 99
type input "[STREET_ADDRESS]"
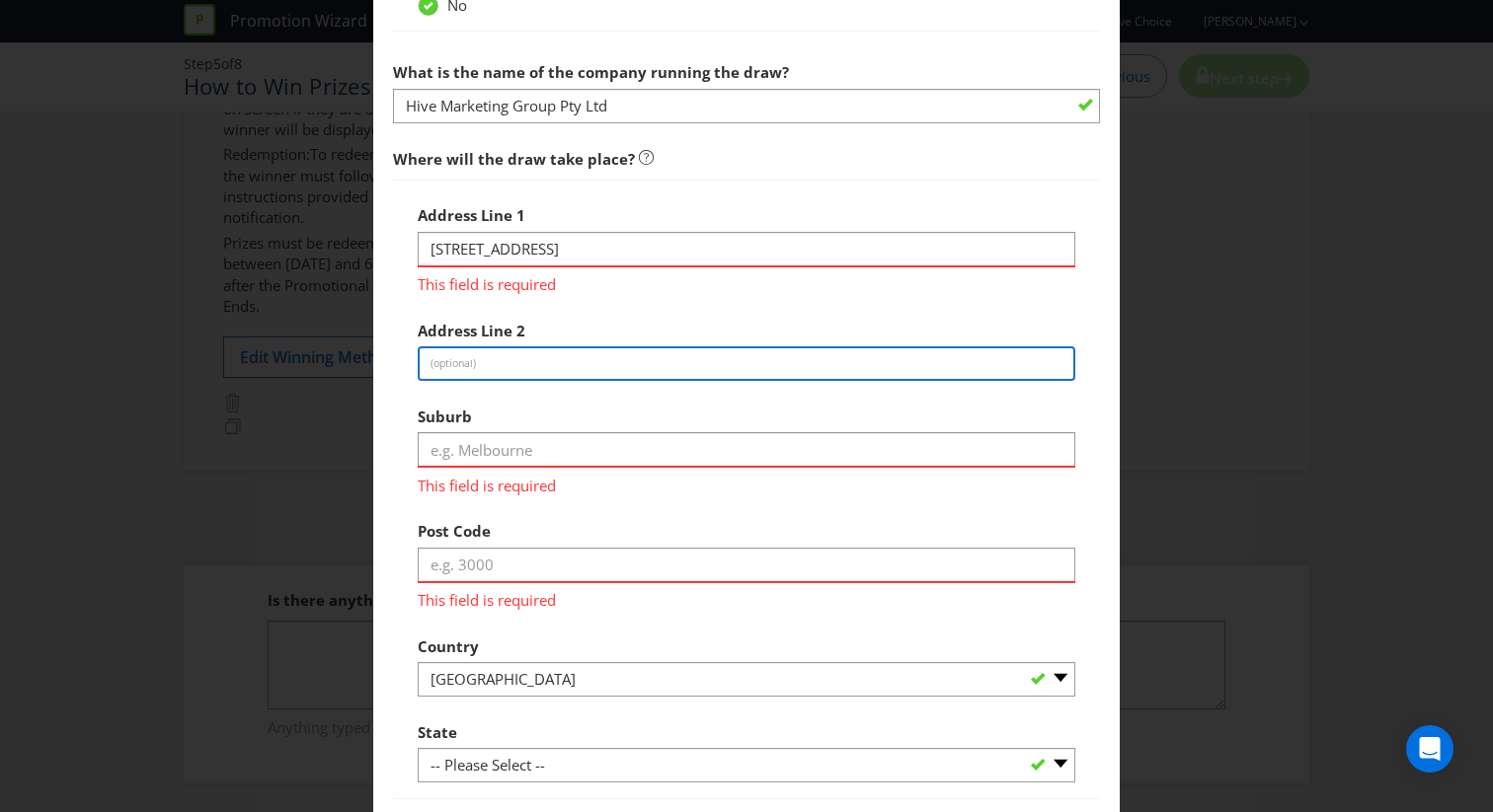
click at [738, 376] on div "Address Line 1 [STREET_ADDRESS] This field is required Address Line 2 (optional…" at bounding box center [746, 490] width 658 height 588
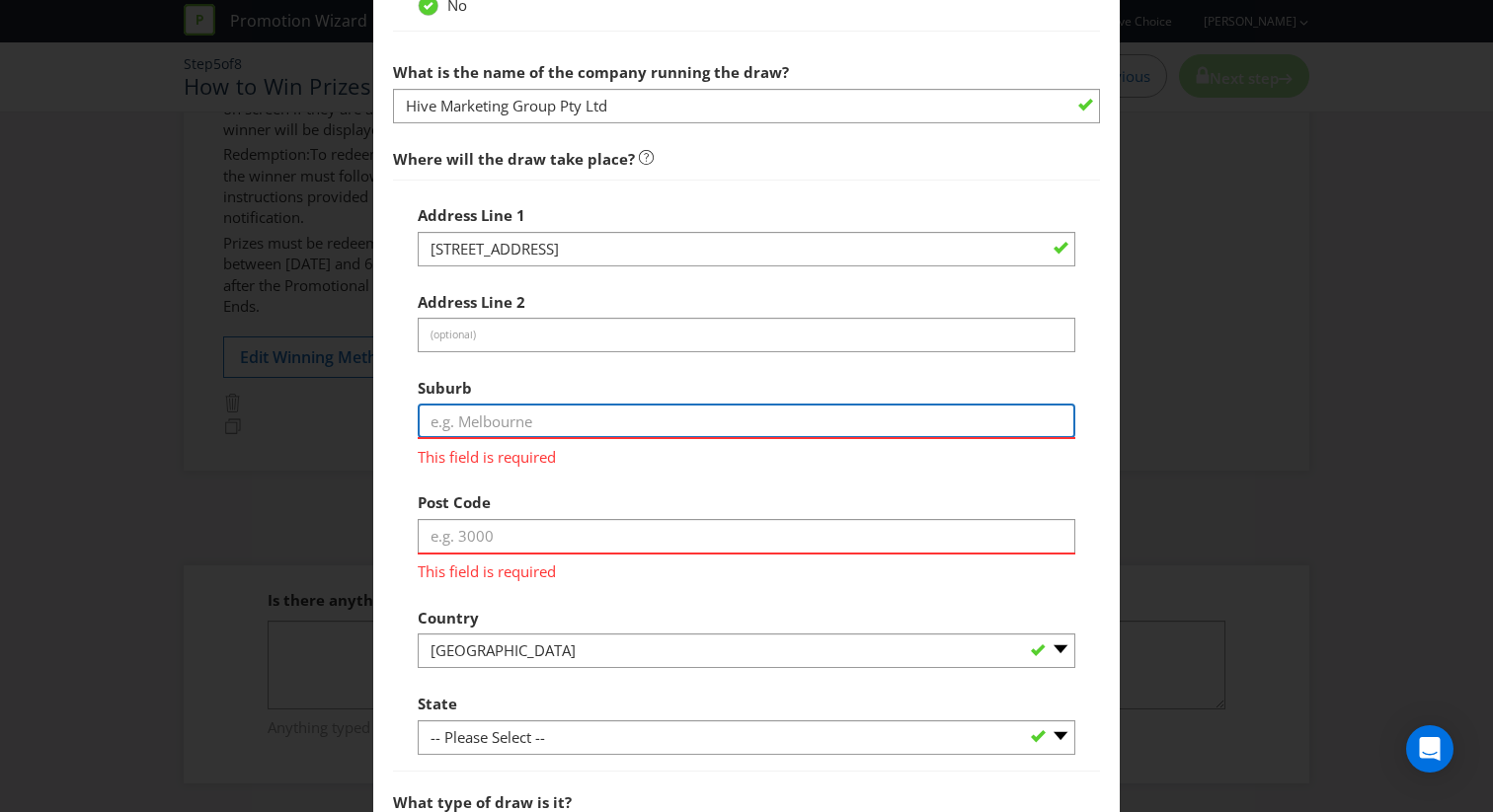
click at [727, 427] on input "text" at bounding box center [746, 420] width 658 height 35
type input "Brookvale"
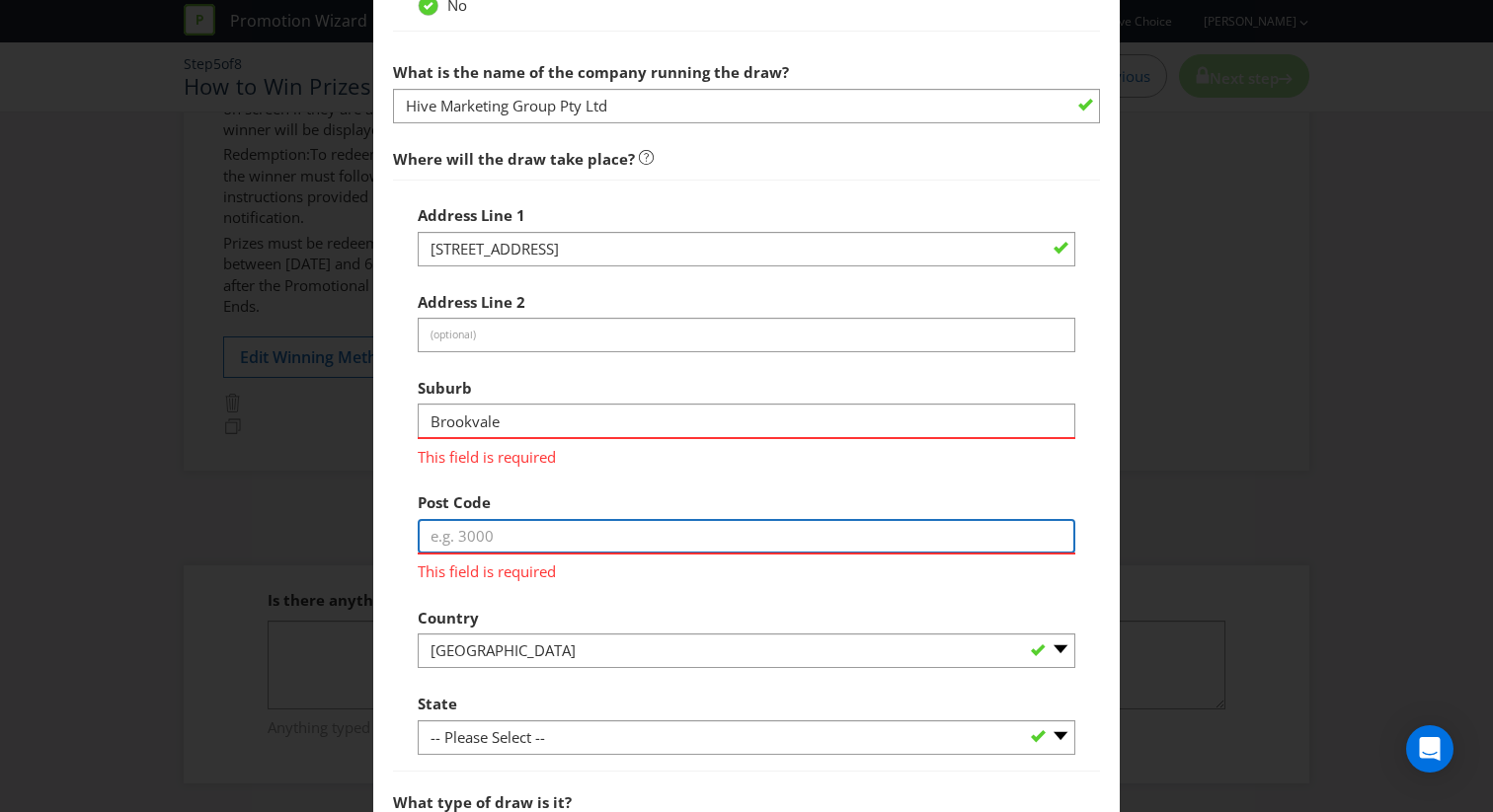
click at [700, 543] on div "Post Code This field is required" at bounding box center [746, 533] width 658 height 99
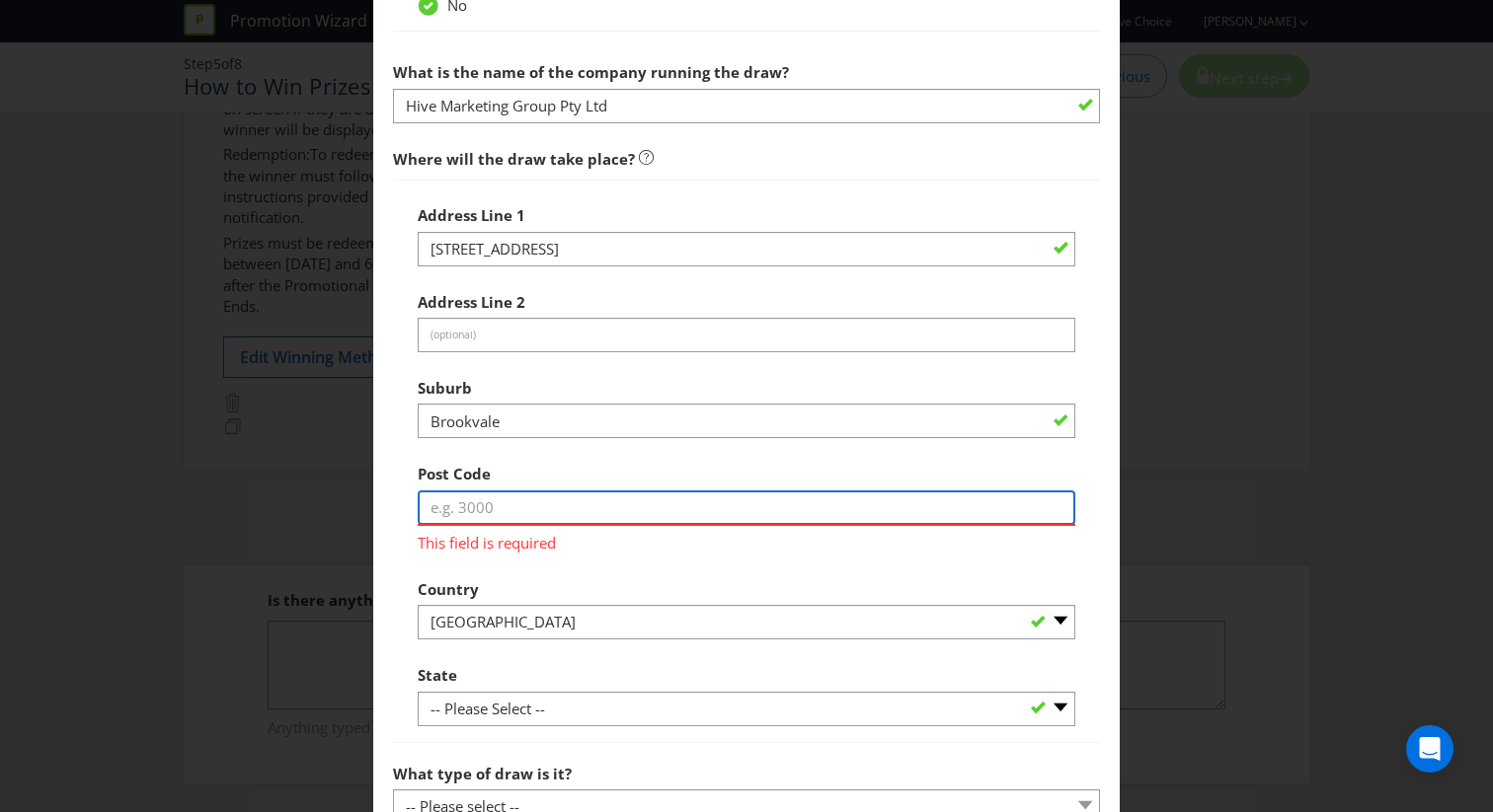
type input "2100"
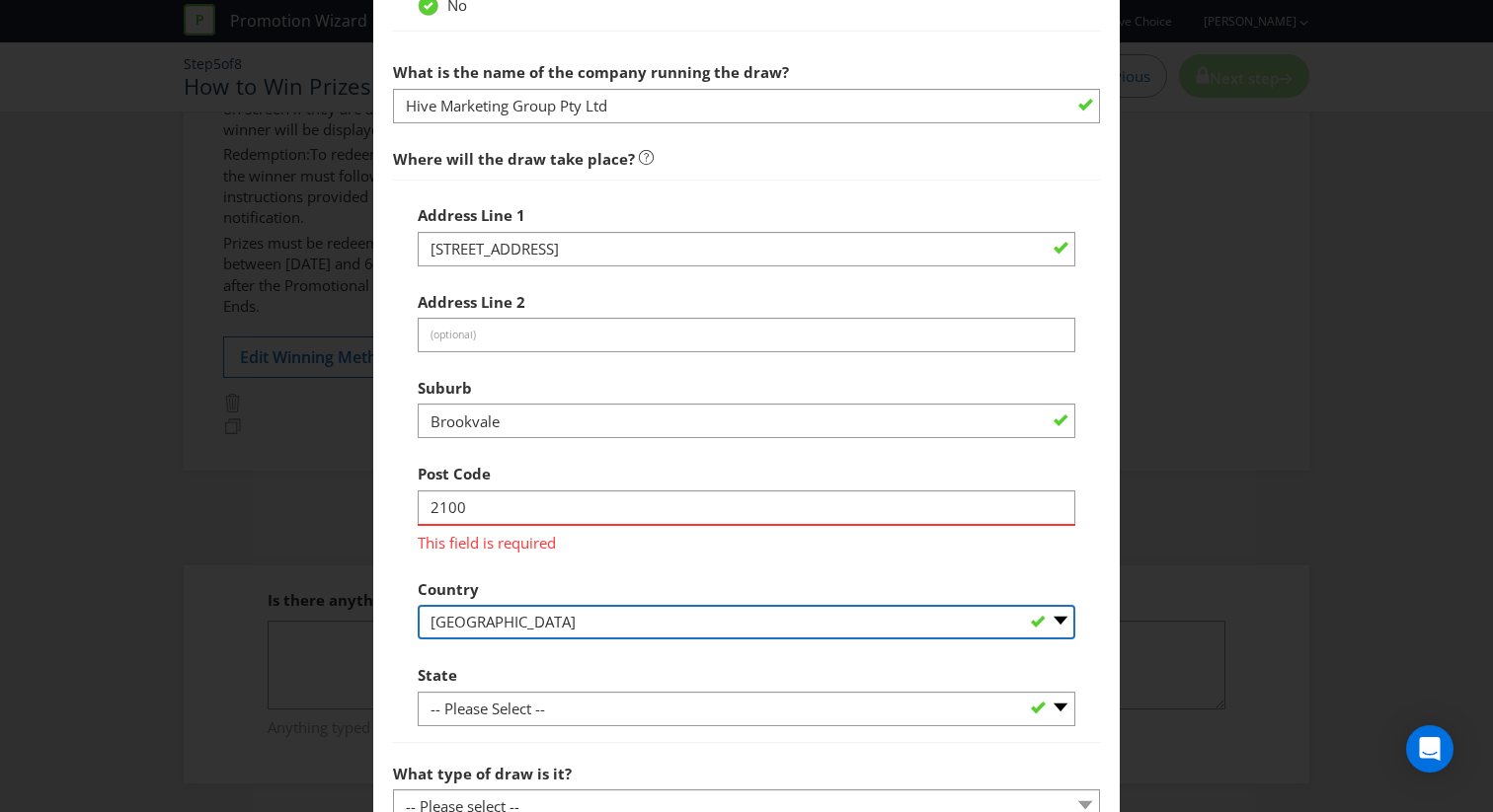
click at [709, 609] on select "-- Please Select [GEOGRAPHIC_DATA] [GEOGRAPHIC_DATA]" at bounding box center [746, 622] width 658 height 35
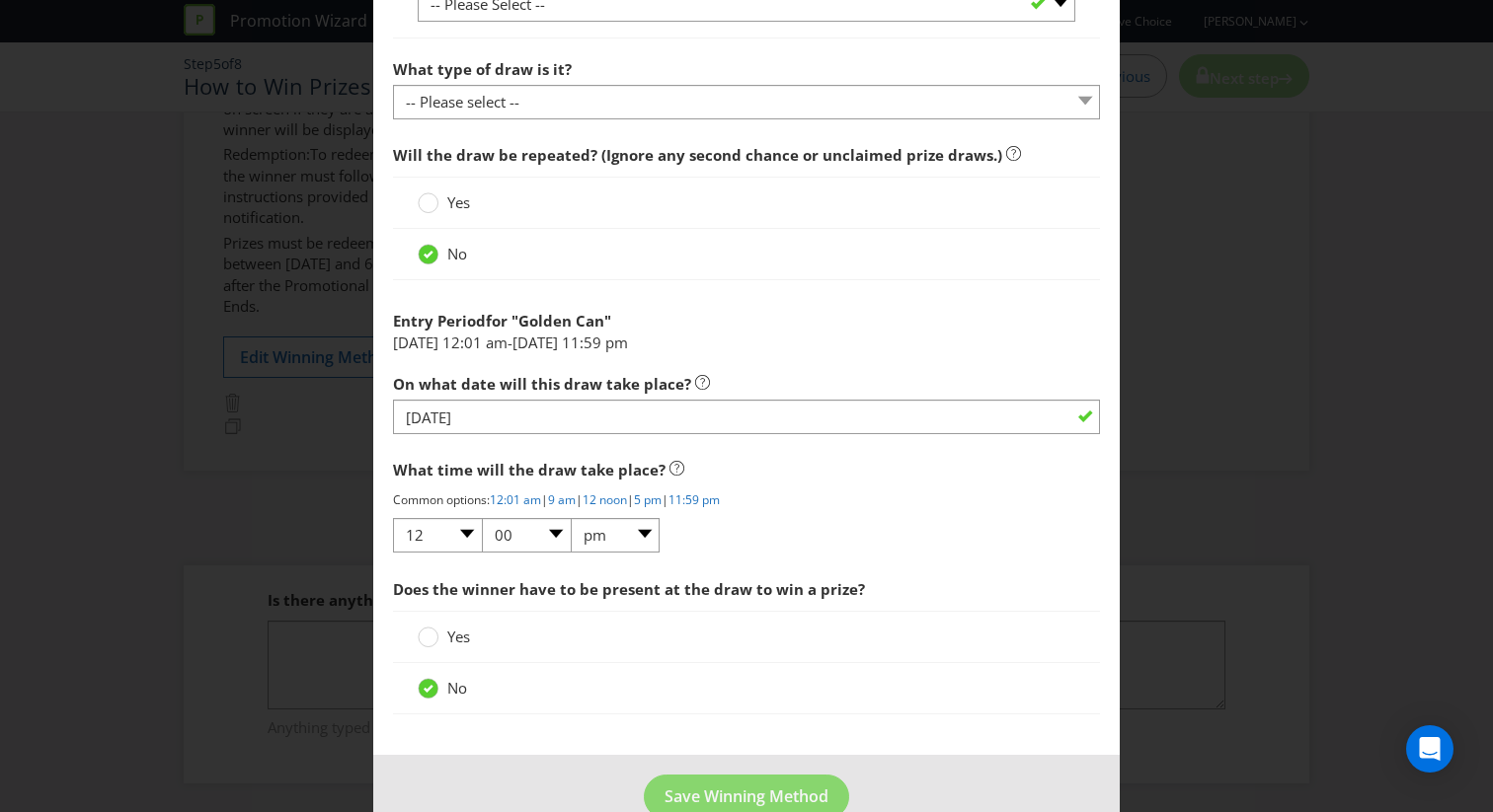
scroll to position [1813, 0]
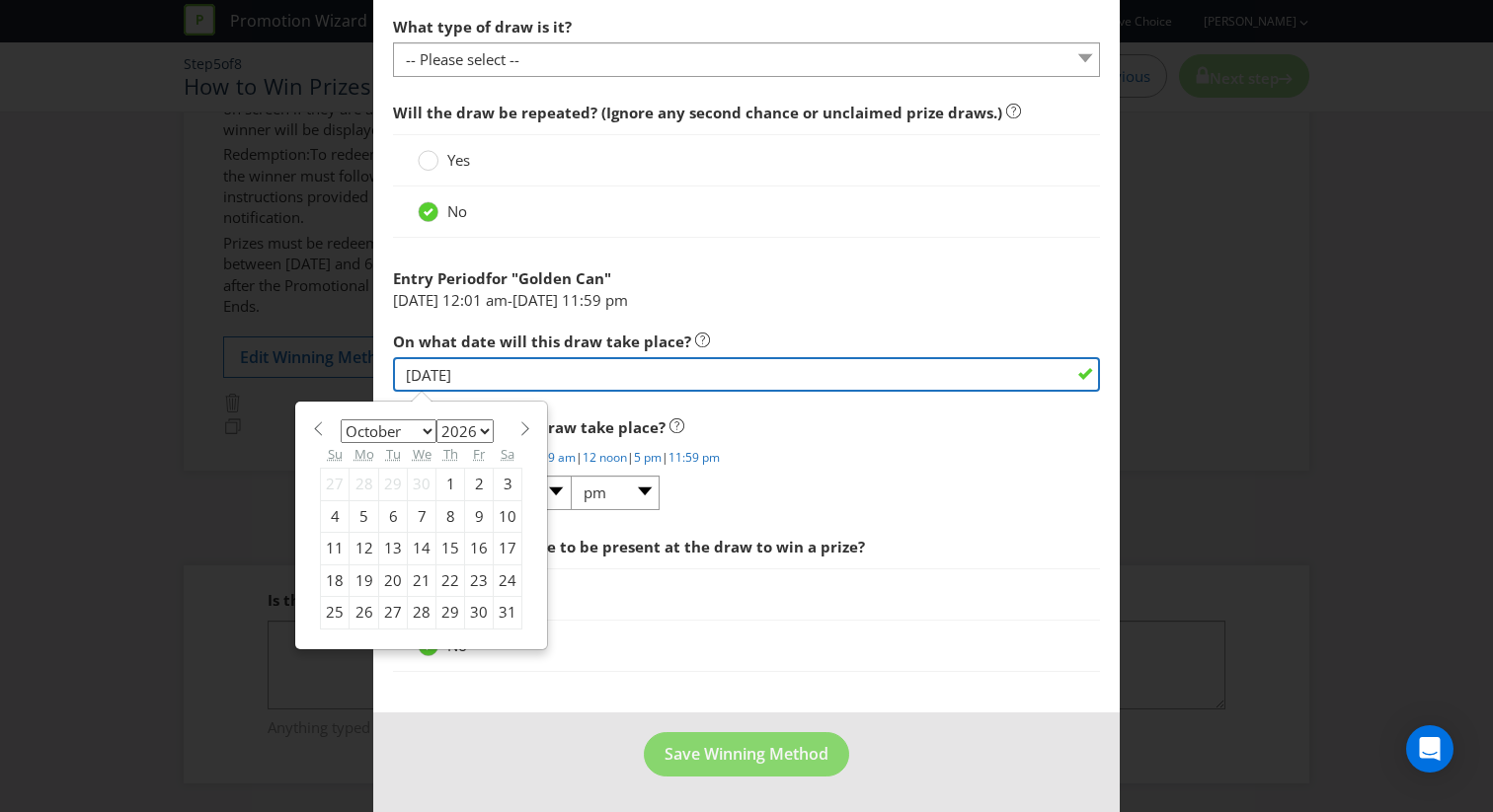
click at [661, 386] on input "[DATE]" at bounding box center [746, 375] width 707 height 35
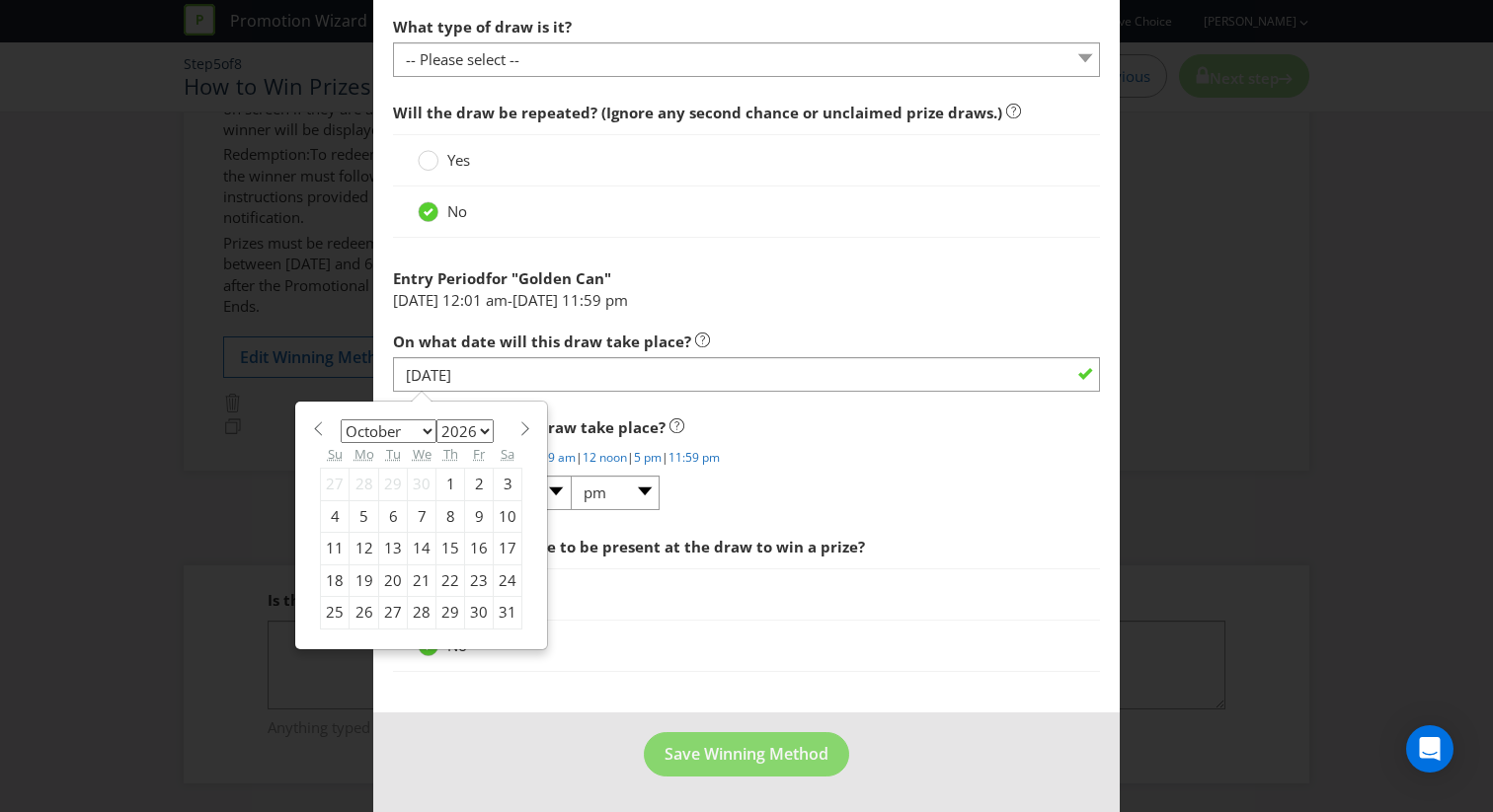
click at [361, 512] on div "5" at bounding box center [365, 517] width 30 height 32
type input "[DATE]"
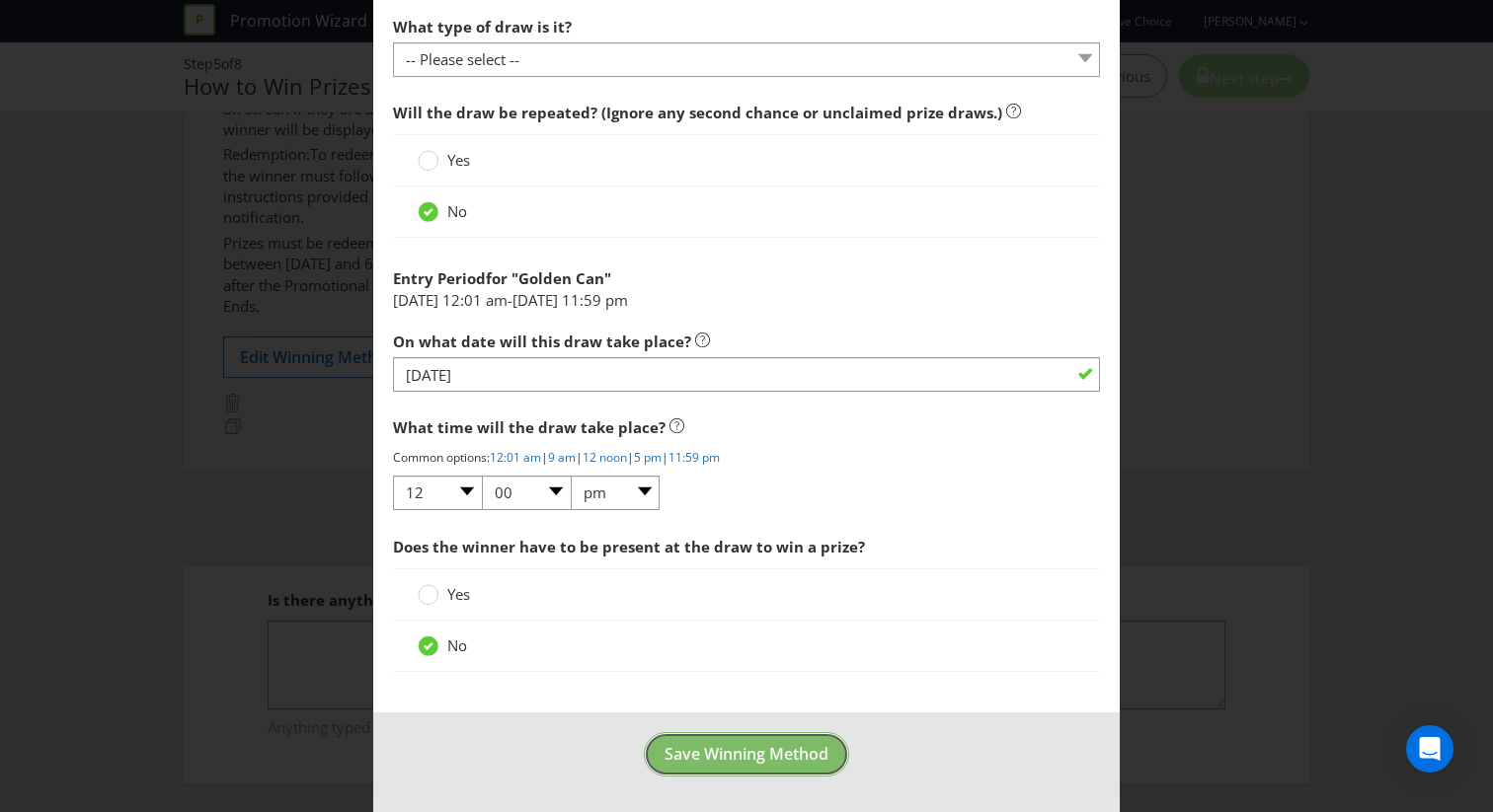
click at [690, 754] on span "Save Winning Method" at bounding box center [746, 754] width 164 height 22
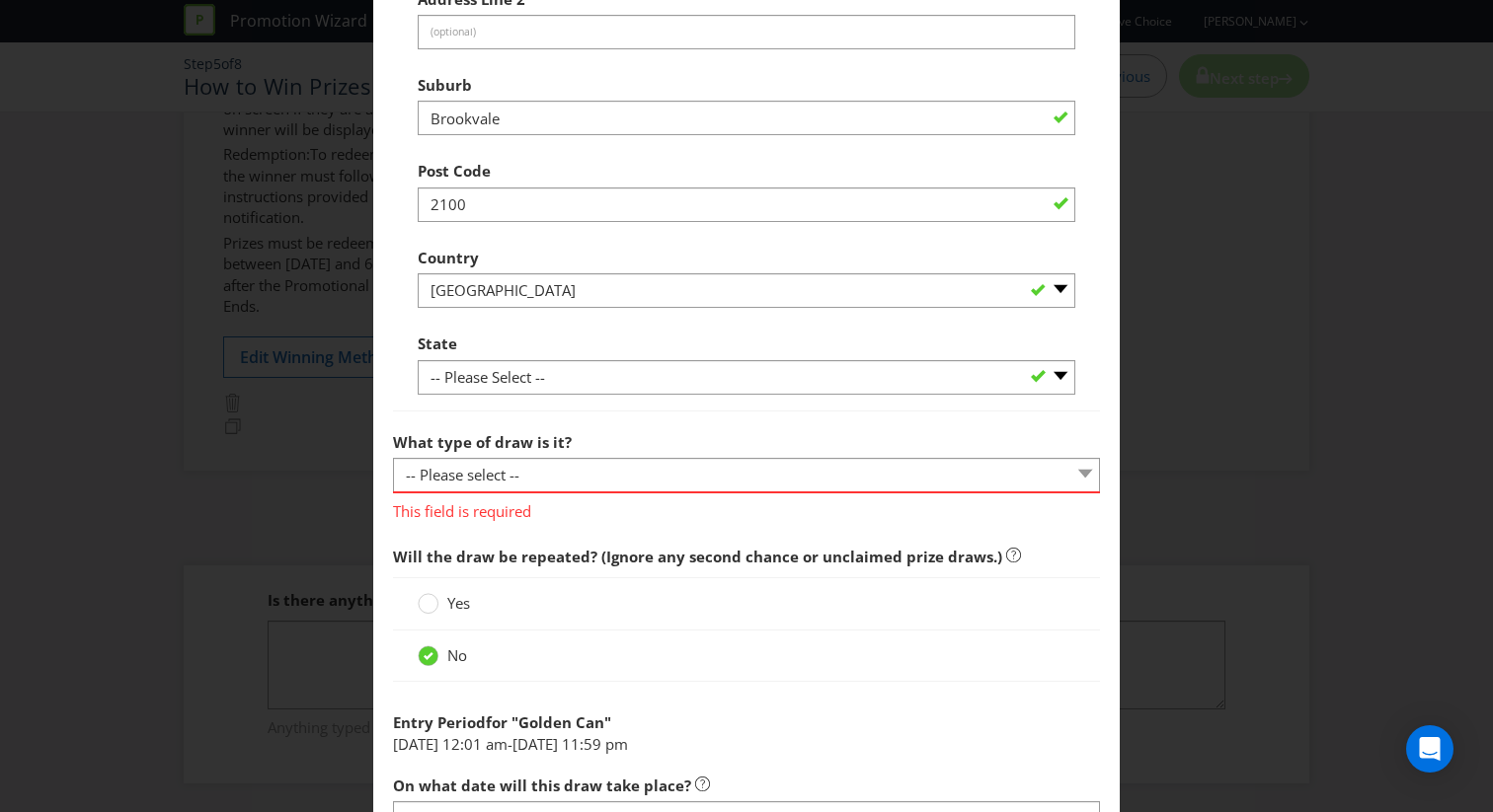
scroll to position [1458, 0]
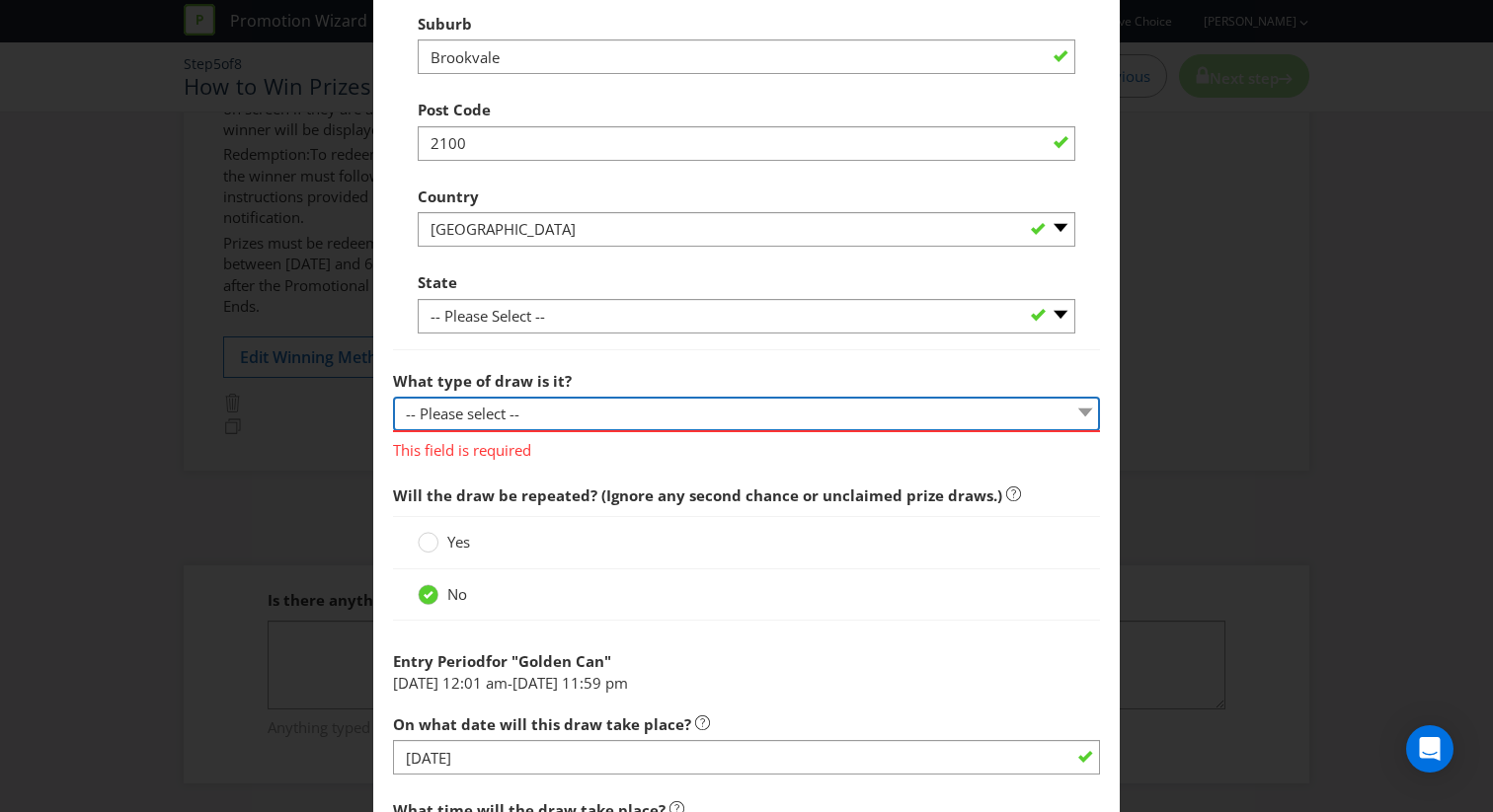
click at [635, 426] on select "-- Please select -- Computerised random selection Barrel draw Don't specify Oth…" at bounding box center [746, 413] width 707 height 35
select select "COMPUTERISED"
click at [393, 397] on select "-- Please select -- Computerised random selection Barrel draw Don't specify Oth…" at bounding box center [746, 413] width 707 height 35
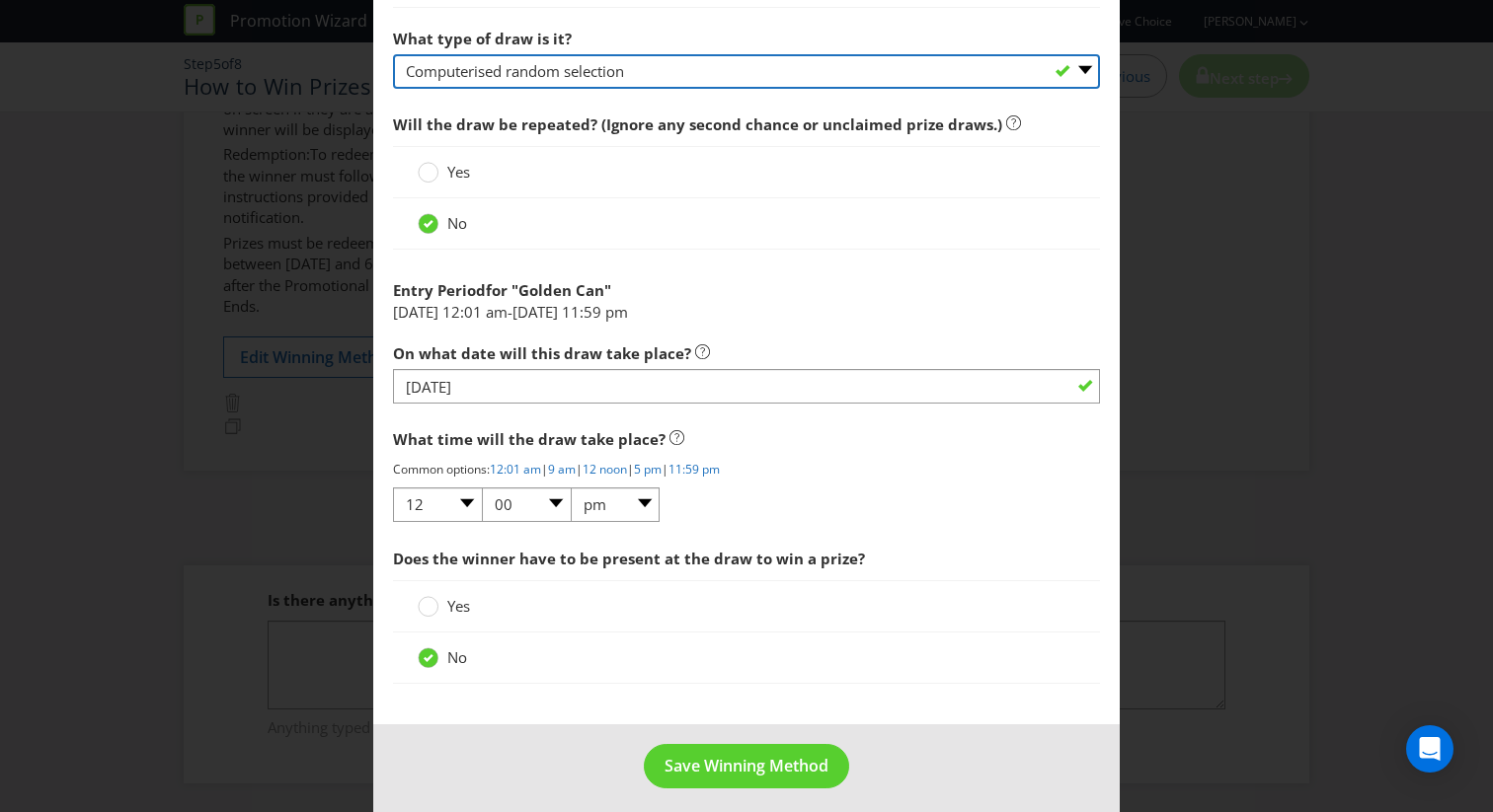
scroll to position [1813, 0]
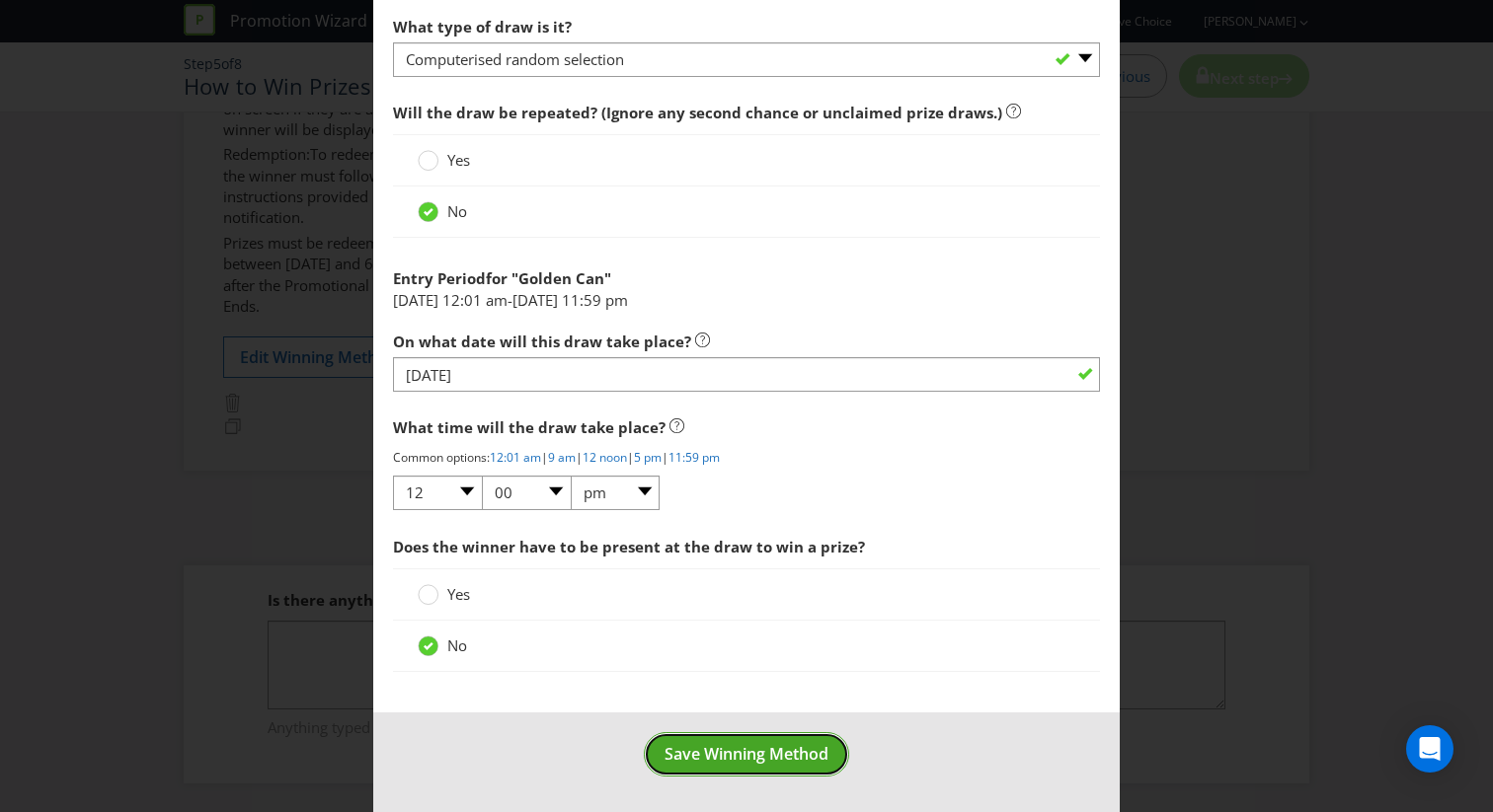
click at [773, 753] on span "Save Winning Method" at bounding box center [746, 754] width 164 height 22
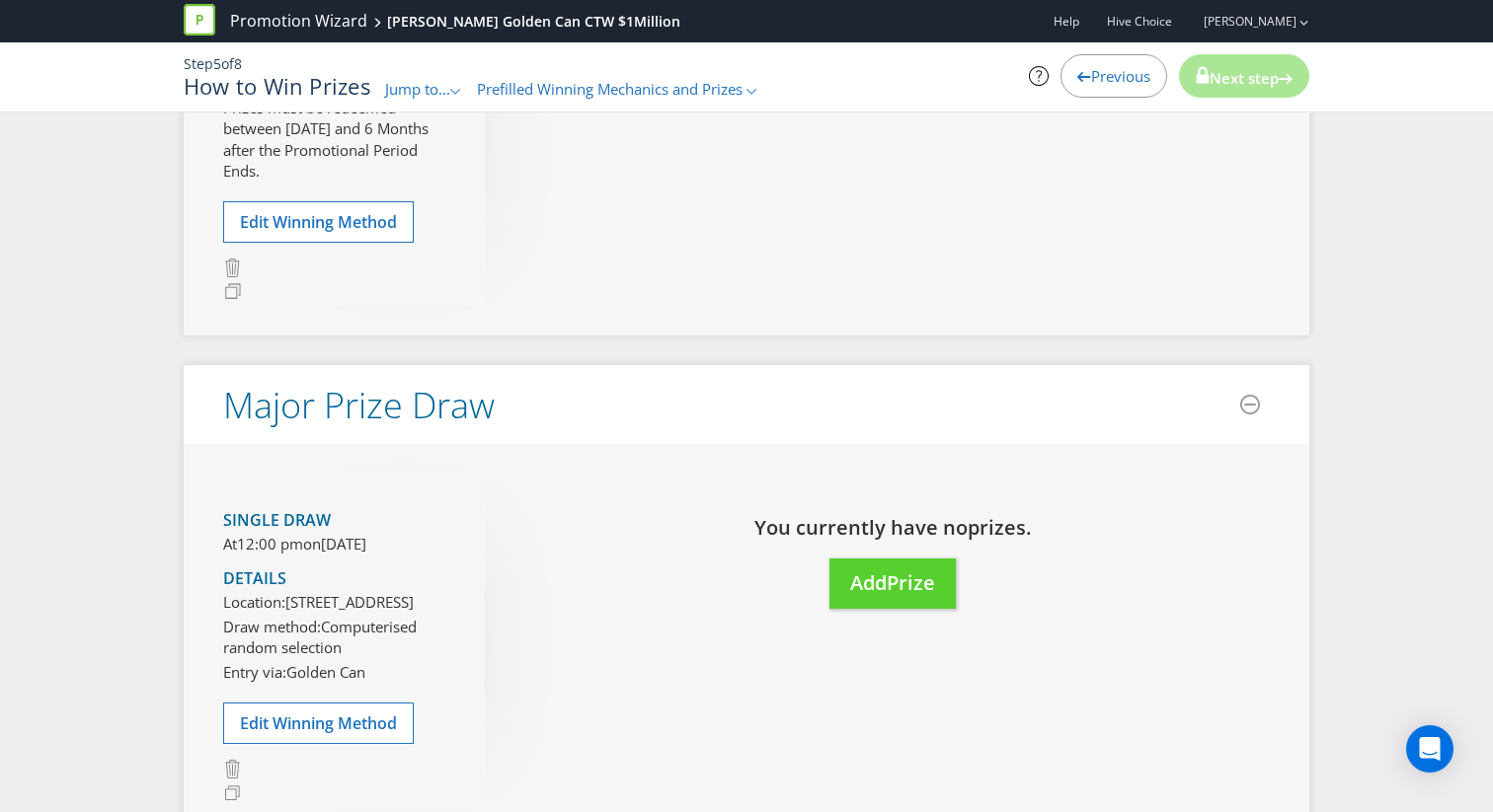
scroll to position [705, 0]
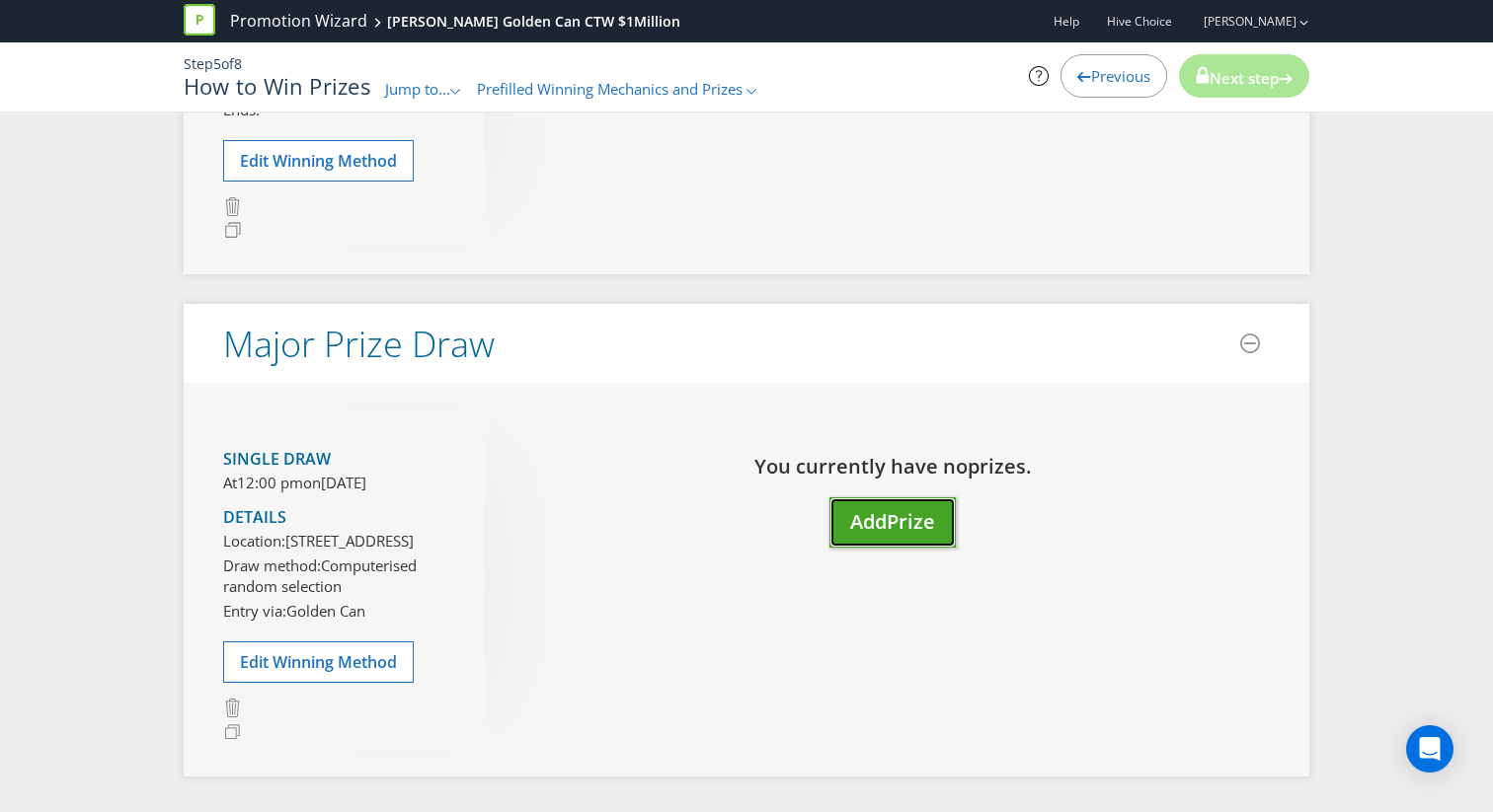
click at [919, 541] on button "Add Prize" at bounding box center [892, 523] width 126 height 51
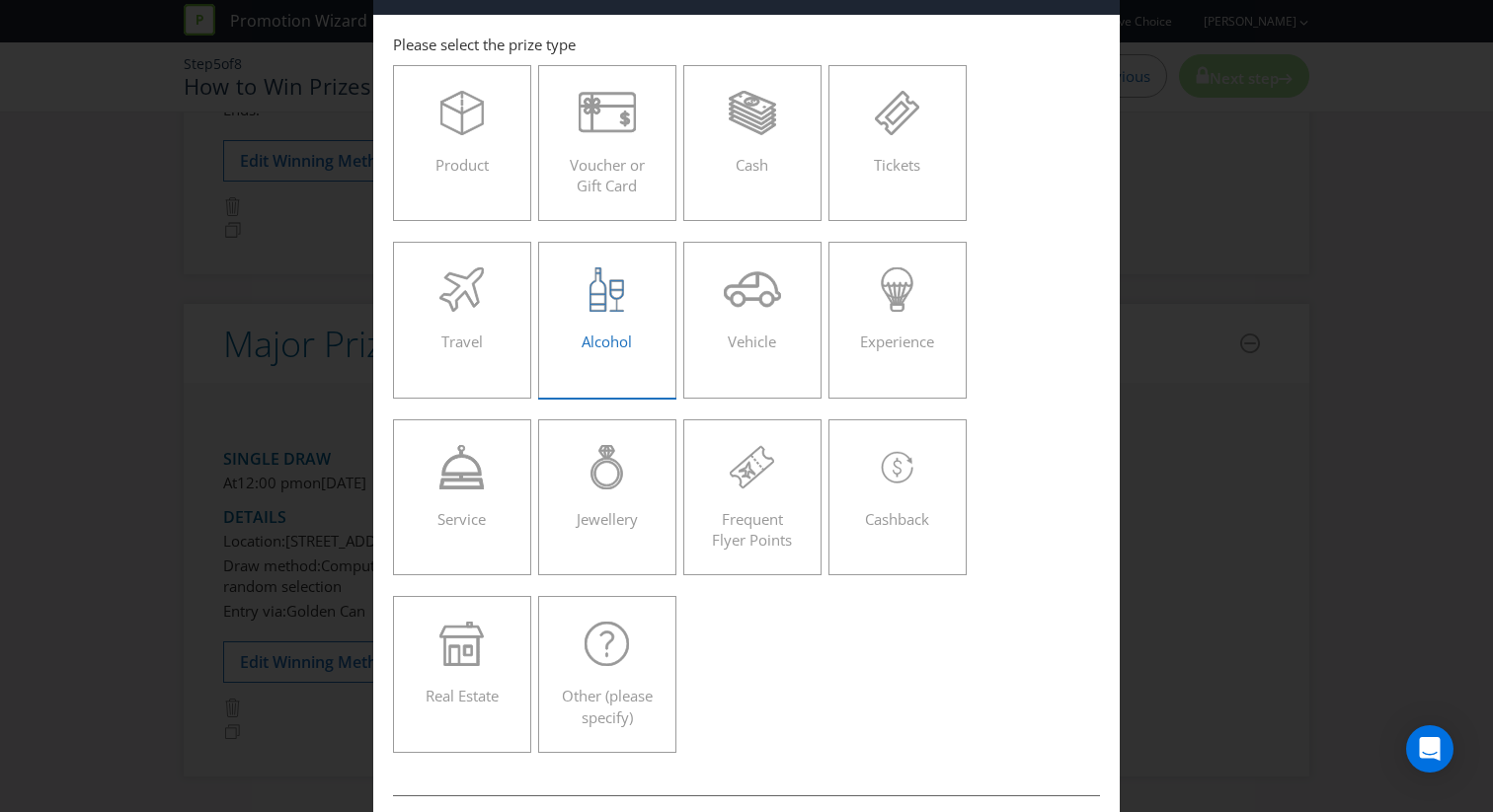
scroll to position [78, 0]
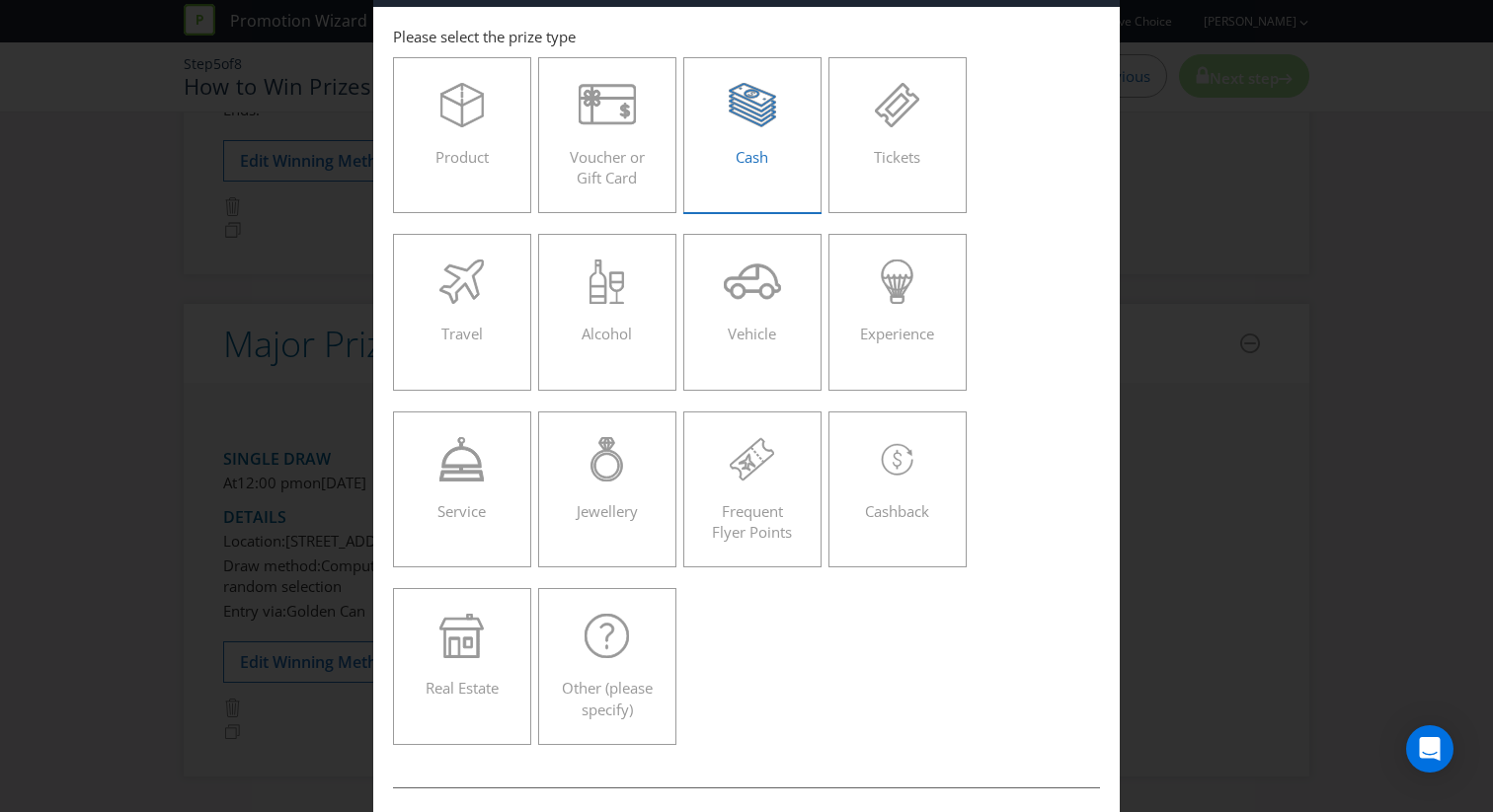
click at [733, 144] on div "Cash" at bounding box center [751, 126] width 96 height 88
click at [0, 0] on input "Cash" at bounding box center [0, 0] width 0 height 0
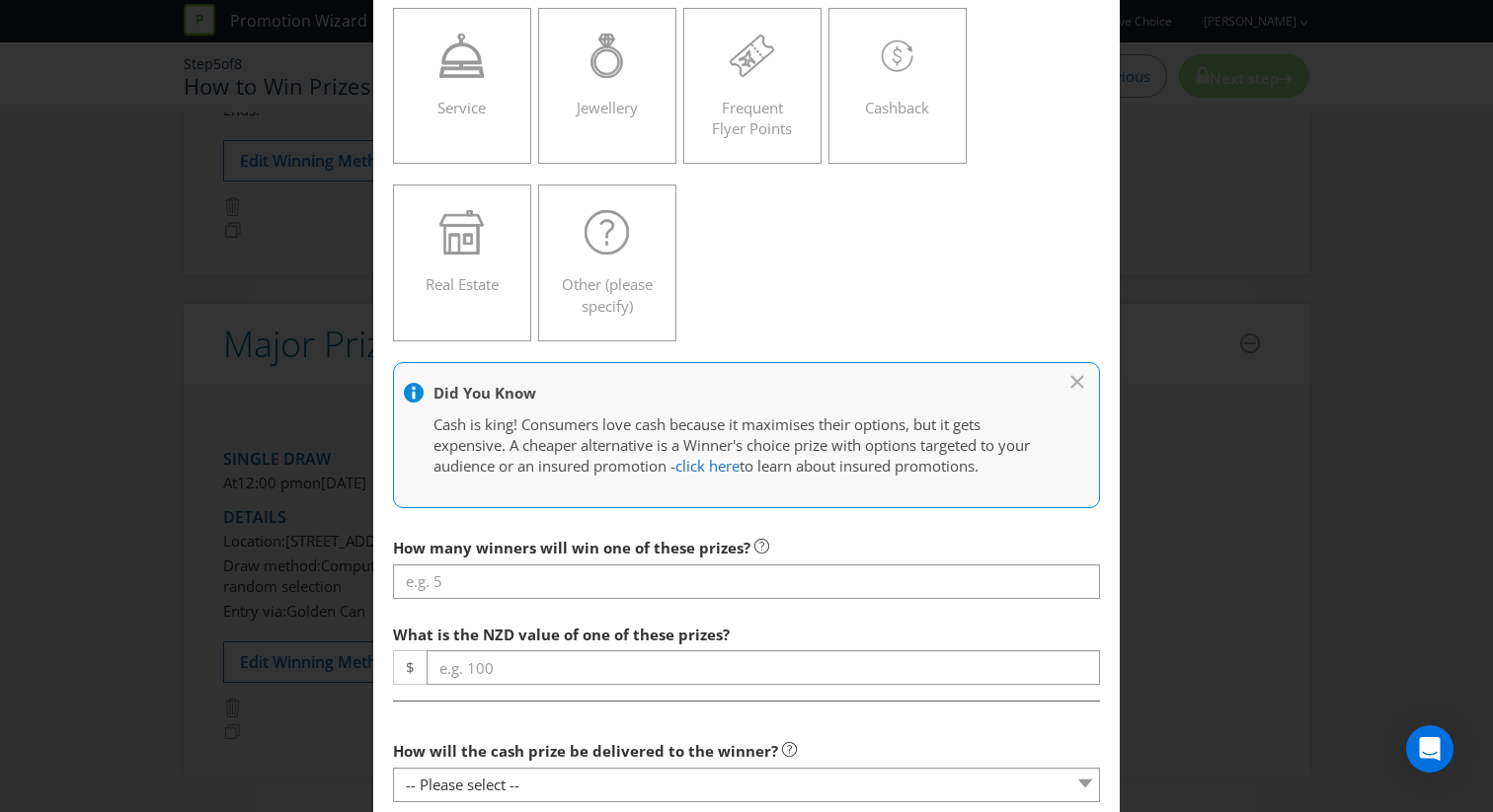
scroll to position [612, 0]
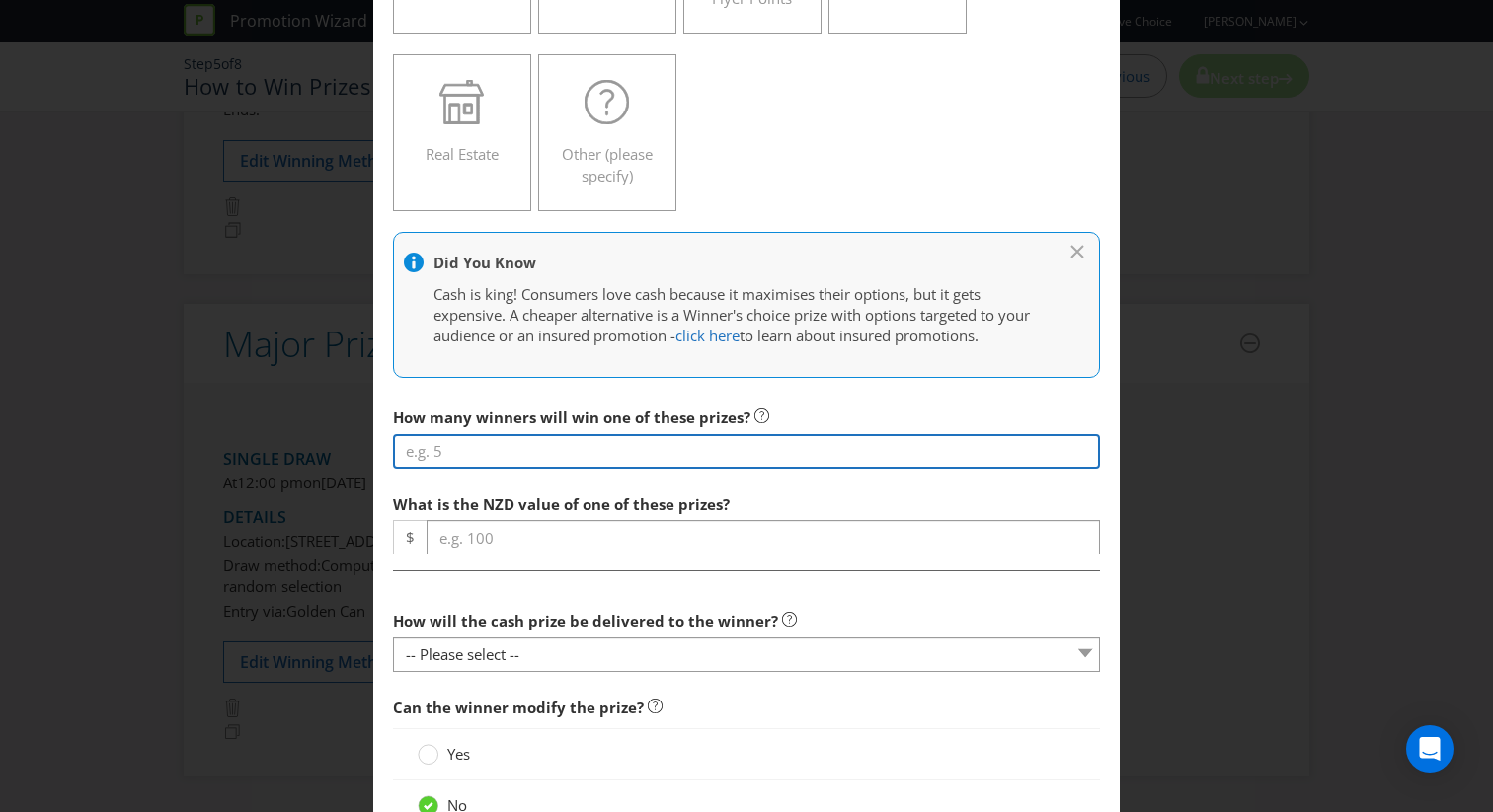
click at [630, 449] on input "number" at bounding box center [746, 451] width 707 height 35
type input "1"
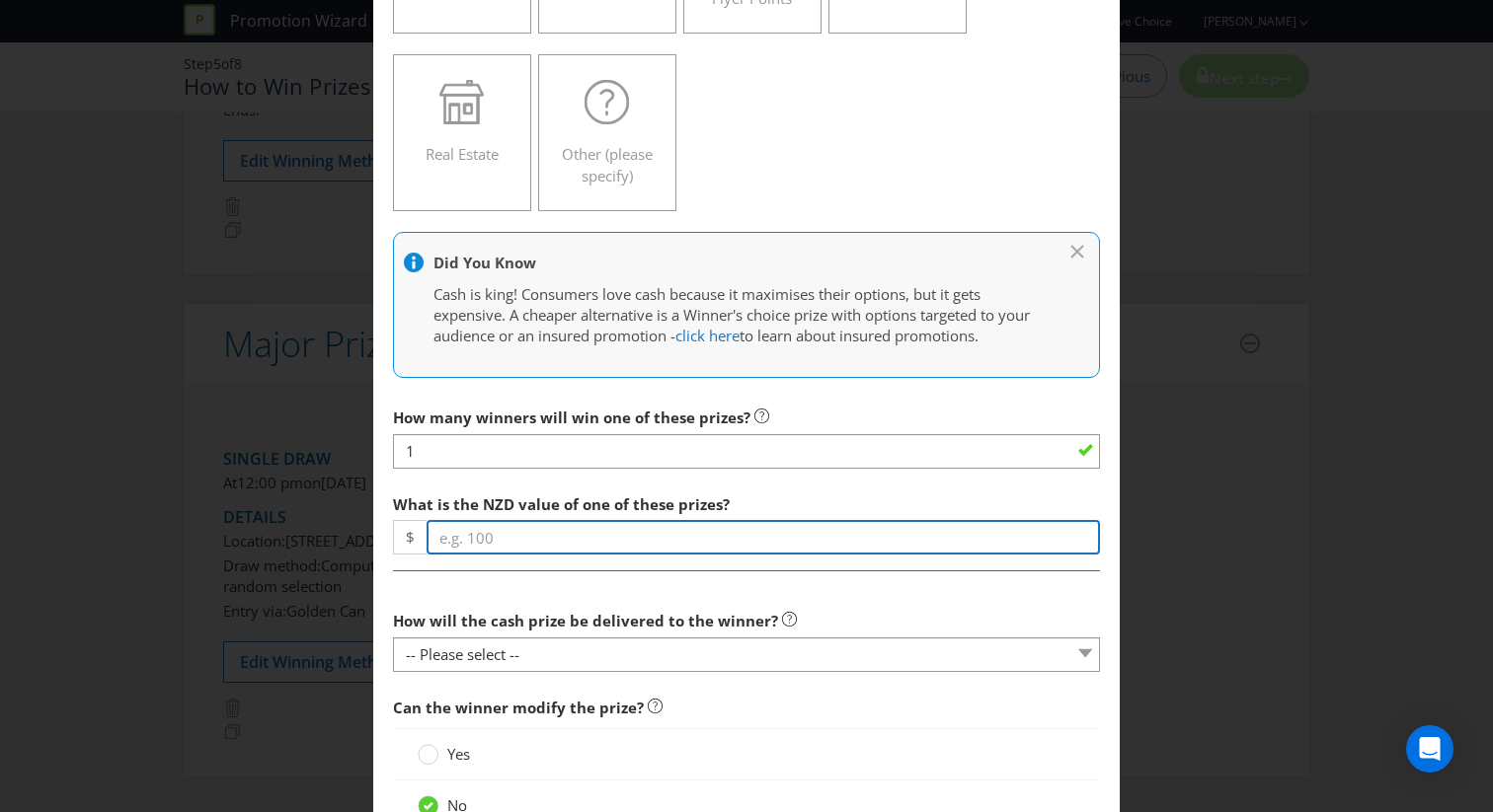
click at [582, 535] on input "number" at bounding box center [762, 537] width 673 height 35
type input "1000000"
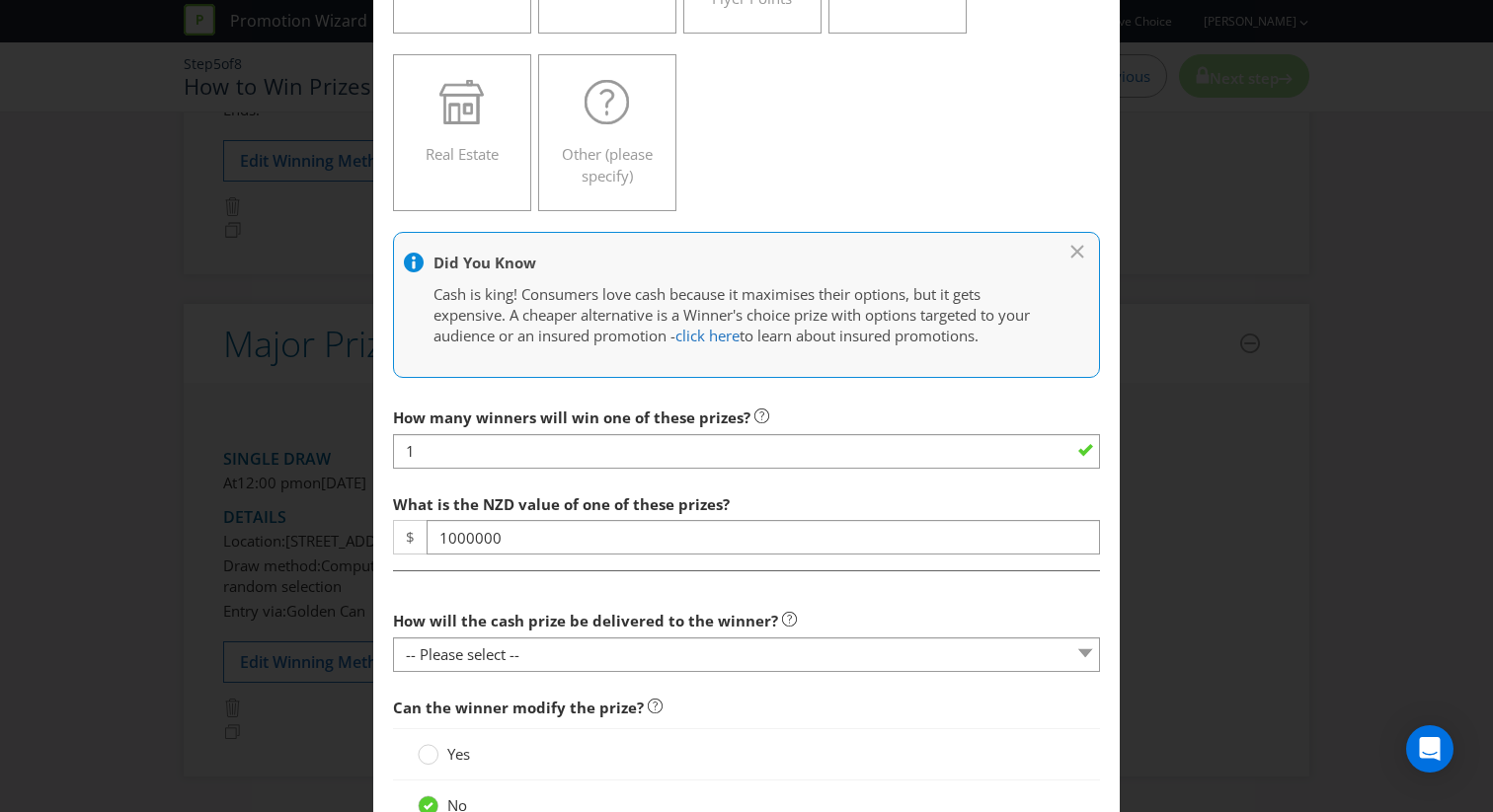
click at [577, 592] on div "How many winners will win one of these prizes? 1 What is the NZD value of one o…" at bounding box center [746, 625] width 707 height 456
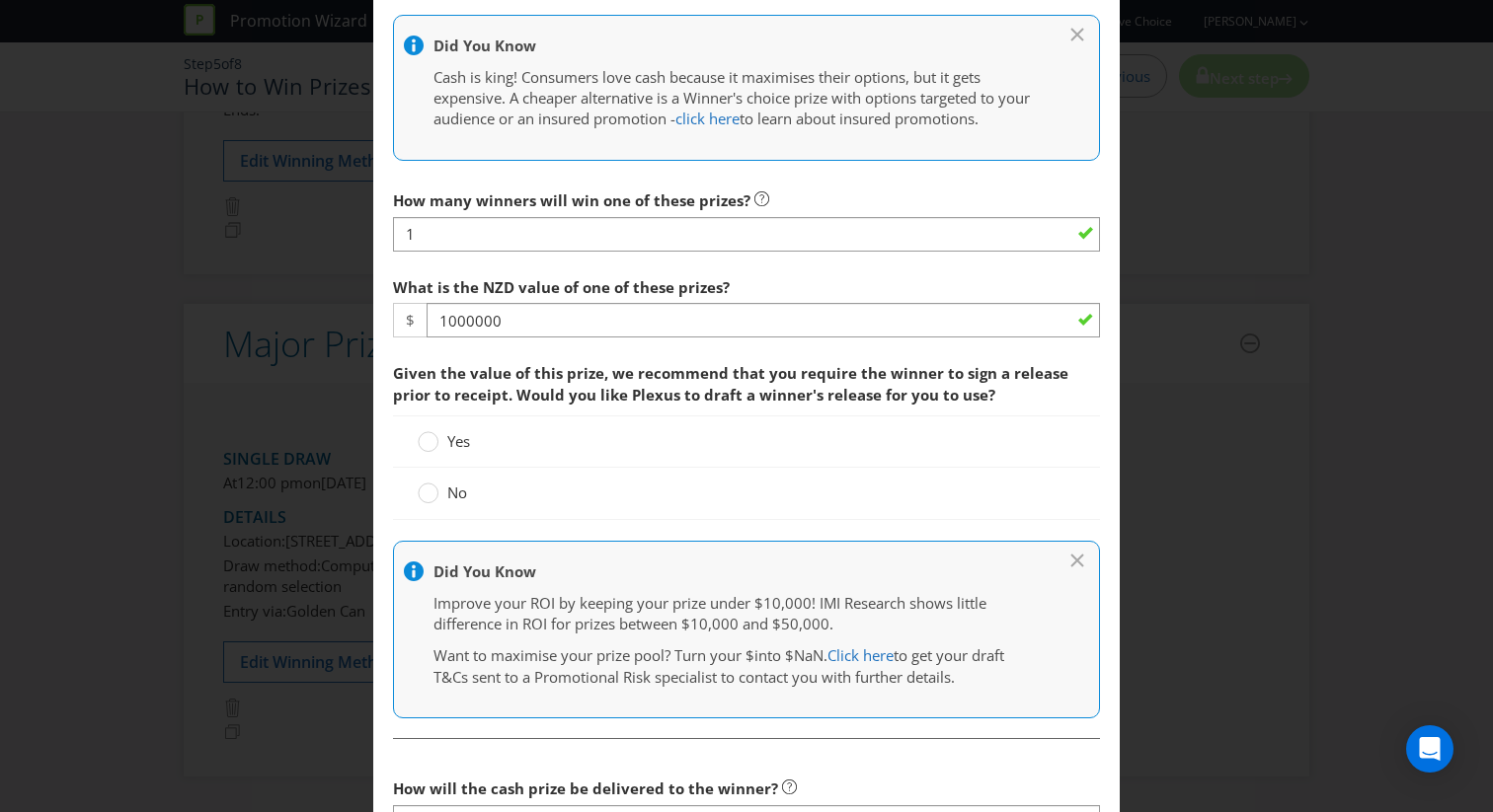
scroll to position [967, 0]
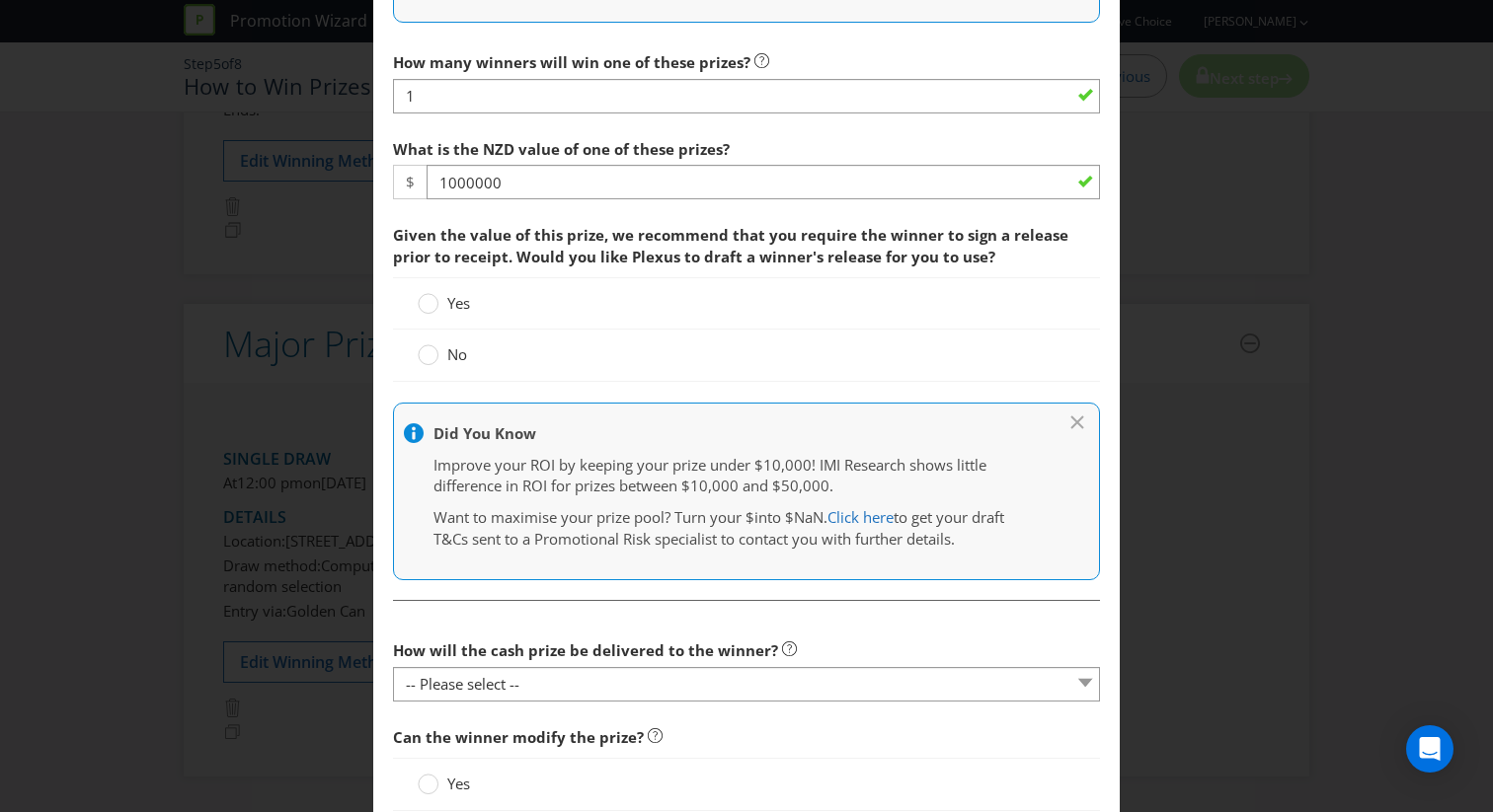
click at [456, 354] on span "No" at bounding box center [457, 355] width 20 height 20
click at [0, 0] on input "No" at bounding box center [0, 0] width 0 height 0
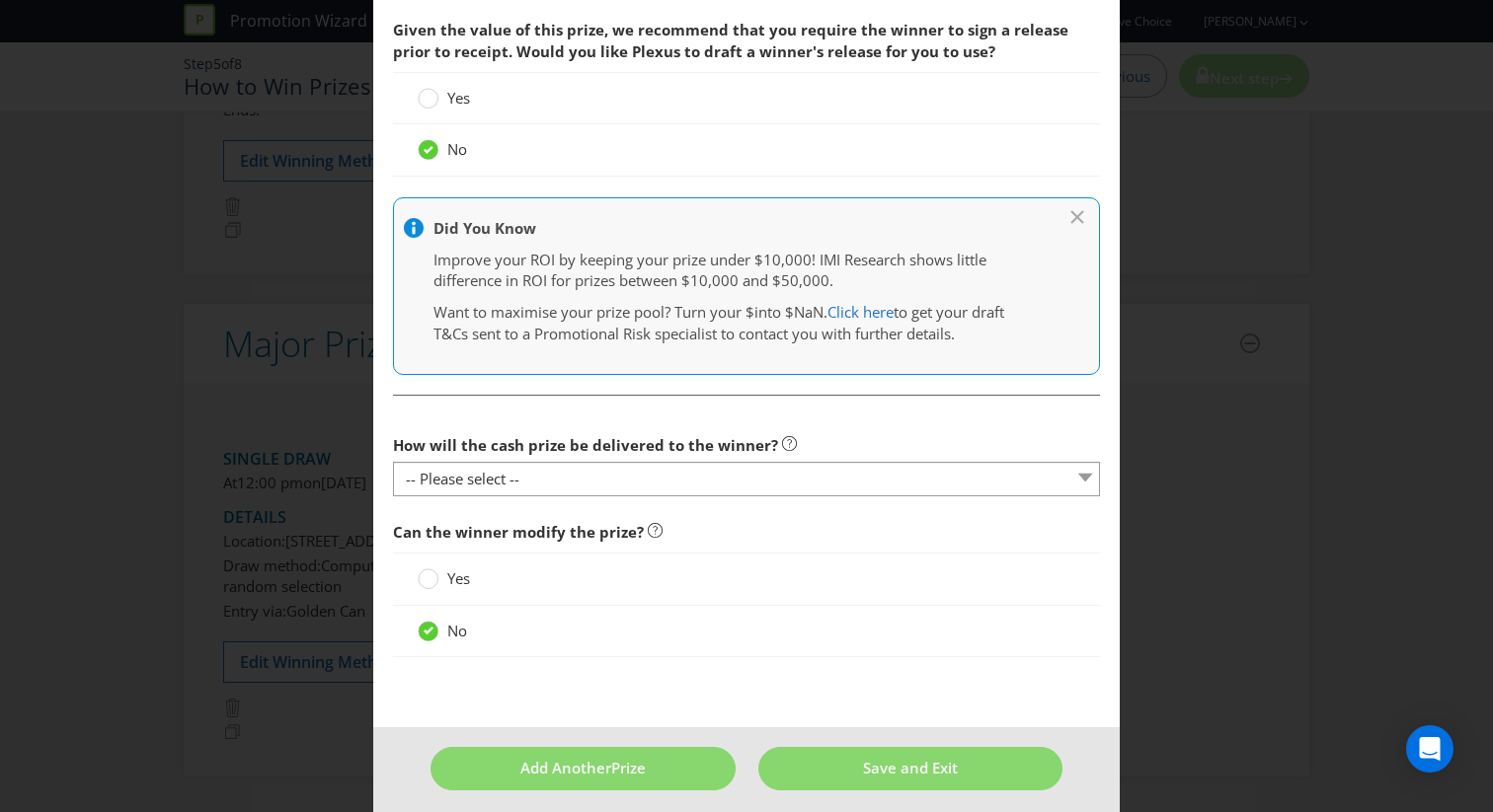
scroll to position [1185, 0]
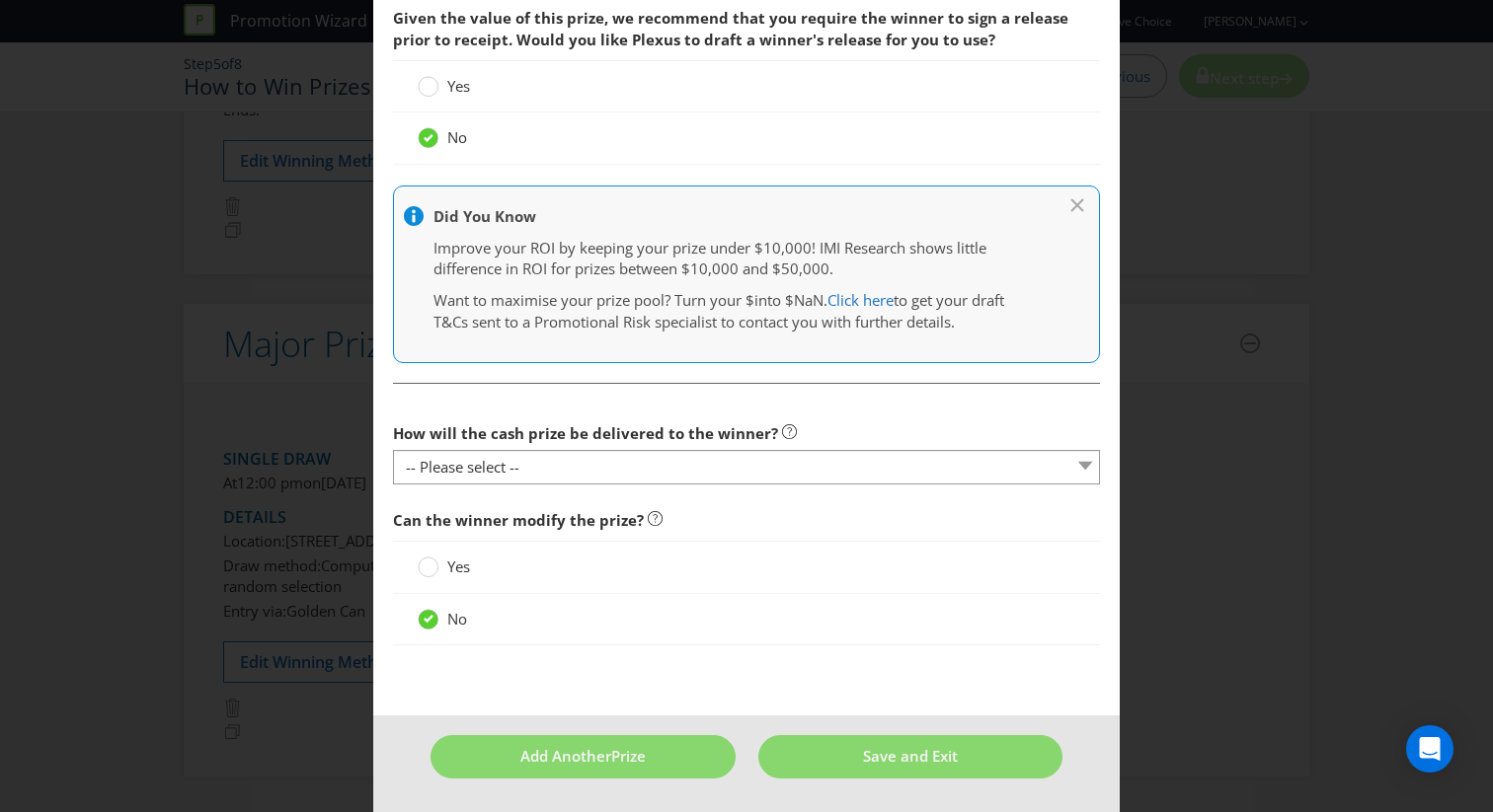
click at [506, 488] on fieldset "How will the cash prize be delivered to the winner? -- Please select -- Cash Di…" at bounding box center [746, 524] width 707 height 283
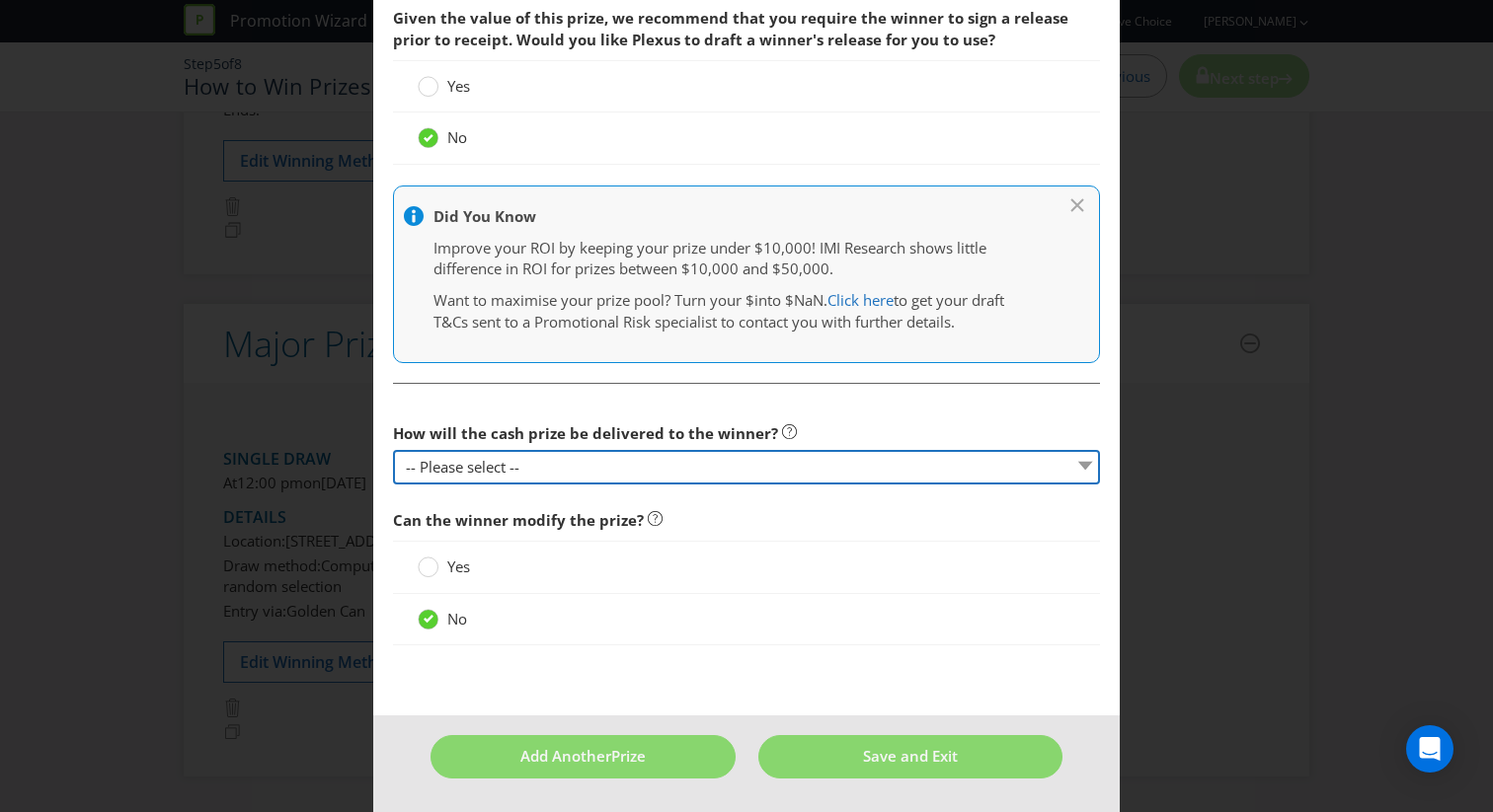
click at [506, 465] on select "-- Please select -- Cash Direct deposit to winner's bank account Cheque Credit …" at bounding box center [746, 467] width 707 height 35
select select "DIRECT_DEPOSIT"
click at [393, 450] on select "-- Please select -- Cash Direct deposit to winner's bank account Cheque Credit …" at bounding box center [746, 467] width 707 height 35
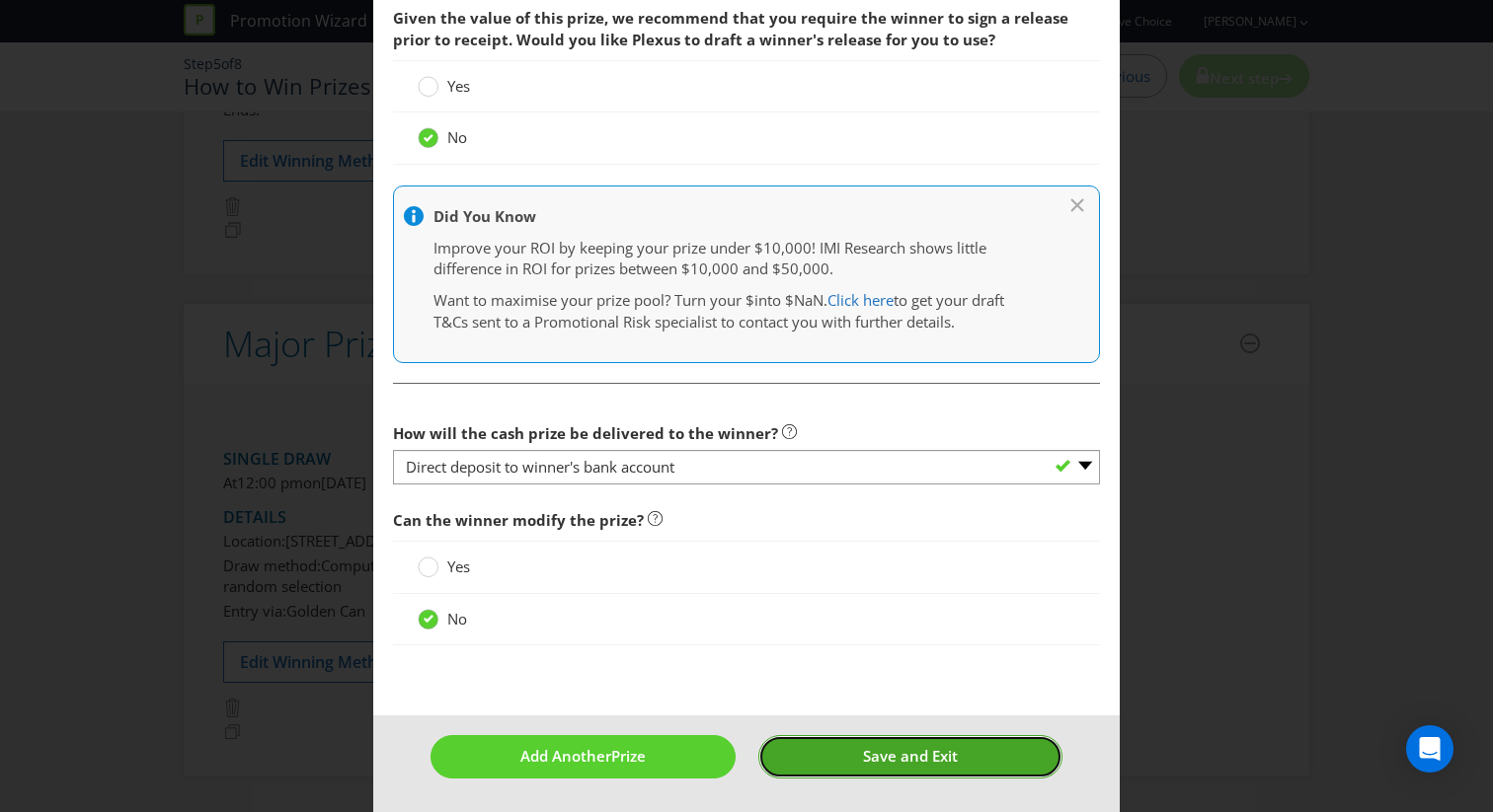
click at [822, 772] on button "Save and Exit" at bounding box center [911, 756] width 305 height 43
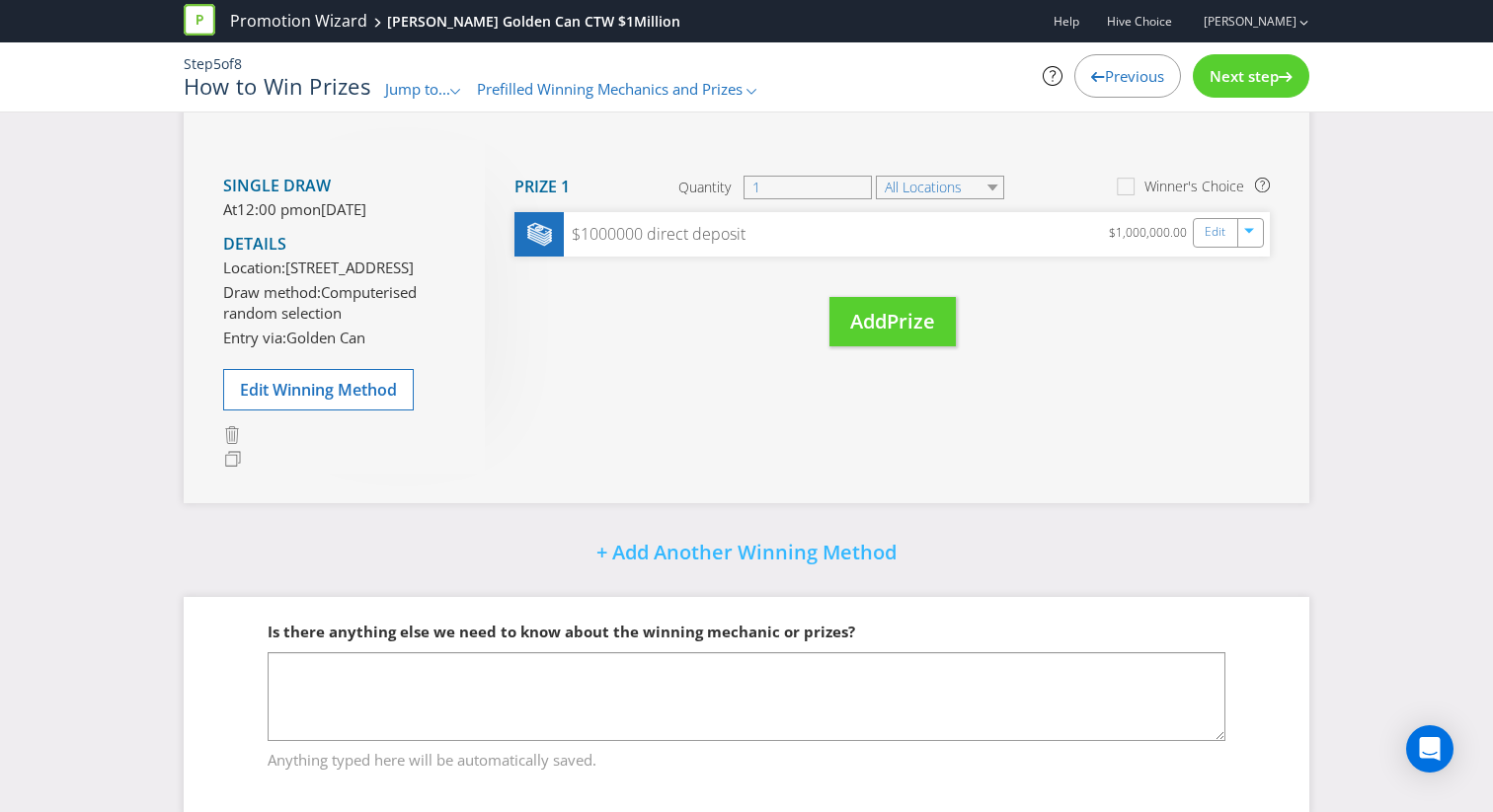
scroll to position [981, 0]
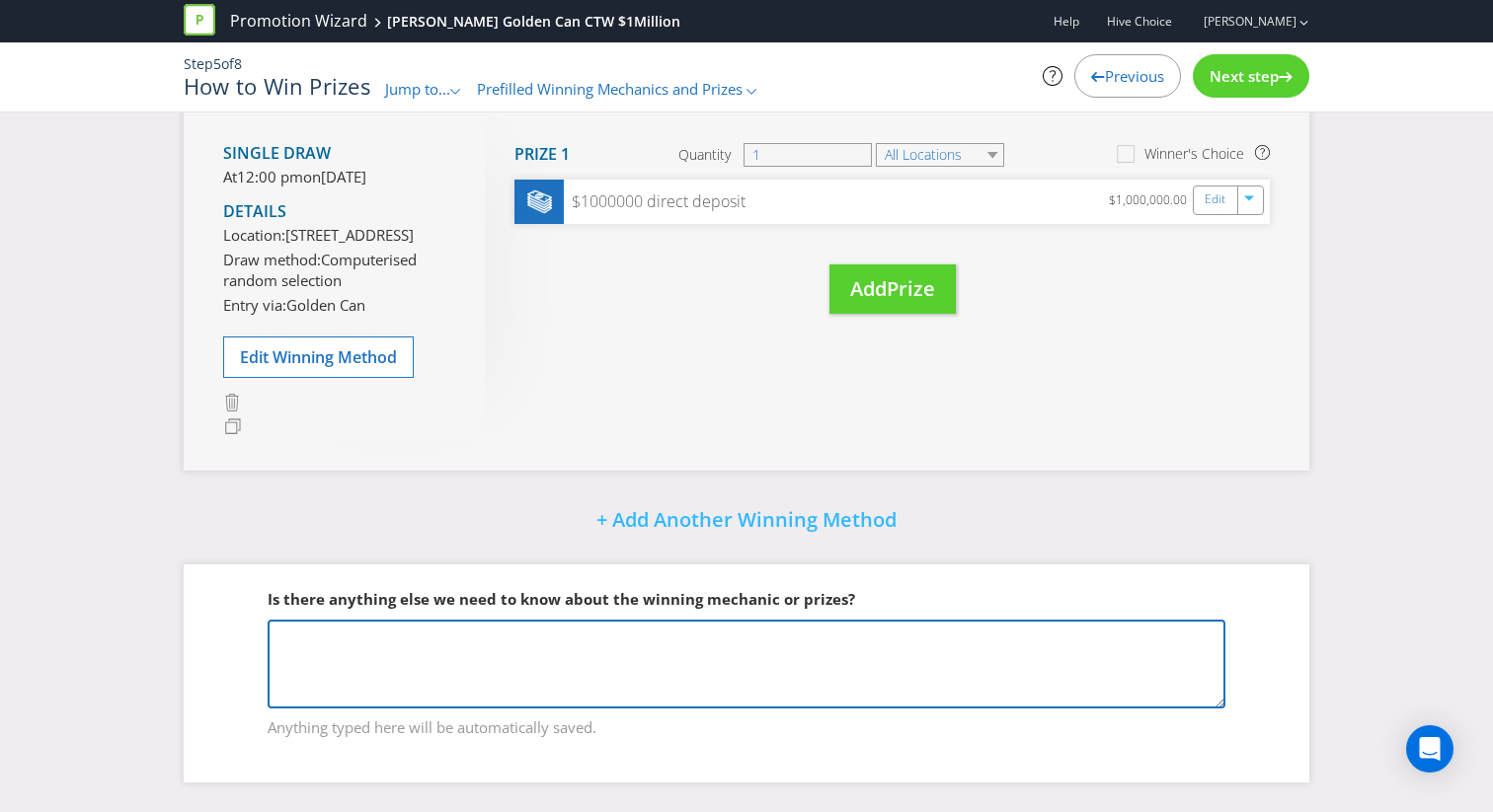
click at [746, 672] on textarea at bounding box center [746, 664] width 957 height 88
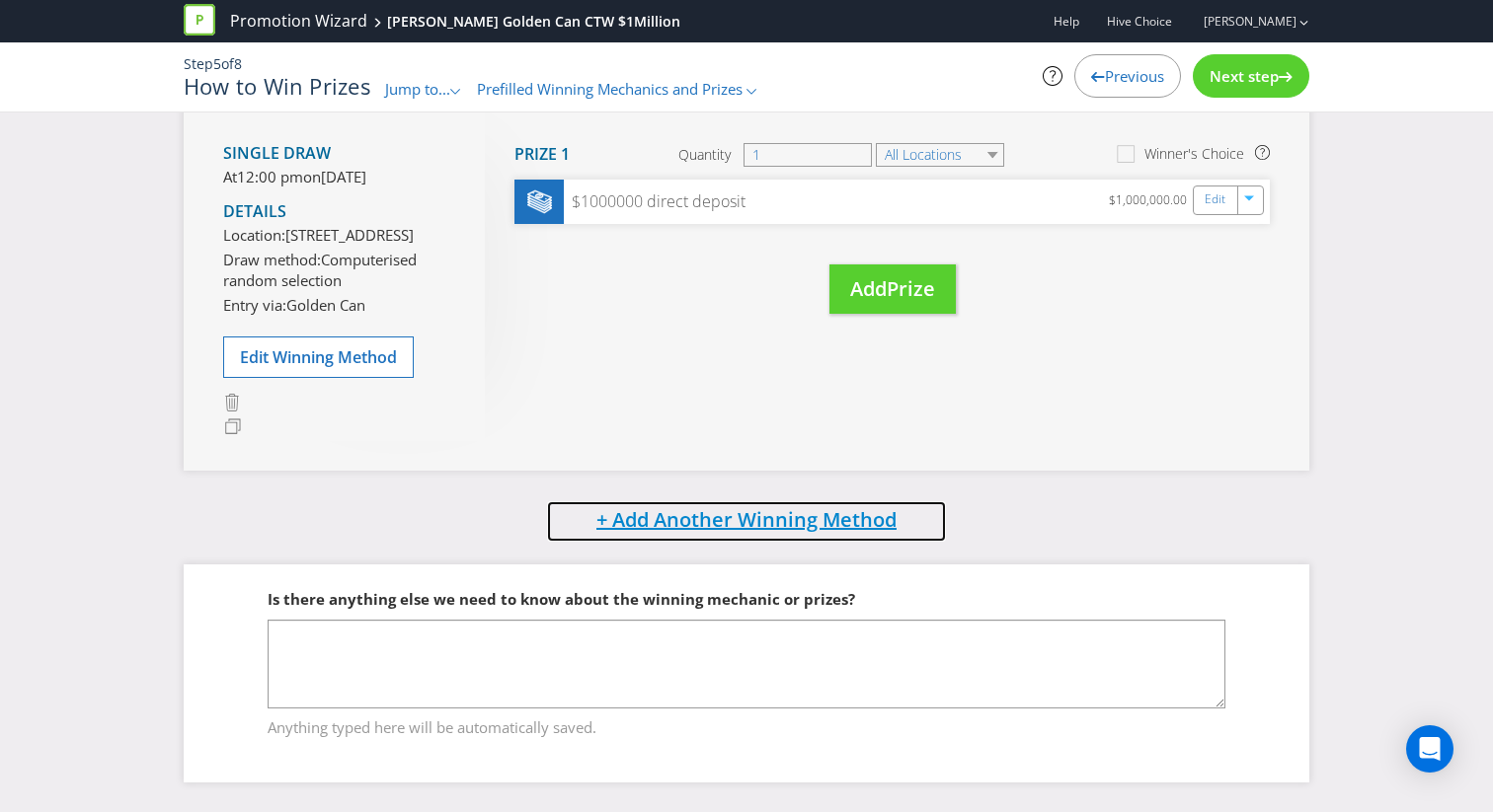
click at [757, 511] on span "+ Add Another Winning Method" at bounding box center [746, 520] width 300 height 27
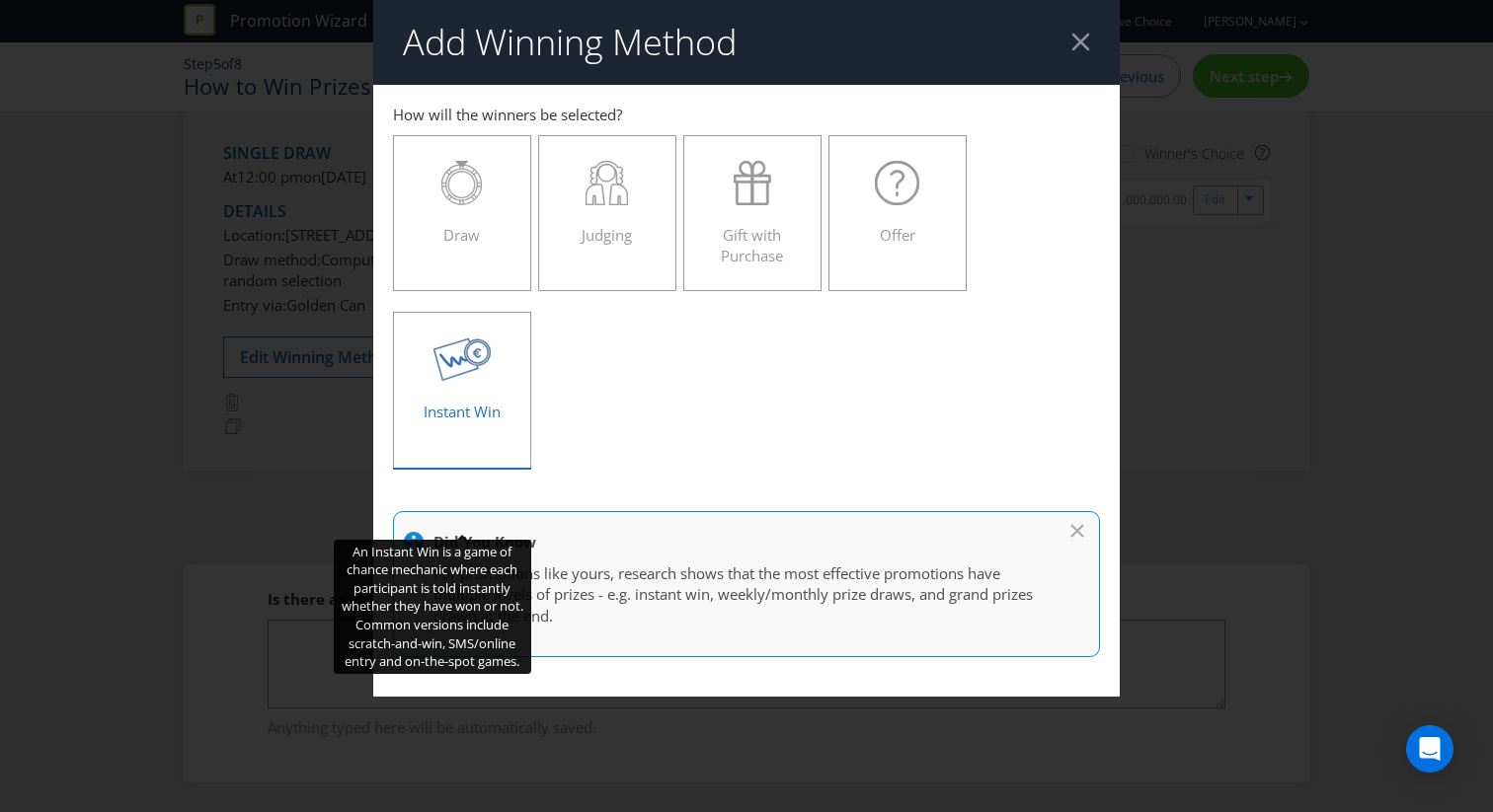
click at [472, 355] on icon at bounding box center [462, 360] width 59 height 45
click at [0, 0] on input "Instant Win" at bounding box center [0, 0] width 0 height 0
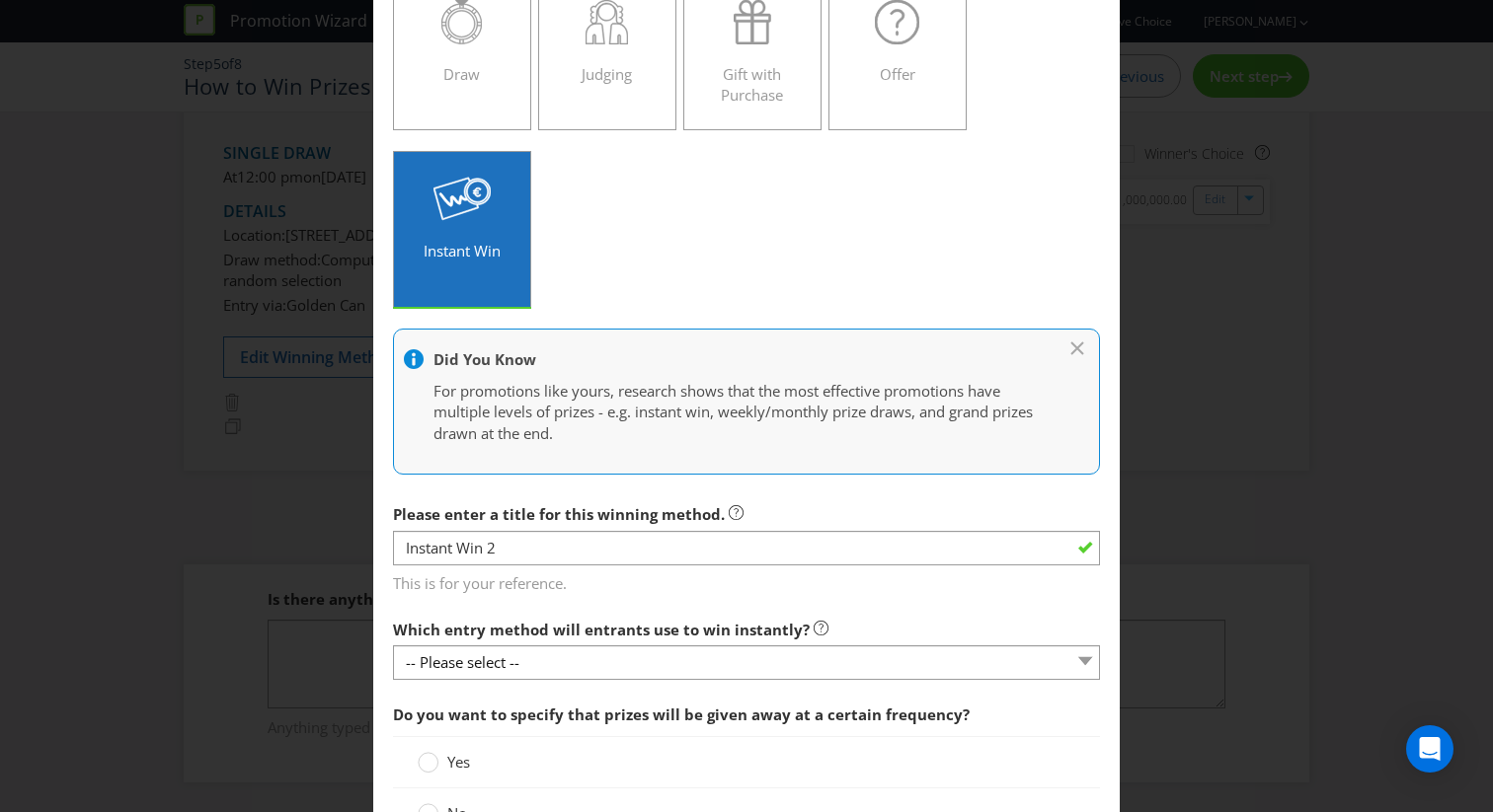
scroll to position [171, 0]
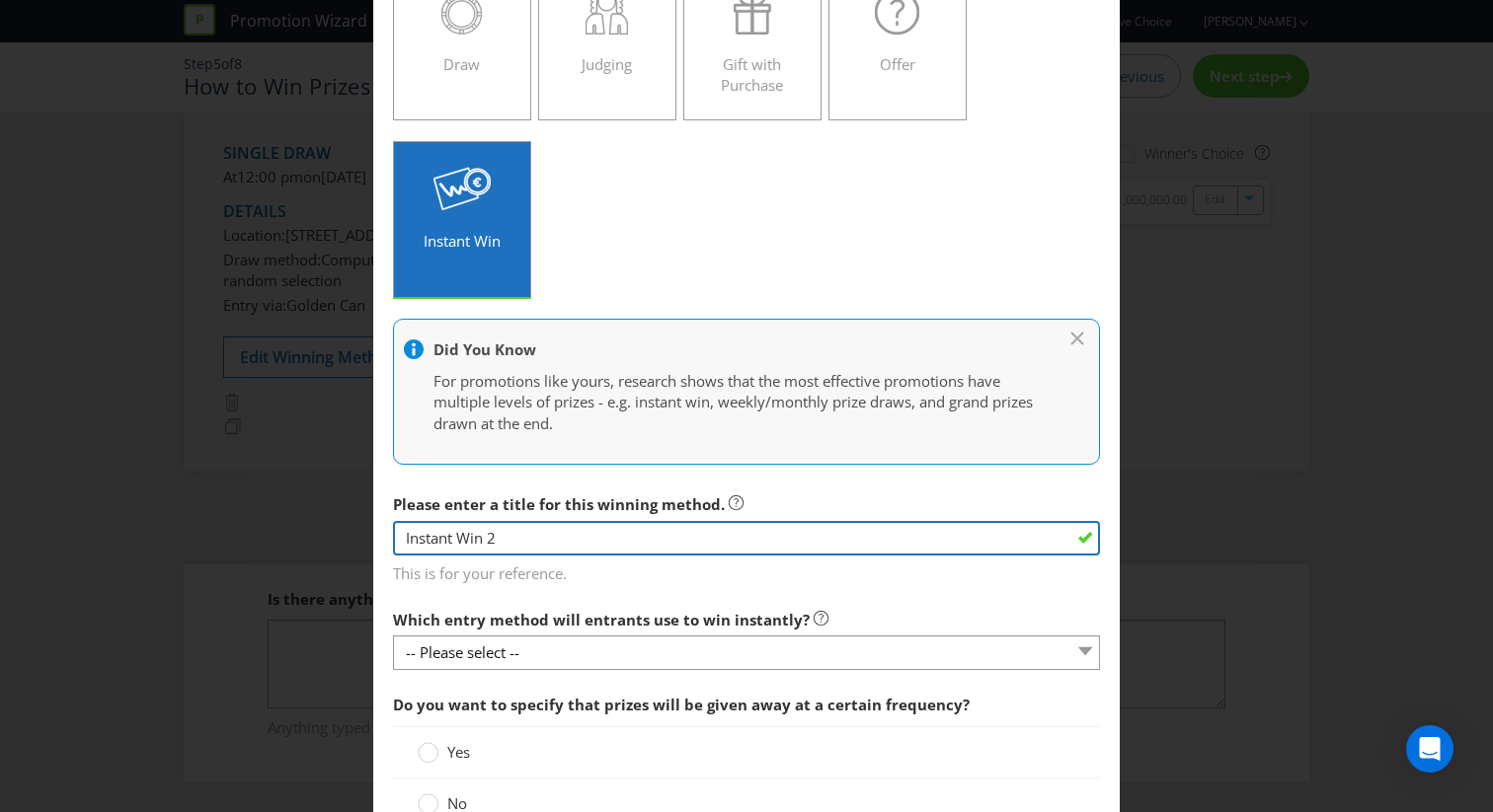
click at [569, 553] on input "Instant Win 2" at bounding box center [746, 538] width 707 height 35
drag, startPoint x: 569, startPoint y: 538, endPoint x: 360, endPoint y: 538, distance: 209.0
click at [360, 538] on div "Add Winning Method How to Enter Golden Can Win Instant Win to enter Win Major P…" at bounding box center [746, 406] width 1493 height 812
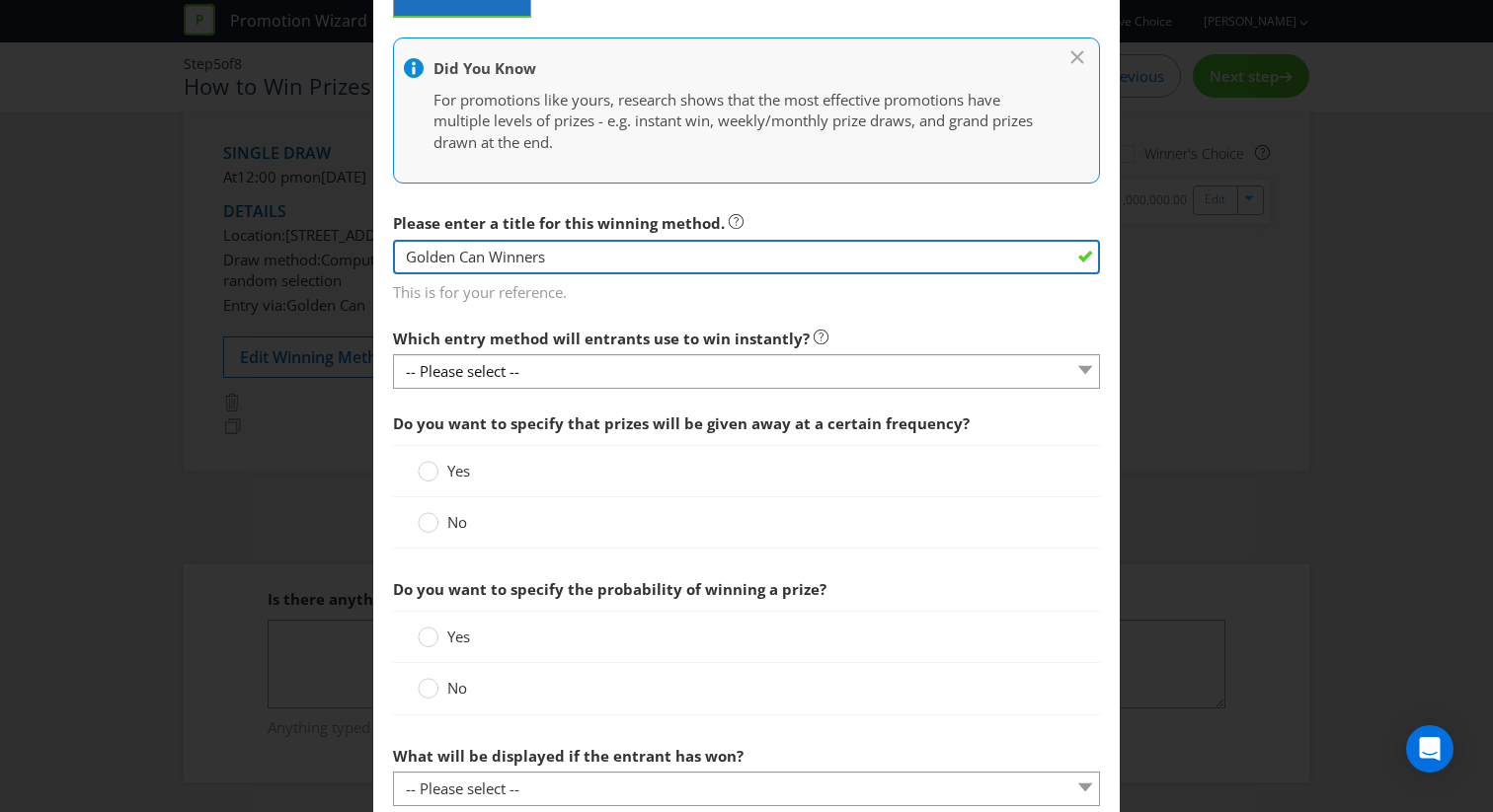
scroll to position [516, 0]
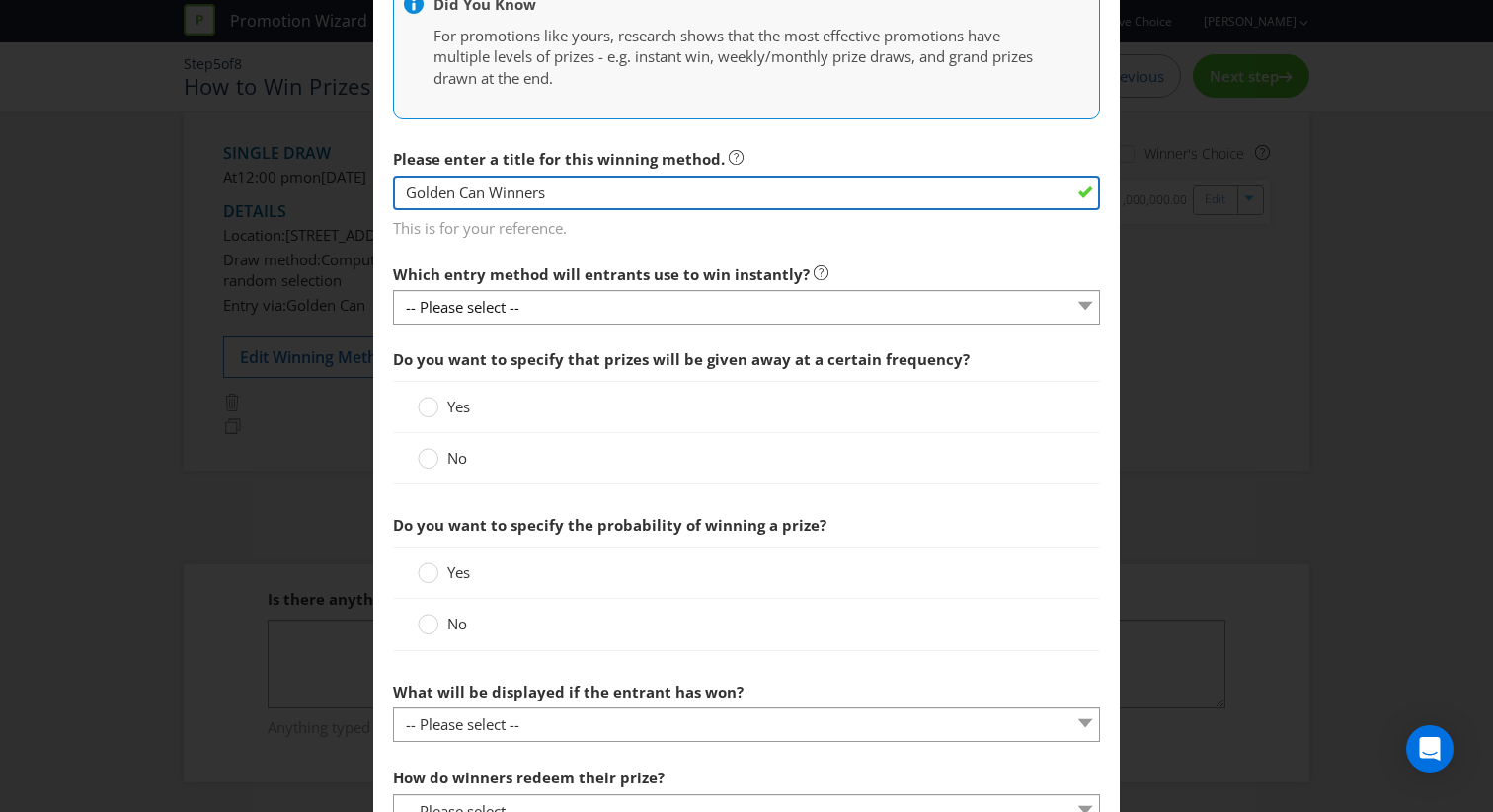
type input "Golden Can Winners"
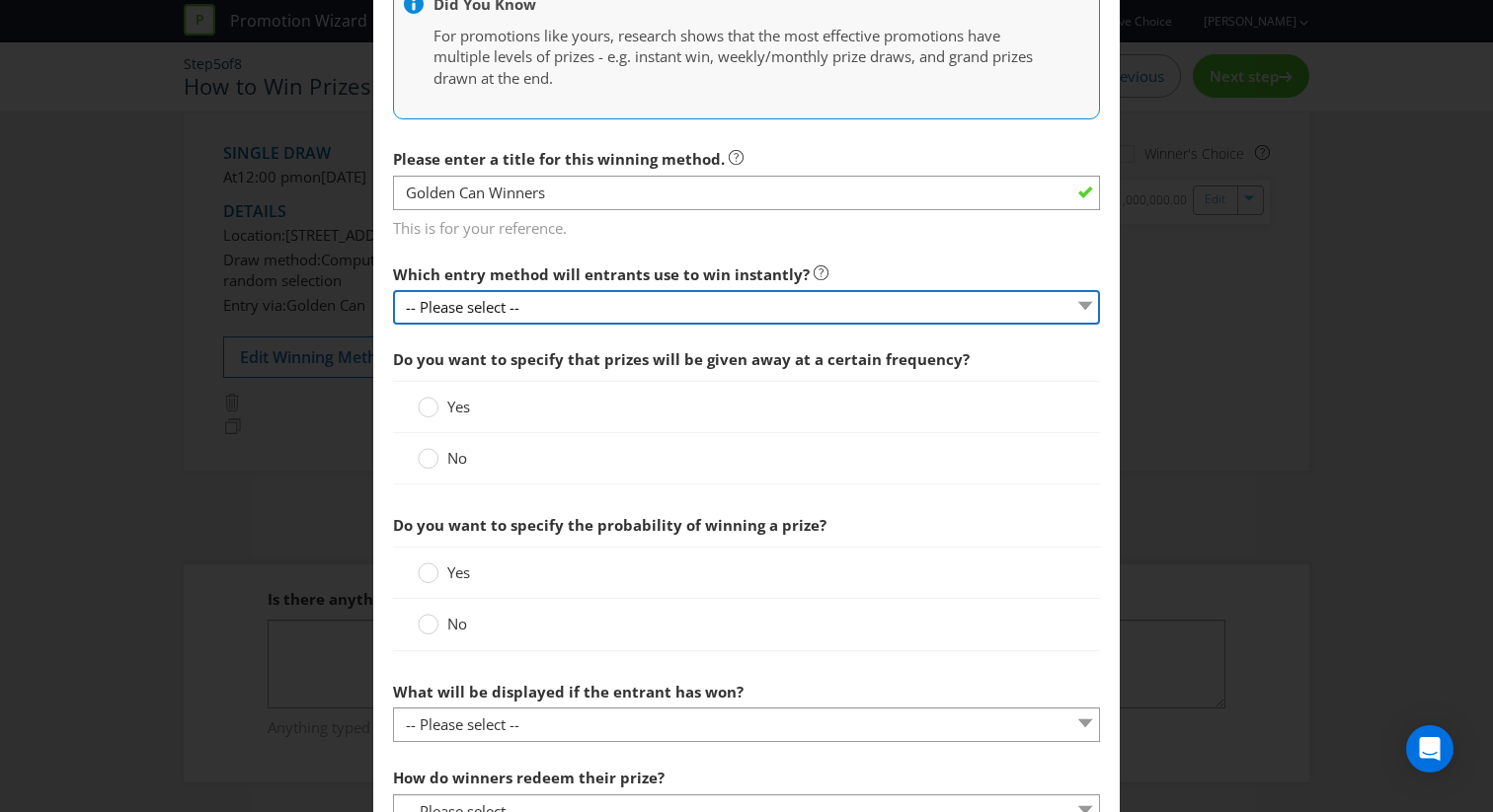
click at [530, 296] on select "-- Please select --" at bounding box center [746, 307] width 707 height 35
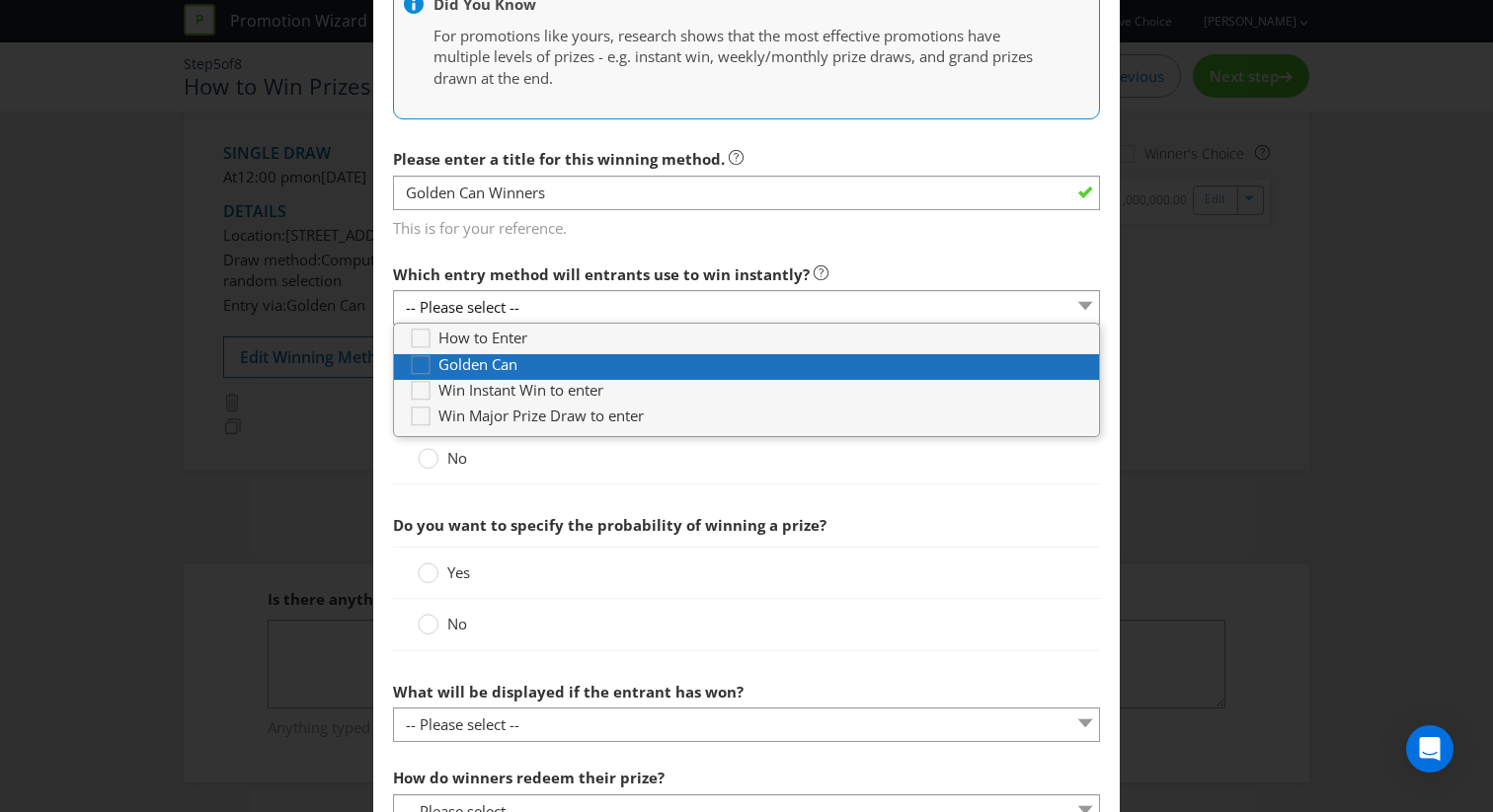
click at [511, 363] on span "Golden Can" at bounding box center [477, 365] width 79 height 20
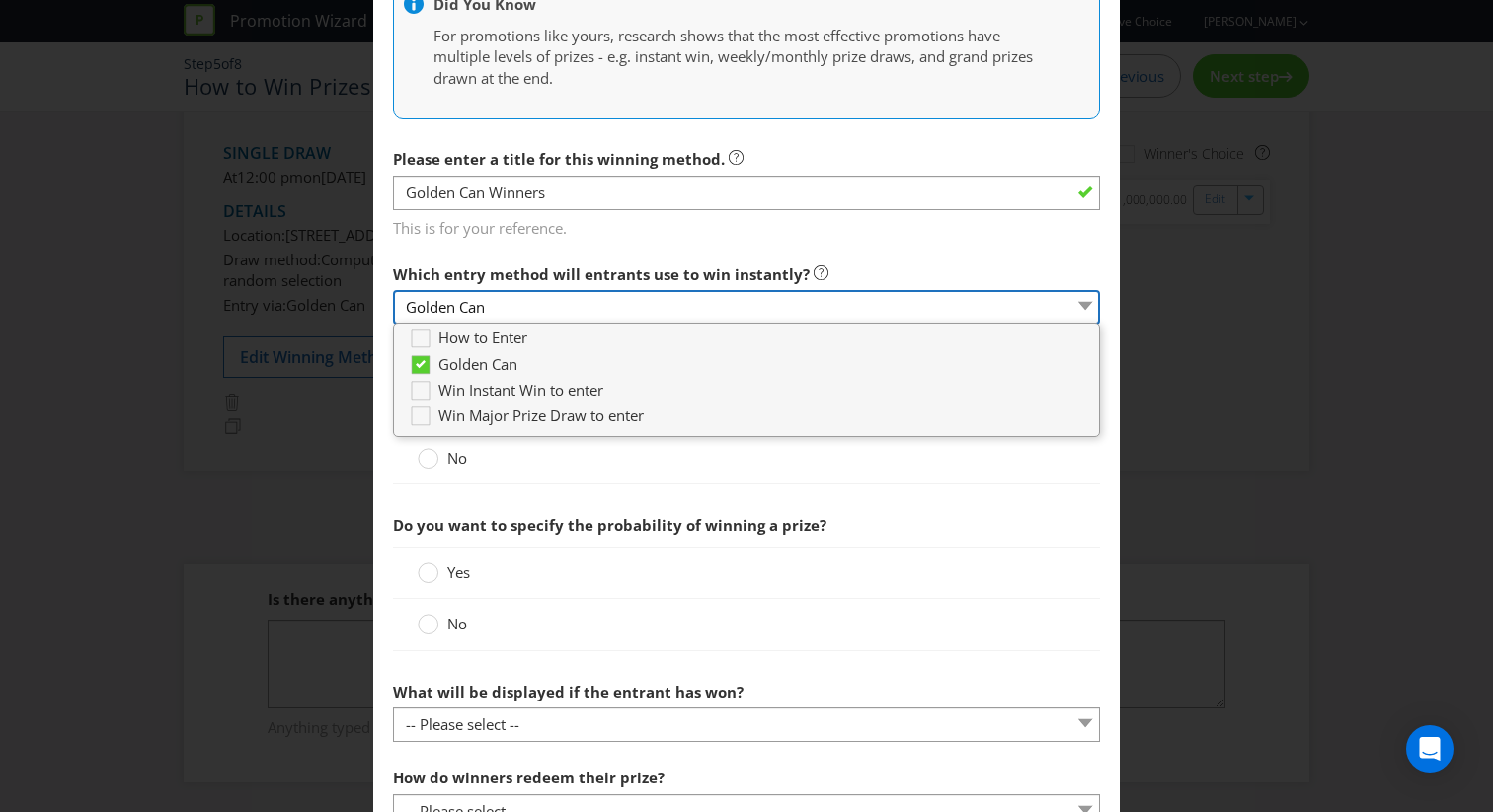
click at [555, 291] on select "Golden Can" at bounding box center [746, 307] width 707 height 35
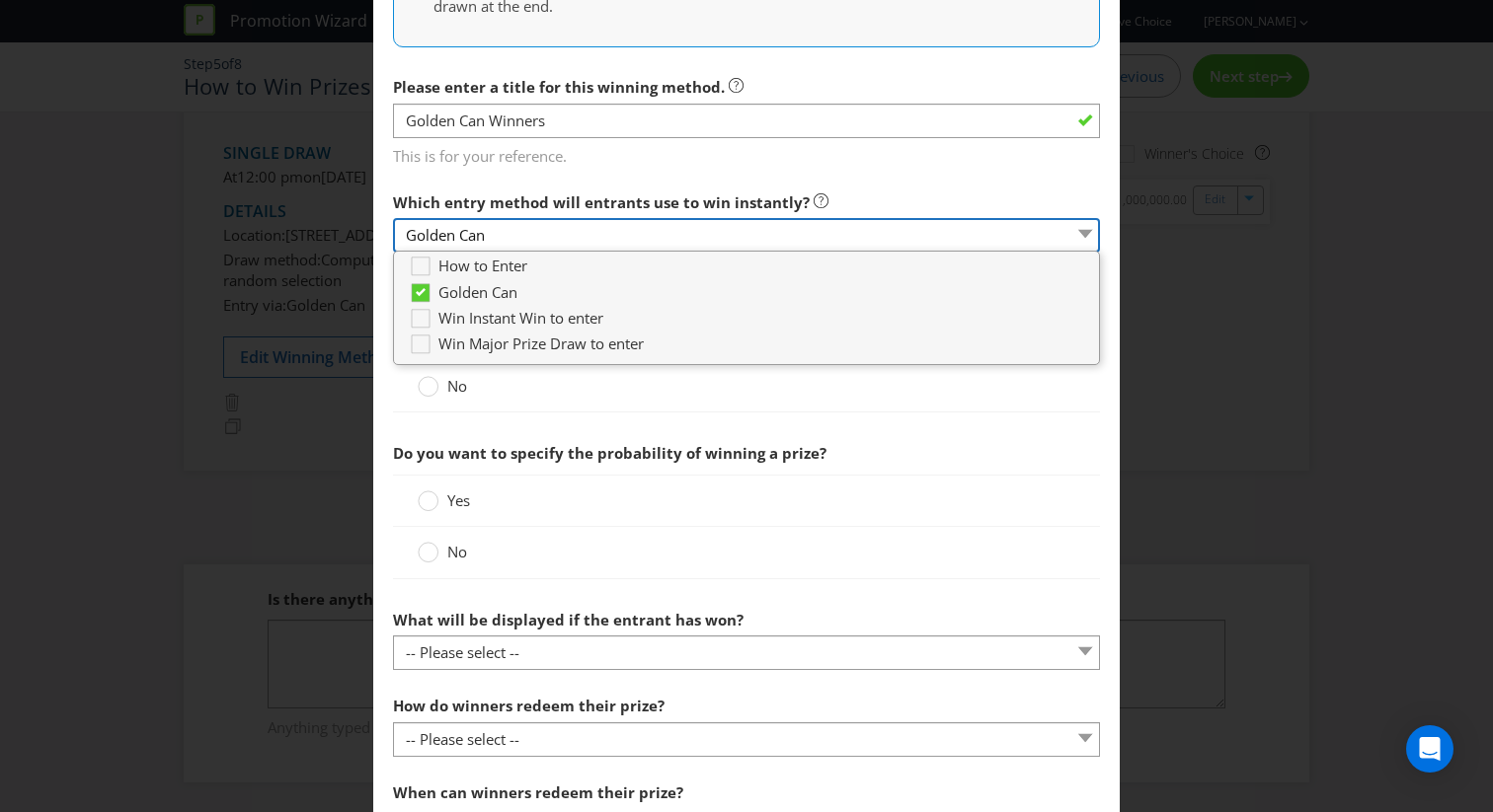
scroll to position [636, 0]
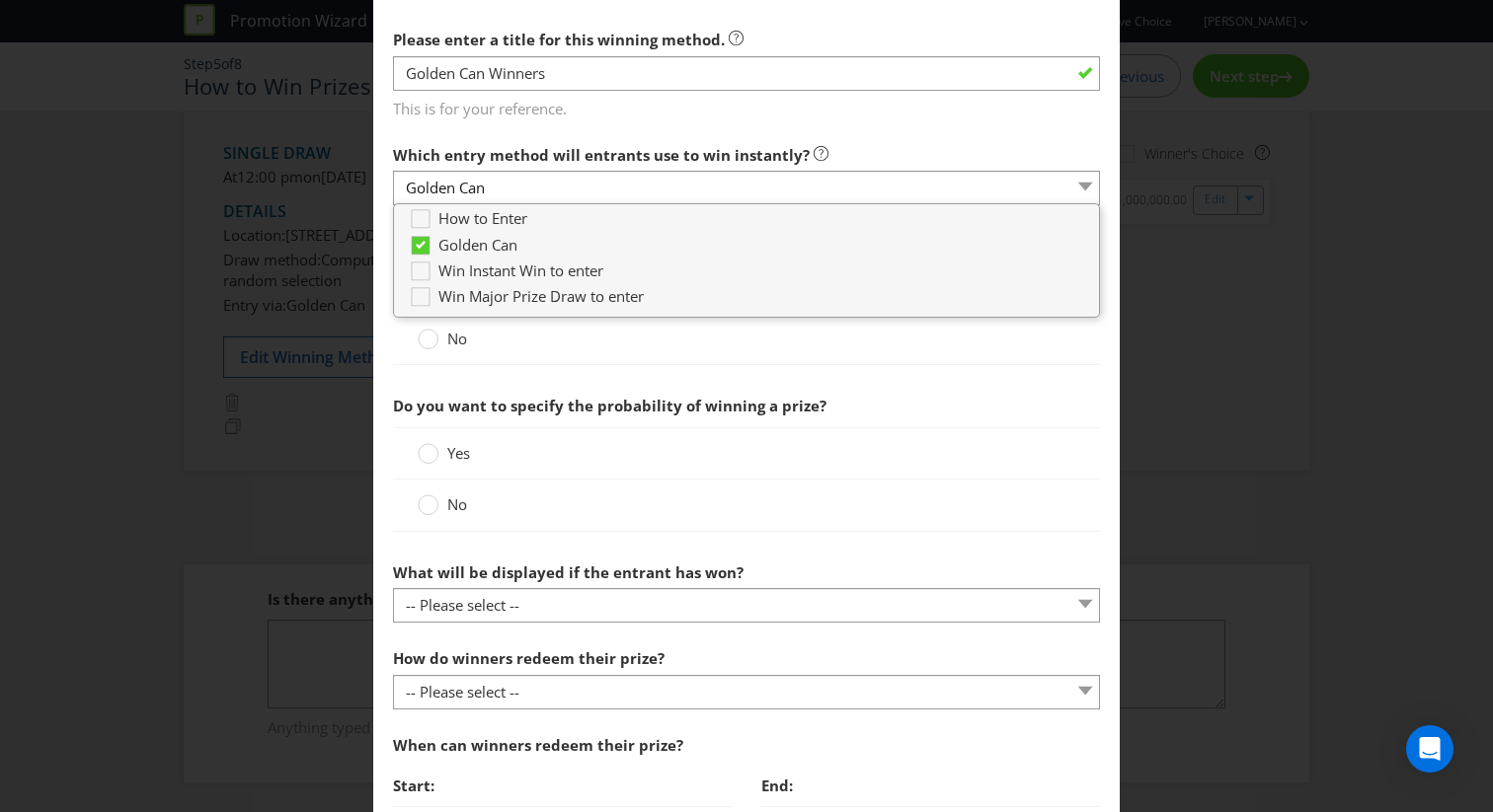
click at [727, 413] on span "Do you want to specify the probability of winning a prize?" at bounding box center [609, 406] width 433 height 20
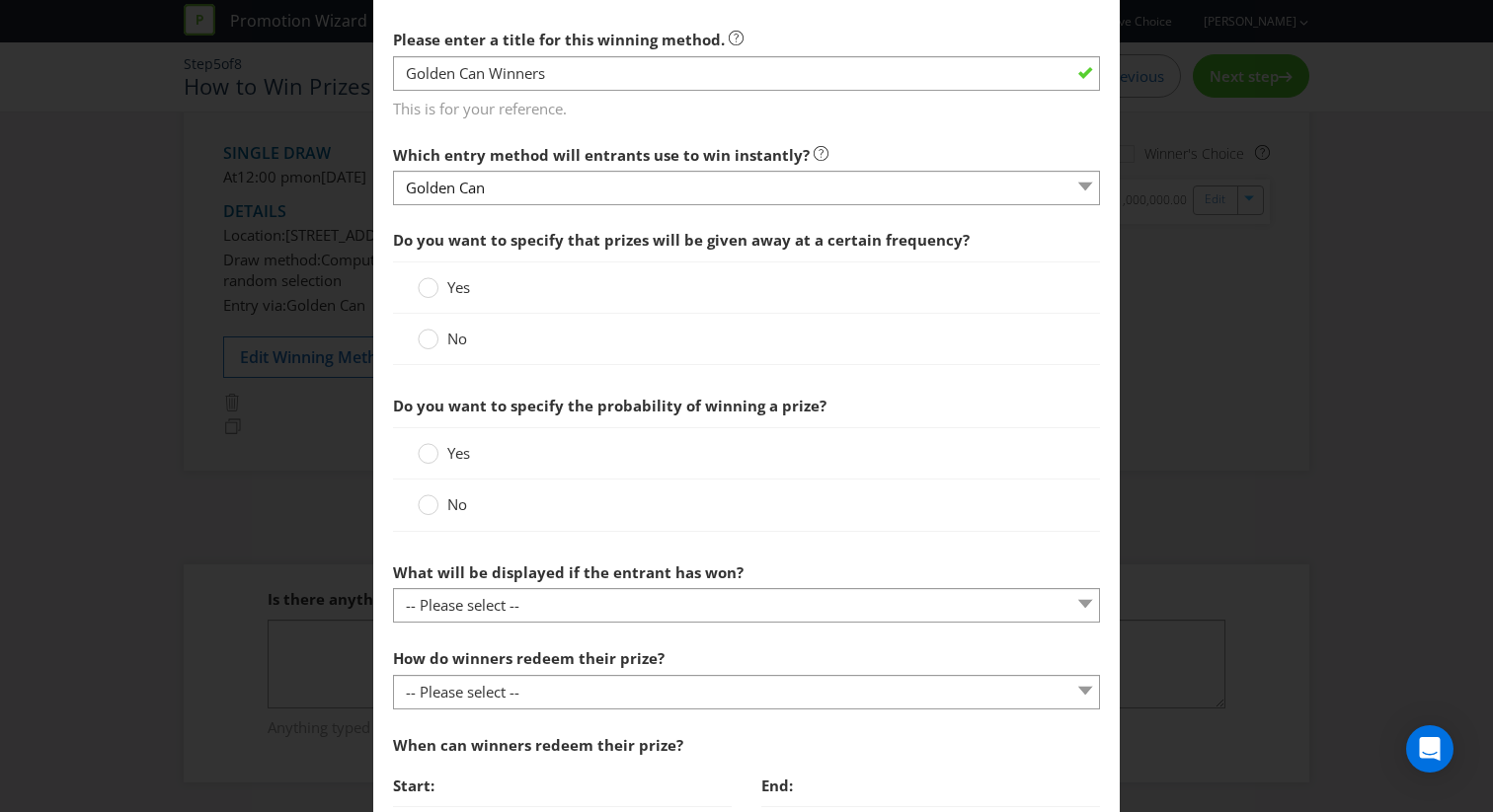
click at [449, 502] on span "No" at bounding box center [457, 505] width 20 height 20
click at [0, 0] on input "No" at bounding box center [0, 0] width 0 height 0
click at [447, 341] on span "No" at bounding box center [457, 339] width 20 height 20
click at [0, 0] on input "No" at bounding box center [0, 0] width 0 height 0
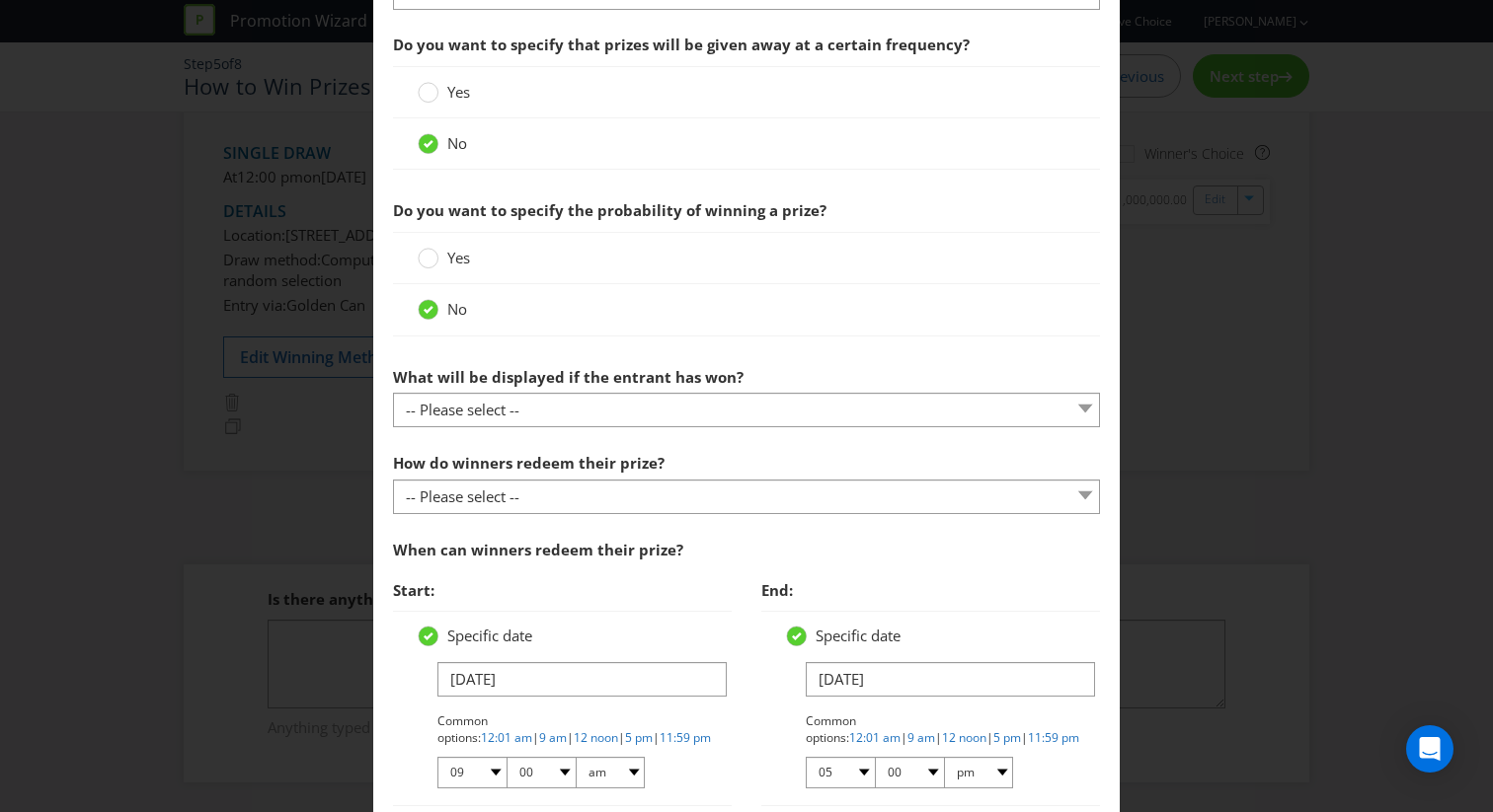
scroll to position [940, 0]
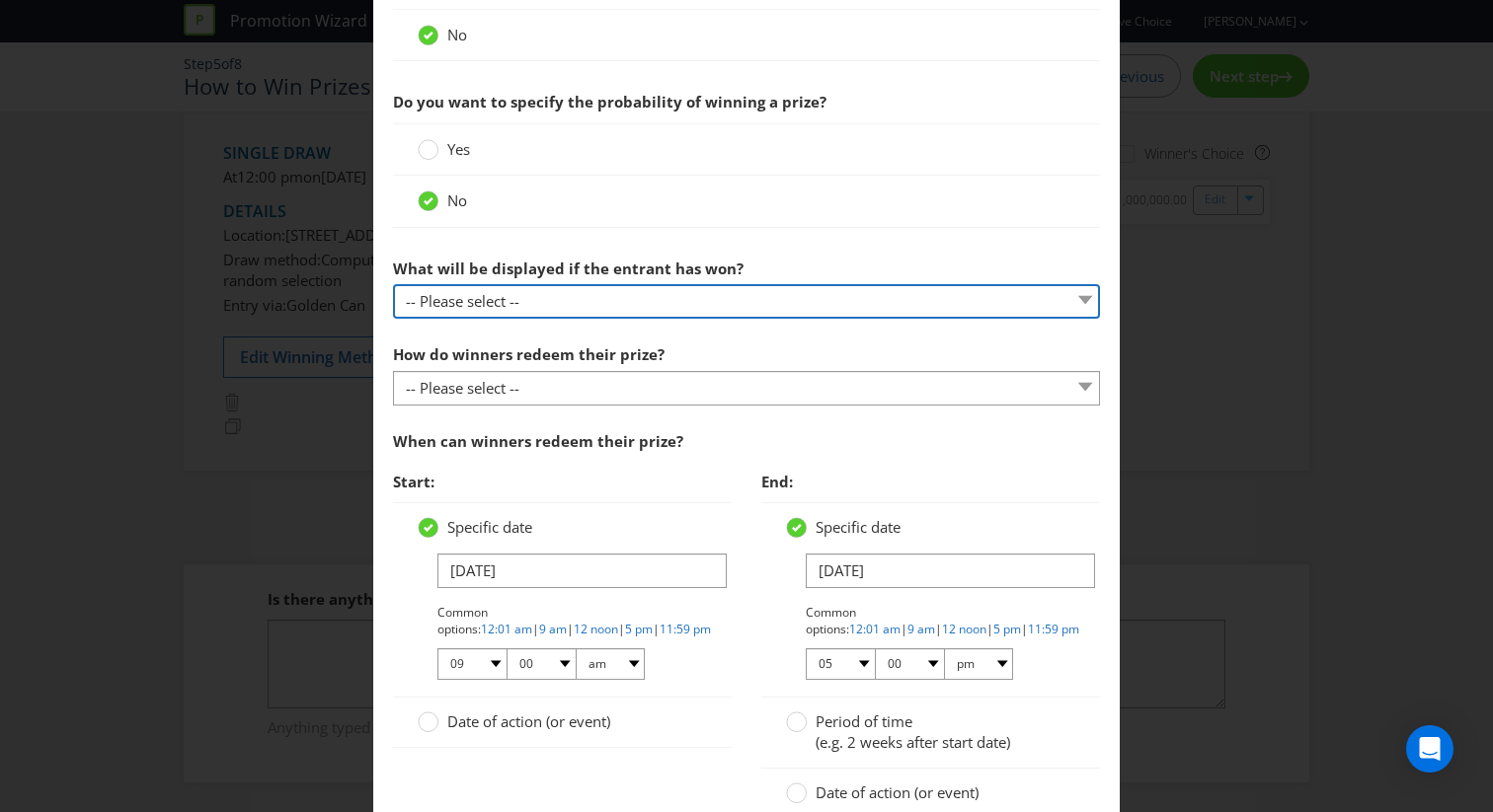
click at [486, 302] on select "-- Please select -- The winner will be notified as appropriate for the entry me…" at bounding box center [746, 301] width 707 height 35
select select "ENTRY_MECHANIC"
click at [393, 284] on select "-- Please select -- The winner will be notified as appropriate for the entry me…" at bounding box center [746, 301] width 707 height 35
click at [525, 313] on select "-- Please select -- The winner will be notified as appropriate for the entry me…" at bounding box center [746, 301] width 707 height 35
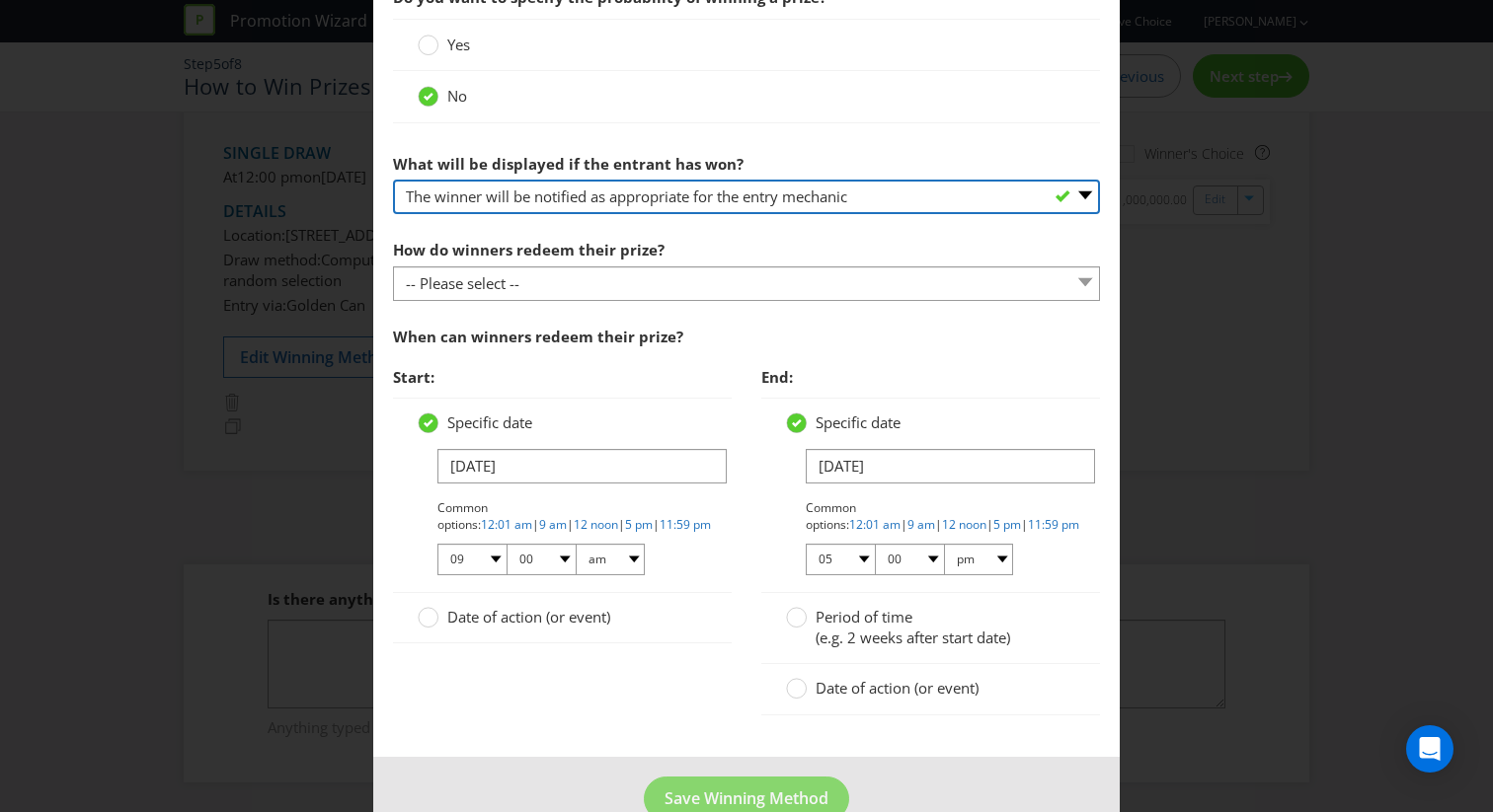
scroll to position [1072, 0]
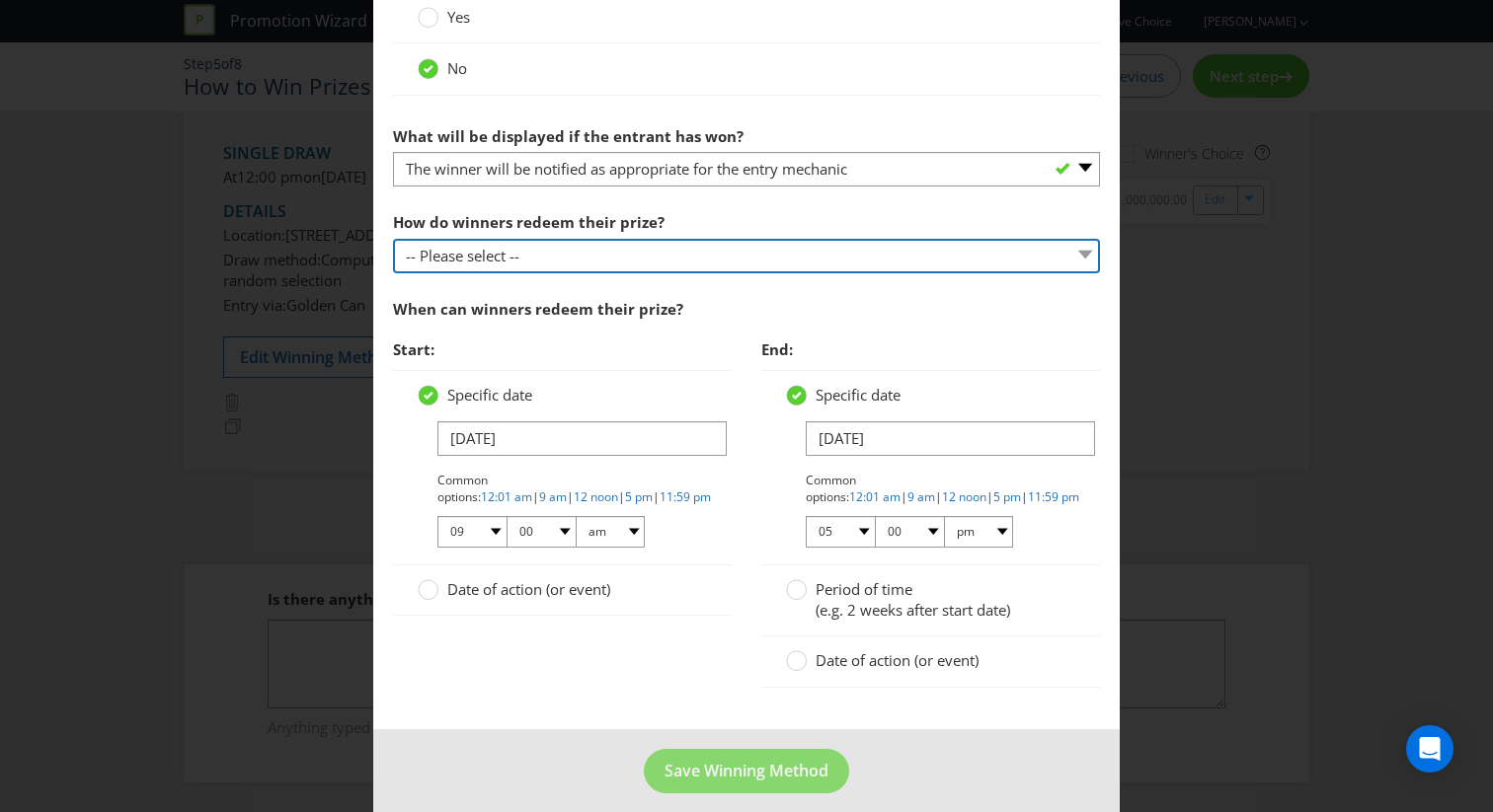
click at [577, 245] on select "-- Please select -- Present winning message to venue staff Follow instructions …" at bounding box center [746, 255] width 707 height 35
select select "INSTRUCTIONS"
click at [393, 239] on select "-- Please select -- Present winning message to venue staff Follow instructions …" at bounding box center [746, 255] width 707 height 35
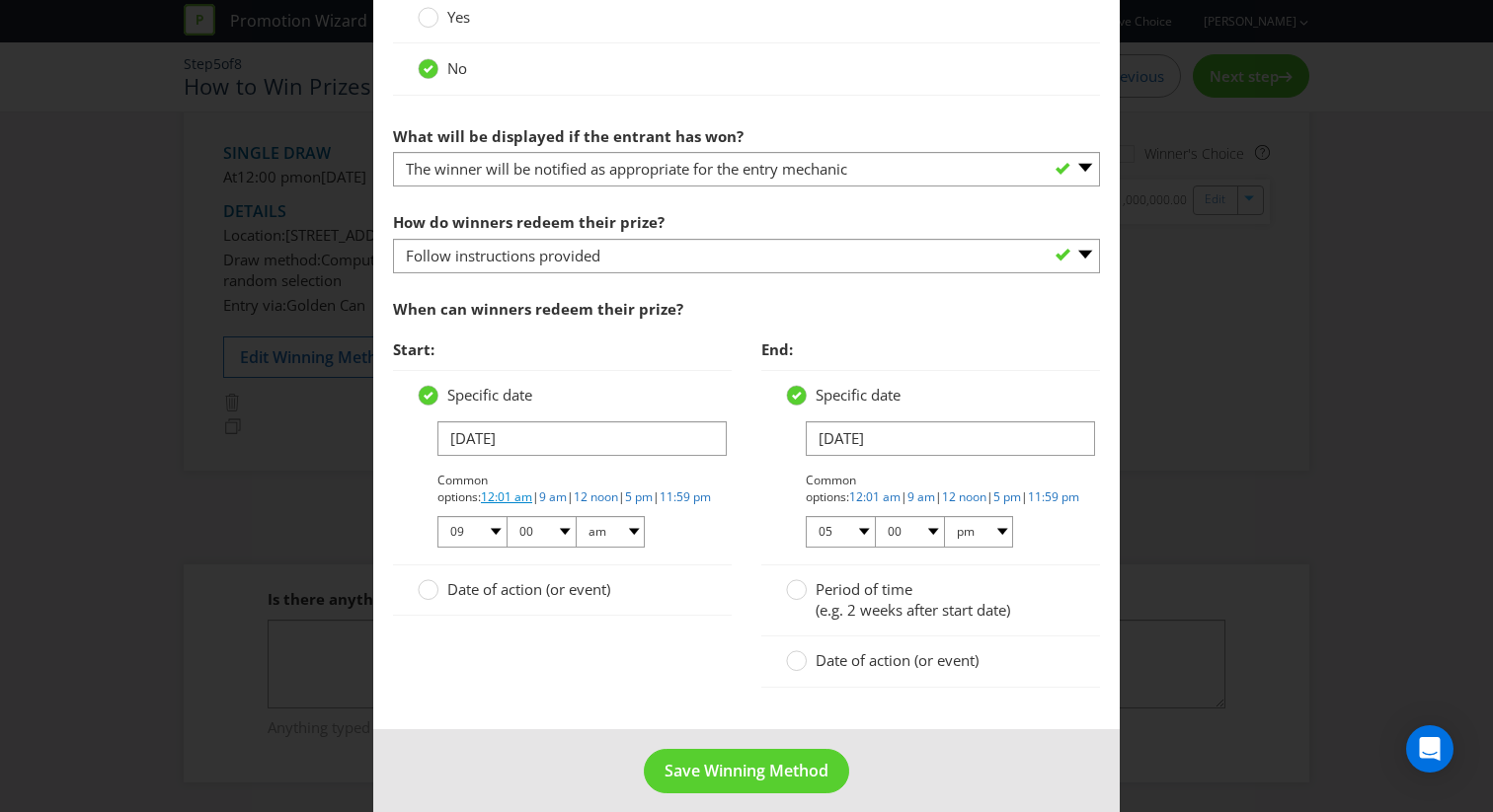
click at [532, 489] on link "12:01 am" at bounding box center [507, 497] width 52 height 17
select select "12"
select select "01"
click at [816, 665] on span "Date of action (or event)" at bounding box center [897, 661] width 163 height 20
click at [0, 0] on input "Date of action (or event)" at bounding box center [0, 0] width 0 height 0
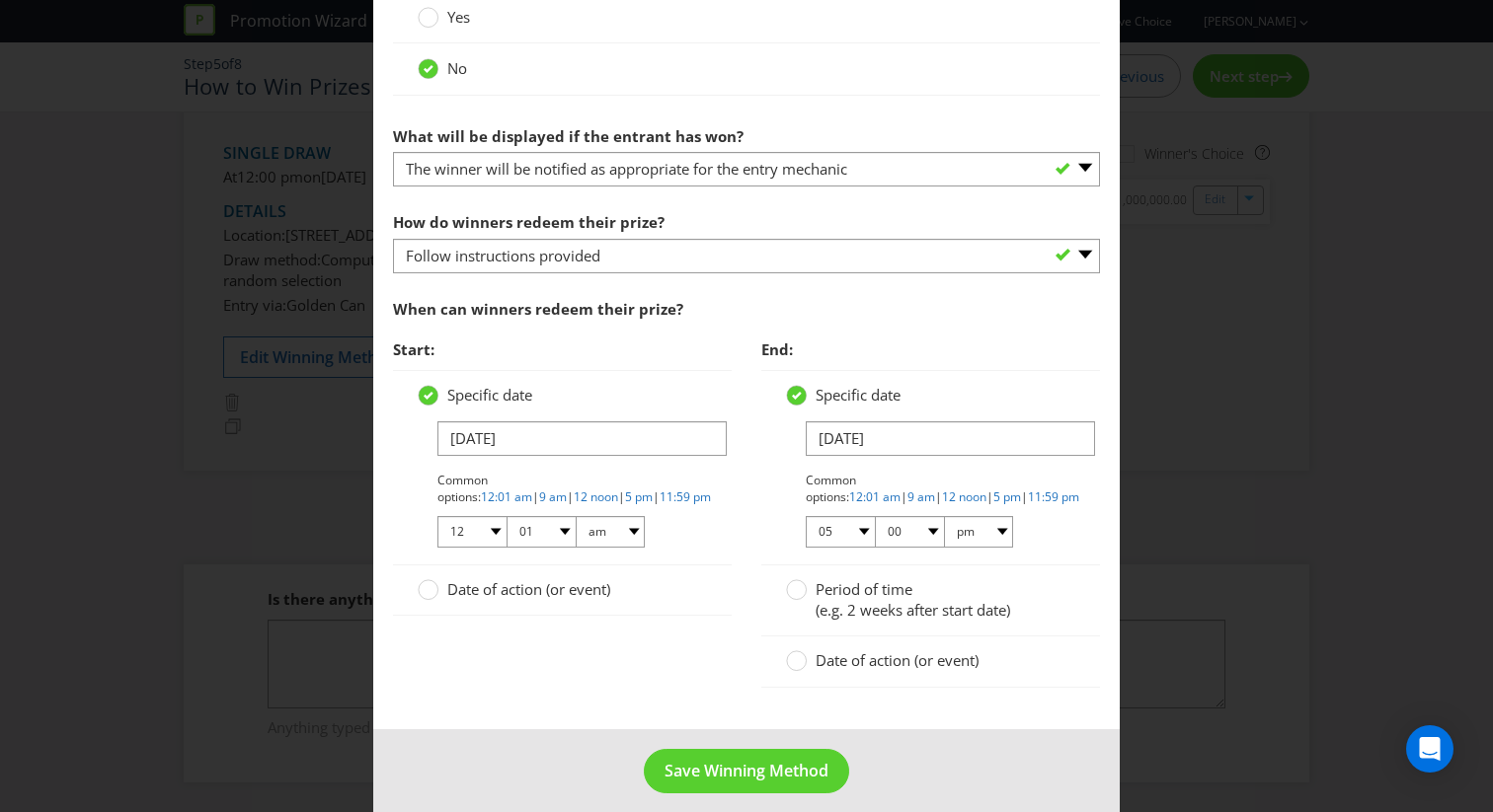
scroll to position [1017, 0]
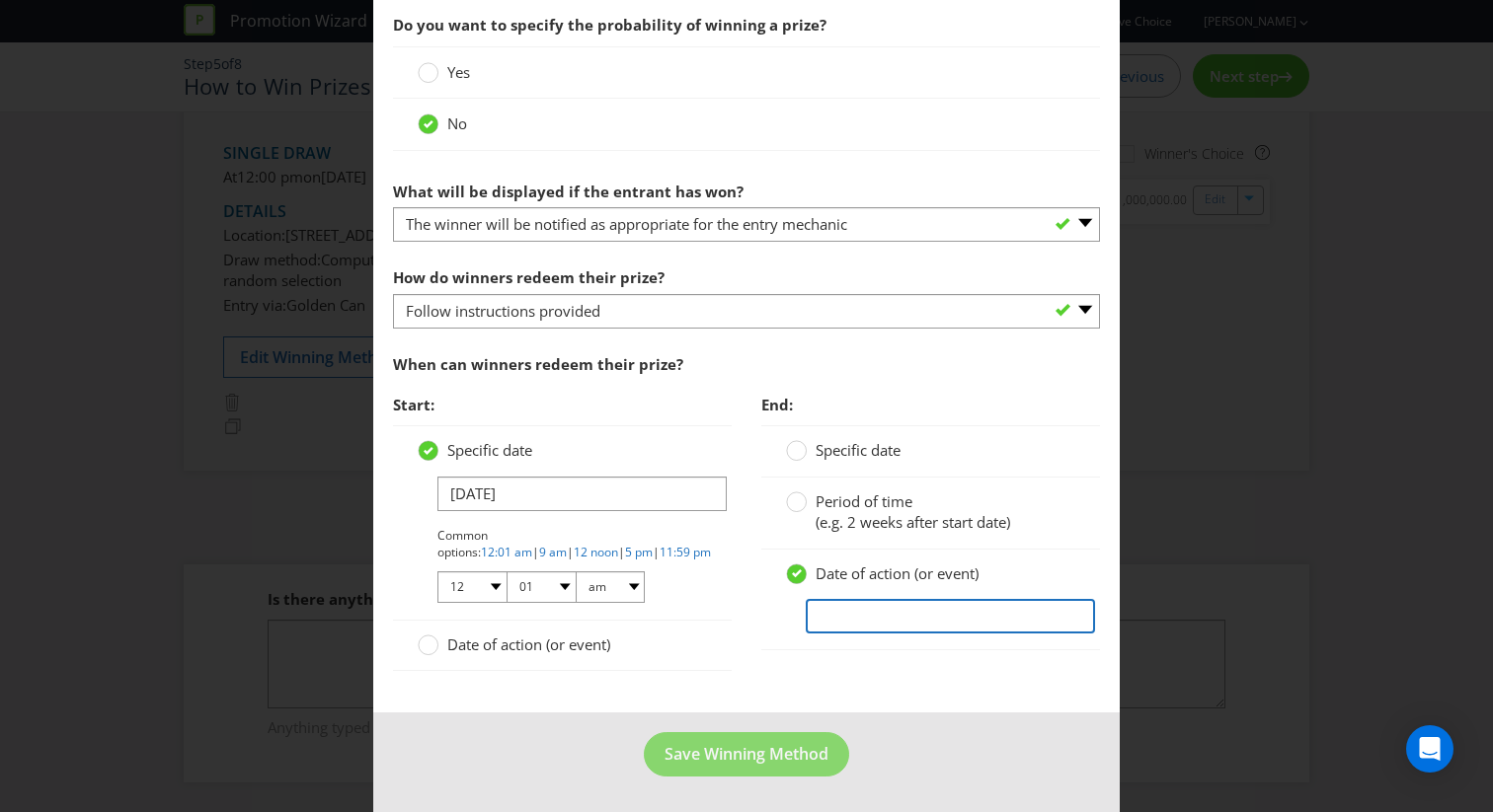
click at [826, 606] on input "text" at bounding box center [950, 616] width 289 height 35
type input "6 Months after the Promotional Period Ends"
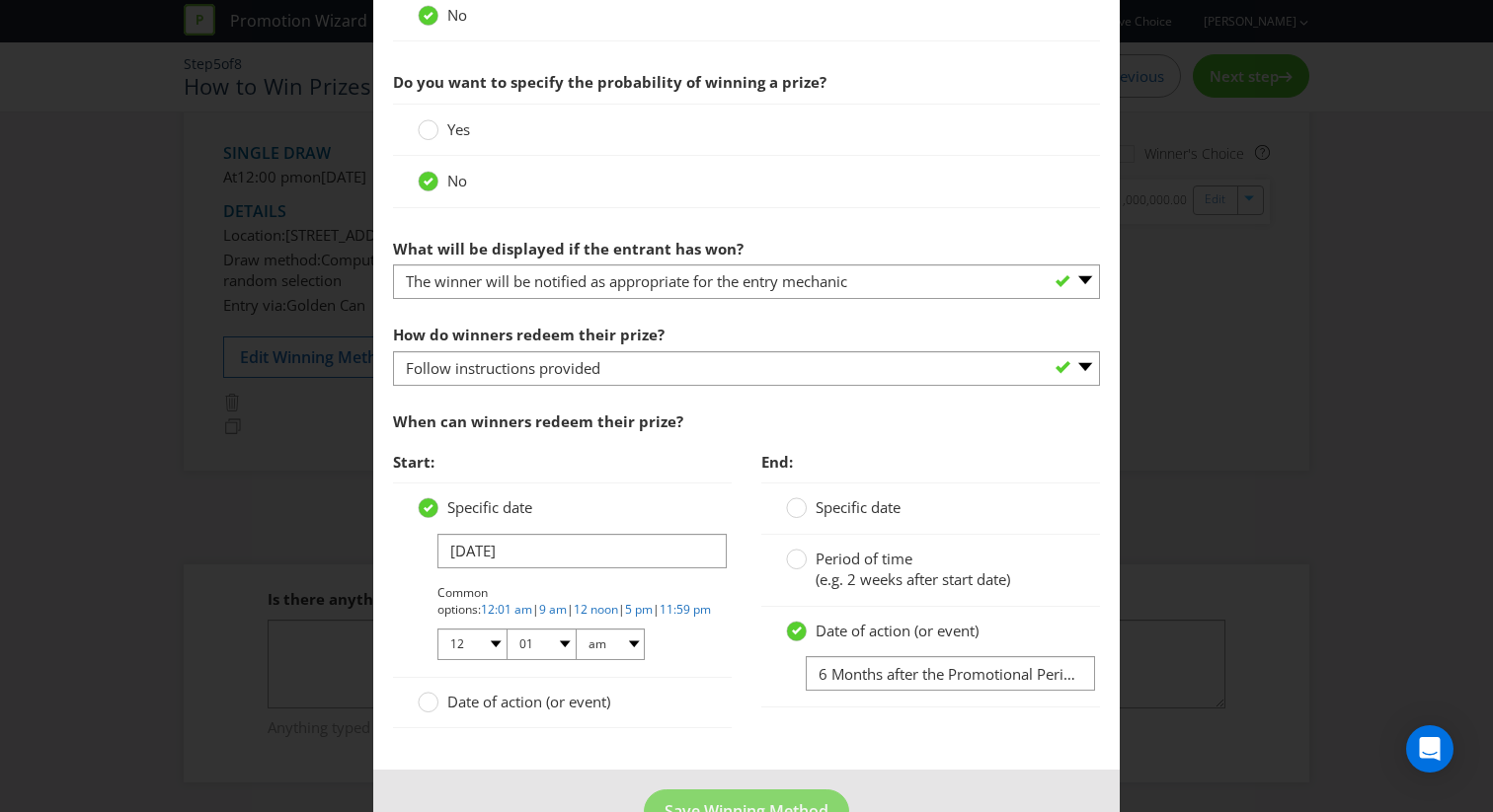
click at [765, 726] on div "End: Specific date Period of time (e.g. 2 weeks after start date) Date of actio…" at bounding box center [930, 585] width 368 height 286
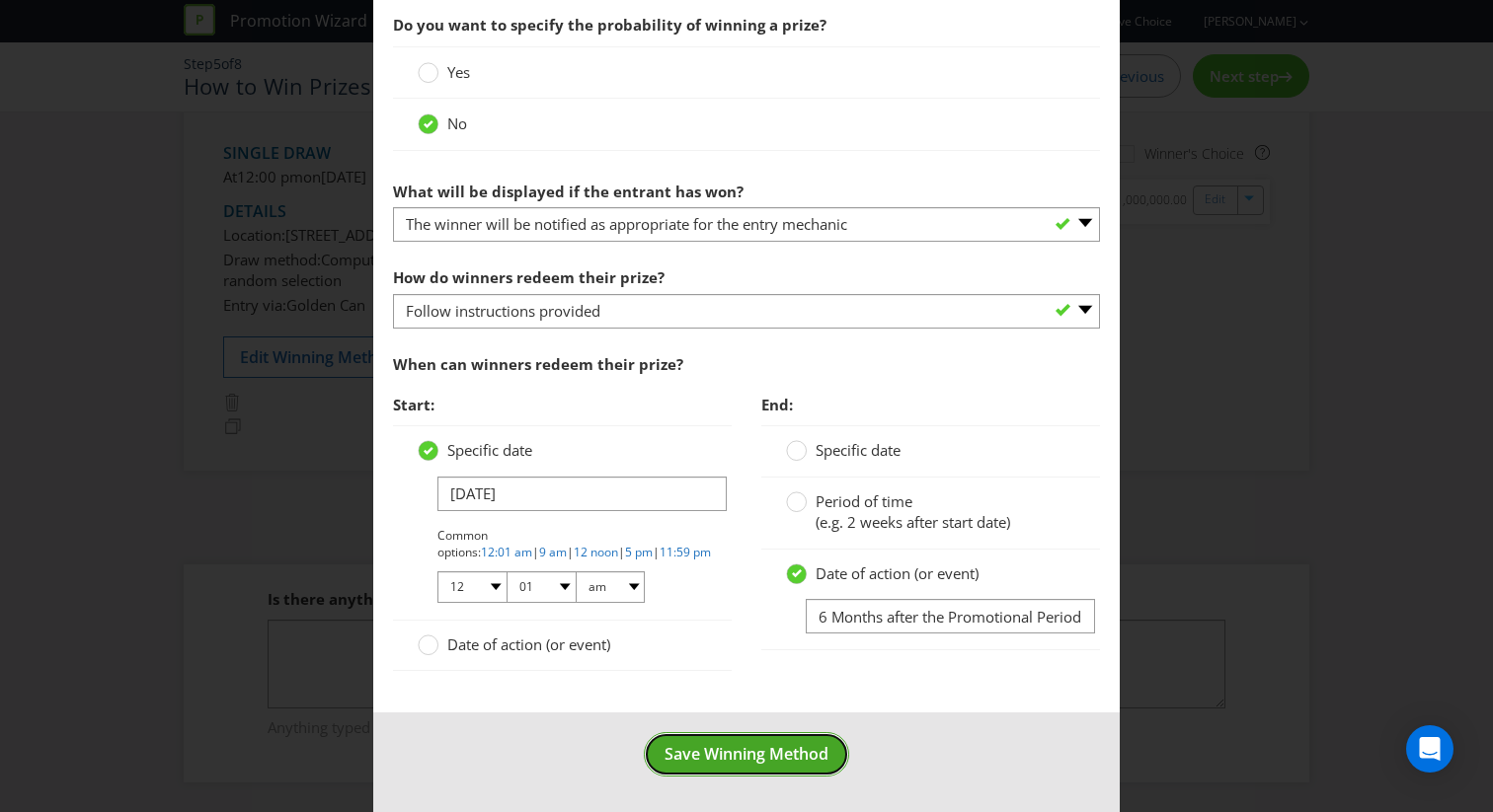
click at [749, 749] on span "Save Winning Method" at bounding box center [746, 754] width 164 height 22
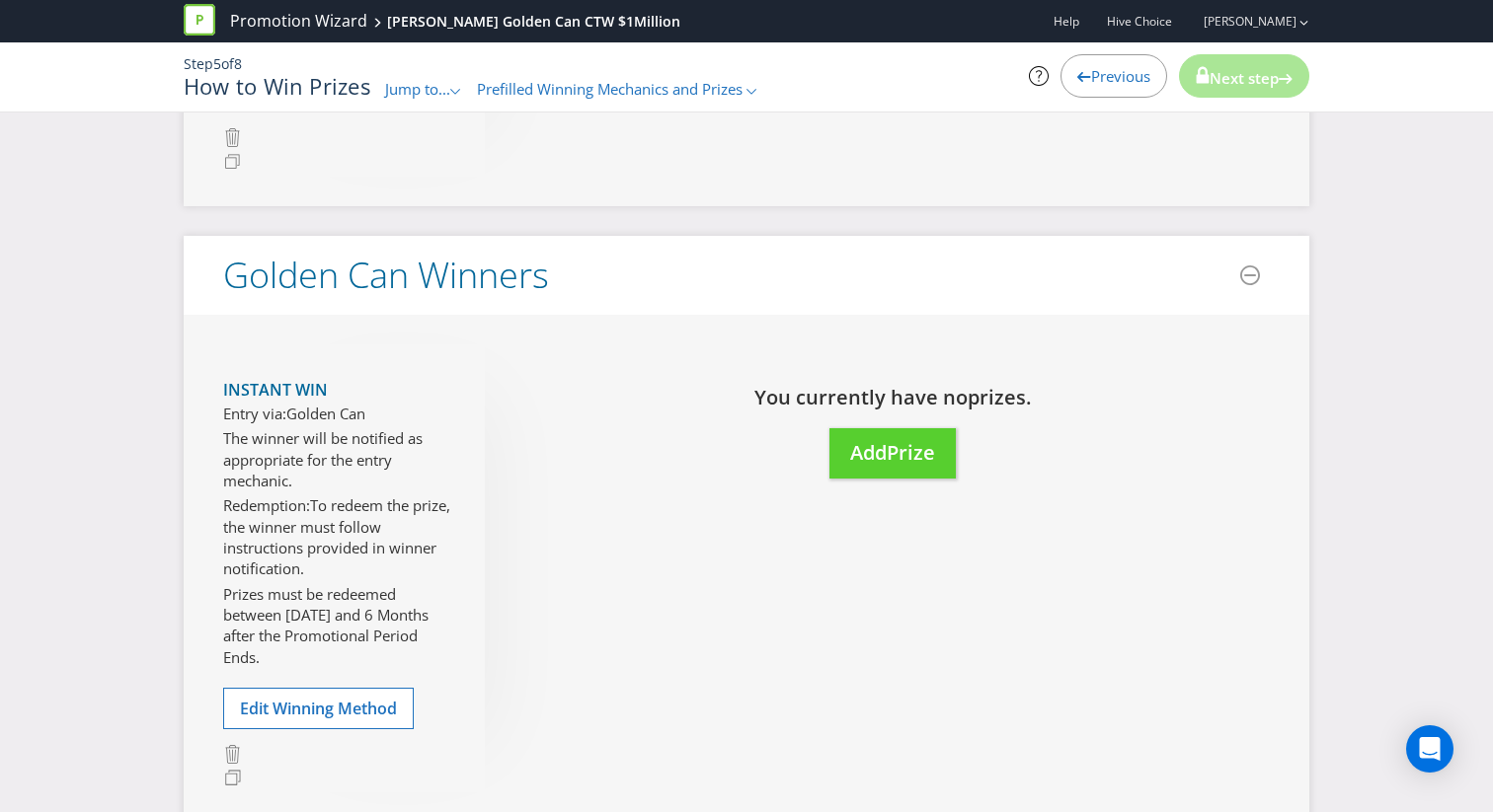
scroll to position [1291, 0]
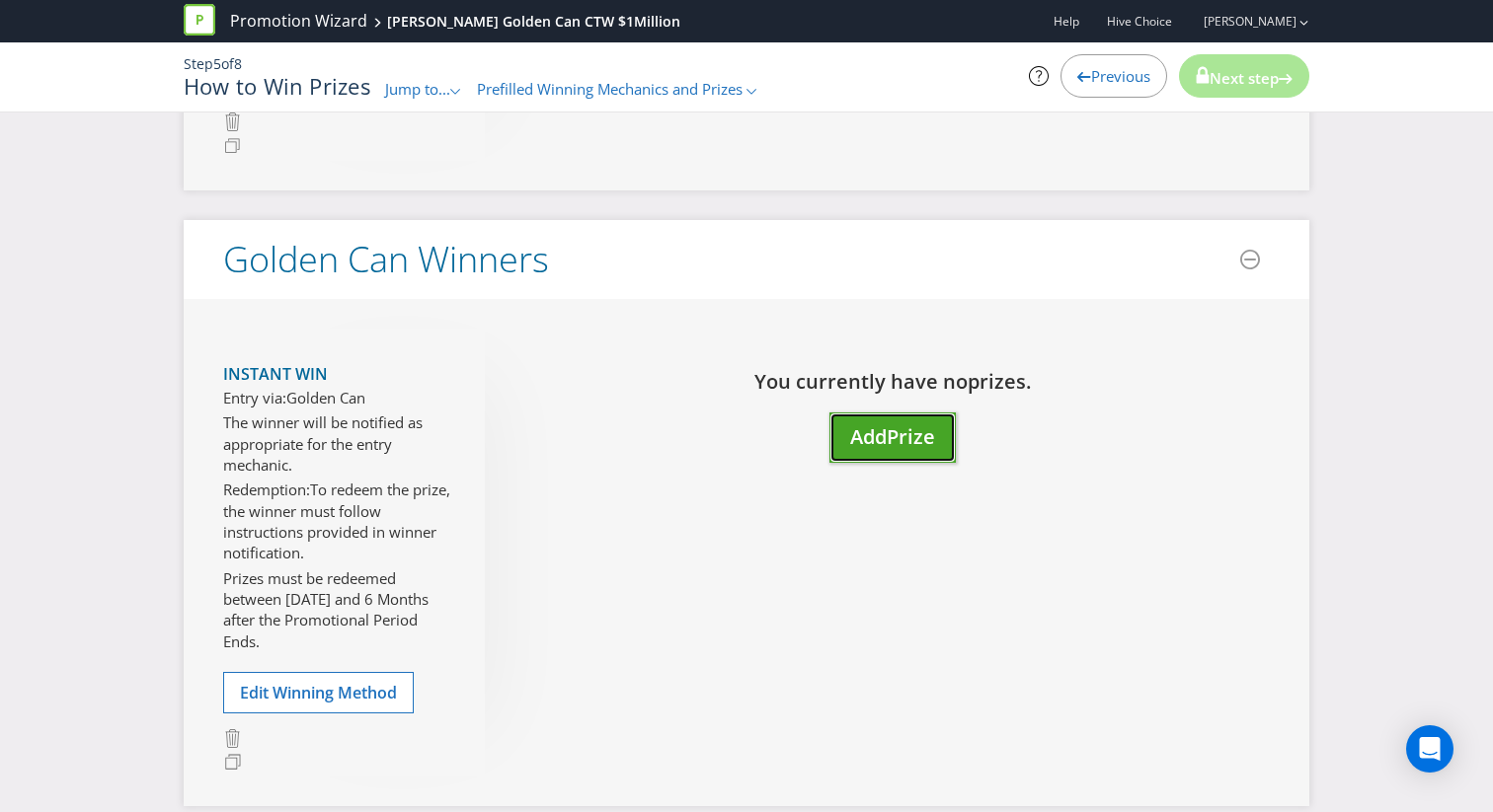
click at [881, 463] on button "Add Prize" at bounding box center [892, 437] width 126 height 51
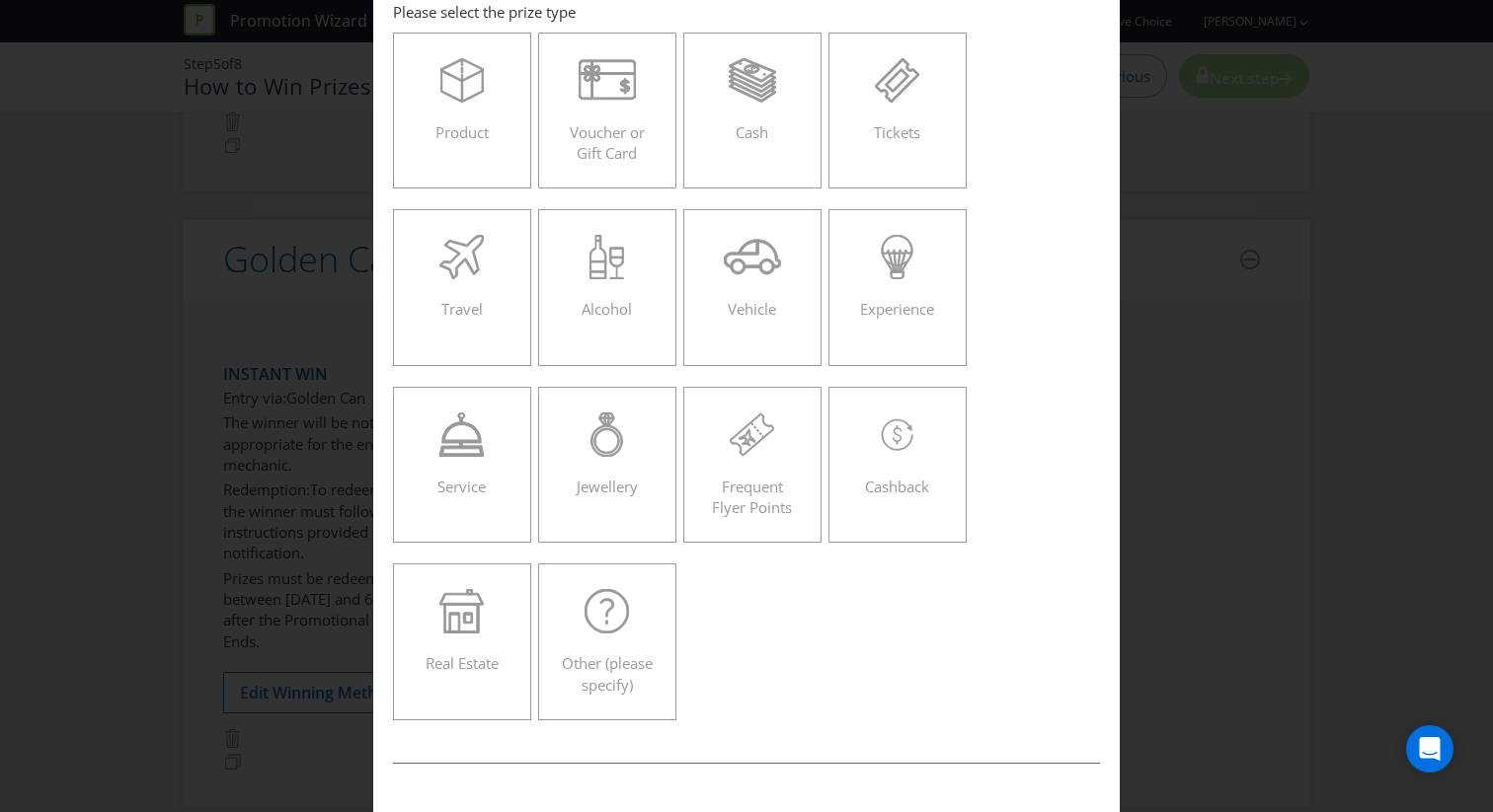
scroll to position [105, 0]
click at [722, 148] on label "Cash" at bounding box center [751, 107] width 138 height 156
click at [0, 0] on input "Cash" at bounding box center [0, 0] width 0 height 0
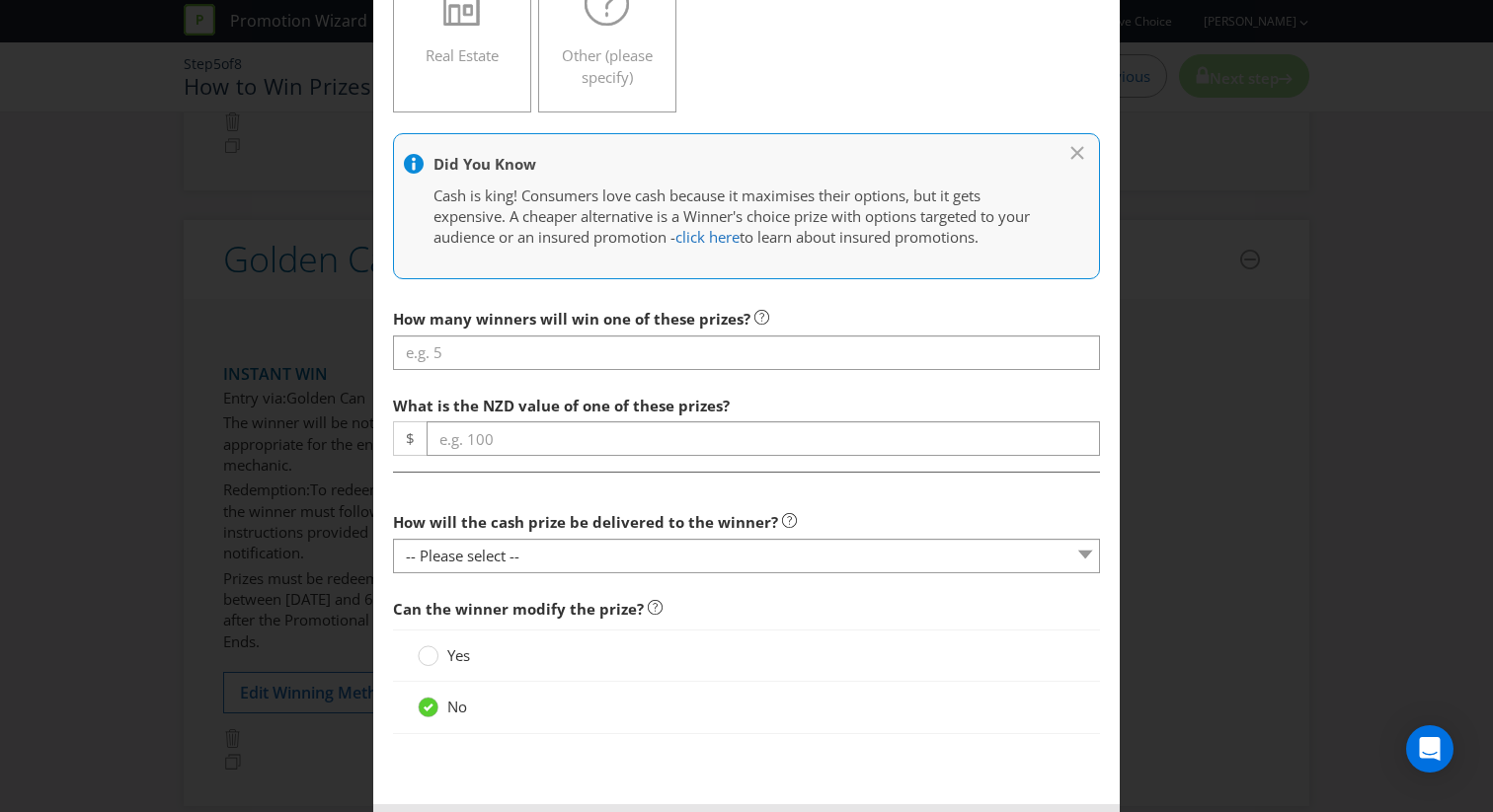
scroll to position [796, 0]
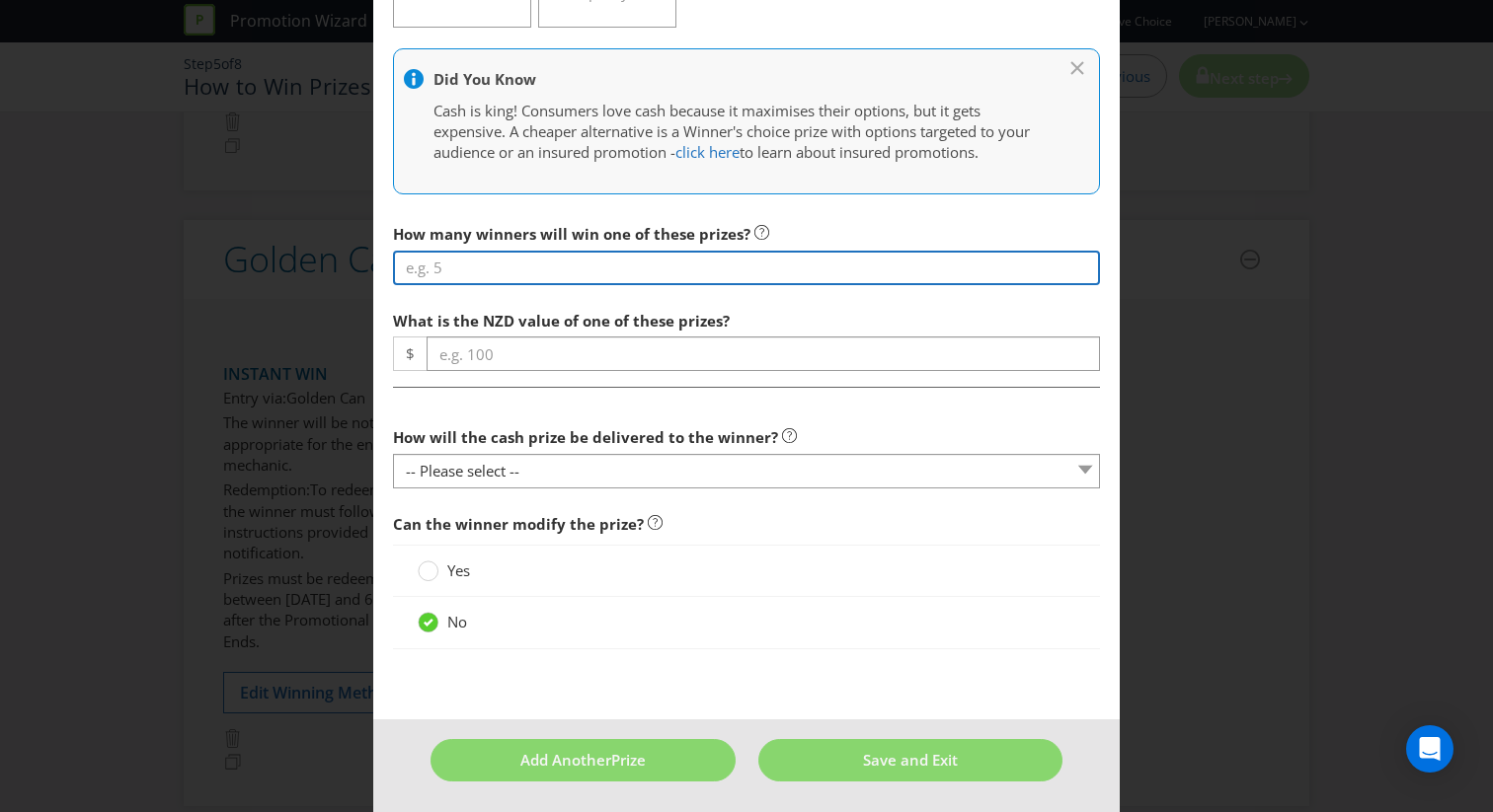
click at [530, 259] on input "number" at bounding box center [746, 267] width 707 height 35
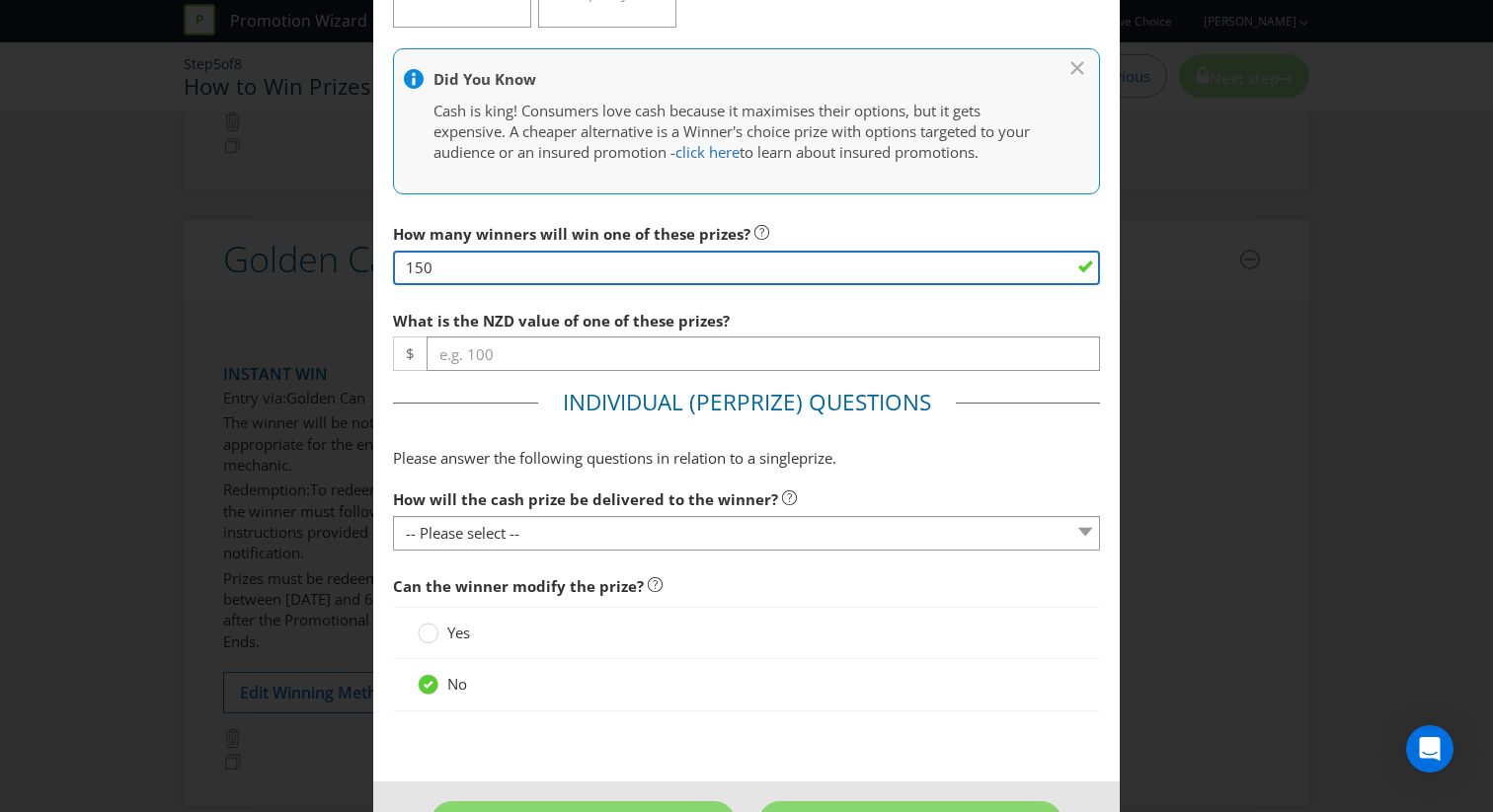
type input "150"
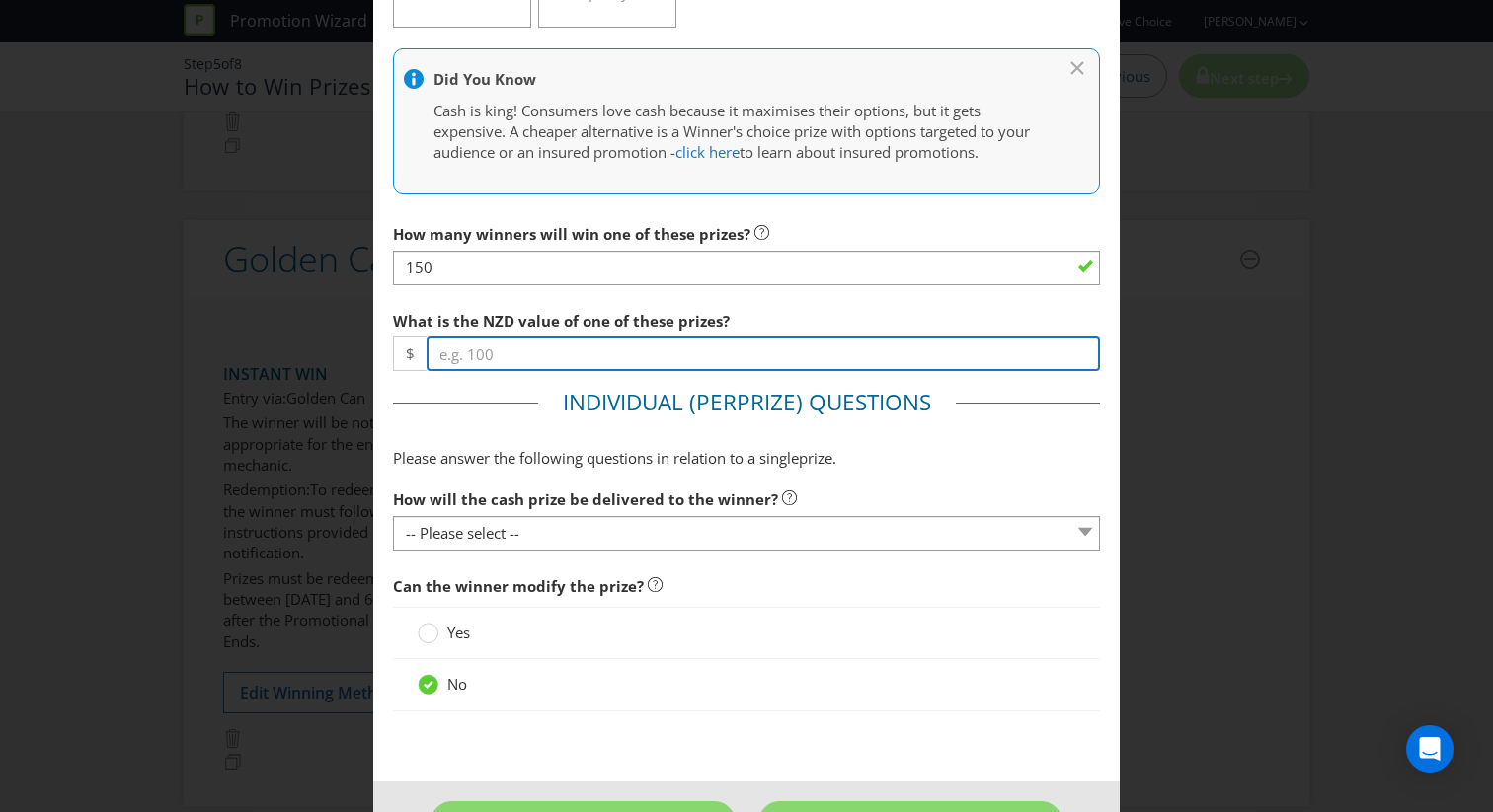
click at [542, 369] on input "number" at bounding box center [762, 354] width 673 height 35
type input "500"
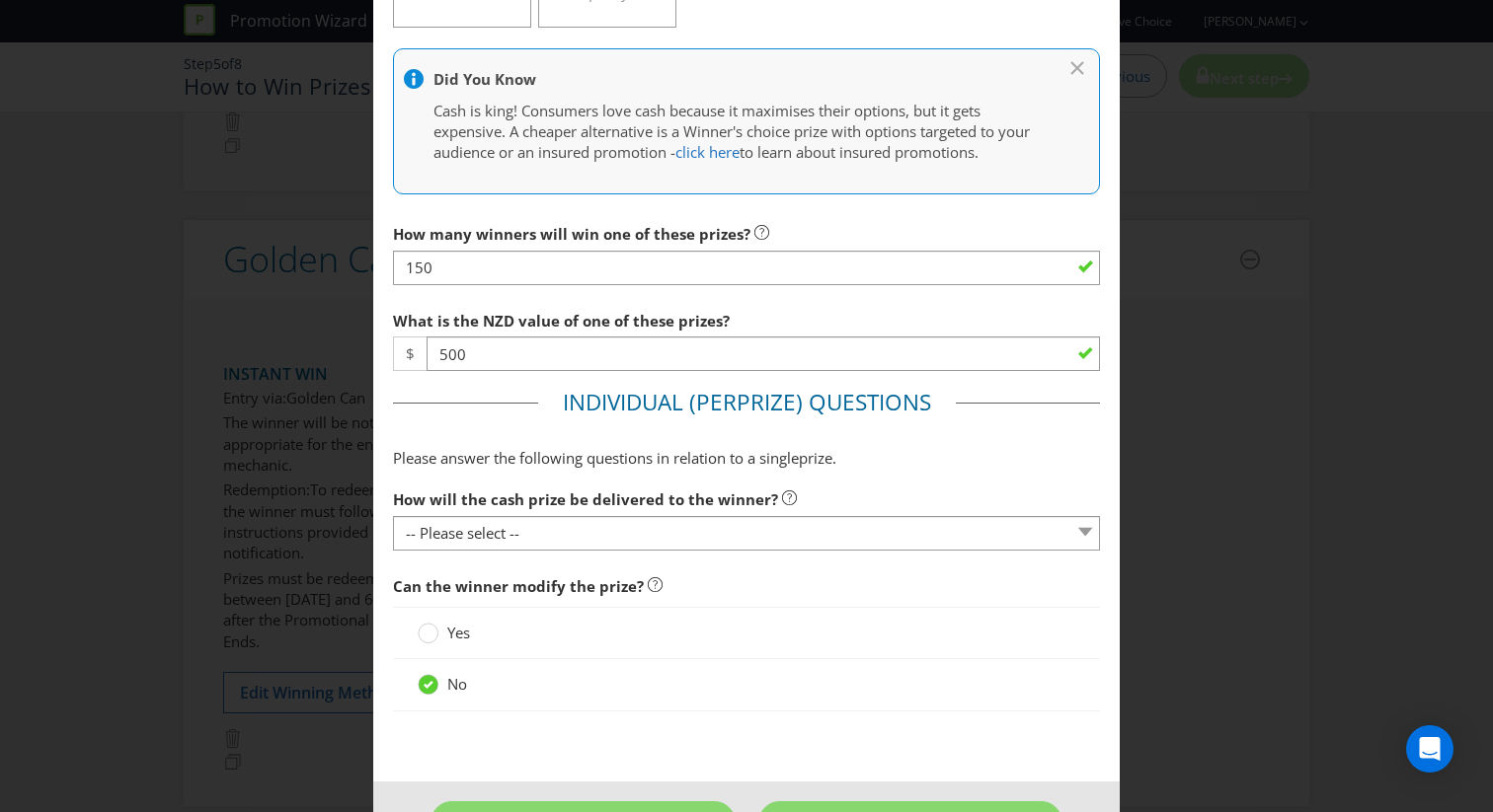
click at [542, 458] on span "Please answer the following questions in relation to a single" at bounding box center [595, 458] width 406 height 20
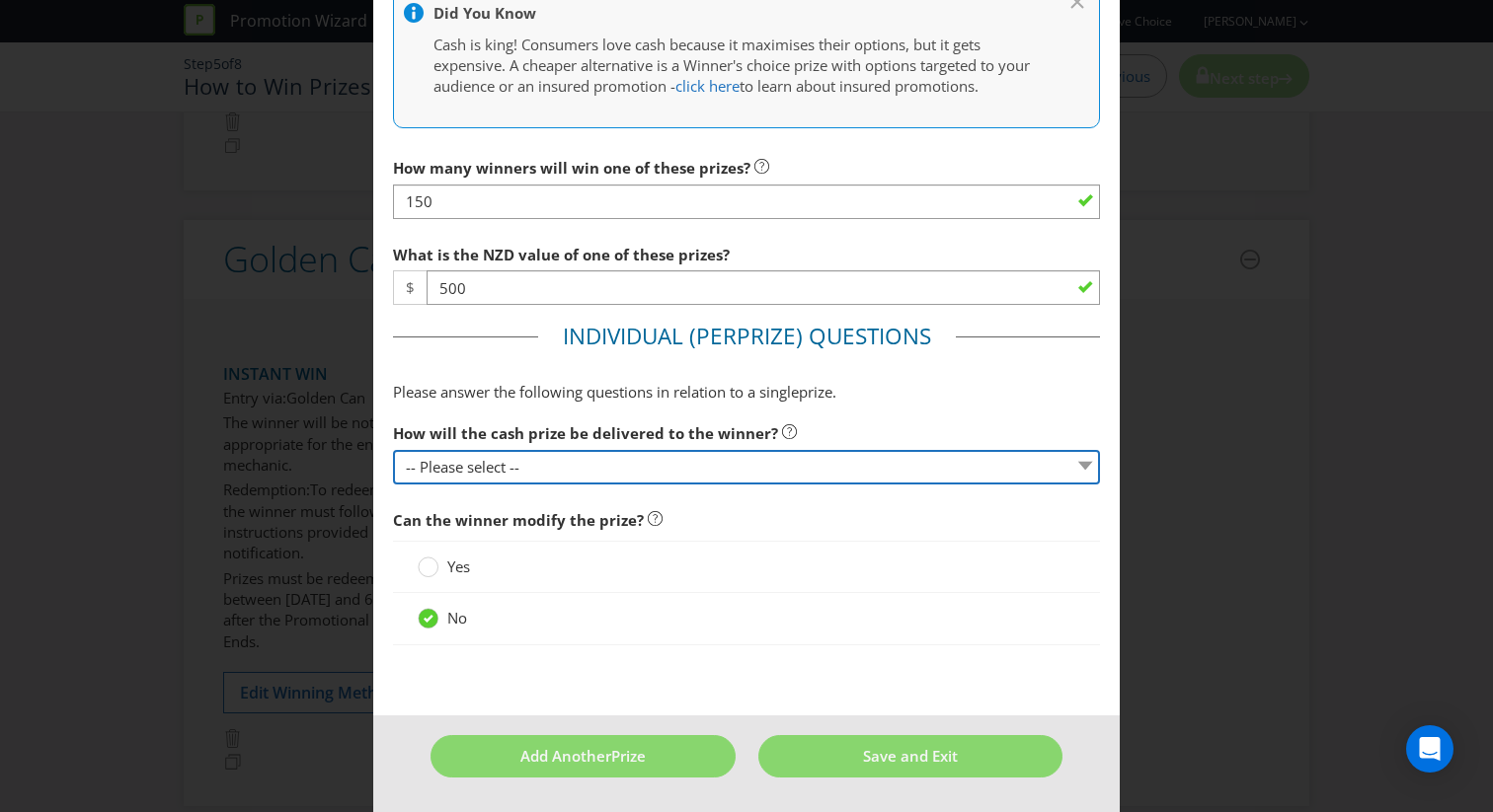
click at [547, 479] on select "-- Please select -- Cash Direct deposit to winner's bank account Cheque Credit …" at bounding box center [746, 467] width 707 height 35
select select "DIRECT_DEPOSIT"
click at [393, 450] on select "-- Please select -- Cash Direct deposit to winner's bank account Cheque Credit …" at bounding box center [746, 467] width 707 height 35
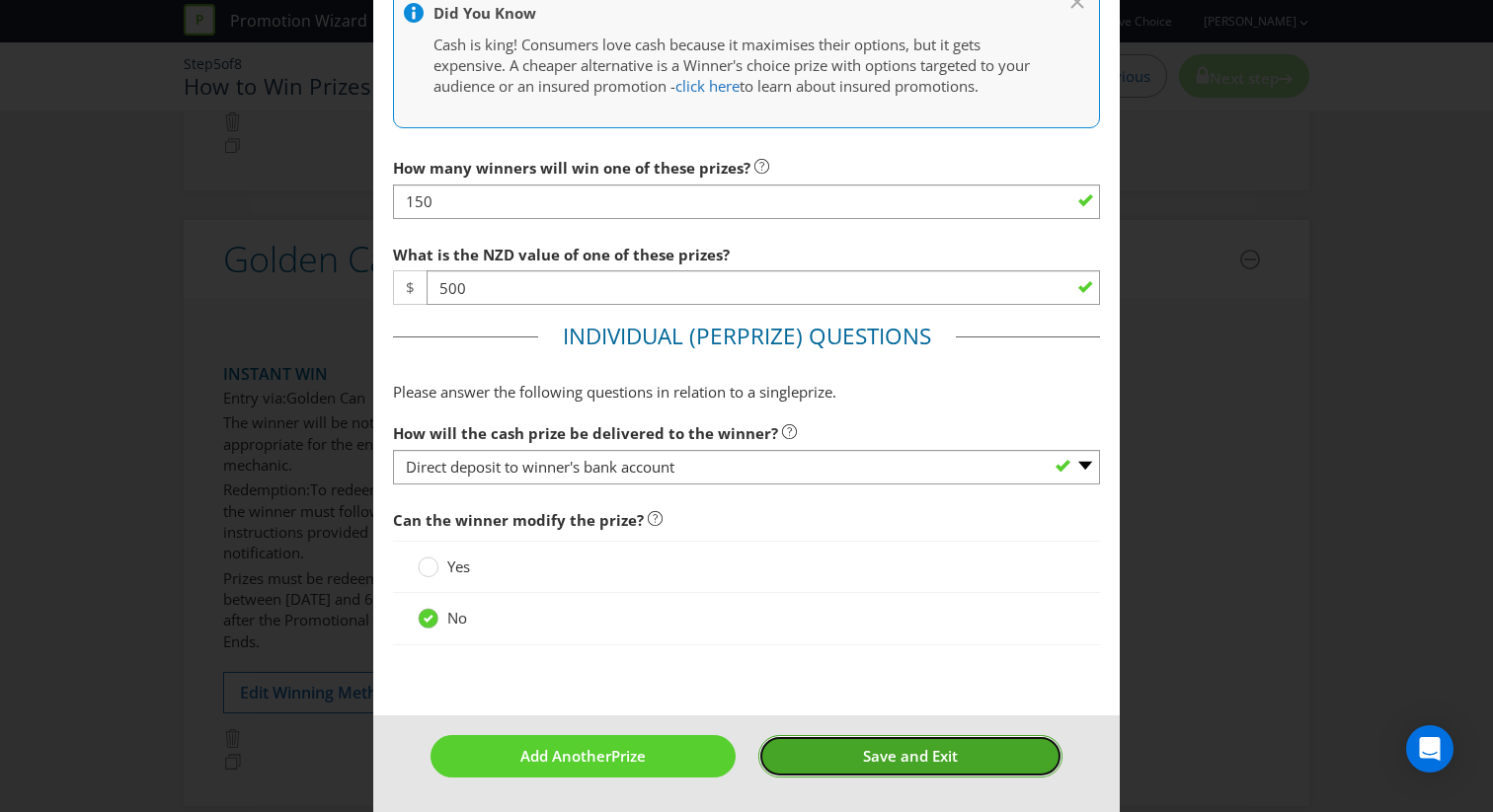
click at [811, 737] on button "Save and Exit" at bounding box center [911, 756] width 305 height 43
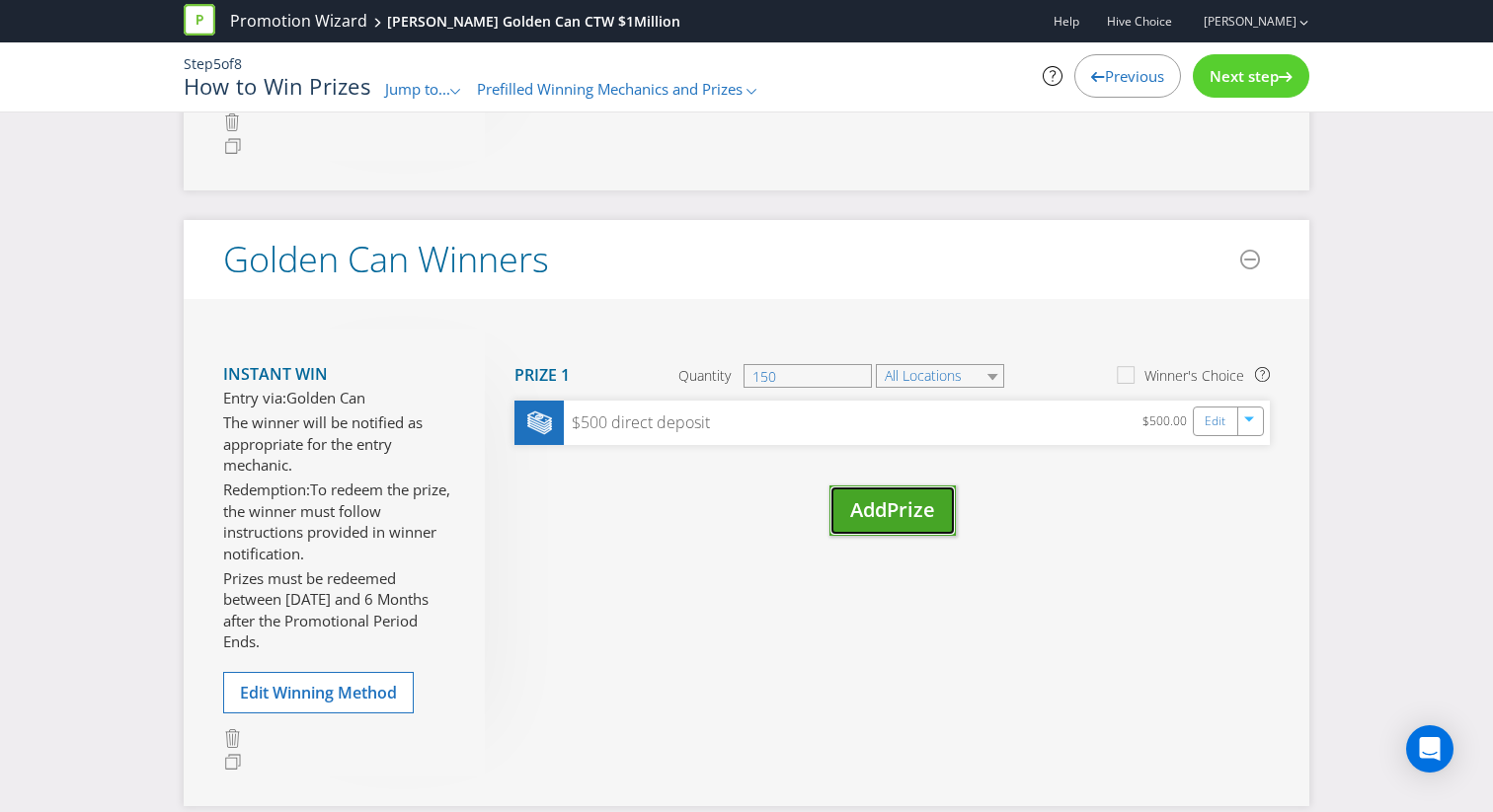
click at [852, 523] on span "Add" at bounding box center [868, 510] width 37 height 27
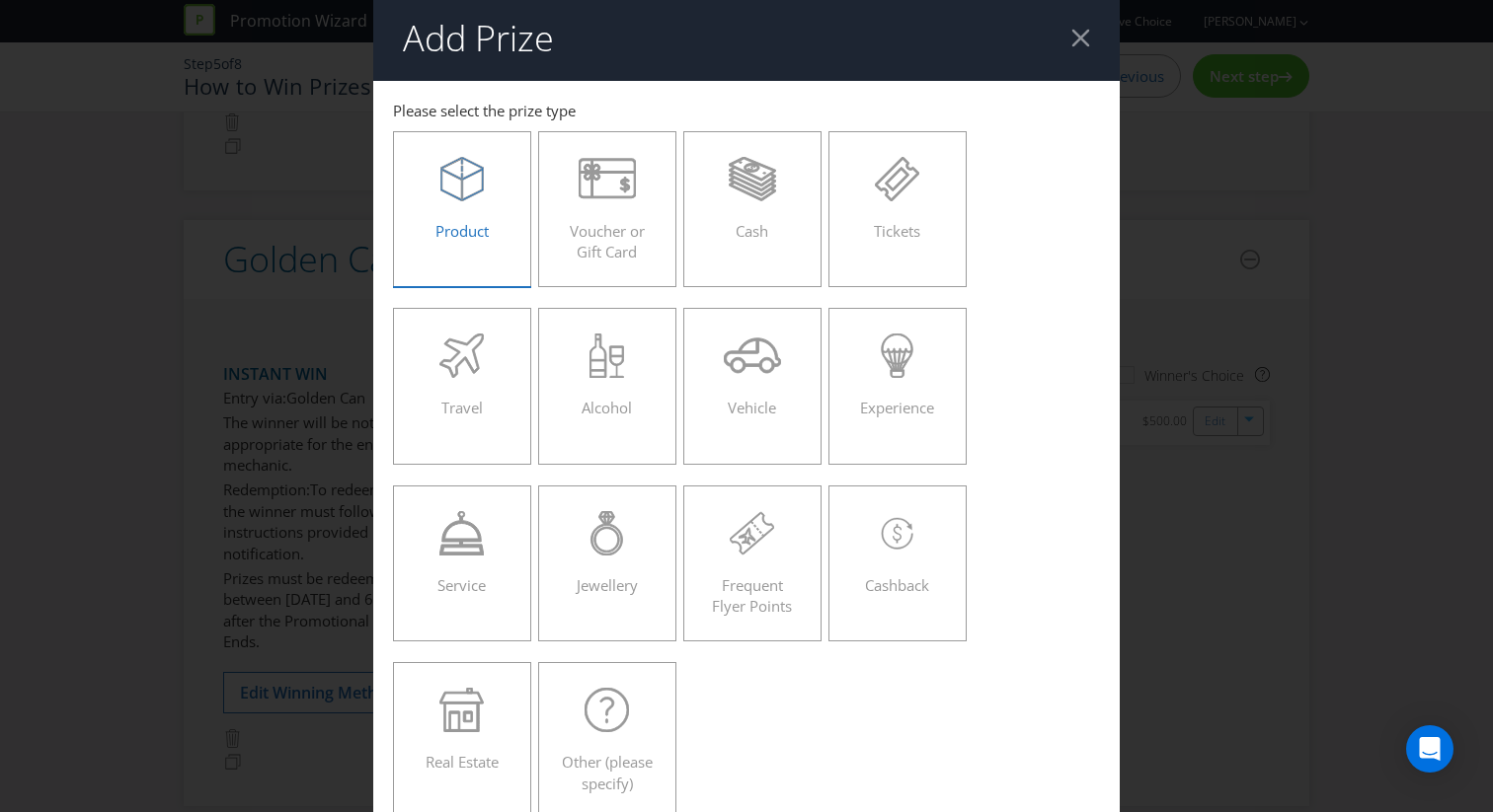
click at [460, 148] on label "Product" at bounding box center [461, 209] width 138 height 156
click at [0, 0] on input "Product" at bounding box center [0, 0] width 0 height 0
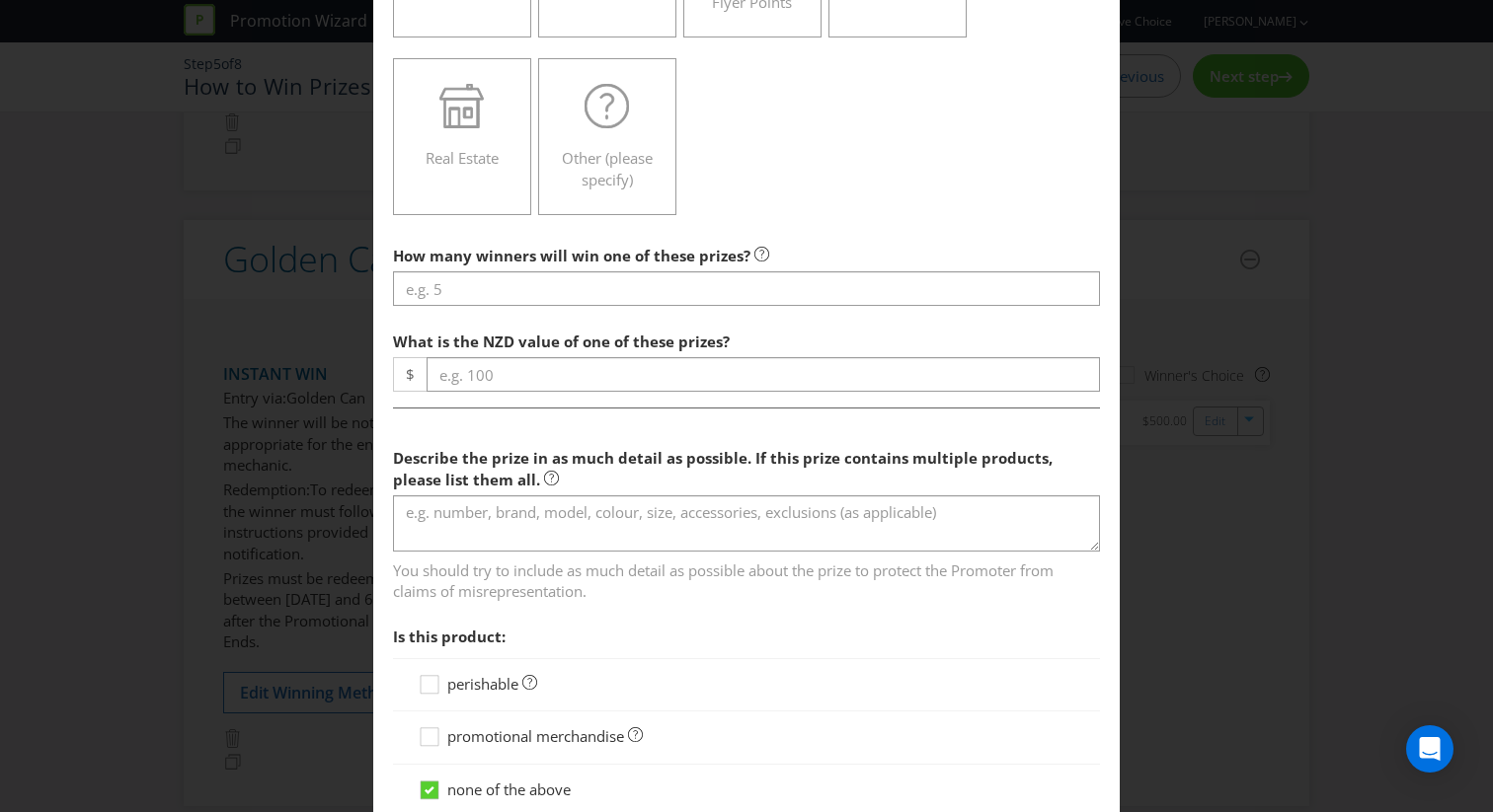
scroll to position [734, 0]
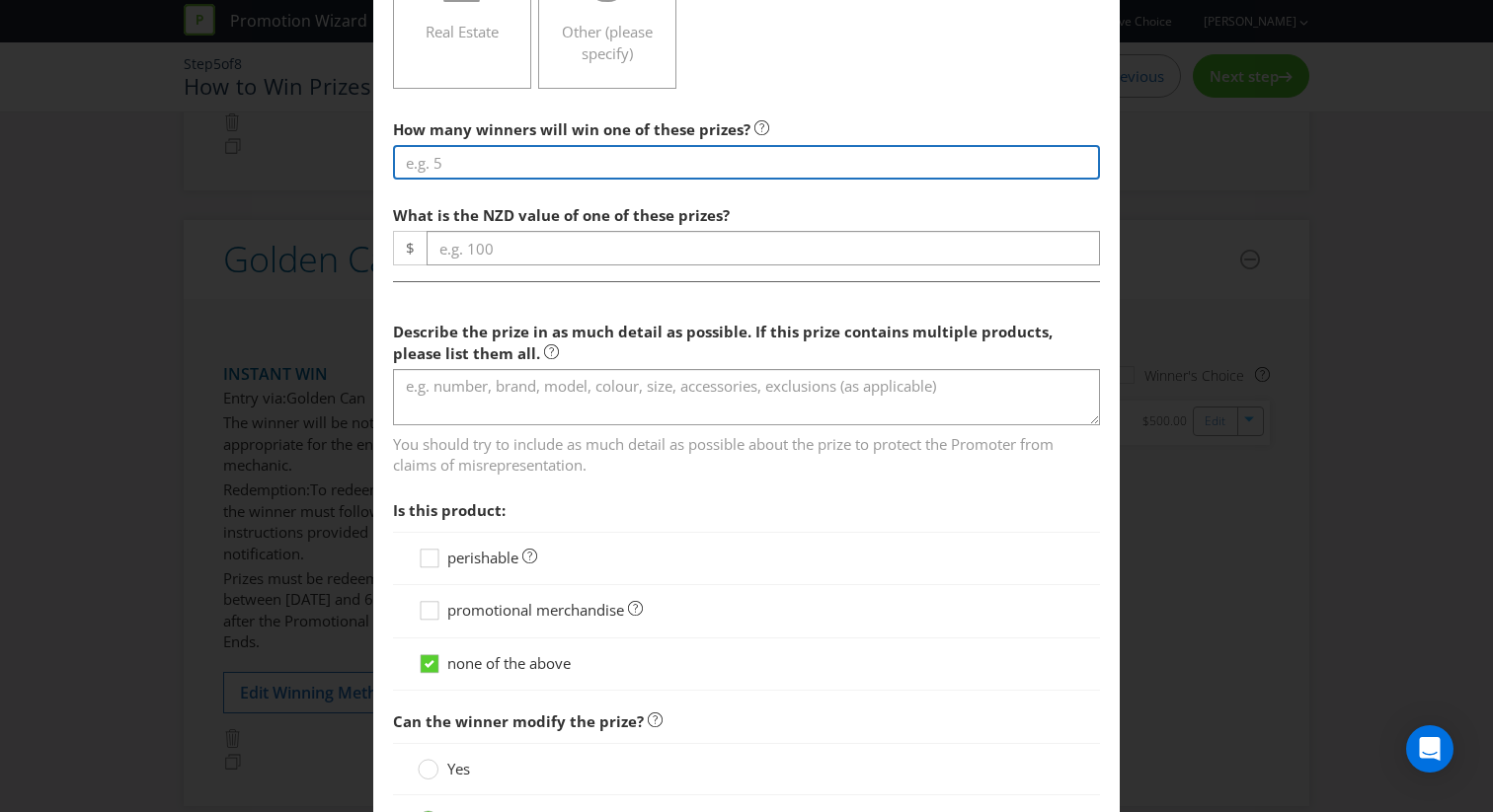
click at [567, 159] on input "number" at bounding box center [746, 162] width 707 height 35
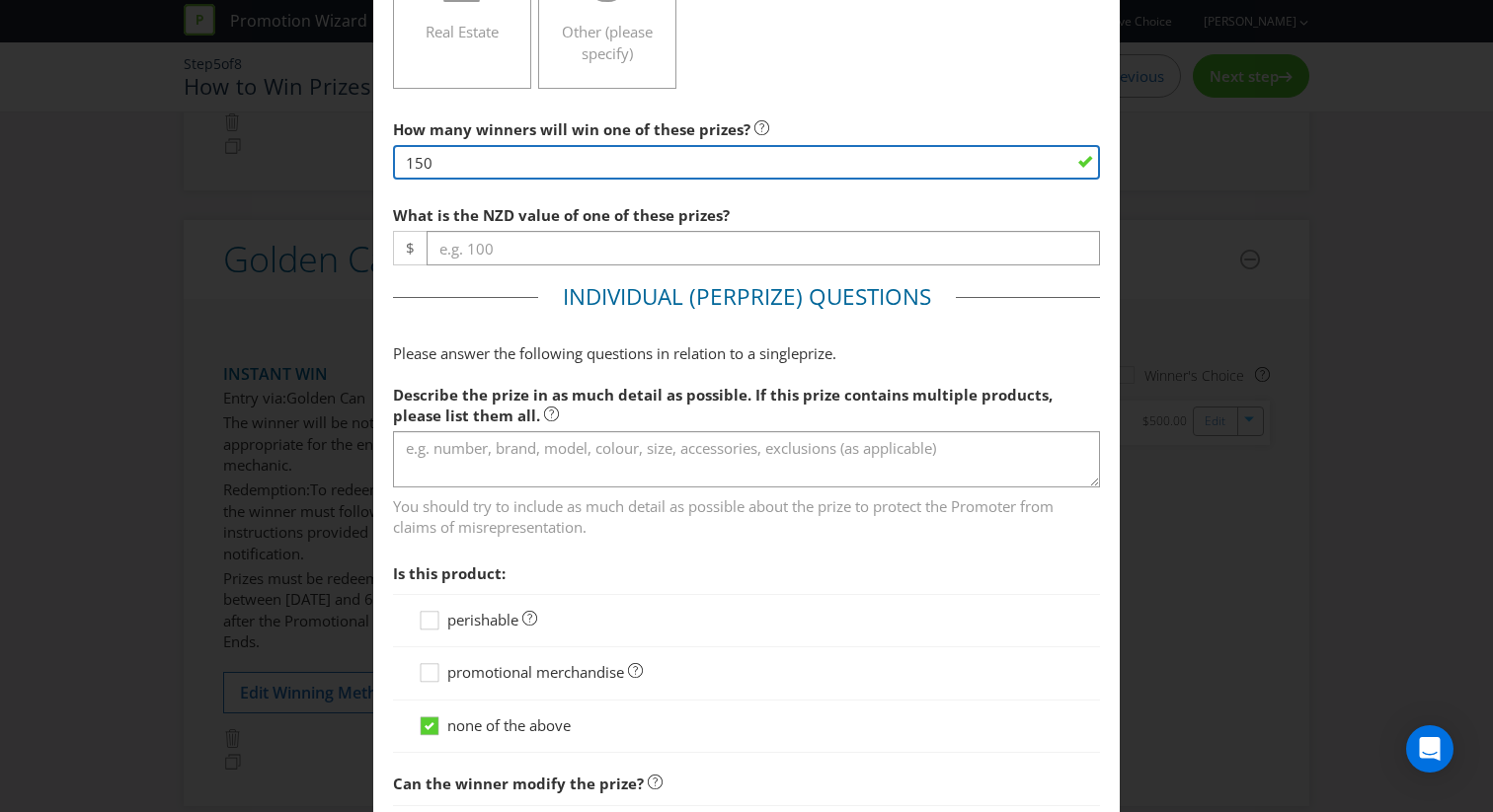
type input "150"
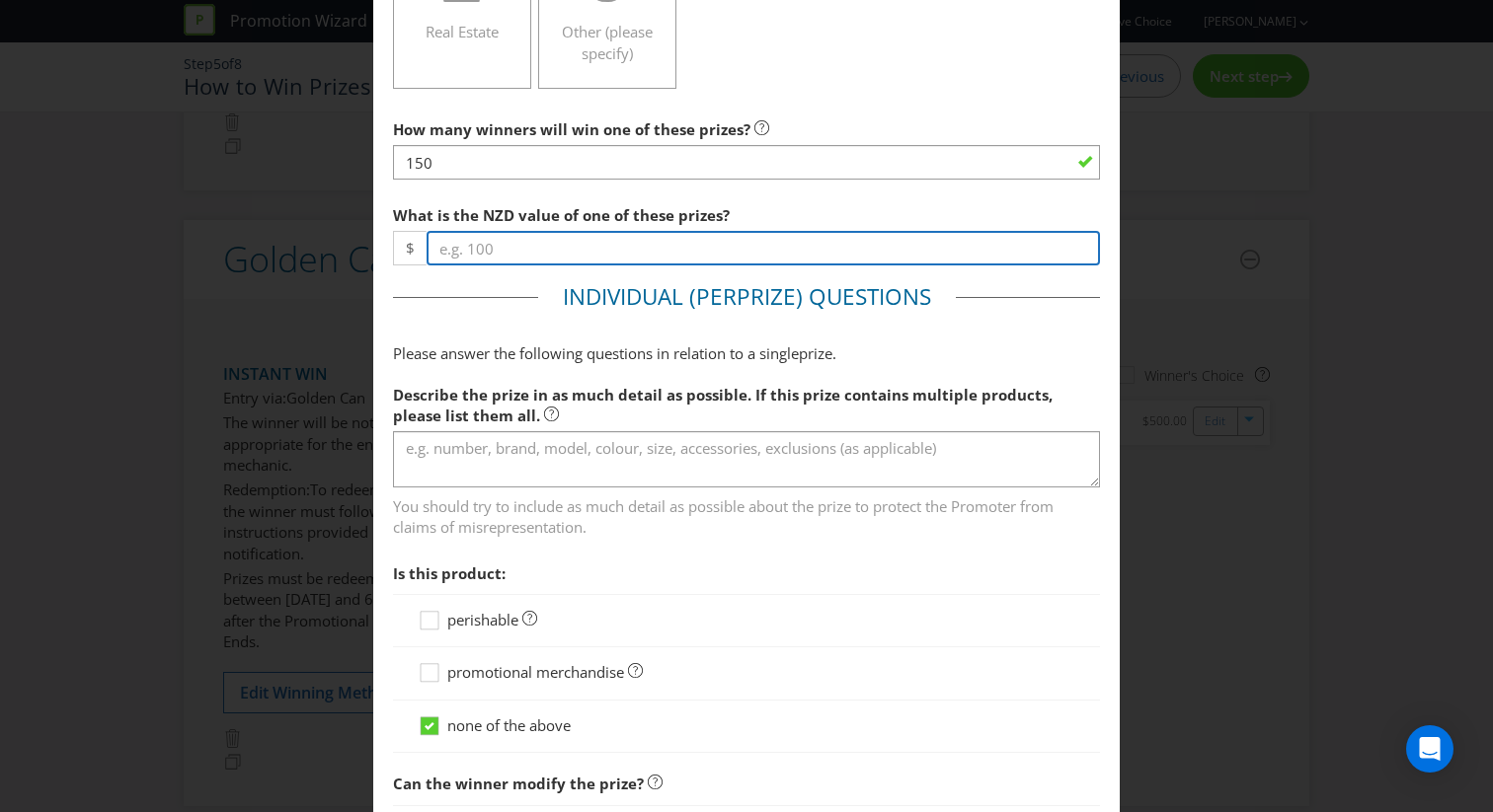
click at [584, 252] on input "number" at bounding box center [762, 247] width 673 height 35
type input "1"
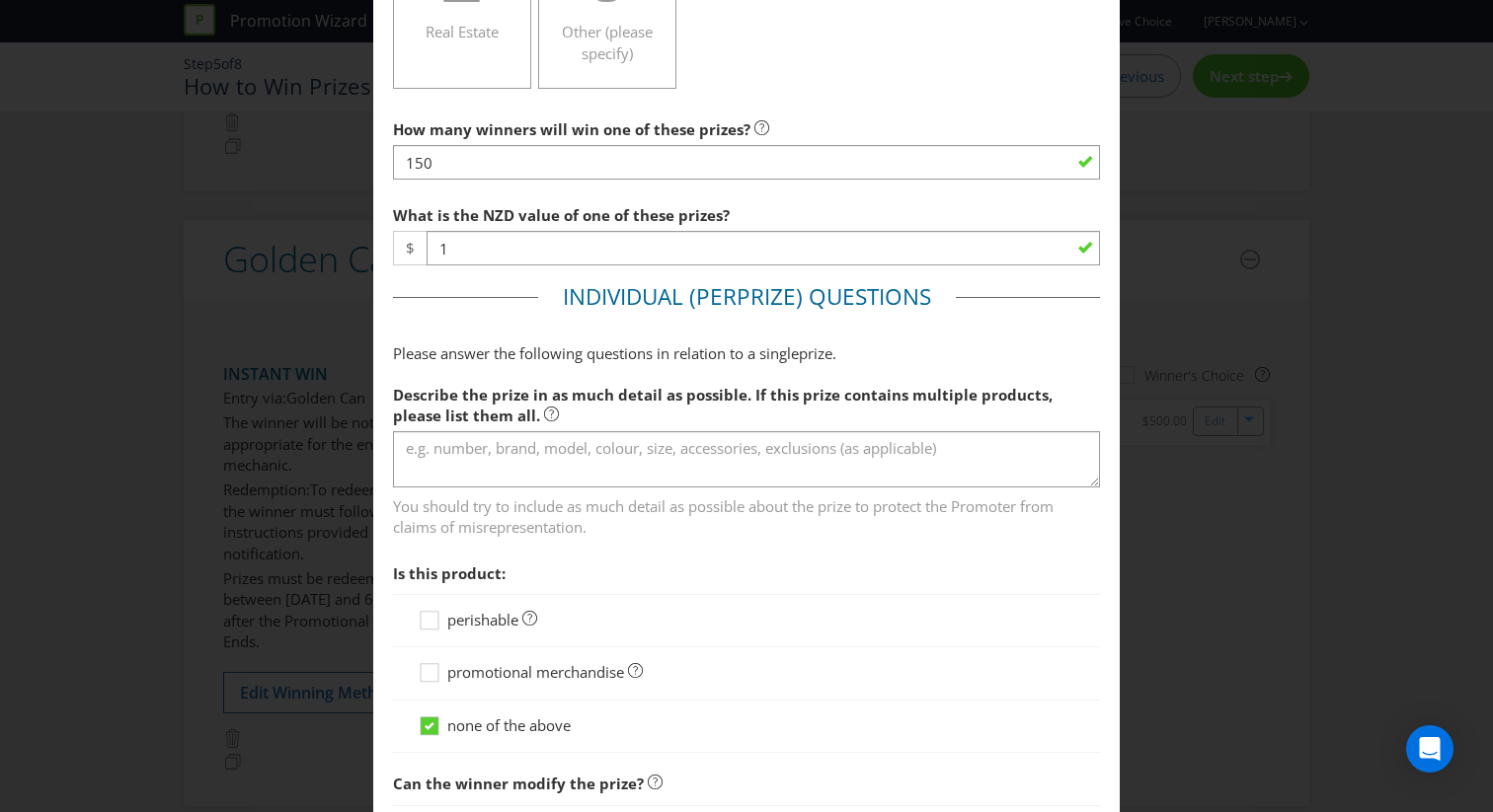
click at [553, 357] on span "Please answer the following questions in relation to a single" at bounding box center [595, 354] width 406 height 20
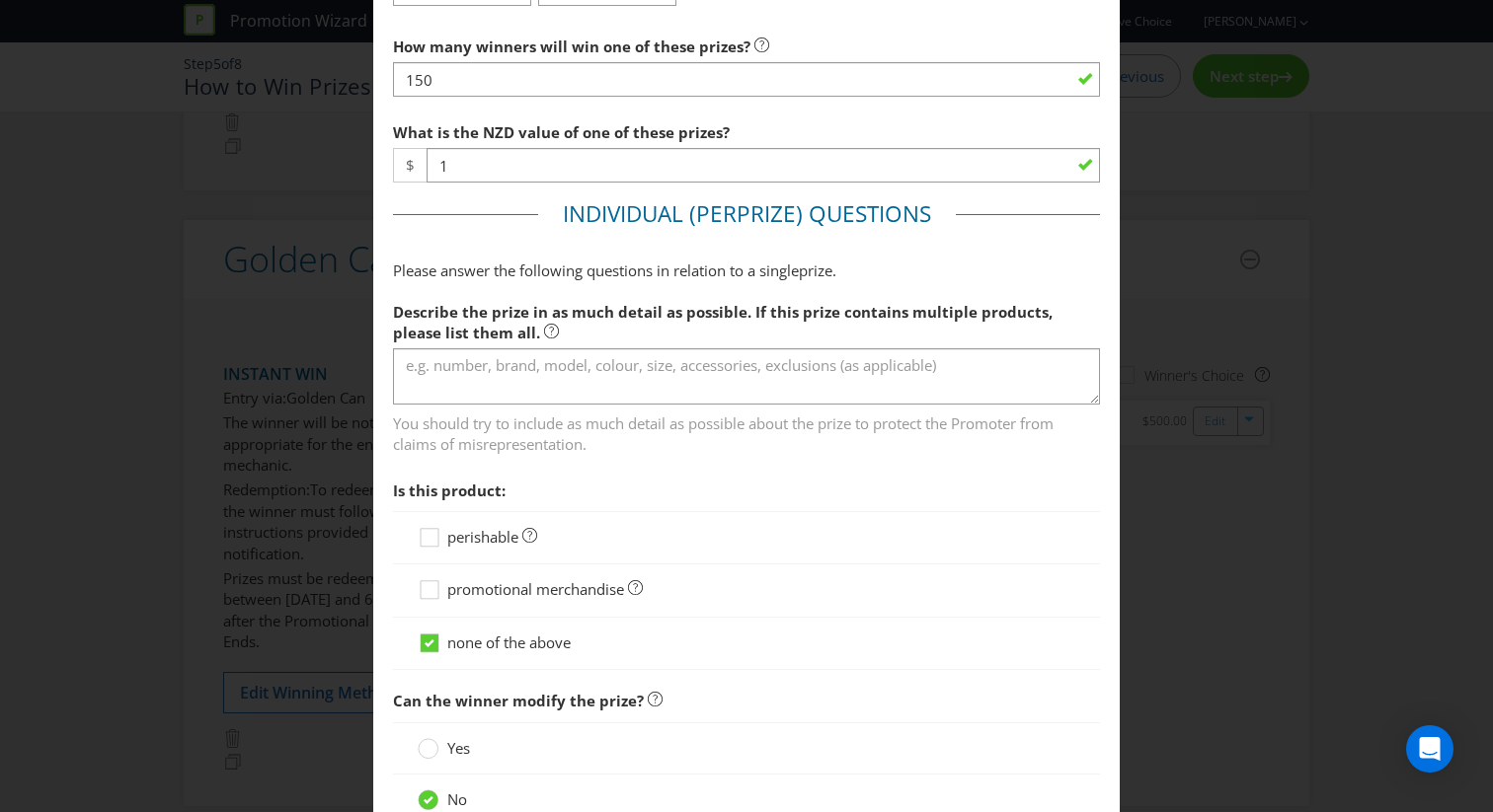
scroll to position [847, 0]
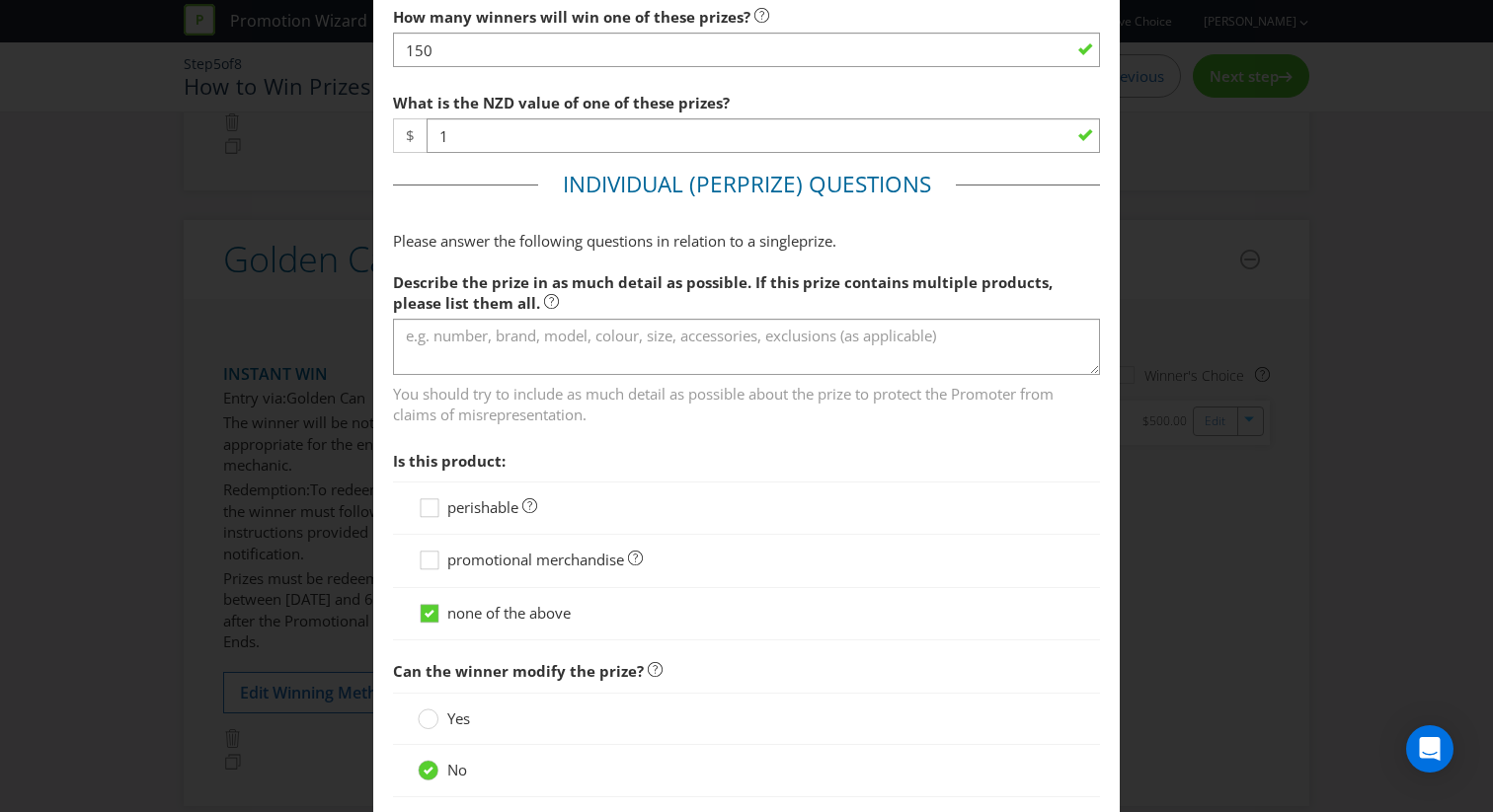
click at [509, 513] on span "perishable" at bounding box center [483, 508] width 72 height 20
click at [0, 0] on input "perishable" at bounding box center [0, 0] width 0 height 0
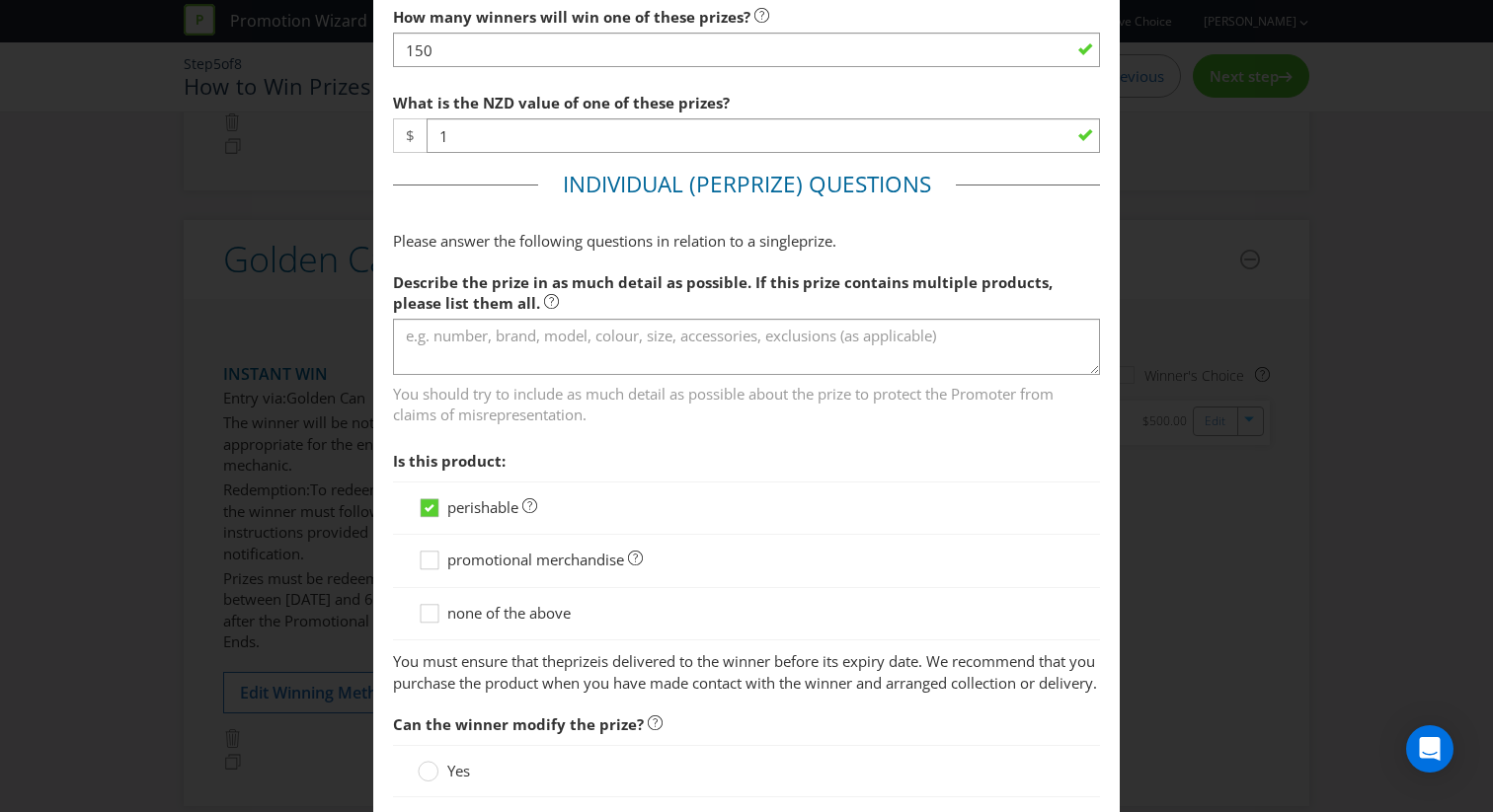
click at [504, 540] on div "promotional merchandise" at bounding box center [746, 561] width 707 height 53
click at [503, 566] on span "promotional merchandise" at bounding box center [536, 560] width 177 height 20
click at [0, 0] on input "promotional merchandise" at bounding box center [0, 0] width 0 height 0
click at [496, 515] on span "perishable" at bounding box center [483, 508] width 72 height 20
click at [0, 0] on input "perishable" at bounding box center [0, 0] width 0 height 0
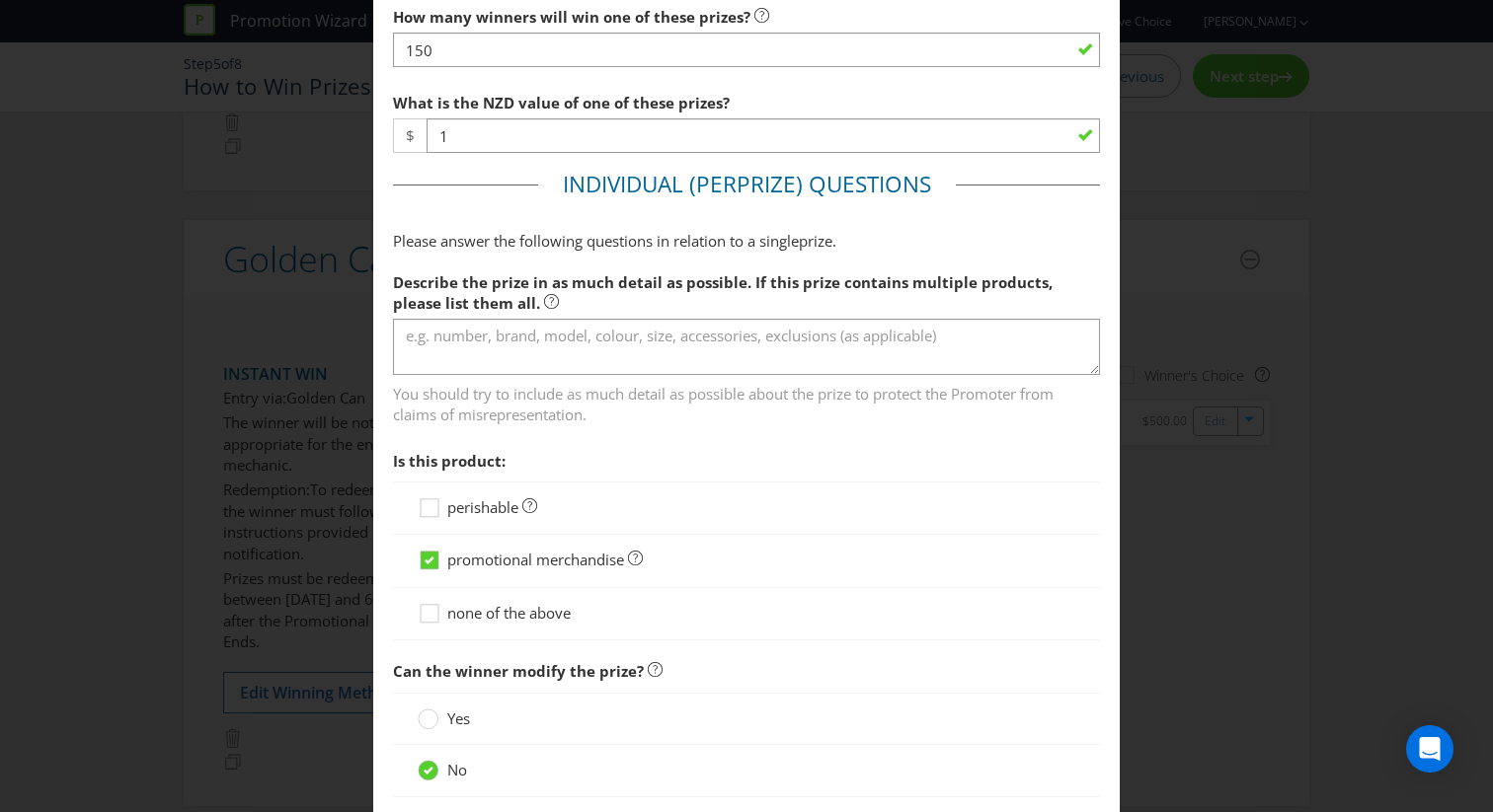
scroll to position [999, 0]
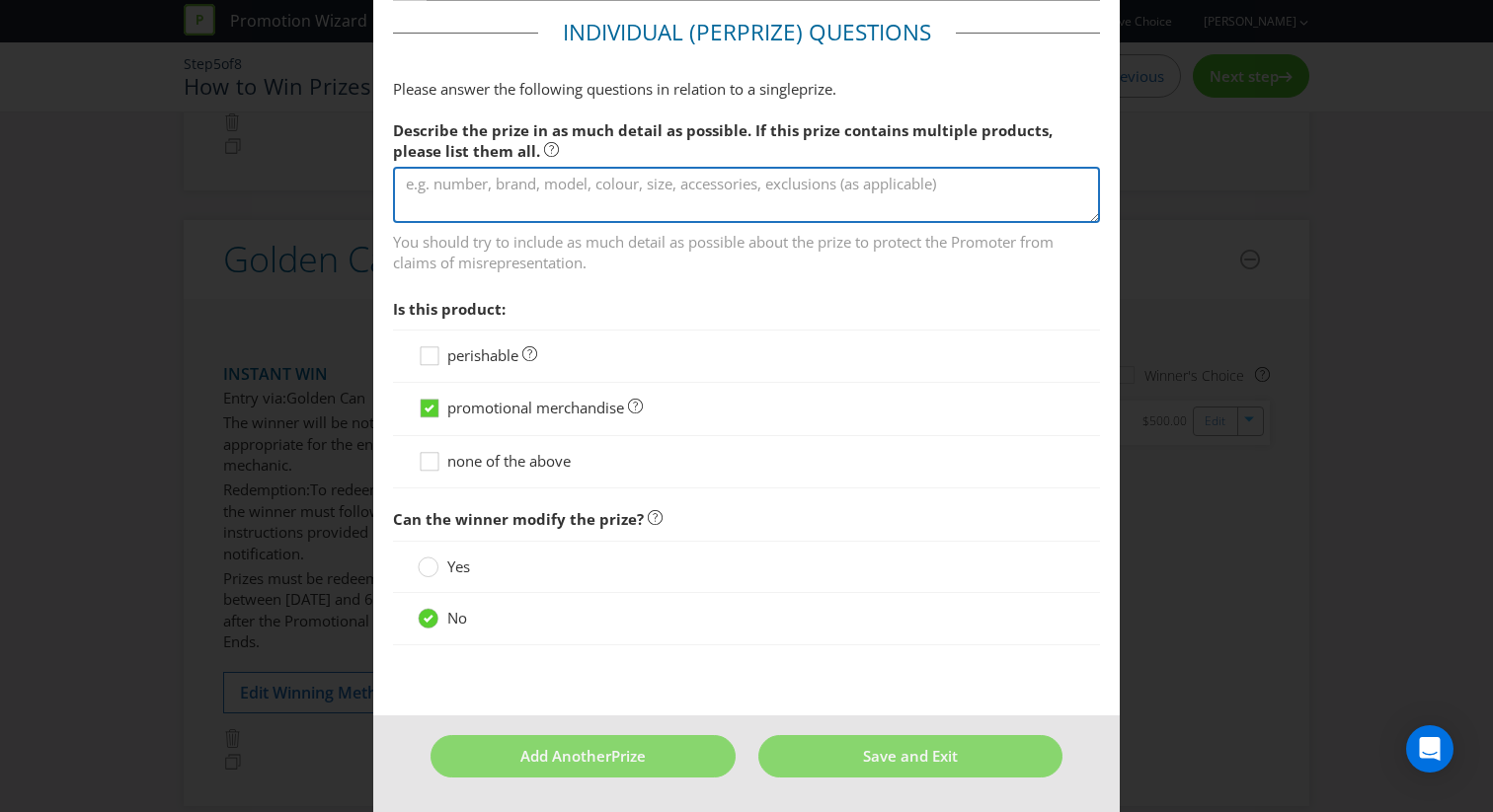
click at [592, 216] on textarea at bounding box center [746, 195] width 707 height 57
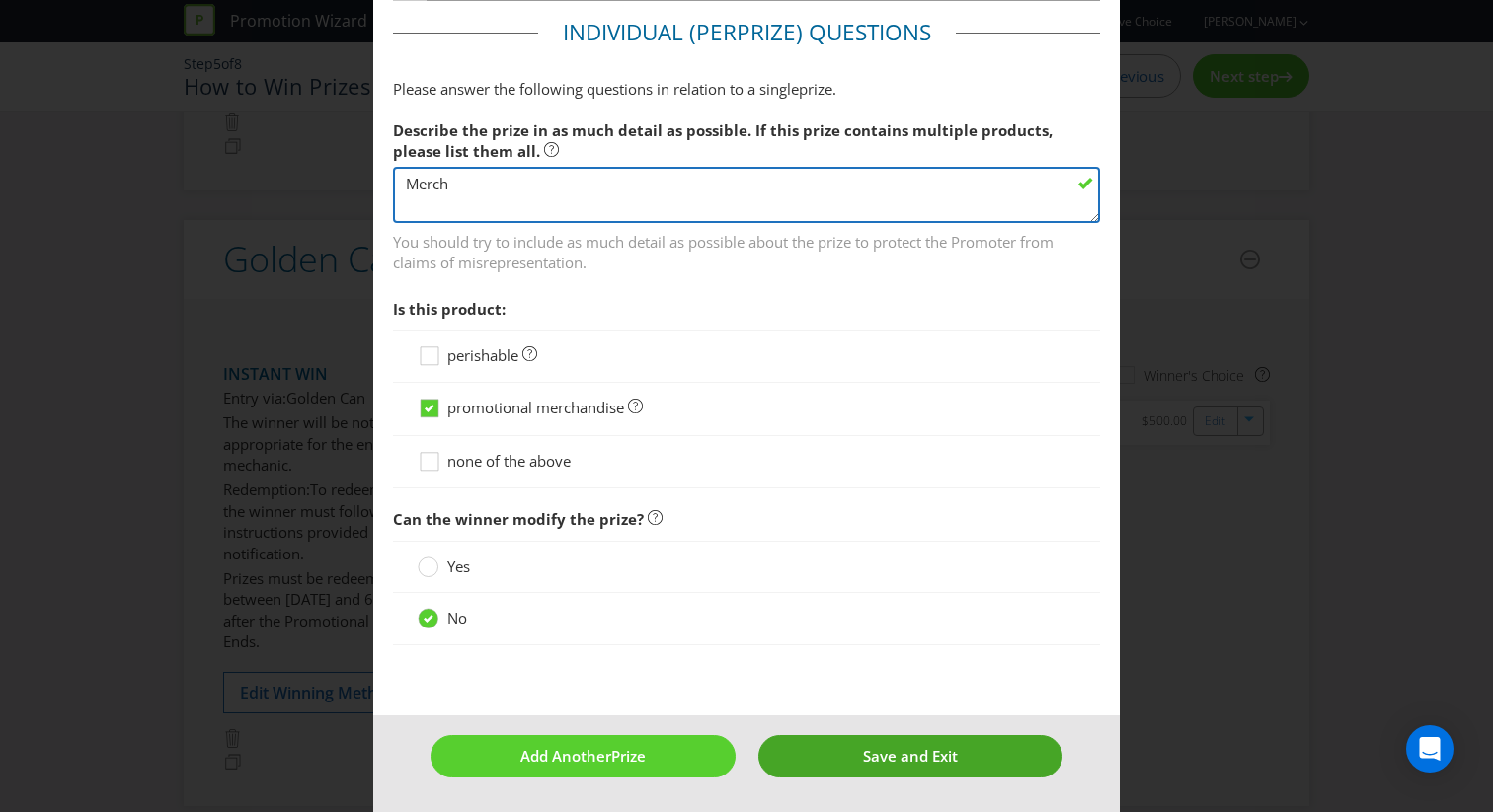
type textarea "Merch"
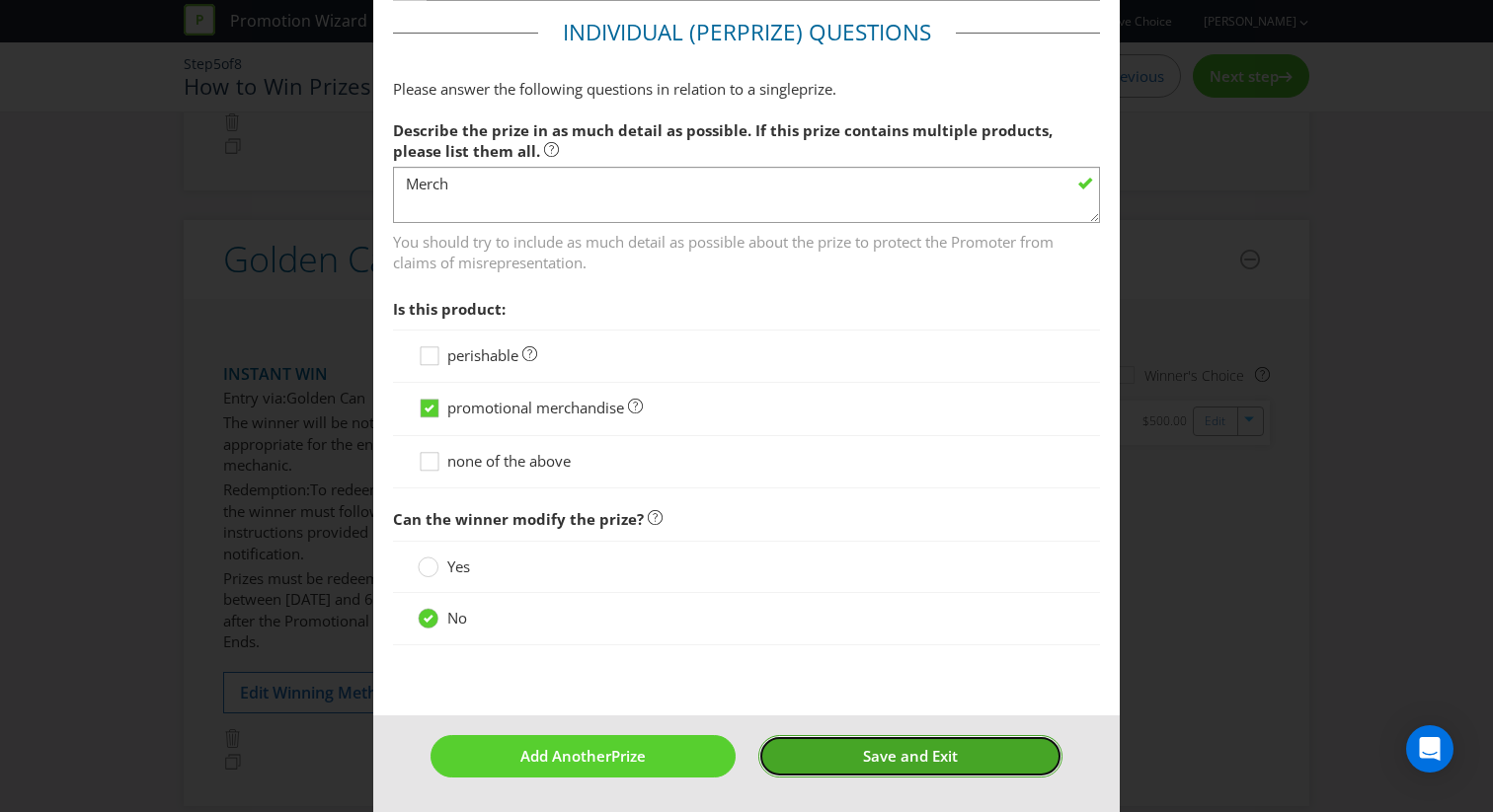
click at [859, 736] on button "Save and Exit" at bounding box center [911, 756] width 305 height 43
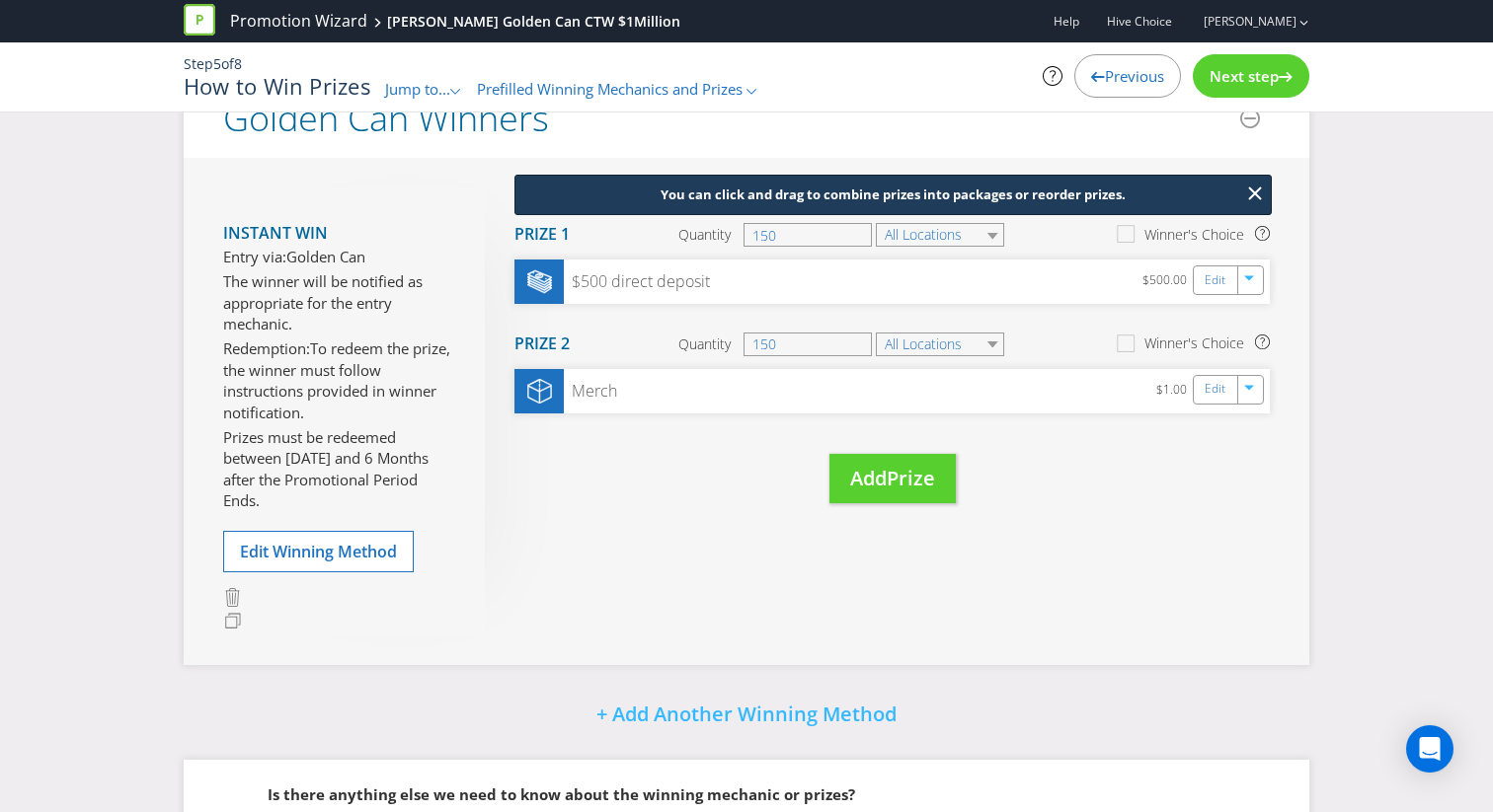
scroll to position [1597, 0]
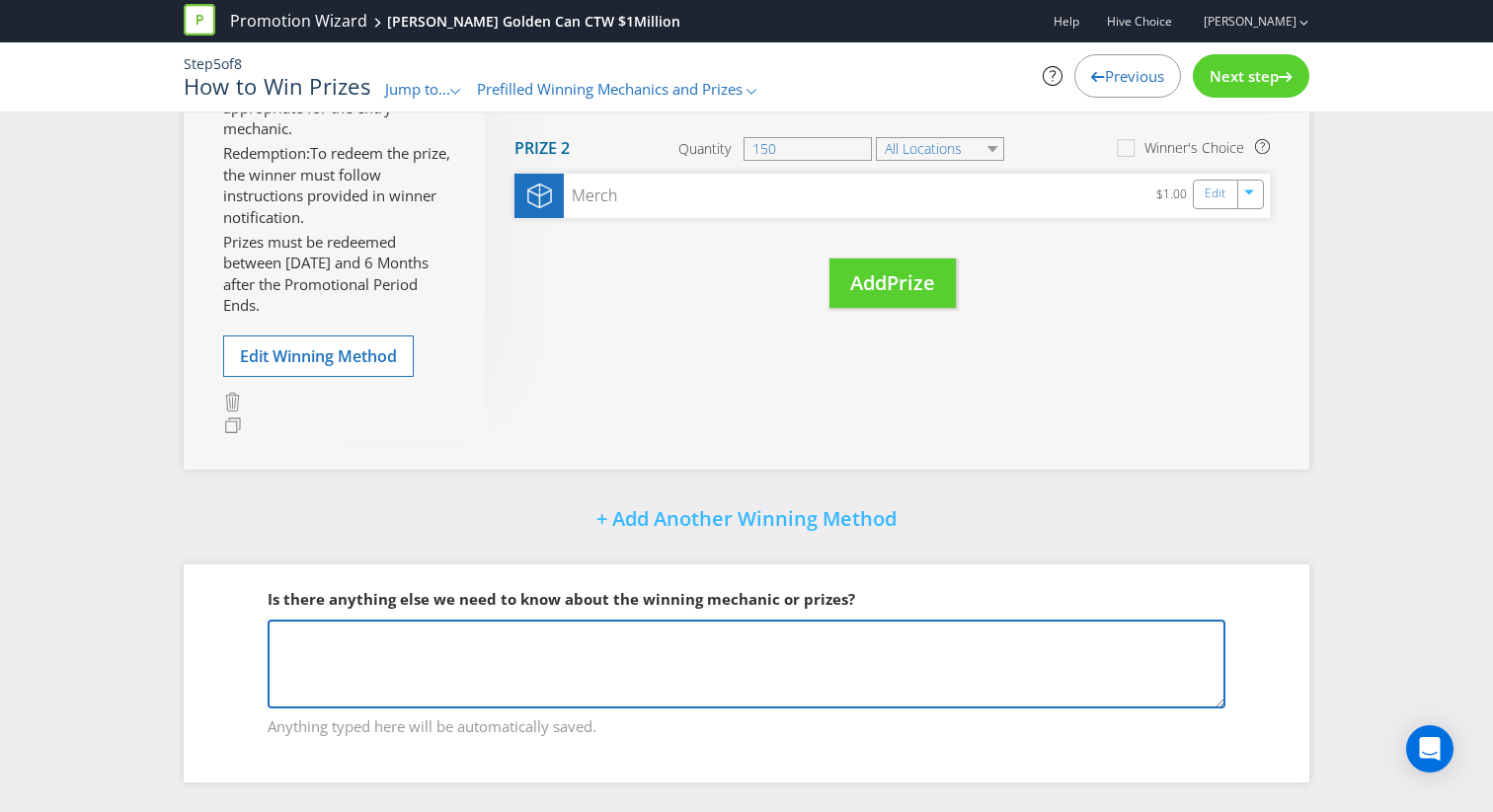
click at [664, 652] on textarea at bounding box center [746, 664] width 957 height 88
click at [619, 666] on textarea at bounding box center [746, 664] width 957 height 88
paste textarea "• Lor Ipsu dolo sitamet co 22 adipiscin: (e) sed (4) doeiusmod temp incidid utl…"
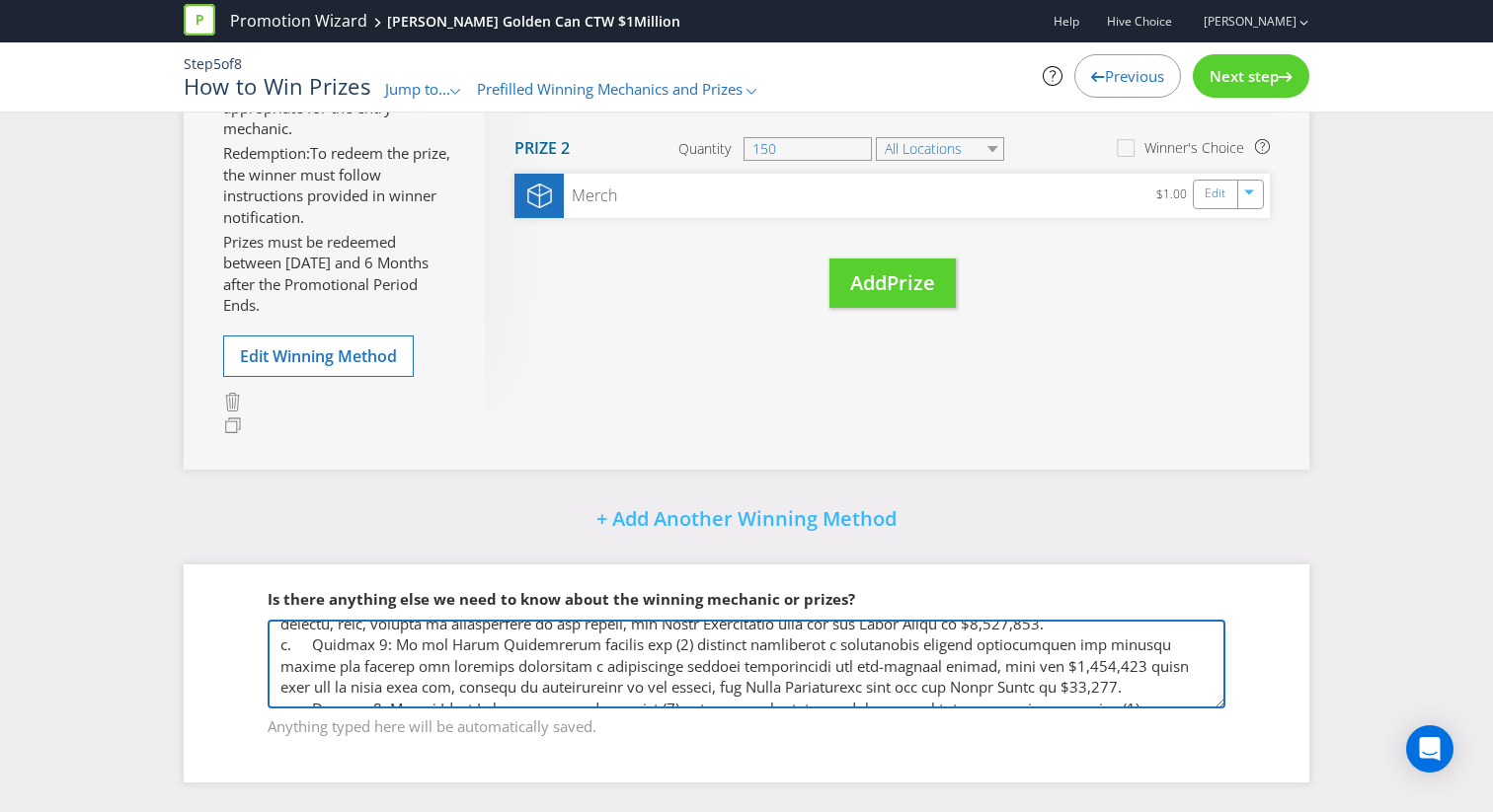
scroll to position [267, 0]
click at [1021, 661] on textarea at bounding box center [746, 664] width 957 height 88
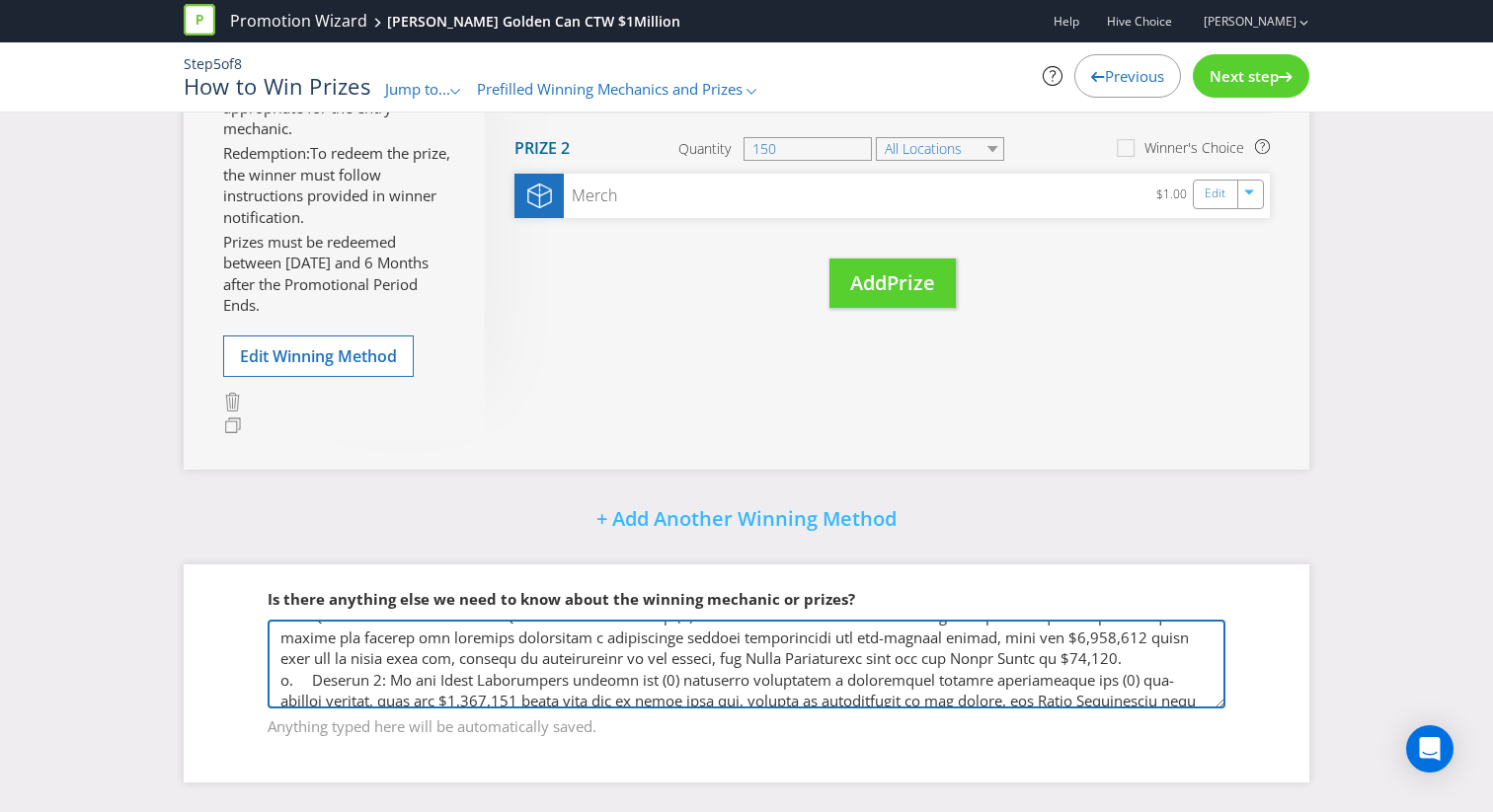
scroll to position [306, 0]
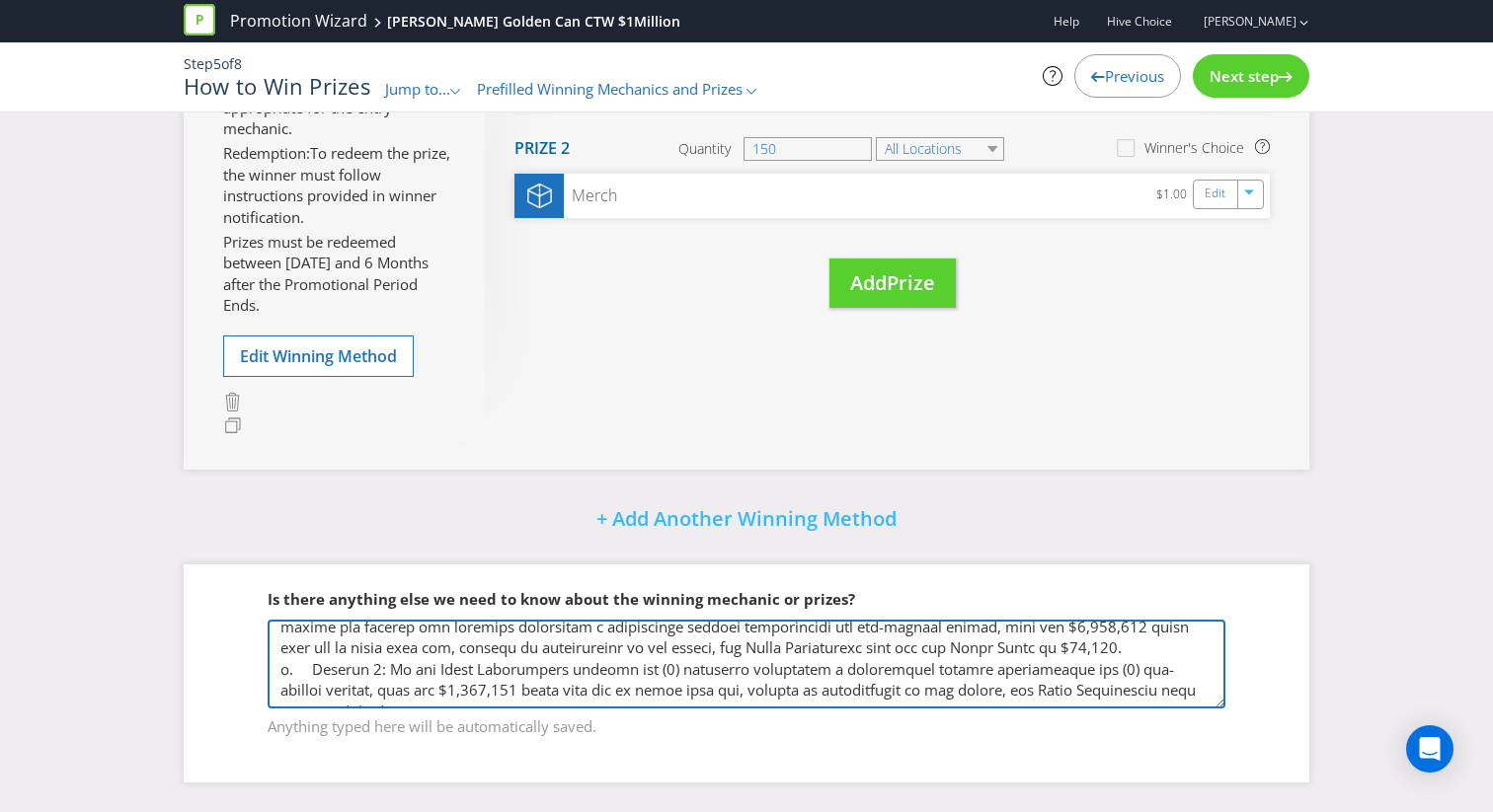
click at [470, 692] on textarea at bounding box center [746, 664] width 957 height 88
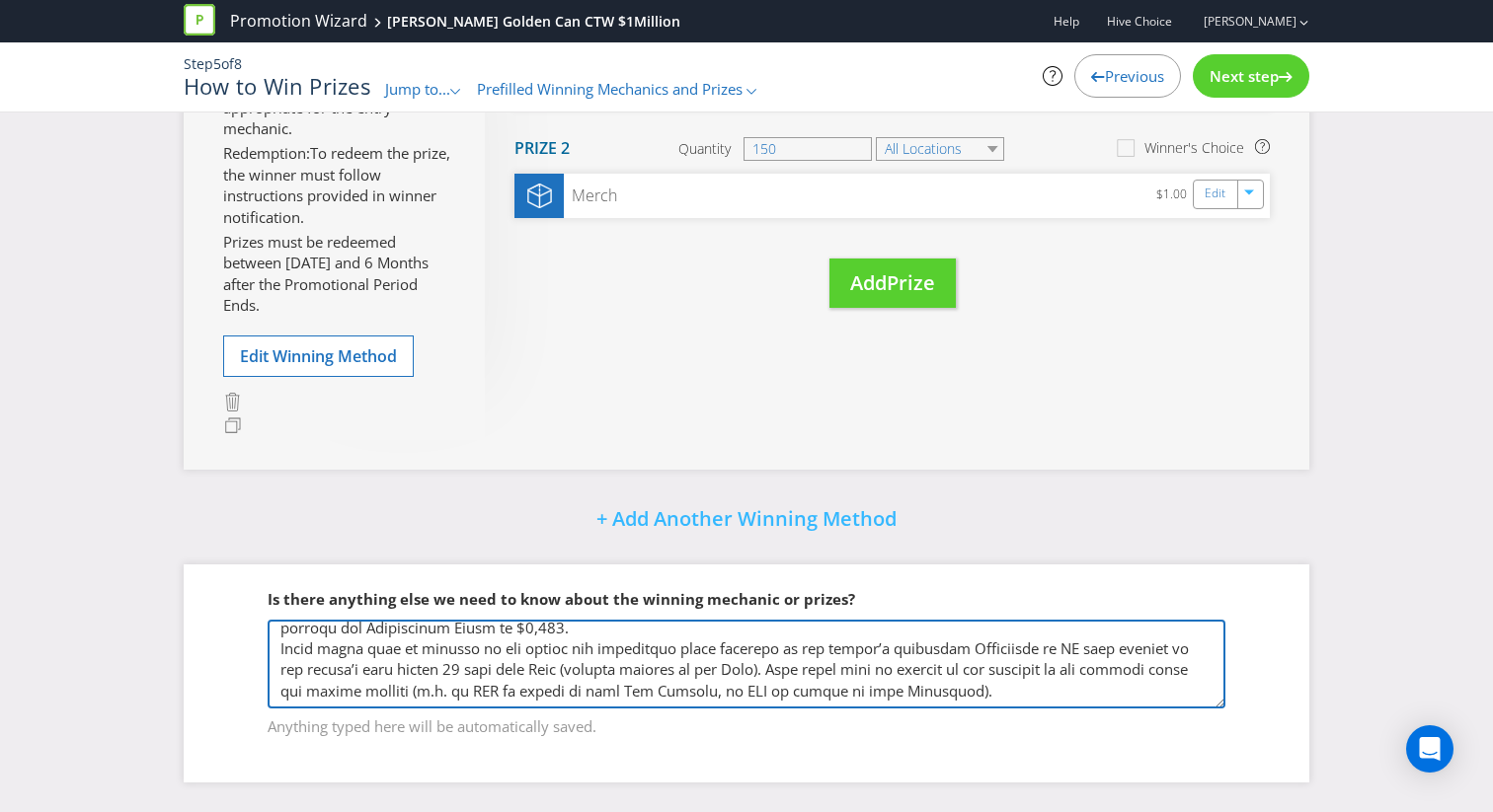
scroll to position [371, 0]
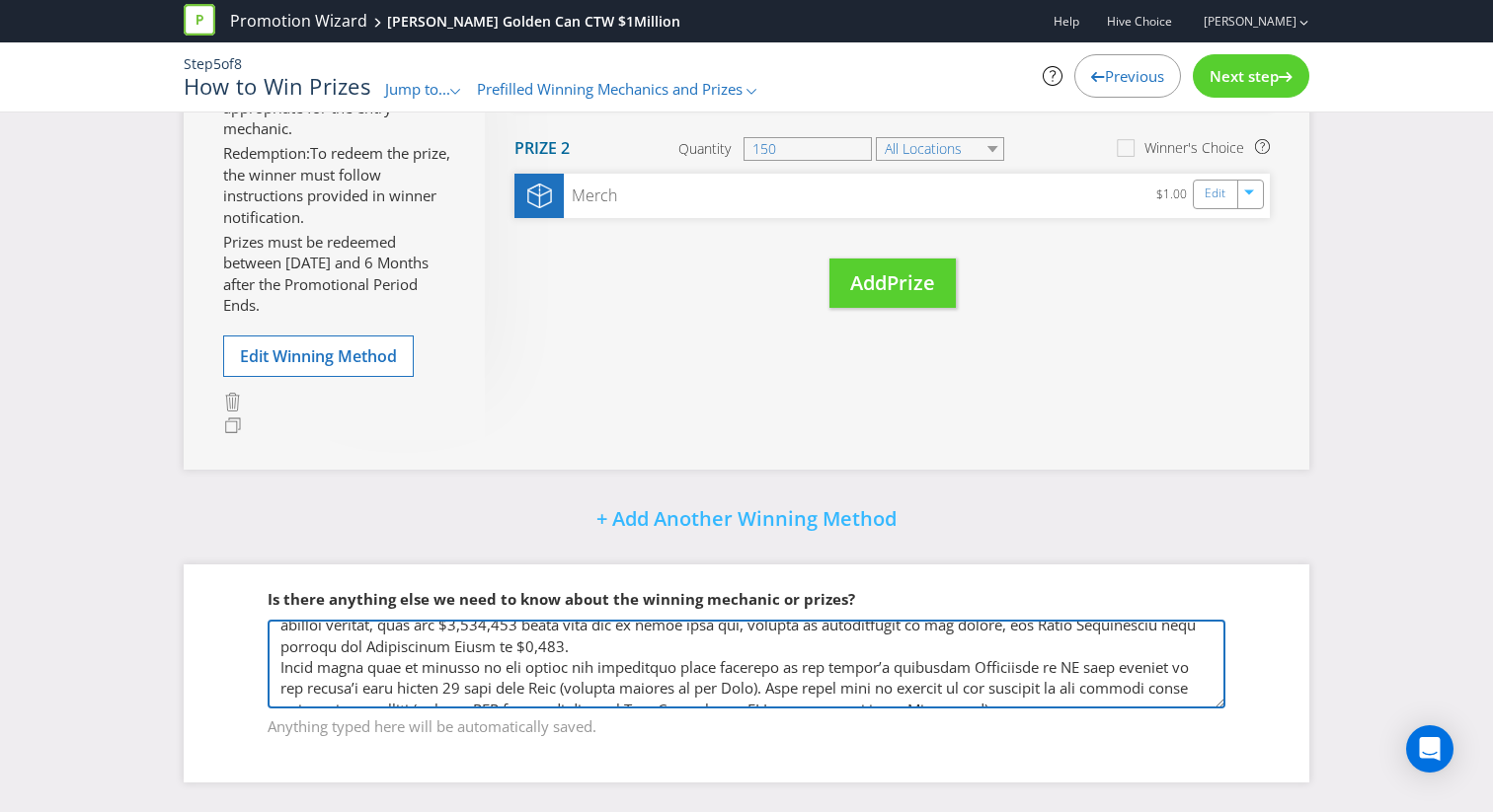
click at [982, 691] on textarea at bounding box center [746, 664] width 957 height 88
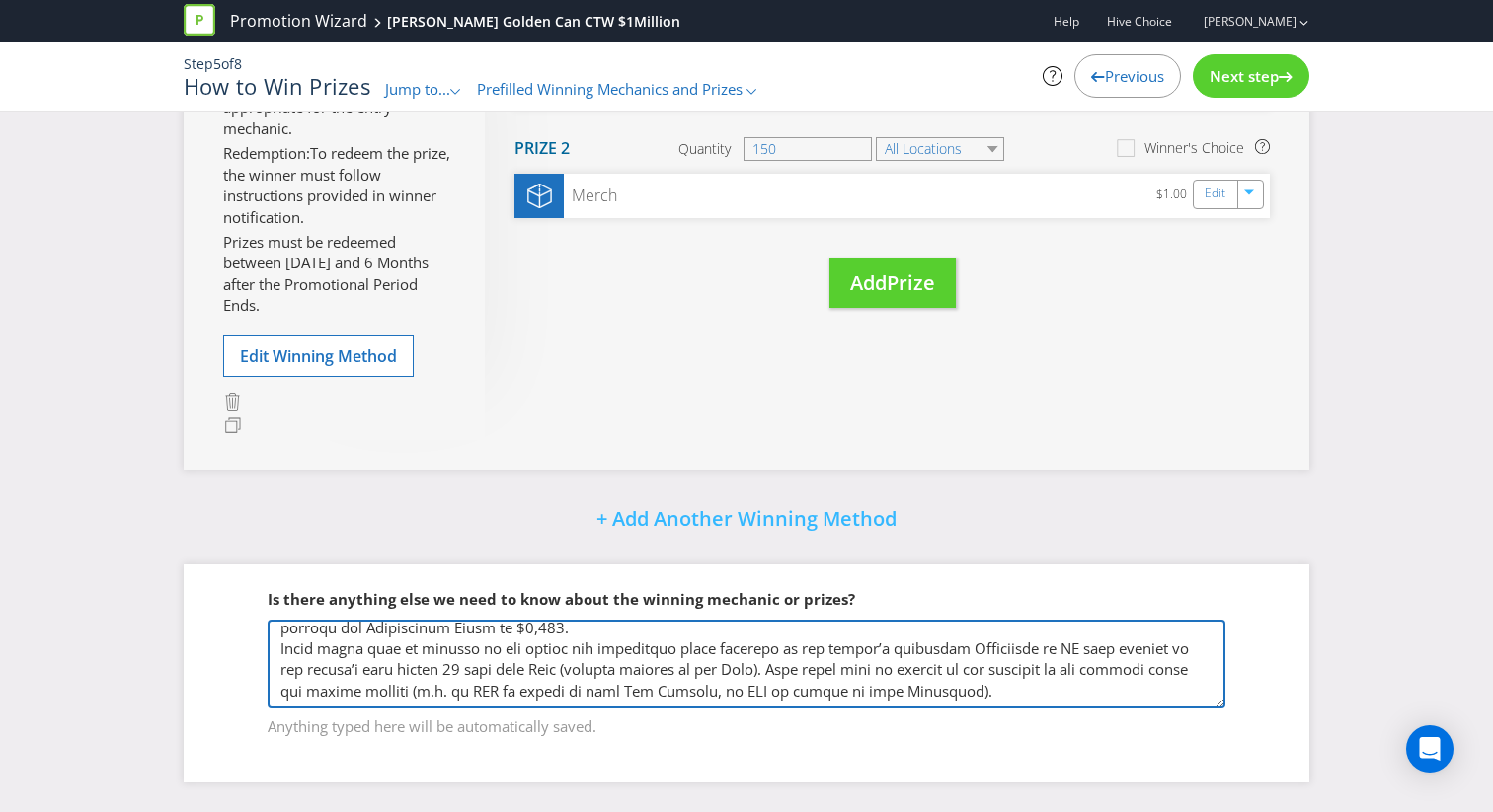
drag, startPoint x: 987, startPoint y: 691, endPoint x: 758, endPoint y: 673, distance: 229.7
click at [758, 673] on textarea at bounding box center [746, 664] width 957 height 88
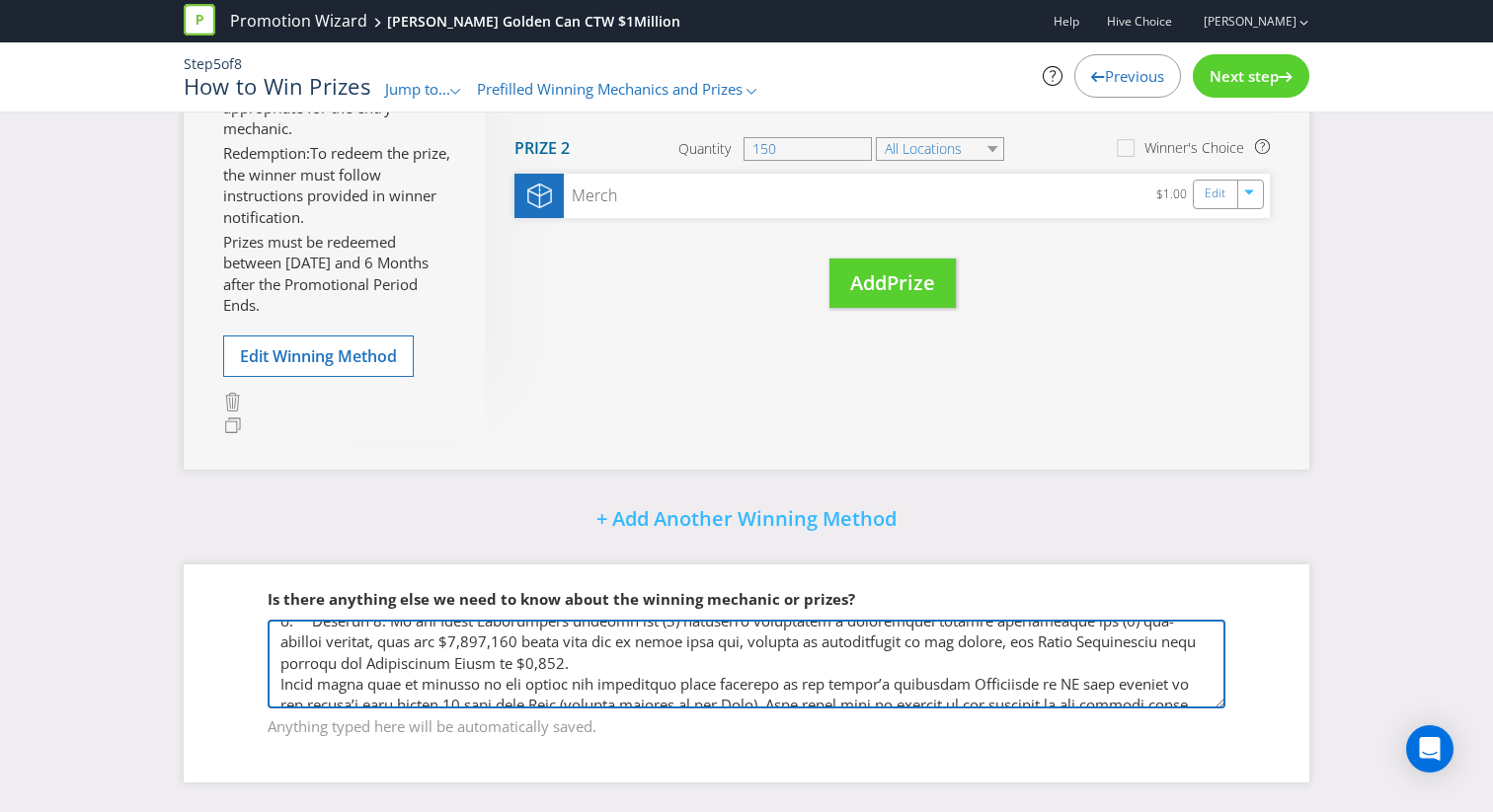
scroll to position [354, 0]
drag, startPoint x: 1051, startPoint y: 662, endPoint x: 963, endPoint y: 662, distance: 88.0
click at [963, 662] on textarea at bounding box center [746, 664] width 957 height 88
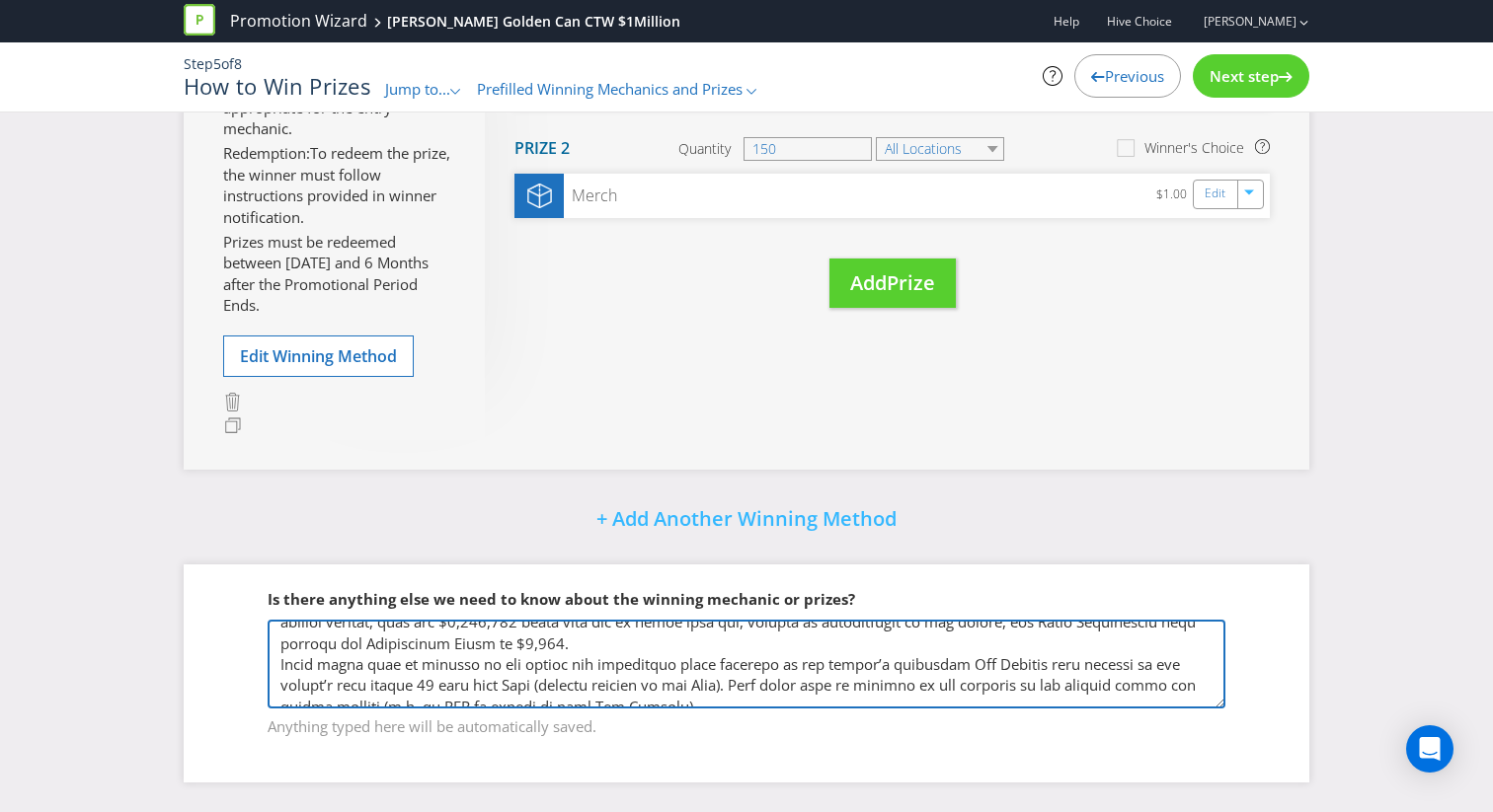
scroll to position [387, 0]
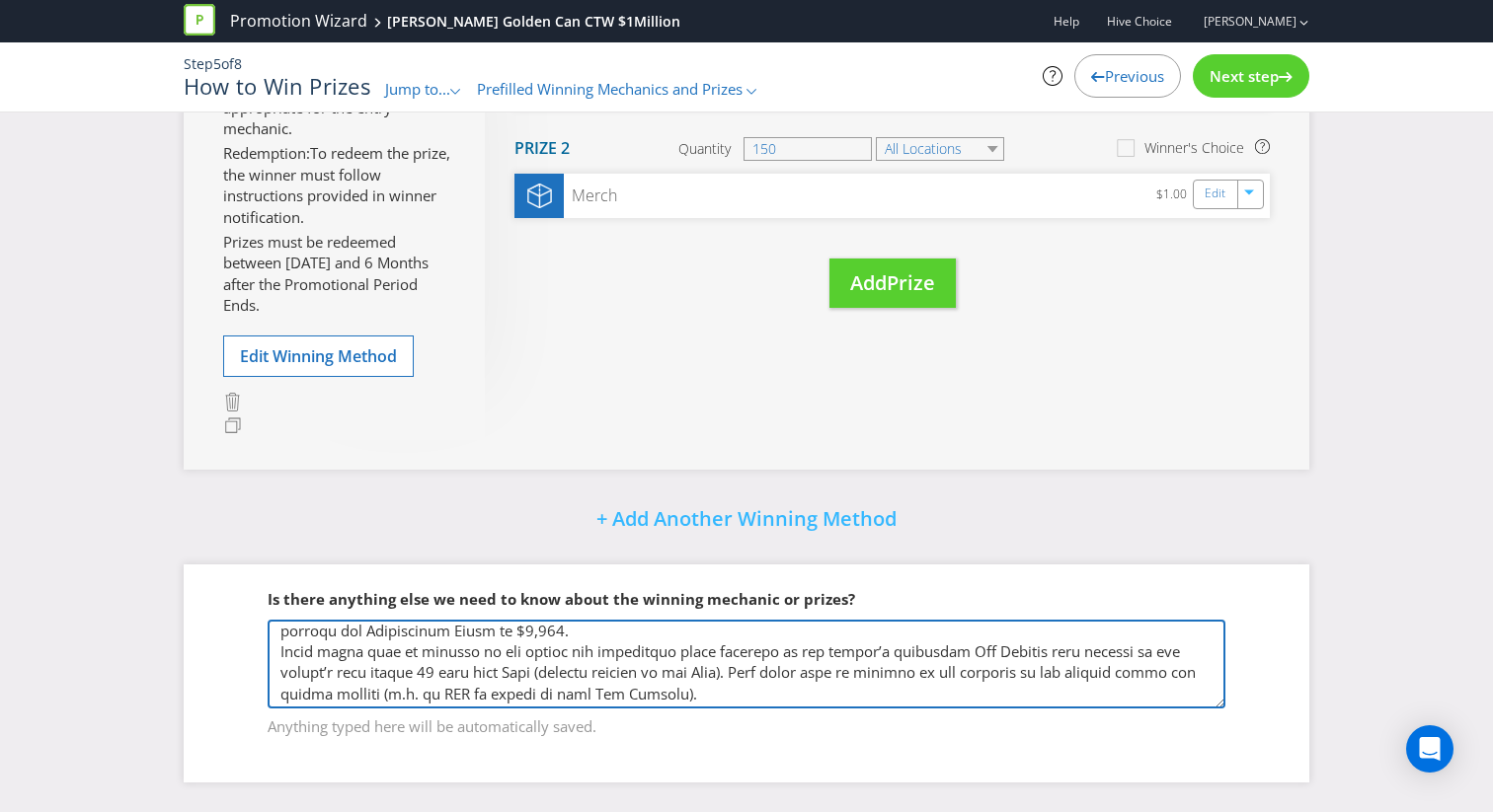
drag, startPoint x: 746, startPoint y: 671, endPoint x: 994, endPoint y: 647, distance: 249.2
click at [994, 647] on textarea at bounding box center [746, 664] width 957 height 88
click at [999, 667] on textarea at bounding box center [746, 664] width 957 height 88
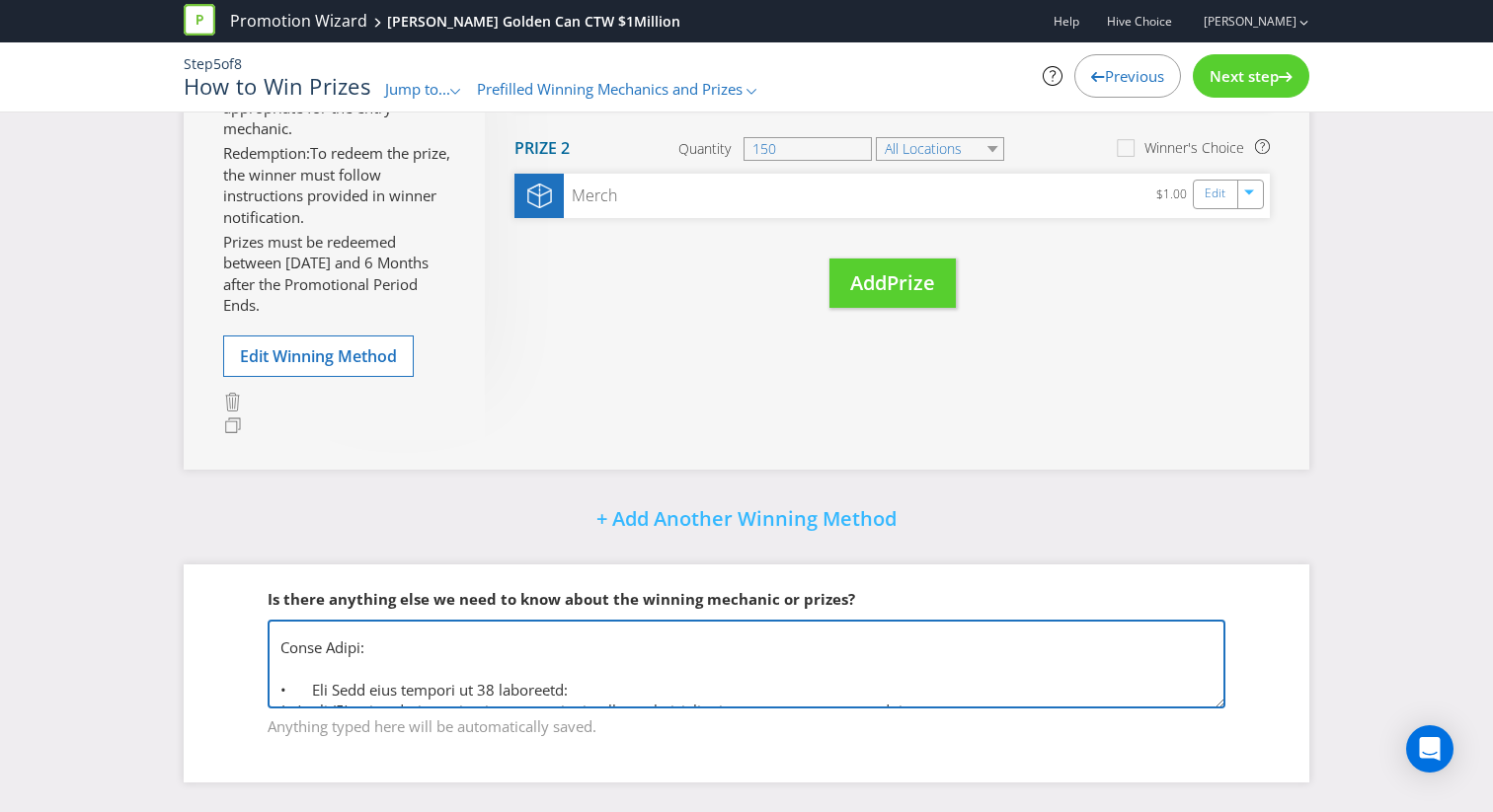
scroll to position [0, 0]
click at [498, 637] on textarea at bounding box center [746, 664] width 957 height 88
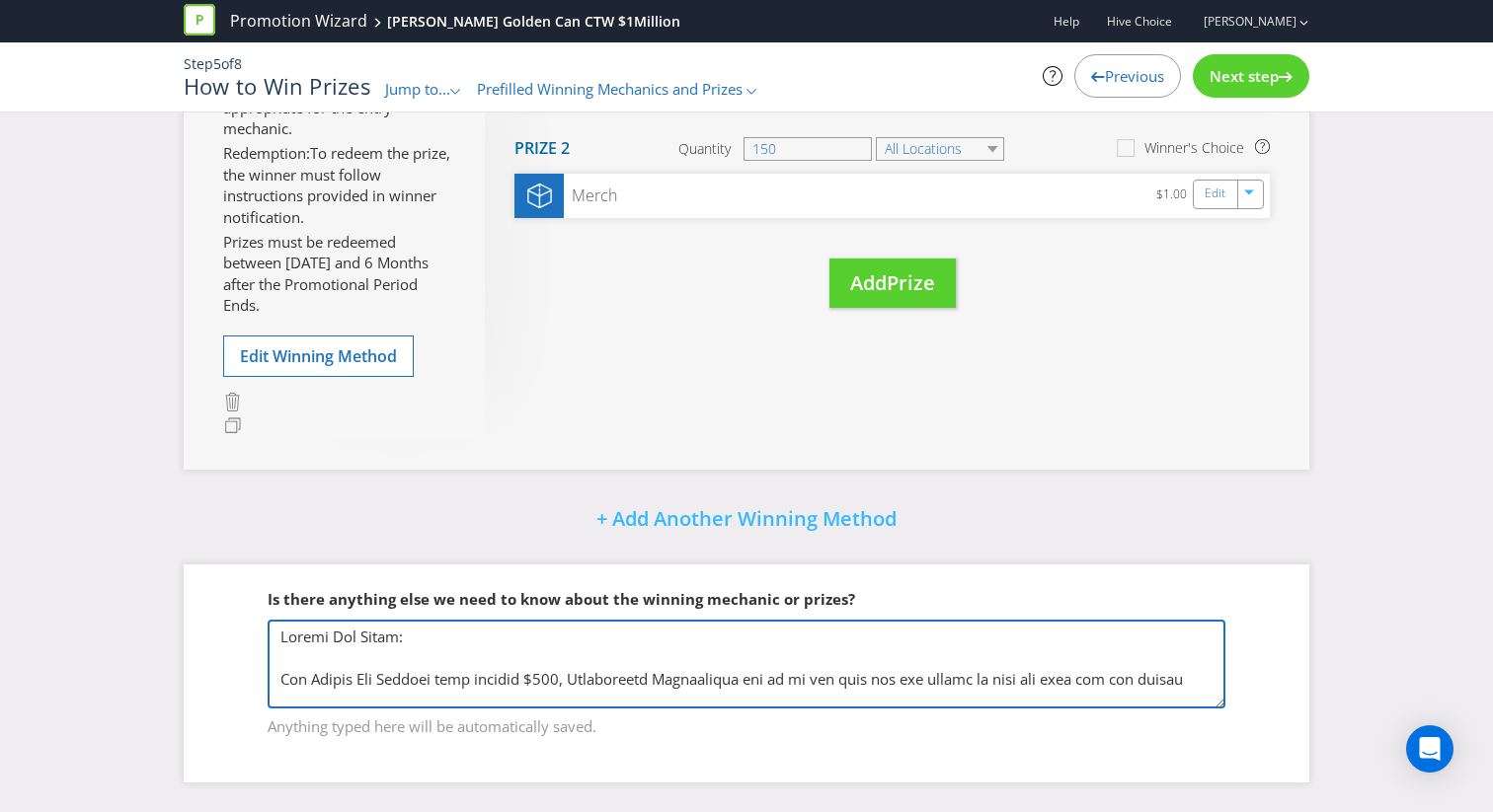
scroll to position [3, 0]
type textarea "Loremi Dol Sitam: Con Adipis Eli Seddoei temp incidid $949, Utlaboreetd Magnaal…"
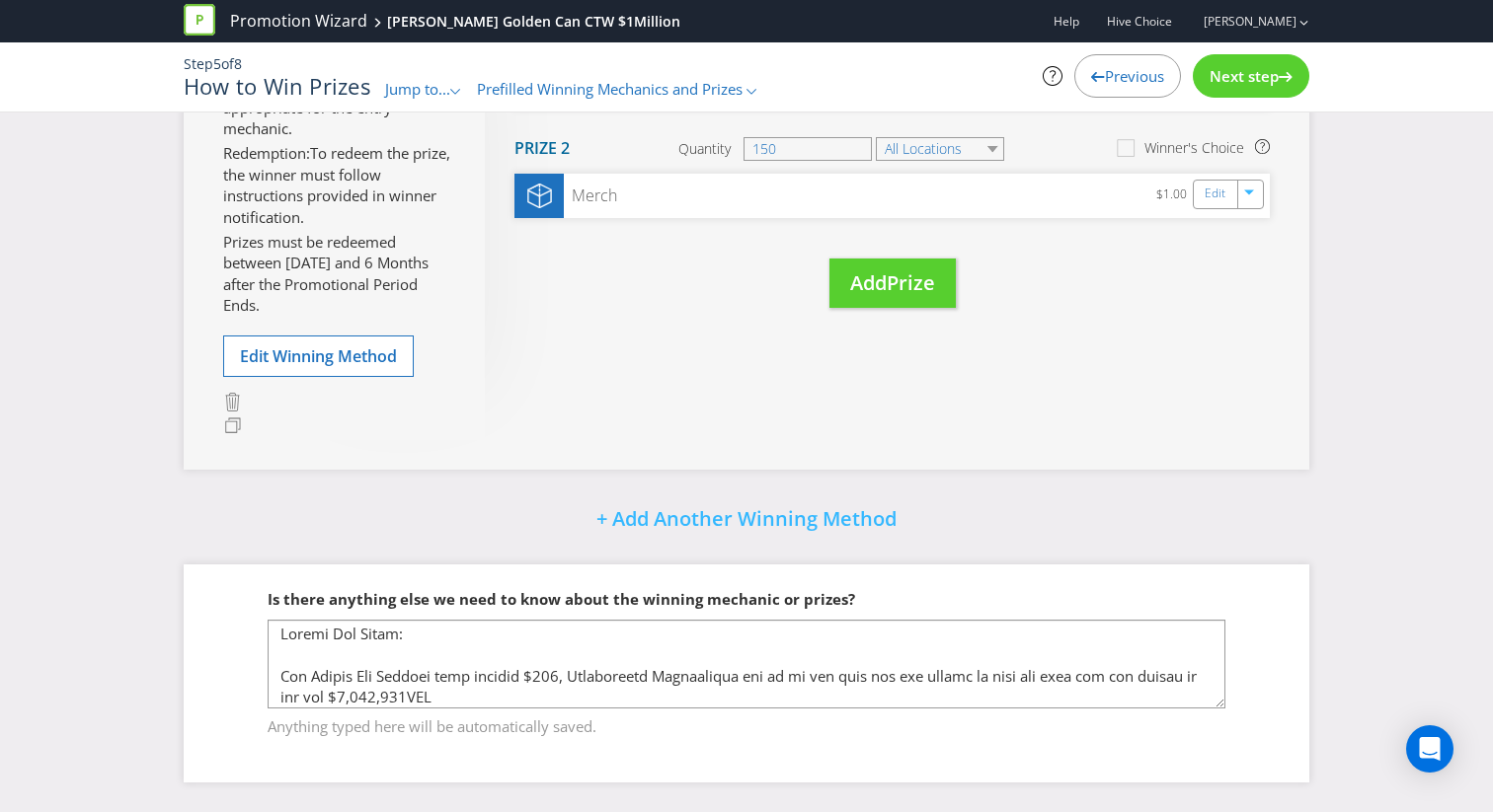
click at [1250, 64] on div "Next step" at bounding box center [1250, 77] width 116 height 44
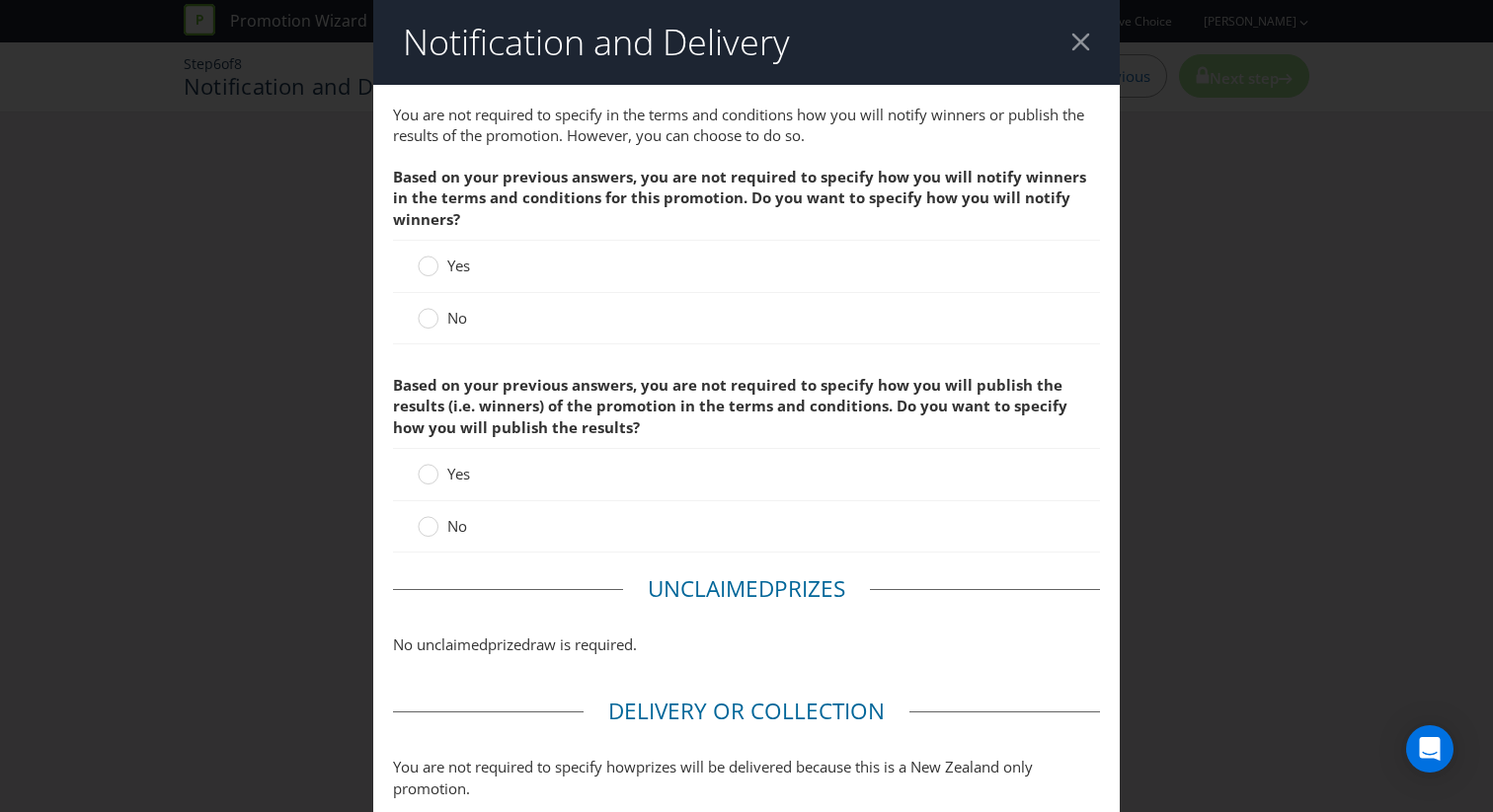
click at [456, 273] on span "Yes" at bounding box center [458, 265] width 23 height 20
click at [0, 0] on input "Yes" at bounding box center [0, 0] width 0 height 0
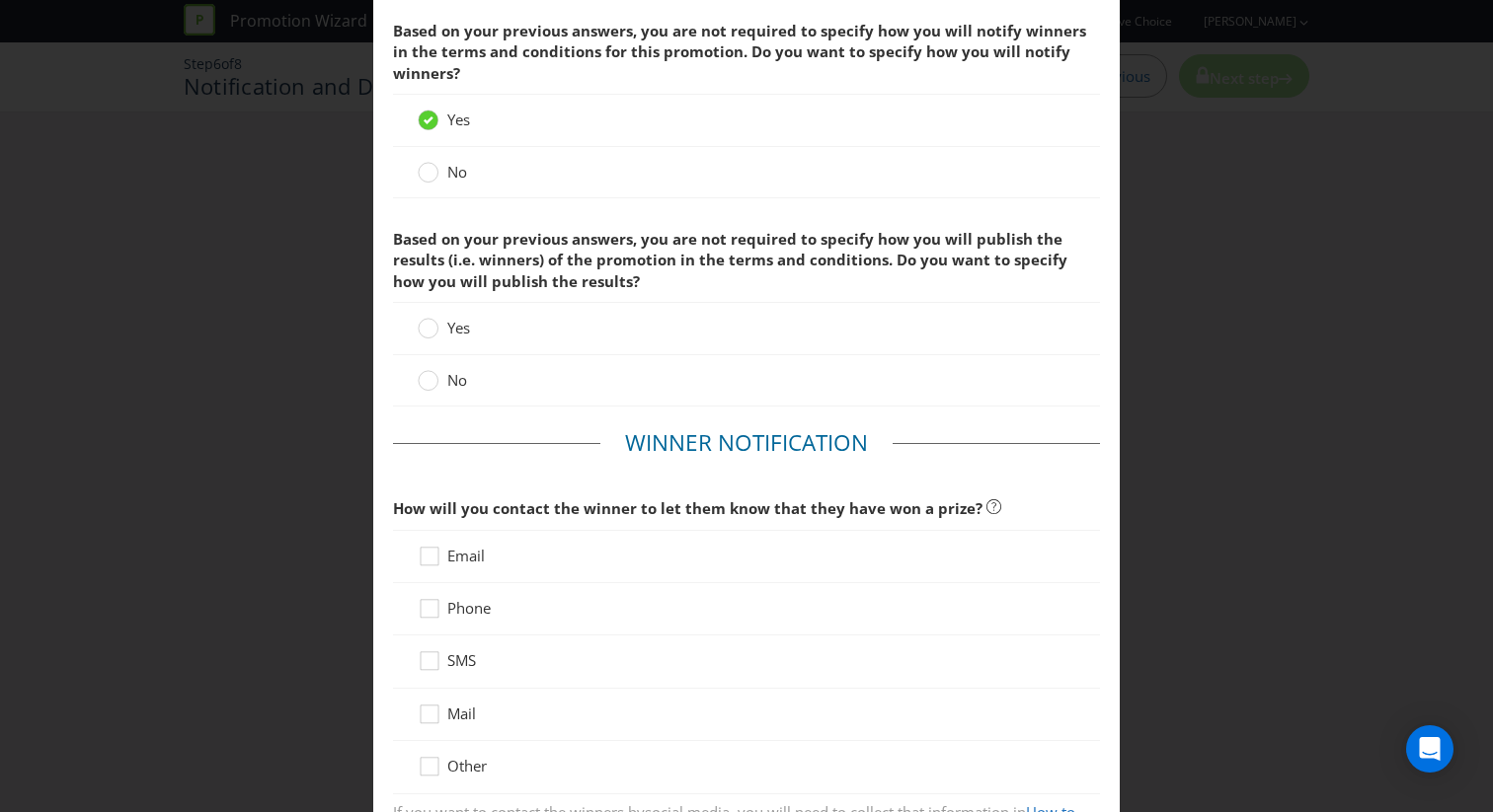
scroll to position [174, 0]
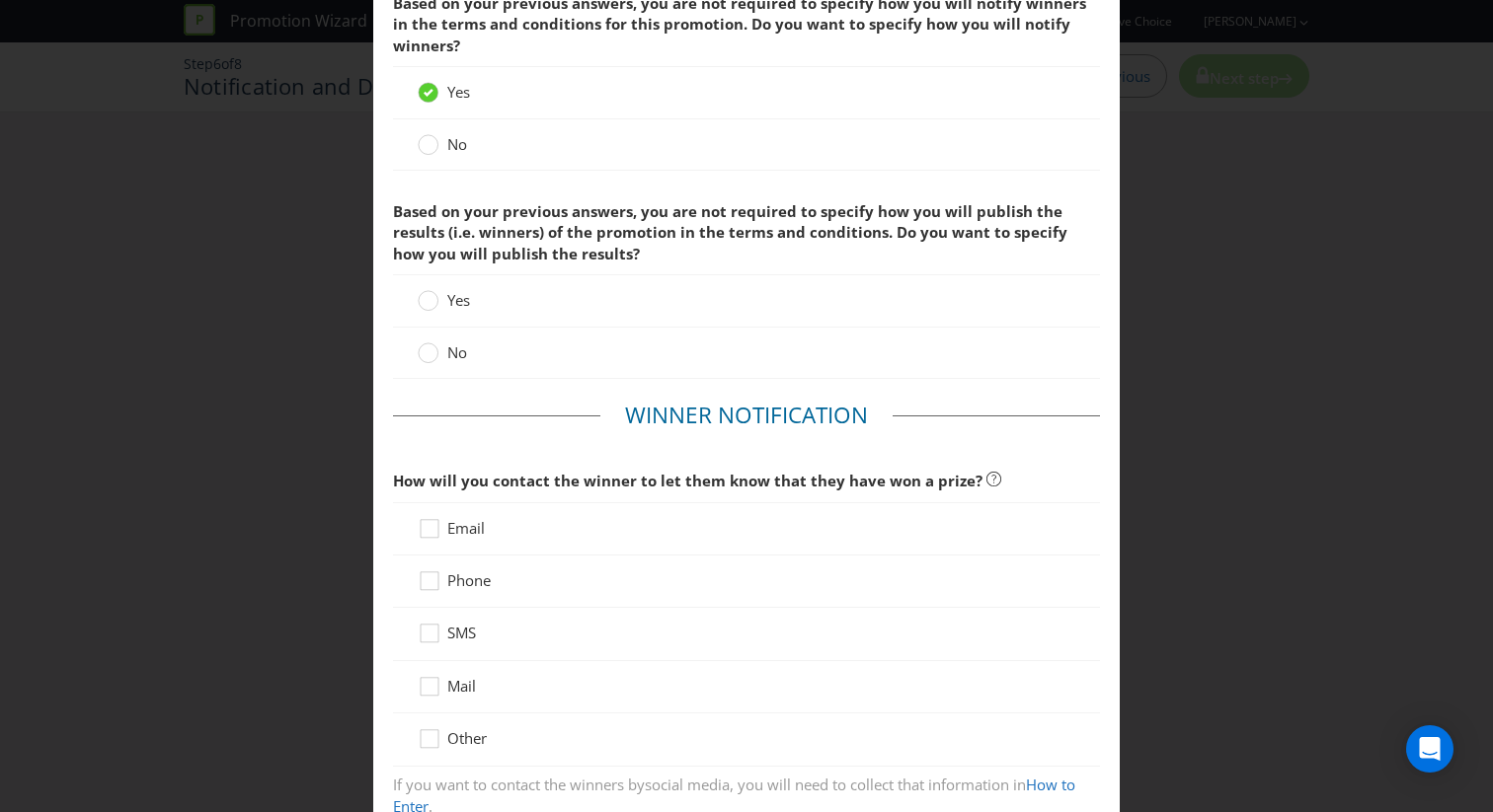
click at [472, 534] on span "Email" at bounding box center [466, 528] width 38 height 20
click at [0, 0] on input "Email" at bounding box center [0, 0] width 0 height 0
click at [457, 630] on span "SMS" at bounding box center [461, 633] width 29 height 20
click at [0, 0] on input "SMS" at bounding box center [0, 0] width 0 height 0
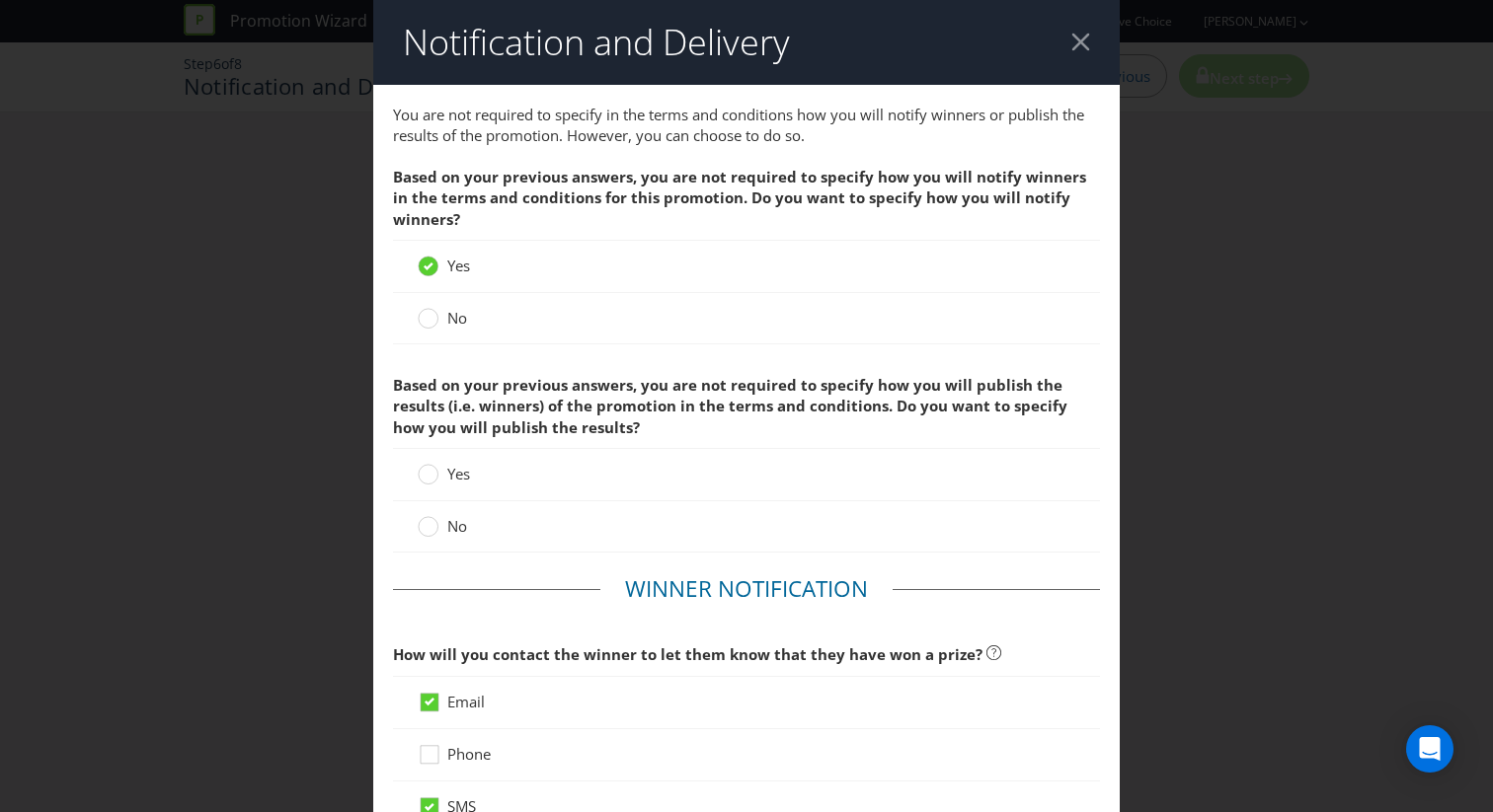
scroll to position [12, 0]
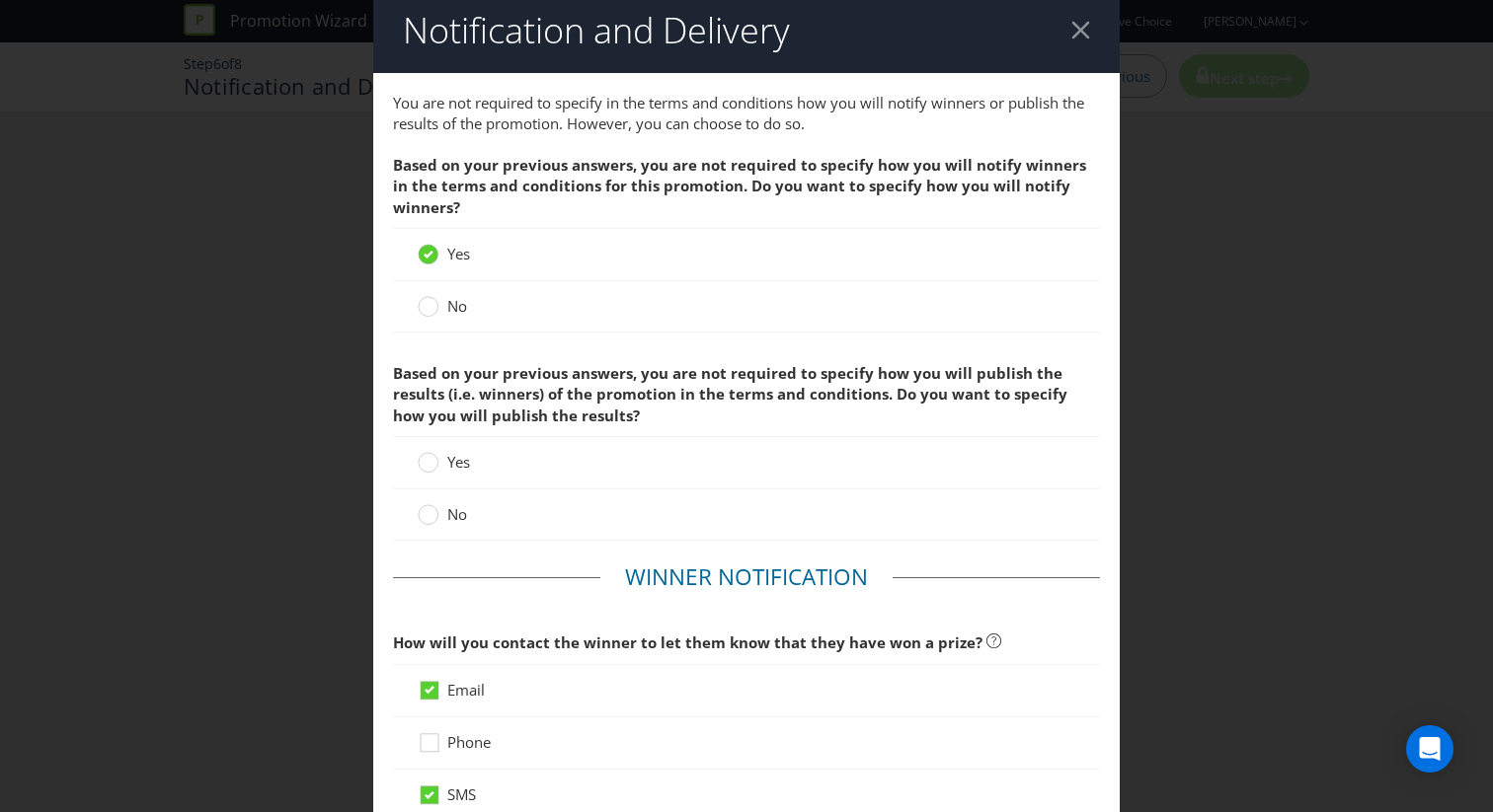
click at [448, 471] on span "Yes" at bounding box center [458, 462] width 23 height 20
click at [0, 0] on input "Yes" at bounding box center [0, 0] width 0 height 0
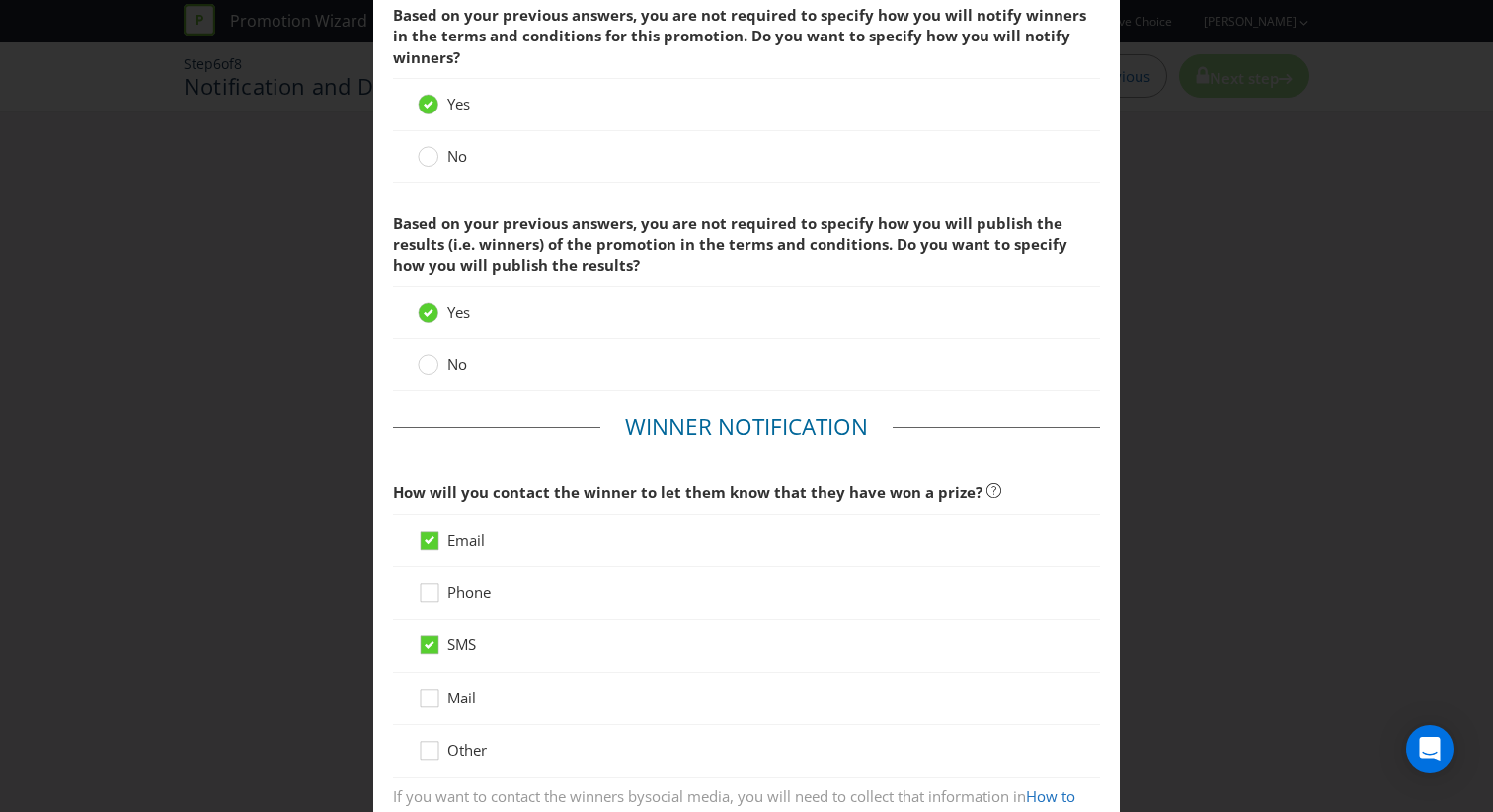
scroll to position [160, 0]
click at [451, 366] on span "No" at bounding box center [457, 367] width 20 height 20
click at [0, 0] on input "No" at bounding box center [0, 0] width 0 height 0
click at [461, 309] on span "Yes" at bounding box center [458, 314] width 23 height 20
click at [0, 0] on input "Yes" at bounding box center [0, 0] width 0 height 0
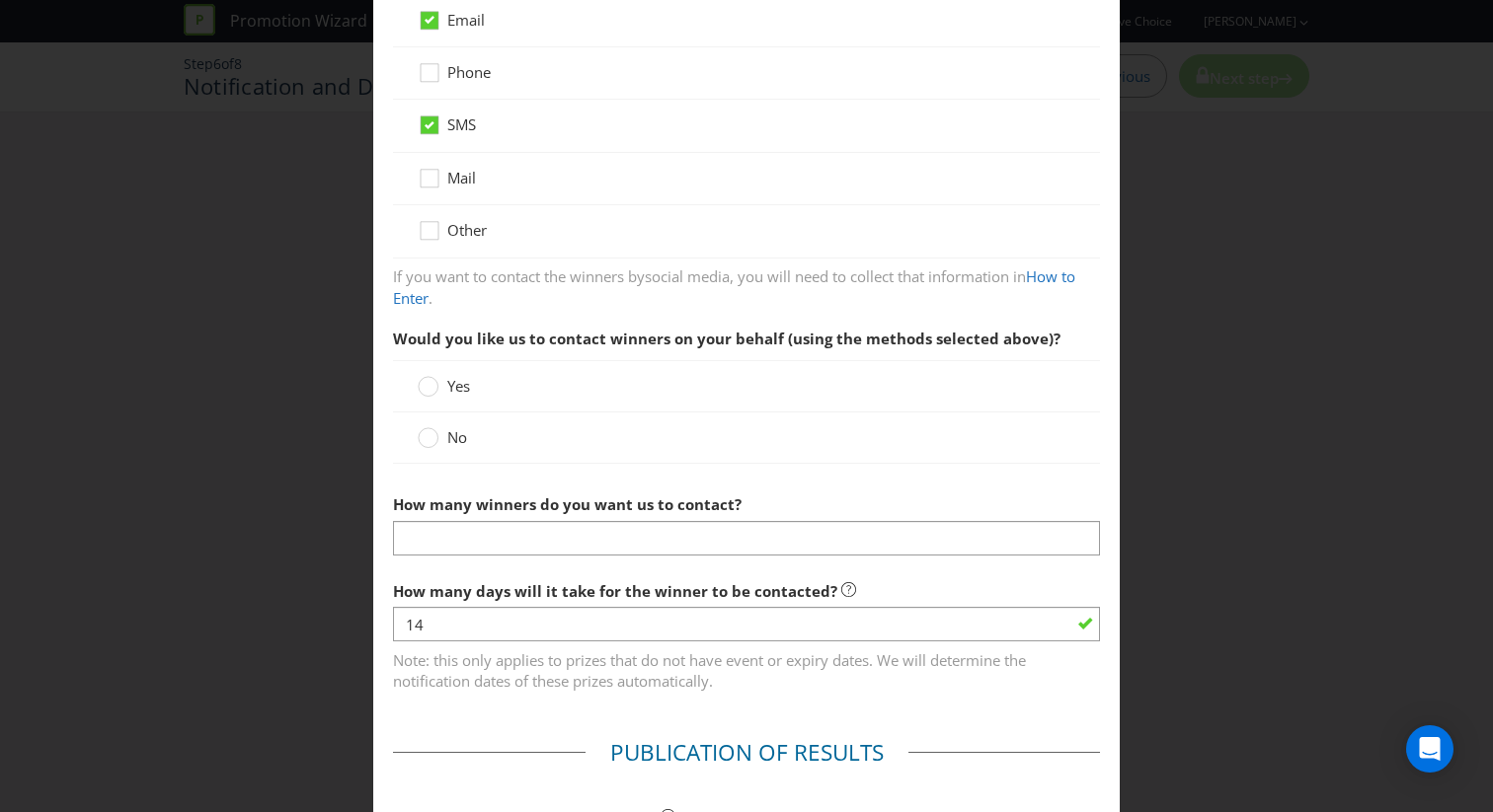
scroll to position [699, 0]
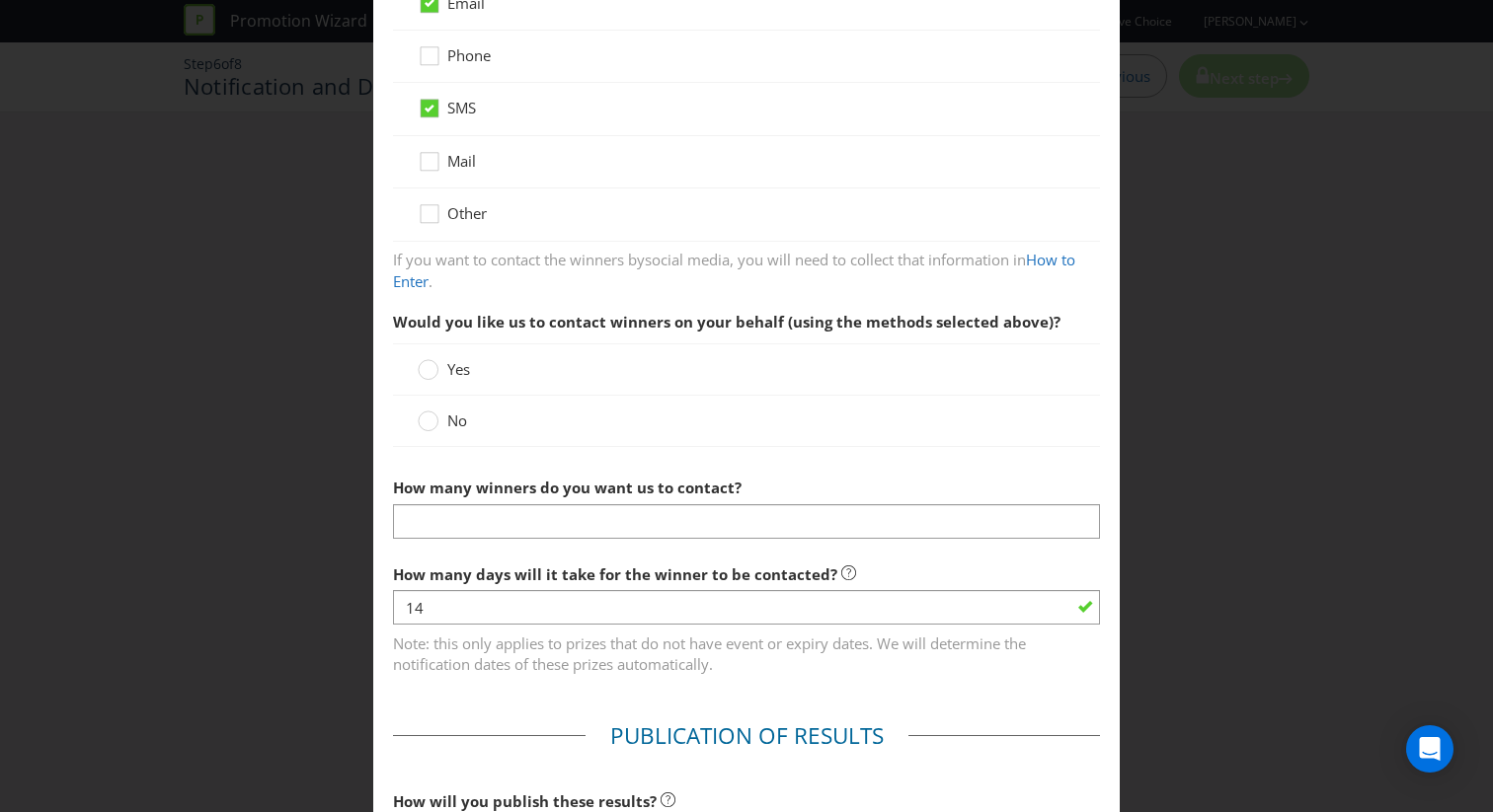
click at [449, 425] on span "No" at bounding box center [457, 420] width 20 height 20
click at [0, 0] on input "No" at bounding box center [0, 0] width 0 height 0
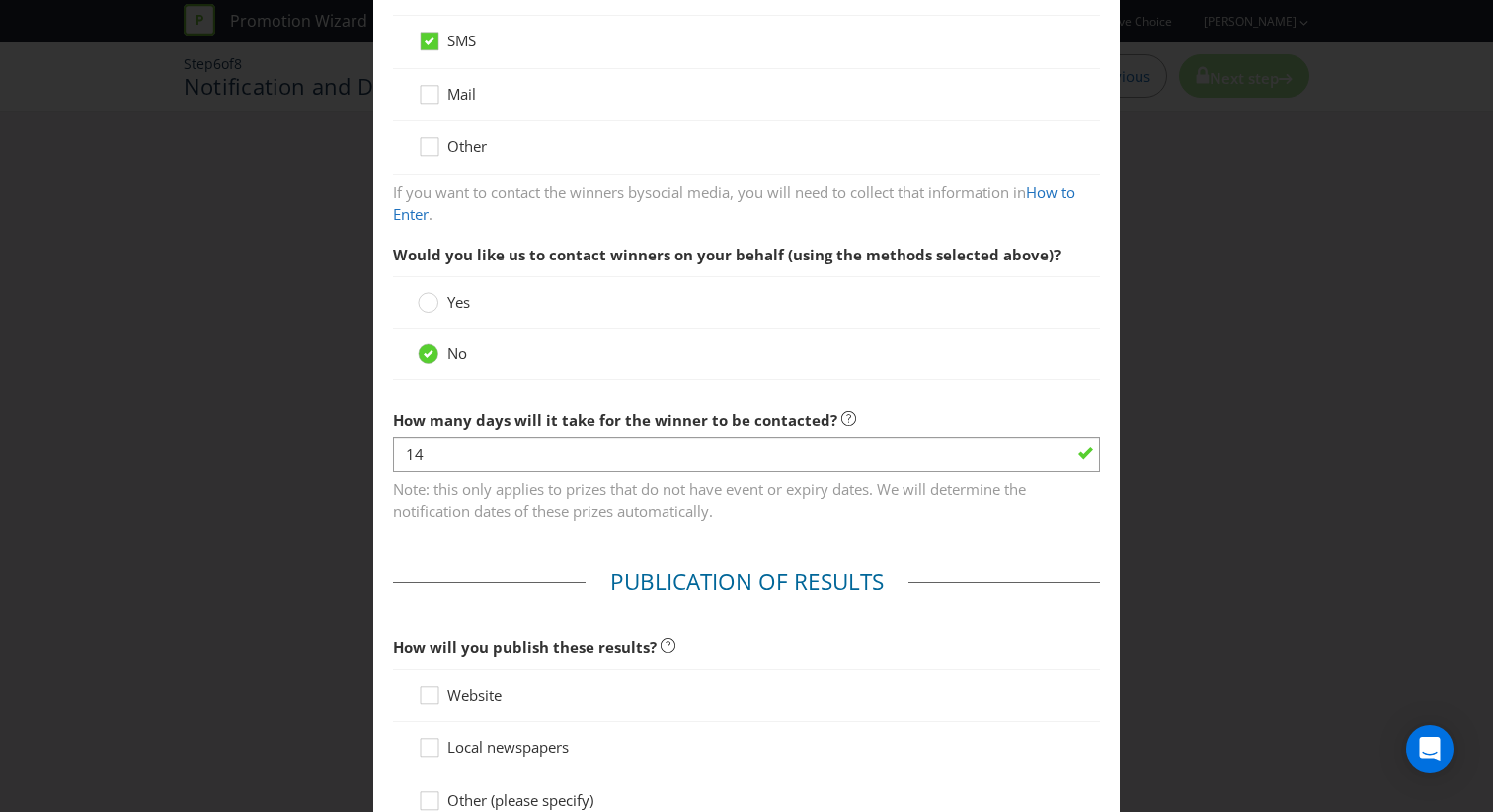
scroll to position [778, 0]
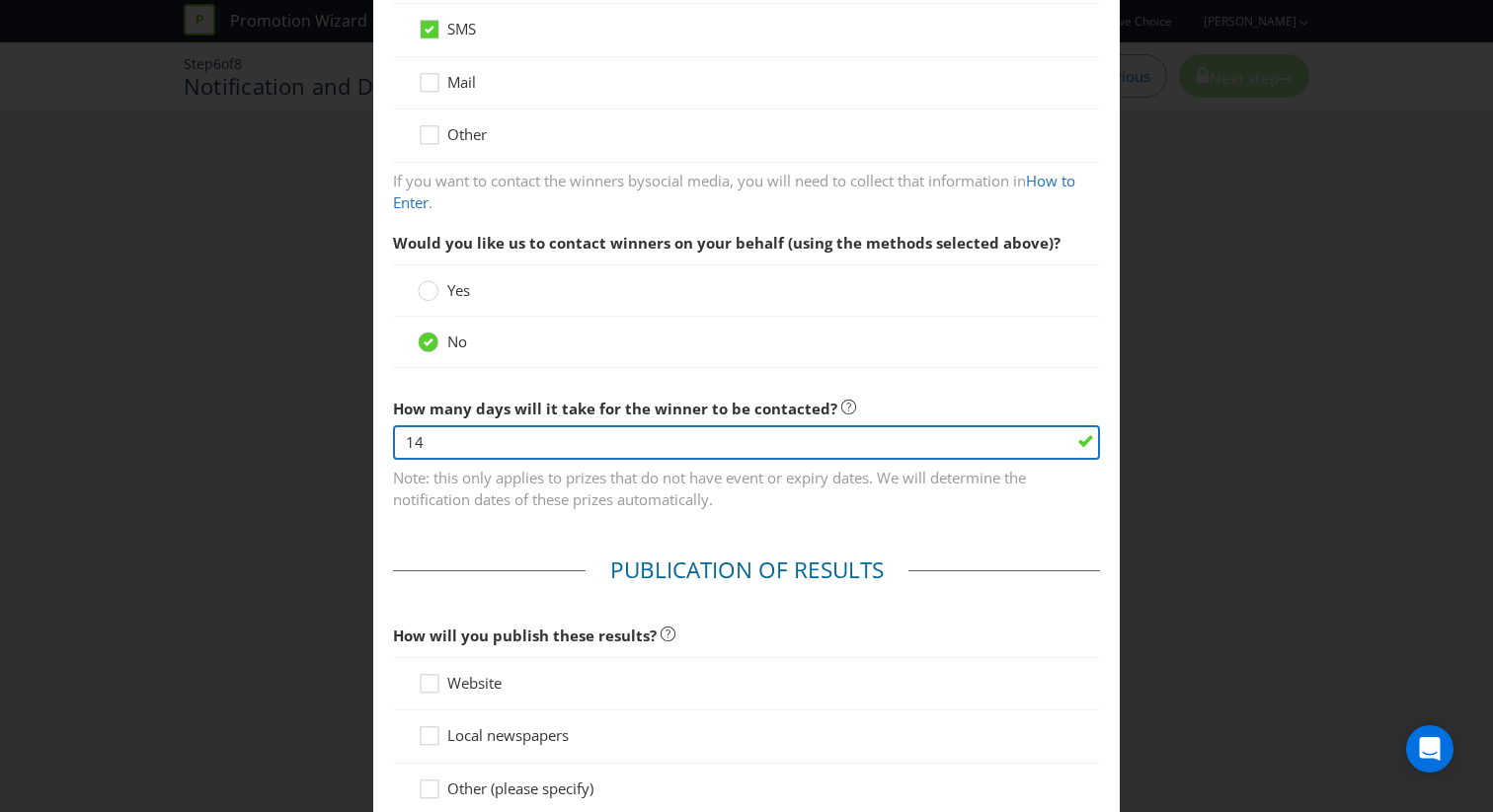
drag, startPoint x: 474, startPoint y: 448, endPoint x: 204, endPoint y: 459, distance: 270.2
click at [204, 459] on div "Notification and Delivery You are not required to specify in the terms and cond…" at bounding box center [746, 406] width 1493 height 812
drag, startPoint x: 431, startPoint y: 453, endPoint x: 396, endPoint y: 437, distance: 38.5
click at [396, 437] on input "14" at bounding box center [746, 442] width 707 height 35
type input "7"
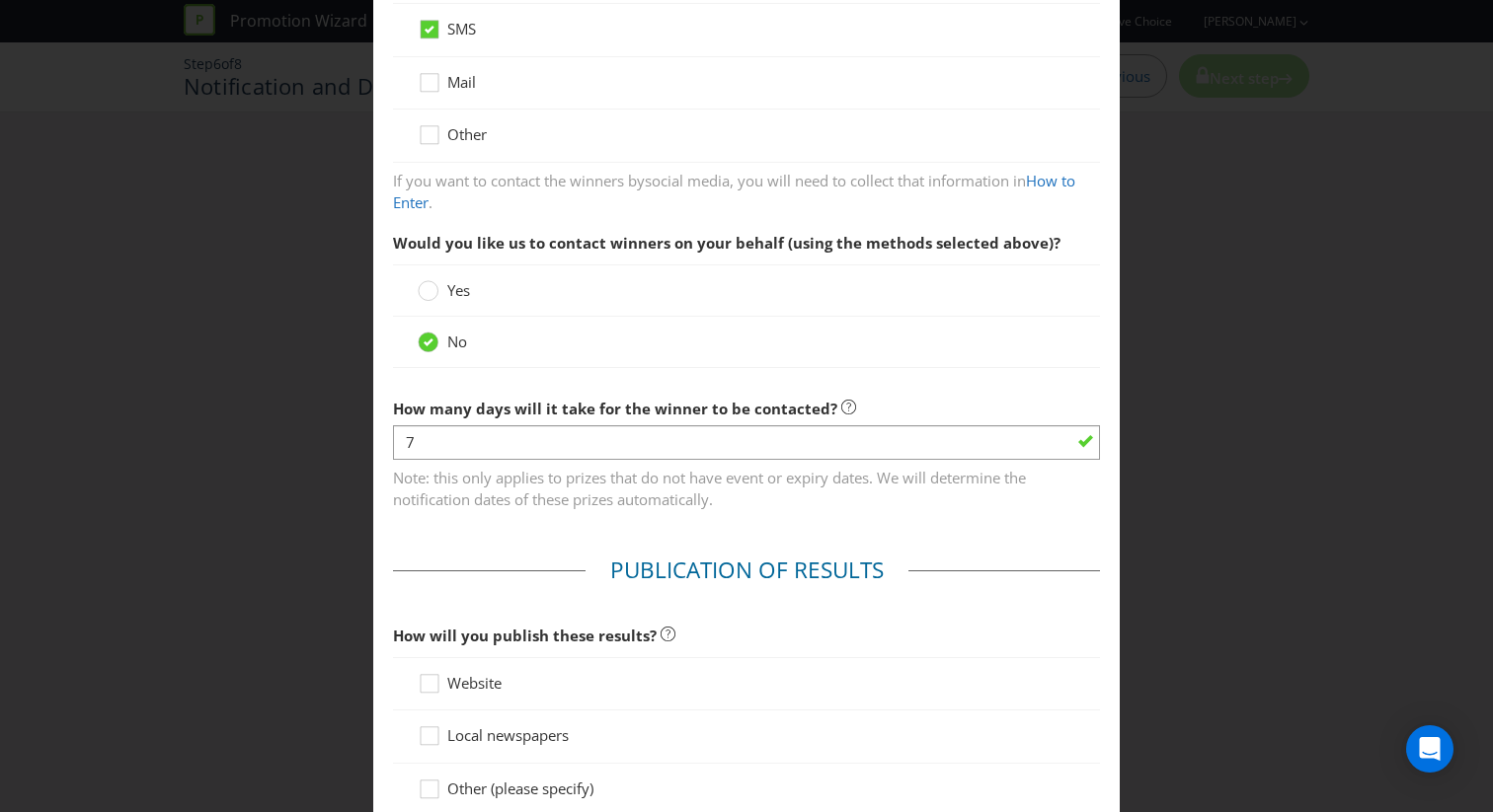
click at [492, 493] on span "Note: this only applies to prizes that do not have event or expiry dates. We wi…" at bounding box center [746, 486] width 707 height 50
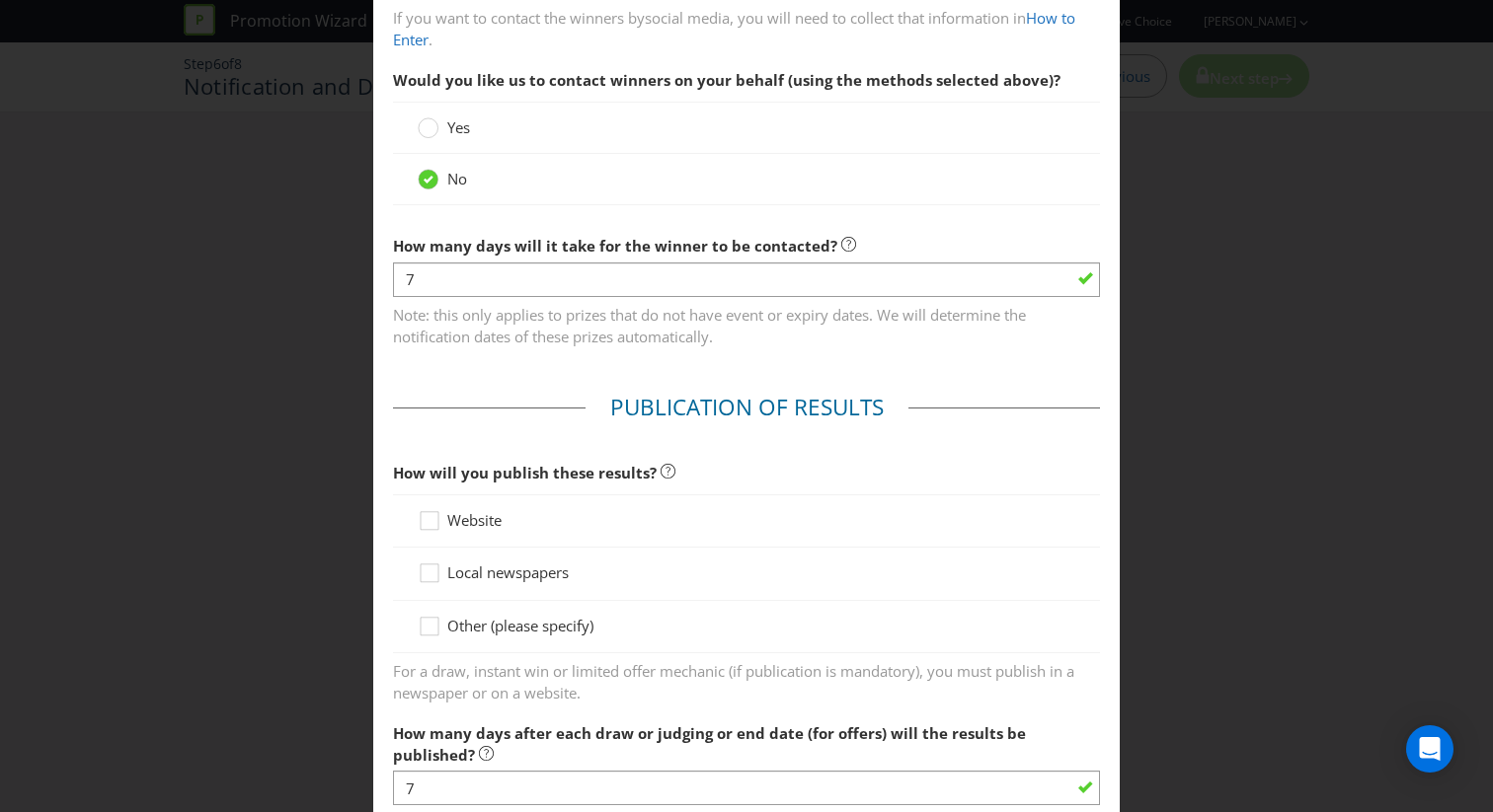
scroll to position [1011, 0]
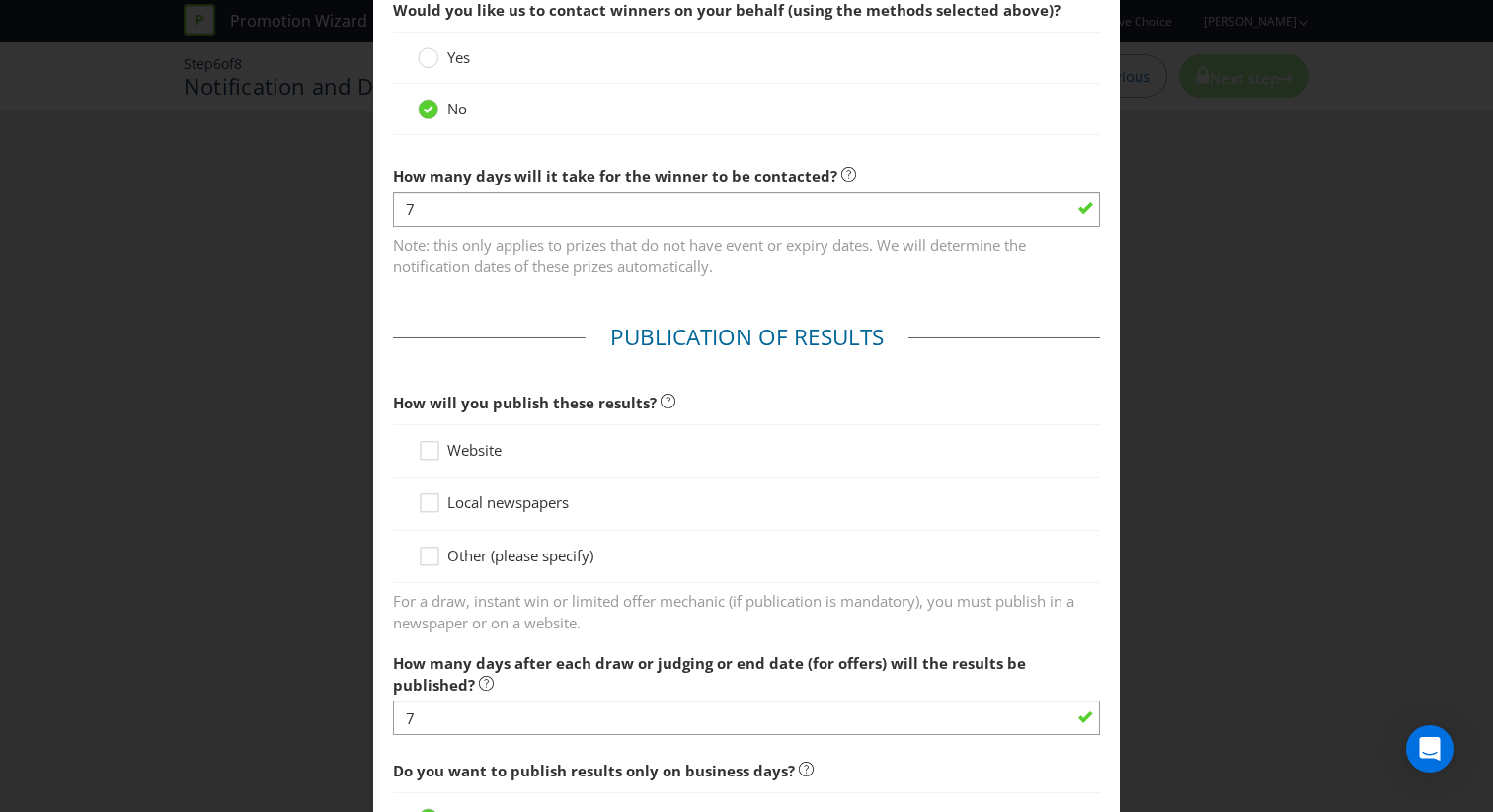
click at [485, 452] on span "Website" at bounding box center [474, 450] width 55 height 20
click at [0, 0] on input "Website" at bounding box center [0, 0] width 0 height 0
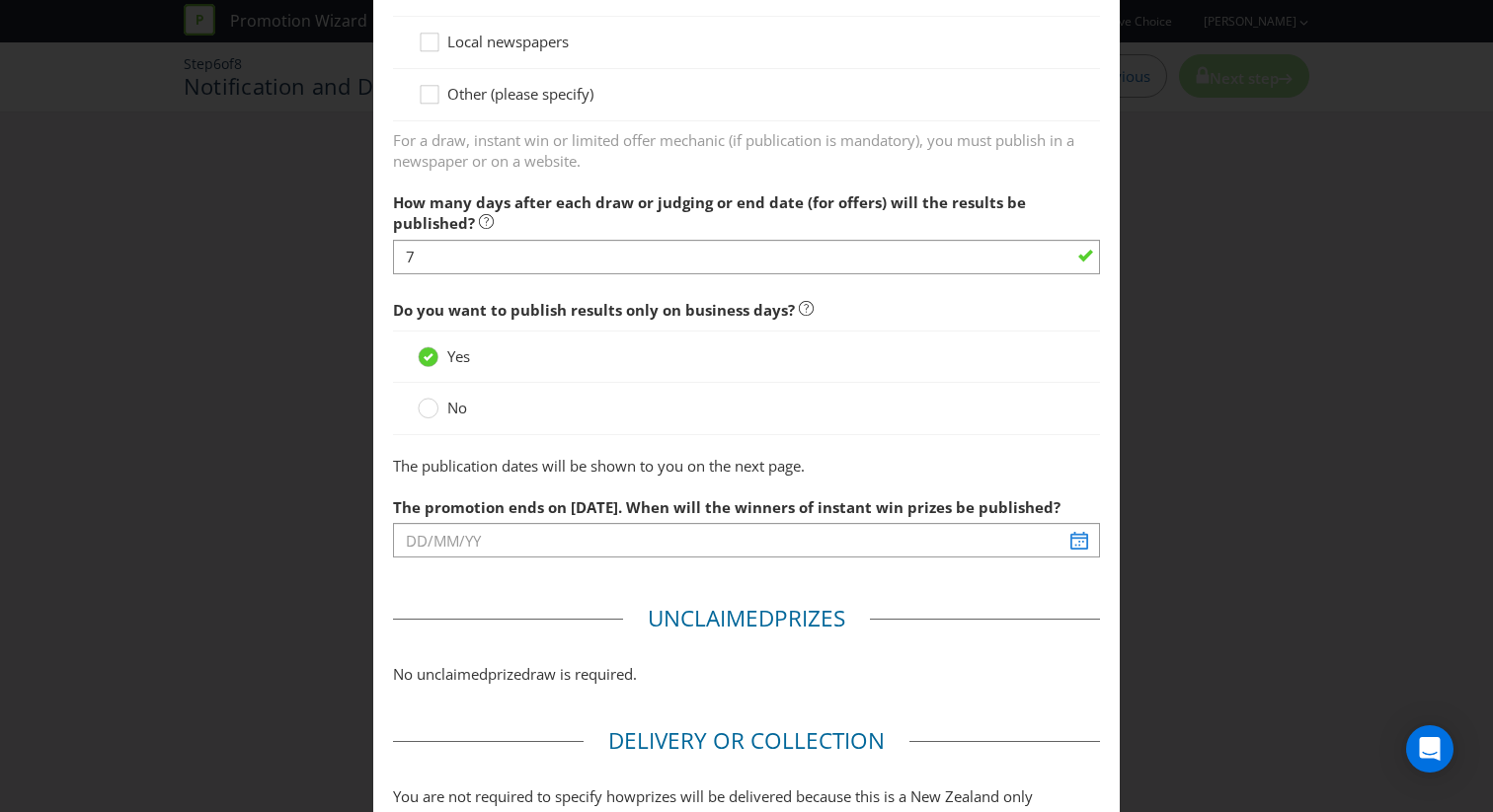
scroll to position [1564, 0]
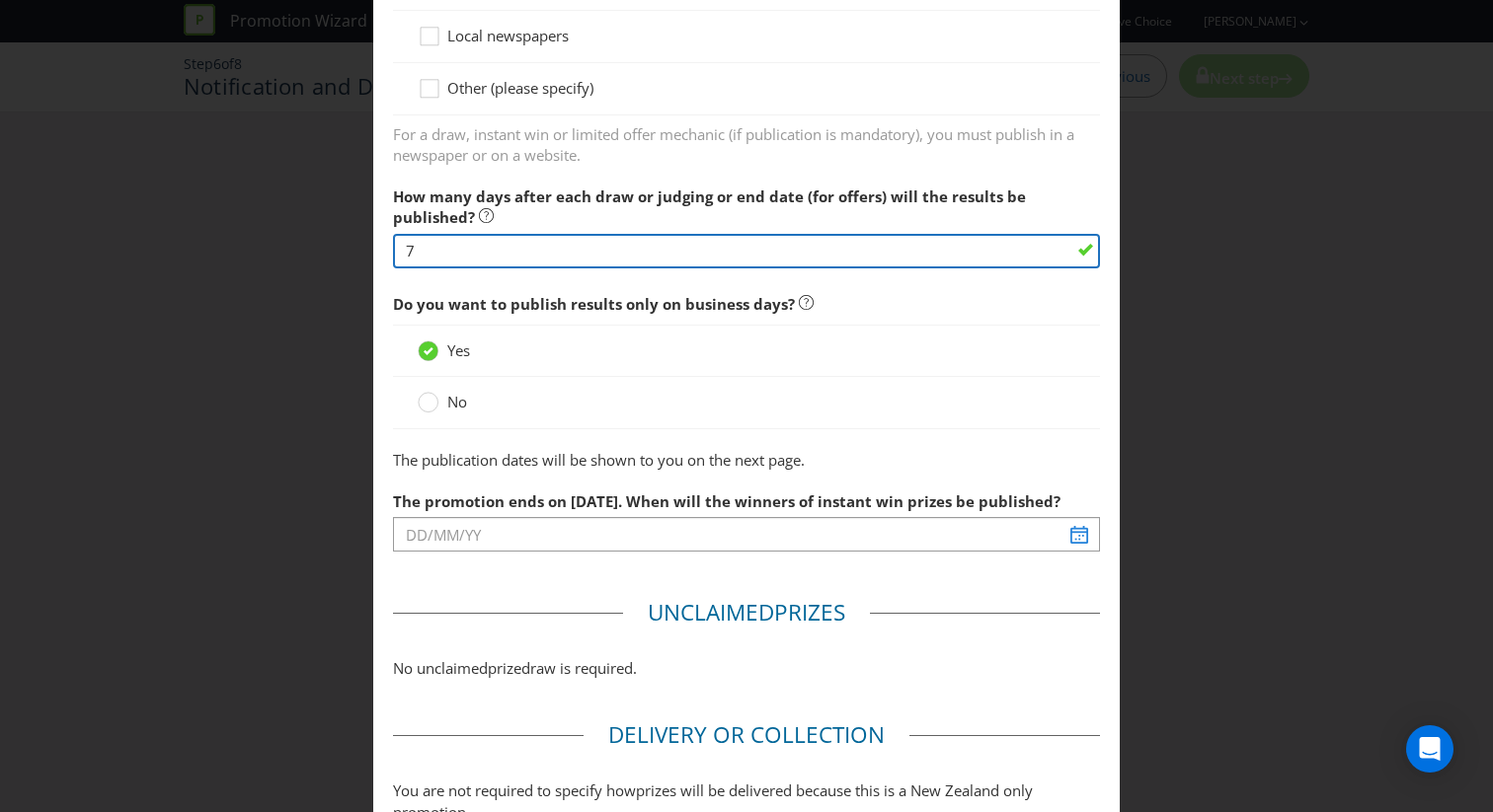
click at [472, 259] on input "7" at bounding box center [746, 250] width 707 height 35
type input "7"
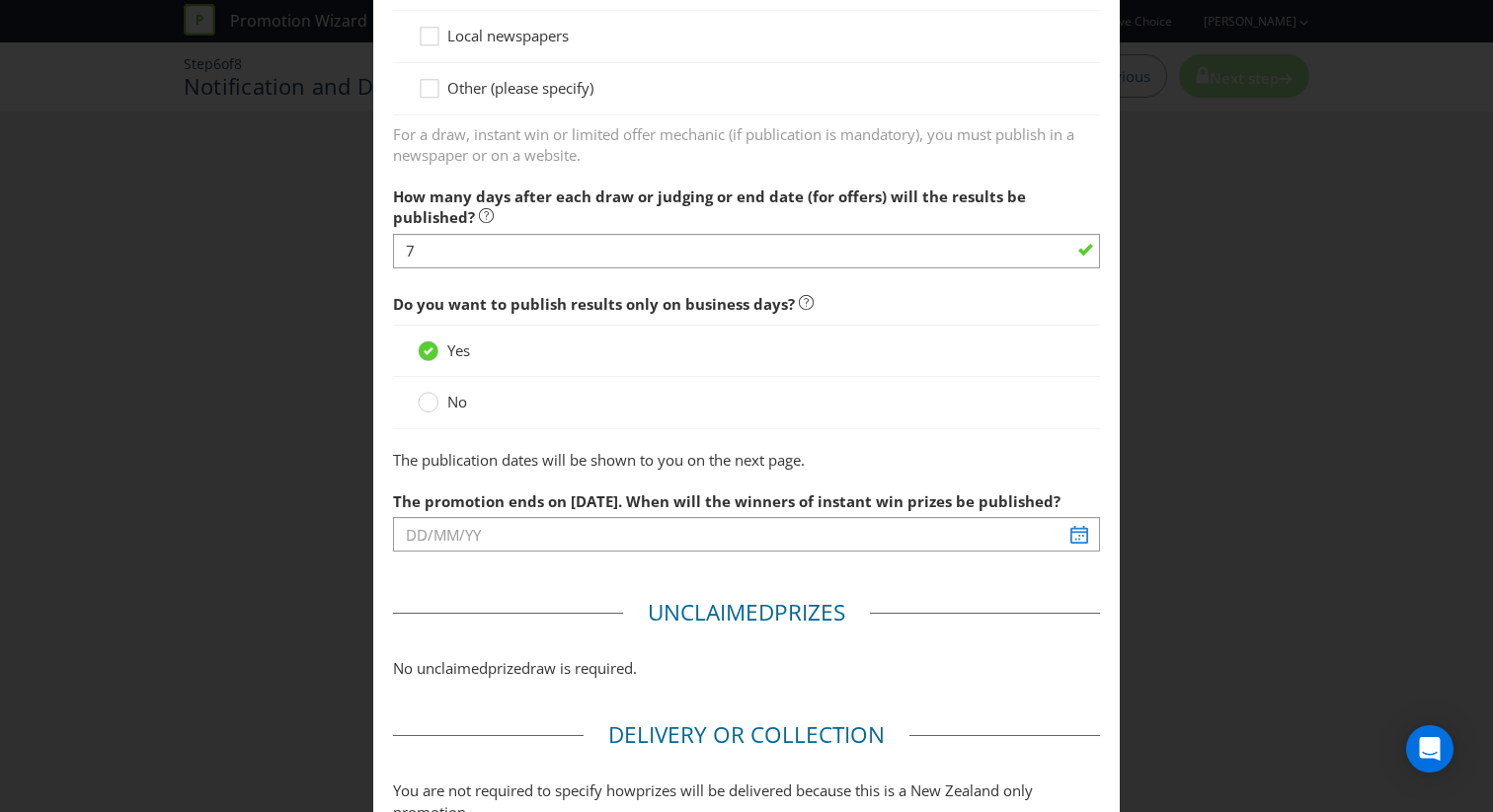
click at [602, 467] on p "The publication dates will be shown to you on the next page." at bounding box center [746, 460] width 707 height 21
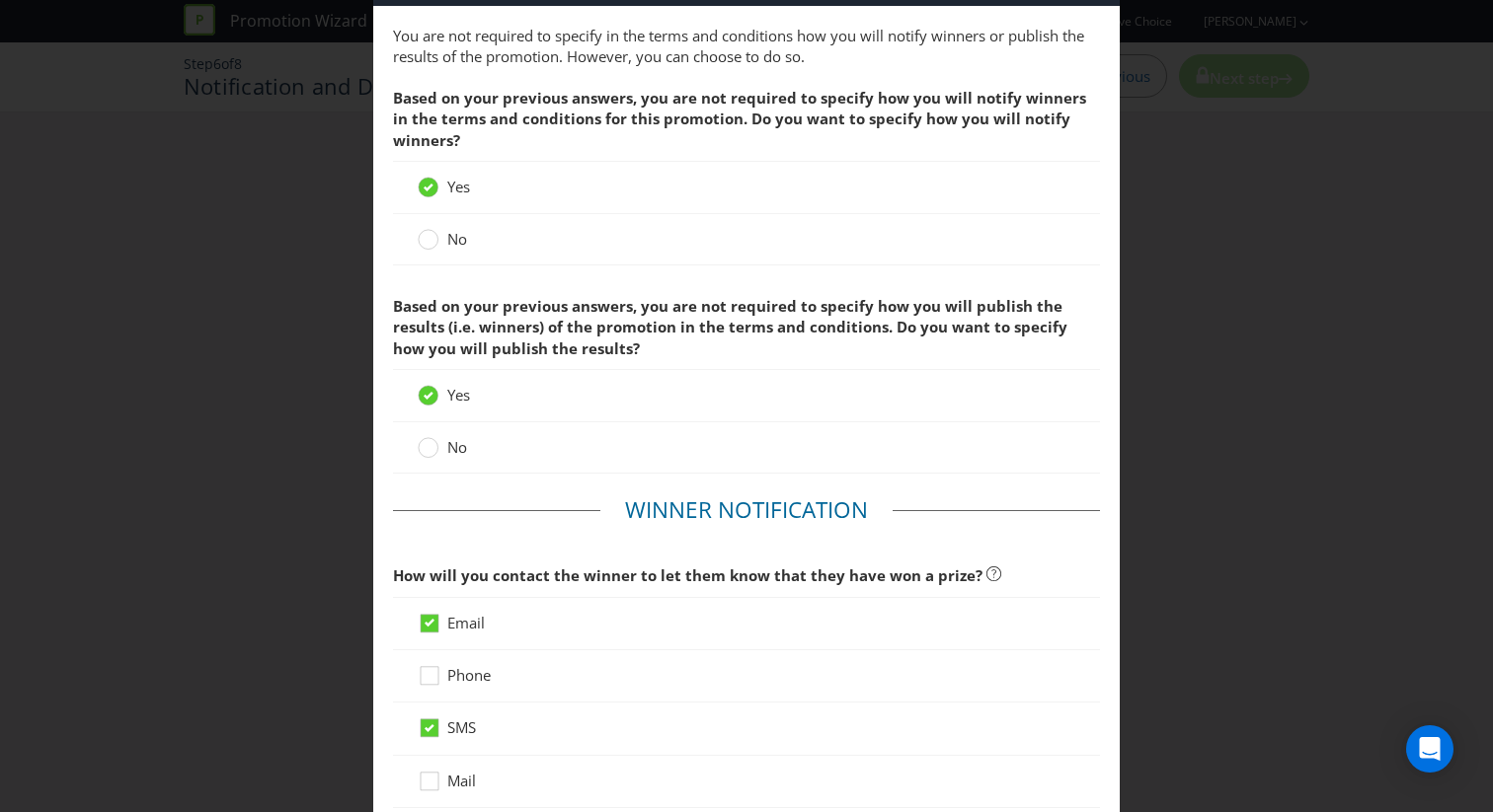
scroll to position [8, 0]
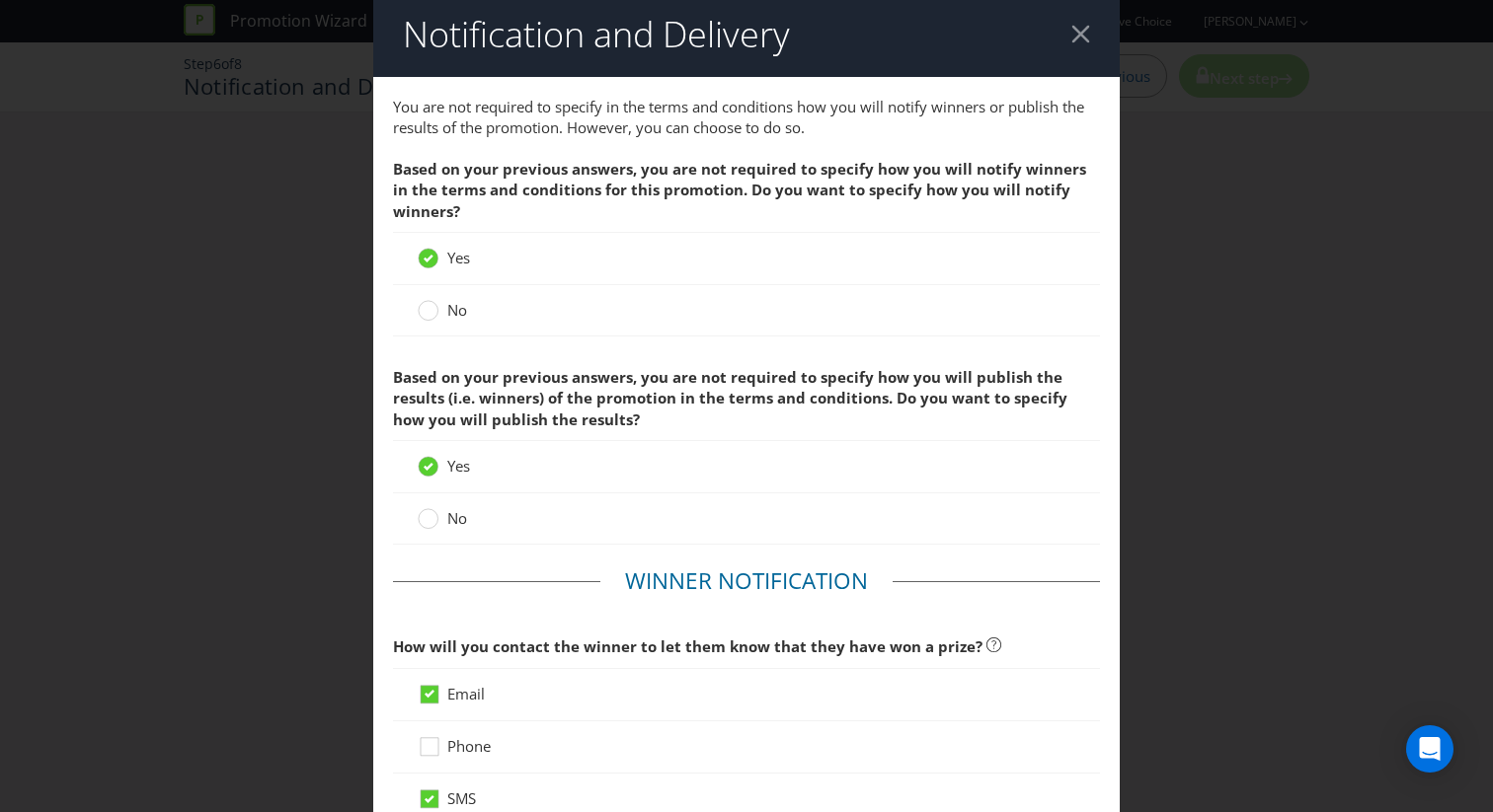
click at [451, 513] on span "No" at bounding box center [457, 519] width 20 height 20
click at [0, 0] on input "No" at bounding box center [0, 0] width 0 height 0
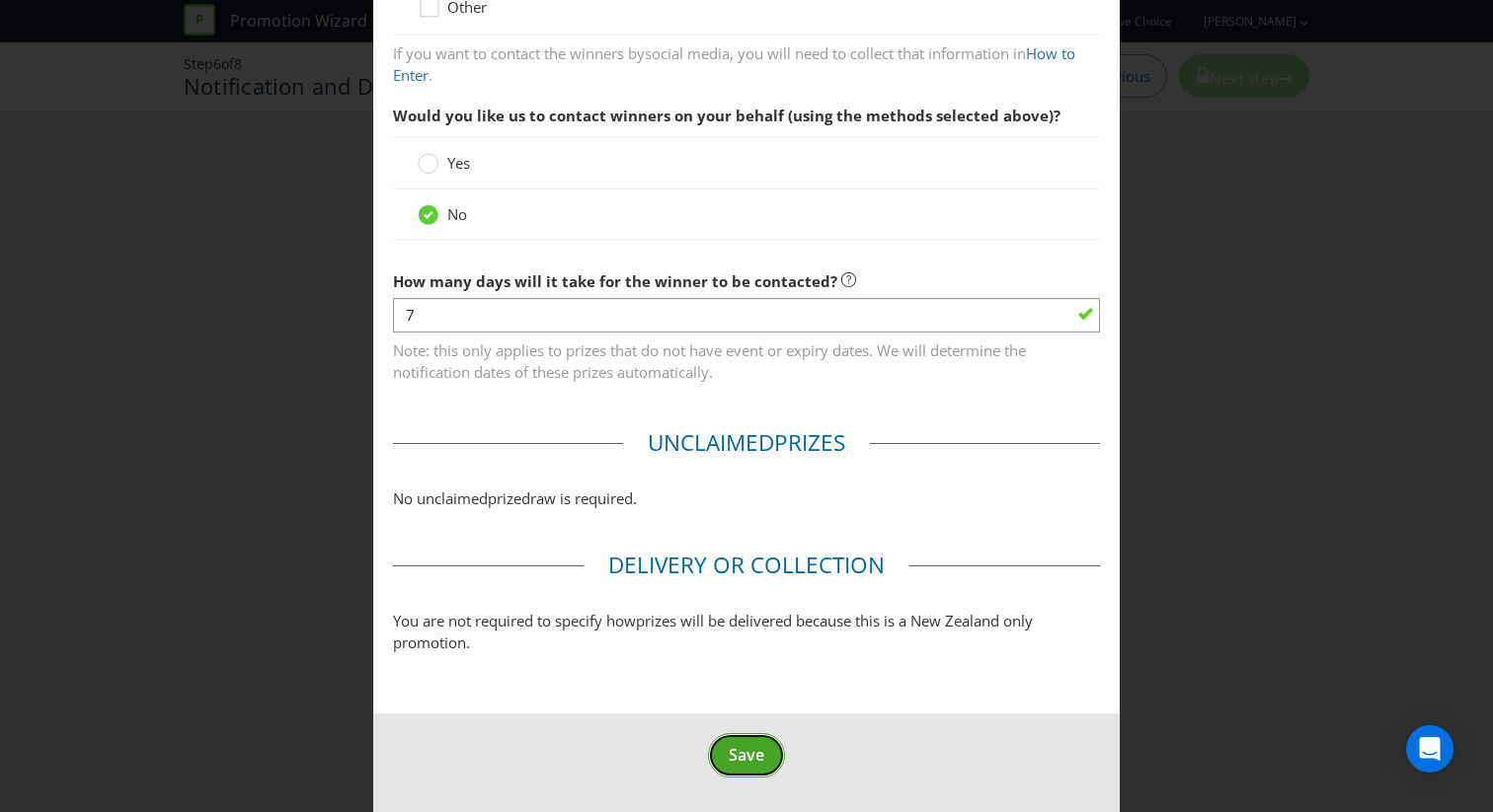
click at [732, 767] on button "Save" at bounding box center [746, 755] width 77 height 45
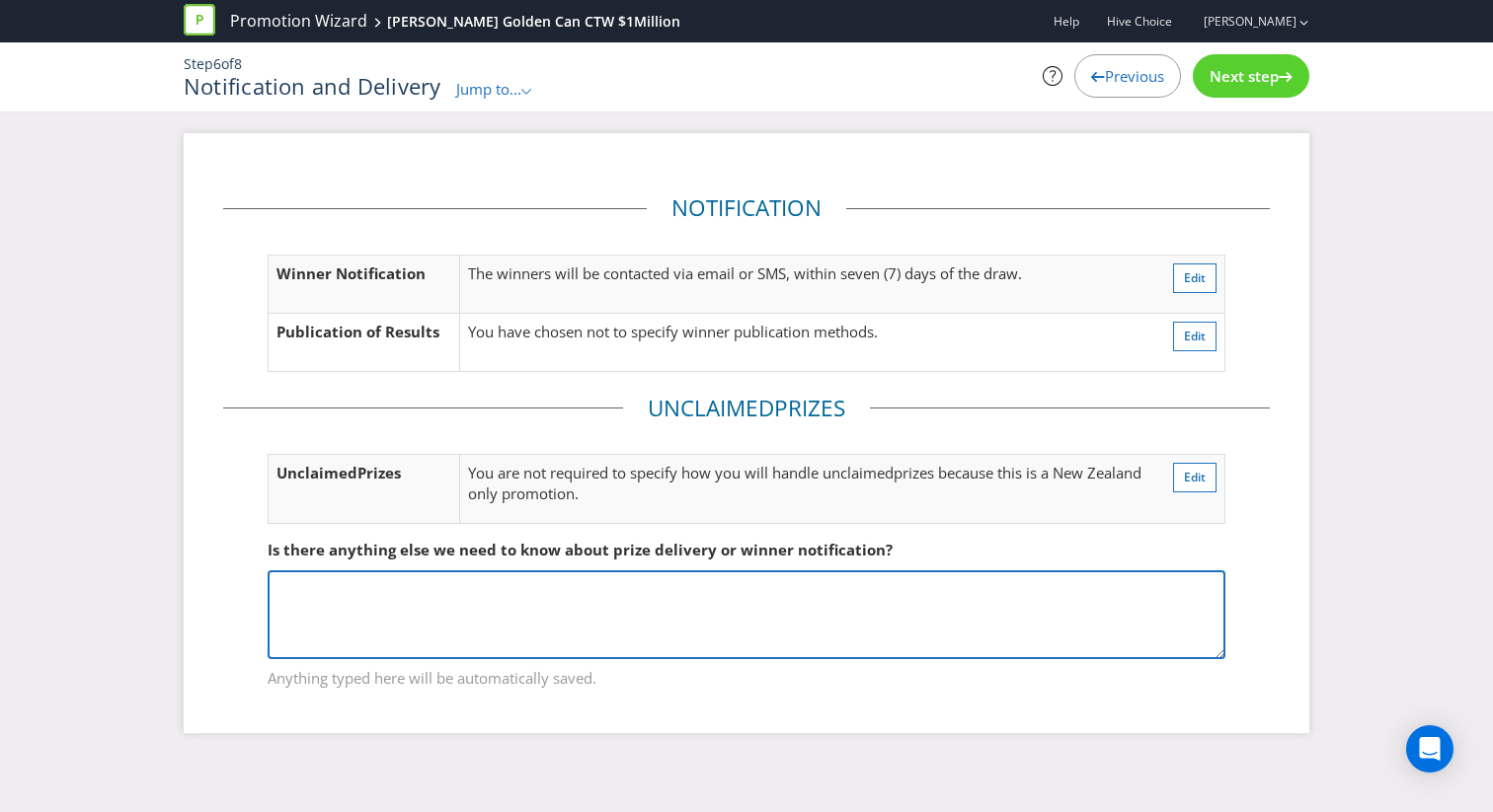
click at [488, 627] on textarea at bounding box center [746, 614] width 957 height 88
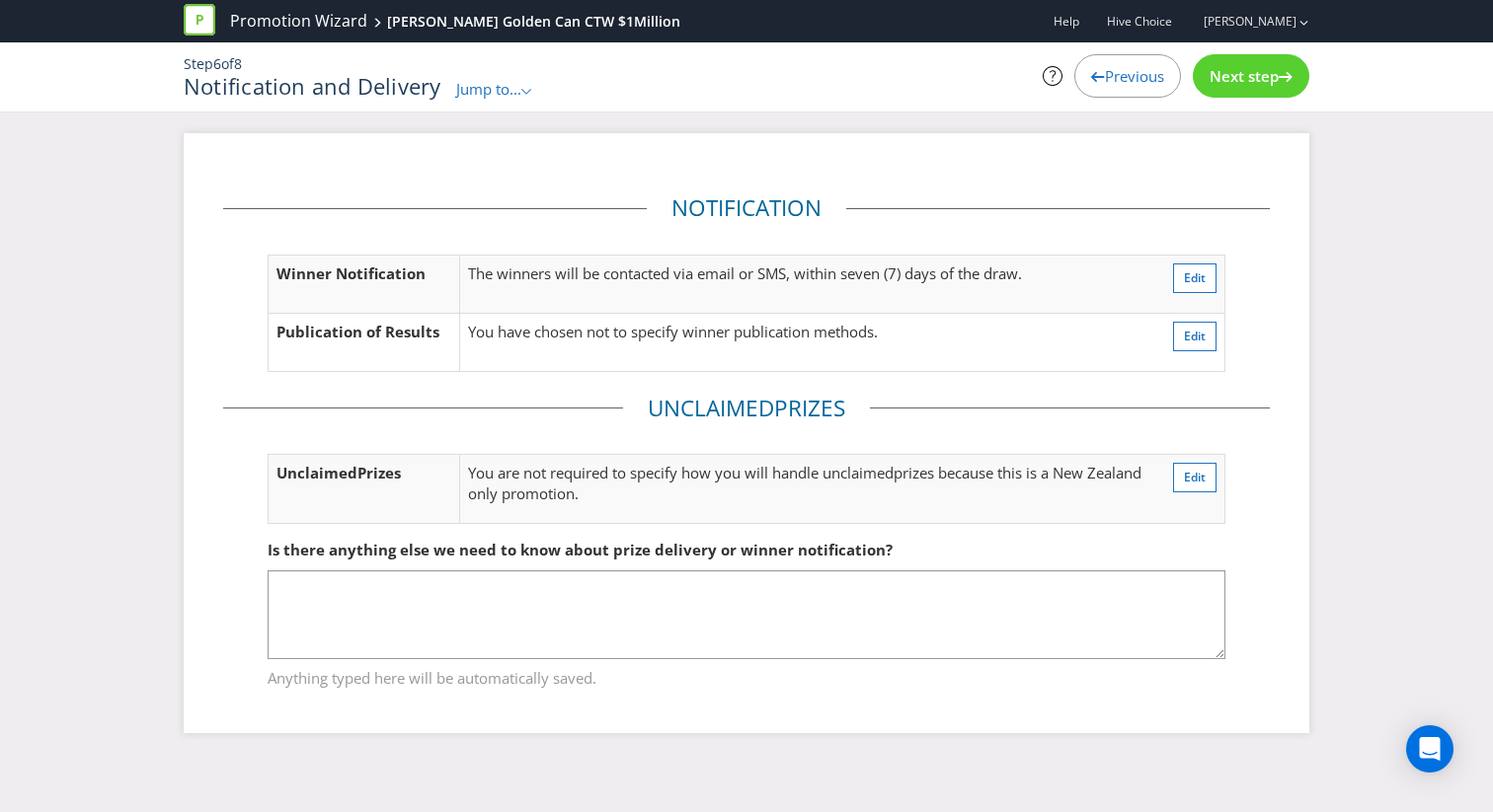
click at [1244, 76] on span "Next step" at bounding box center [1244, 77] width 70 height 20
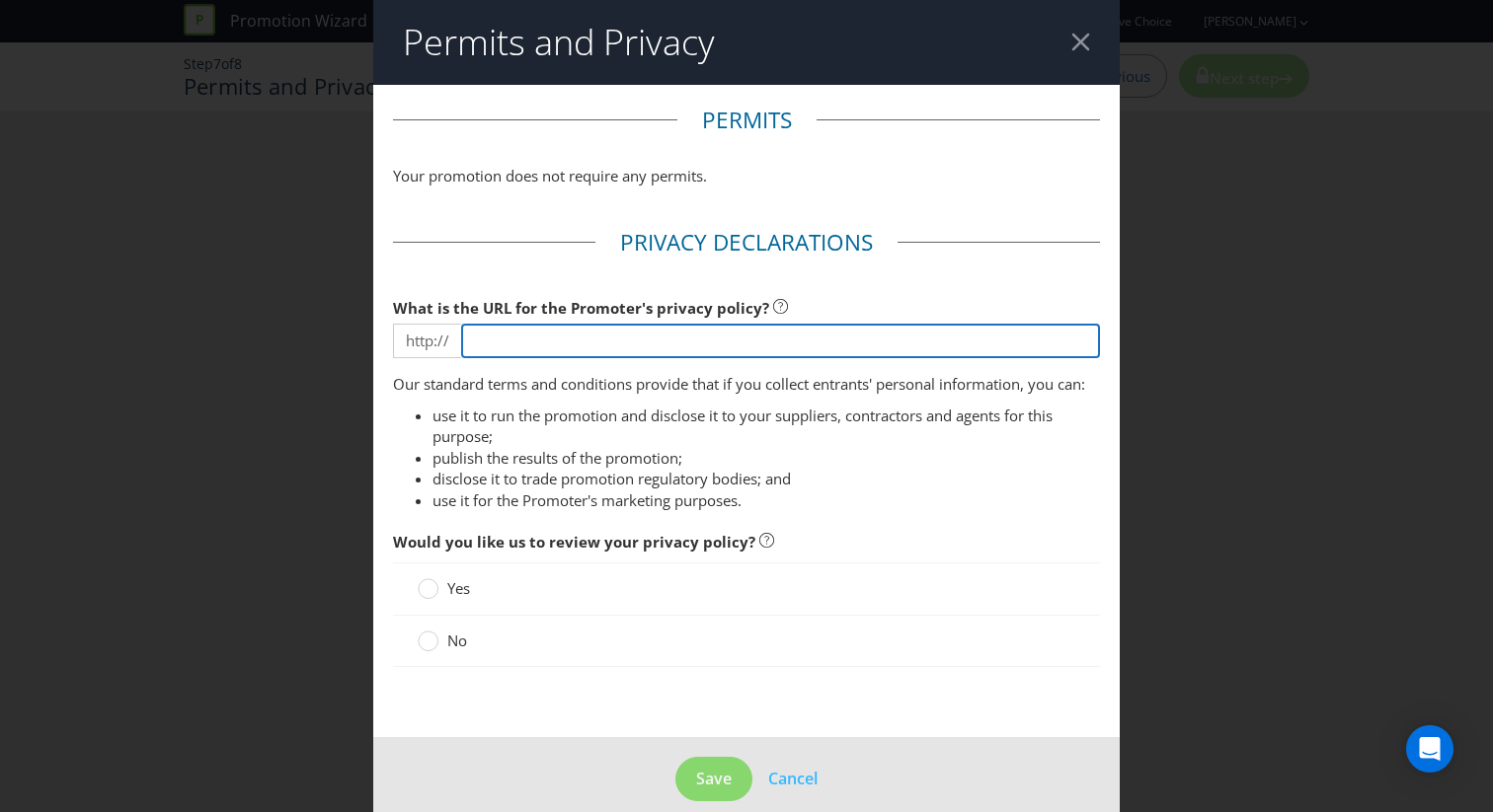
click at [644, 329] on input "text" at bounding box center [780, 341] width 639 height 35
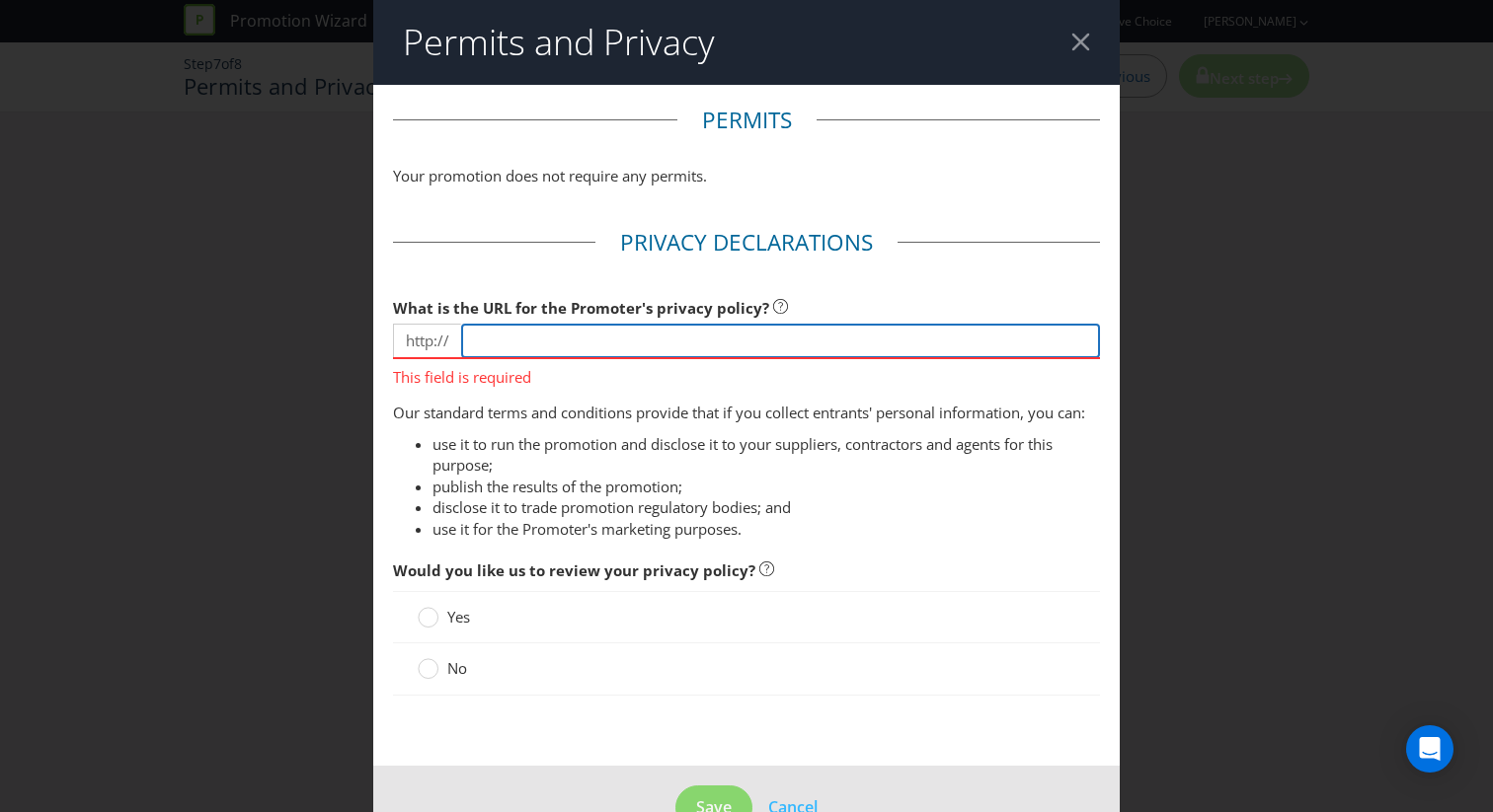
paste input "[URL][DOMAIN_NAME]"
drag, startPoint x: 520, startPoint y: 341, endPoint x: 406, endPoint y: 341, distance: 114.0
click at [406, 341] on div "http:// [URL][DOMAIN_NAME]" at bounding box center [746, 341] width 707 height 35
type input "[DOMAIN_NAME][URL]"
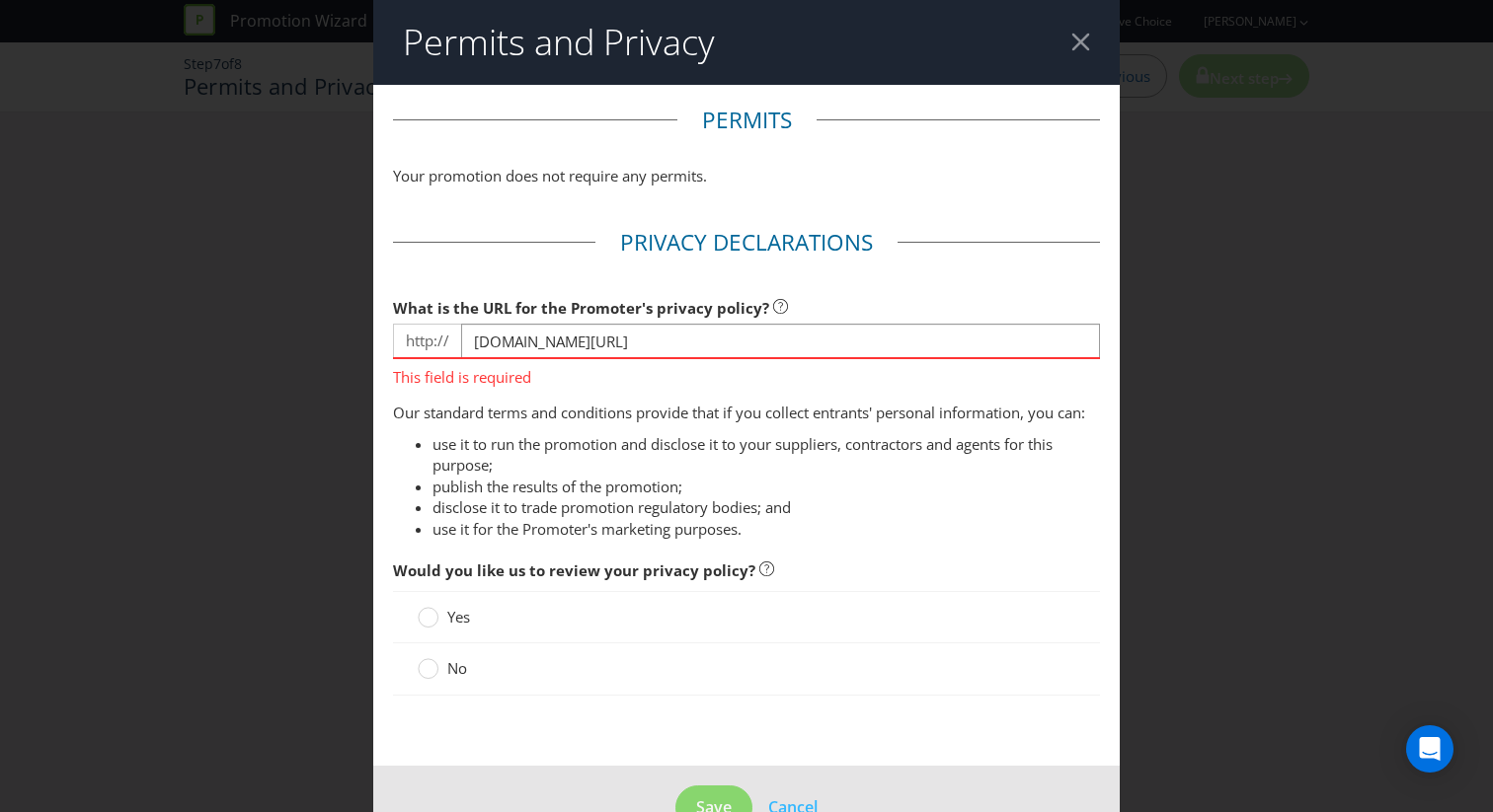
click at [574, 446] on li "use it to run the promotion and disclose it to your suppliers, contractors and …" at bounding box center [765, 455] width 667 height 43
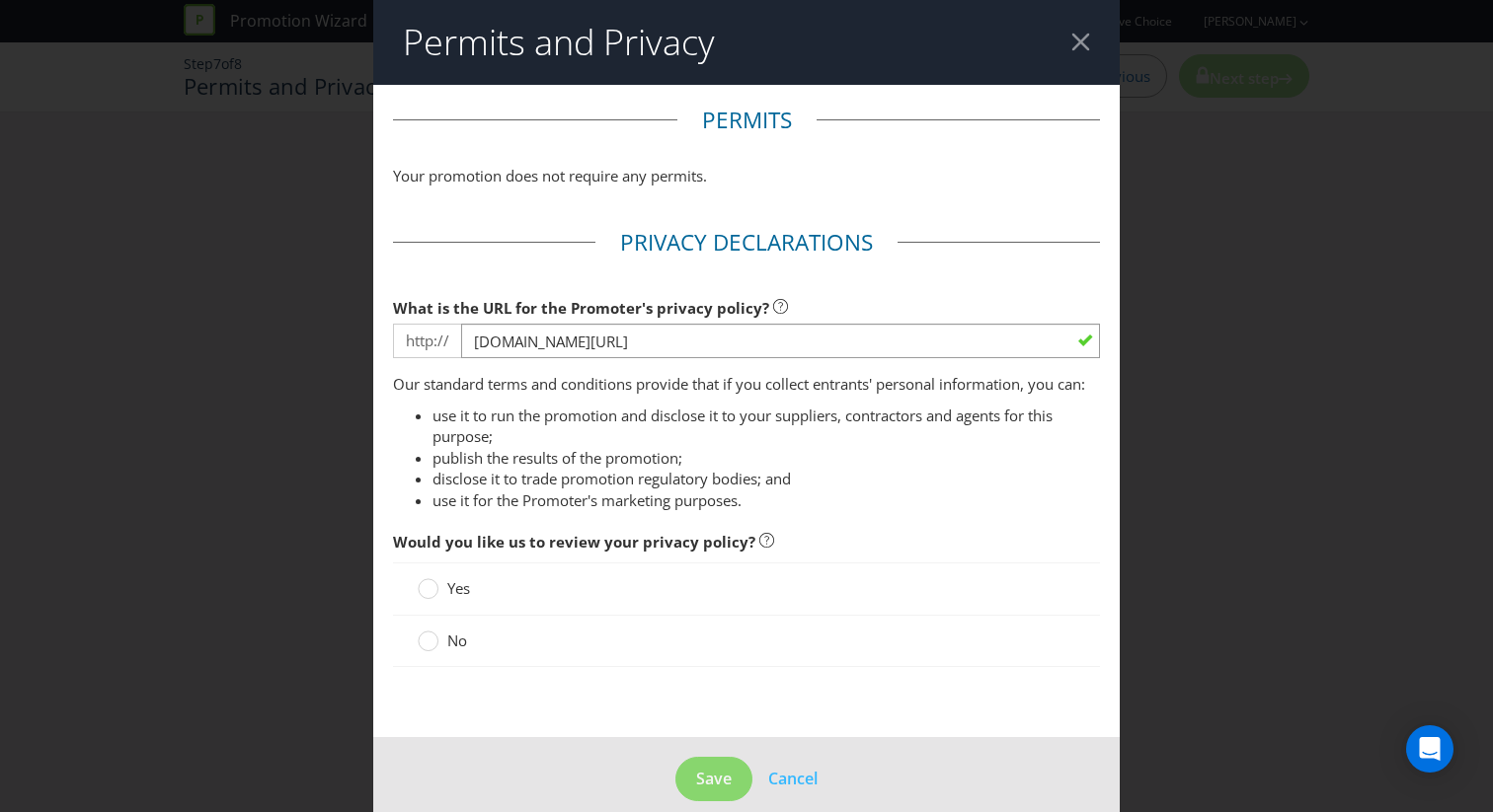
scroll to position [25, 0]
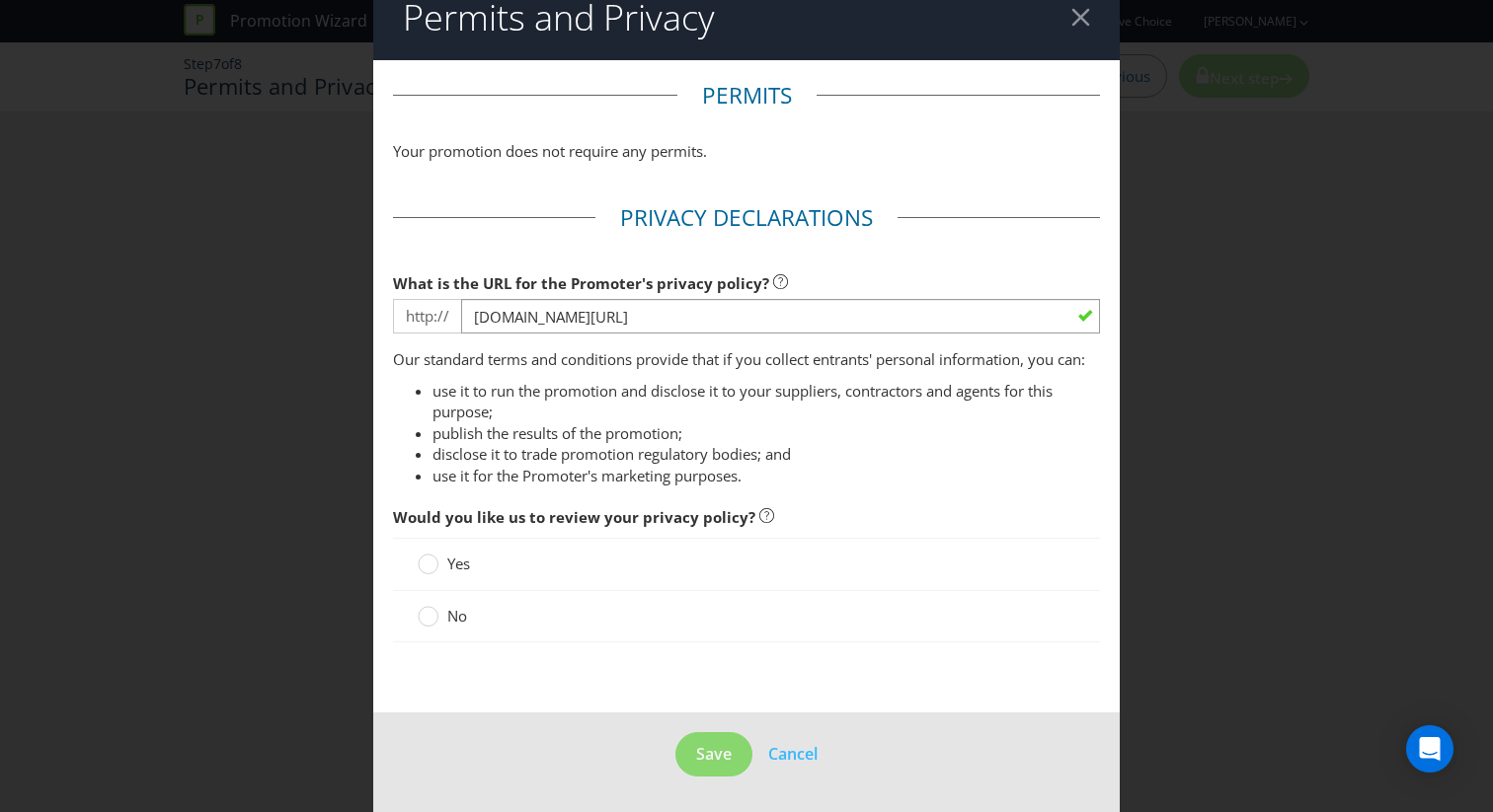
click at [461, 615] on span "No" at bounding box center [457, 616] width 20 height 20
click at [0, 0] on input "No" at bounding box center [0, 0] width 0 height 0
click at [681, 743] on button "Save" at bounding box center [713, 754] width 77 height 45
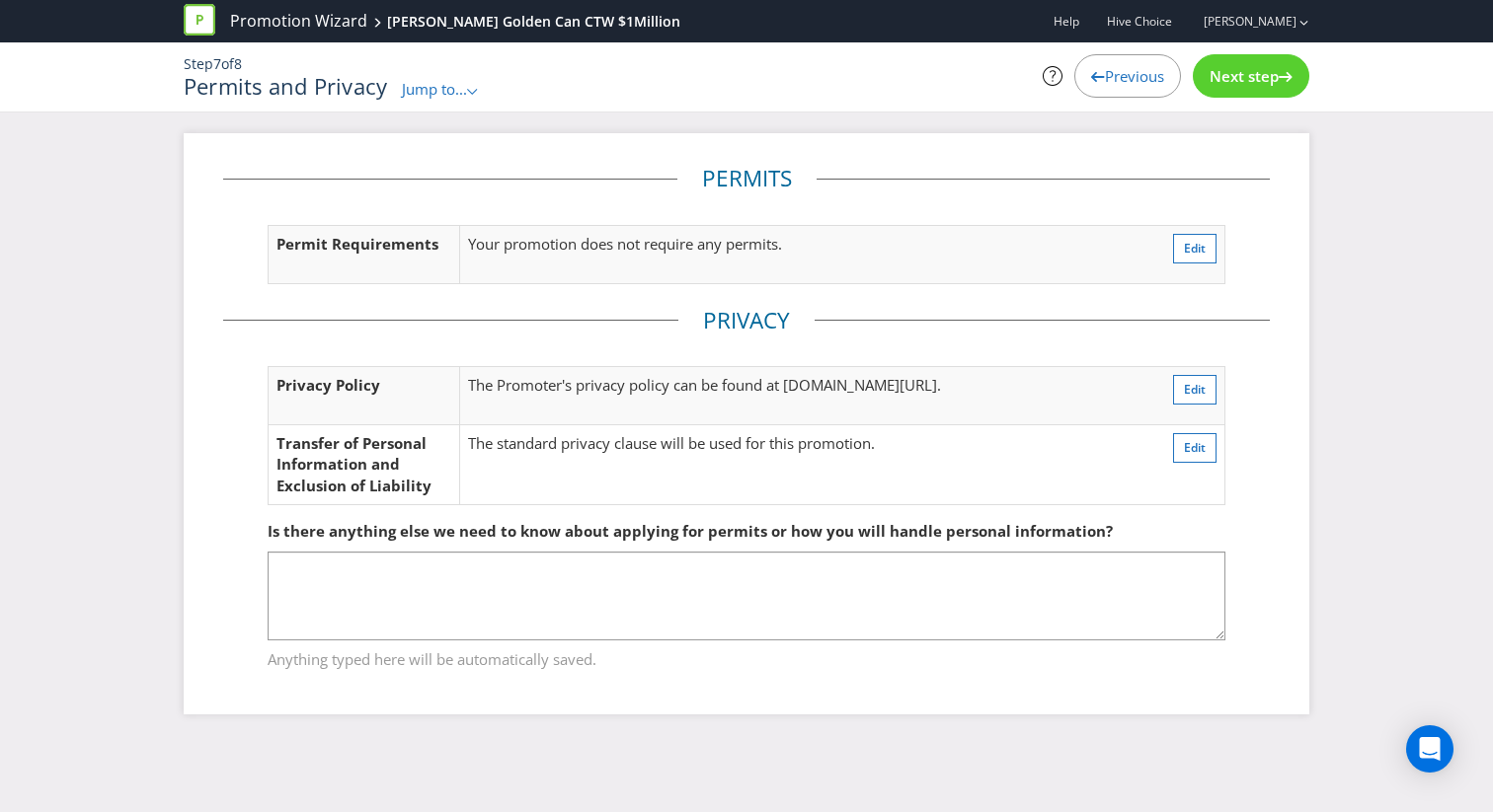
click at [1258, 71] on span "Next step" at bounding box center [1244, 77] width 70 height 20
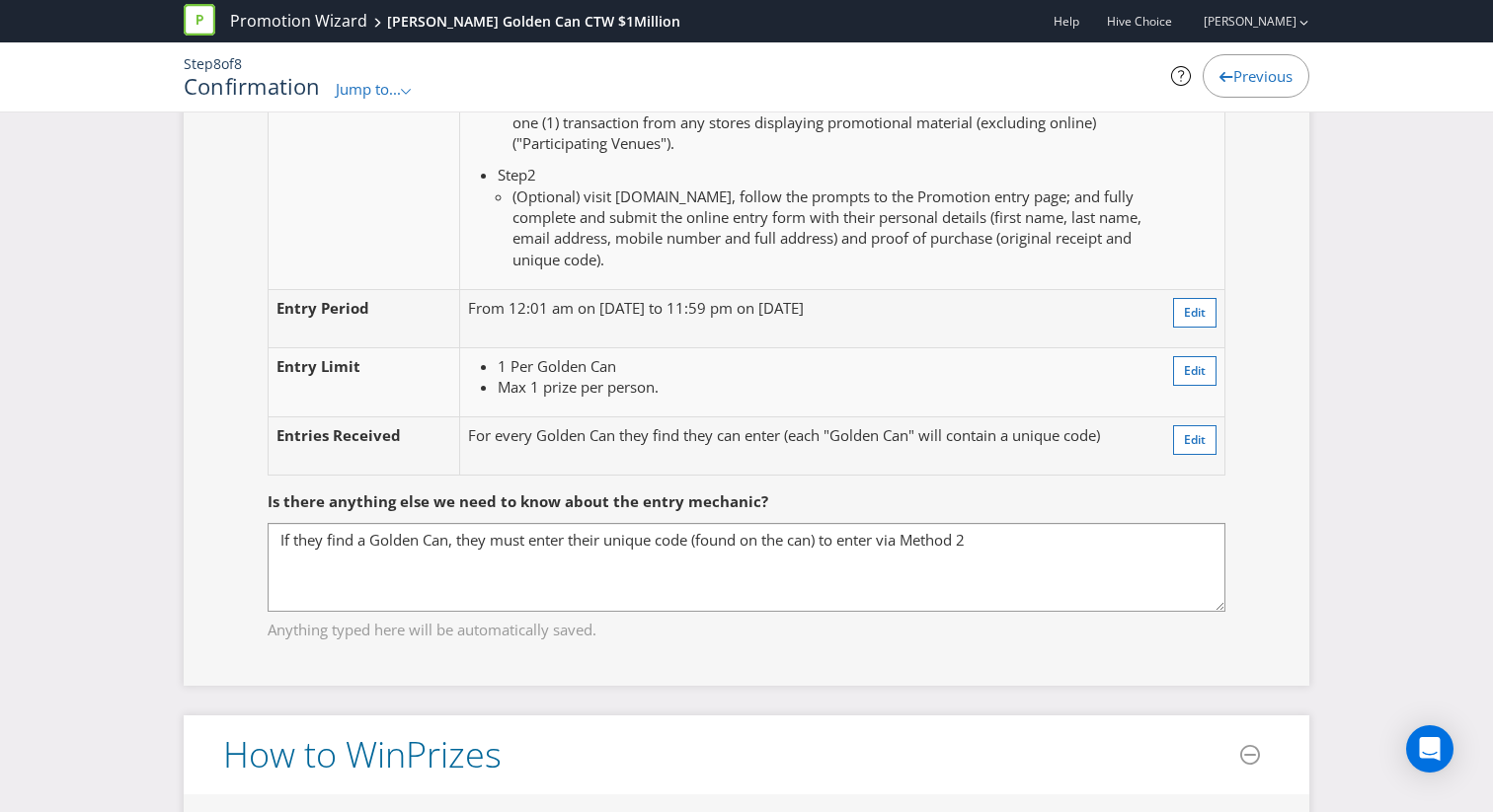
scroll to position [2388, 0]
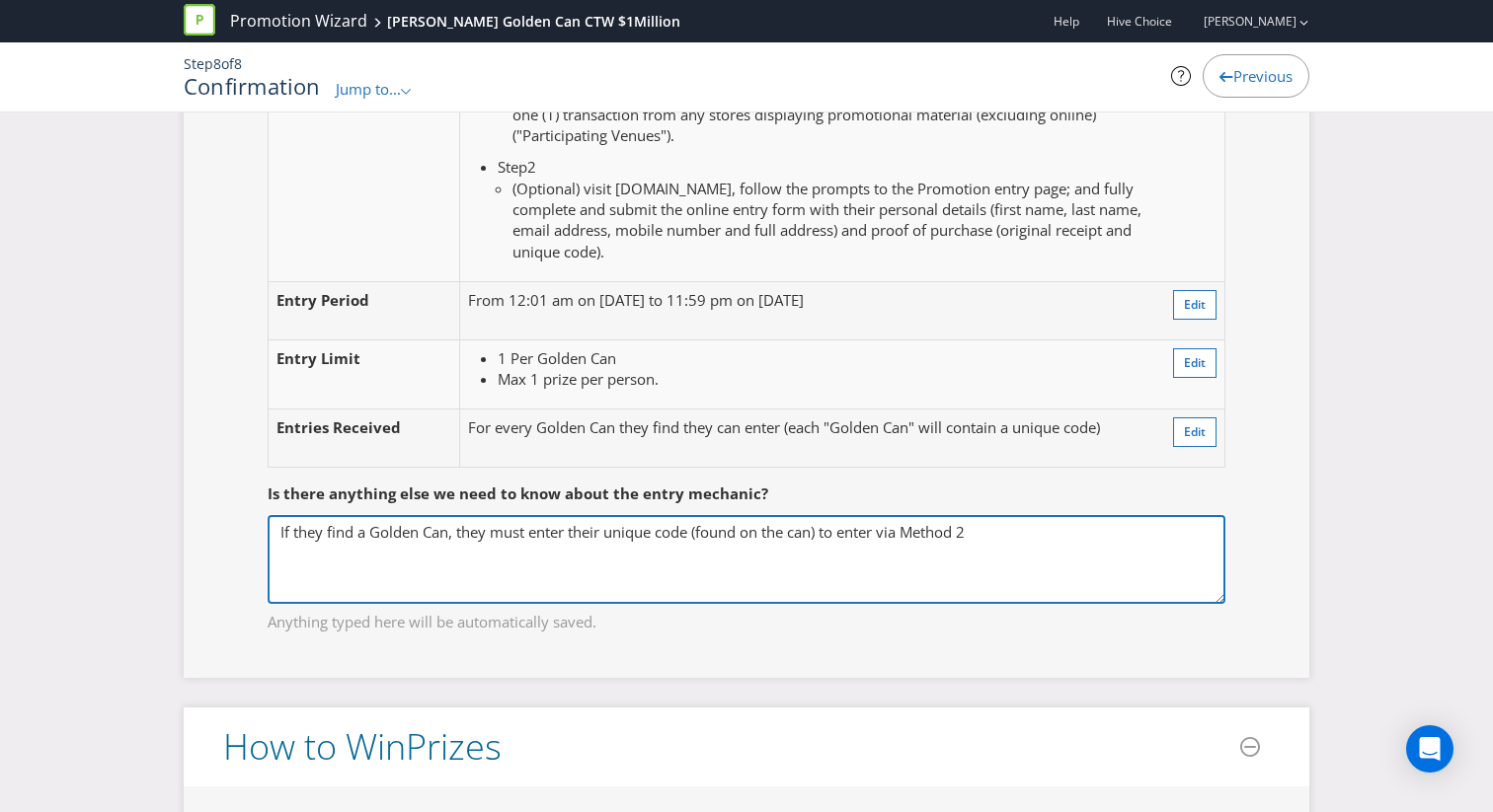
click at [450, 555] on textarea "If they find a Golden Can, they must enter their unique code (found on the can)…" at bounding box center [746, 559] width 957 height 88
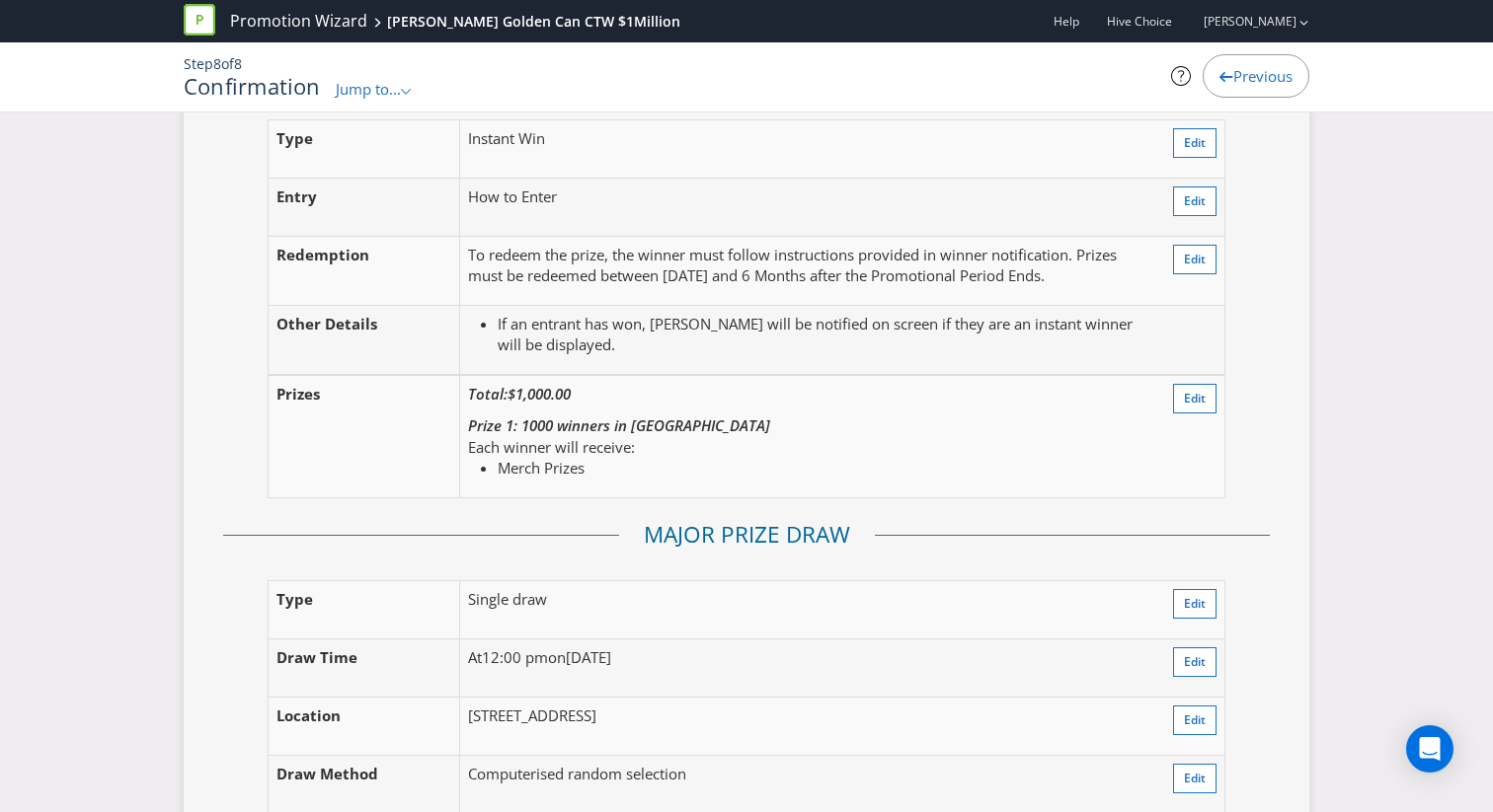
type textarea "If they find a Golden Can in their specially marked pack they purchased, they m…"
click at [429, 552] on fieldset "Major Prize Draw Type Single draw Edit Draw Time At 12:00 pm [DATE][DATE] Edit …" at bounding box center [746, 767] width 1047 height 498
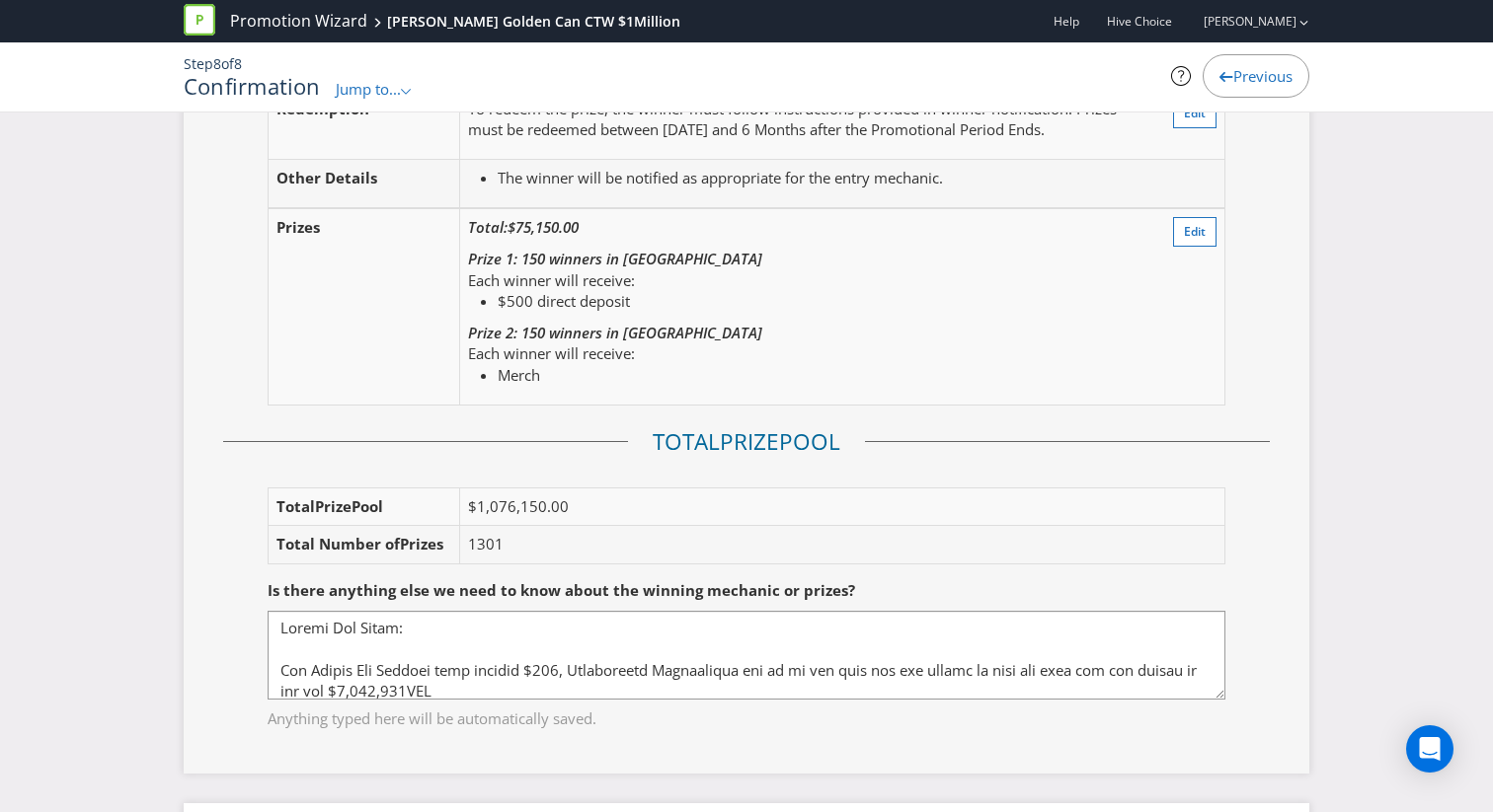
scroll to position [4254, 0]
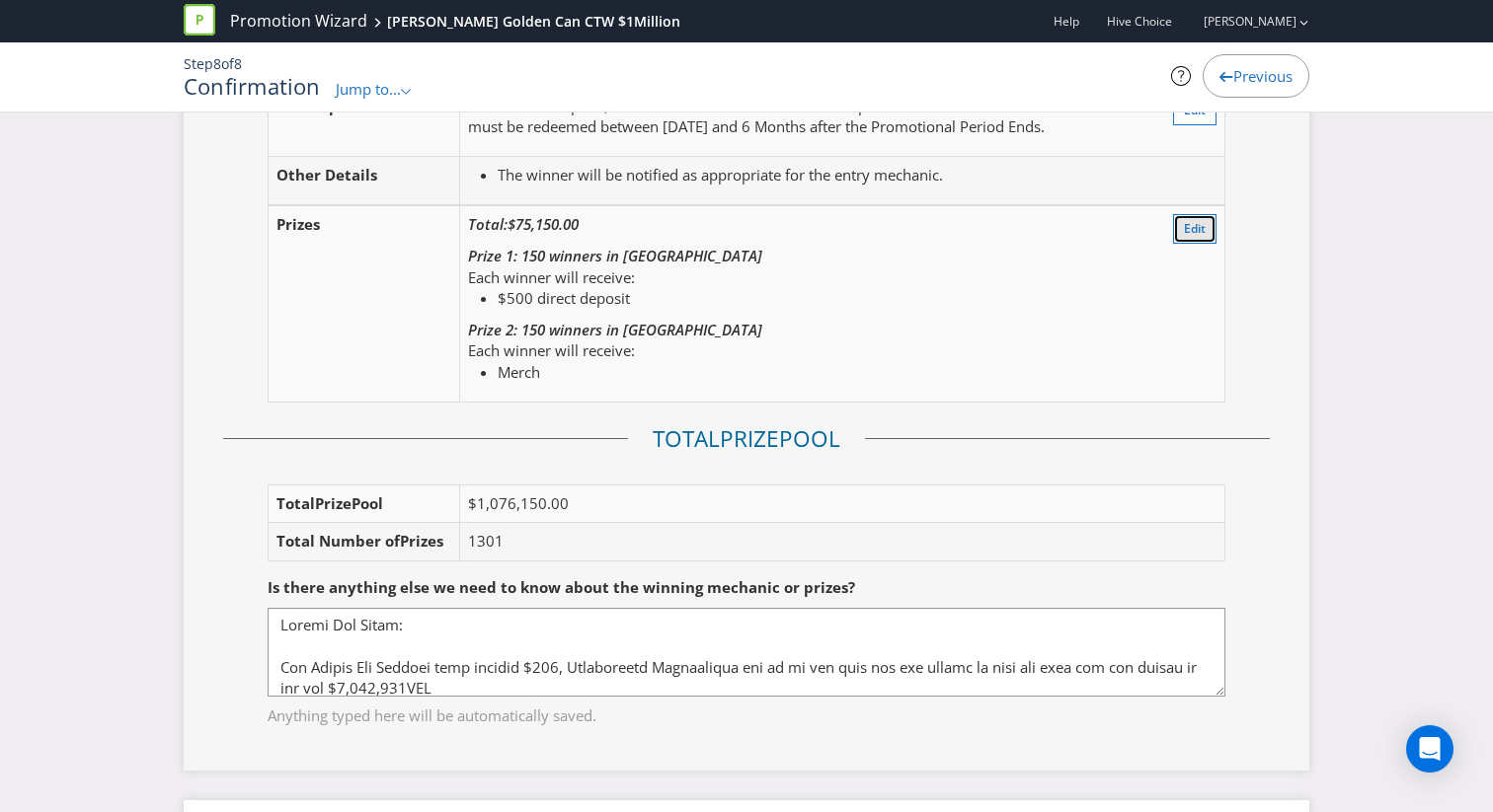
click at [1185, 237] on span "Edit" at bounding box center [1195, 229] width 22 height 17
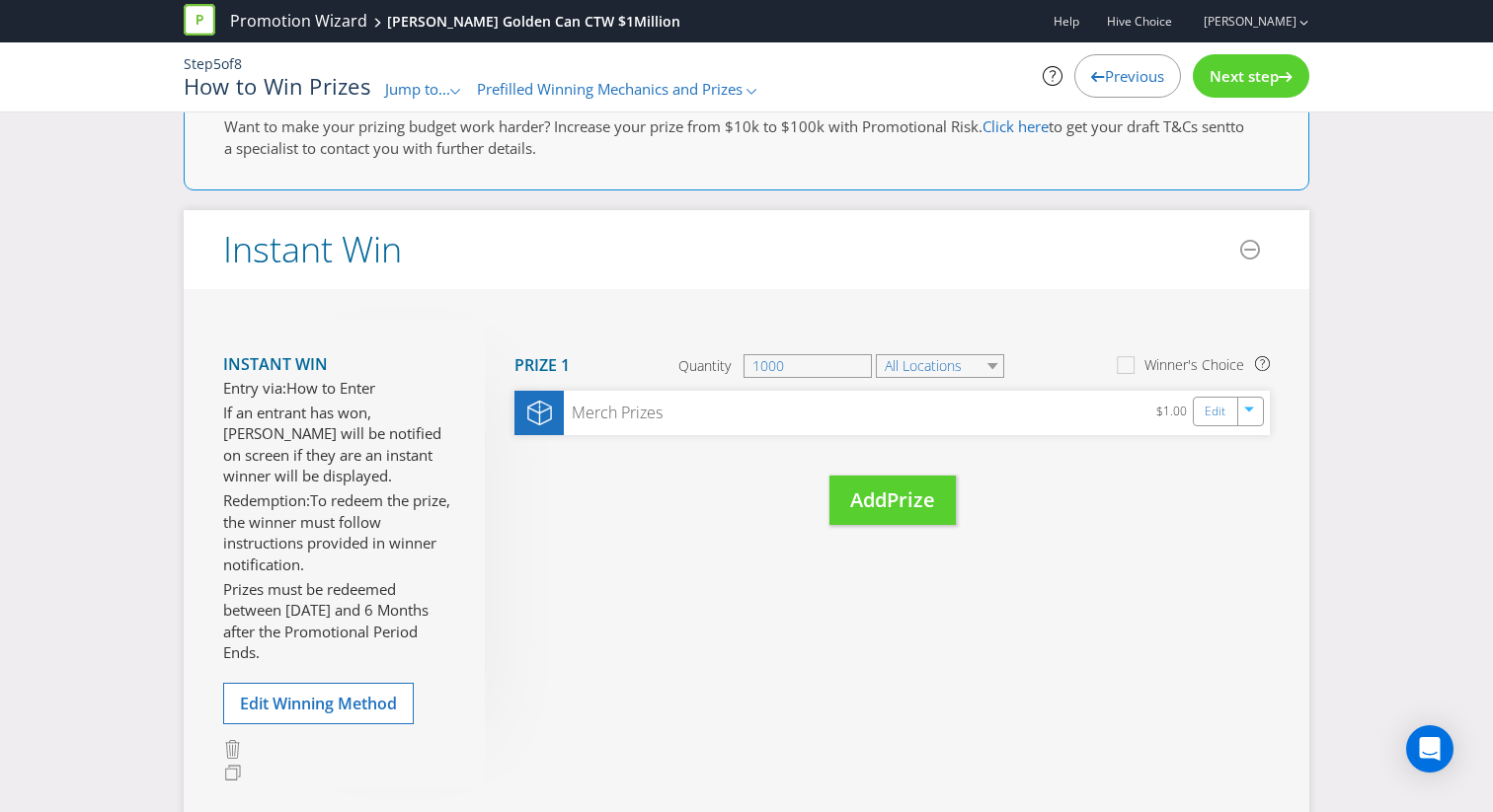
scroll to position [37, 0]
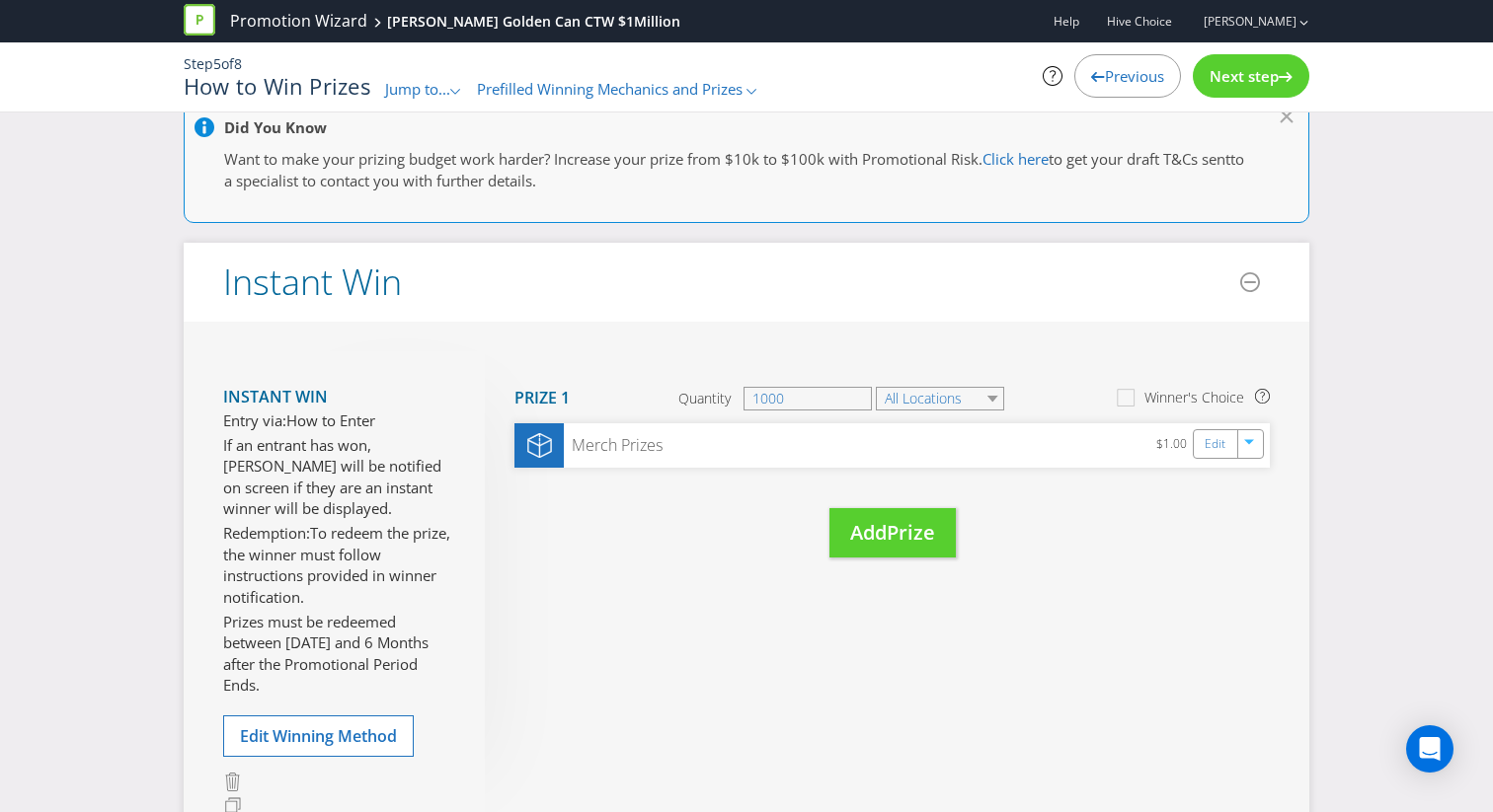
click at [1217, 81] on span "Next step" at bounding box center [1244, 77] width 70 height 20
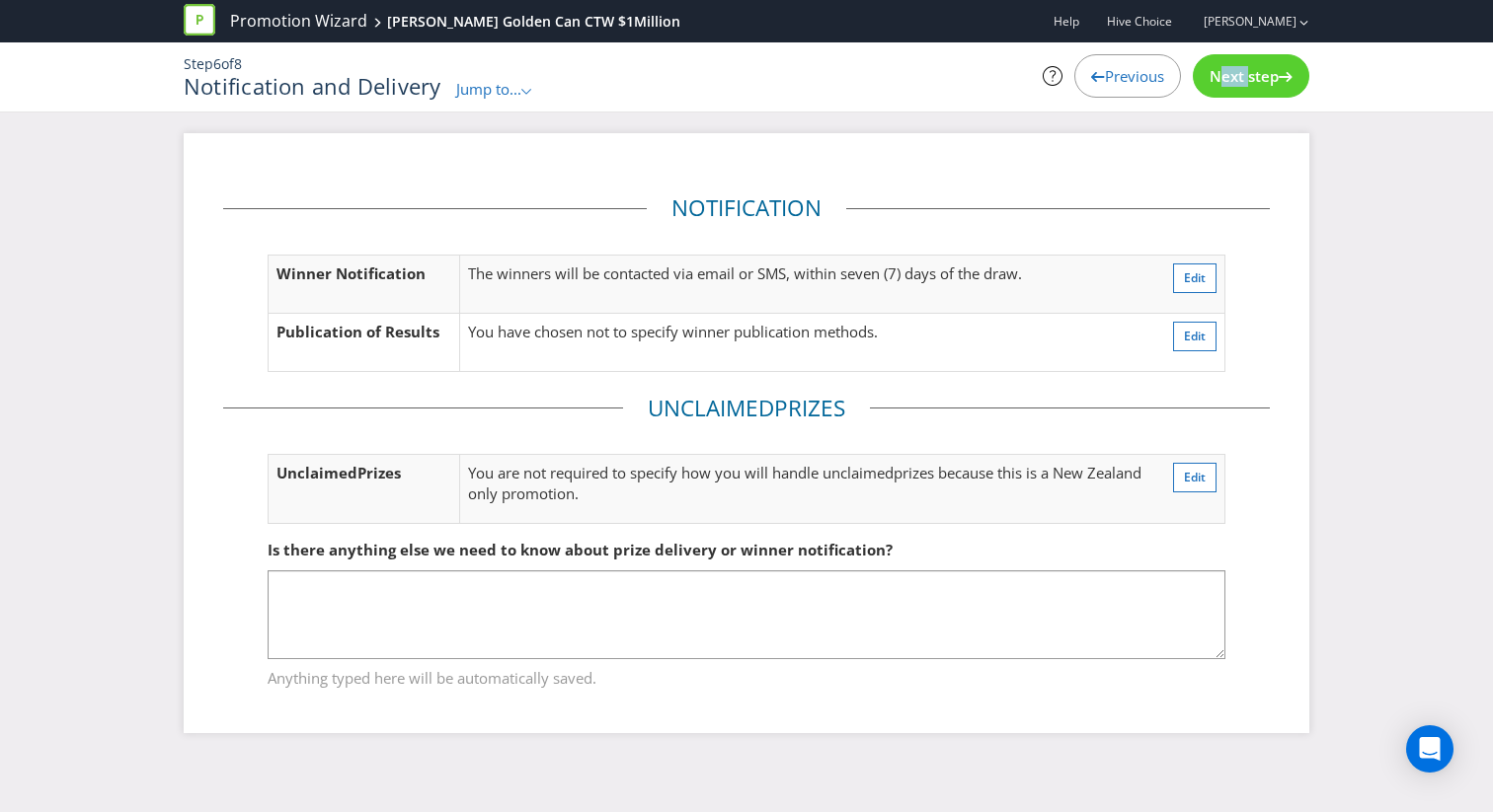
click at [1217, 81] on span "Next step" at bounding box center [1244, 77] width 70 height 20
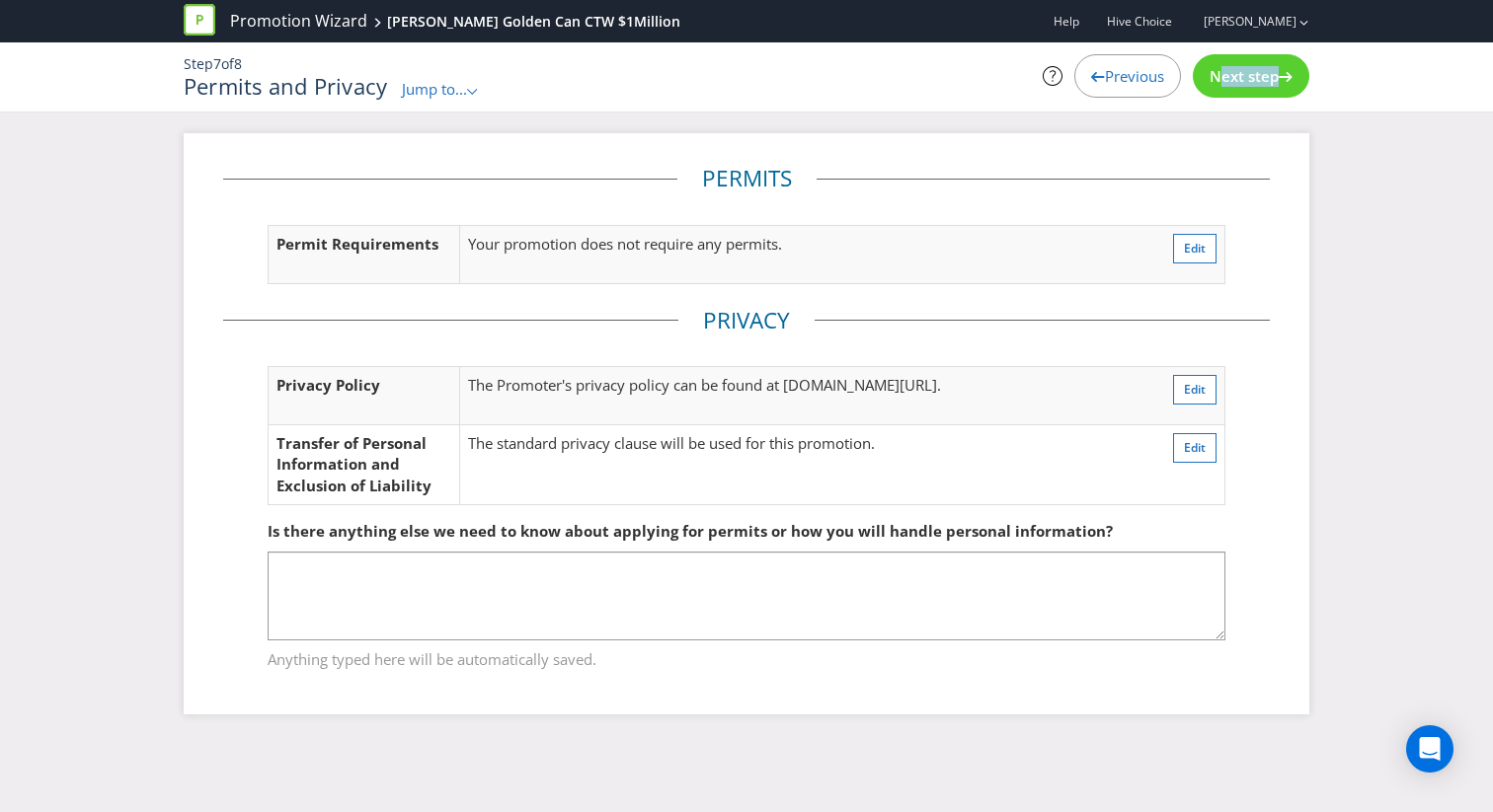
click at [1217, 81] on span "Next step" at bounding box center [1244, 77] width 70 height 20
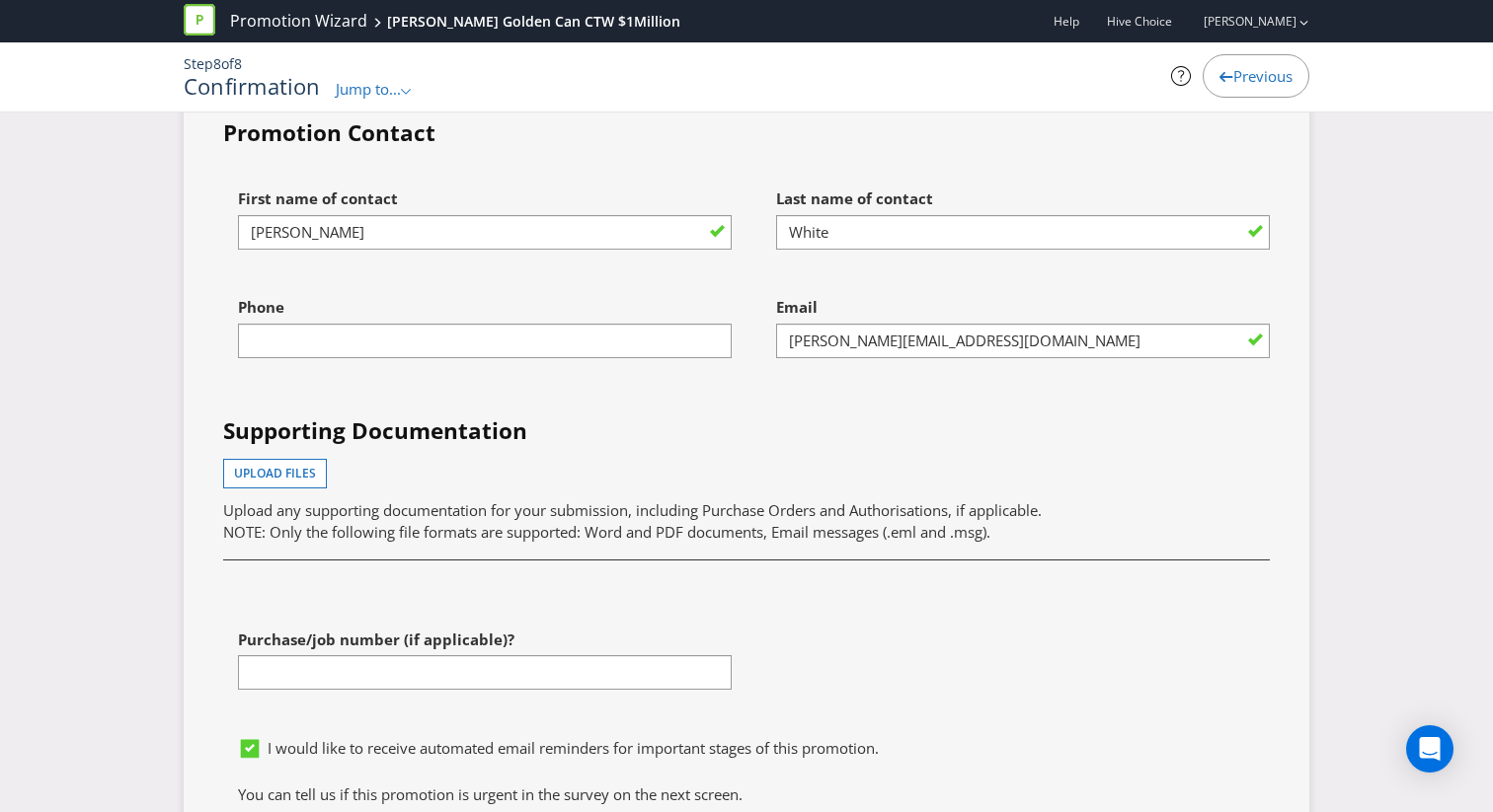
scroll to position [7086, 0]
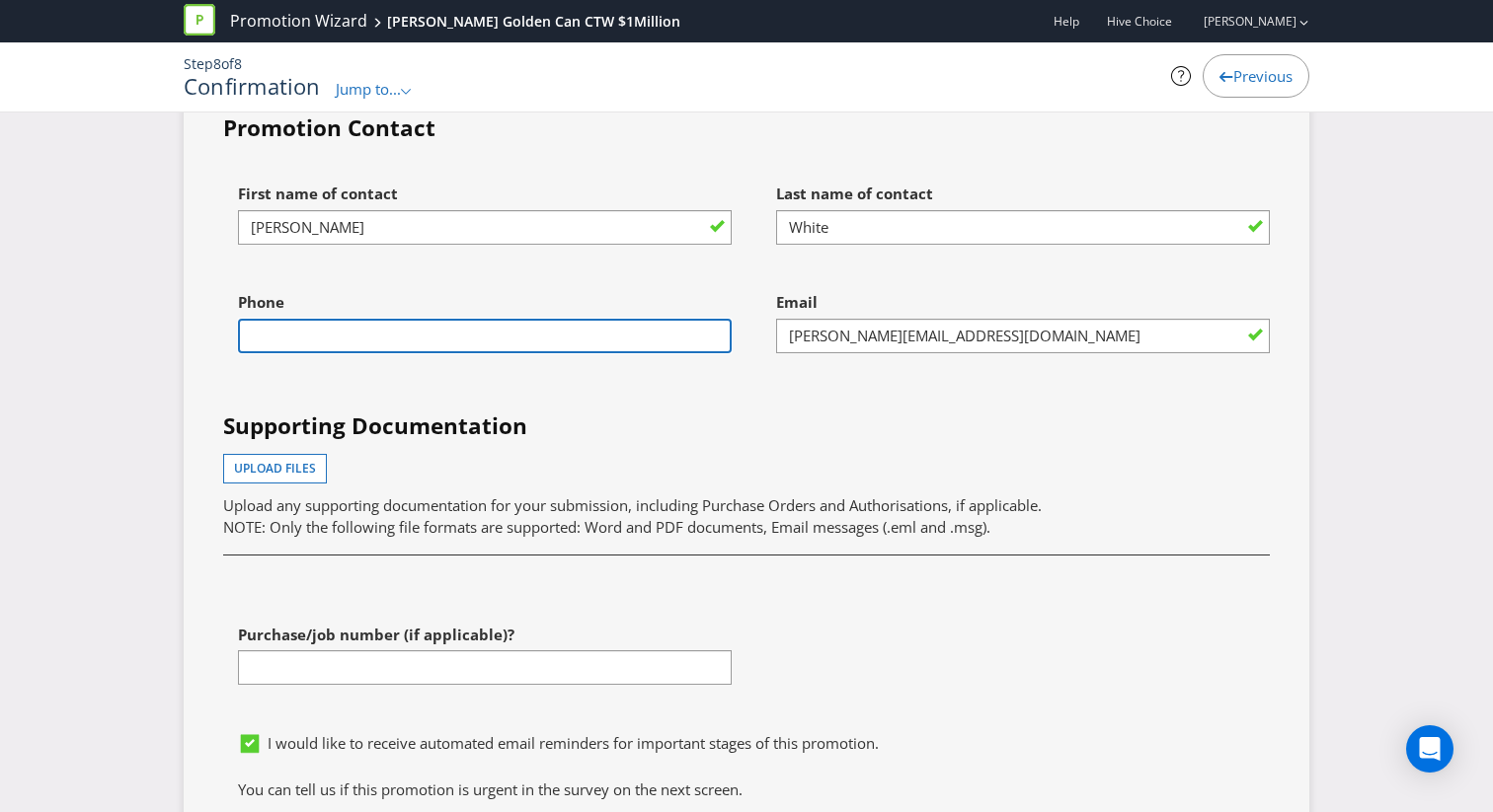
click at [554, 354] on input "text" at bounding box center [484, 336] width 494 height 35
type input "0499503860"
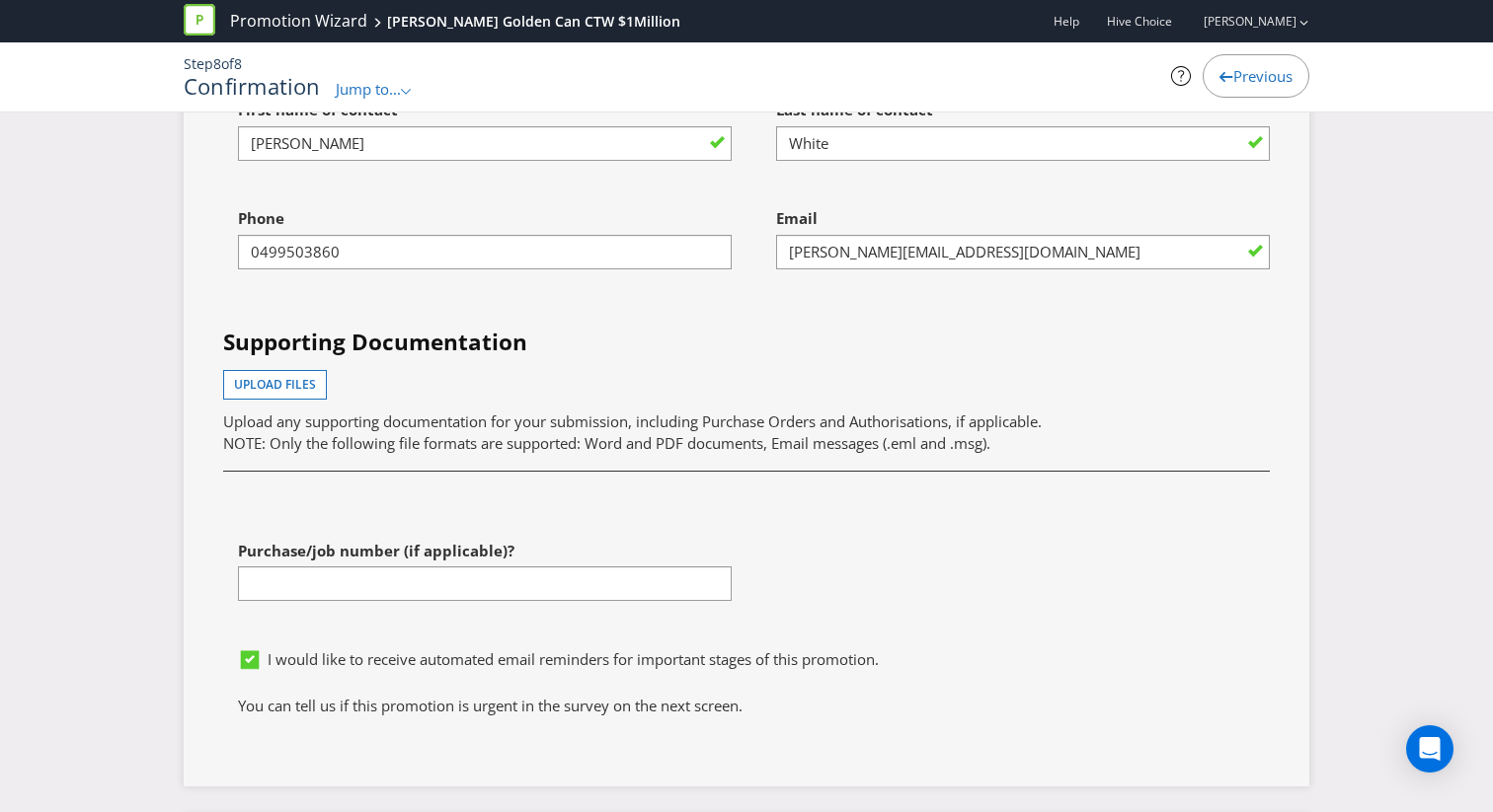
click at [617, 464] on div "Supporting Documentation Upload files Upload any supporting documentation for y…" at bounding box center [746, 396] width 1077 height 137
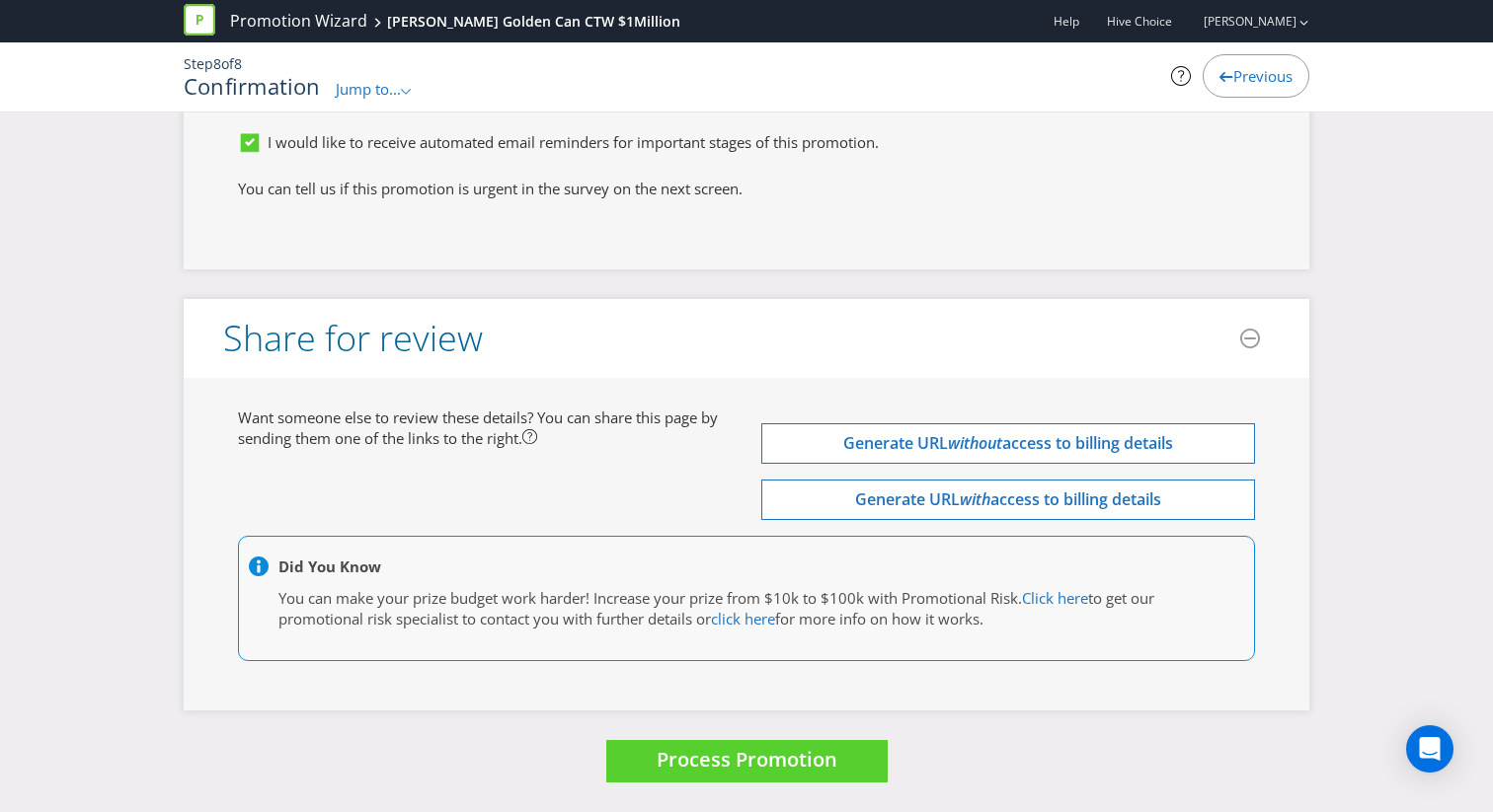
scroll to position [7708, 0]
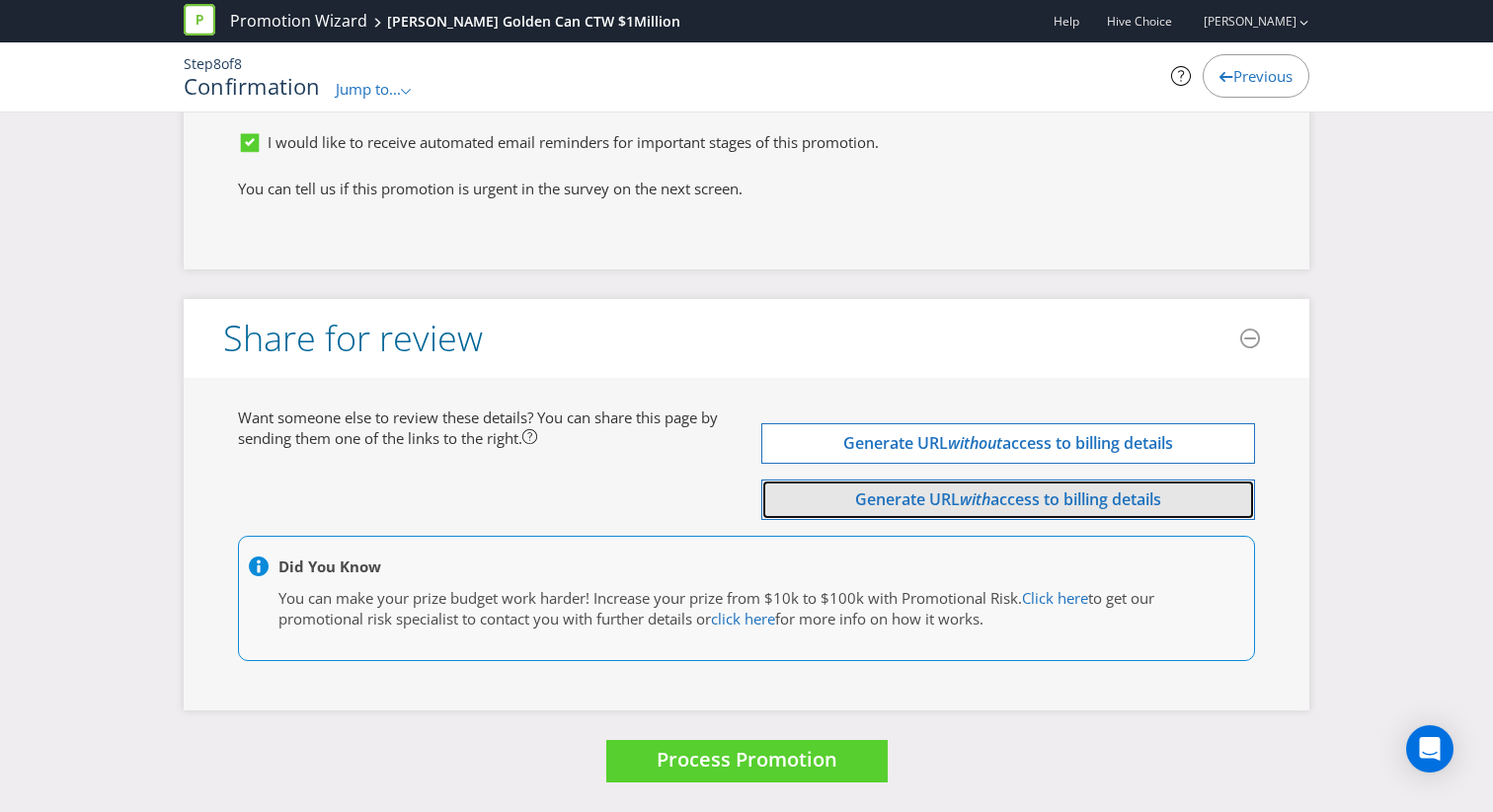
click at [855, 505] on span "Generate URL" at bounding box center [907, 500] width 104 height 22
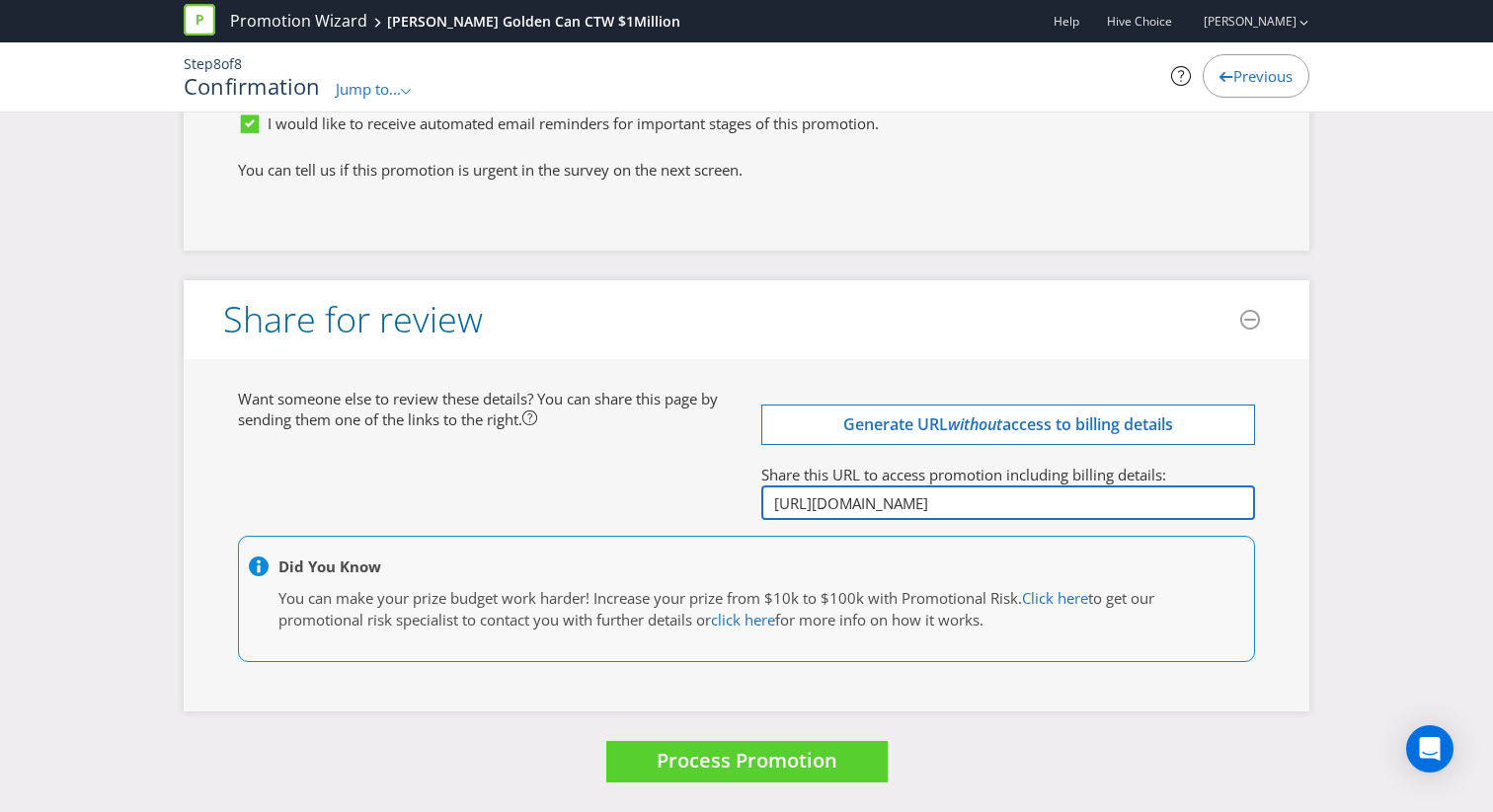
click at [904, 520] on input "[URL][DOMAIN_NAME]" at bounding box center [1008, 503] width 494 height 35
